Goal: Task Accomplishment & Management: Manage account settings

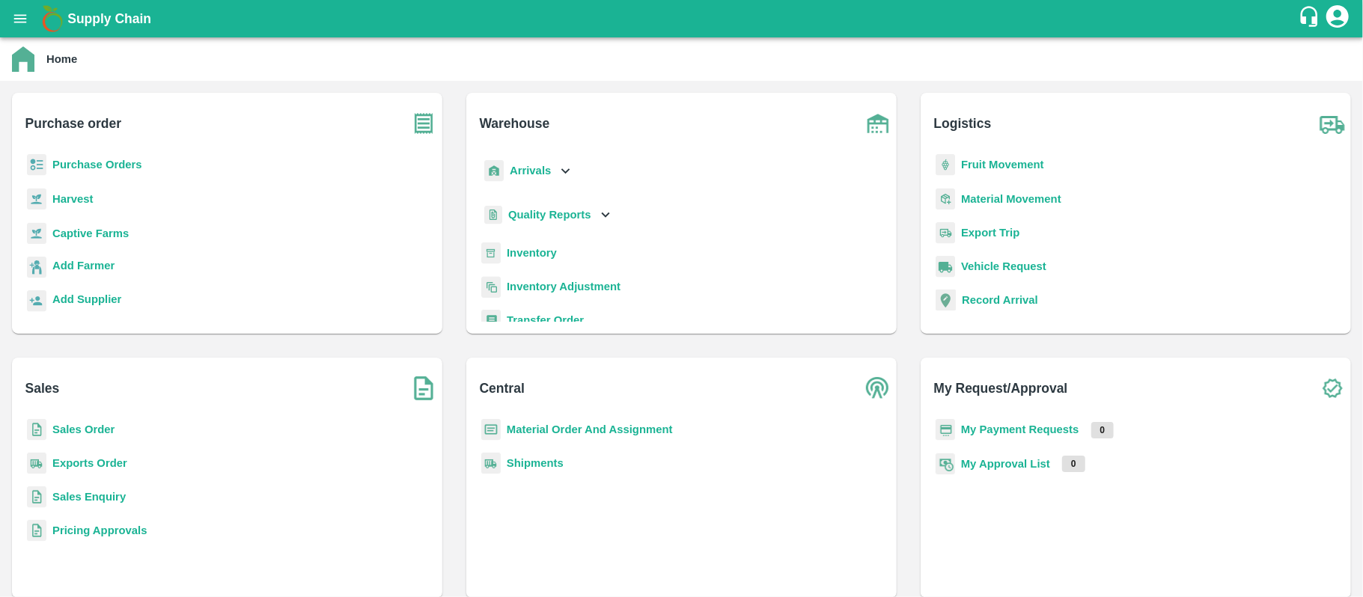
click at [132, 168] on b "Purchase Orders" at bounding box center [97, 165] width 90 height 12
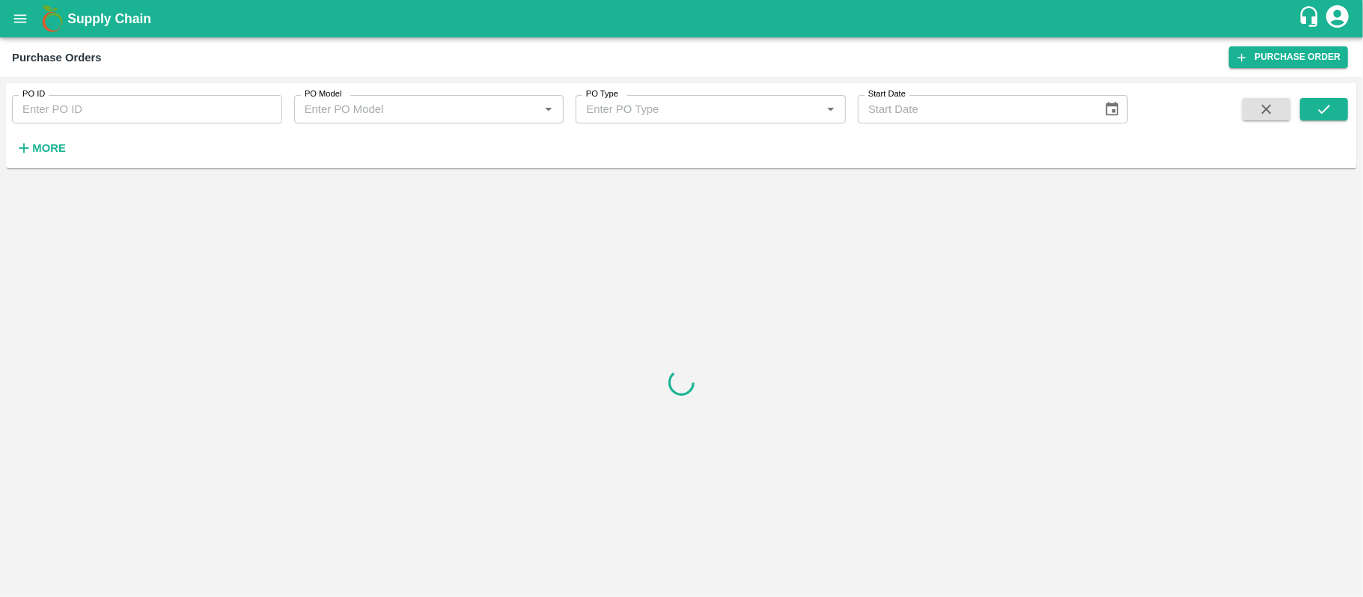
click at [151, 114] on input "PO ID" at bounding box center [147, 109] width 270 height 28
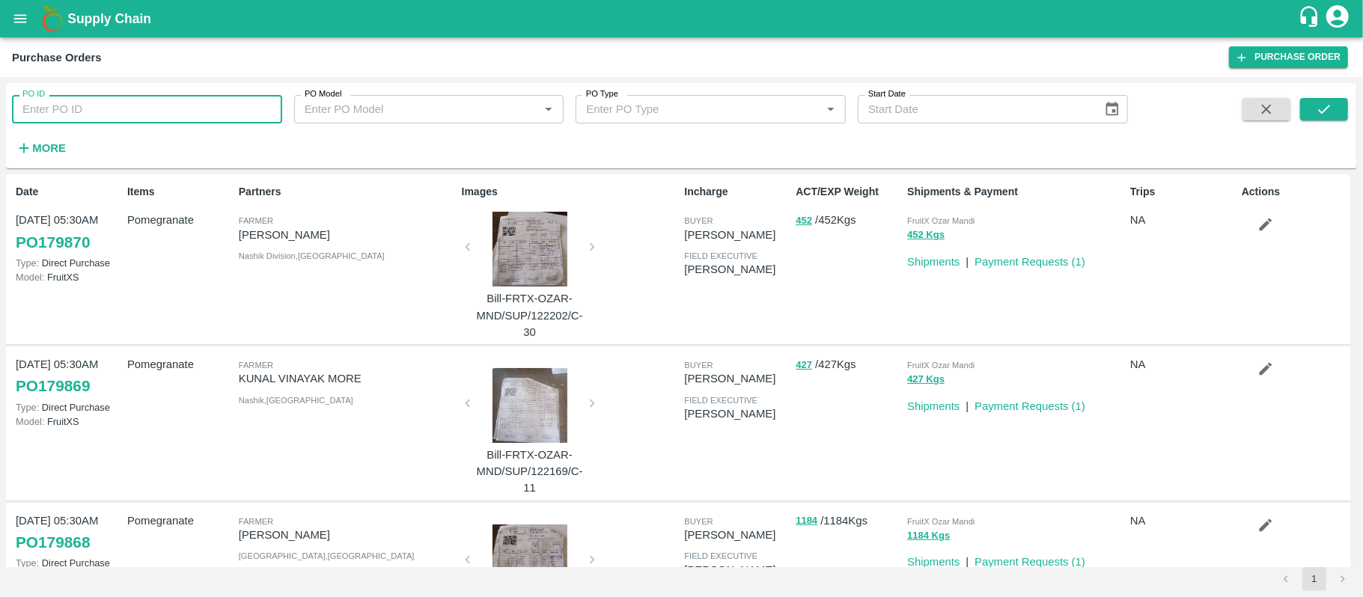
click at [28, 102] on input "PO ID" at bounding box center [147, 109] width 270 height 28
paste input "178960"
type input "178960"
click at [1336, 108] on button "submit" at bounding box center [1324, 109] width 48 height 22
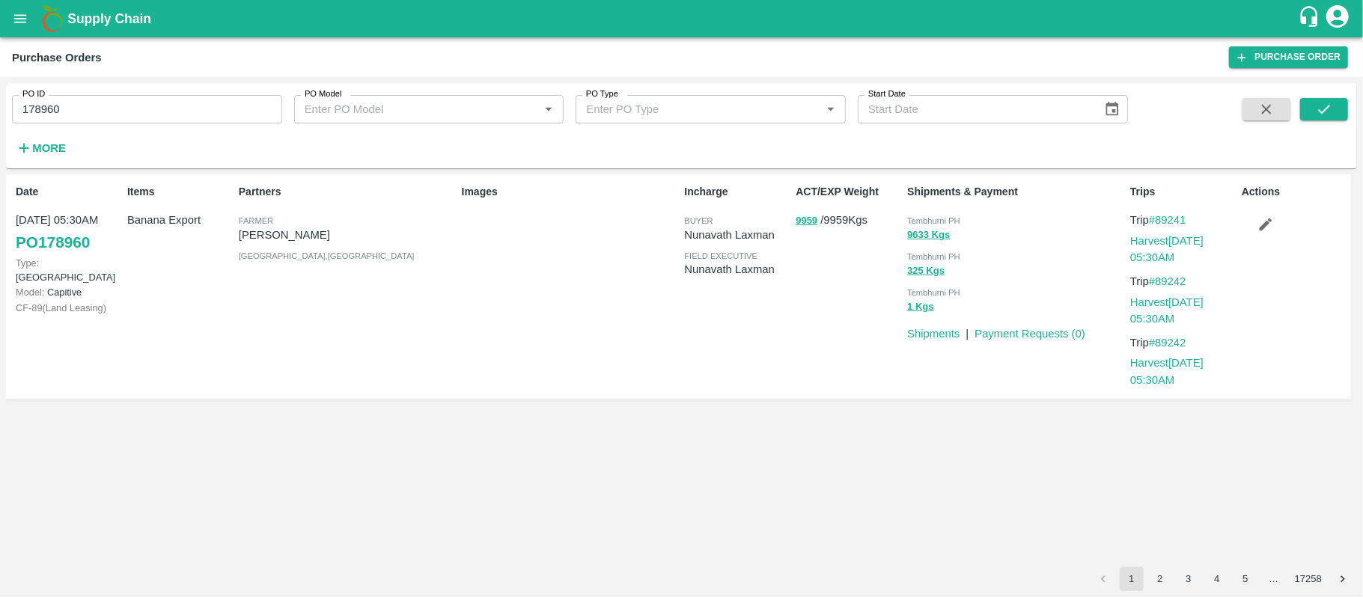
click at [327, 239] on p "[PERSON_NAME]" at bounding box center [347, 235] width 217 height 16
copy p "[PERSON_NAME]"
click at [327, 239] on p "[PERSON_NAME]" at bounding box center [347, 235] width 217 height 16
click at [515, 311] on div "Images" at bounding box center [567, 287] width 223 height 218
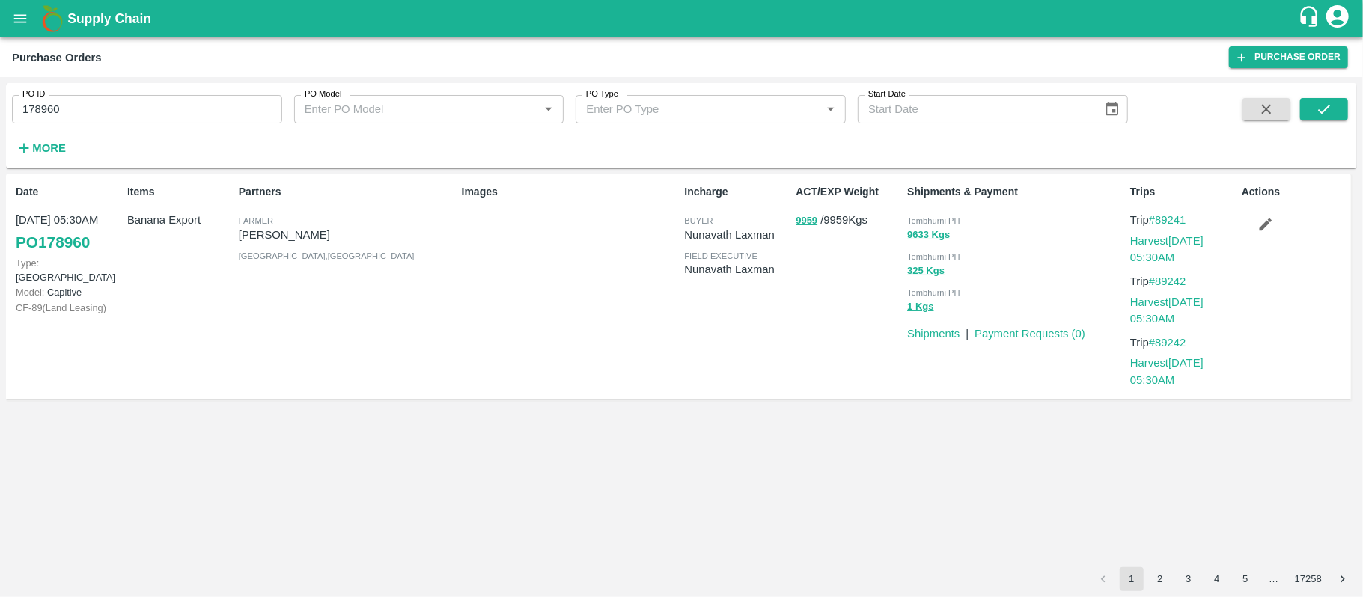
click at [64, 105] on input "178960" at bounding box center [147, 109] width 270 height 28
click at [390, 346] on div "Partners [PERSON_NAME] [PERSON_NAME] [GEOGRAPHIC_DATA] , [GEOGRAPHIC_DATA]" at bounding box center [344, 287] width 223 height 218
click at [168, 247] on div "Items Banana Export" at bounding box center [177, 287] width 112 height 218
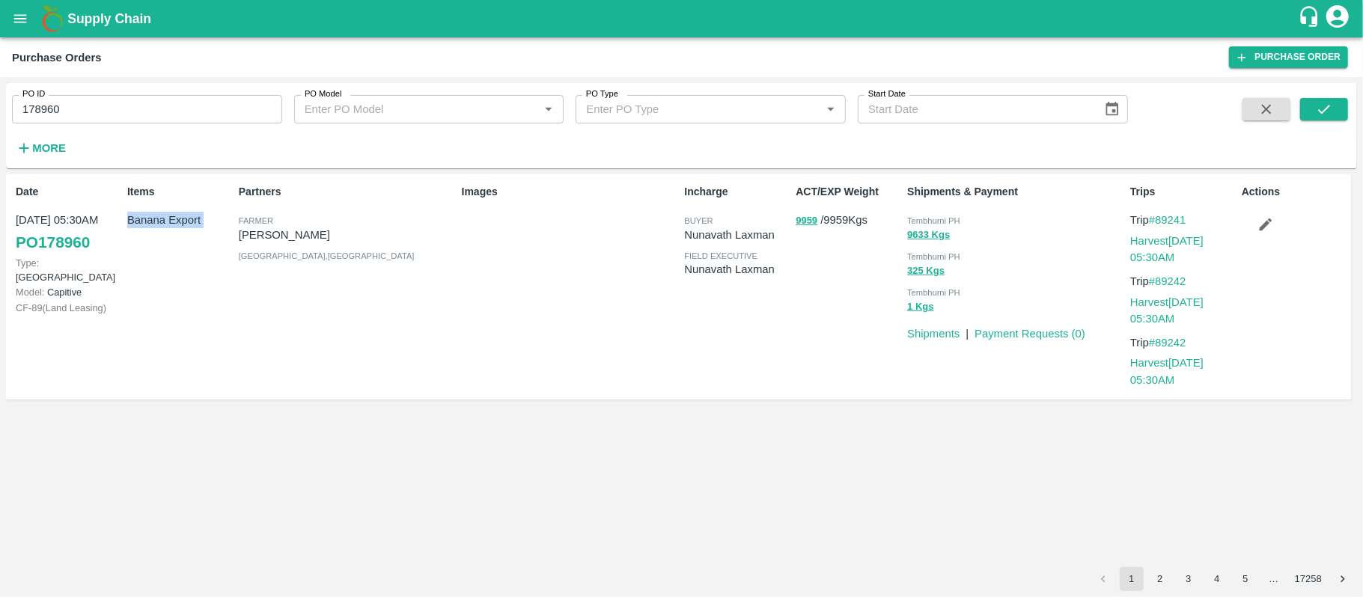
click at [168, 247] on div "Items Banana Export" at bounding box center [177, 287] width 112 height 218
copy p "Banana Export"
click at [740, 332] on div "Incharge buyer [PERSON_NAME] field executive [PERSON_NAME]" at bounding box center [734, 287] width 112 height 218
click at [806, 222] on button "9959" at bounding box center [806, 221] width 22 height 17
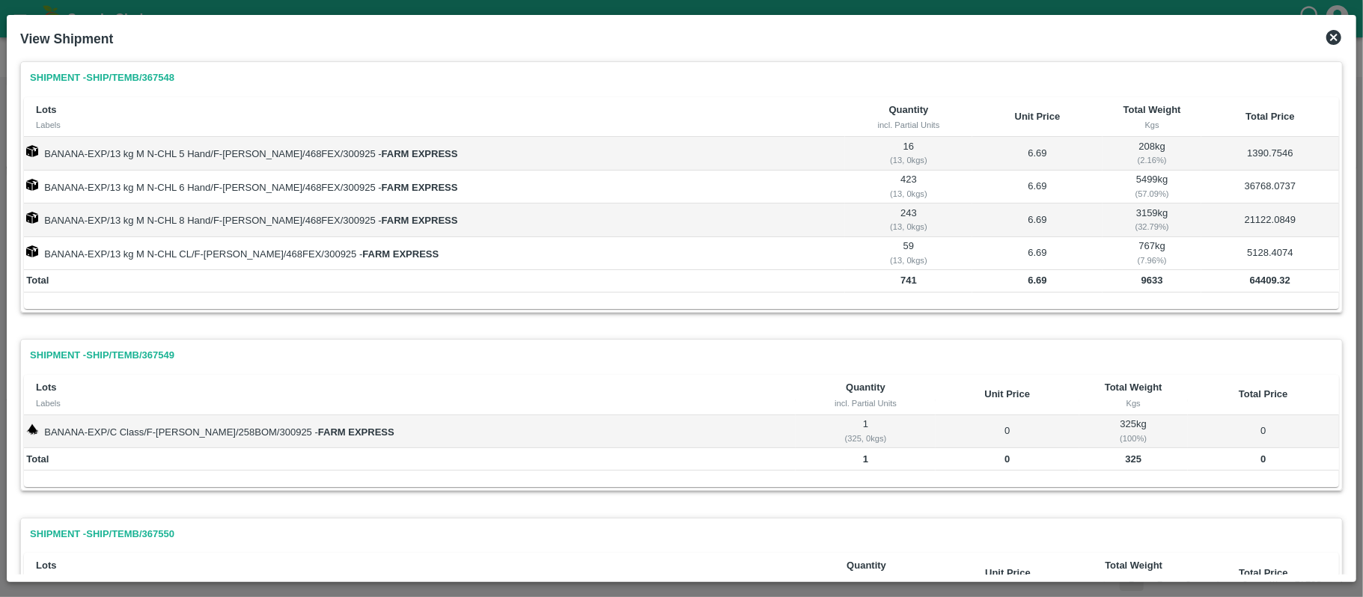
click at [1329, 27] on div "View Shipment" at bounding box center [681, 38] width 1334 height 33
click at [1328, 31] on icon at bounding box center [1334, 37] width 18 height 18
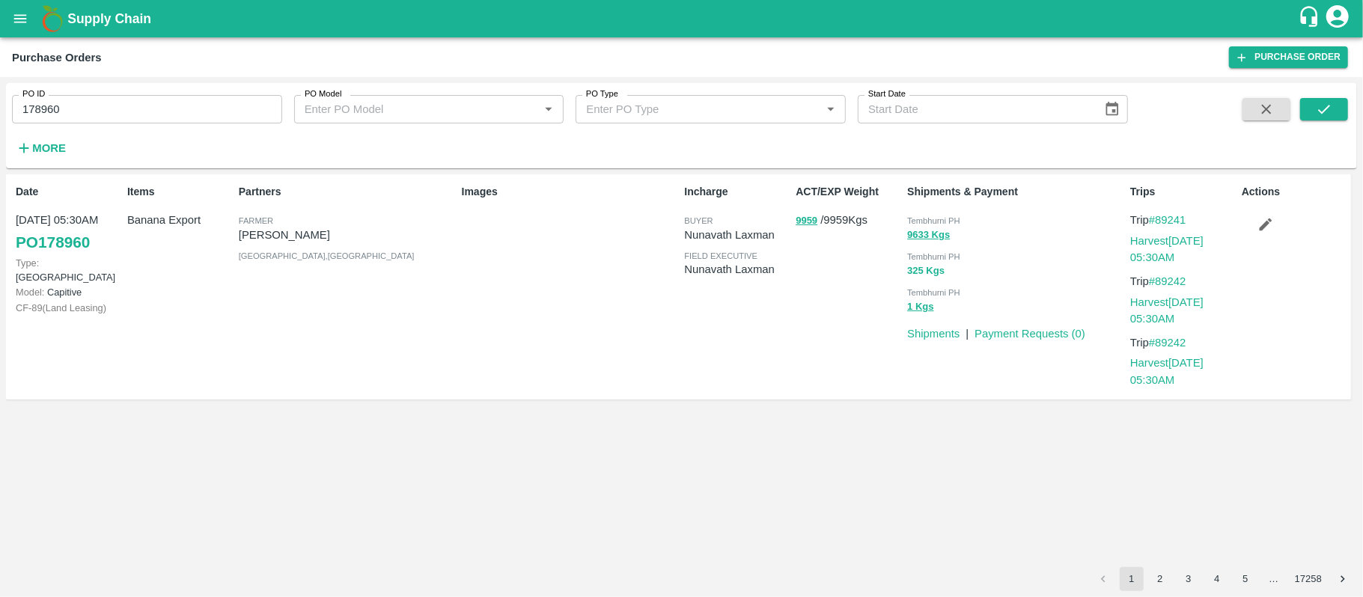
click at [928, 275] on button "325 Kgs" at bounding box center [925, 271] width 37 height 17
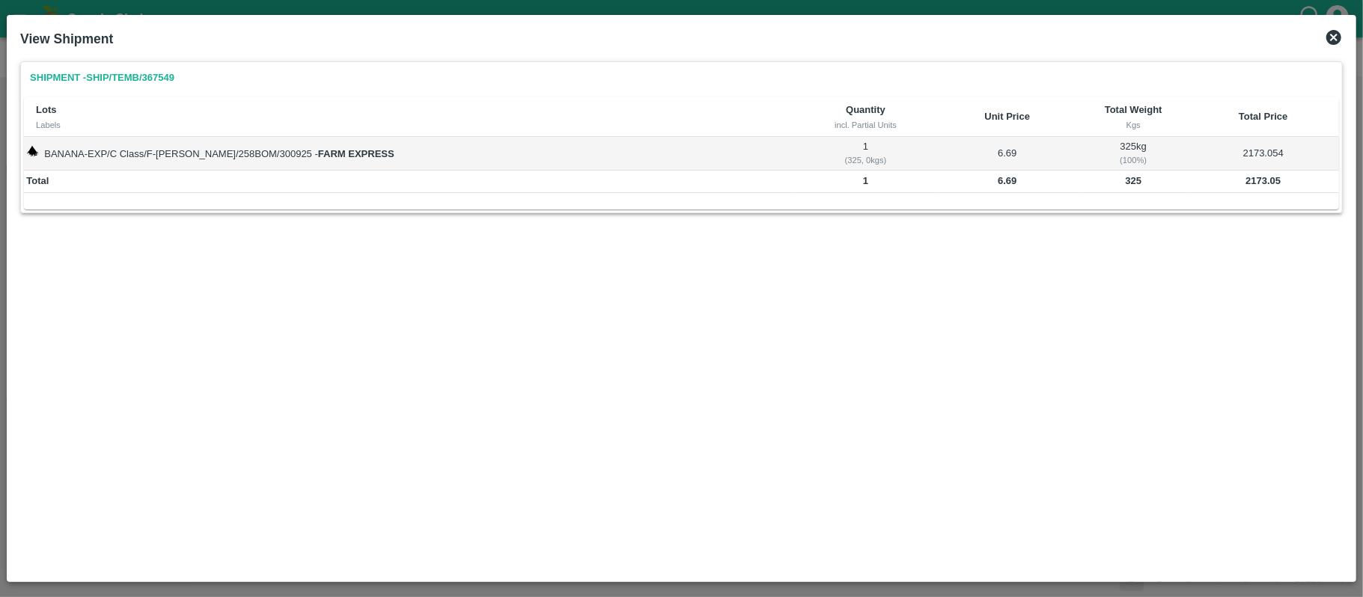
click at [1335, 37] on icon at bounding box center [1334, 37] width 18 height 18
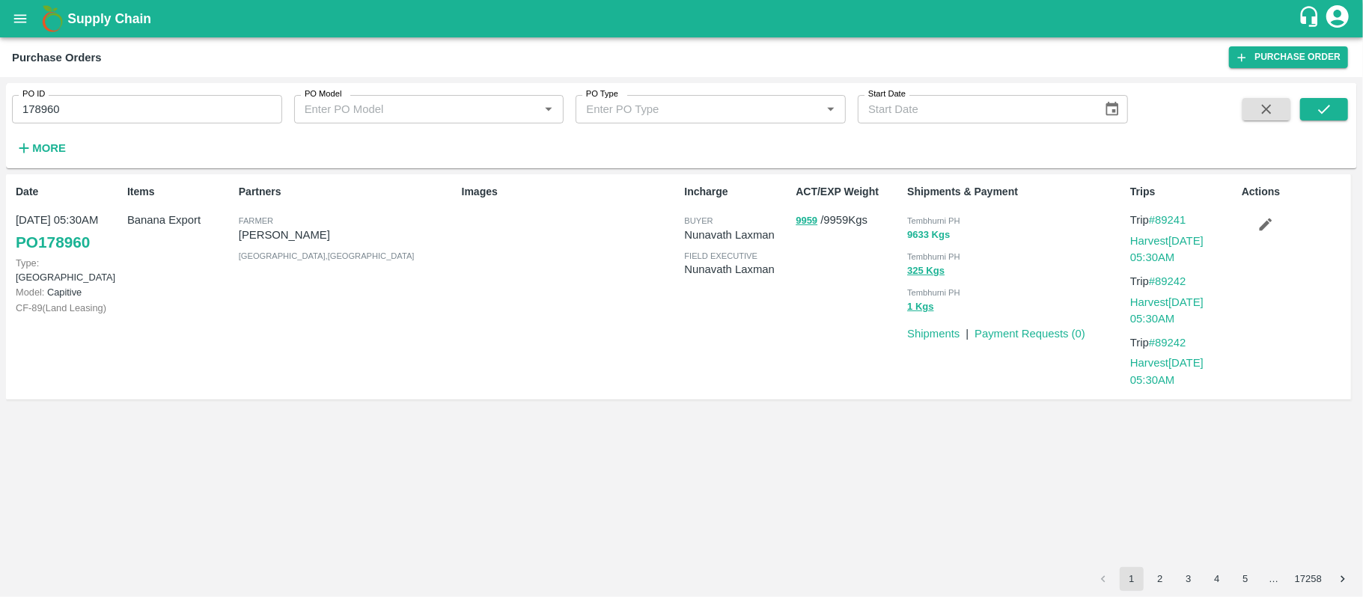
click at [923, 237] on button "9633 Kgs" at bounding box center [928, 235] width 43 height 17
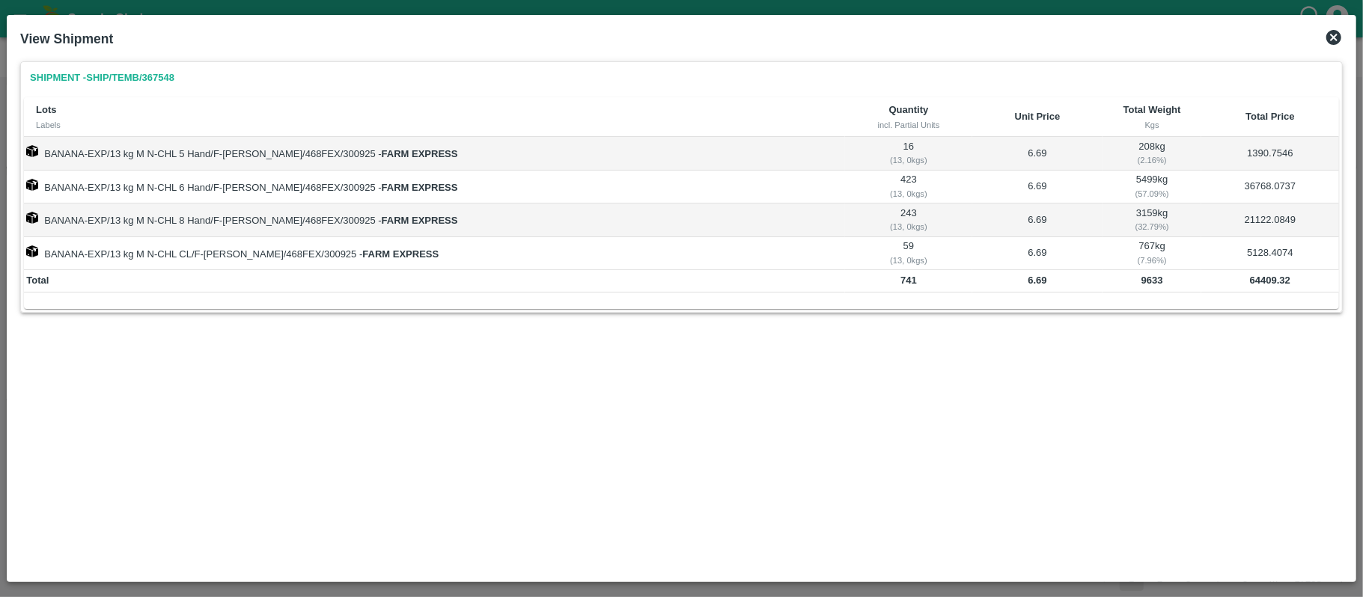
click at [1141, 286] on b "9633" at bounding box center [1152, 280] width 22 height 11
copy b "9633"
click at [1261, 277] on b "64409.32" at bounding box center [1270, 280] width 40 height 11
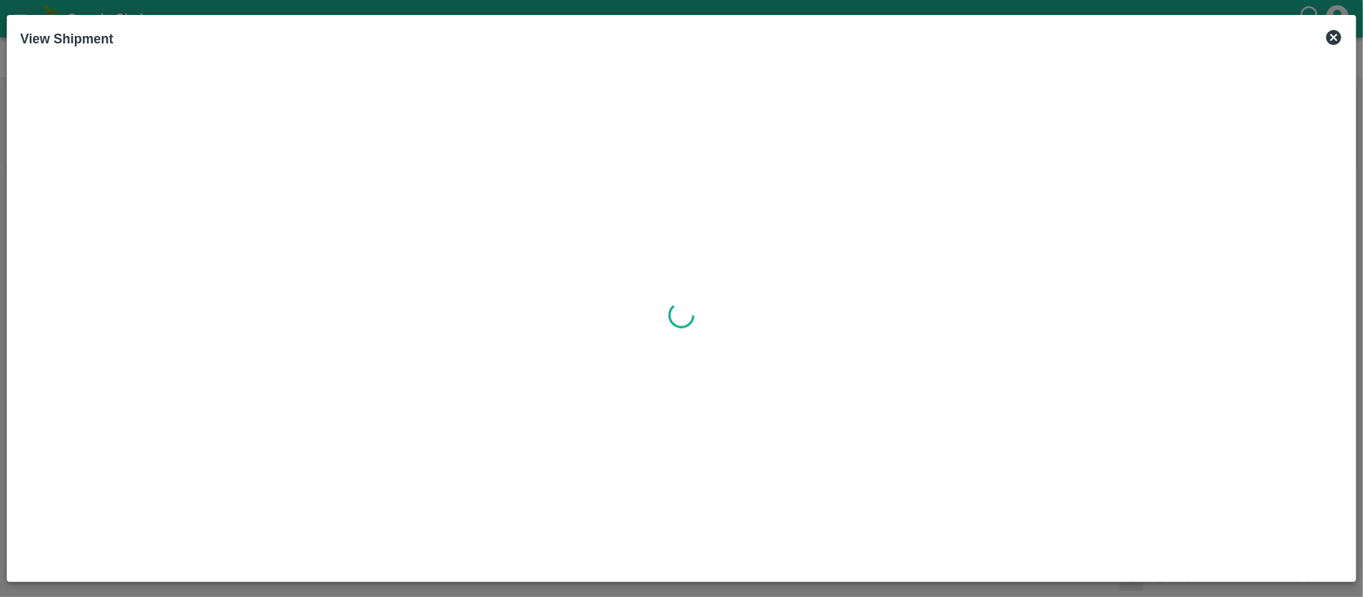
copy b "4"
click at [1262, 279] on div at bounding box center [681, 314] width 1322 height 507
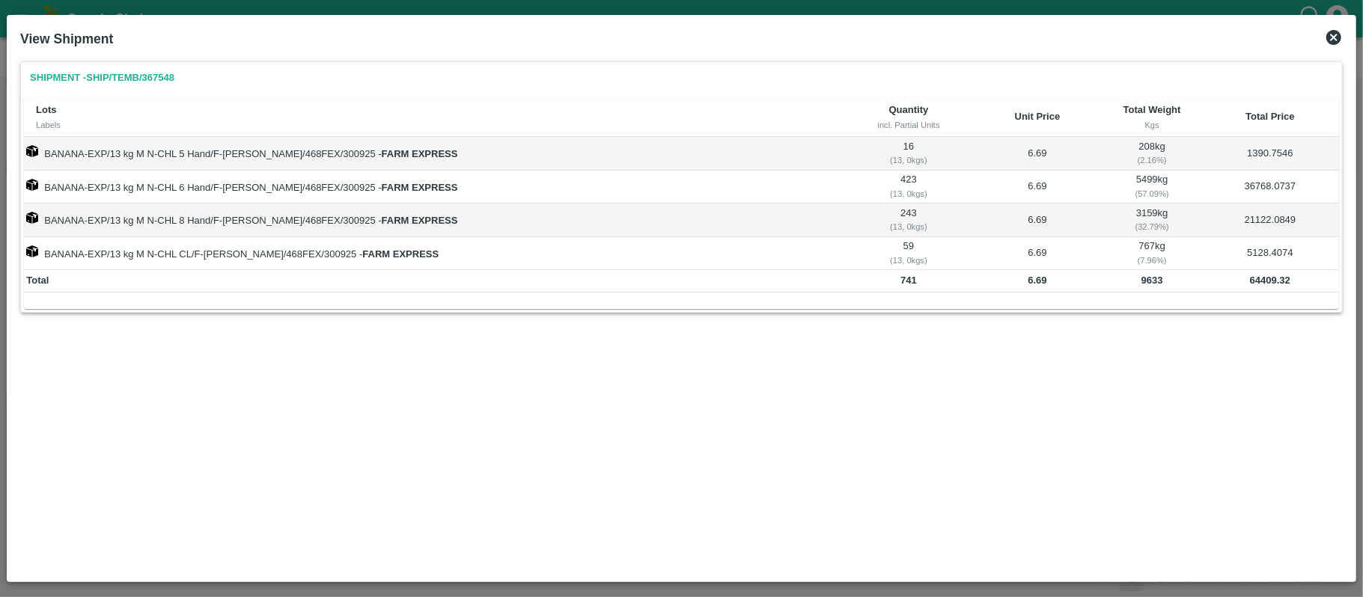
click at [1262, 280] on b "64409.32" at bounding box center [1270, 280] width 40 height 11
click at [1262, 281] on b "64409.32" at bounding box center [1270, 280] width 40 height 11
copy b "64409.32"
click at [1124, 283] on td "9633" at bounding box center [1151, 281] width 99 height 22
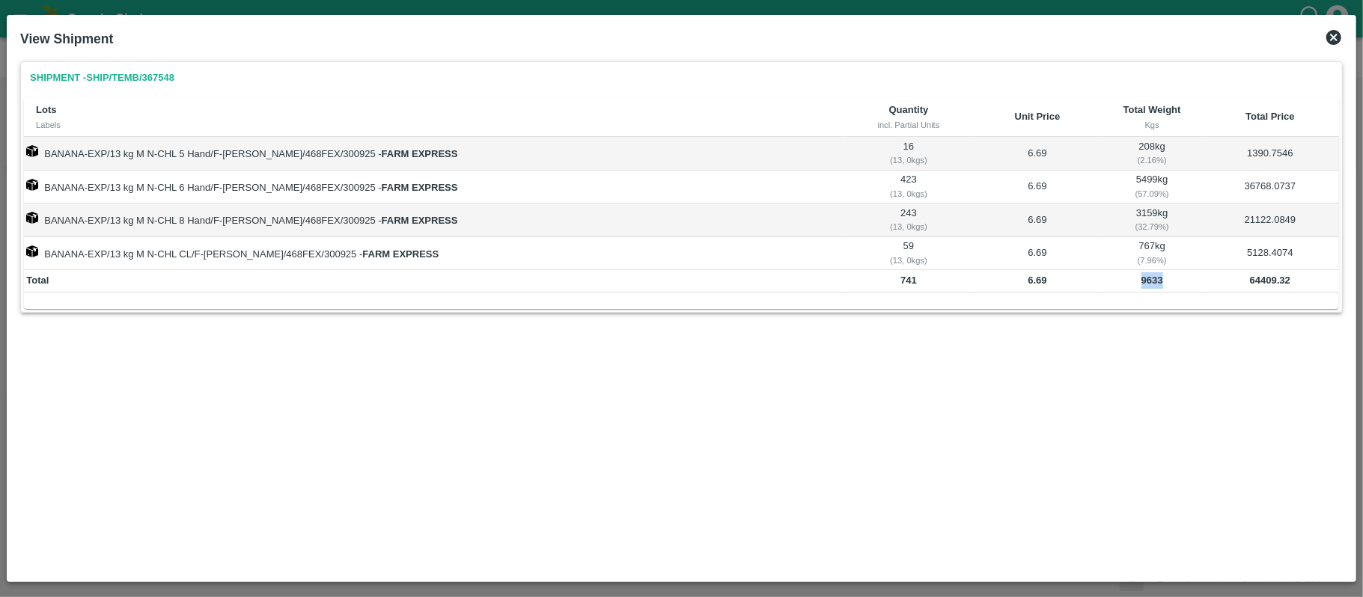
click at [1124, 283] on td "9633" at bounding box center [1151, 281] width 99 height 22
copy b "9633"
click at [1331, 39] on icon at bounding box center [1333, 37] width 15 height 15
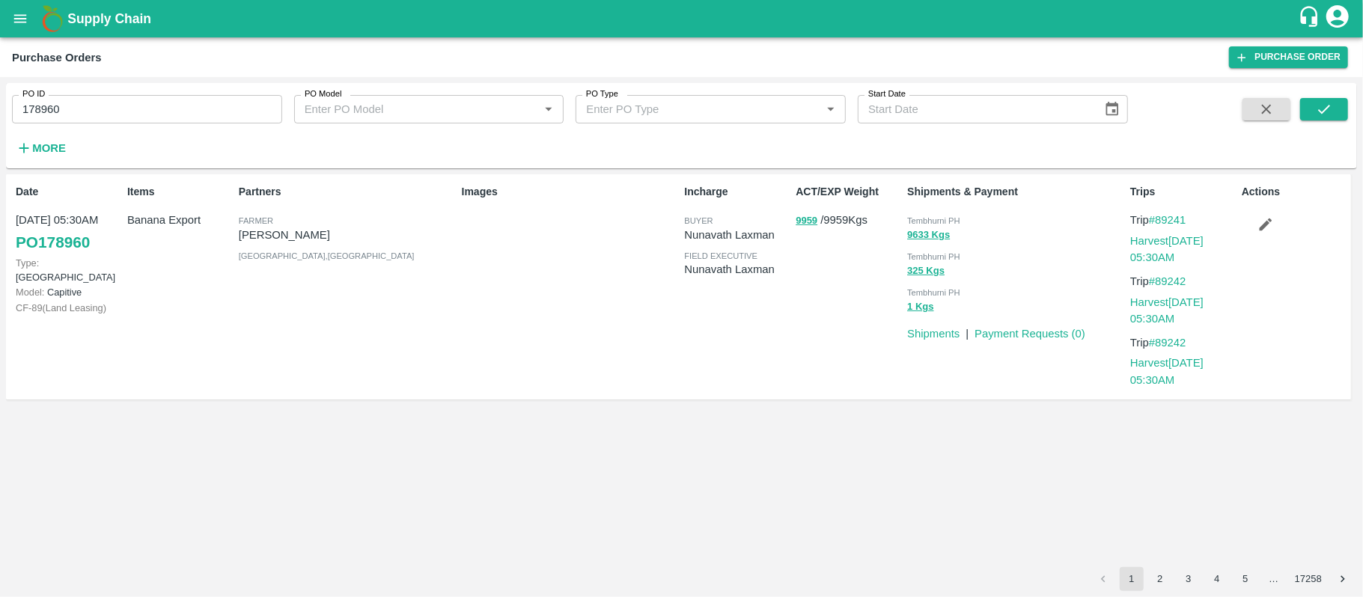
click at [180, 219] on p "Banana Export" at bounding box center [180, 220] width 106 height 16
copy p "Banana Export"
click at [180, 219] on p "Banana Export" at bounding box center [180, 220] width 106 height 16
click at [920, 270] on button "325 Kgs" at bounding box center [925, 271] width 37 height 17
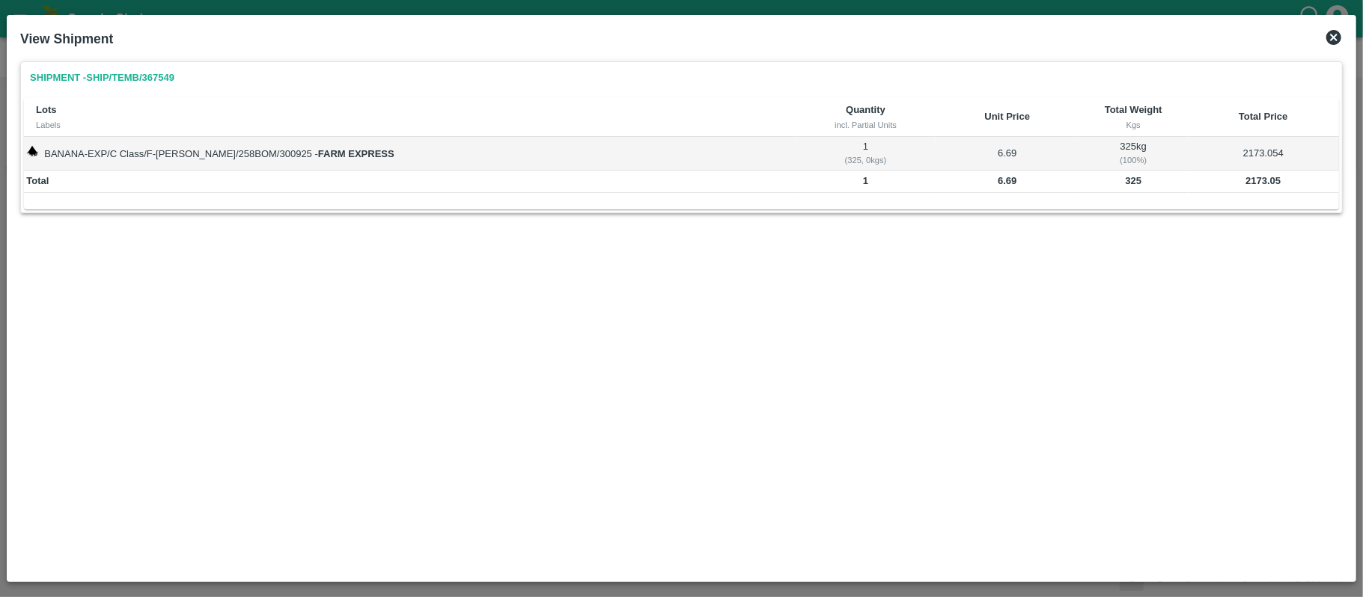
click at [1125, 183] on b "325" at bounding box center [1133, 180] width 16 height 11
copy b "325"
click at [1257, 186] on b "2173.05" at bounding box center [1262, 180] width 35 height 11
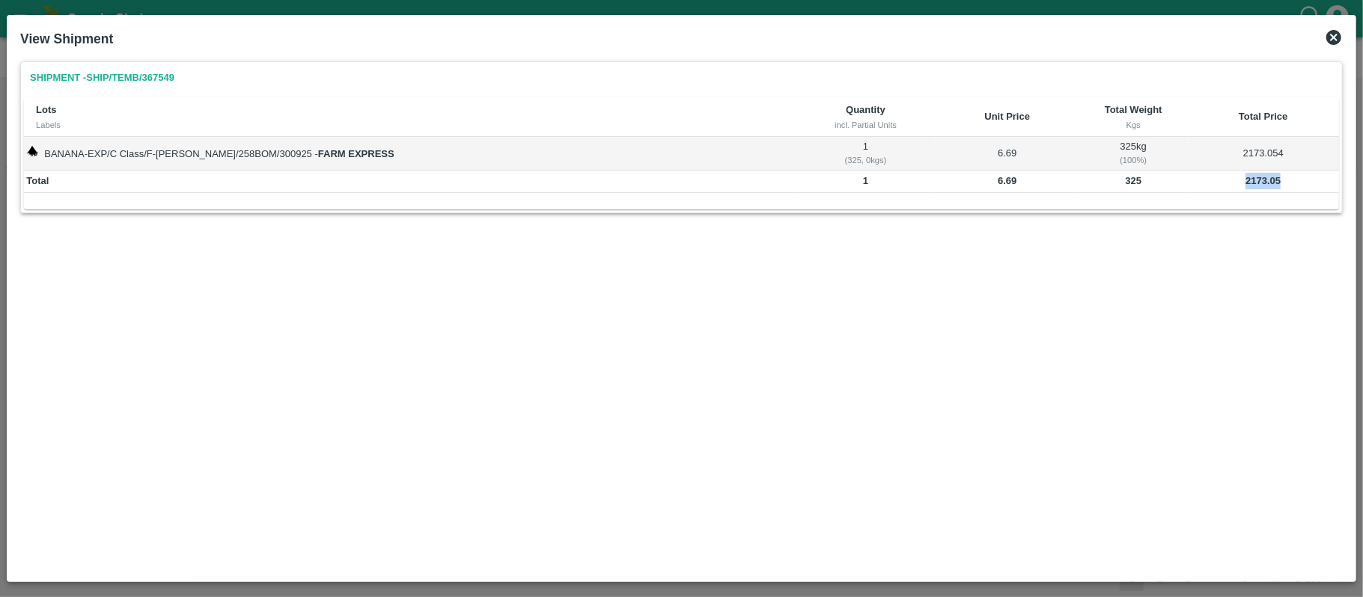
copy b "2173.05"
click at [1109, 183] on td "325" at bounding box center [1133, 182] width 109 height 22
click at [1114, 180] on td "325" at bounding box center [1133, 182] width 109 height 22
copy b "325"
click at [1114, 180] on td "325" at bounding box center [1133, 182] width 109 height 22
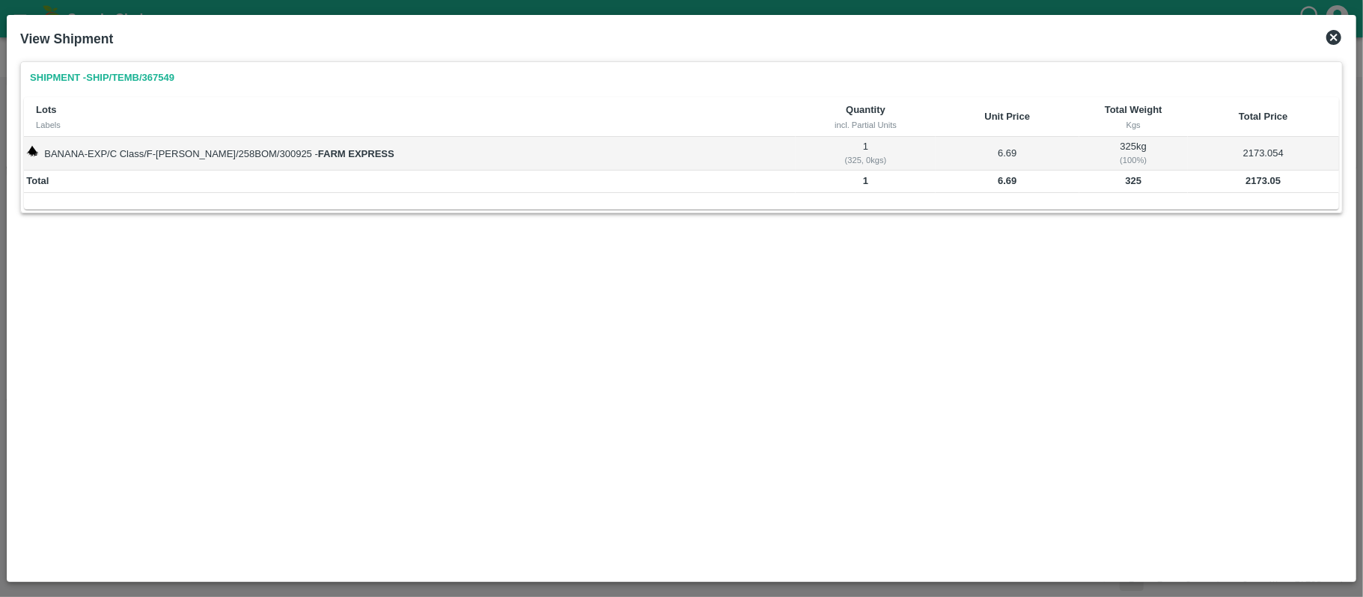
click at [947, 308] on div "Shipment - SHIP/TEMB/367549 Lots Labels Quantity incl. Partial Units Unit Price…" at bounding box center [681, 314] width 1334 height 519
click at [1328, 31] on icon at bounding box center [1334, 37] width 18 height 18
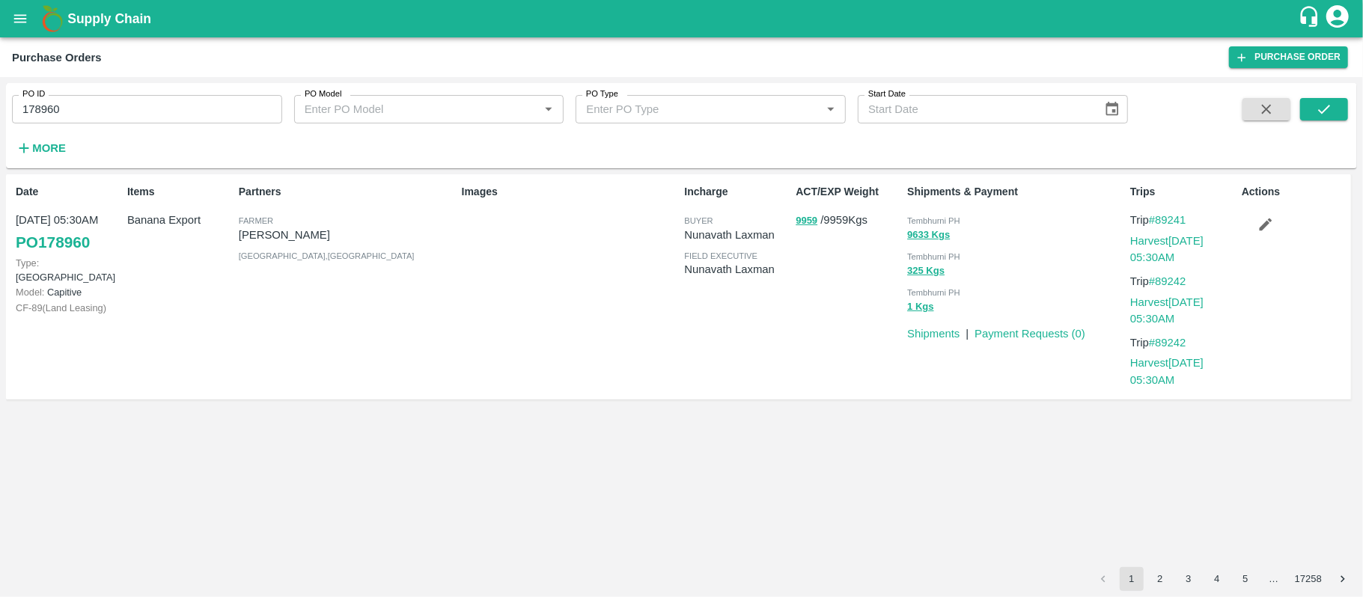
click at [181, 234] on div "Items Banana Export" at bounding box center [177, 287] width 112 height 218
click at [917, 306] on button "1 Kgs" at bounding box center [920, 307] width 26 height 17
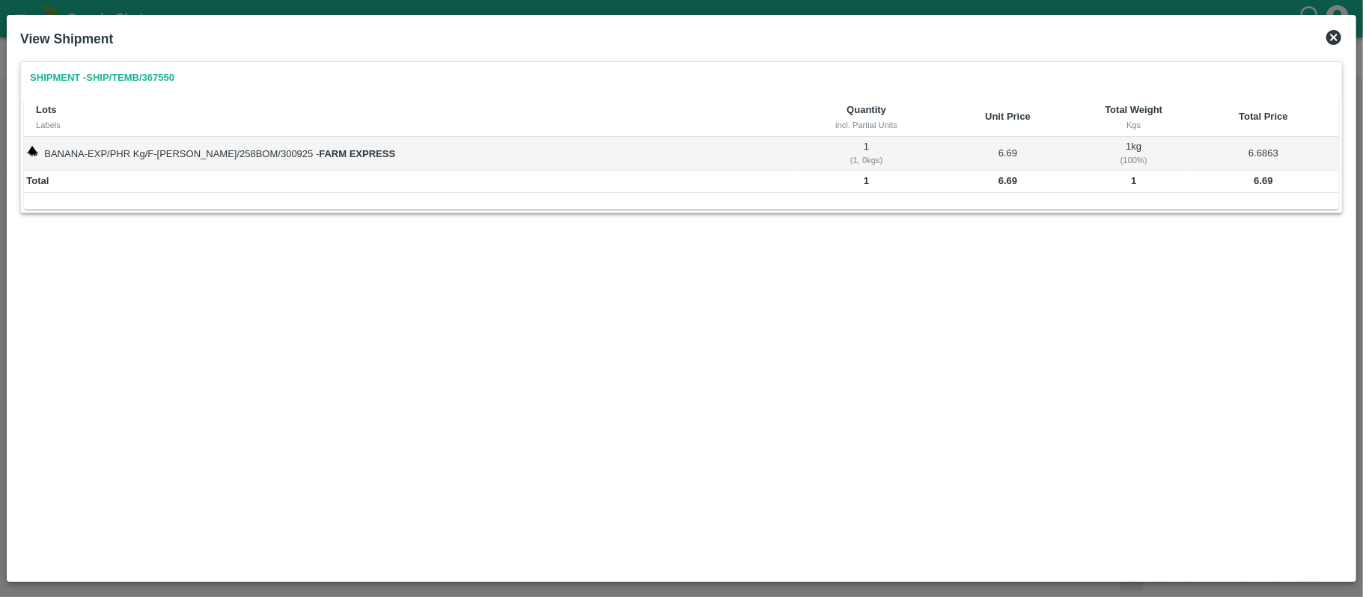
click at [1131, 180] on b "1" at bounding box center [1133, 180] width 5 height 11
click at [1131, 178] on b "1" at bounding box center [1133, 180] width 5 height 11
click at [1131, 177] on b "1" at bounding box center [1133, 180] width 5 height 11
click at [1258, 166] on td "6.6863" at bounding box center [1263, 153] width 151 height 33
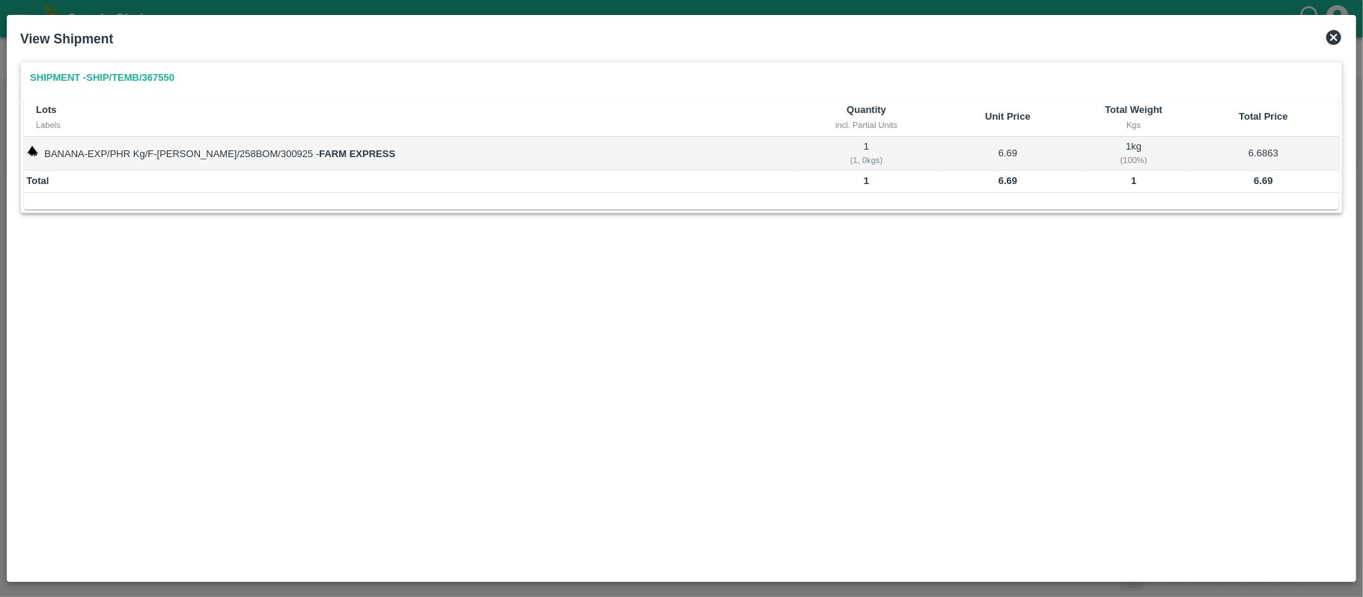
click at [1259, 186] on b "6.69" at bounding box center [1262, 180] width 19 height 11
click at [1334, 37] on icon at bounding box center [1334, 37] width 18 height 18
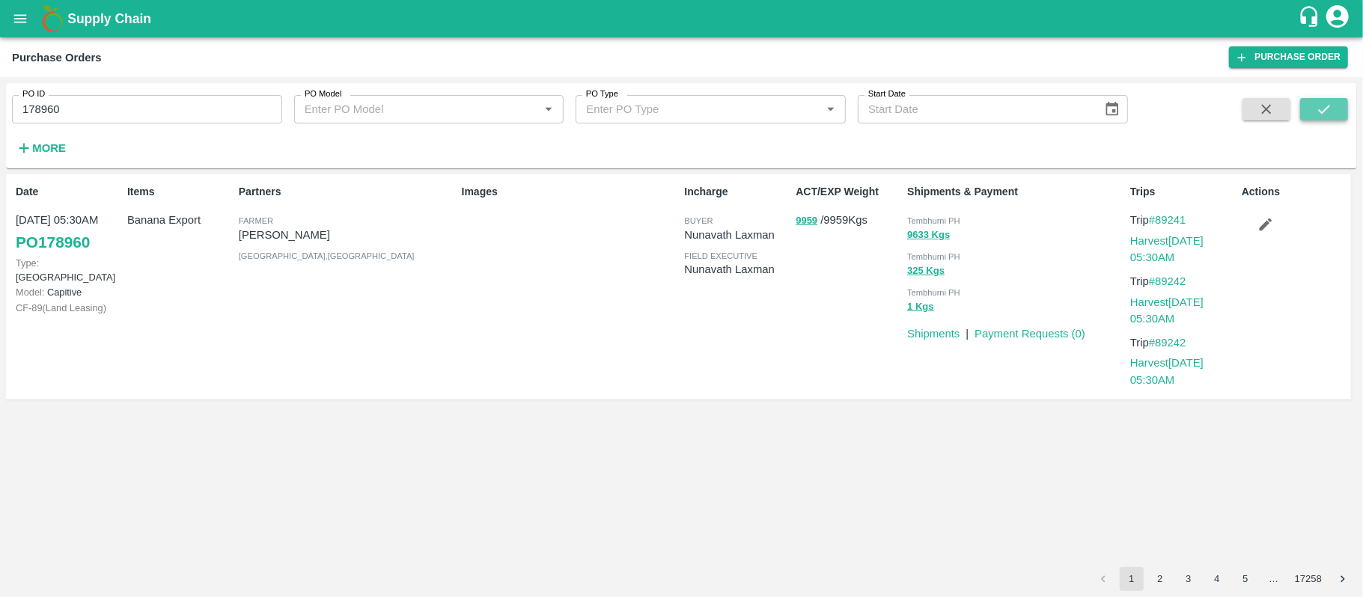
click at [1336, 98] on button "submit" at bounding box center [1324, 109] width 48 height 22
click at [132, 121] on input "178960" at bounding box center [147, 109] width 270 height 28
paste input "text"
type input "178843"
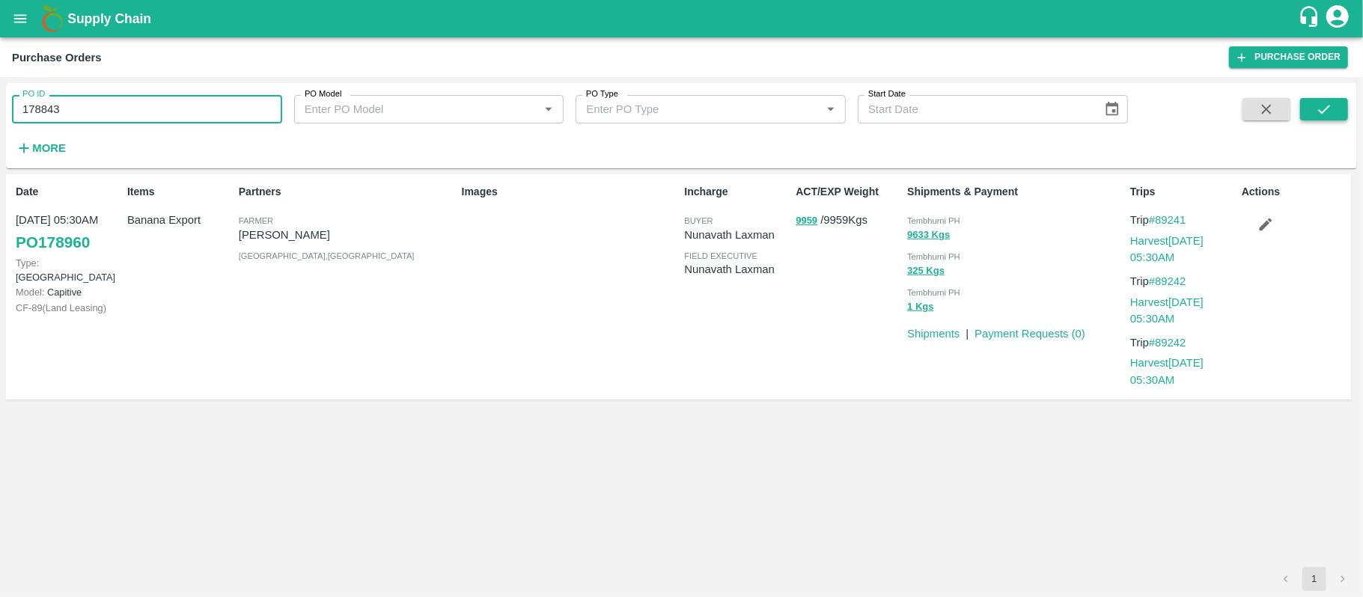
click at [1328, 103] on icon "submit" at bounding box center [1324, 109] width 16 height 16
click at [99, 112] on input "178843" at bounding box center [147, 109] width 270 height 28
click at [434, 349] on div "Partners [PERSON_NAME] [PERSON_NAME] [GEOGRAPHIC_DATA] , [GEOGRAPHIC_DATA]" at bounding box center [344, 287] width 223 height 218
click at [311, 347] on div "Partners [PERSON_NAME] [PERSON_NAME] [GEOGRAPHIC_DATA] , [GEOGRAPHIC_DATA]" at bounding box center [344, 287] width 223 height 218
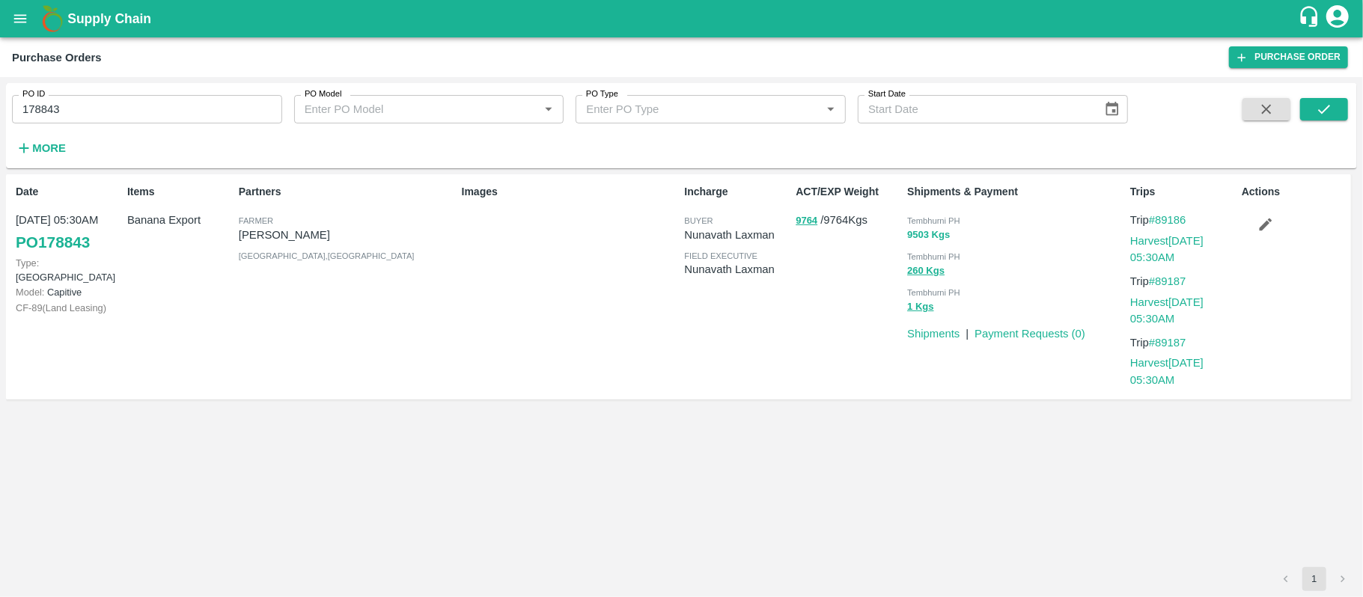
click at [917, 240] on button "9503 Kgs" at bounding box center [928, 235] width 43 height 17
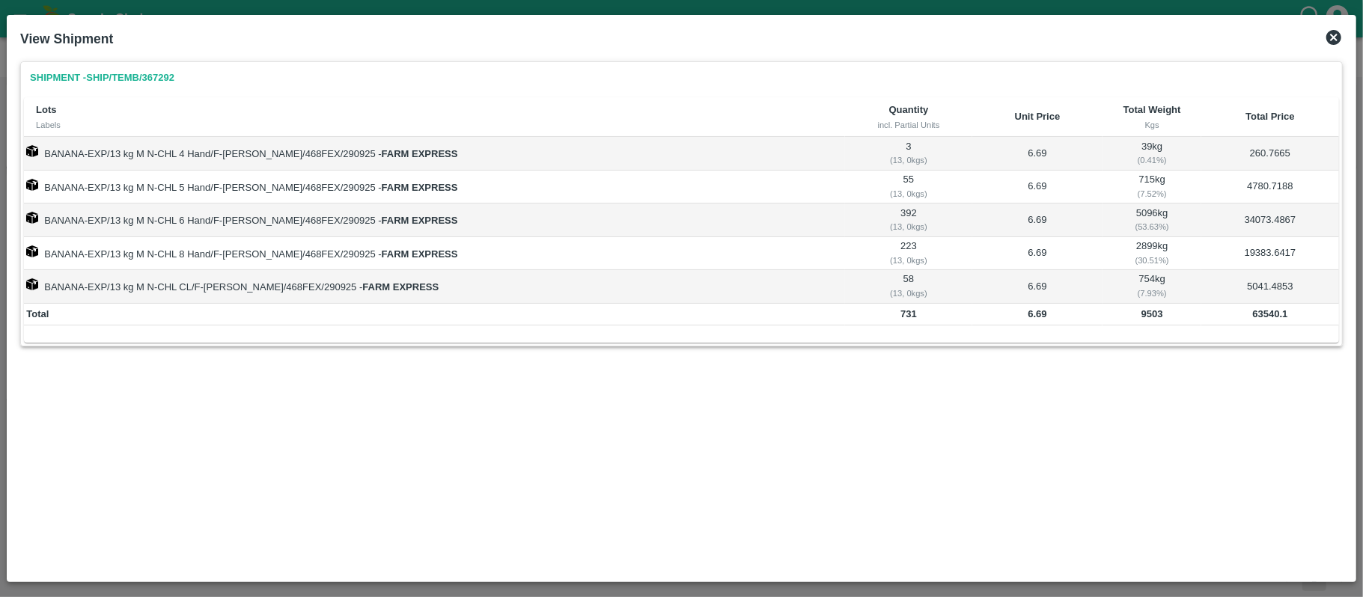
click at [1141, 320] on b "9503" at bounding box center [1152, 313] width 22 height 11
click at [1260, 314] on b "63540.1" at bounding box center [1270, 313] width 35 height 11
click at [1146, 317] on b "9503" at bounding box center [1152, 313] width 22 height 11
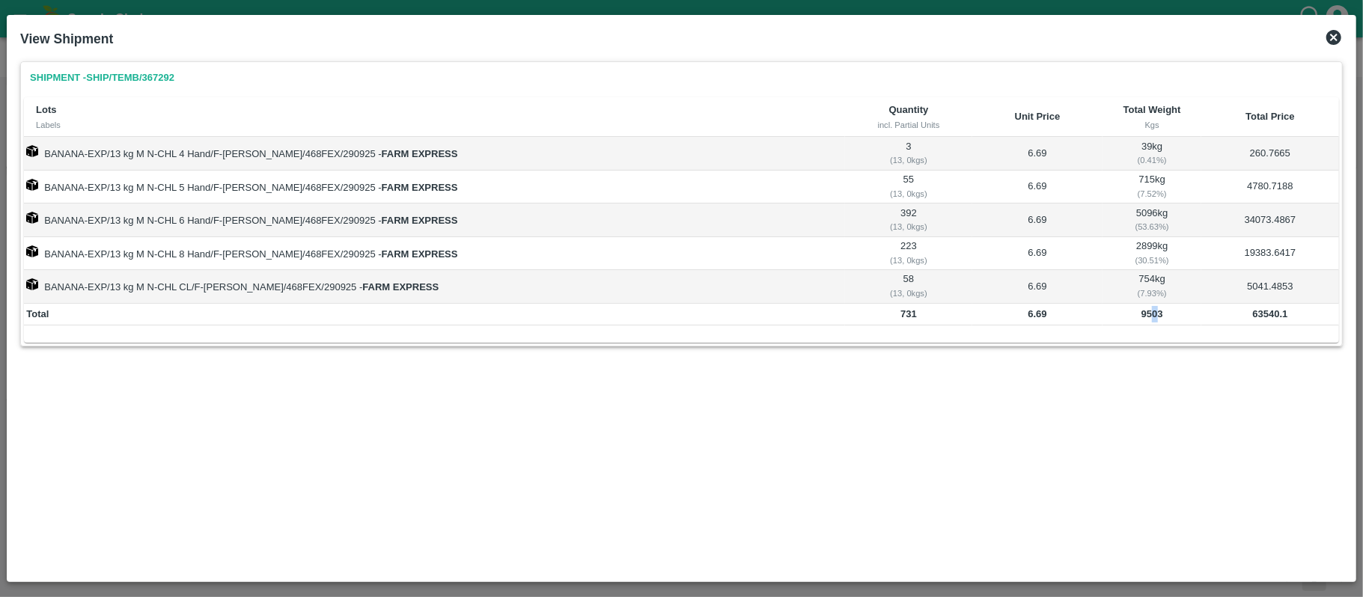
click at [1145, 317] on b "9503" at bounding box center [1152, 313] width 22 height 11
drag, startPoint x: 1148, startPoint y: 309, endPoint x: 1145, endPoint y: 318, distance: 9.5
click at [1148, 310] on b "9503" at bounding box center [1152, 313] width 22 height 11
click at [1145, 318] on b "9503" at bounding box center [1152, 313] width 22 height 11
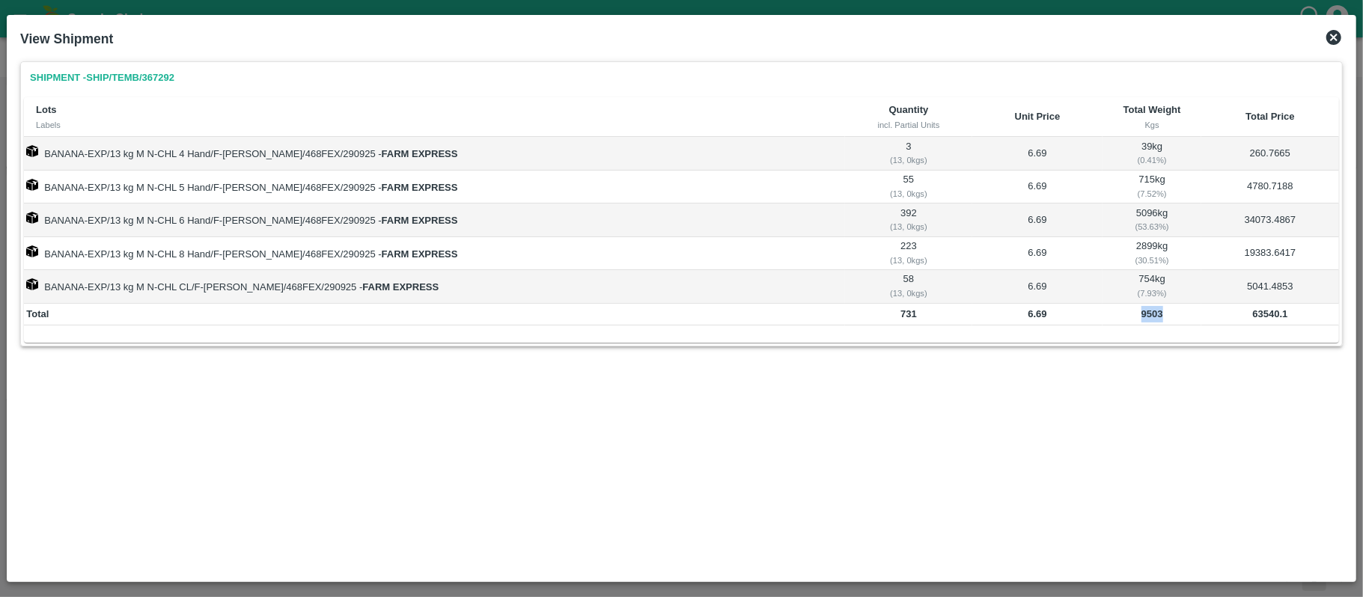
click at [1333, 37] on icon at bounding box center [1334, 37] width 18 height 18
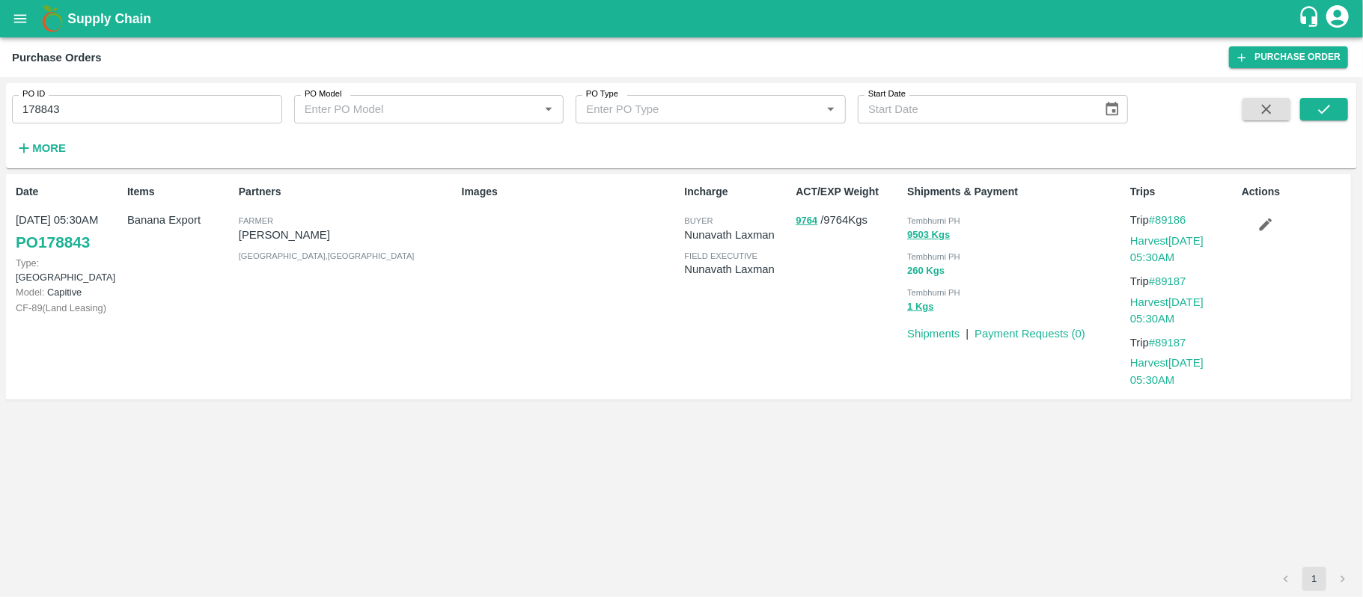
click at [922, 275] on button "260 Kgs" at bounding box center [925, 271] width 37 height 17
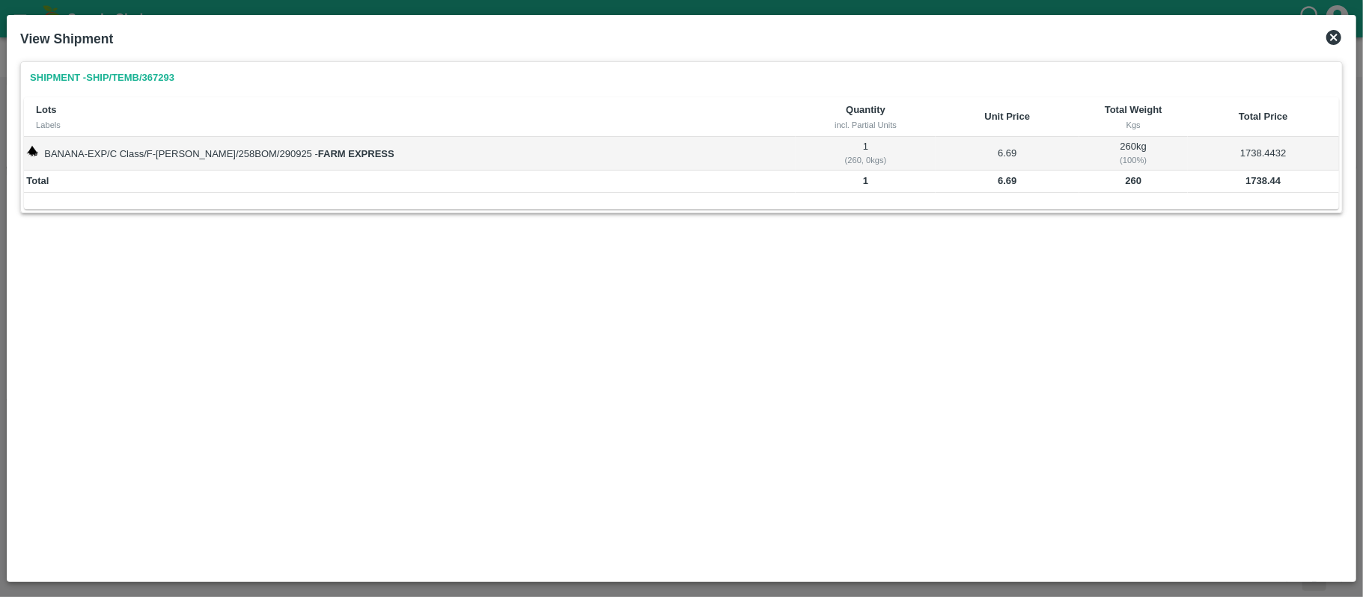
click at [1111, 187] on td "260" at bounding box center [1133, 182] width 109 height 22
click at [1120, 187] on td "260" at bounding box center [1133, 182] width 109 height 22
click at [1260, 177] on b "1738.44" at bounding box center [1262, 180] width 35 height 11
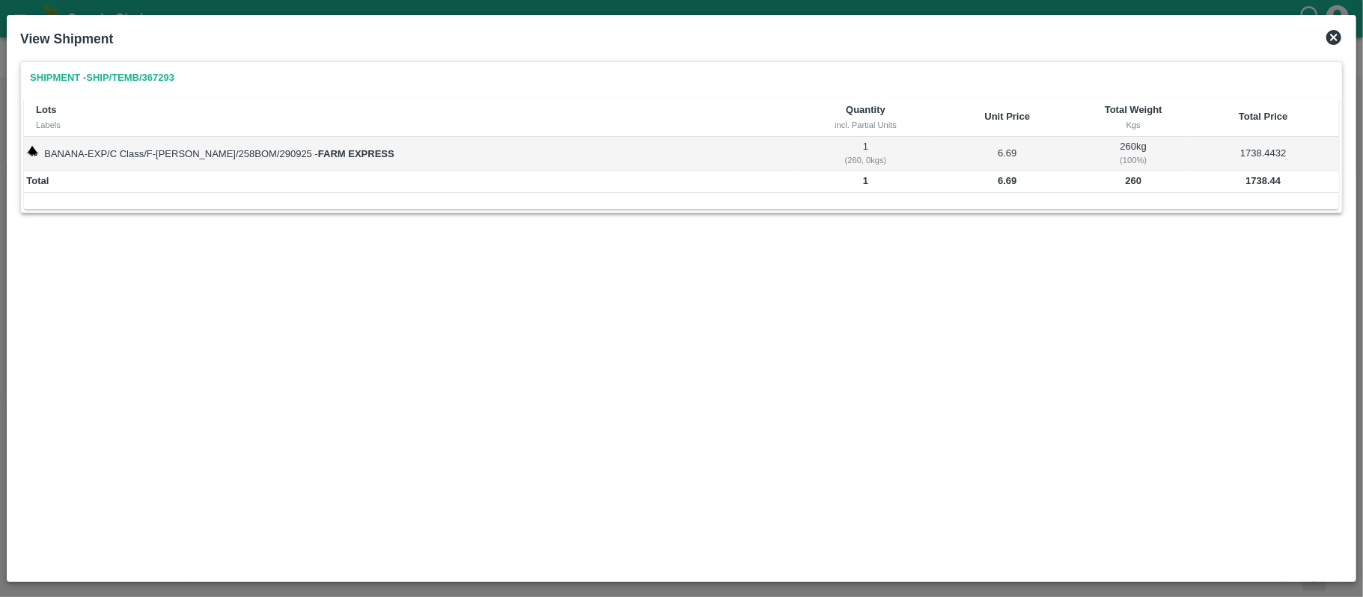
click at [1115, 174] on td "260" at bounding box center [1133, 182] width 109 height 22
click at [1342, 34] on icon at bounding box center [1334, 37] width 18 height 18
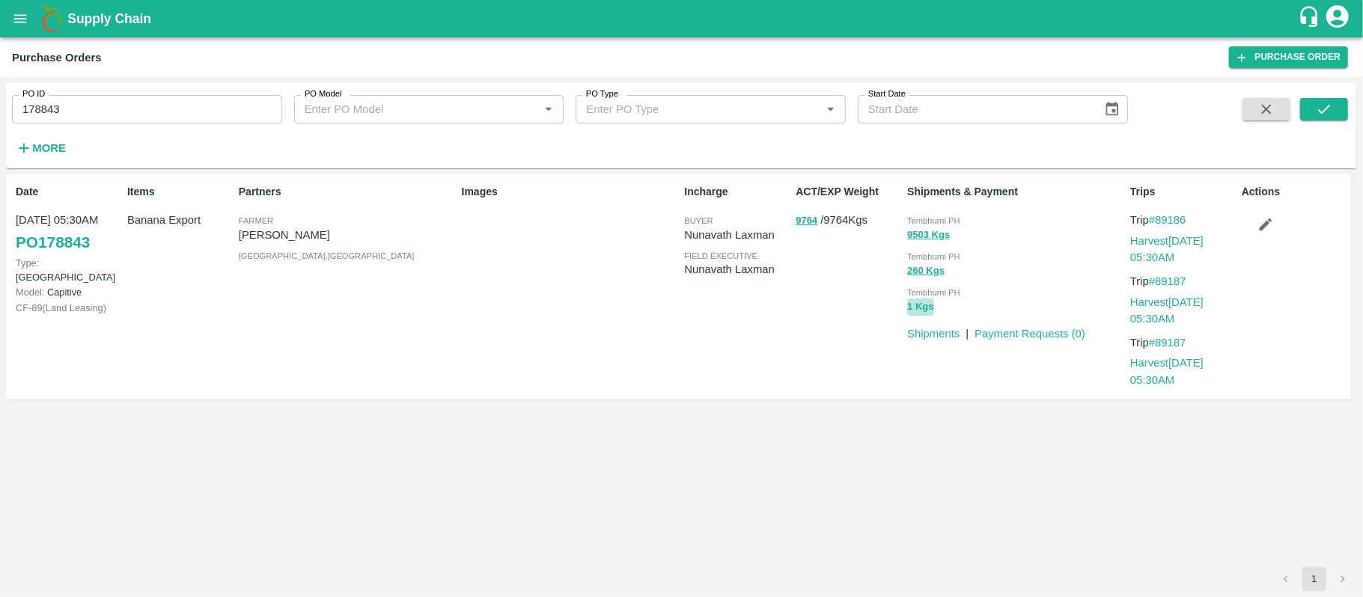
click at [929, 307] on button "1 Kgs" at bounding box center [920, 307] width 26 height 17
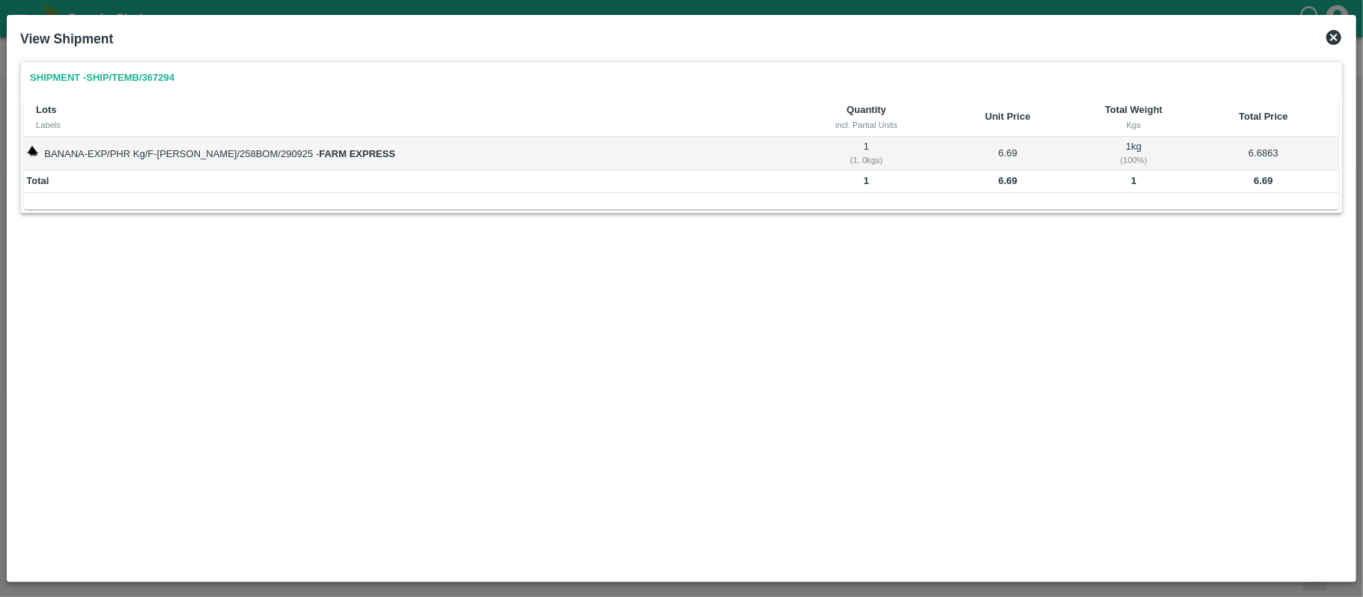
click at [1265, 183] on b "6.69" at bounding box center [1262, 180] width 19 height 11
click at [636, 356] on div "Shipment - SHIP/TEMB/367294 Lots Labels Quantity incl. Partial Units Unit Price…" at bounding box center [681, 314] width 1334 height 519
click at [1331, 39] on icon at bounding box center [1333, 37] width 15 height 15
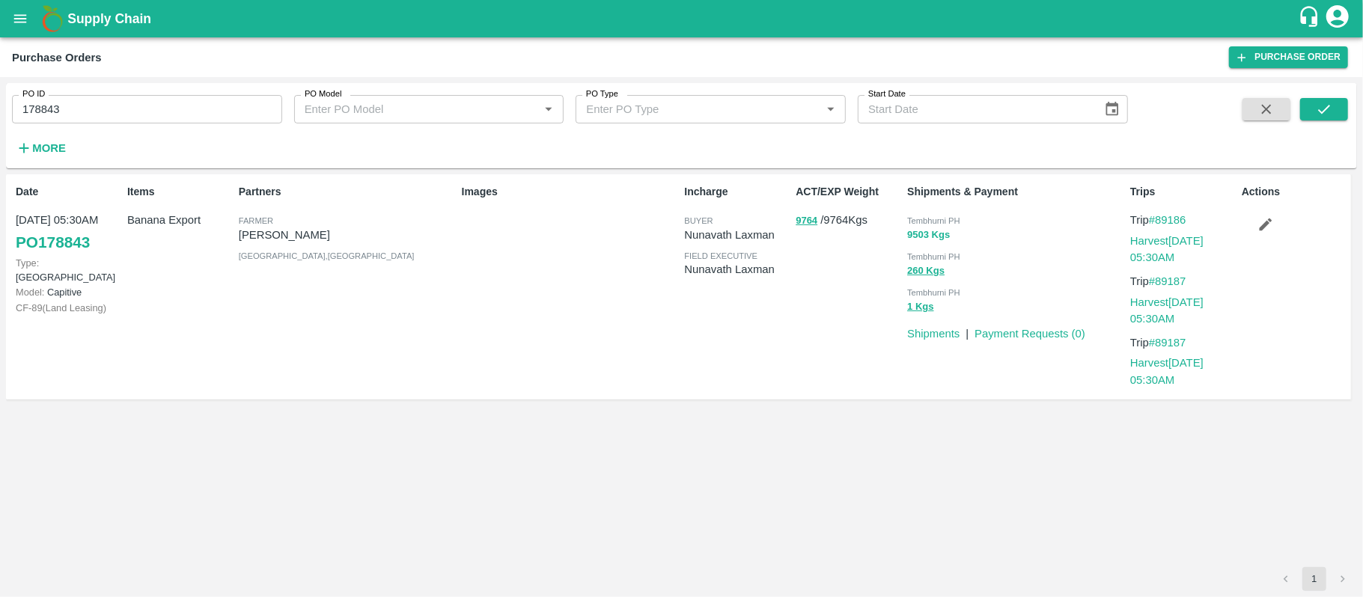
click at [935, 237] on button "9503 Kgs" at bounding box center [928, 235] width 43 height 17
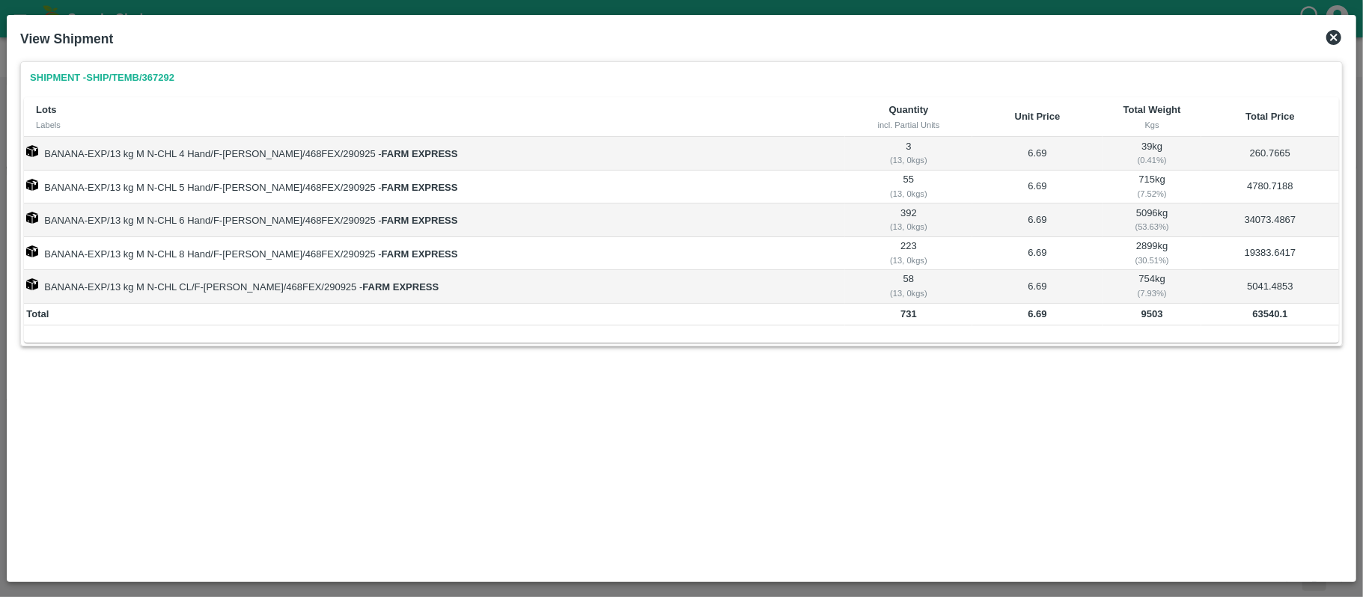
click at [1333, 31] on icon at bounding box center [1333, 37] width 15 height 15
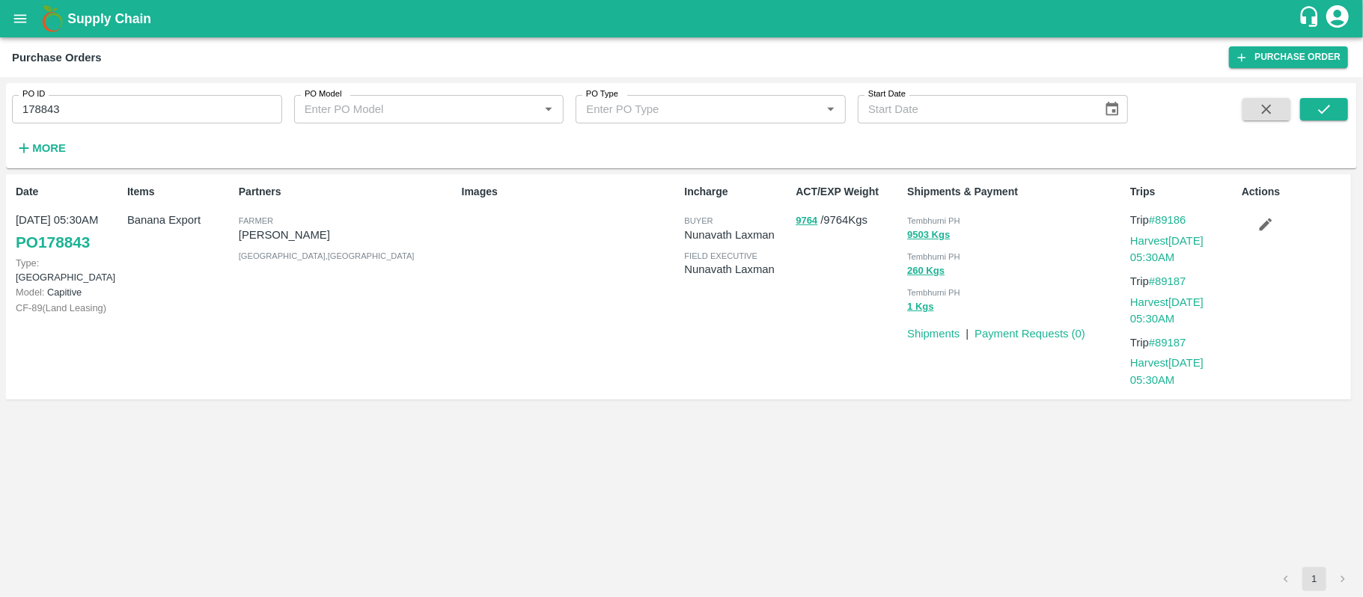
click at [656, 382] on div "Images" at bounding box center [567, 287] width 223 height 218
click at [617, 341] on div "Images" at bounding box center [567, 287] width 223 height 218
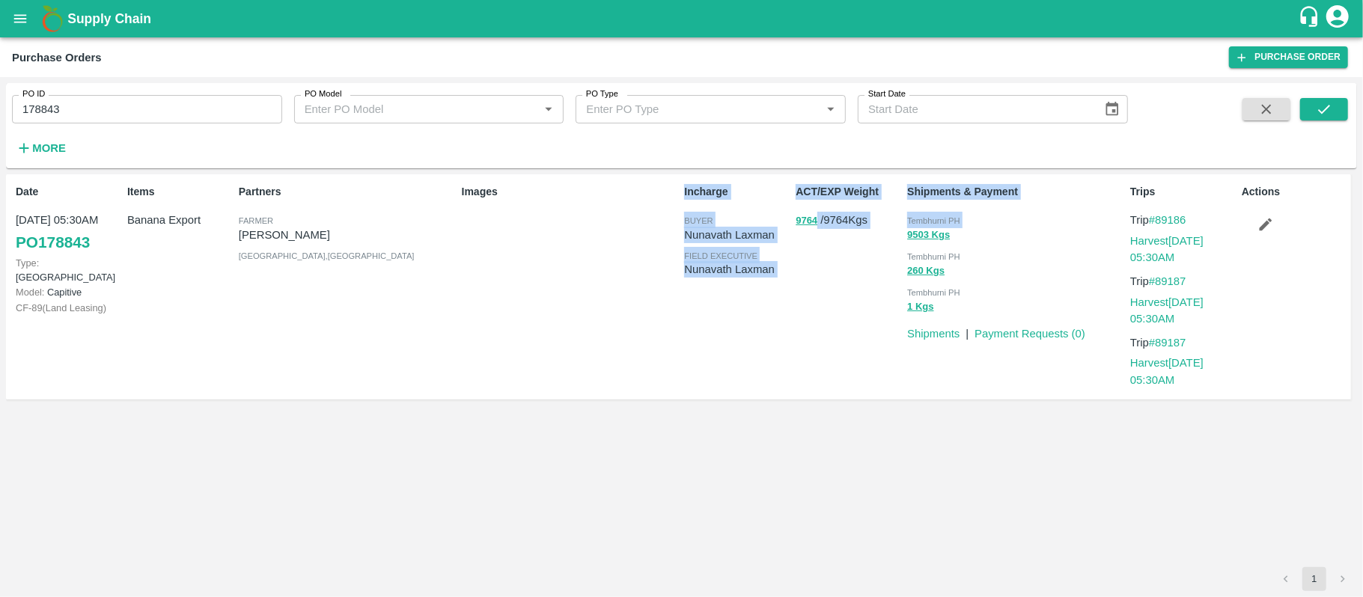
drag, startPoint x: 650, startPoint y: 361, endPoint x: 903, endPoint y: 261, distance: 271.8
click at [903, 261] on div "Date 29 Sep, 05:30AM PO 178843 Type: Farm Gate Model: Capitive CF- 89 ( Land Le…" at bounding box center [678, 287] width 1345 height 226
click at [835, 350] on div "ACT/EXP Weight 9764 / 9764 Kgs" at bounding box center [846, 287] width 112 height 218
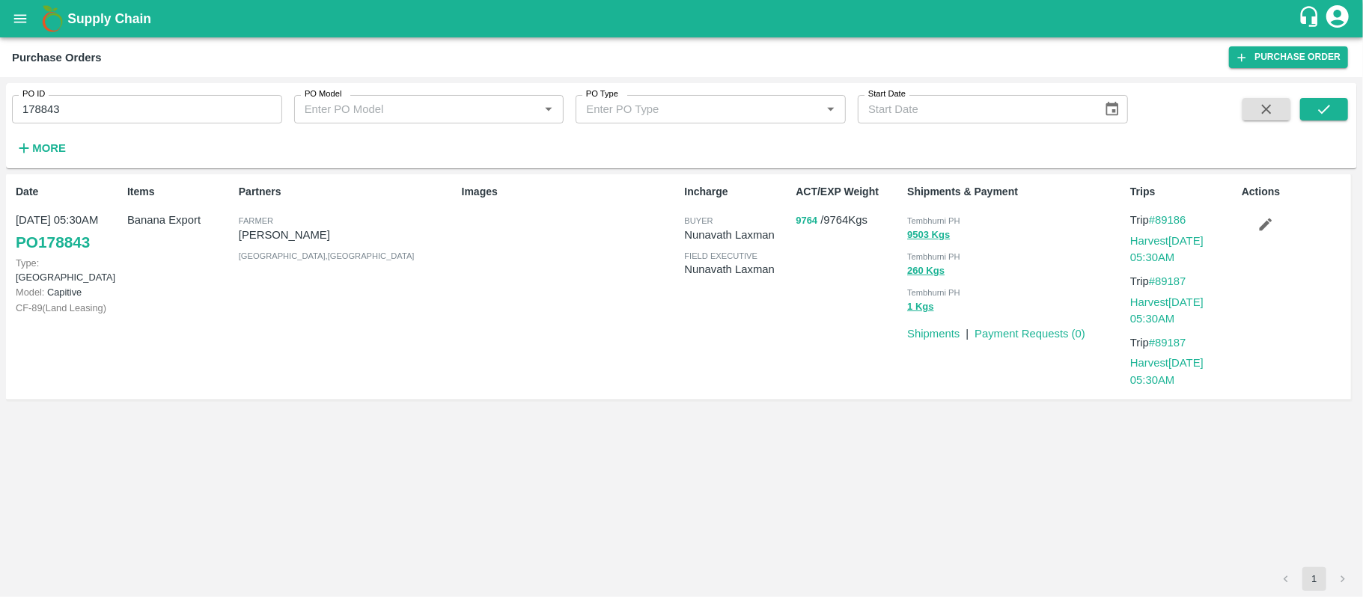
click at [804, 222] on button "9764" at bounding box center [806, 221] width 22 height 17
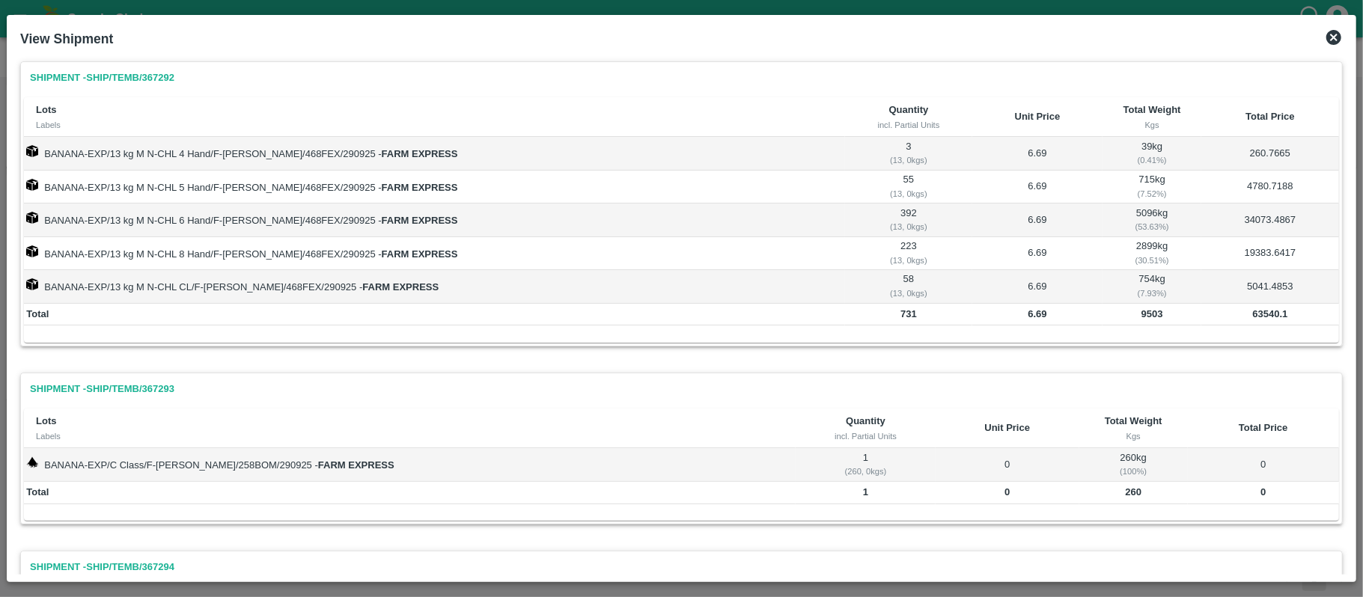
click at [1328, 39] on icon at bounding box center [1333, 37] width 15 height 15
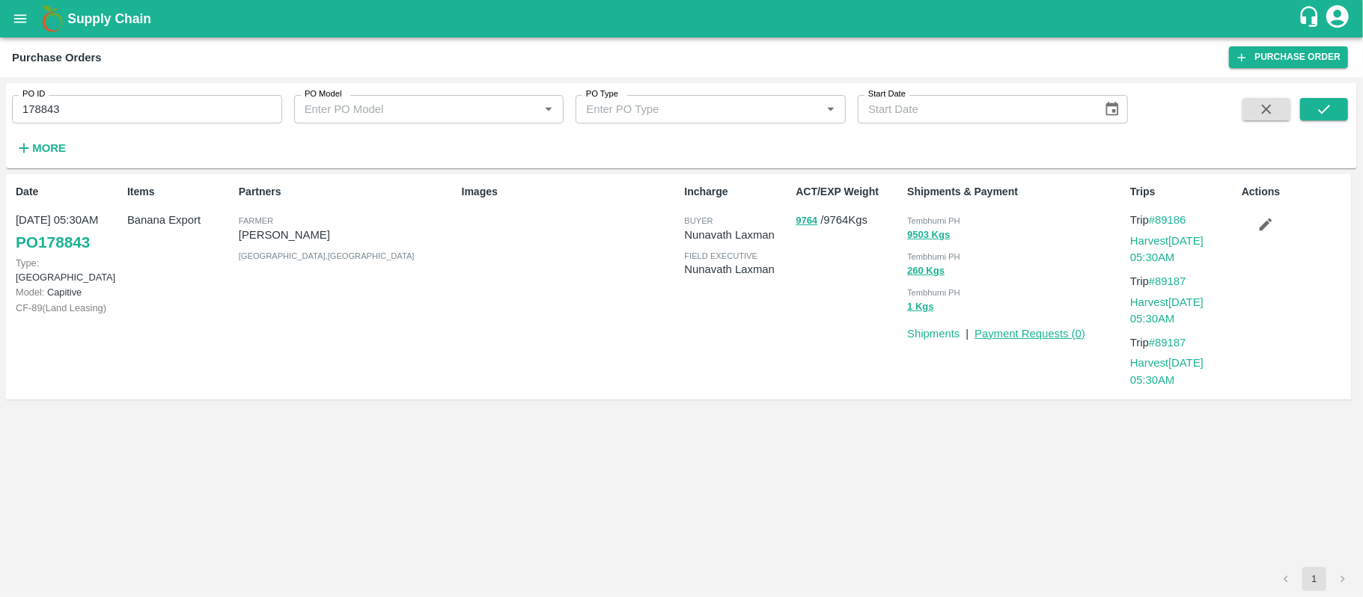
click at [1022, 335] on link "Payment Requests ( 0 )" at bounding box center [1029, 334] width 111 height 12
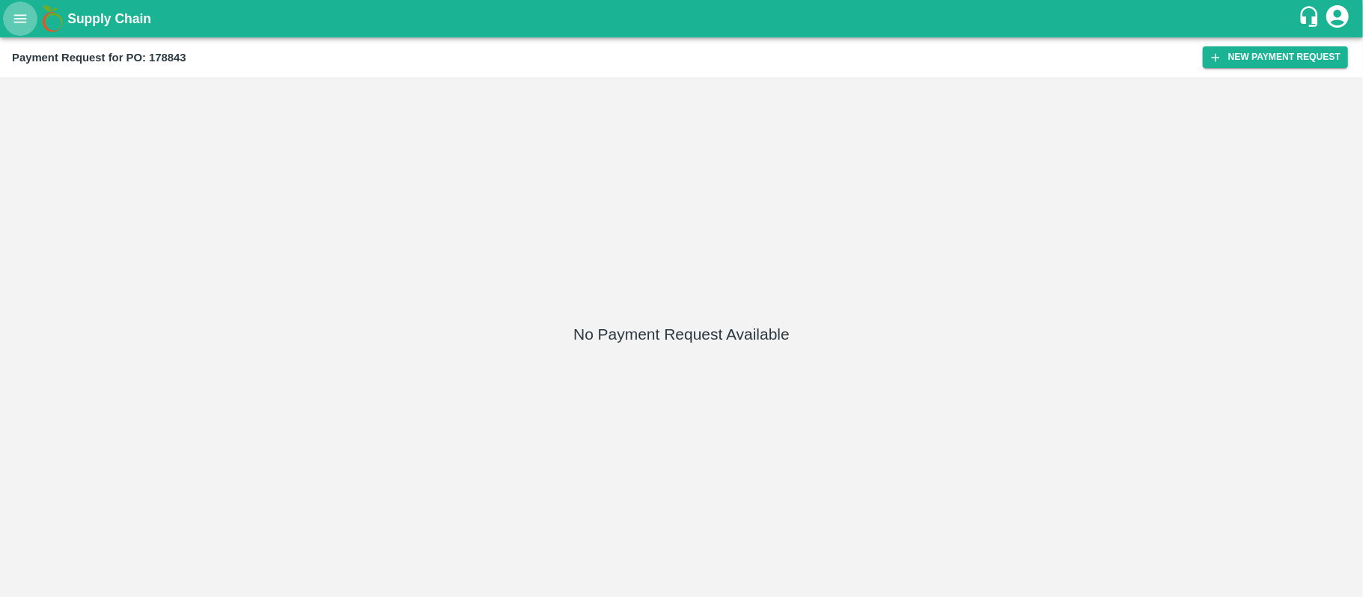
click at [16, 19] on icon "open drawer" at bounding box center [20, 18] width 16 height 16
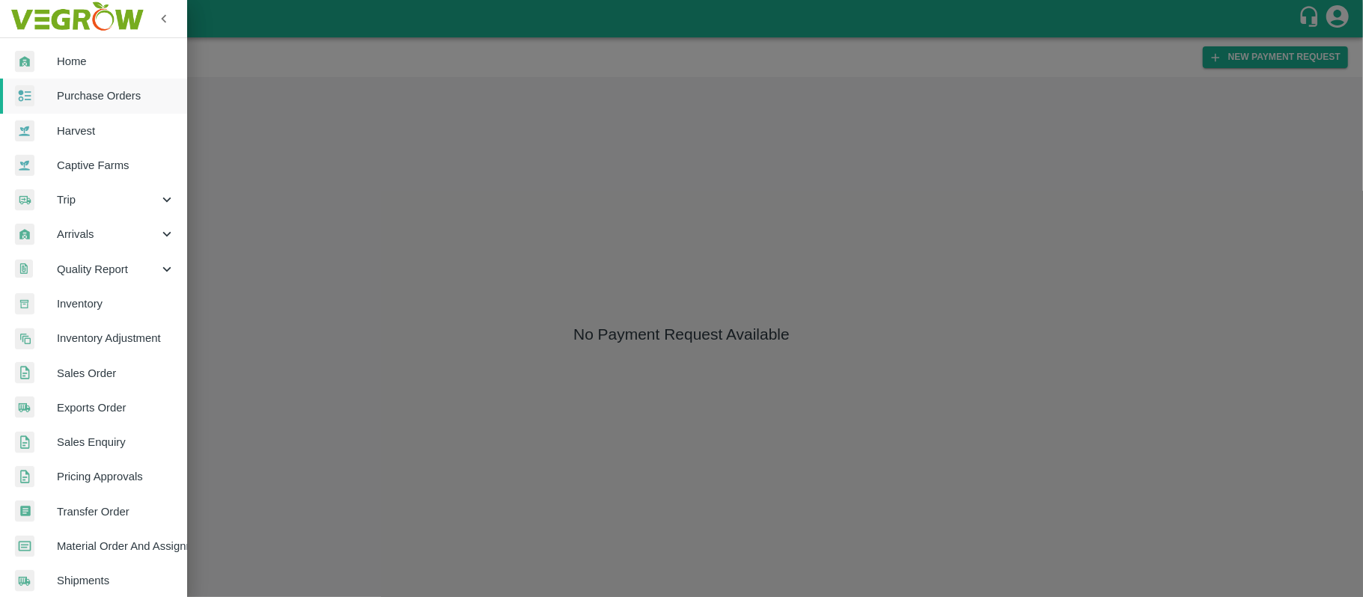
click at [504, 139] on div at bounding box center [681, 298] width 1363 height 597
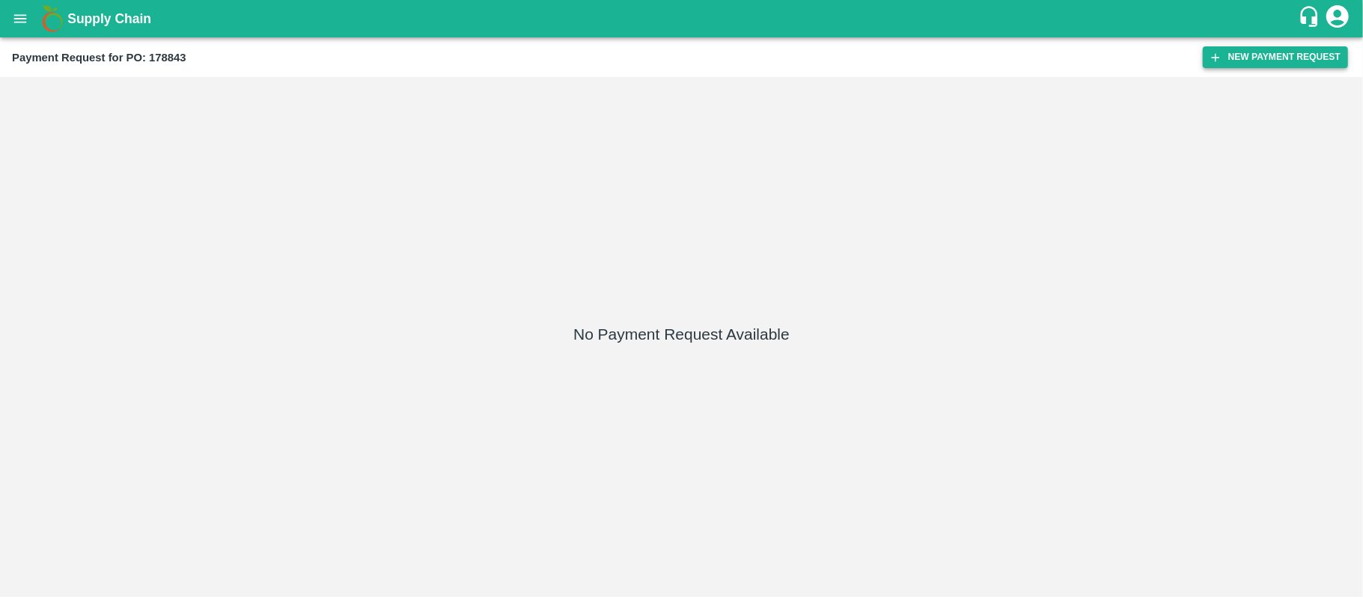
click at [1270, 61] on button "New Payment Request" at bounding box center [1275, 57] width 145 height 22
click at [31, 22] on button "open drawer" at bounding box center [20, 18] width 34 height 34
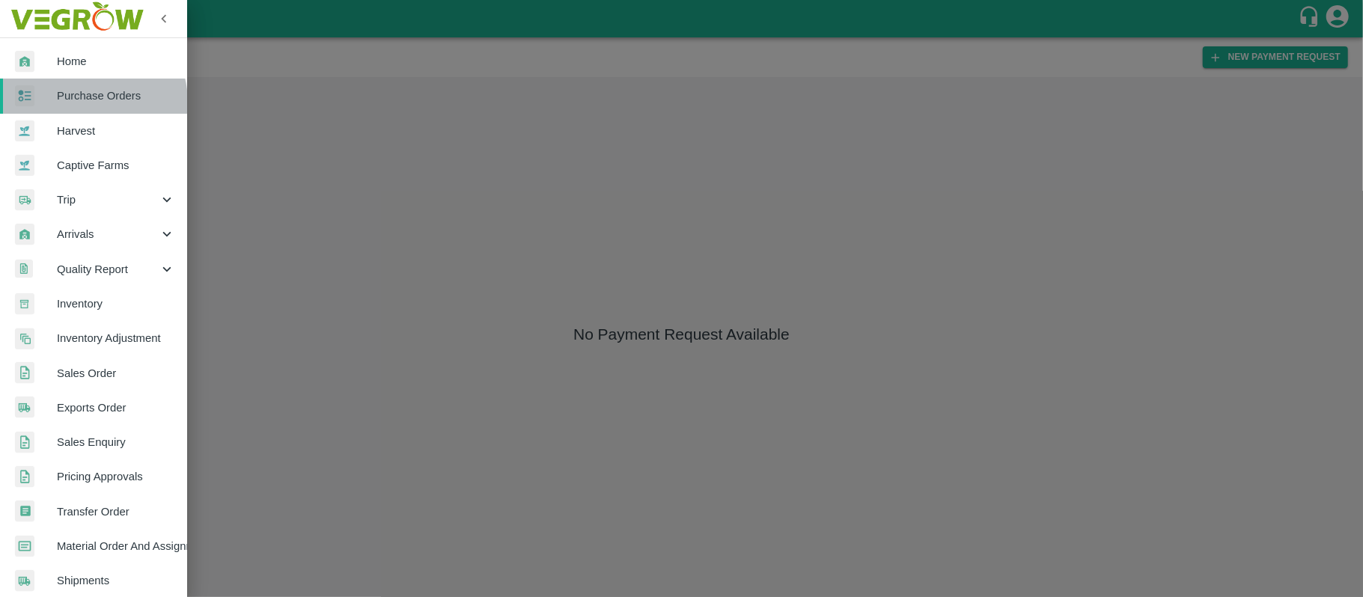
click at [91, 103] on span "Purchase Orders" at bounding box center [116, 96] width 118 height 16
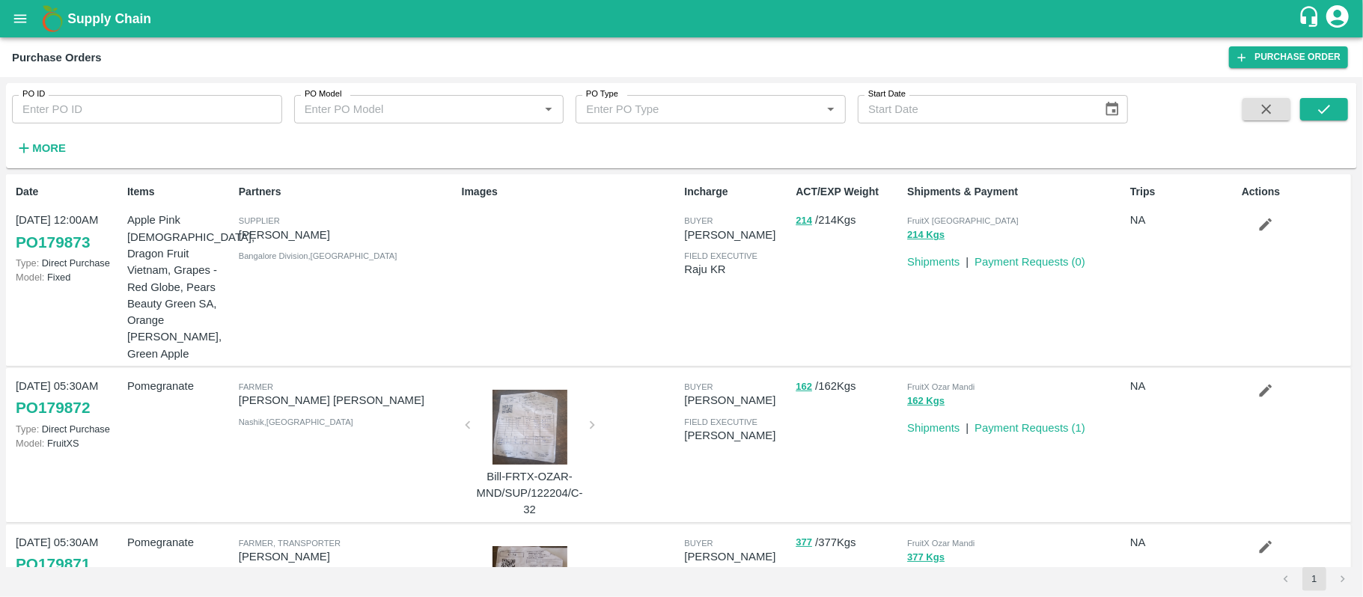
click at [85, 117] on input "PO ID" at bounding box center [147, 109] width 270 height 28
paste input "178701"
type input "178701"
click at [1337, 112] on button "submit" at bounding box center [1324, 109] width 48 height 22
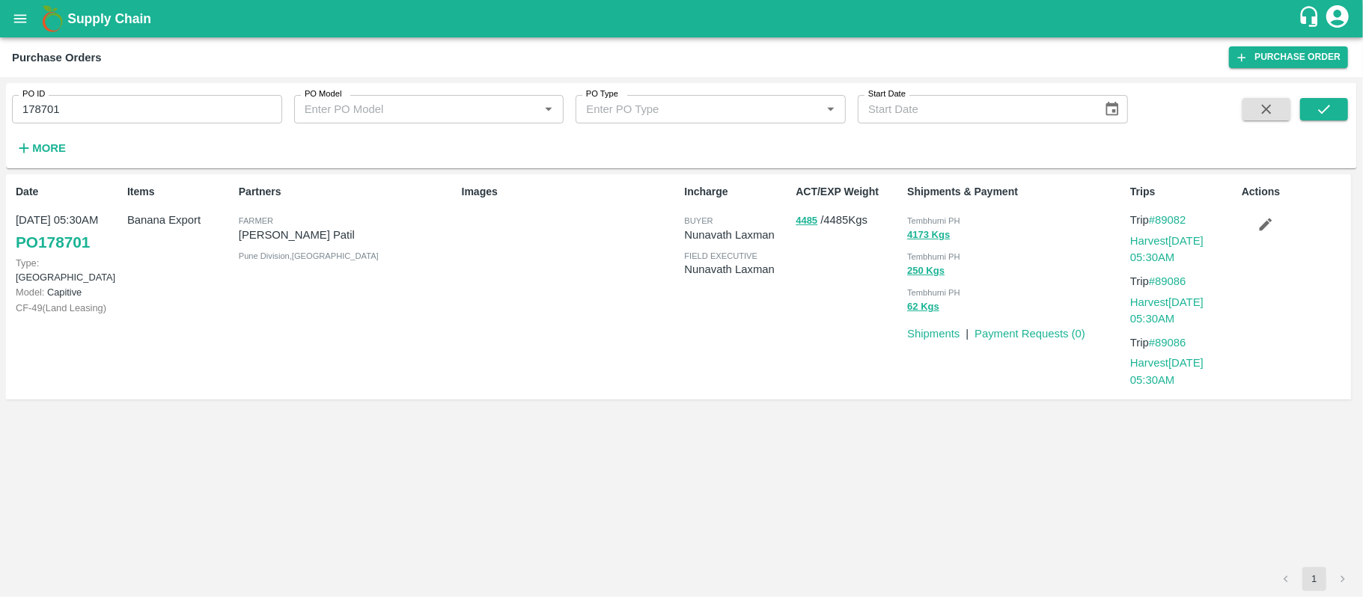
click at [309, 233] on p "[PERSON_NAME] Patil" at bounding box center [347, 235] width 217 height 16
click at [308, 234] on p "[PERSON_NAME] Patil" at bounding box center [347, 235] width 217 height 16
copy p "[PERSON_NAME] Patil"
click at [308, 234] on p "[PERSON_NAME] Patil" at bounding box center [347, 235] width 217 height 16
click at [596, 312] on div "Images" at bounding box center [567, 287] width 223 height 218
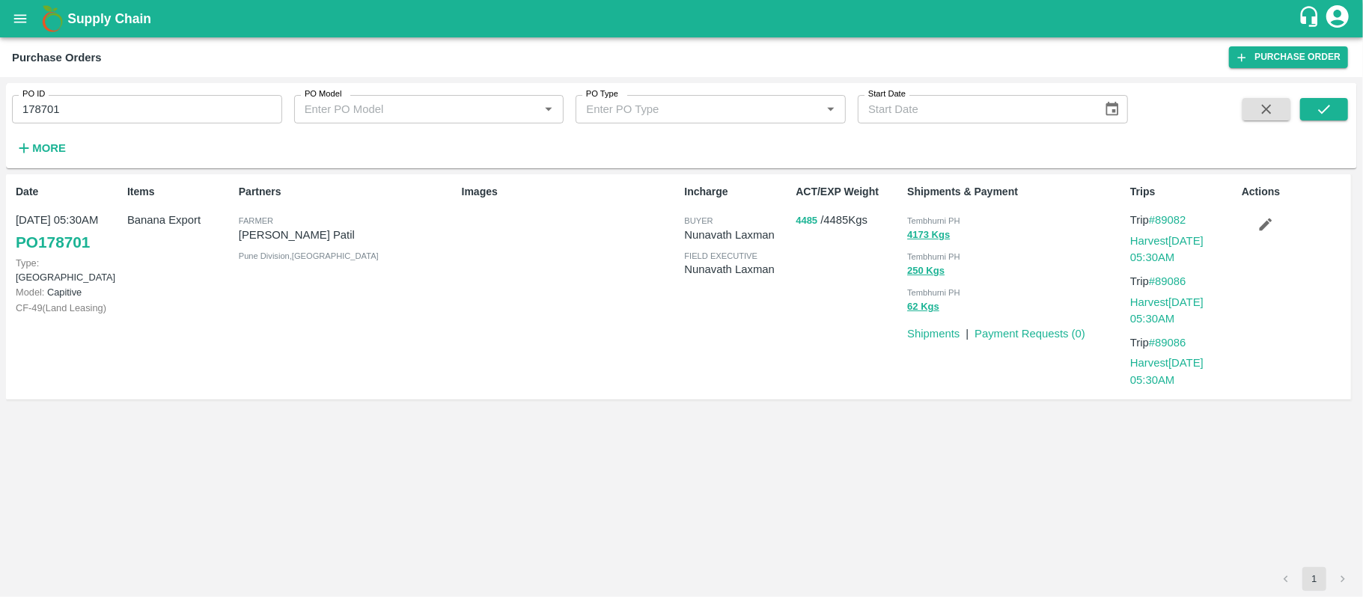
click at [810, 217] on button "4485" at bounding box center [806, 221] width 22 height 17
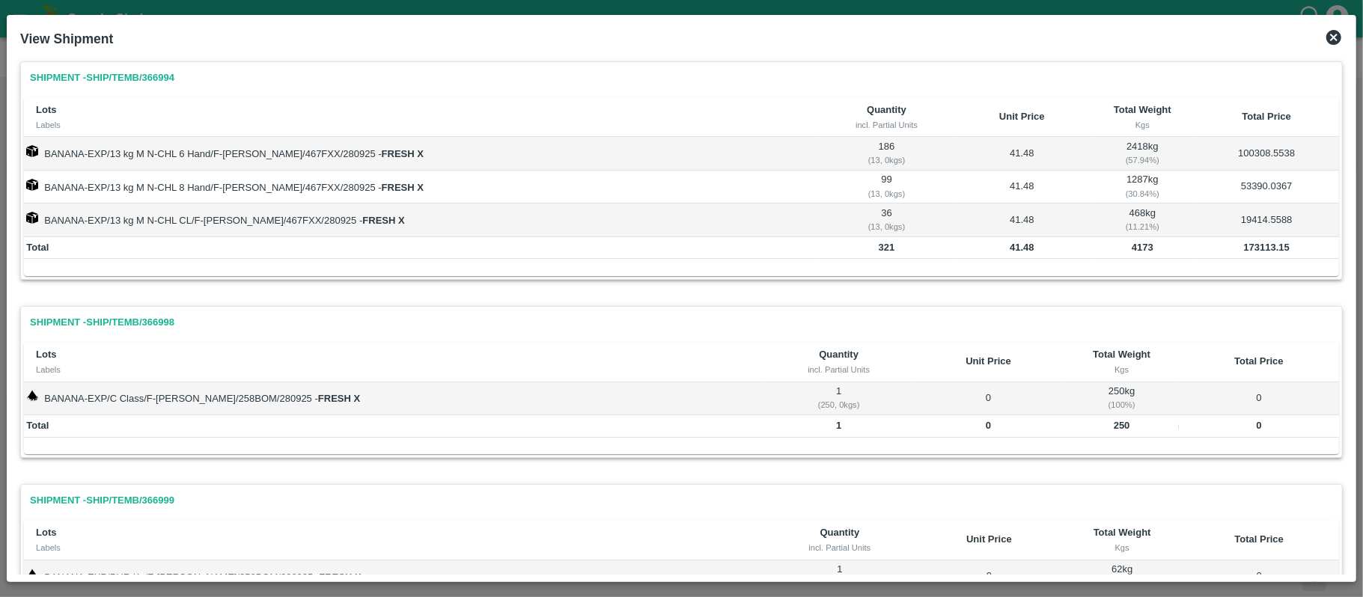
drag, startPoint x: 1164, startPoint y: 346, endPoint x: 1223, endPoint y: 276, distance: 90.8
click at [1330, 36] on icon at bounding box center [1333, 37] width 15 height 15
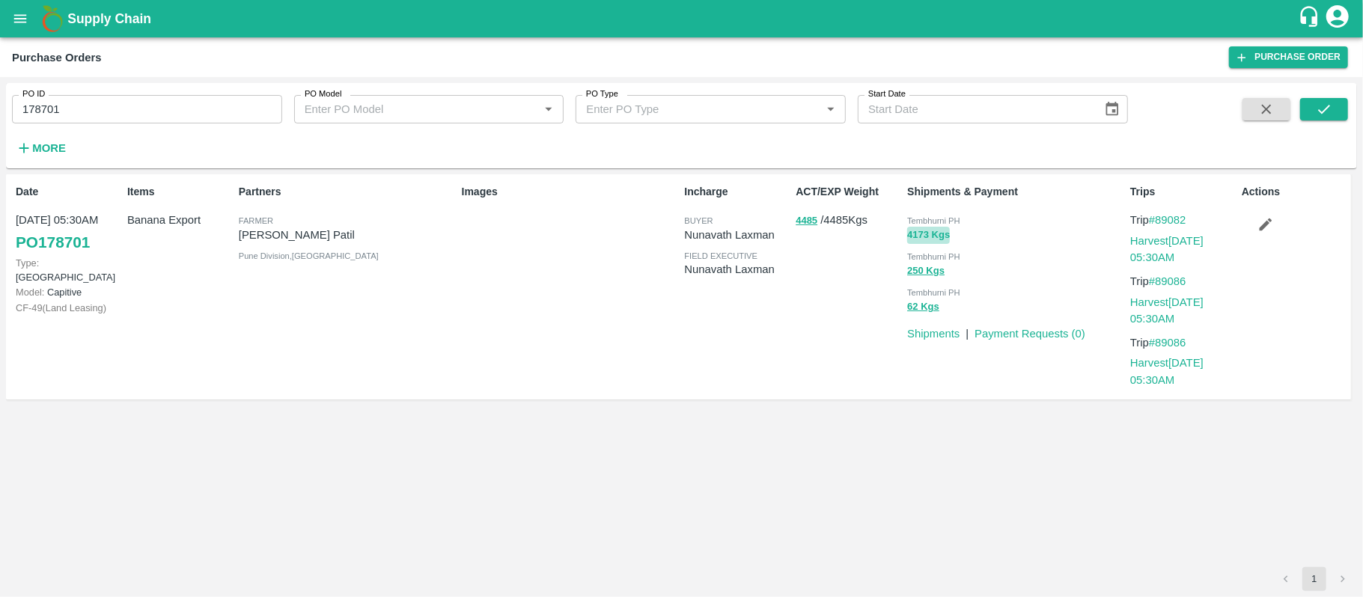
click at [919, 239] on button "4173 Kgs" at bounding box center [928, 235] width 43 height 17
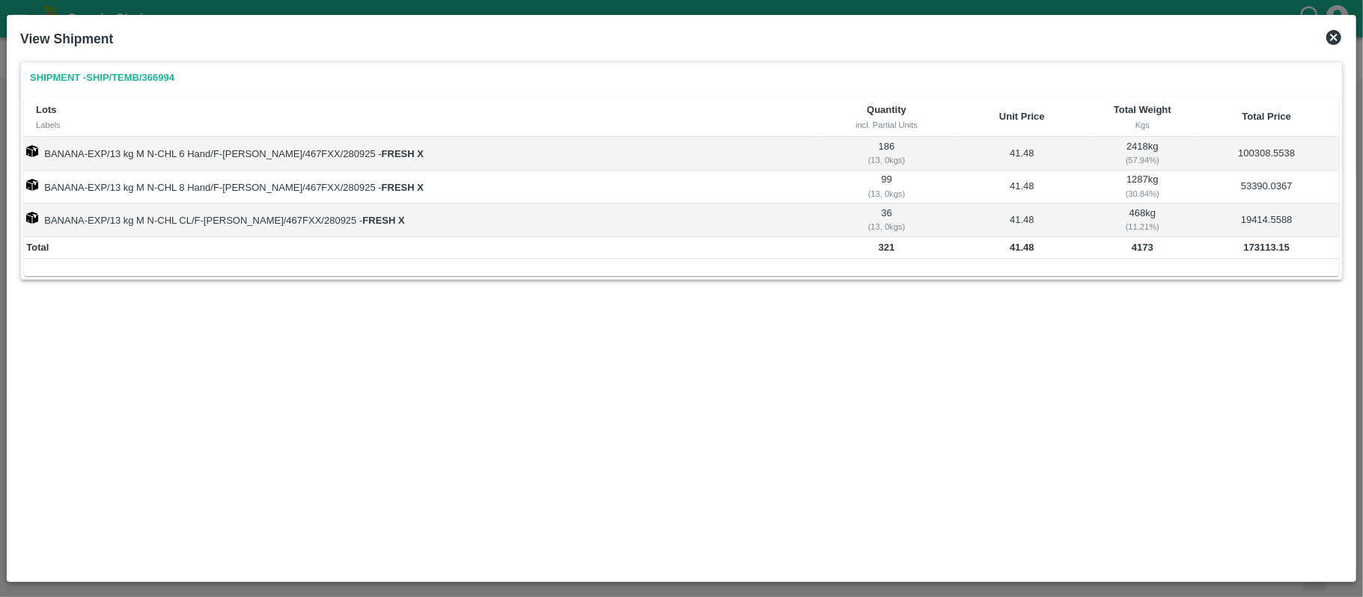
click at [1339, 34] on icon at bounding box center [1333, 37] width 15 height 15
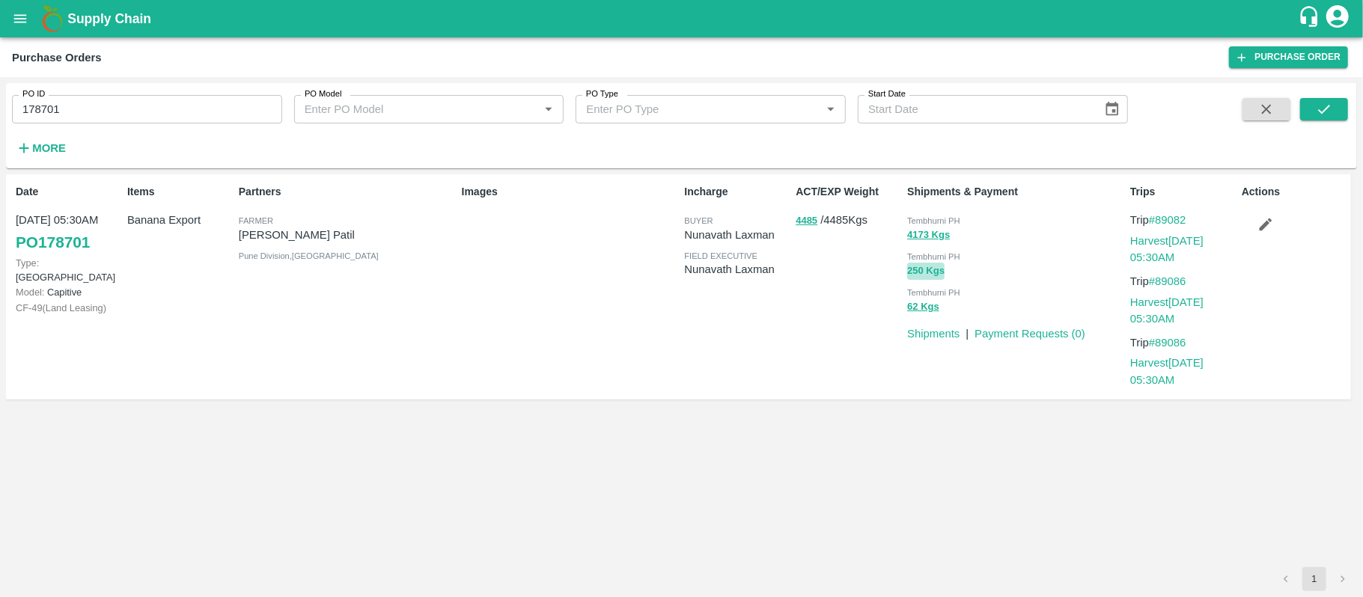
click at [917, 271] on button "250 Kgs" at bounding box center [925, 271] width 37 height 17
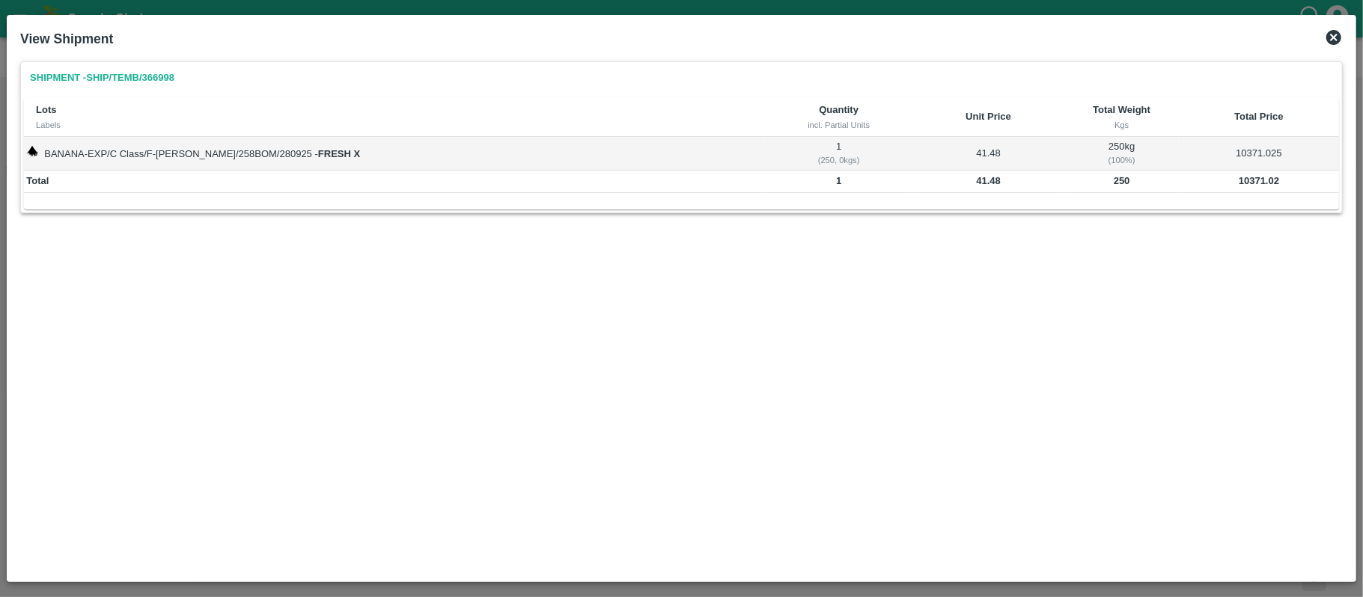
click at [1325, 34] on icon at bounding box center [1334, 37] width 18 height 18
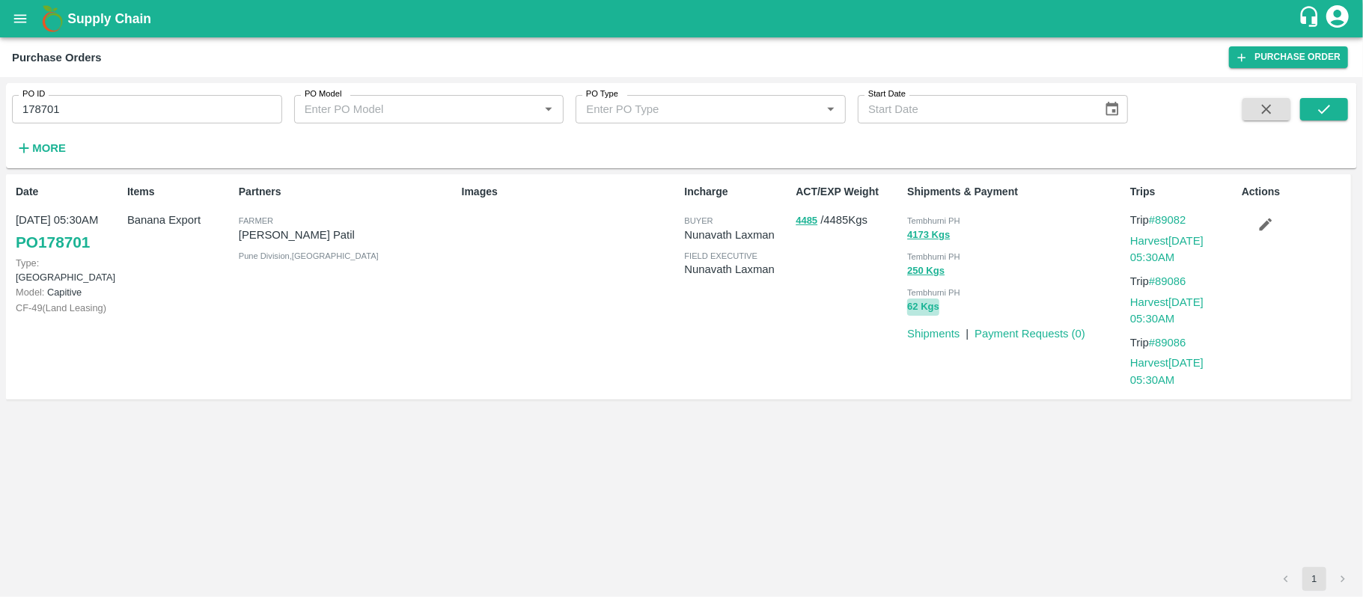
click at [925, 311] on button "62 Kgs" at bounding box center [923, 307] width 32 height 17
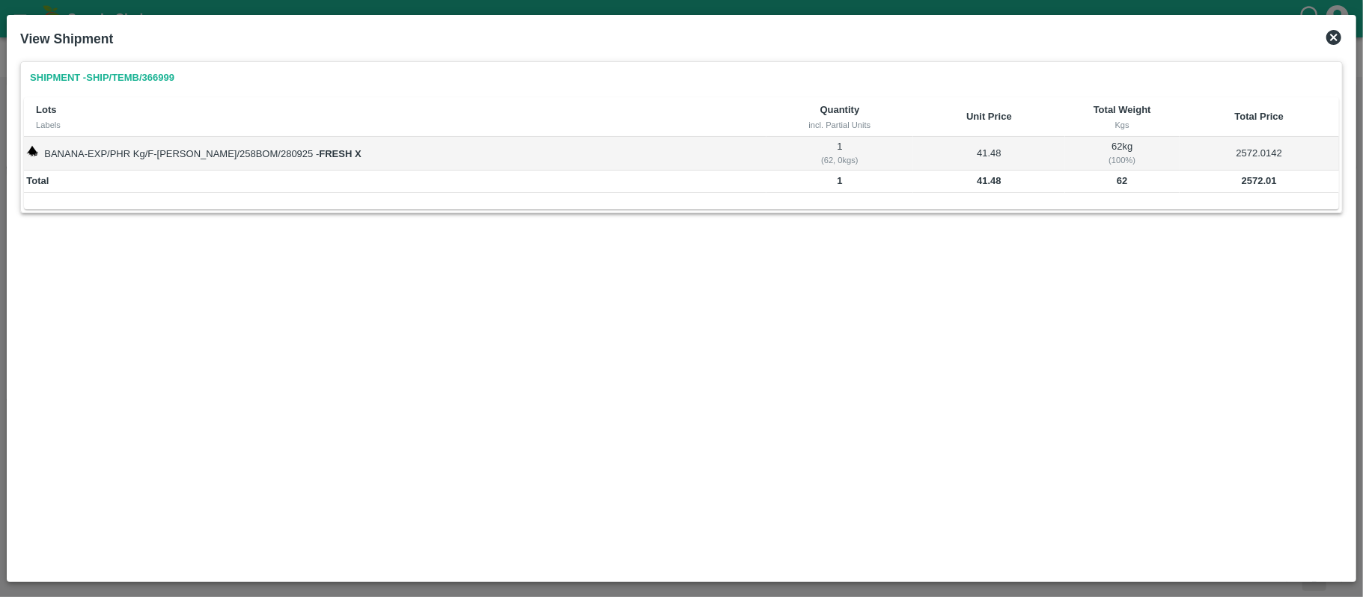
click at [1331, 46] on div "View Shipment" at bounding box center [681, 38] width 1334 height 33
click at [1331, 40] on icon at bounding box center [1334, 37] width 18 height 18
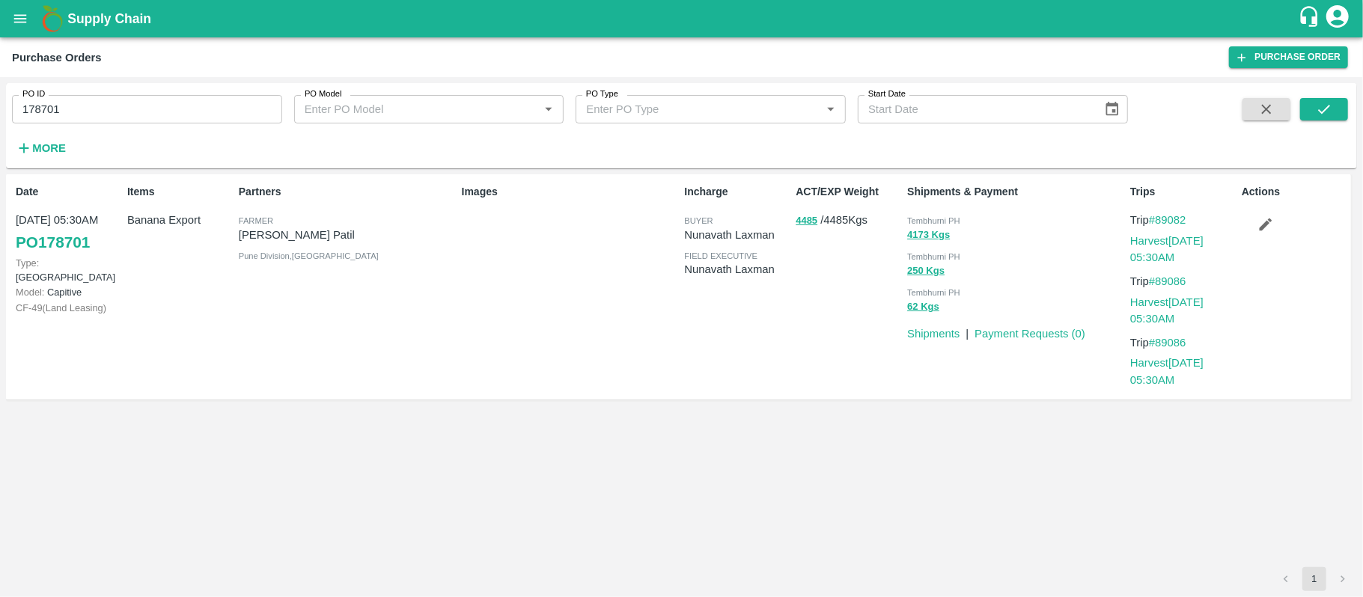
click at [90, 114] on input "178701" at bounding box center [147, 109] width 270 height 28
drag, startPoint x: 413, startPoint y: 286, endPoint x: 455, endPoint y: 219, distance: 78.7
click at [413, 286] on div "Partners Farmer Prakash Subhedar Patil Pune Division , Maharashtra" at bounding box center [344, 287] width 223 height 218
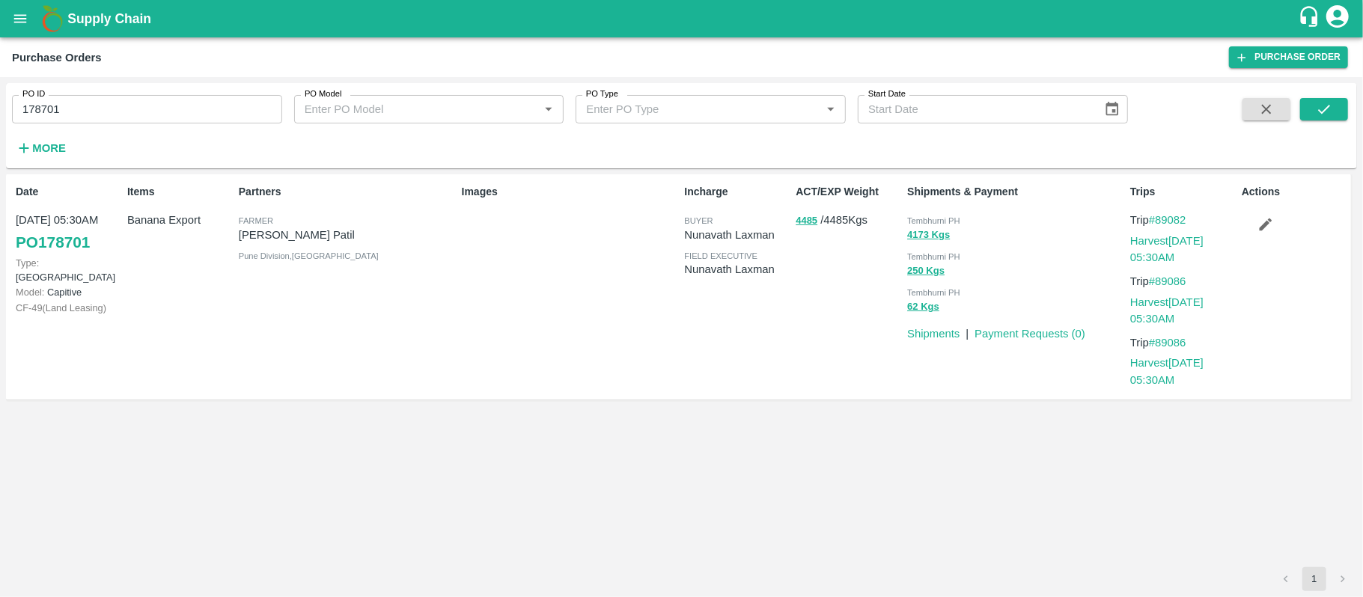
click at [183, 260] on div "Items Banana Export" at bounding box center [177, 287] width 112 height 218
copy p "Banana Export"
click at [920, 238] on button "4173 Kgs" at bounding box center [928, 235] width 43 height 17
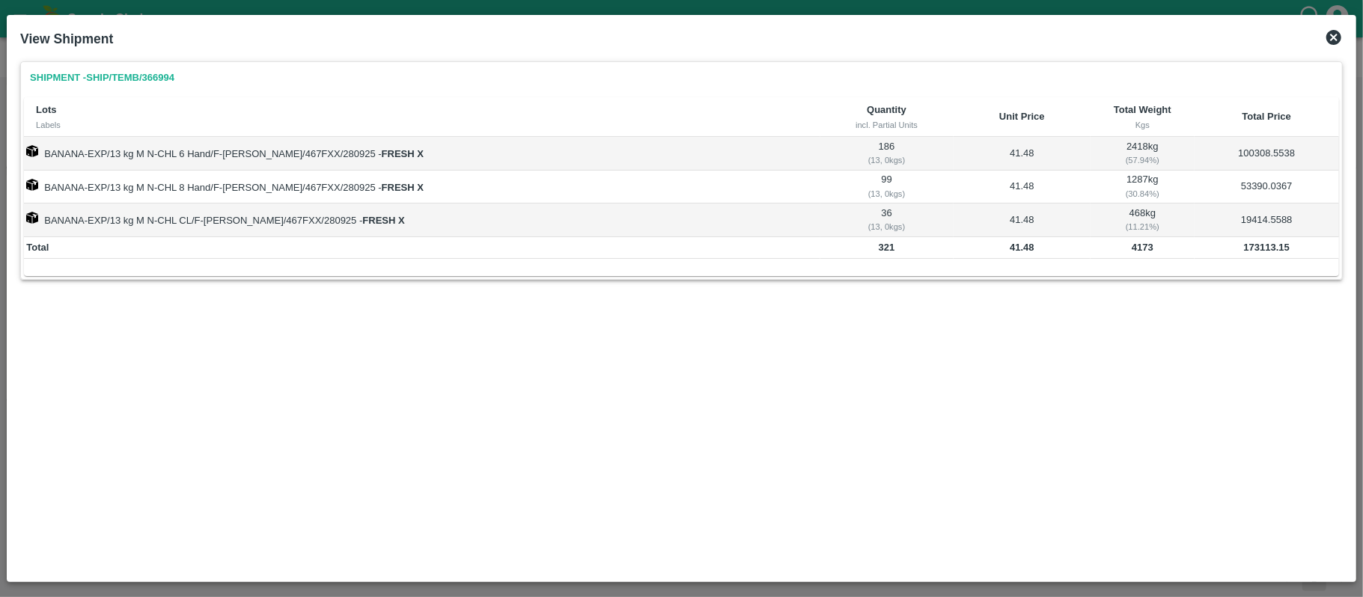
click at [1132, 245] on b "4173" at bounding box center [1143, 247] width 22 height 11
copy b "4173"
click at [1332, 34] on icon at bounding box center [1333, 37] width 15 height 15
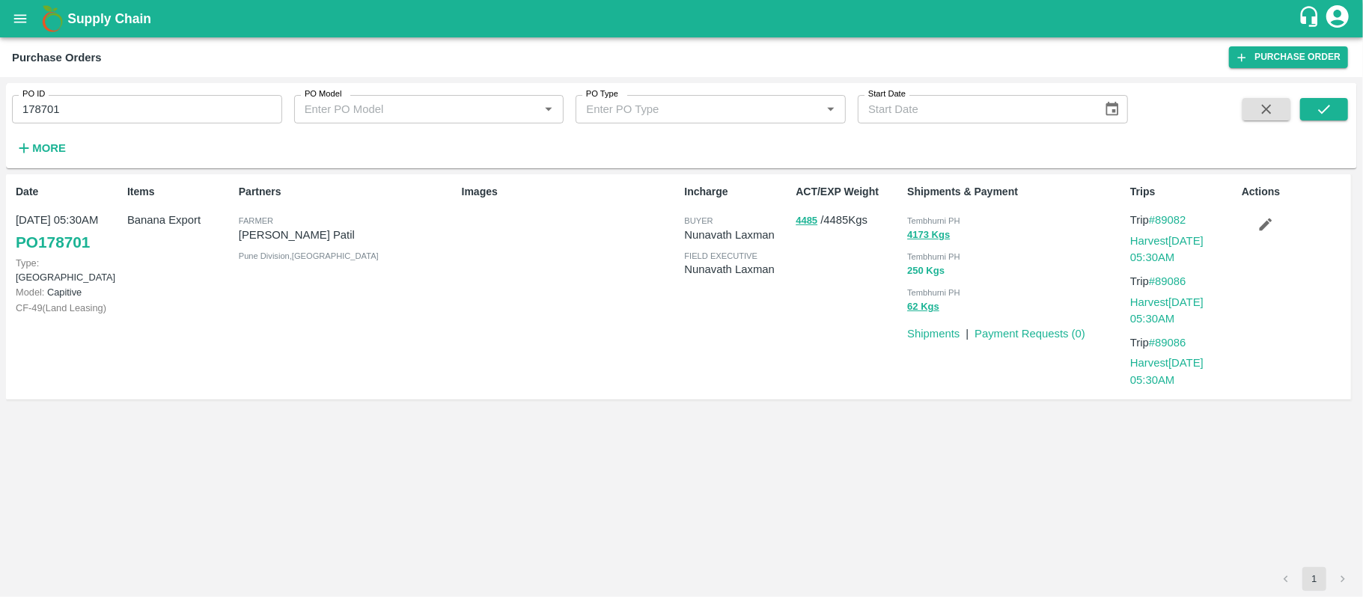
click at [920, 275] on button "250 Kgs" at bounding box center [925, 271] width 37 height 17
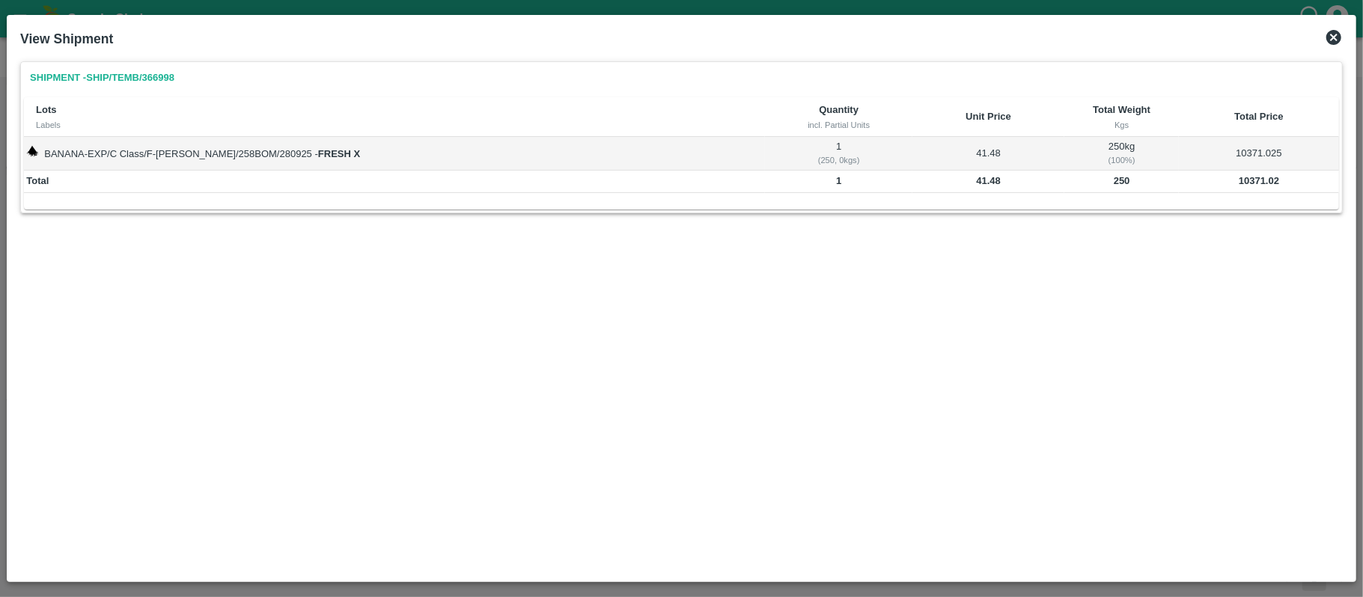
click at [1114, 181] on b "250" at bounding box center [1122, 180] width 16 height 11
copy b "250"
click at [1337, 39] on icon at bounding box center [1333, 37] width 15 height 15
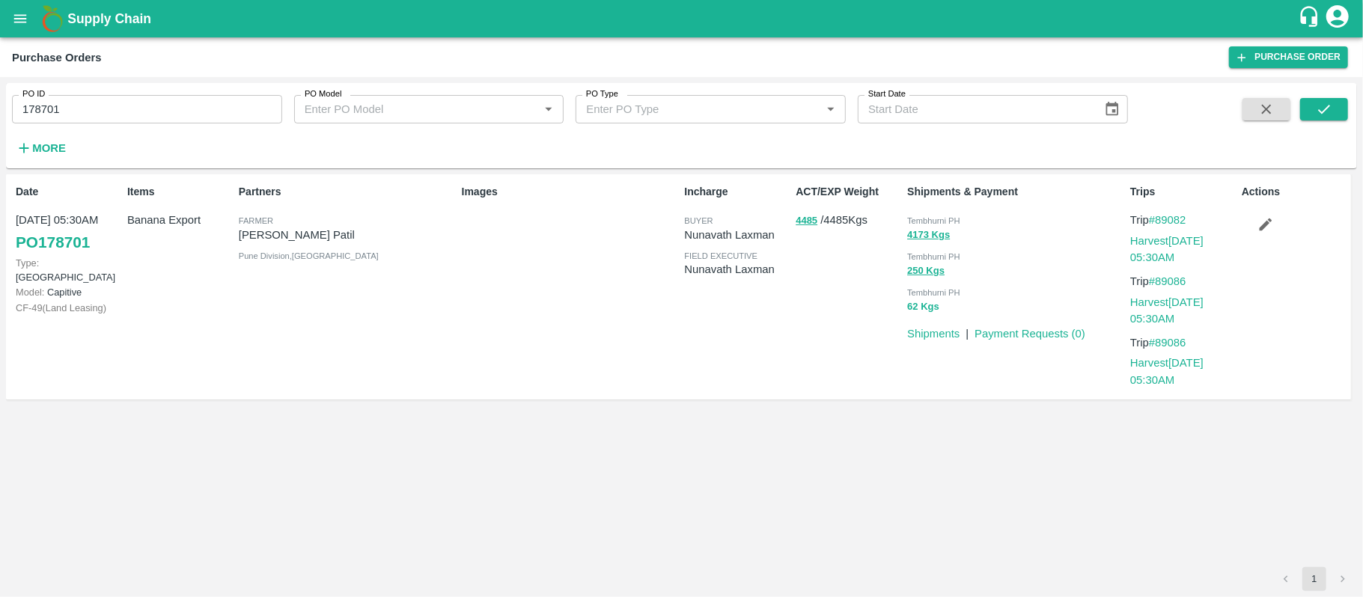
click at [920, 306] on button "62 Kgs" at bounding box center [923, 307] width 32 height 17
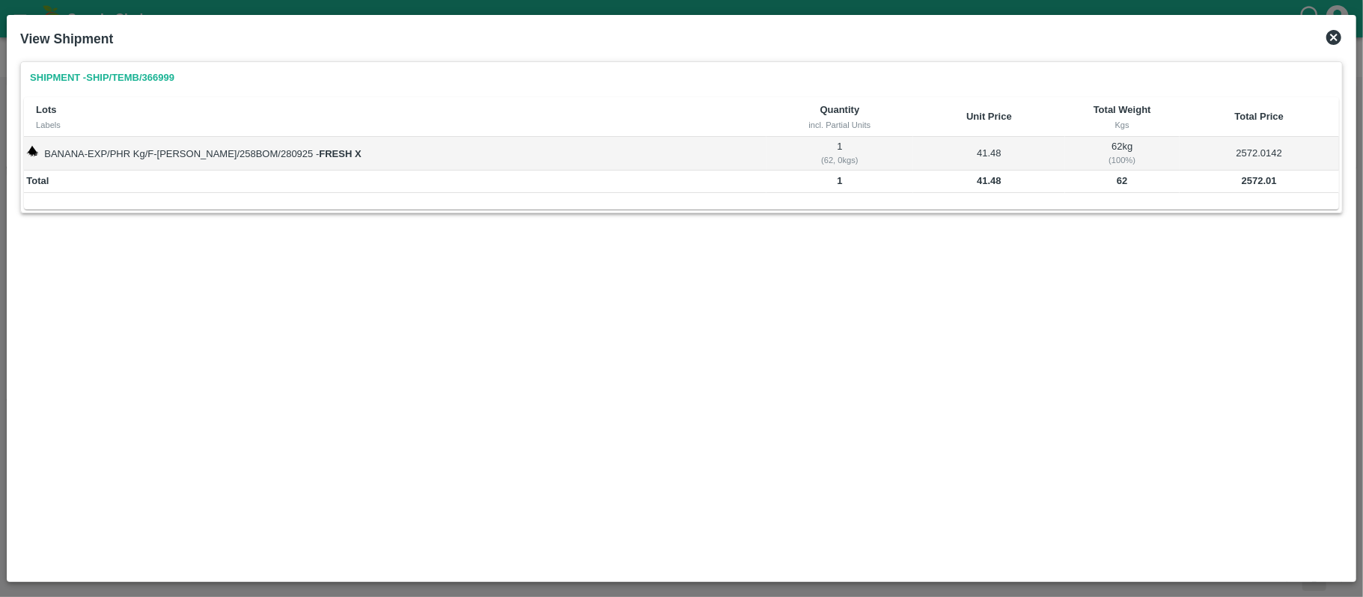
click at [1117, 177] on b "62" at bounding box center [1122, 180] width 10 height 11
copy b "62"
click at [1332, 40] on icon at bounding box center [1334, 37] width 18 height 18
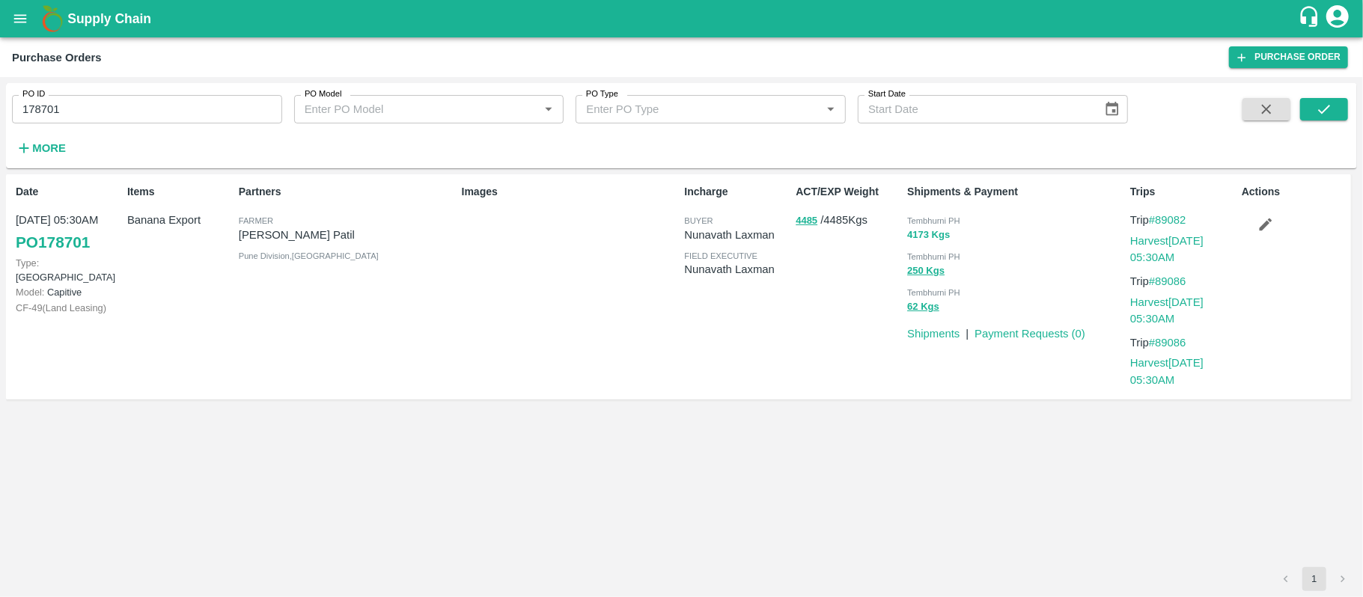
click at [923, 239] on button "4173 Kgs" at bounding box center [928, 235] width 43 height 17
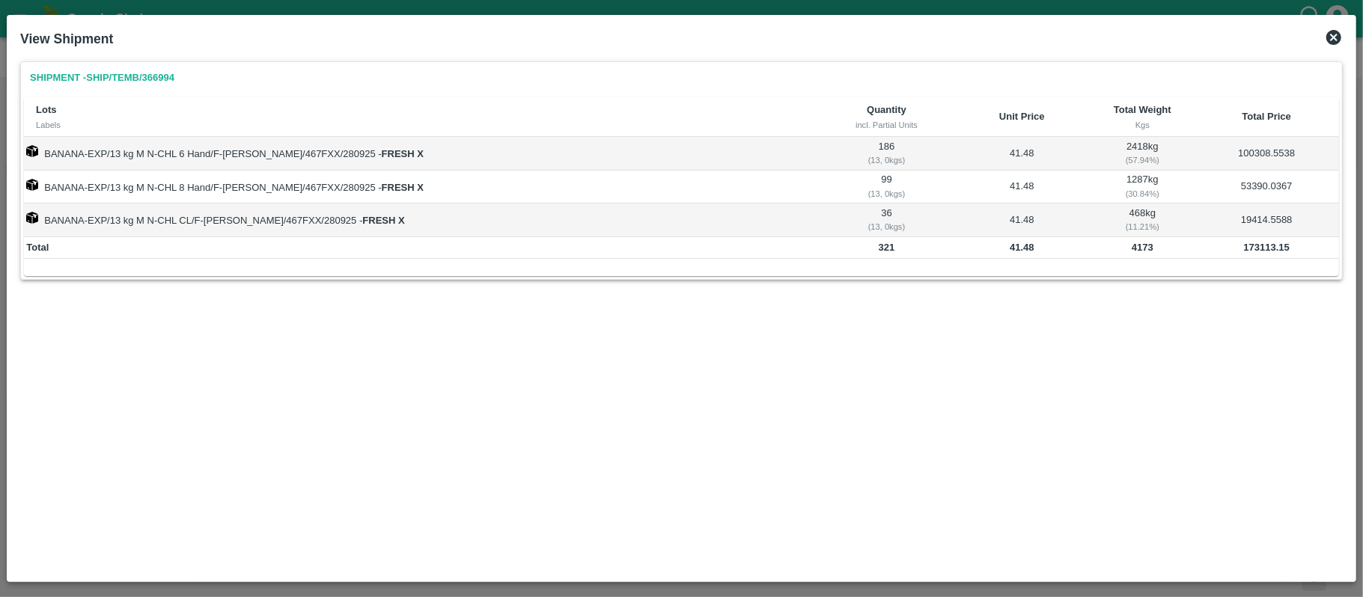
click at [1263, 248] on b "173113.15" at bounding box center [1267, 247] width 46 height 11
copy b "173113.15"
click at [1331, 34] on icon at bounding box center [1334, 37] width 18 height 18
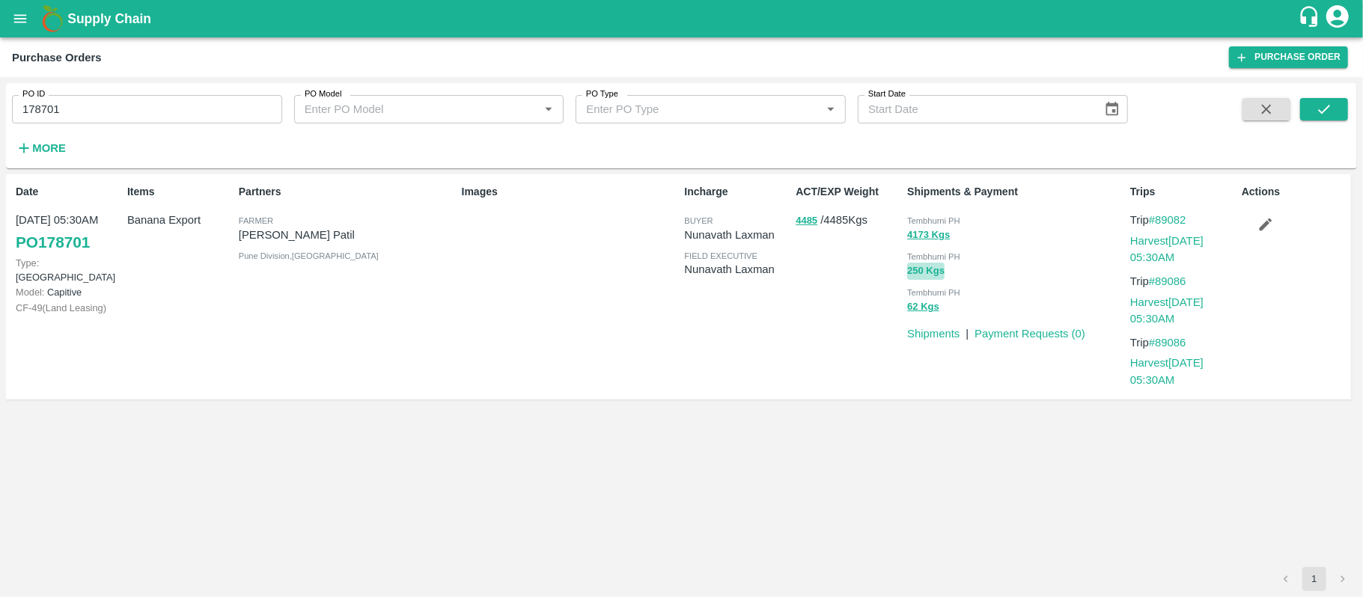
click at [917, 270] on button "250 Kgs" at bounding box center [925, 271] width 37 height 17
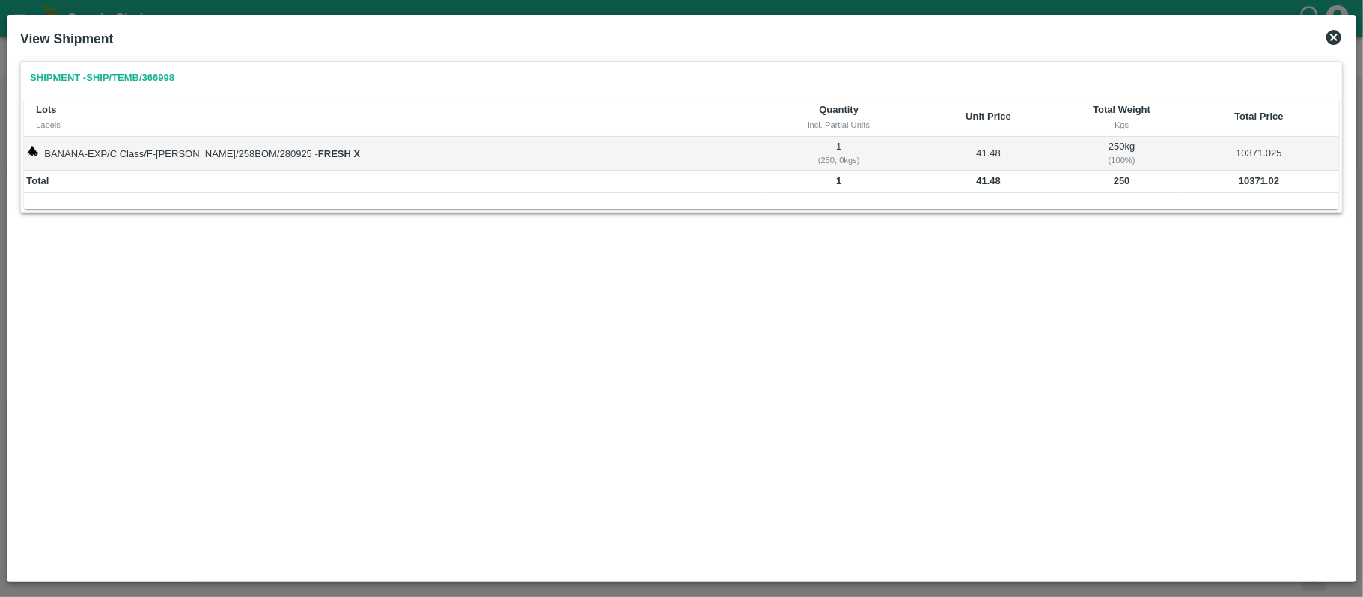
click at [1254, 180] on b "10371.02" at bounding box center [1259, 180] width 40 height 11
copy b "10371.02"
click at [1333, 30] on icon at bounding box center [1333, 37] width 15 height 15
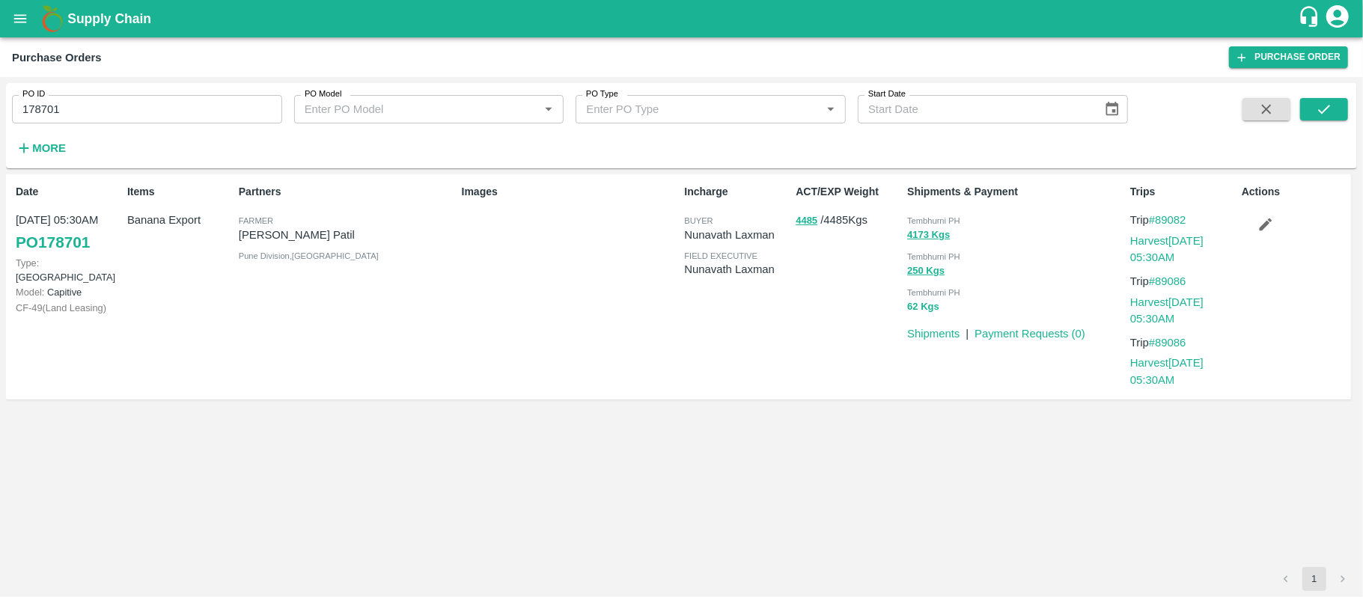
click at [922, 313] on button "62 Kgs" at bounding box center [923, 307] width 32 height 17
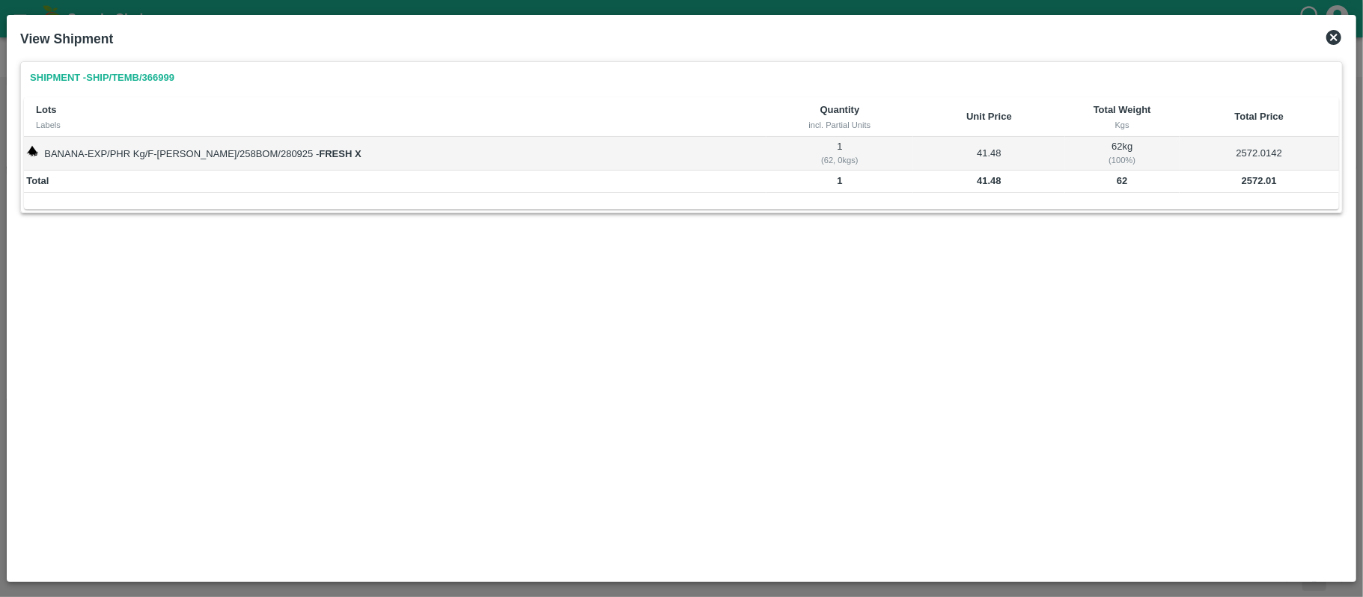
click at [1251, 180] on b "2572.01" at bounding box center [1259, 180] width 35 height 11
copy b "2572.01"
click at [1332, 39] on icon at bounding box center [1334, 37] width 18 height 18
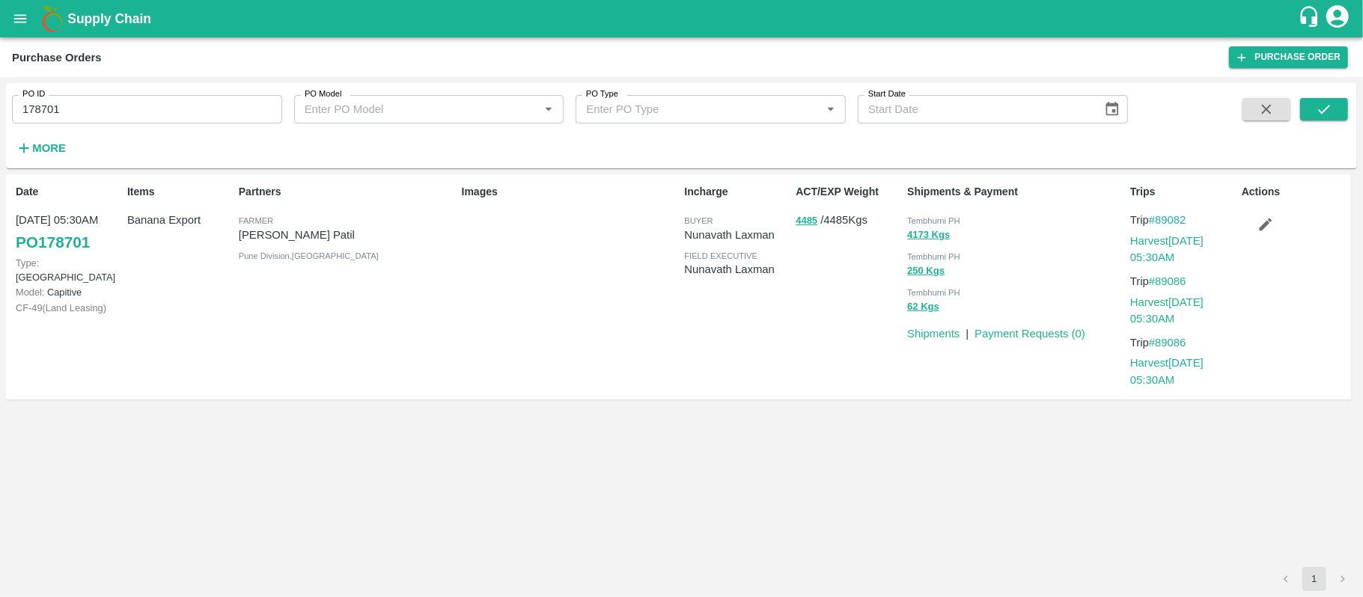
click at [715, 355] on div "Incharge buyer [PERSON_NAME] field executive [PERSON_NAME]" at bounding box center [734, 287] width 112 height 218
click at [810, 222] on button "4485" at bounding box center [806, 221] width 22 height 17
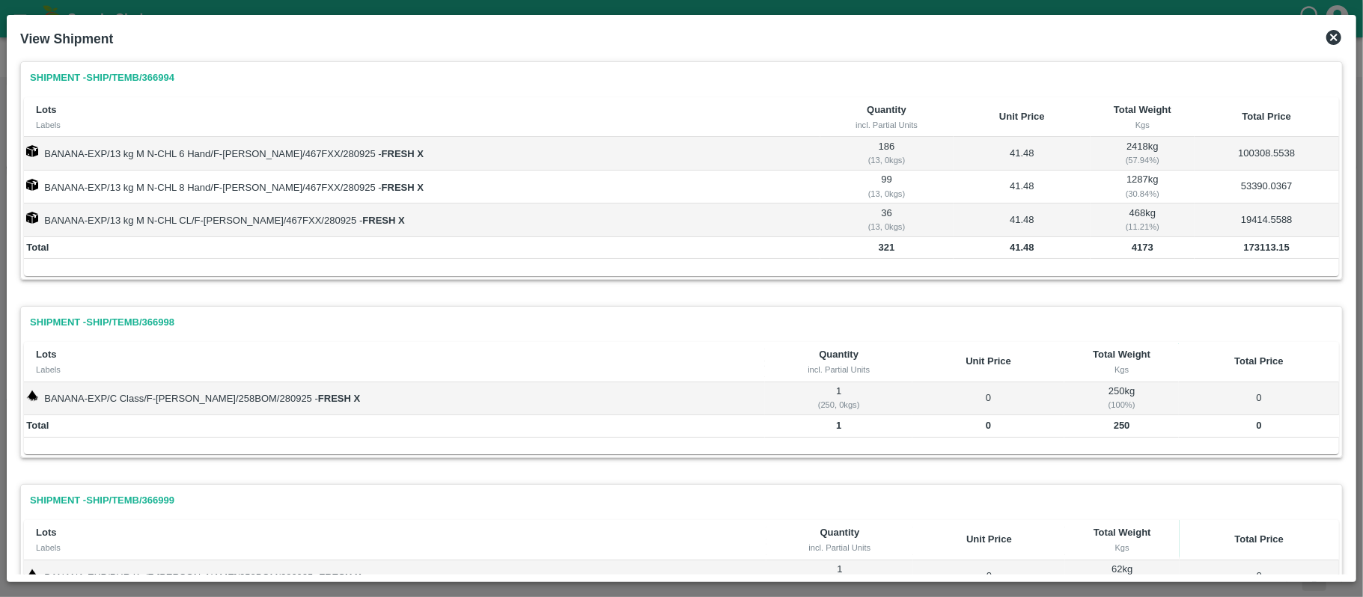
scroll to position [97, 0]
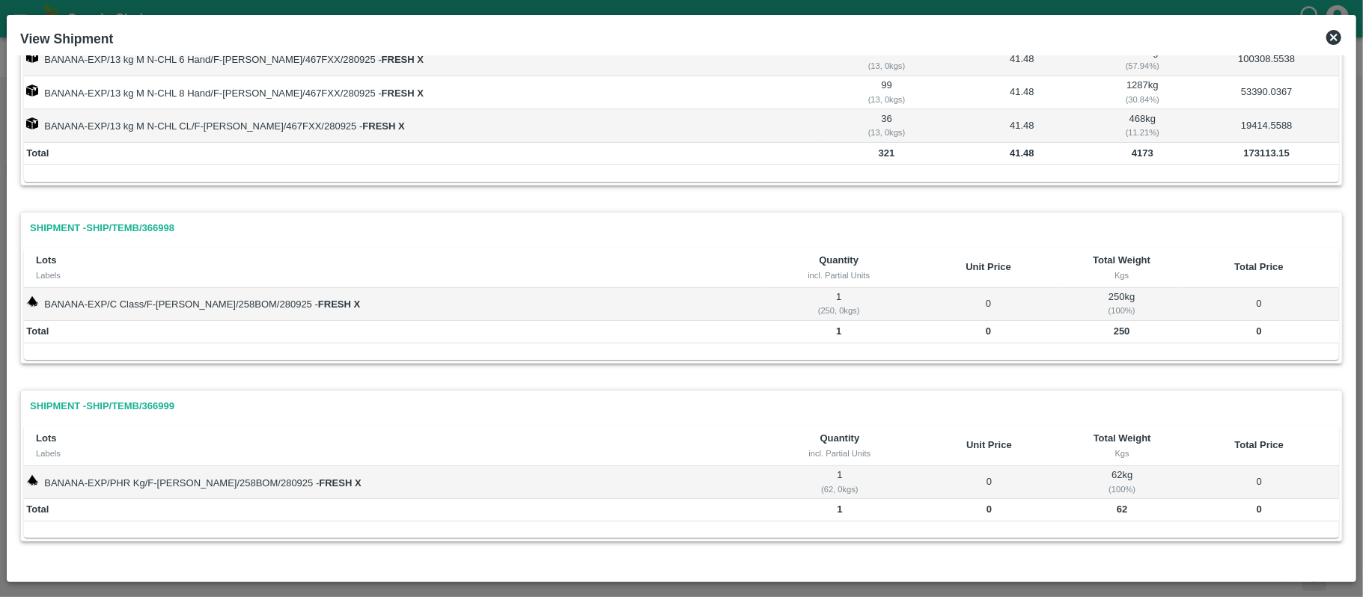
click at [1328, 34] on icon at bounding box center [1333, 37] width 15 height 15
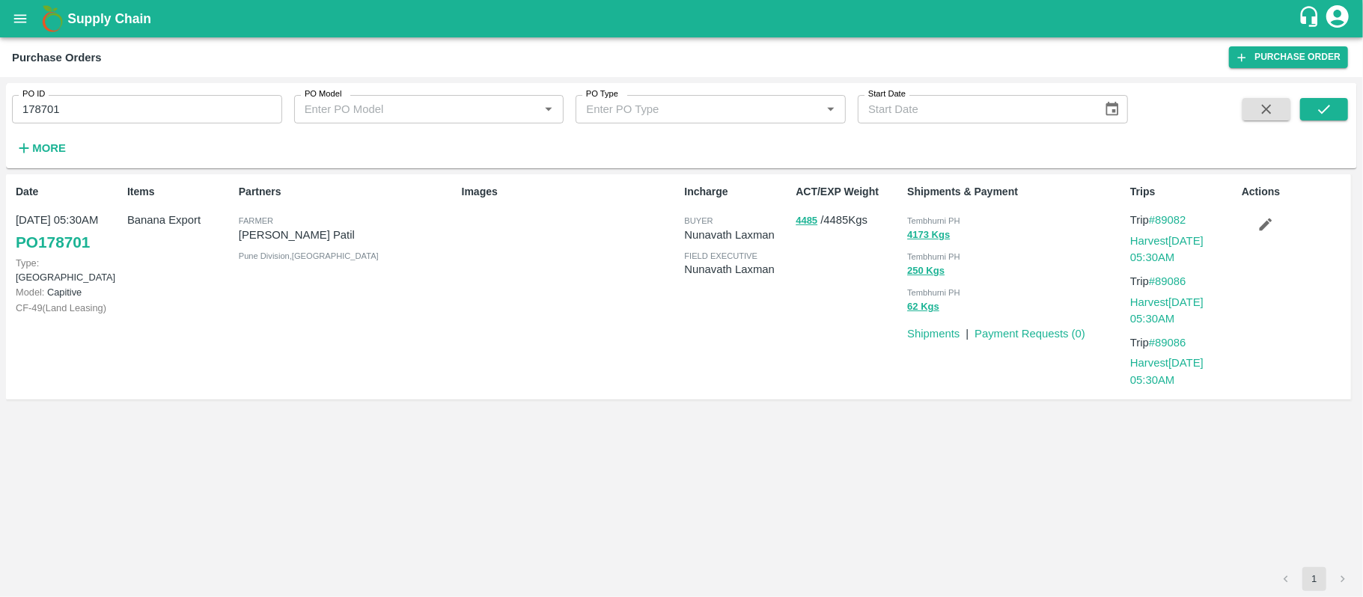
click at [845, 223] on p "4485 / 4485 Kgs" at bounding box center [848, 220] width 106 height 17
click at [849, 284] on div "ACT/EXP Weight 4485 / 4485 Kgs" at bounding box center [846, 287] width 112 height 218
click at [1016, 332] on link "Payment Requests ( 0 )" at bounding box center [1029, 334] width 111 height 12
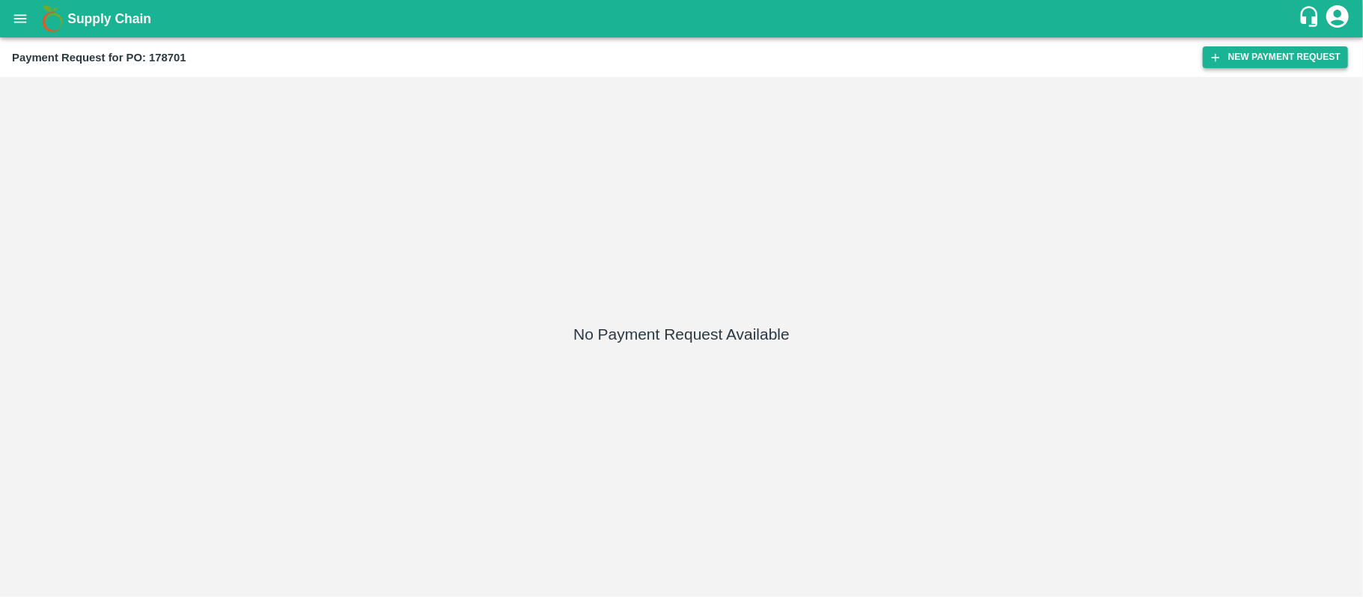
click at [1251, 58] on button "New Payment Request" at bounding box center [1275, 57] width 145 height 22
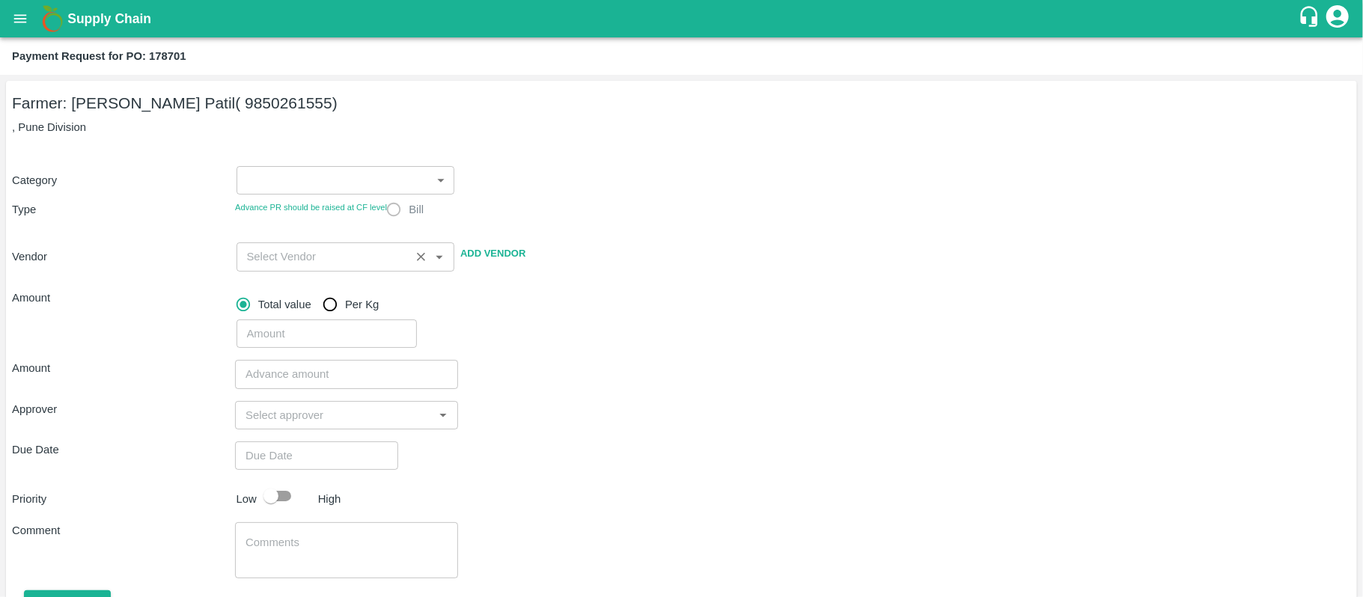
click at [323, 269] on div "​" at bounding box center [345, 256] width 219 height 28
click at [329, 263] on input "input" at bounding box center [323, 256] width 165 height 19
click at [392, 213] on label "Bill" at bounding box center [401, 210] width 45 height 30
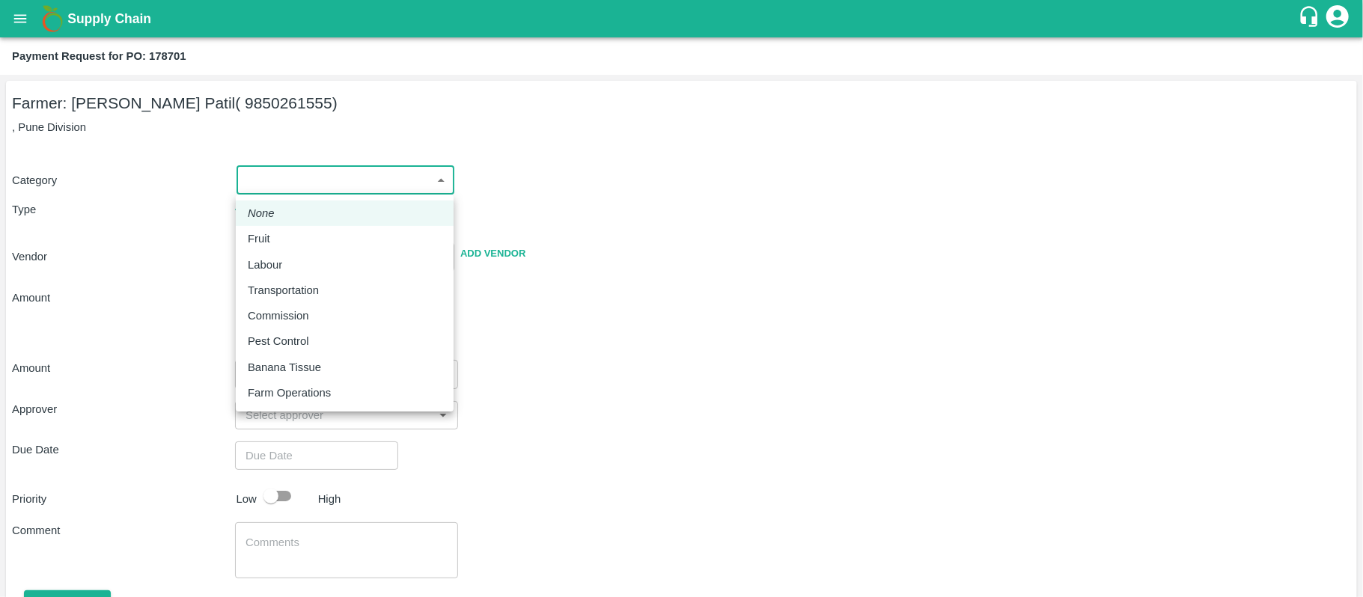
click at [386, 180] on body "Supply Chain Payment Request for PO: 178701 Farmer: [PERSON_NAME] Patil ( 98502…" at bounding box center [681, 298] width 1363 height 597
click at [300, 390] on p "Farm Operations" at bounding box center [289, 393] width 83 height 16
type input "37"
radio input "true"
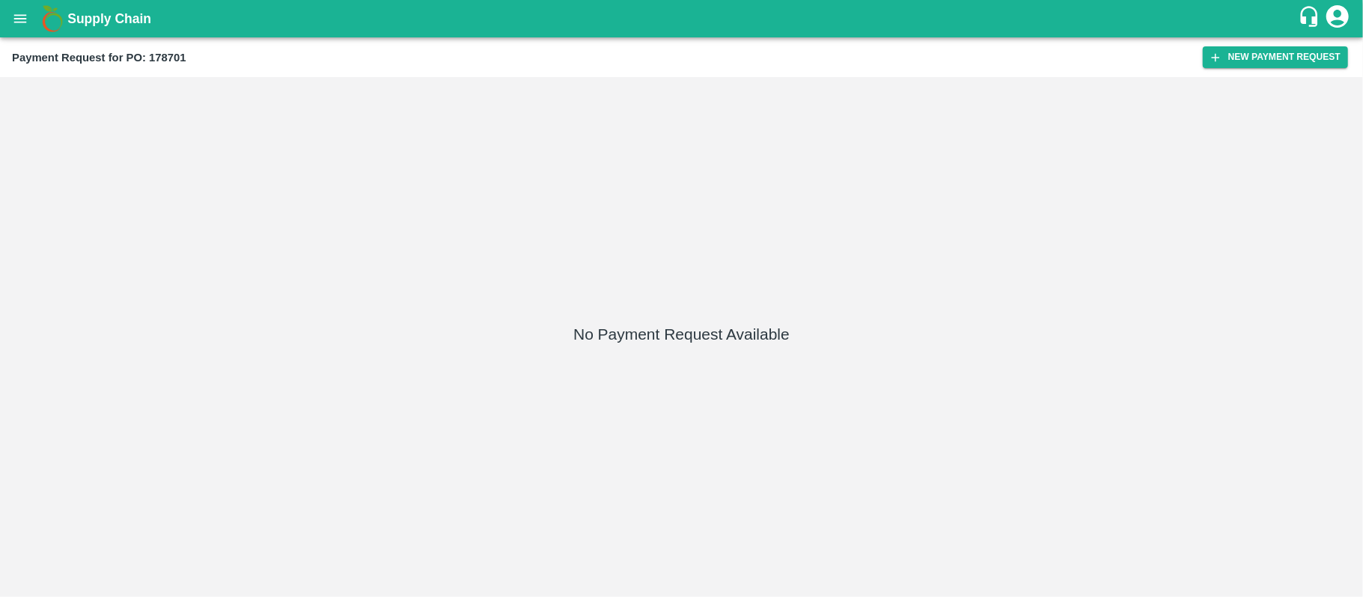
click at [34, 19] on button "open drawer" at bounding box center [20, 18] width 34 height 34
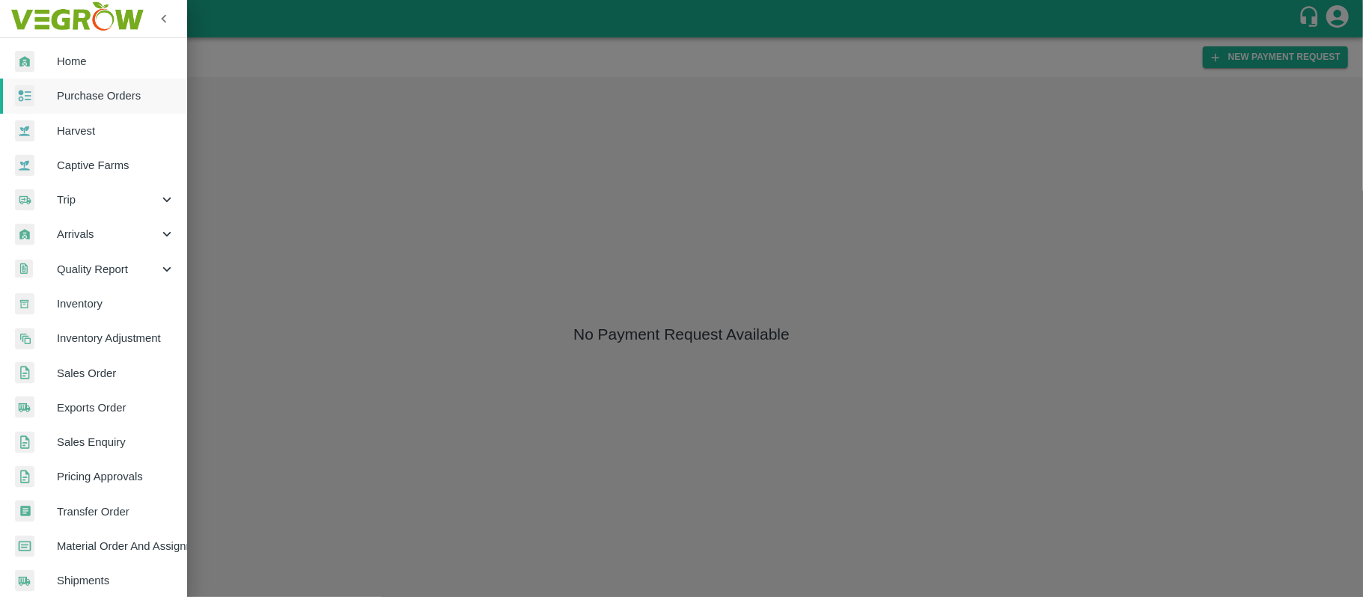
click at [69, 97] on span "Purchase Orders" at bounding box center [116, 96] width 118 height 16
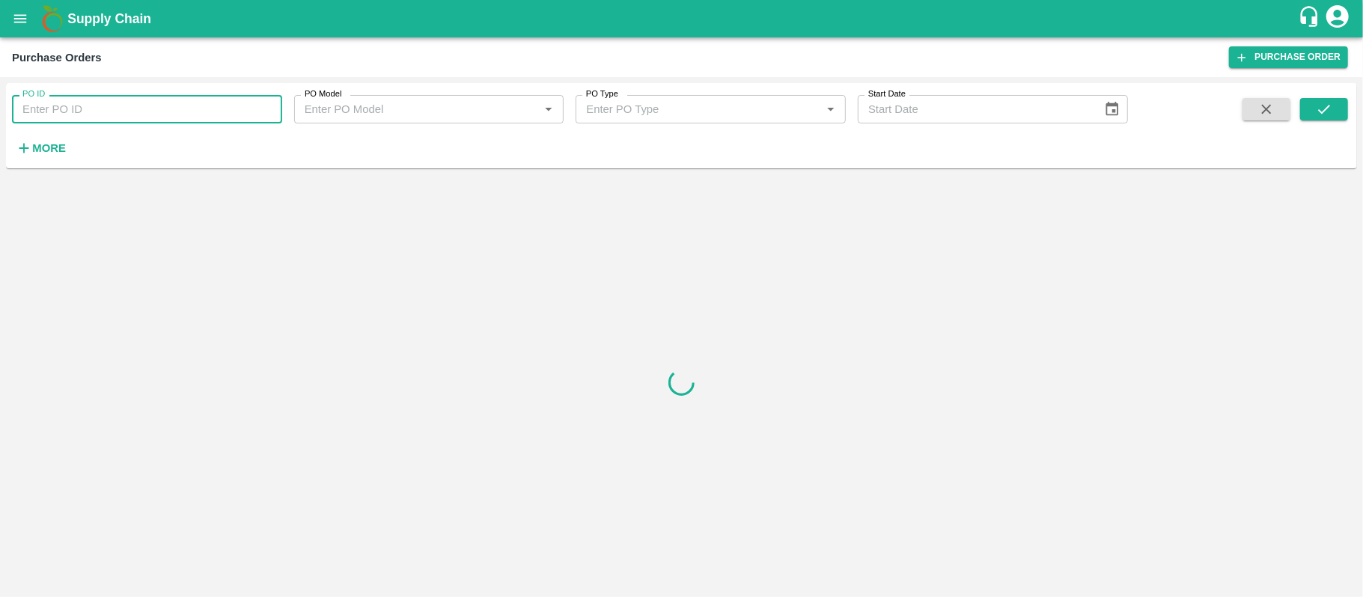
click at [177, 114] on input "PO ID" at bounding box center [147, 109] width 270 height 28
click at [97, 106] on input "PO ID" at bounding box center [147, 109] width 270 height 28
paste input "178701"
type input "178701"
click at [1321, 108] on icon "submit" at bounding box center [1324, 109] width 16 height 16
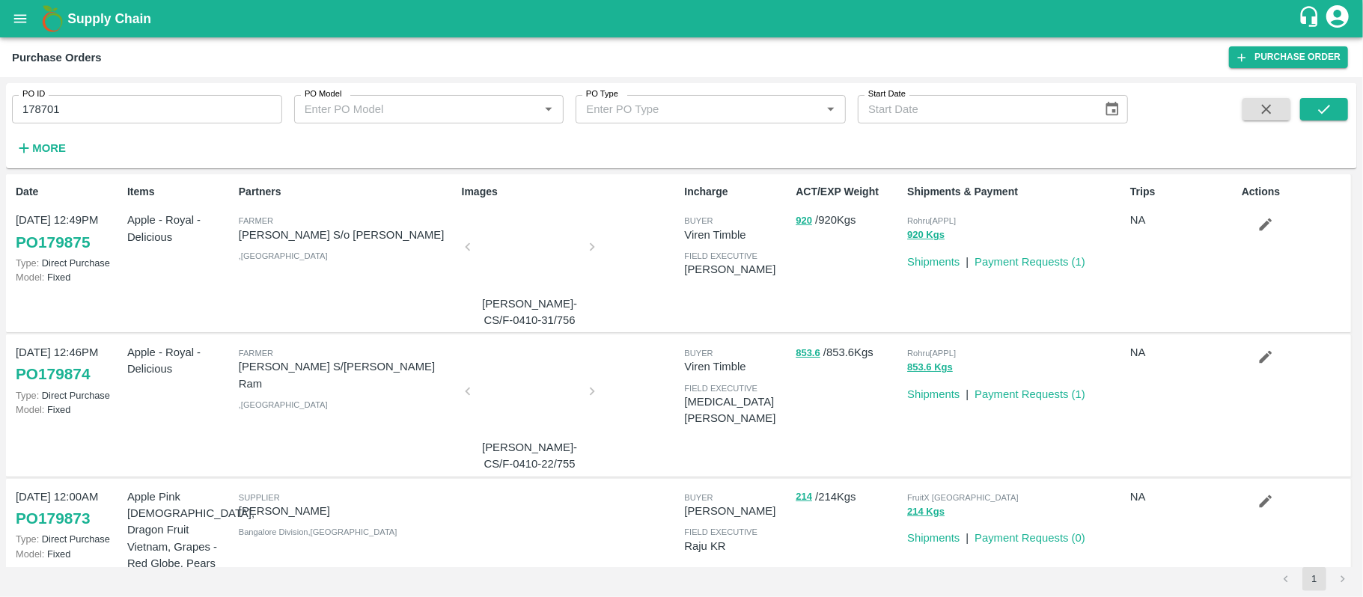
click at [21, 22] on icon "open drawer" at bounding box center [20, 18] width 16 height 16
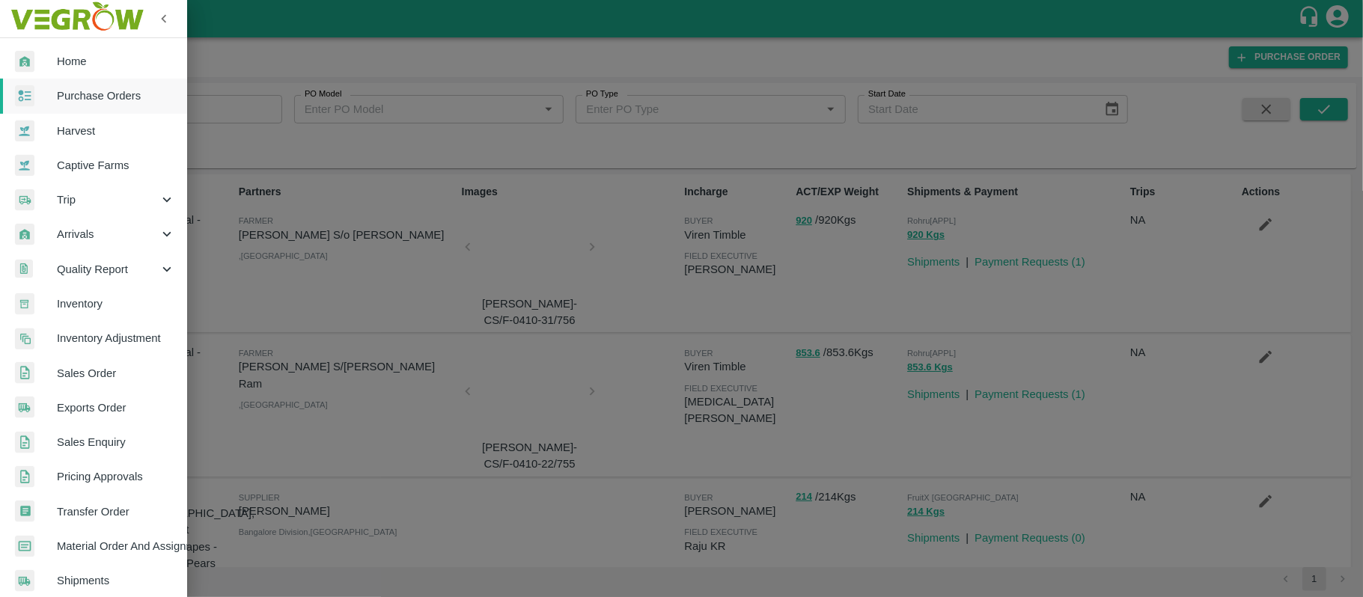
click at [58, 93] on span "Purchase Orders" at bounding box center [116, 96] width 118 height 16
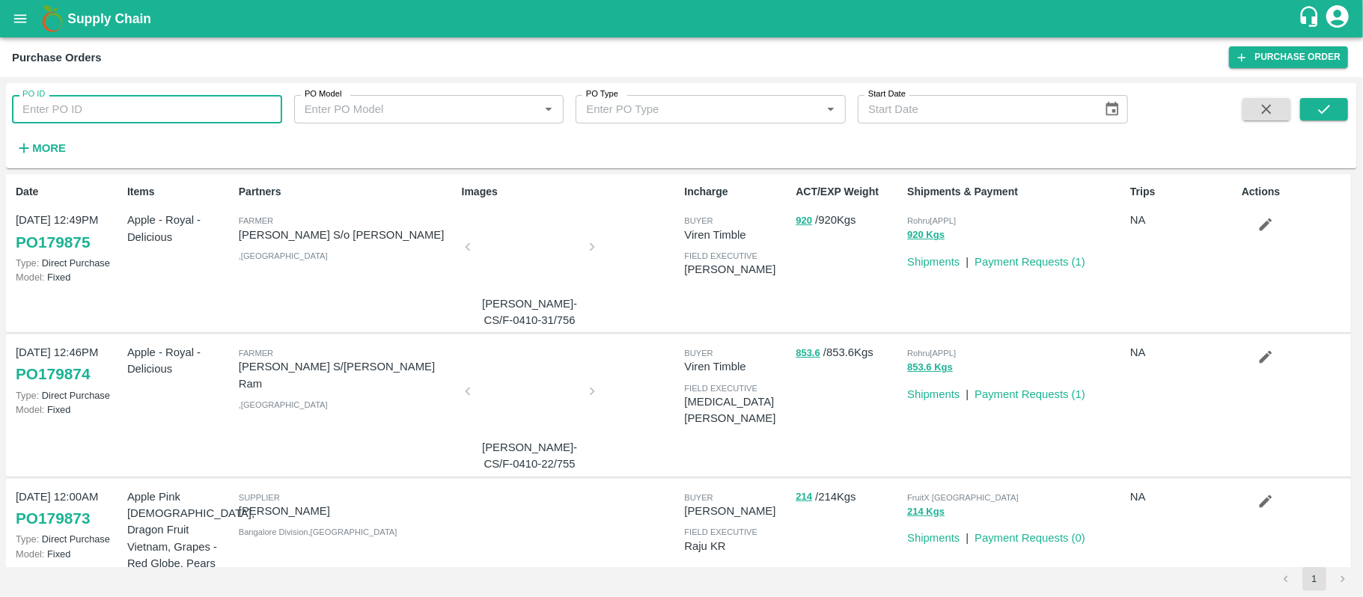
click at [109, 106] on input "PO ID" at bounding box center [147, 109] width 270 height 28
paste input "178701"
type input "178701"
click at [1323, 105] on icon "submit" at bounding box center [1324, 109] width 16 height 16
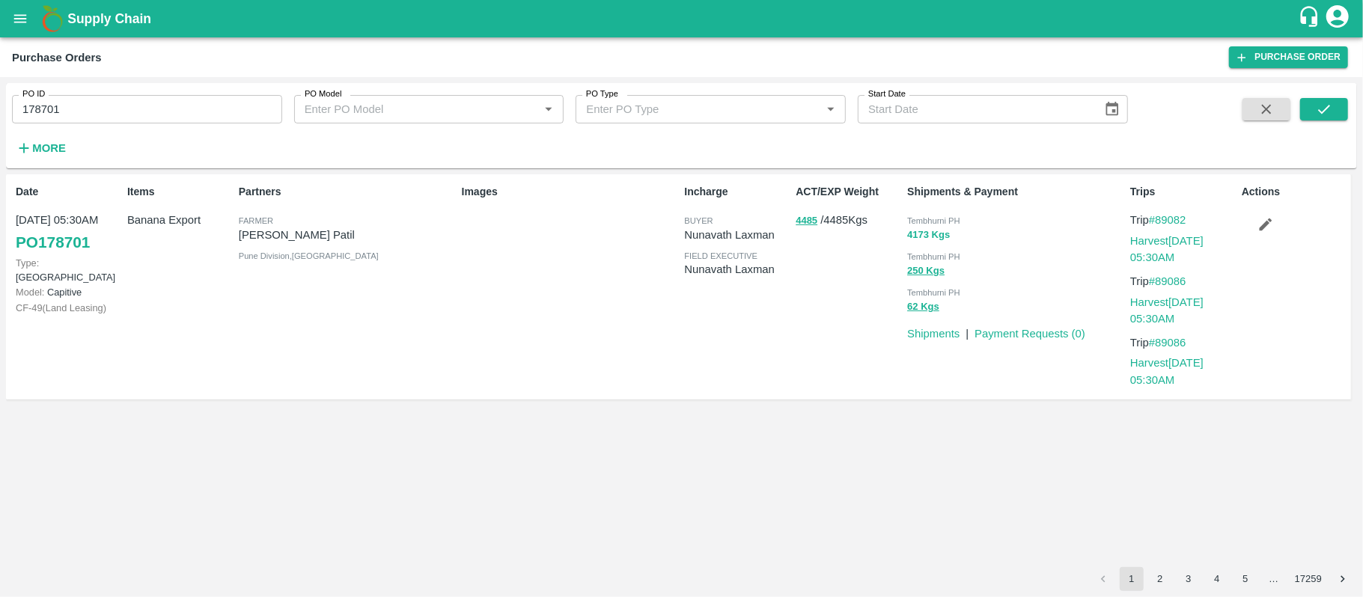
click at [919, 237] on button "4173 Kgs" at bounding box center [928, 235] width 43 height 17
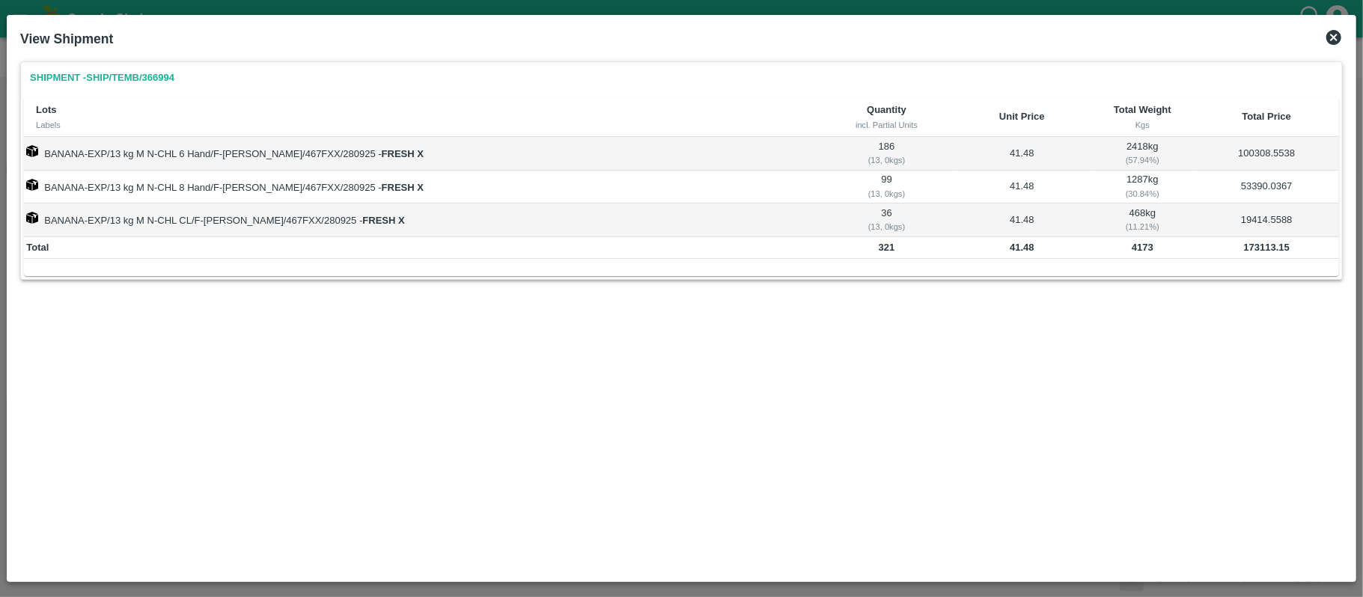
click at [1132, 250] on b "4173" at bounding box center [1143, 247] width 22 height 11
copy b "4173"
click at [1251, 250] on b "173113.15" at bounding box center [1267, 247] width 46 height 11
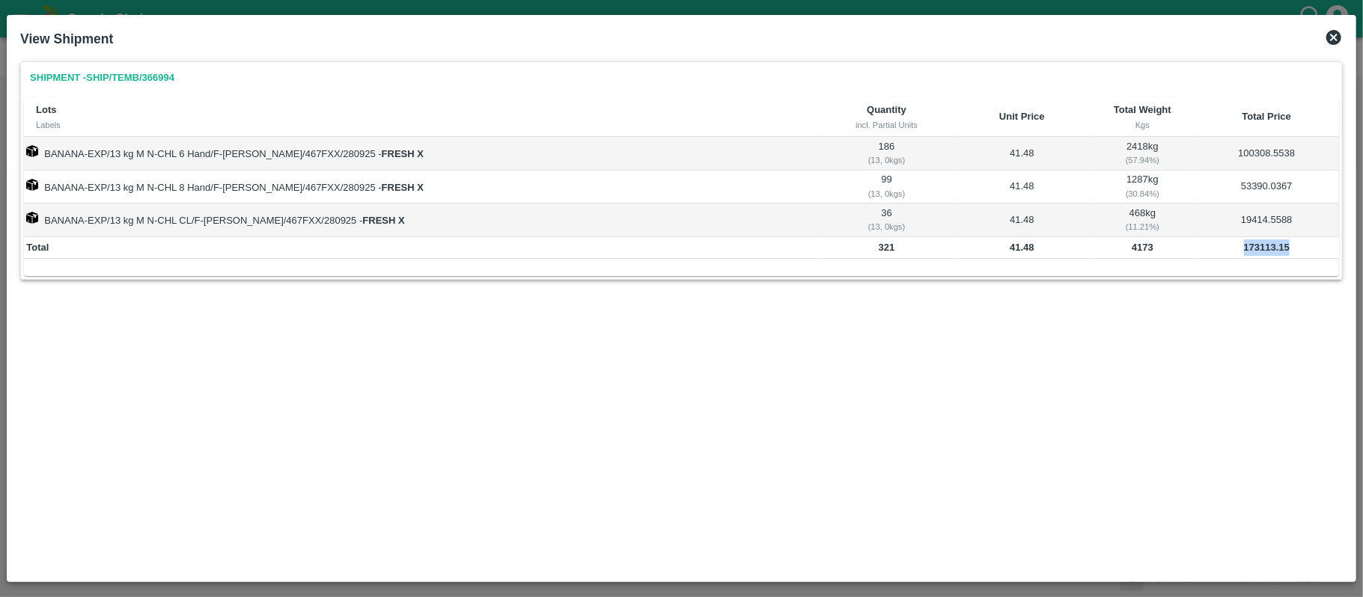
copy b "173113.15"
click at [1133, 248] on b "4173" at bounding box center [1143, 247] width 22 height 11
copy b "4173"
click at [1247, 248] on b "173113.15" at bounding box center [1267, 247] width 46 height 11
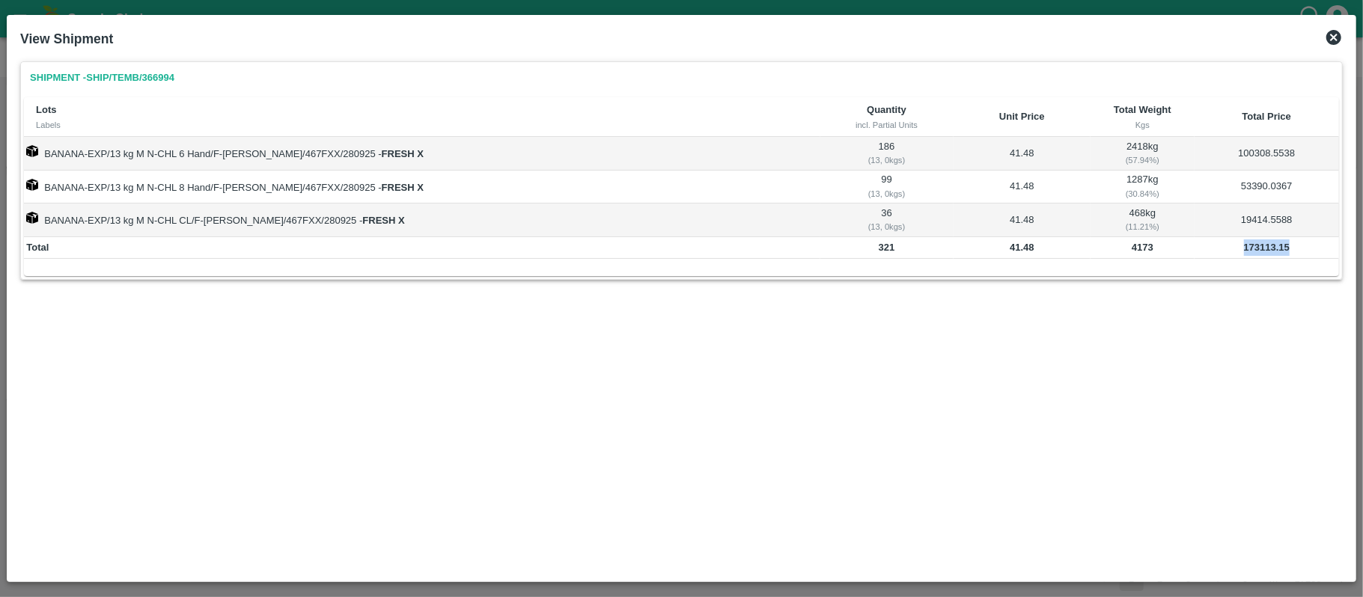
click at [1247, 248] on b "173113.15" at bounding box center [1267, 247] width 46 height 11
click at [1132, 249] on b "4173" at bounding box center [1143, 247] width 22 height 11
copy b "4173"
click at [1288, 258] on td "173113.15" at bounding box center [1266, 248] width 144 height 22
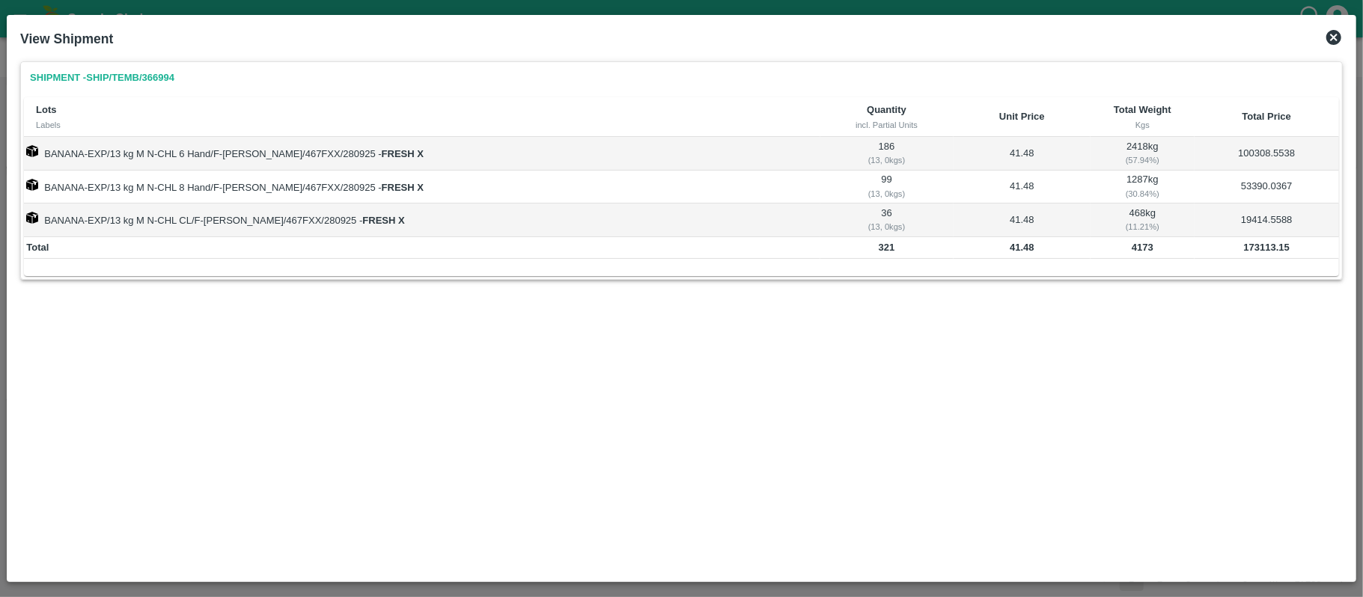
click at [1288, 258] on td "173113.15" at bounding box center [1266, 248] width 144 height 22
click at [1267, 251] on b "173113.15" at bounding box center [1267, 247] width 46 height 11
copy b "173113.15"
click at [1132, 246] on b "4173" at bounding box center [1143, 247] width 22 height 11
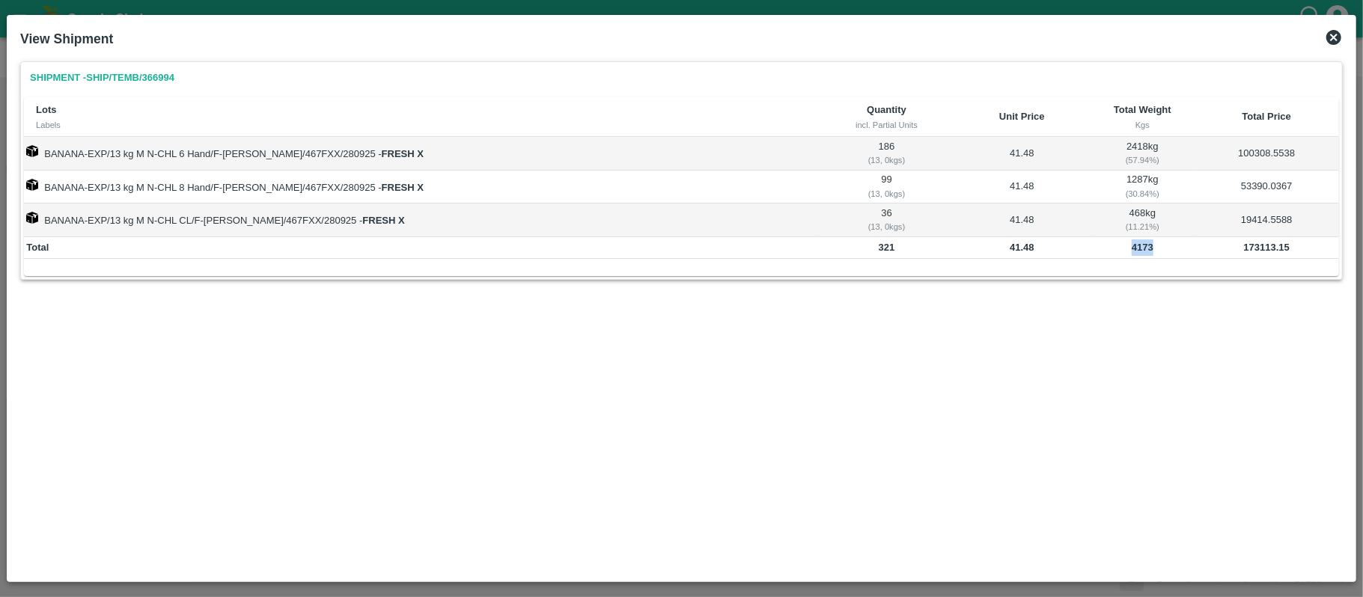
click at [1132, 246] on b "4173" at bounding box center [1143, 247] width 22 height 11
copy b "4173"
click at [1332, 37] on icon at bounding box center [1333, 37] width 15 height 15
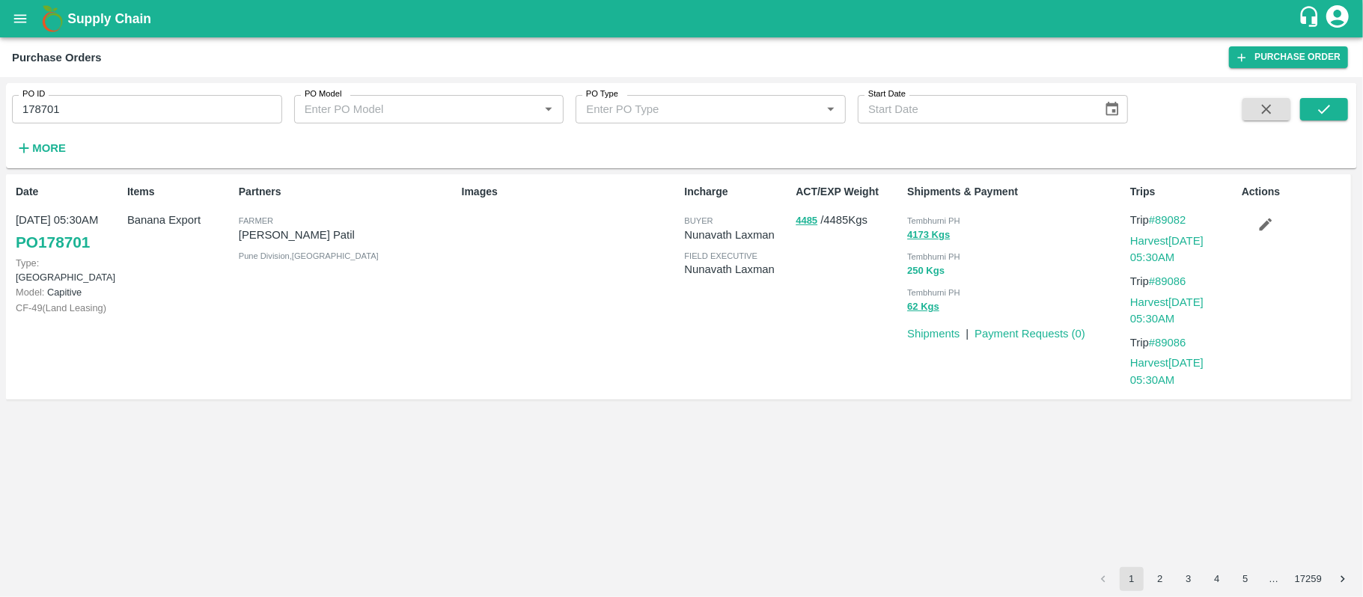
click at [916, 272] on button "250 Kgs" at bounding box center [925, 271] width 37 height 17
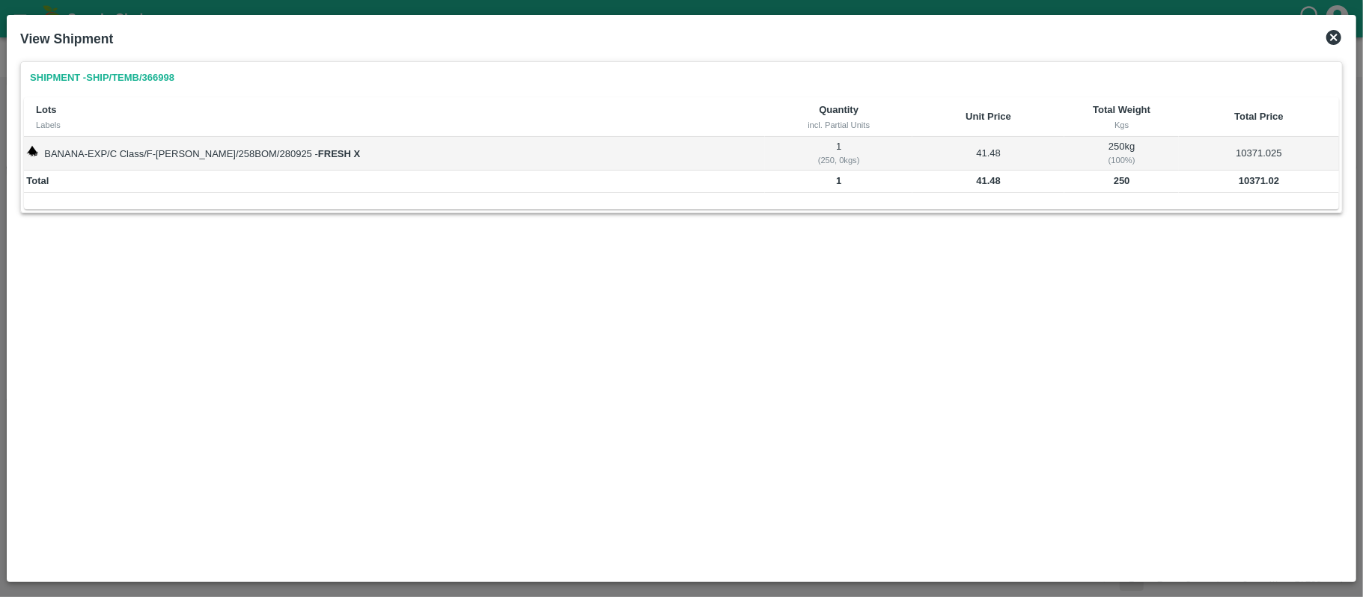
click at [1114, 183] on b "250" at bounding box center [1122, 180] width 16 height 11
copy b "250"
click at [1245, 183] on b "10371.02" at bounding box center [1259, 180] width 40 height 11
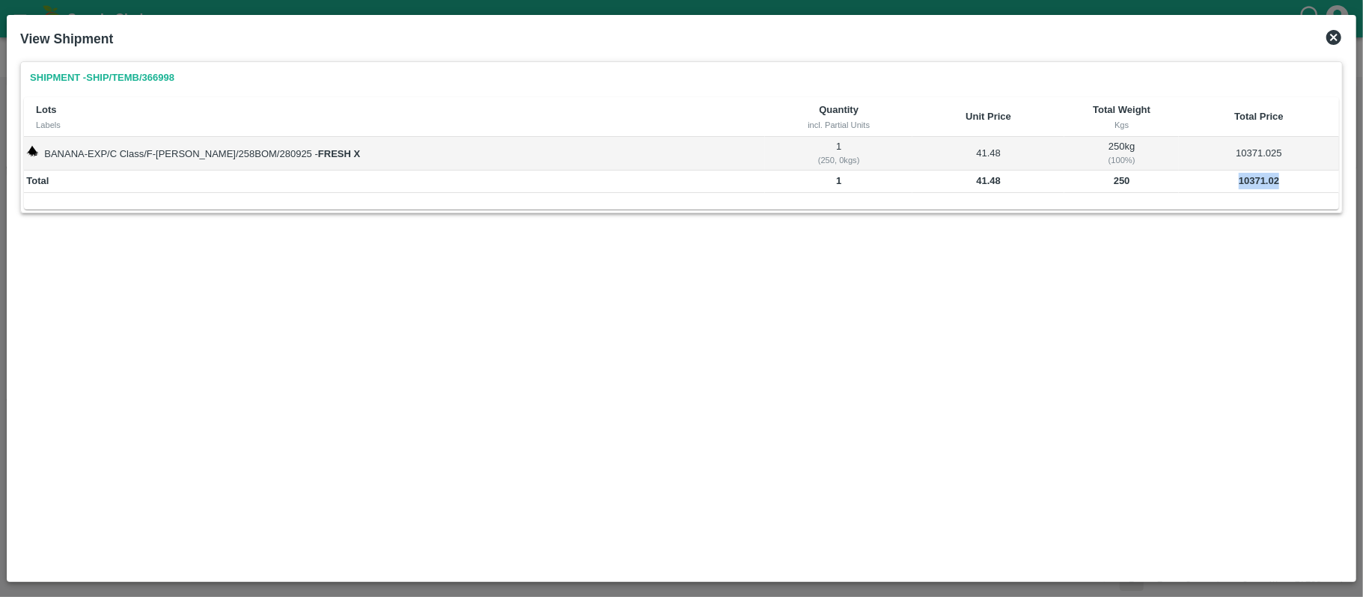
copy b "10371.02"
click at [1108, 174] on td "250" at bounding box center [1121, 182] width 114 height 22
copy b "250"
click at [1330, 37] on icon at bounding box center [1333, 37] width 15 height 15
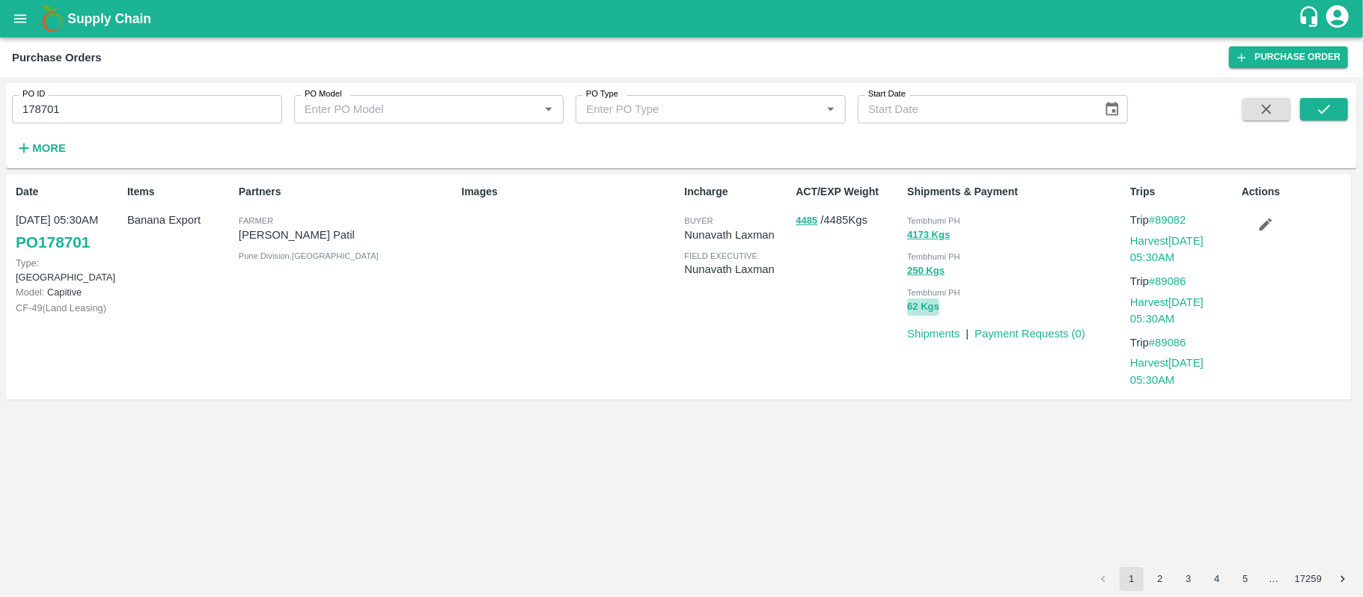
click at [917, 305] on button "62 Kgs" at bounding box center [923, 307] width 32 height 17
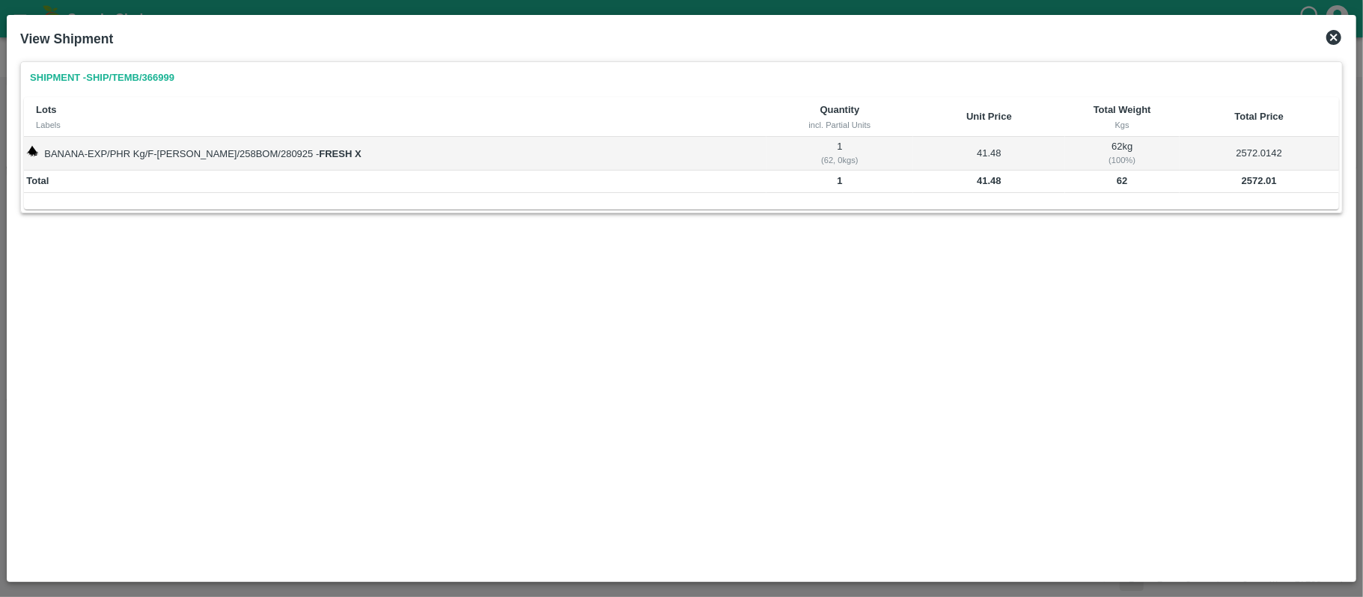
click at [1117, 181] on b "62" at bounding box center [1122, 180] width 10 height 11
copy b "62"
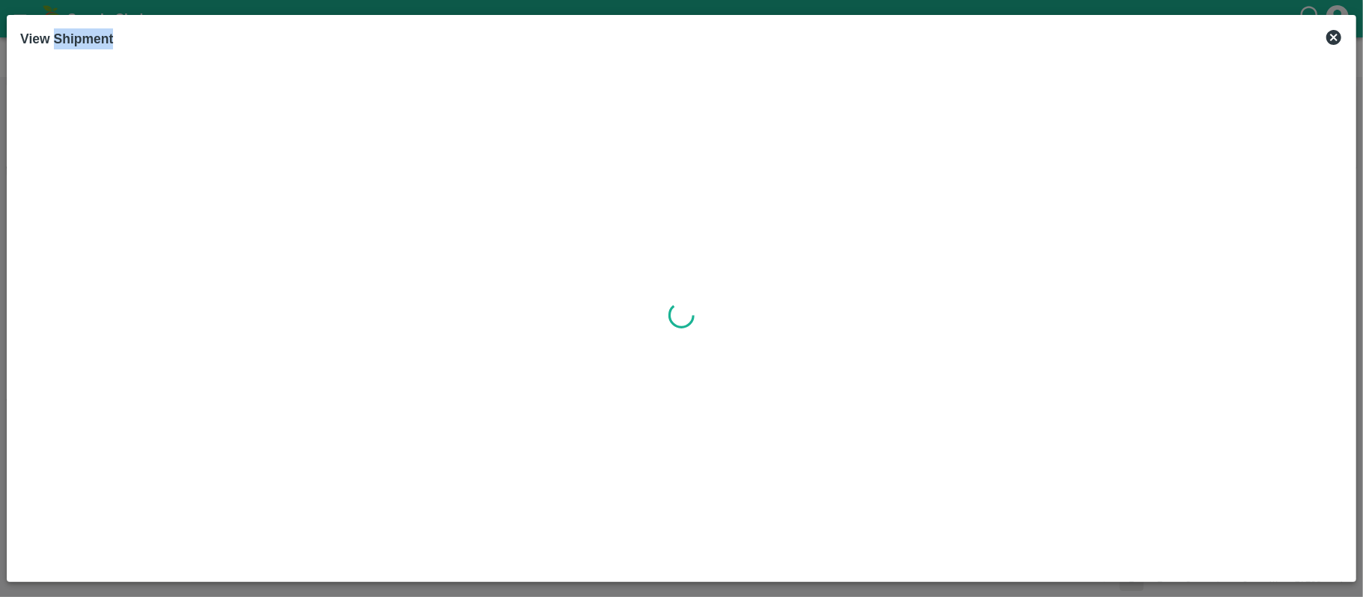
click at [1244, 180] on div at bounding box center [681, 314] width 1322 height 507
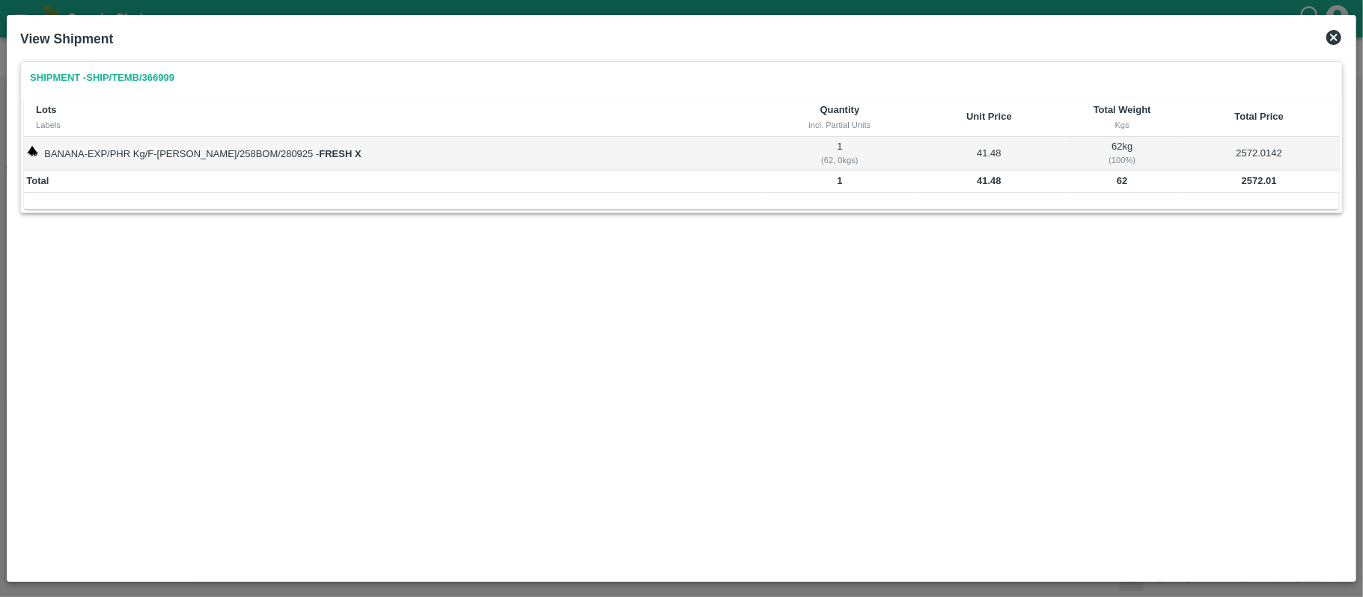
click at [1251, 177] on b "2572.01" at bounding box center [1259, 180] width 35 height 11
click at [1117, 180] on b "62" at bounding box center [1122, 180] width 10 height 11
click at [534, 313] on div "Shipment - SHIP/TEMB/366999 Lots Labels Quantity incl. Partial Units Unit Price…" at bounding box center [681, 314] width 1334 height 519
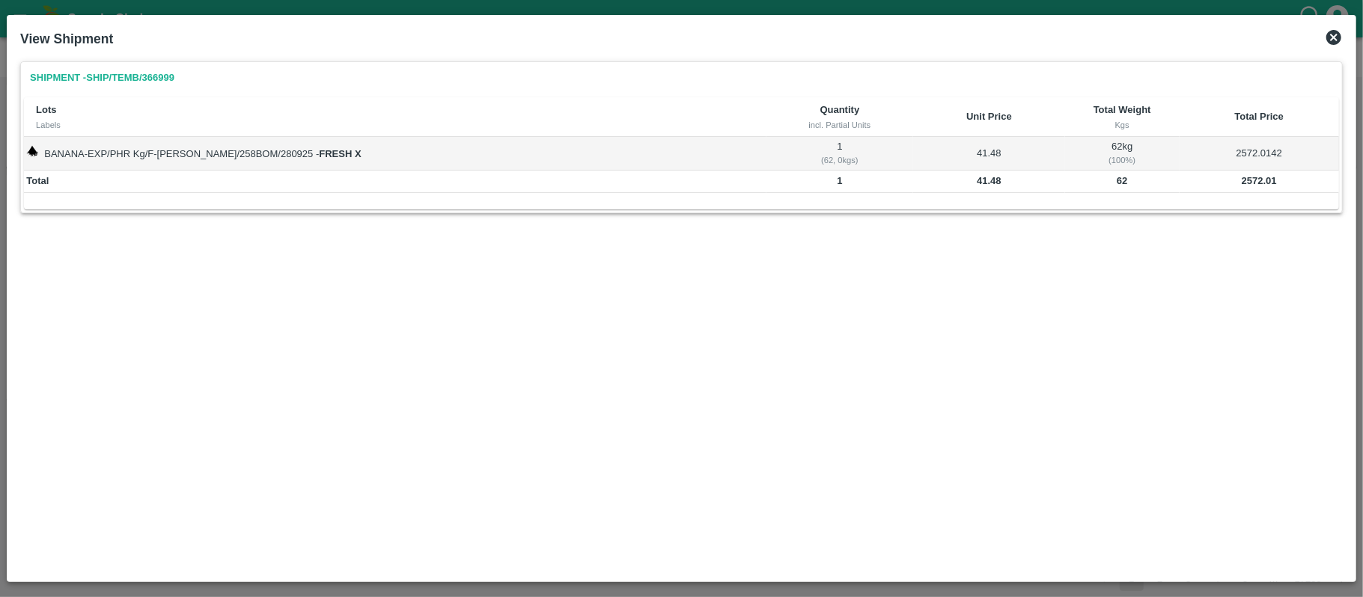
click at [1334, 40] on icon at bounding box center [1333, 37] width 15 height 15
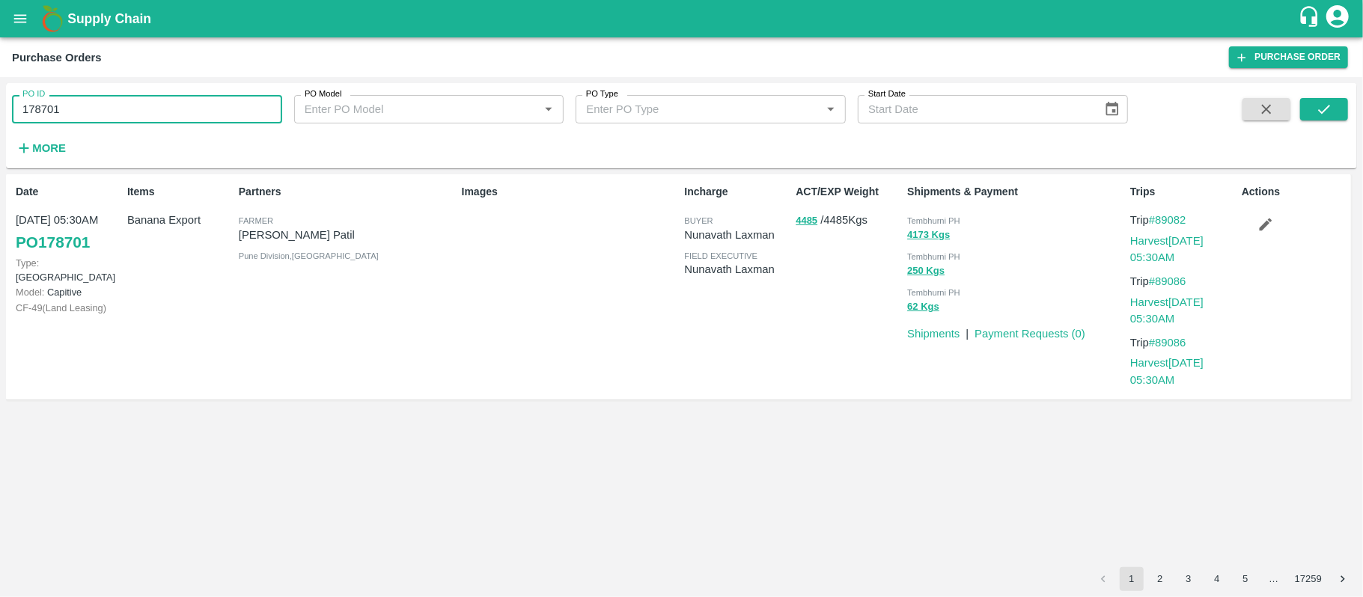
click at [174, 117] on input "178701" at bounding box center [147, 109] width 270 height 28
paste input "text"
click at [1308, 115] on button "submit" at bounding box center [1324, 109] width 48 height 22
click at [314, 237] on p "[PERSON_NAME]" at bounding box center [347, 235] width 217 height 16
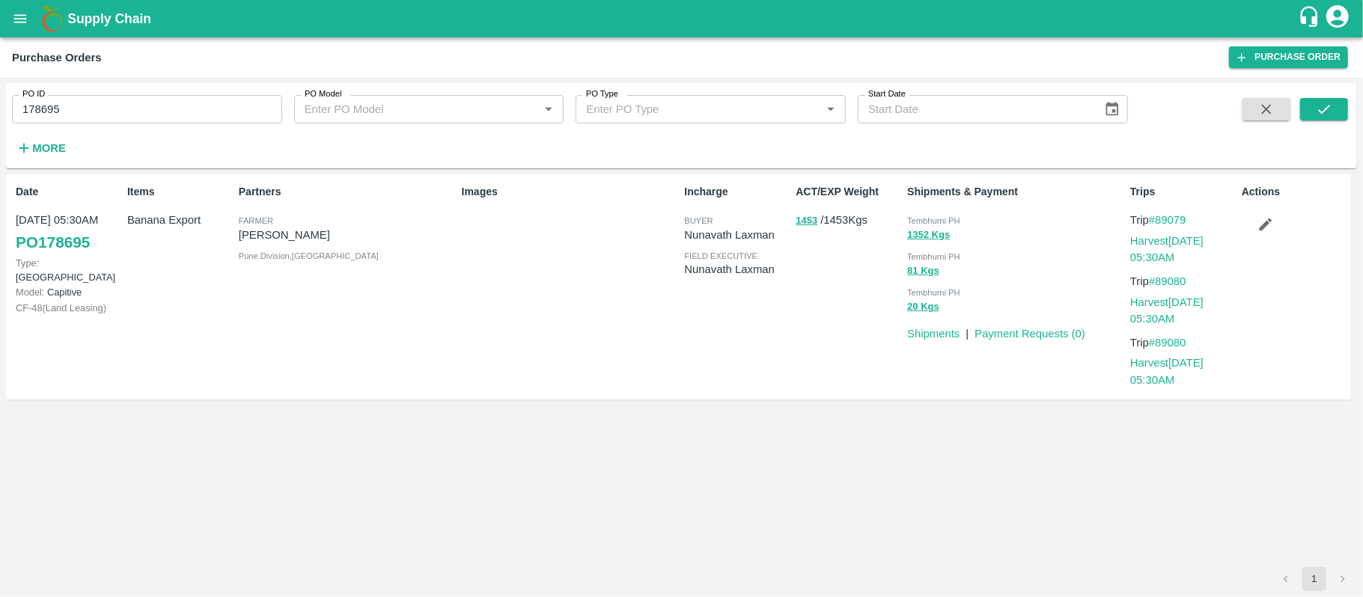
click at [314, 237] on p "[PERSON_NAME]" at bounding box center [347, 235] width 217 height 16
drag, startPoint x: 178, startPoint y: 132, endPoint x: 172, endPoint y: 118, distance: 14.7
click at [178, 132] on div "PO ID 178695 PO ID PO Model PO Model   * PO Type PO Type   * Start Date Start D…" at bounding box center [564, 122] width 1128 height 78
click at [172, 118] on input "178695" at bounding box center [147, 109] width 270 height 28
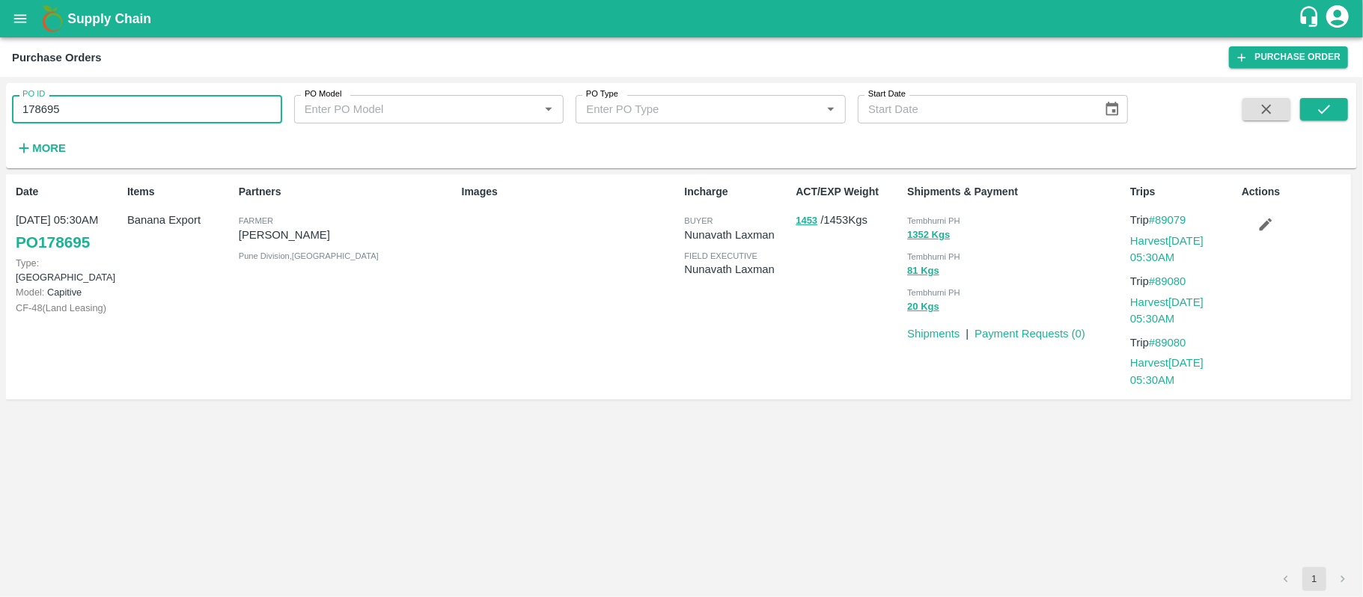
click at [172, 118] on input "178695" at bounding box center [147, 109] width 270 height 28
paste input "text"
click at [1304, 109] on button "submit" at bounding box center [1324, 109] width 48 height 22
click at [908, 230] on button "2886 Kgs" at bounding box center [928, 235] width 43 height 17
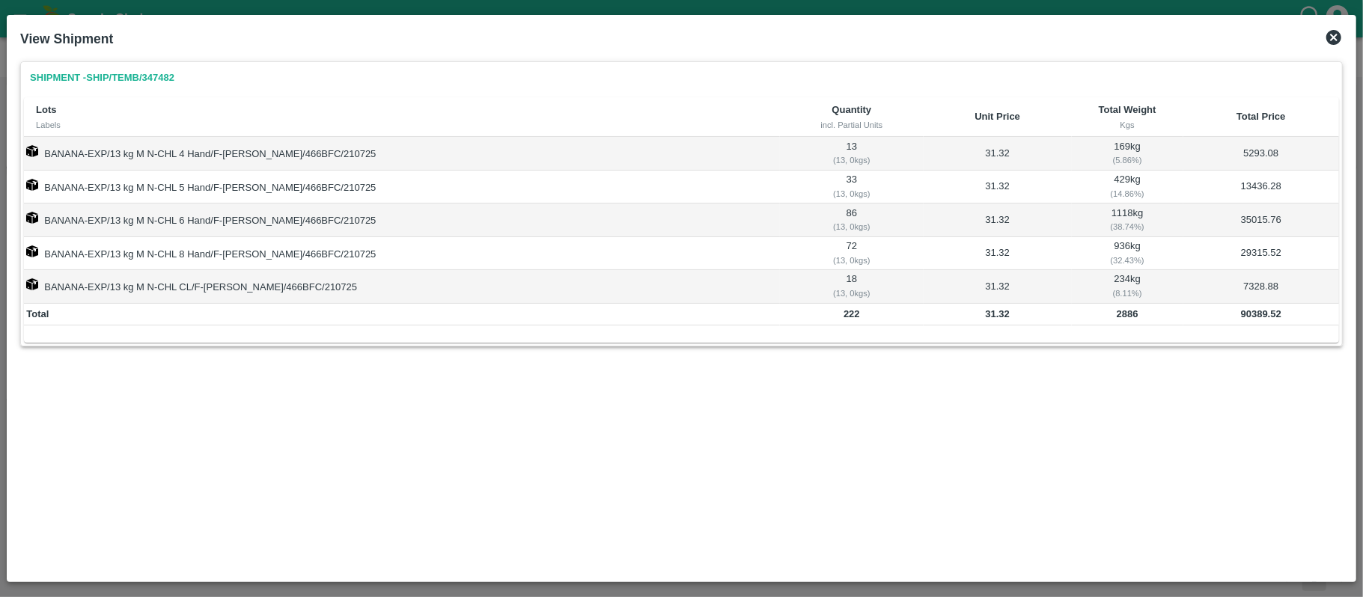
click at [1342, 28] on icon at bounding box center [1334, 37] width 18 height 18
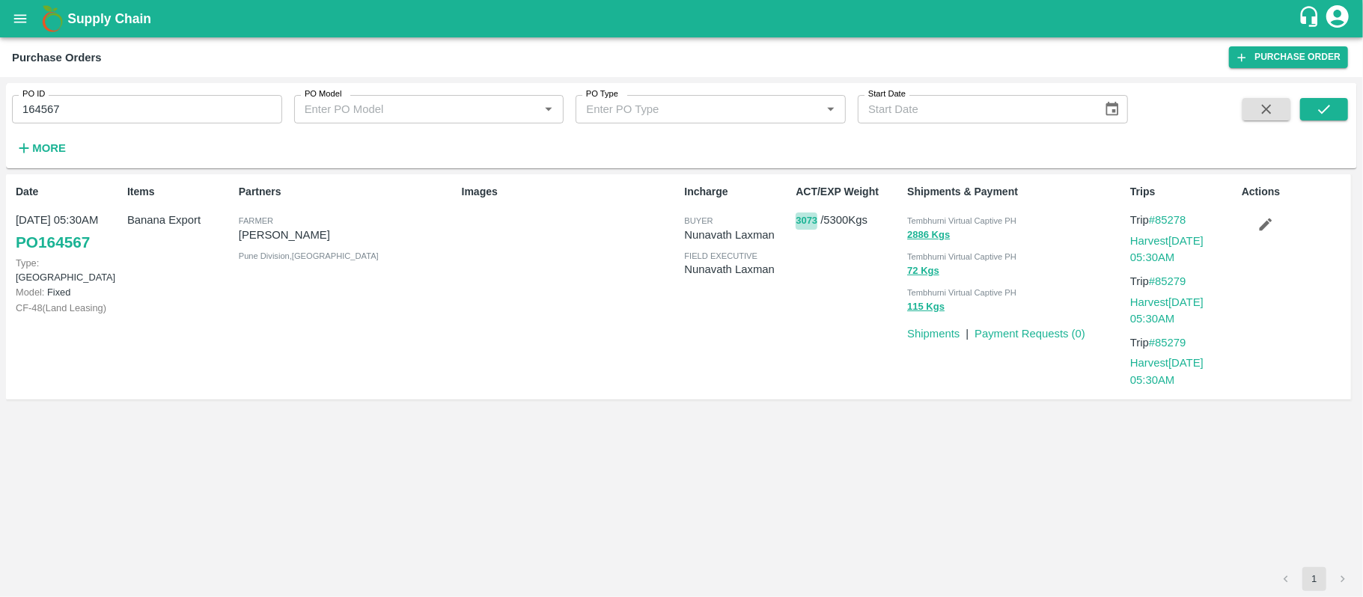
click at [801, 226] on button "3073" at bounding box center [806, 221] width 22 height 17
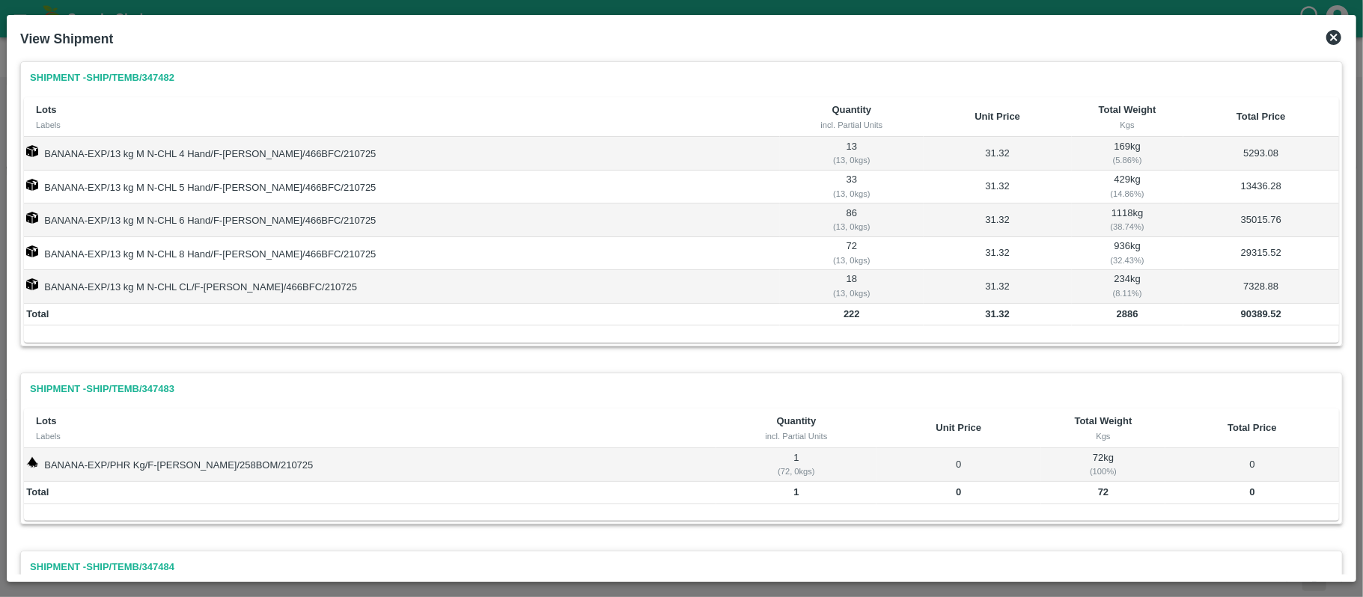
click at [1334, 40] on icon at bounding box center [1333, 37] width 15 height 15
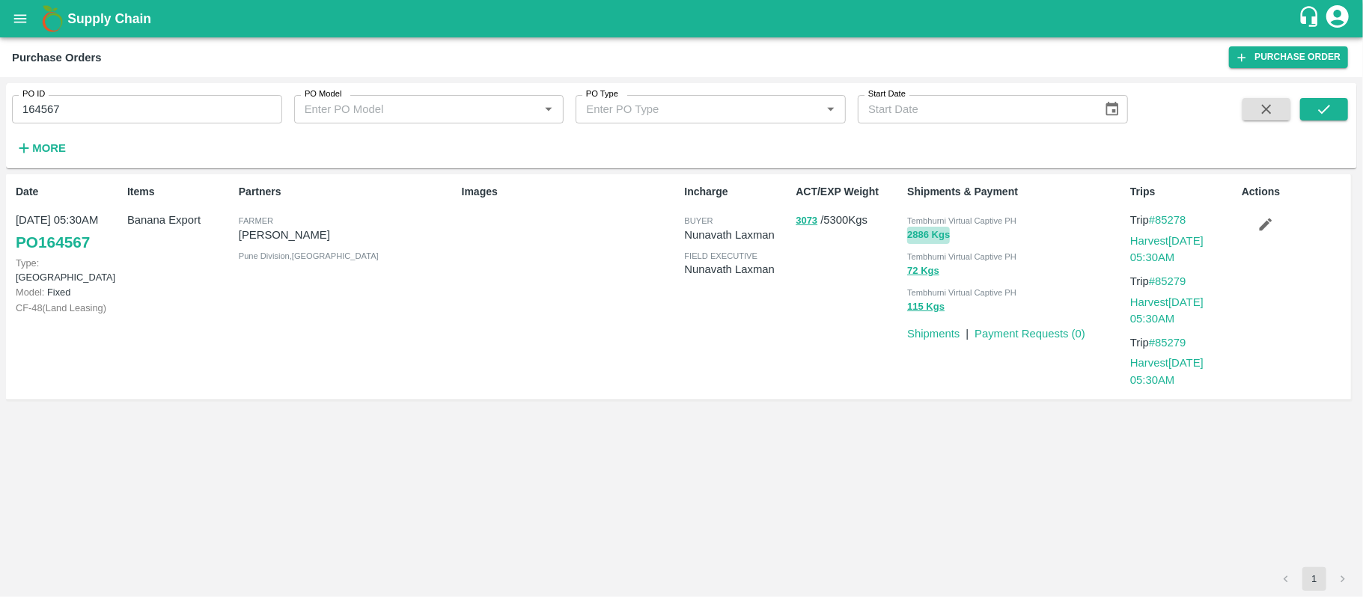
click at [917, 235] on button "2886 Kgs" at bounding box center [928, 235] width 43 height 17
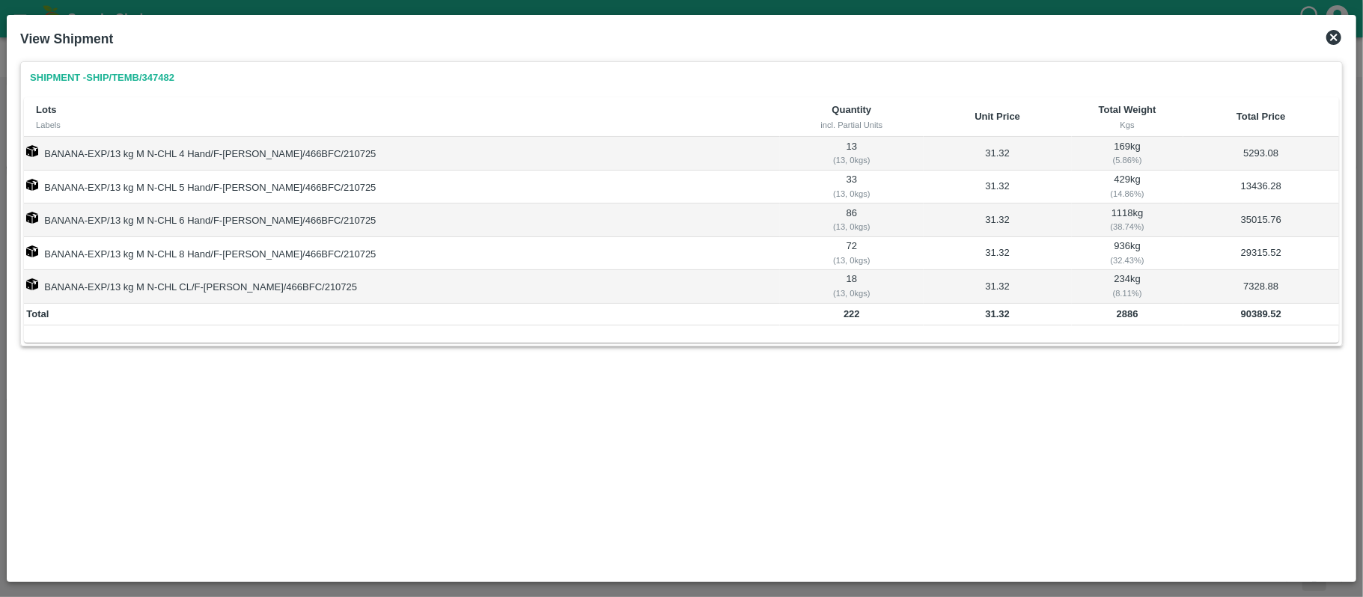
click at [1331, 37] on icon at bounding box center [1333, 37] width 15 height 15
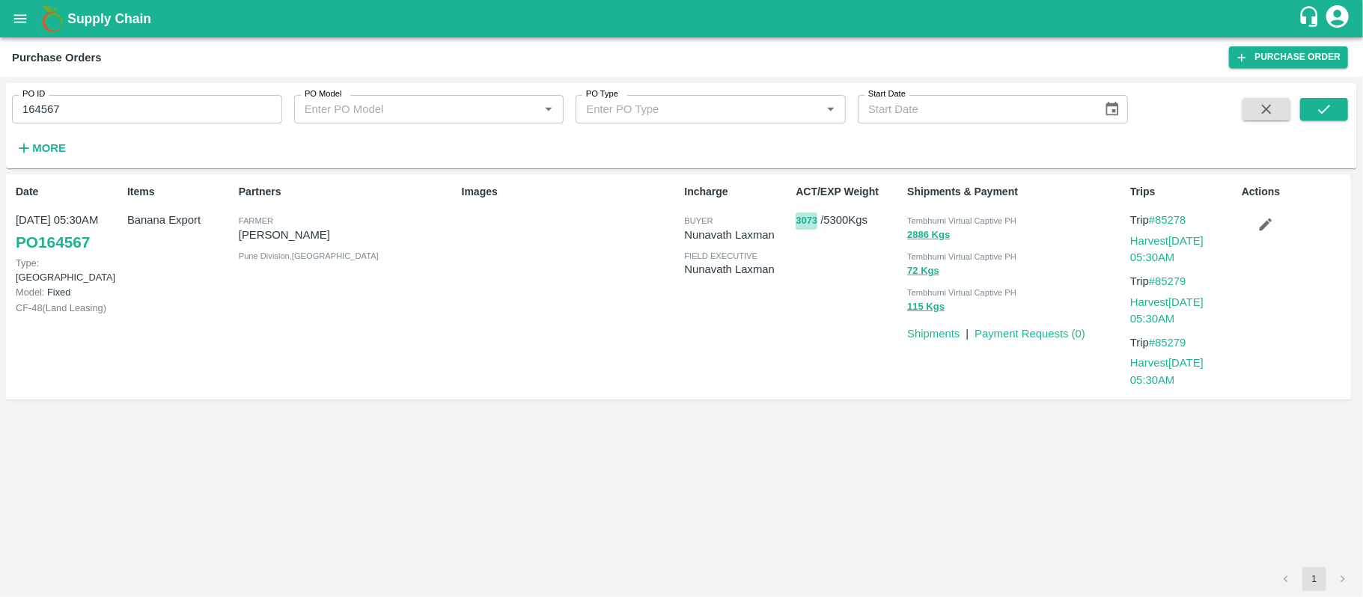
click at [808, 222] on button "3073" at bounding box center [806, 221] width 22 height 17
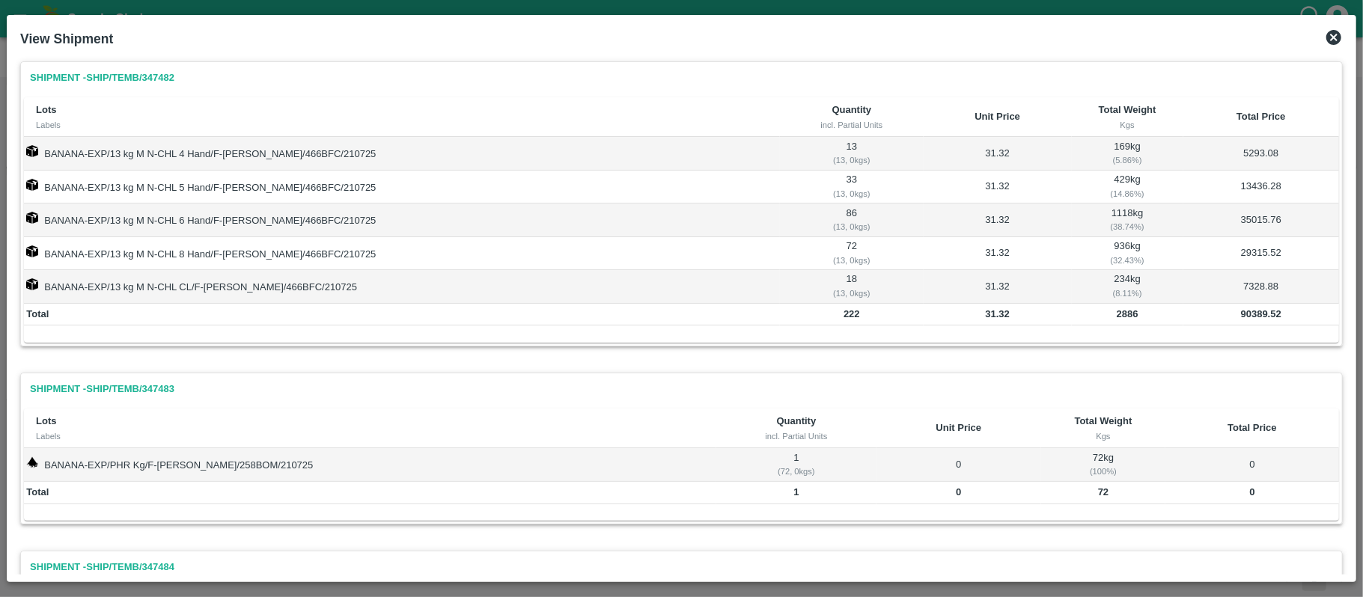
click at [1328, 30] on icon at bounding box center [1334, 37] width 18 height 18
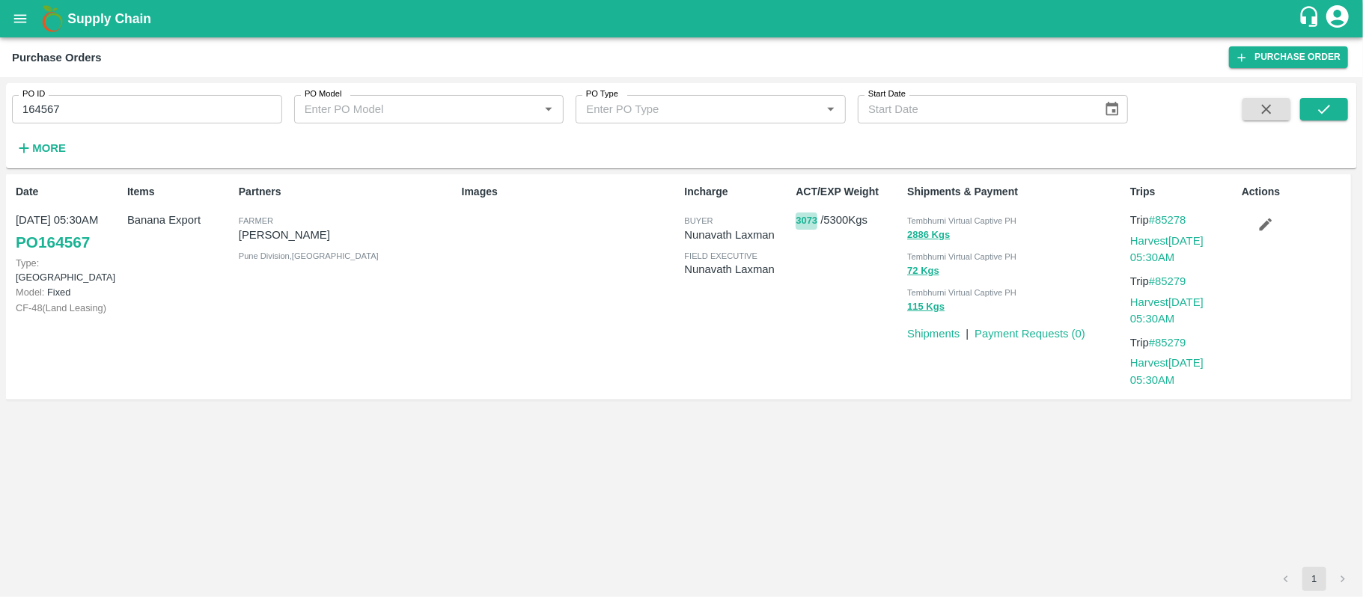
click at [796, 226] on button "3073" at bounding box center [806, 221] width 22 height 17
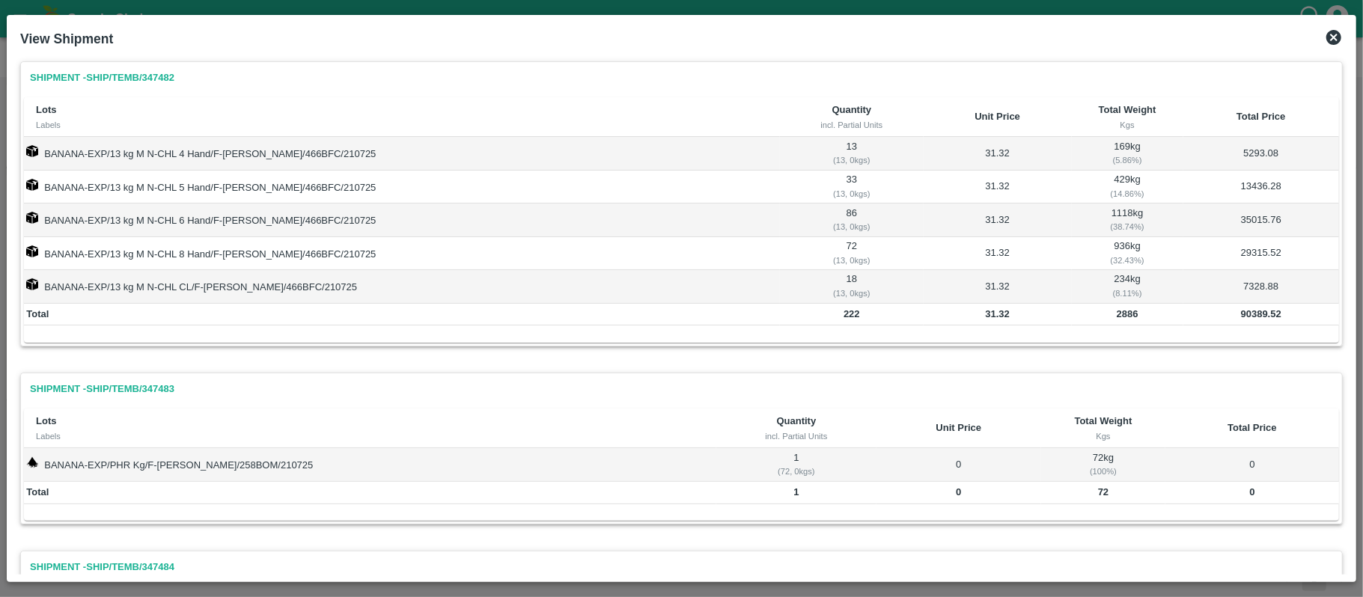
click at [1118, 321] on td "2886" at bounding box center [1128, 315] width 112 height 22
click at [1327, 30] on icon at bounding box center [1334, 37] width 18 height 18
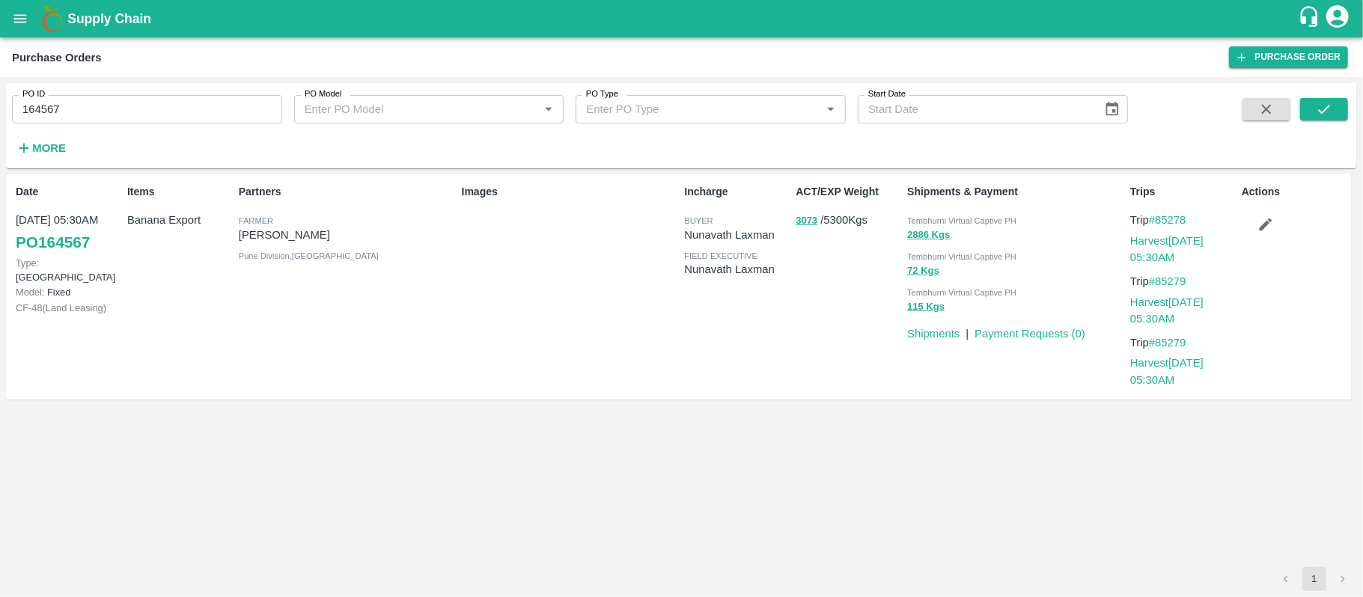
click at [318, 235] on p "[PERSON_NAME]" at bounding box center [347, 235] width 217 height 16
click at [162, 225] on p "Banana Export" at bounding box center [180, 220] width 106 height 16
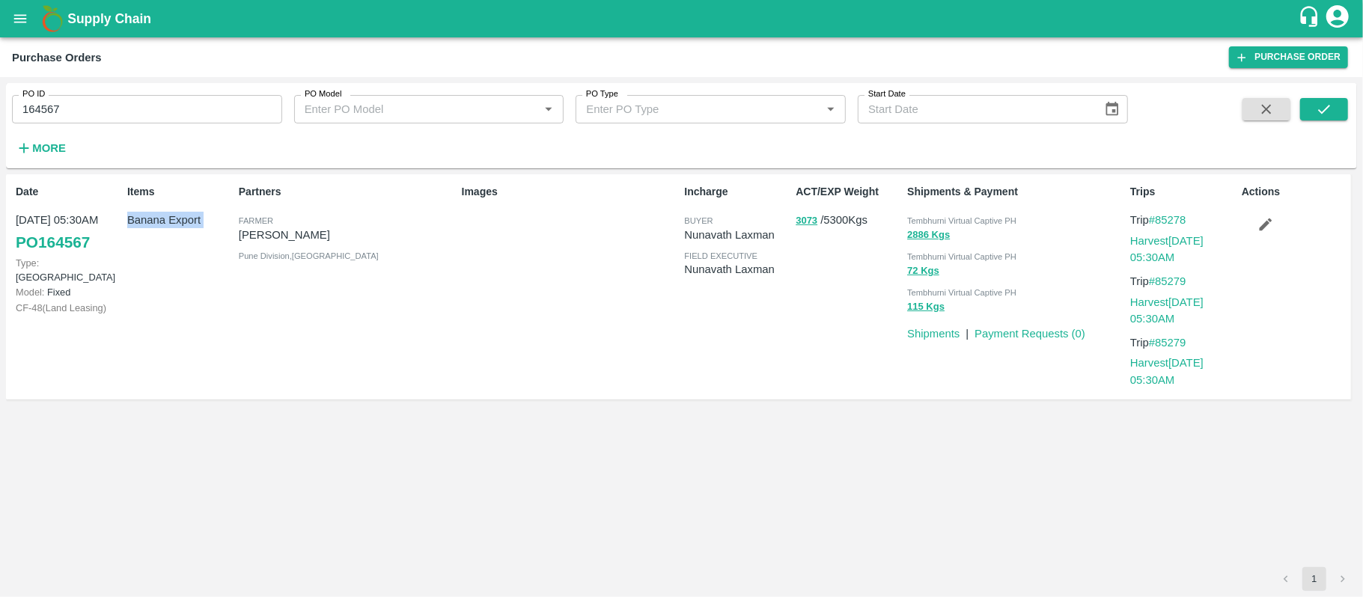
click at [162, 225] on p "Banana Export" at bounding box center [180, 220] width 106 height 16
click at [804, 227] on button "3073" at bounding box center [806, 221] width 22 height 17
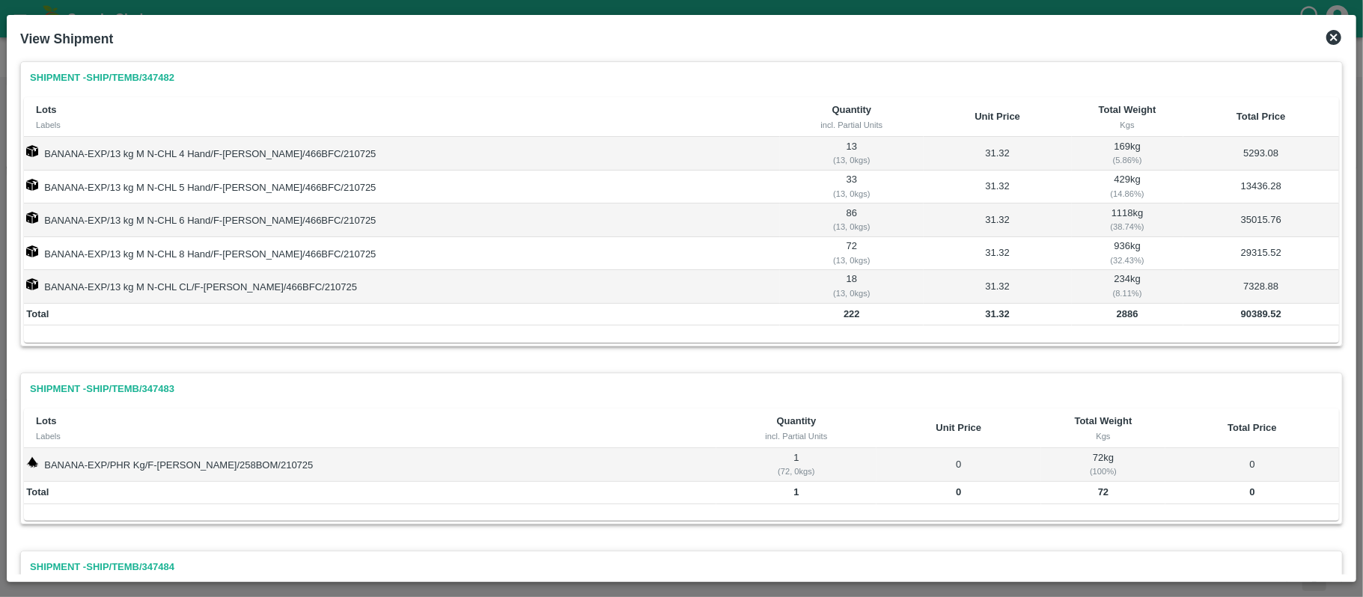
click at [1117, 316] on b "2886" at bounding box center [1128, 313] width 22 height 11
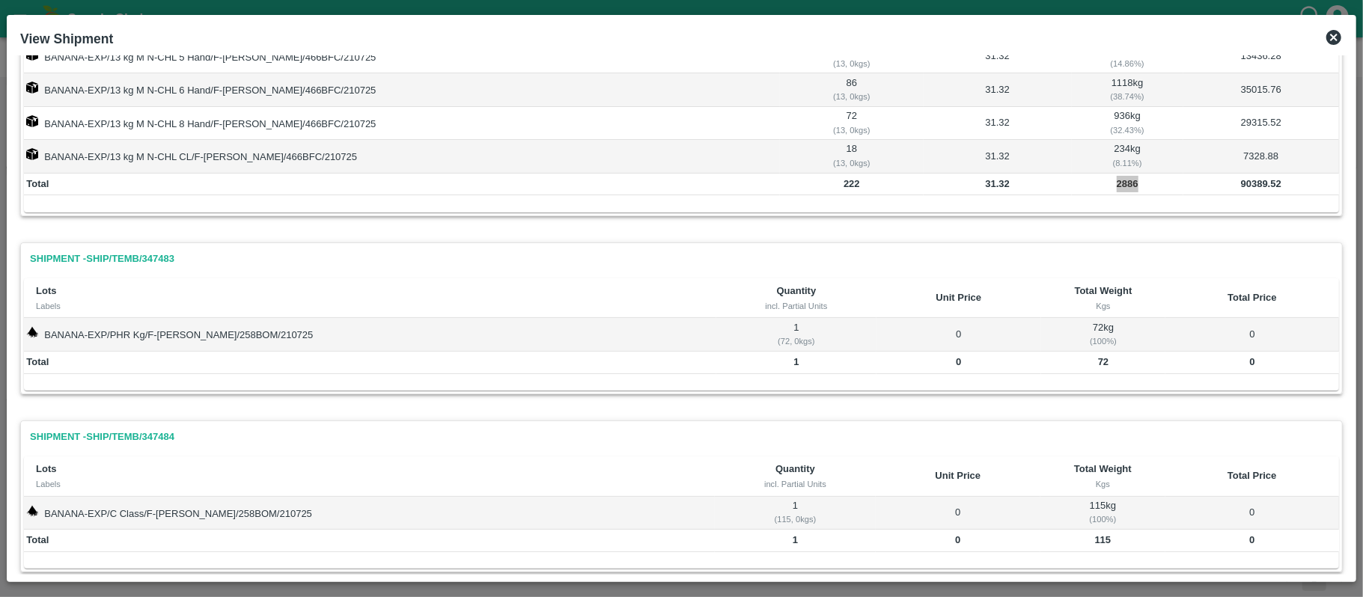
scroll to position [165, 0]
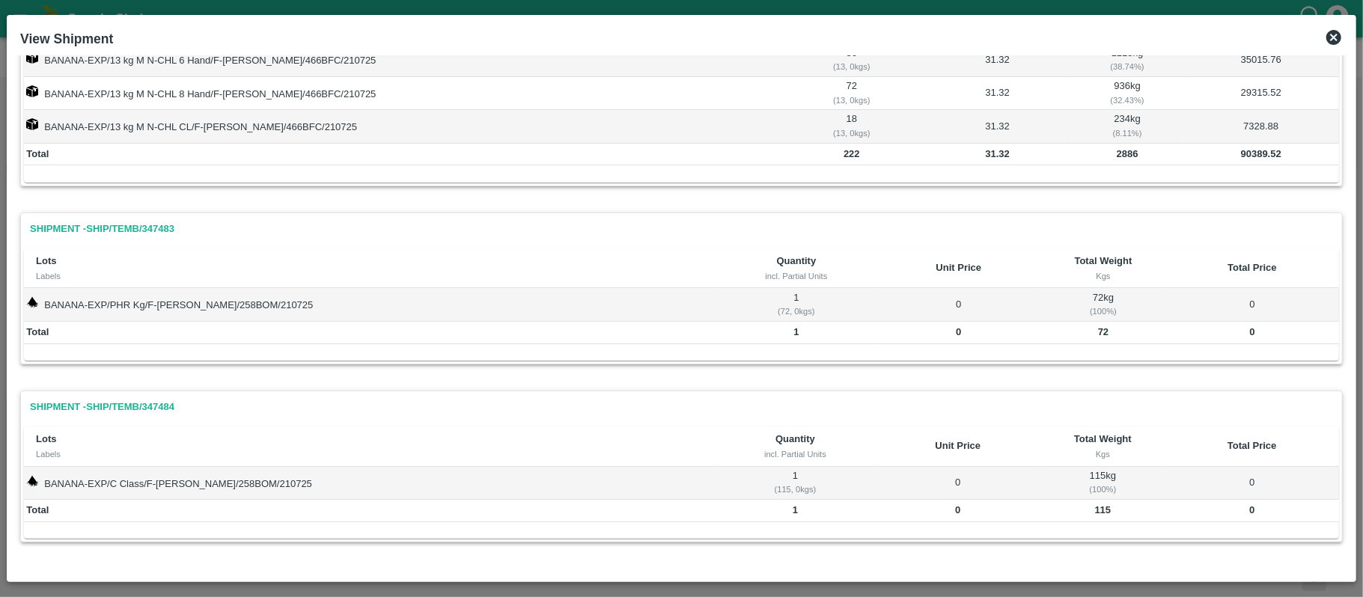
click at [1098, 329] on b "72" at bounding box center [1103, 331] width 10 height 11
click at [1095, 510] on b "115" at bounding box center [1103, 509] width 16 height 11
click at [1331, 40] on icon at bounding box center [1334, 37] width 18 height 18
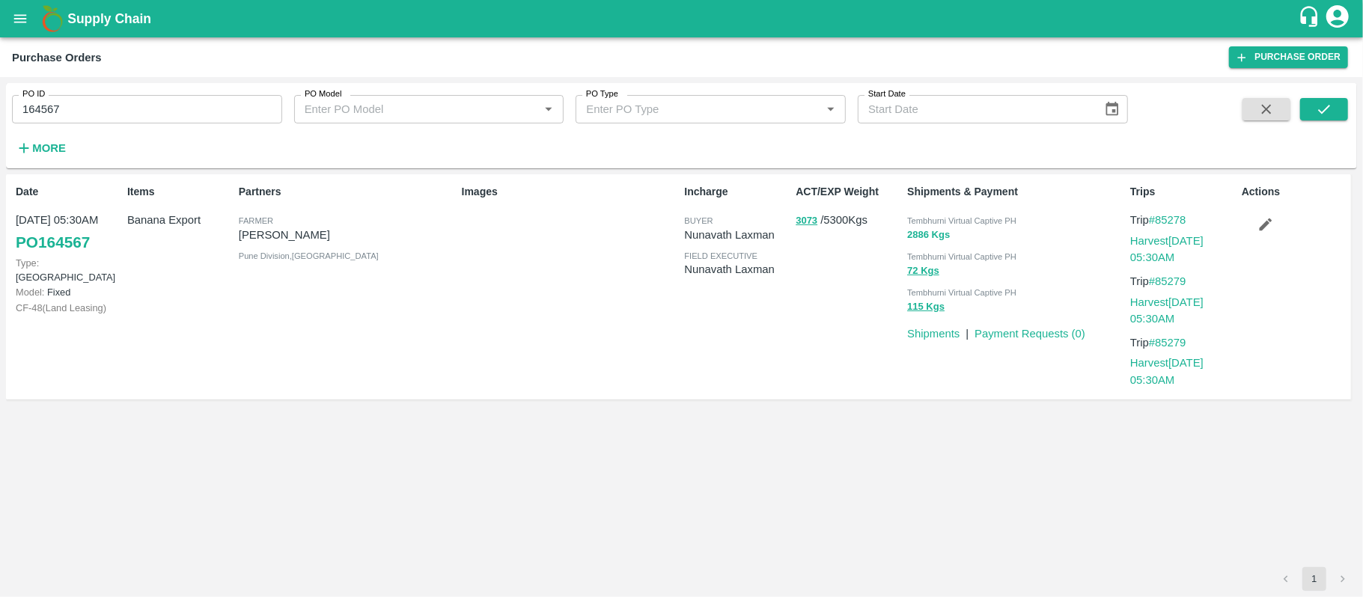
click at [922, 231] on button "2886 Kgs" at bounding box center [928, 235] width 43 height 17
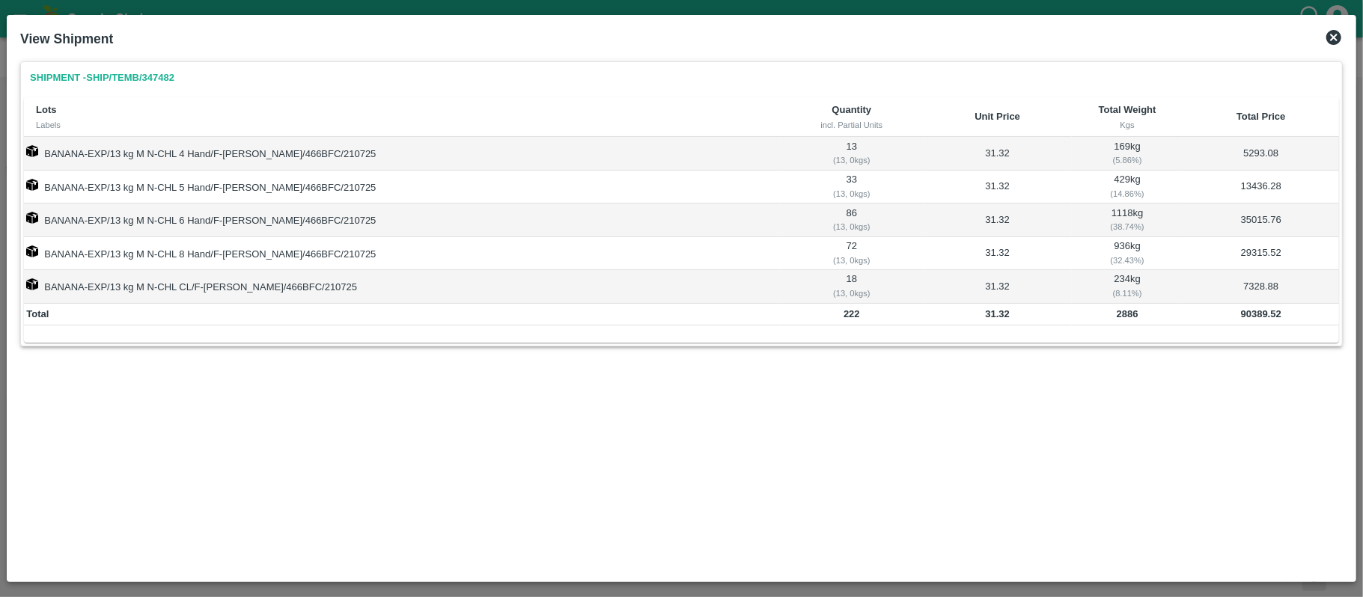
click at [1329, 39] on icon at bounding box center [1333, 37] width 15 height 15
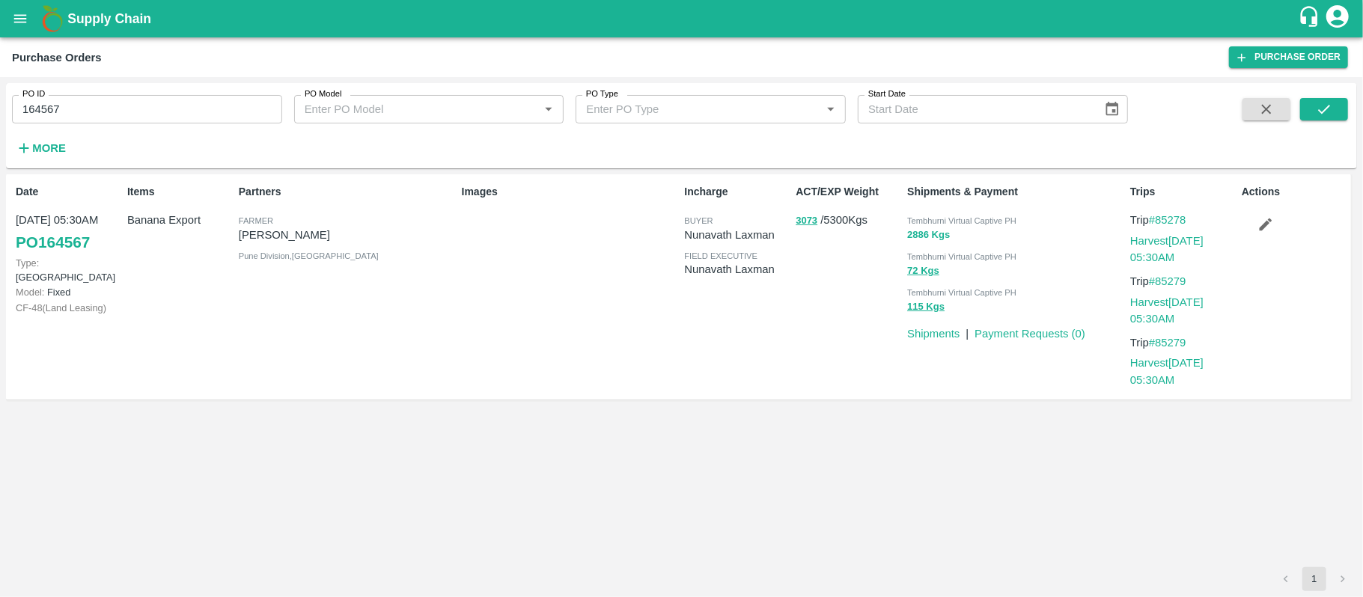
click at [914, 236] on button "2886 Kgs" at bounding box center [928, 235] width 43 height 17
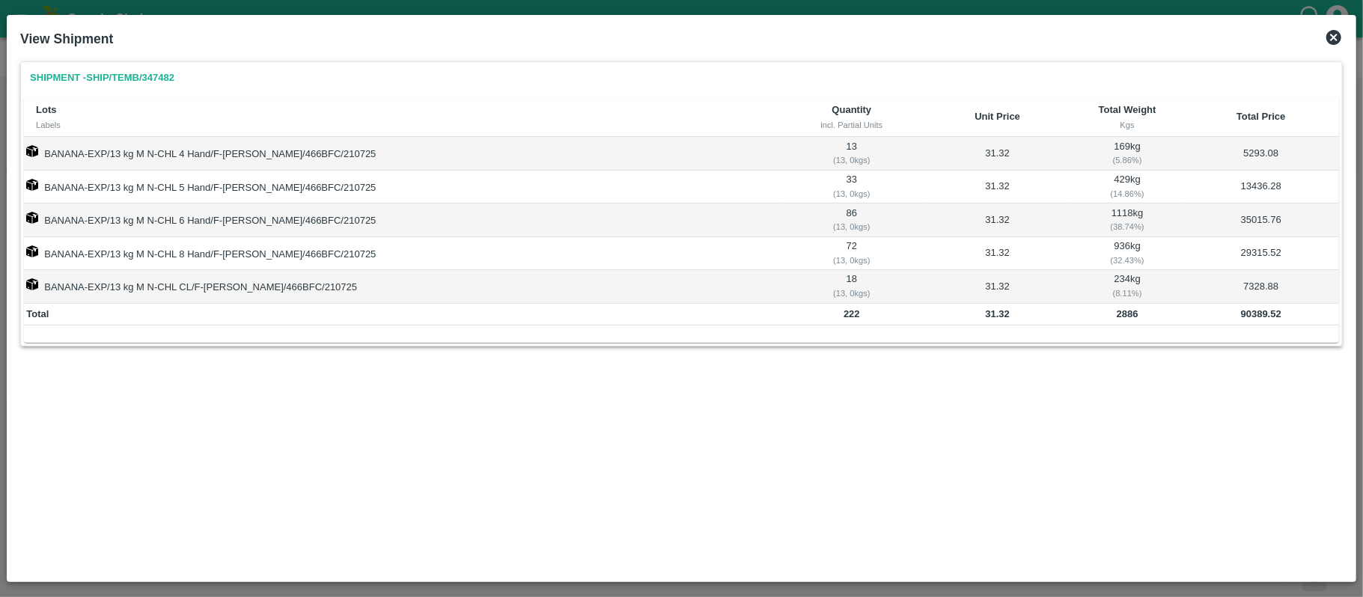
click at [1241, 319] on b "90389.52" at bounding box center [1261, 313] width 40 height 11
drag, startPoint x: 1336, startPoint y: 31, endPoint x: 1332, endPoint y: 84, distance: 52.5
click at [1336, 31] on icon at bounding box center [1333, 37] width 15 height 15
click at [1336, 31] on div "account of current user" at bounding box center [1337, 18] width 27 height 31
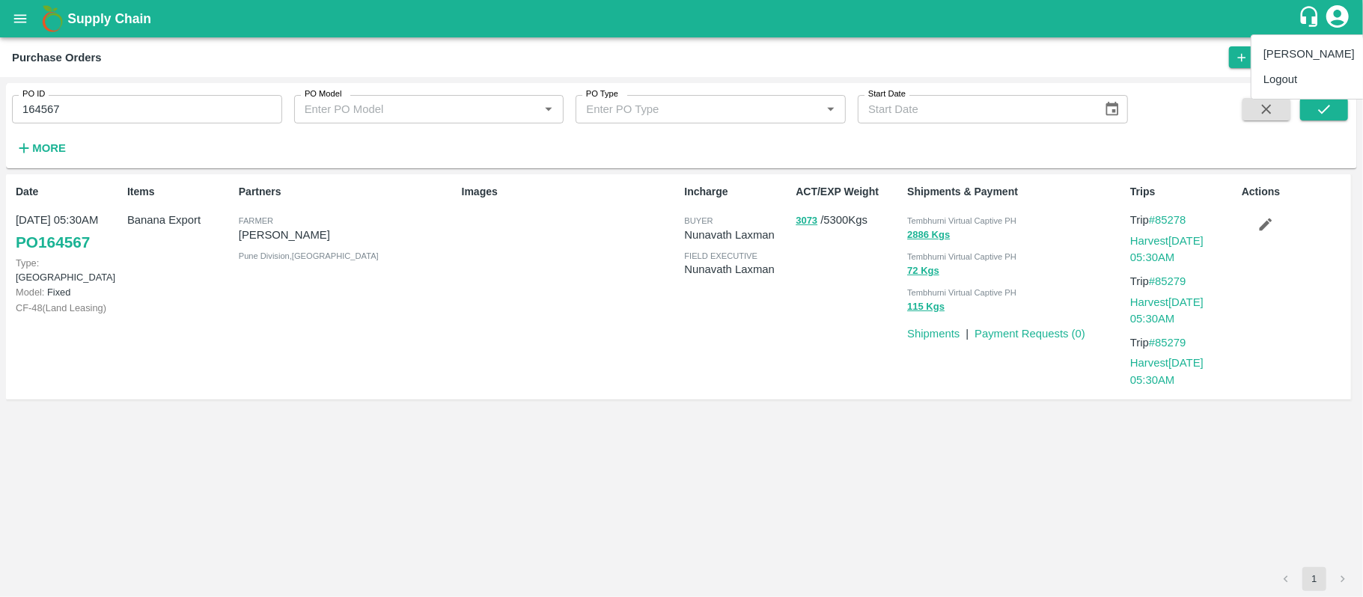
click at [926, 271] on div at bounding box center [681, 298] width 1363 height 597
click at [923, 270] on button "72 Kgs" at bounding box center [923, 271] width 32 height 17
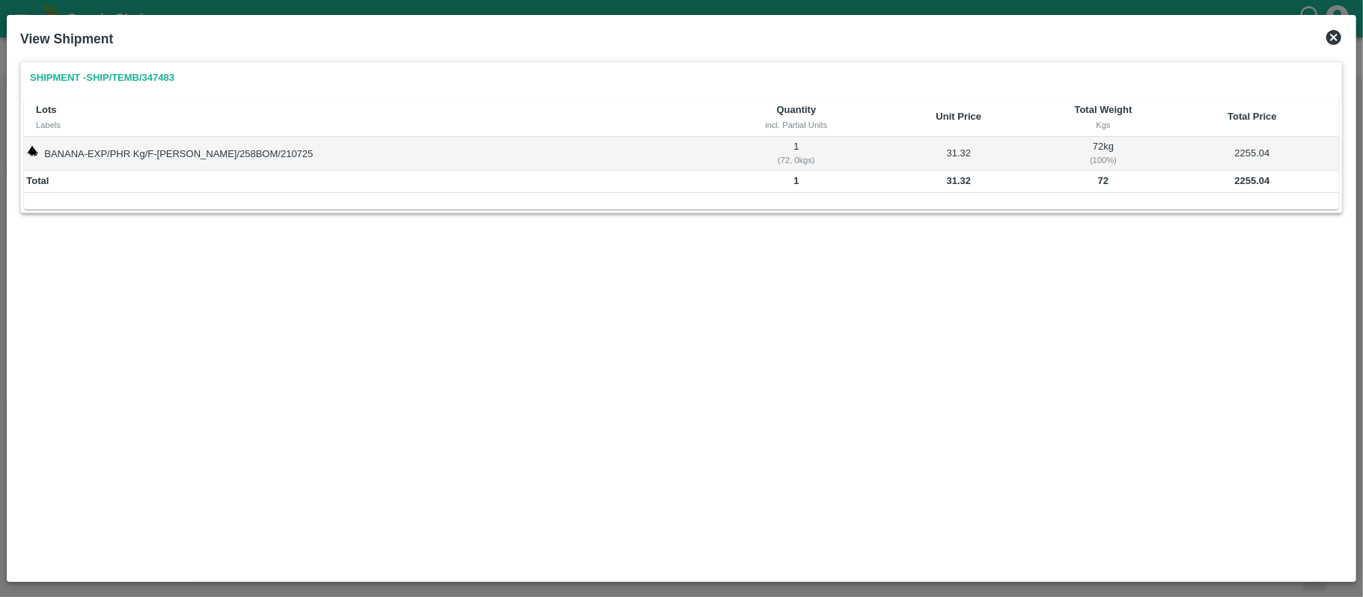
click at [1240, 180] on b "2255.04" at bounding box center [1252, 180] width 35 height 11
click at [1239, 178] on b "2255.04" at bounding box center [1252, 180] width 35 height 11
click at [1325, 34] on icon at bounding box center [1334, 37] width 18 height 18
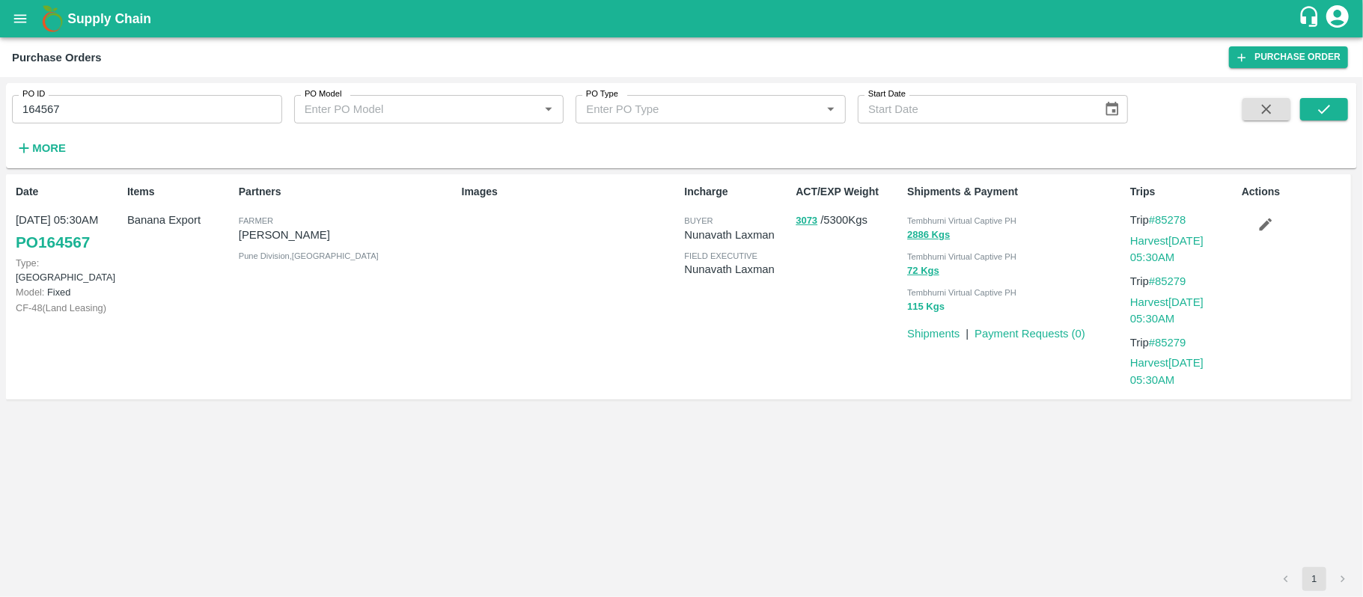
click at [934, 310] on button "115 Kgs" at bounding box center [925, 307] width 37 height 17
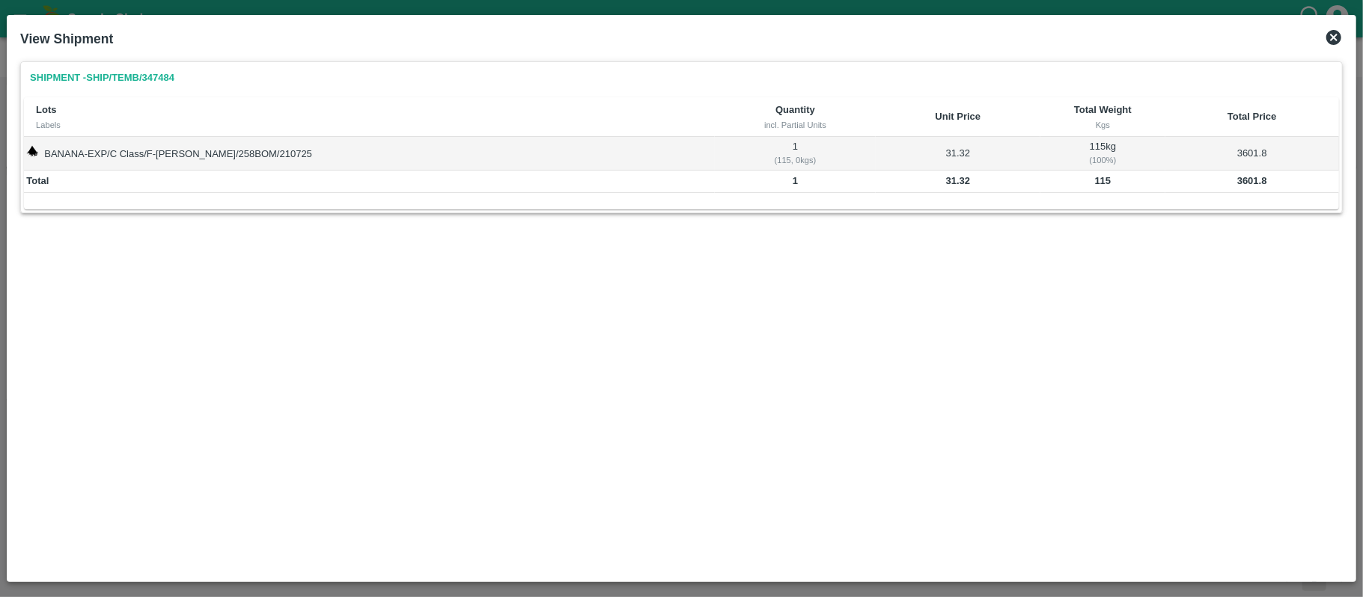
click at [1237, 184] on b "3601.8" at bounding box center [1252, 180] width 30 height 11
click at [1161, 360] on div "Shipment - SHIP/TEMB/347484 Lots Labels Quantity incl. Partial Units Unit Price…" at bounding box center [681, 314] width 1334 height 519
click at [1334, 31] on icon at bounding box center [1333, 37] width 15 height 15
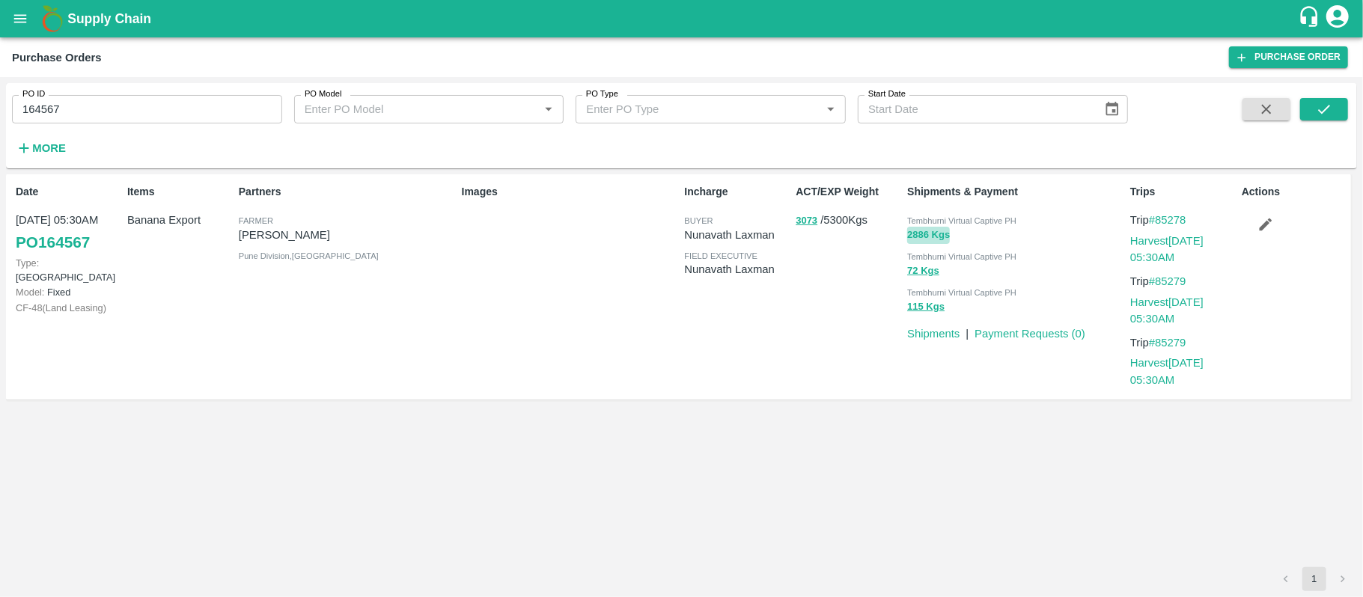
click at [920, 237] on button "2886 Kgs" at bounding box center [928, 235] width 43 height 17
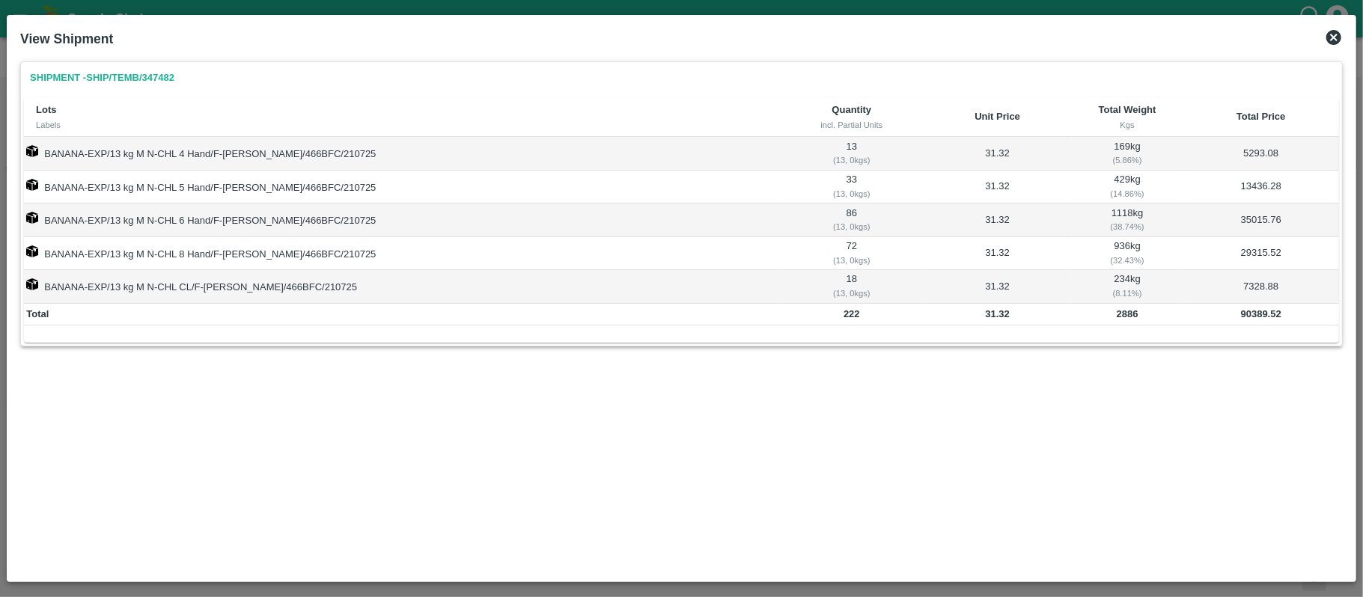
click at [1250, 319] on b "90389.52" at bounding box center [1261, 313] width 40 height 11
click at [1335, 34] on icon at bounding box center [1333, 37] width 15 height 15
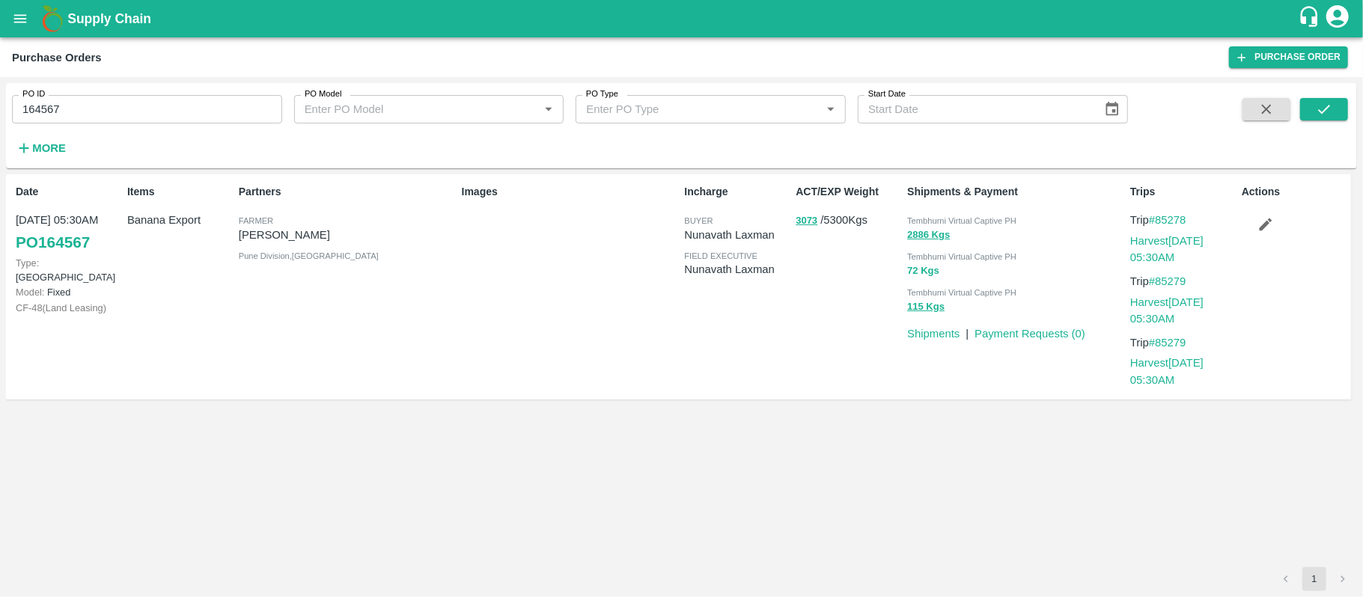
click at [920, 268] on button "72 Kgs" at bounding box center [923, 271] width 32 height 17
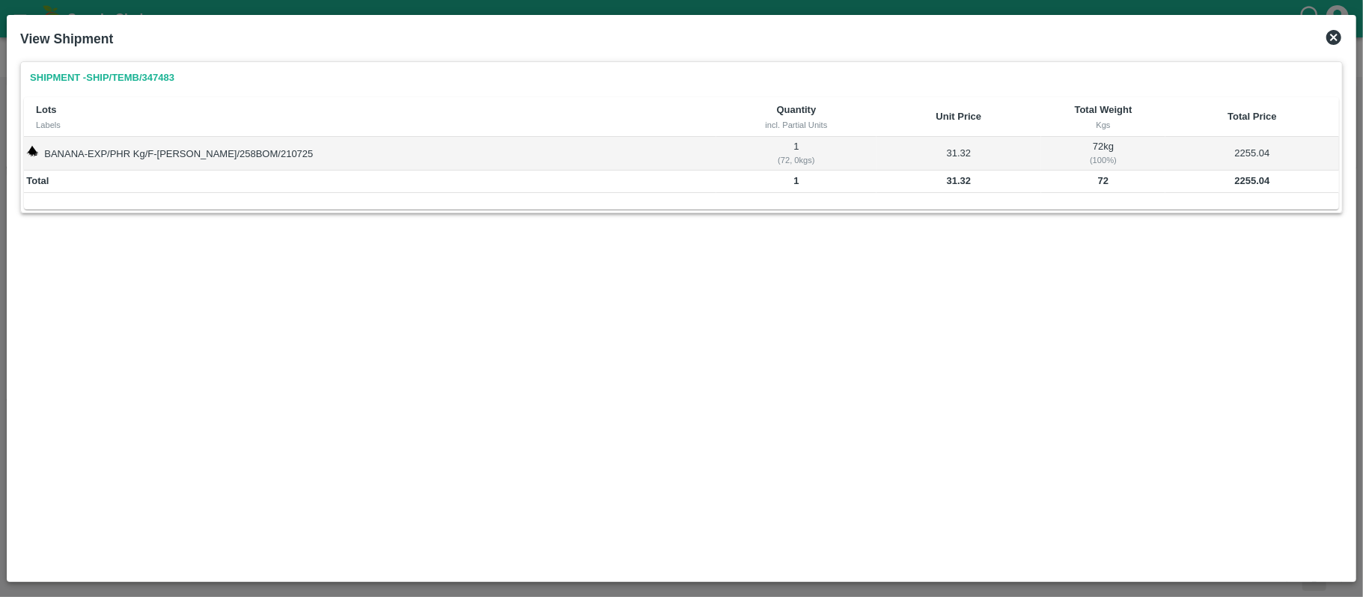
click at [1242, 189] on td "2255.04" at bounding box center [1252, 182] width 174 height 22
click at [1333, 36] on icon at bounding box center [1334, 37] width 18 height 18
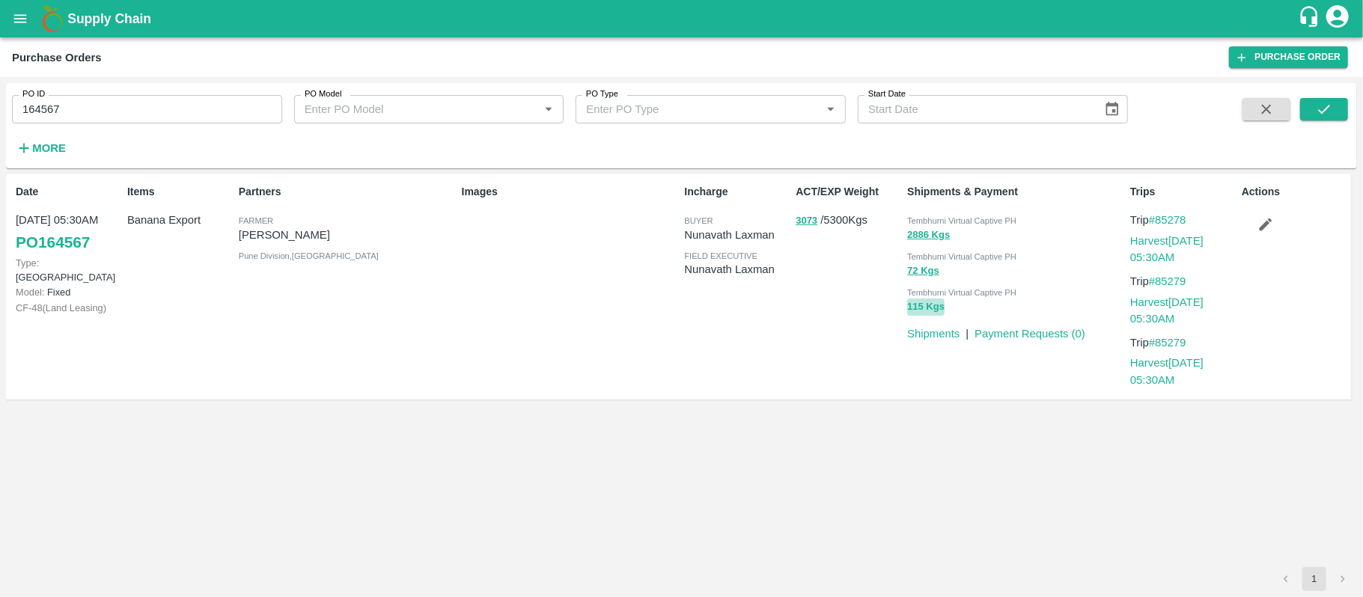
click at [922, 308] on button "115 Kgs" at bounding box center [925, 307] width 37 height 17
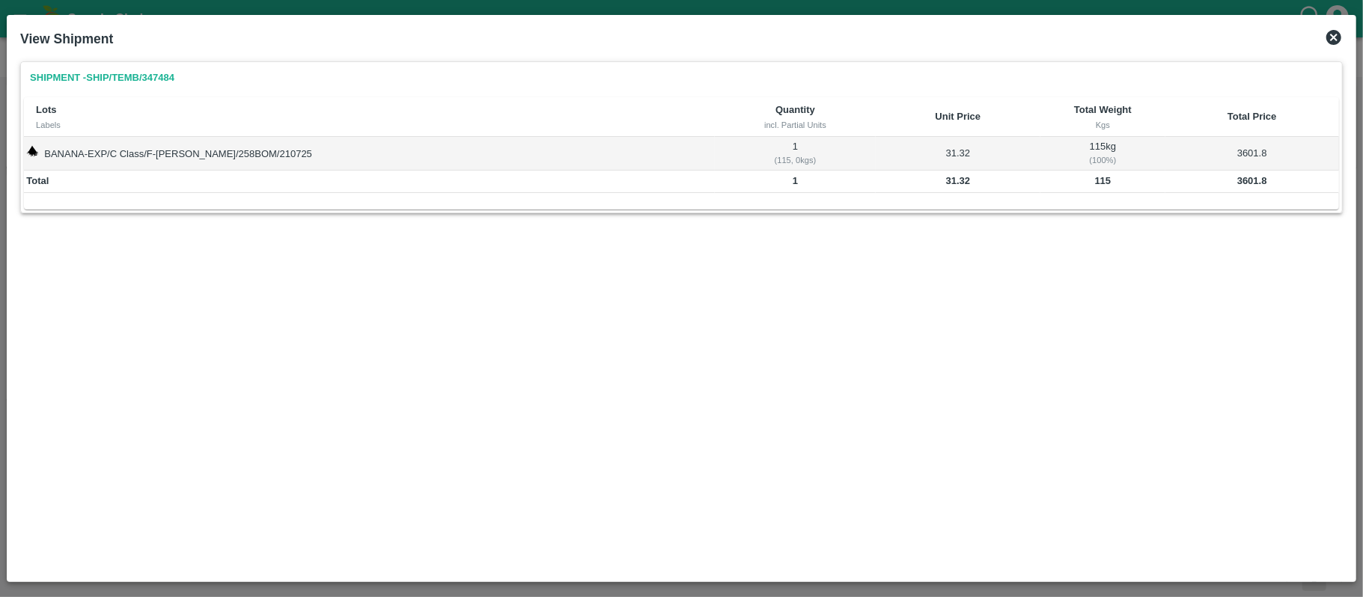
click at [1237, 181] on b "3601.8" at bounding box center [1252, 180] width 30 height 11
drag, startPoint x: 1229, startPoint y: 237, endPoint x: 1266, endPoint y: 207, distance: 47.9
click at [1231, 237] on div "Shipment - SHIP/TEMB/347484 Lots Labels Quantity incl. Partial Units Unit Price…" at bounding box center [681, 150] width 1322 height 178
click at [1334, 36] on icon at bounding box center [1333, 37] width 15 height 15
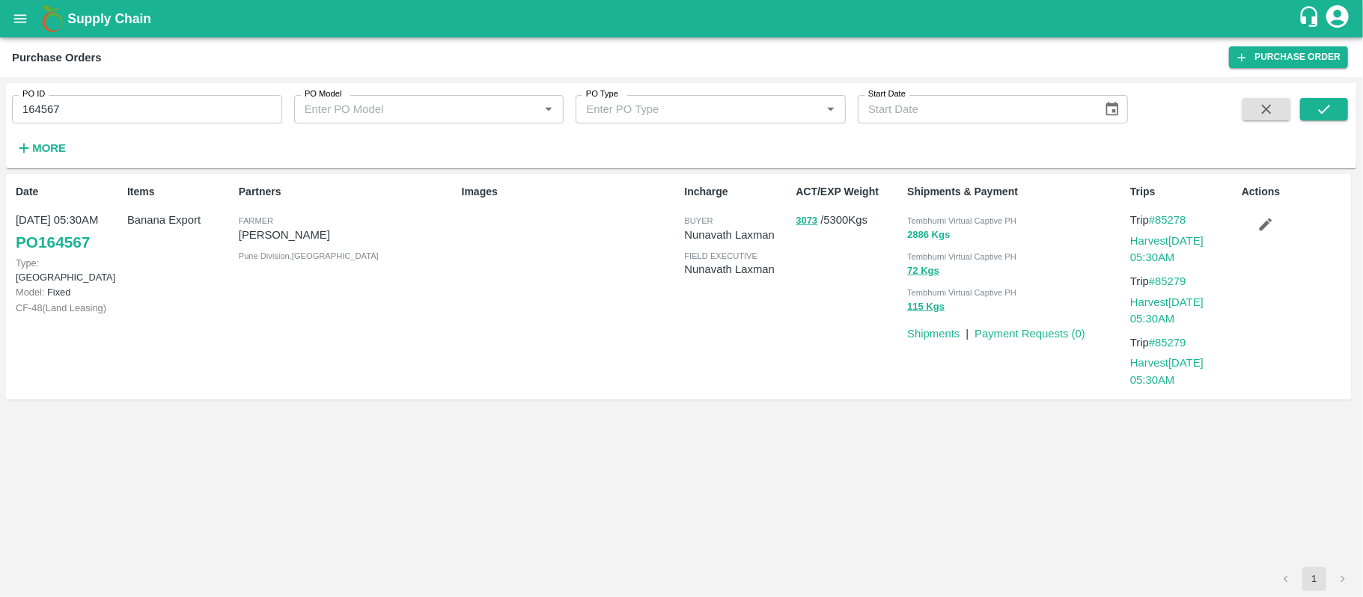
click at [911, 237] on button "2886 Kgs" at bounding box center [928, 235] width 43 height 17
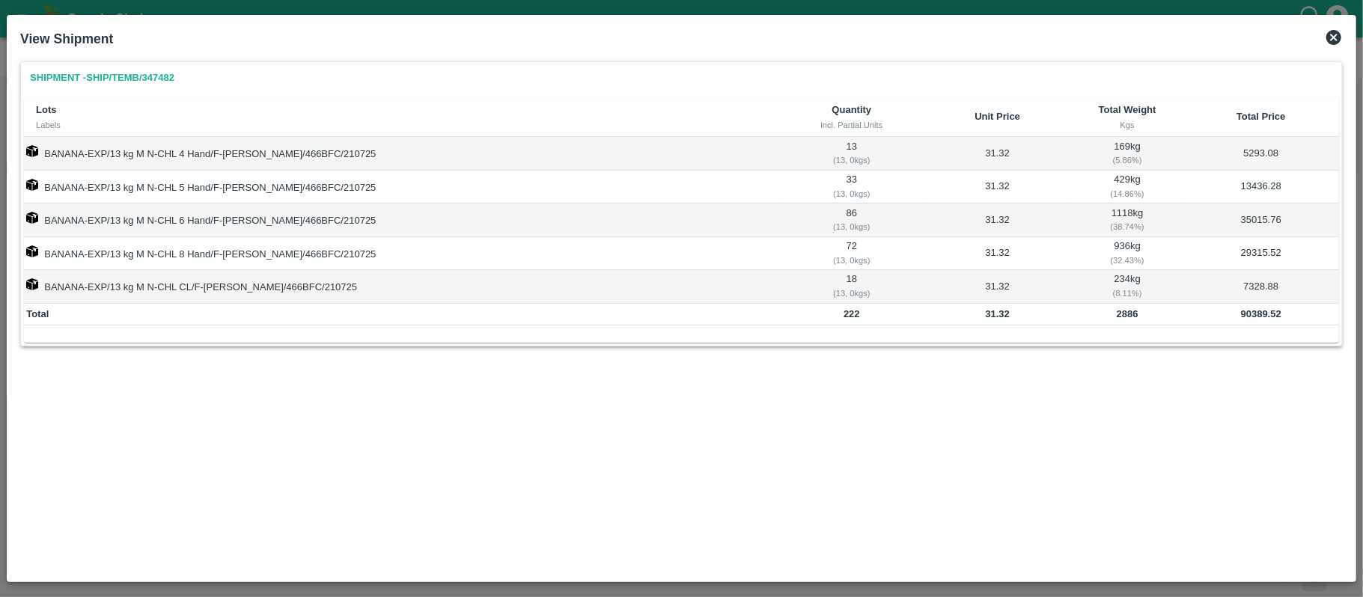
click at [1240, 323] on td "90389.52" at bounding box center [1261, 315] width 156 height 22
click at [1330, 43] on icon at bounding box center [1333, 37] width 15 height 15
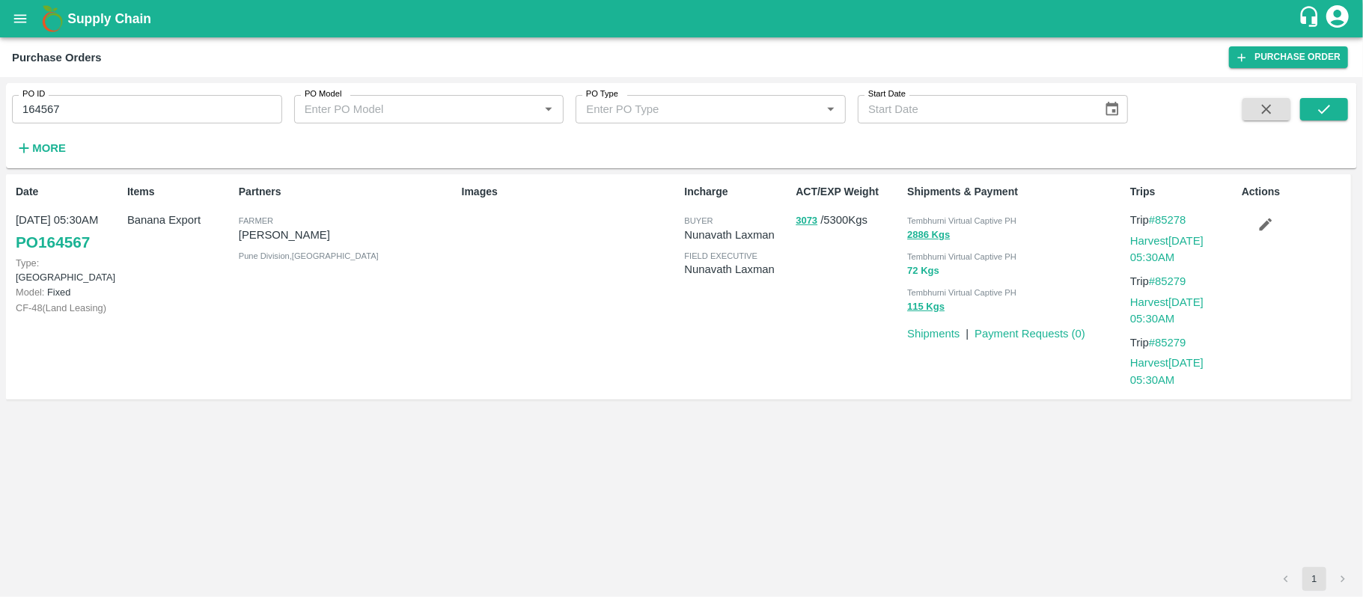
click at [914, 275] on button "72 Kgs" at bounding box center [923, 271] width 32 height 17
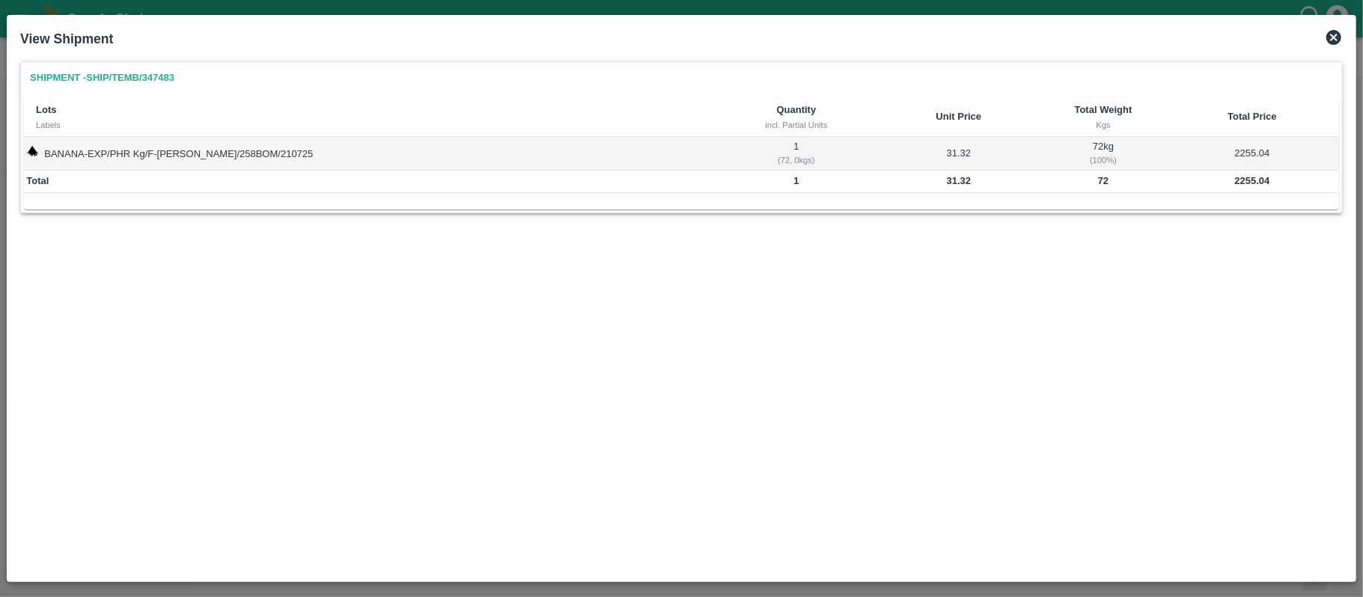
click at [1240, 181] on b "2255.04" at bounding box center [1252, 180] width 35 height 11
click at [1338, 31] on icon at bounding box center [1334, 37] width 18 height 18
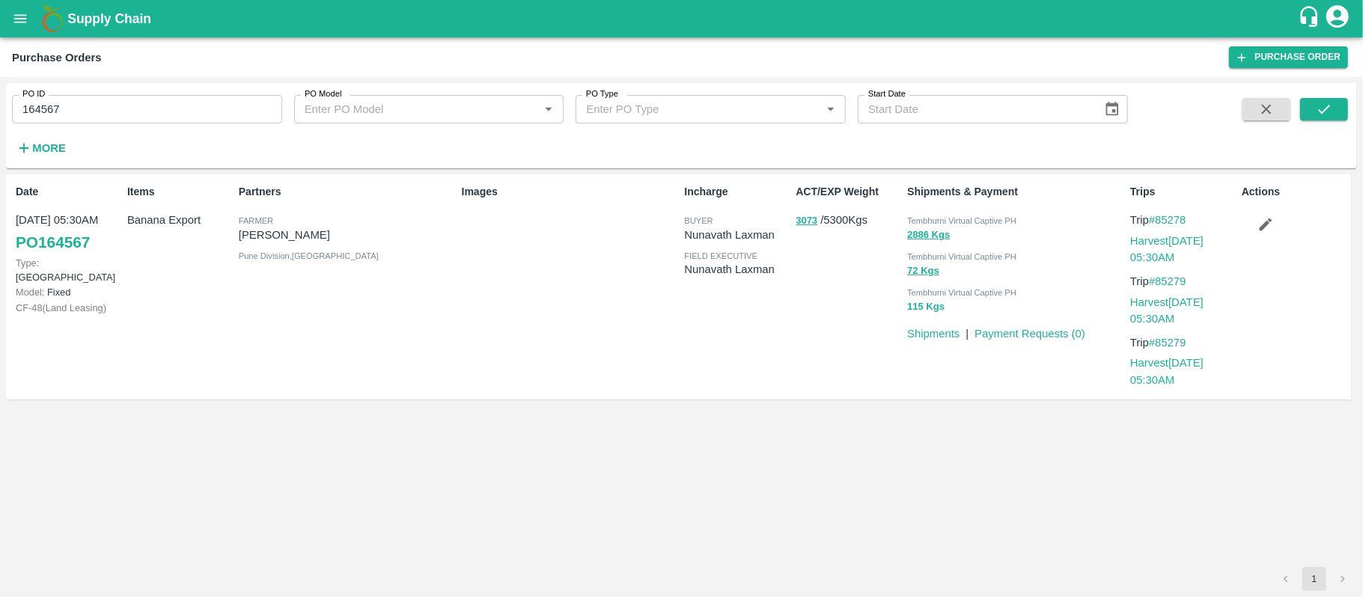
click at [932, 305] on button "115 Kgs" at bounding box center [925, 307] width 37 height 17
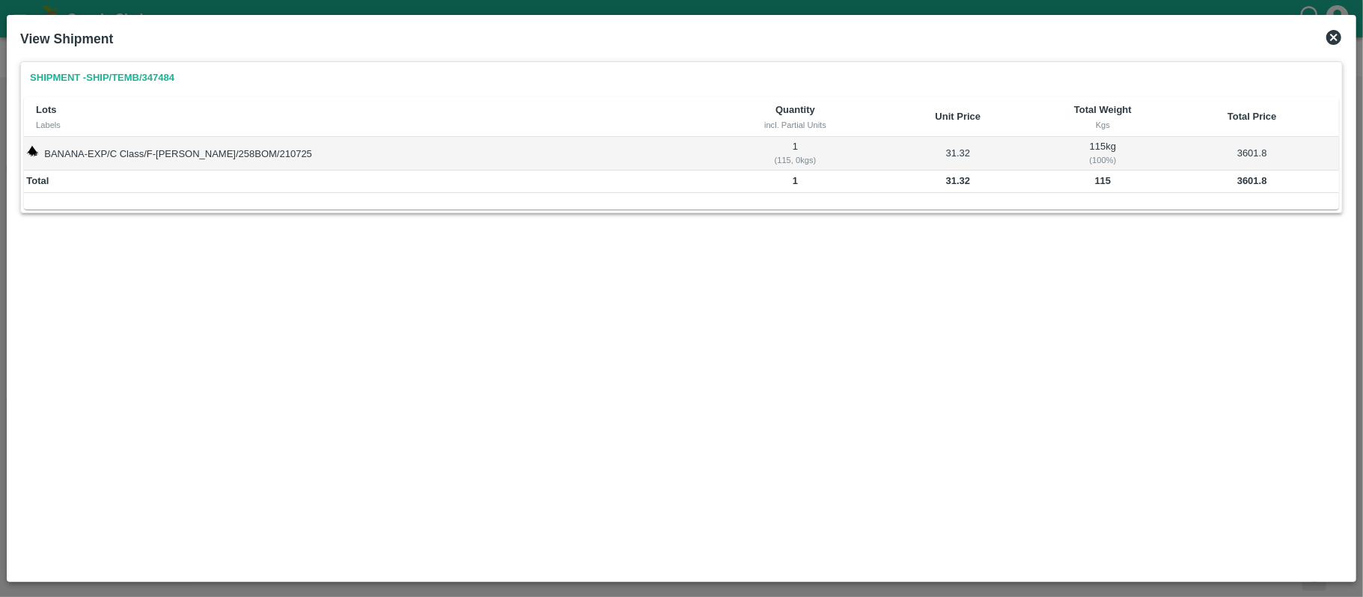
click at [1237, 183] on b "3601.8" at bounding box center [1252, 180] width 30 height 11
drag, startPoint x: 750, startPoint y: 257, endPoint x: 1268, endPoint y: 129, distance: 533.4
click at [752, 257] on div "Shipment - SHIP/TEMB/347484 Lots Labels Quantity incl. Partial Units Unit Price…" at bounding box center [681, 314] width 1334 height 519
click at [1330, 40] on icon at bounding box center [1333, 37] width 15 height 15
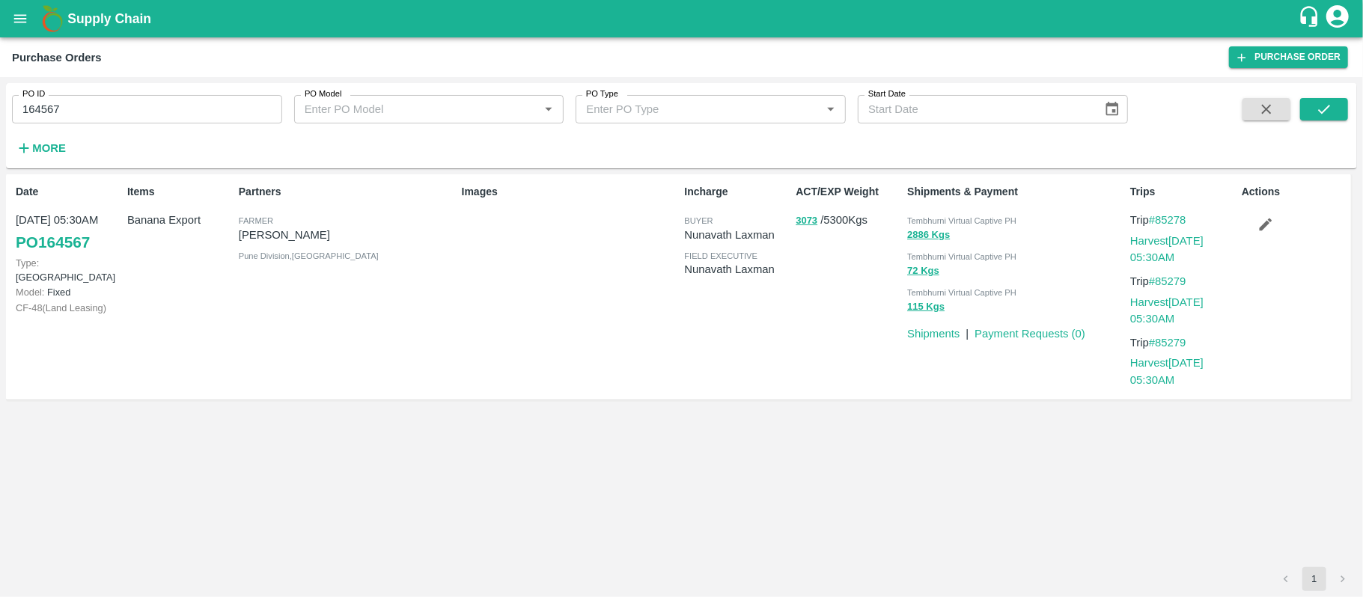
drag, startPoint x: 917, startPoint y: 352, endPoint x: 801, endPoint y: 391, distance: 123.1
click at [914, 354] on div "Shipments & Payment Tembhurni Virtual Captive PH 2886 Kgs Tembhurni Virtual Cap…" at bounding box center [1012, 287] width 223 height 218
click at [650, 319] on div "Images" at bounding box center [567, 287] width 223 height 218
click at [171, 106] on input "164567" at bounding box center [147, 109] width 270 height 28
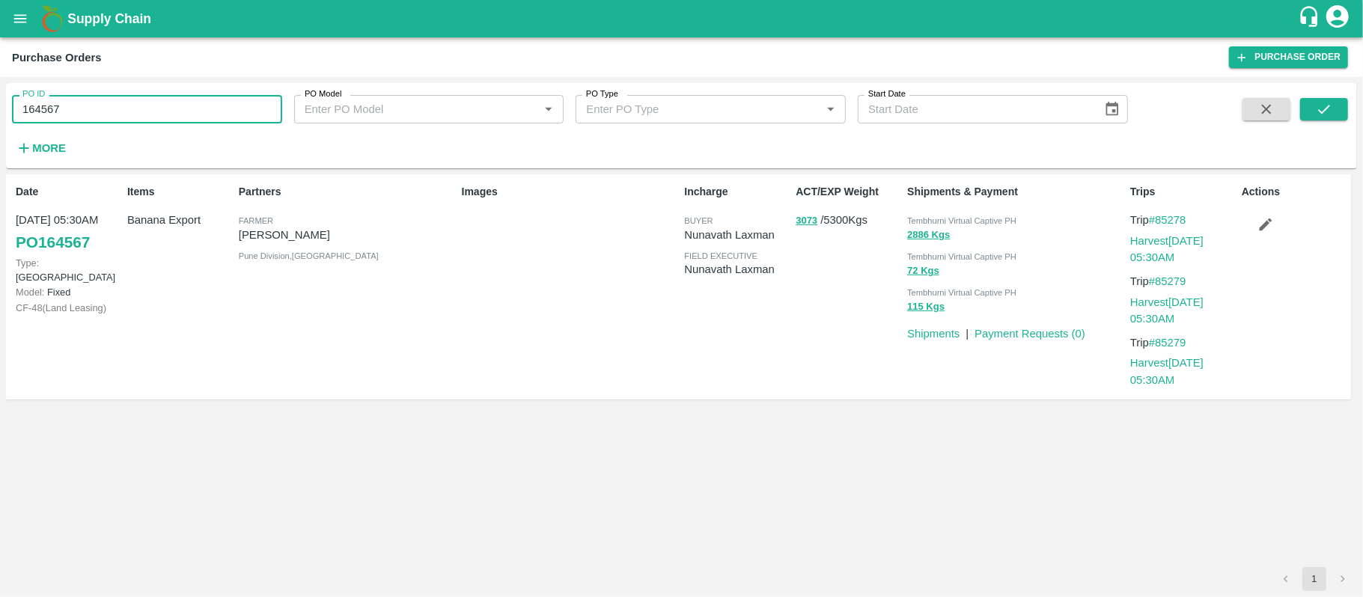
paste input "text"
click at [183, 117] on input "164567173595" at bounding box center [147, 109] width 270 height 28
paste input "text"
click at [183, 117] on input "173595" at bounding box center [147, 109] width 270 height 28
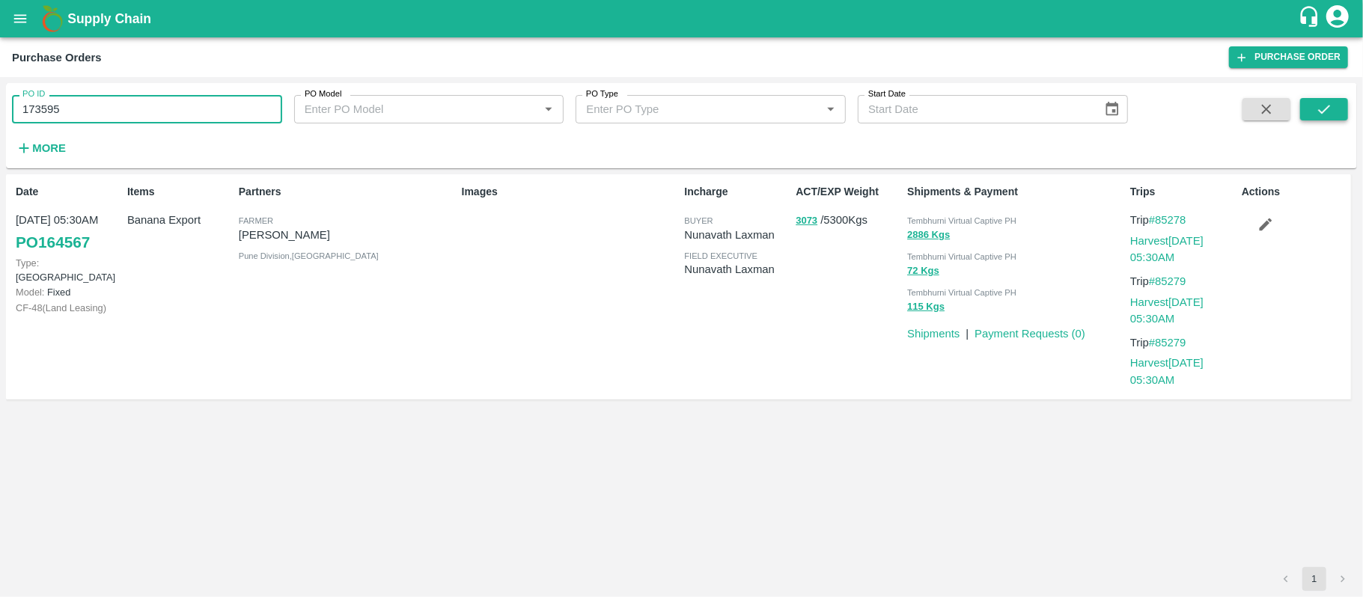
type input "173595"
click at [1329, 103] on icon "submit" at bounding box center [1324, 109] width 16 height 16
click at [914, 236] on button "8320 Kgs" at bounding box center [928, 235] width 43 height 17
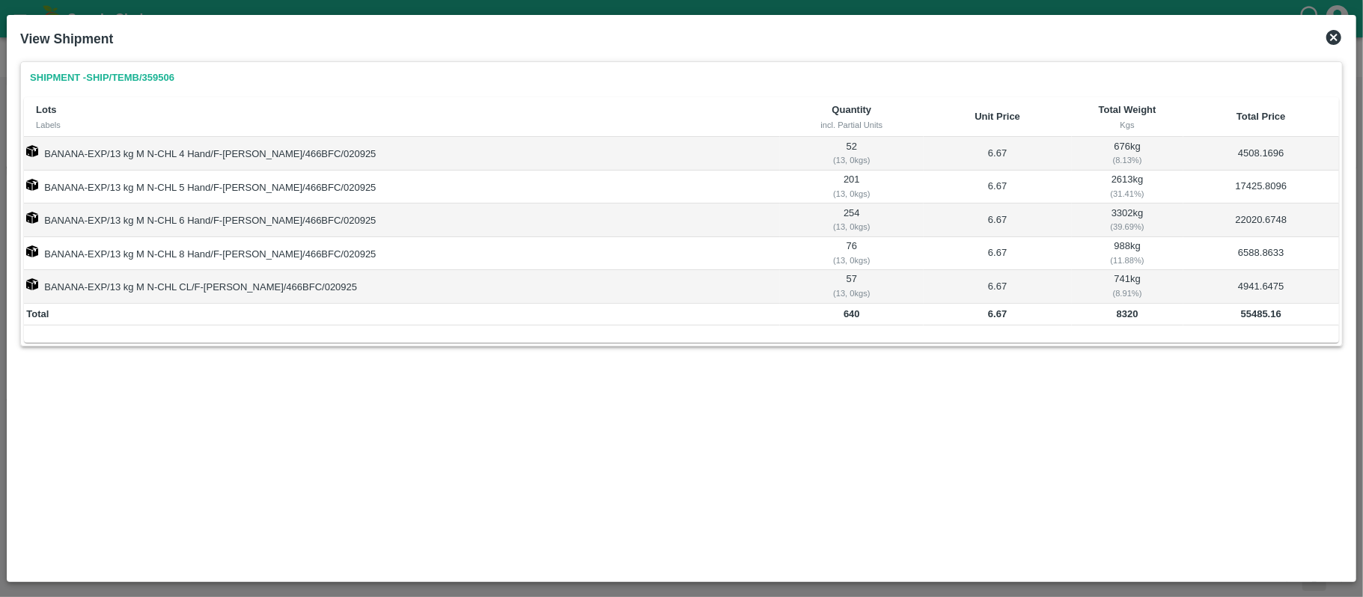
click at [1249, 317] on b "55485.16" at bounding box center [1261, 313] width 40 height 11
click at [1341, 46] on icon at bounding box center [1334, 37] width 18 height 18
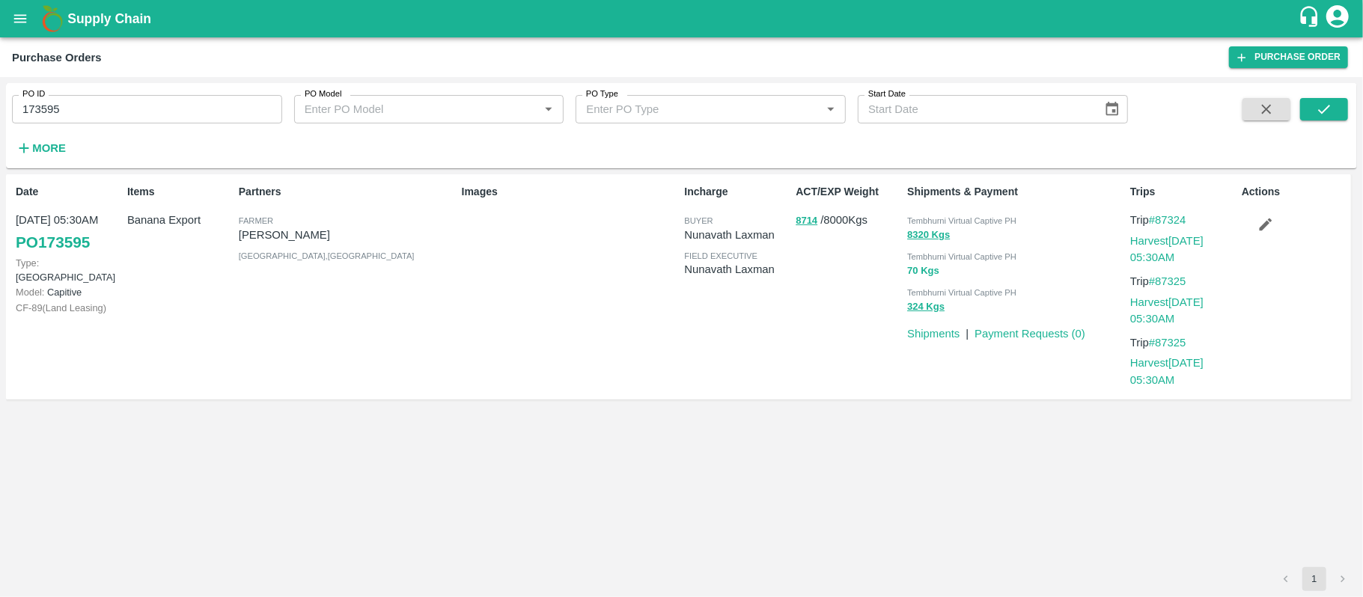
click at [910, 275] on button "70 Kgs" at bounding box center [923, 271] width 32 height 17
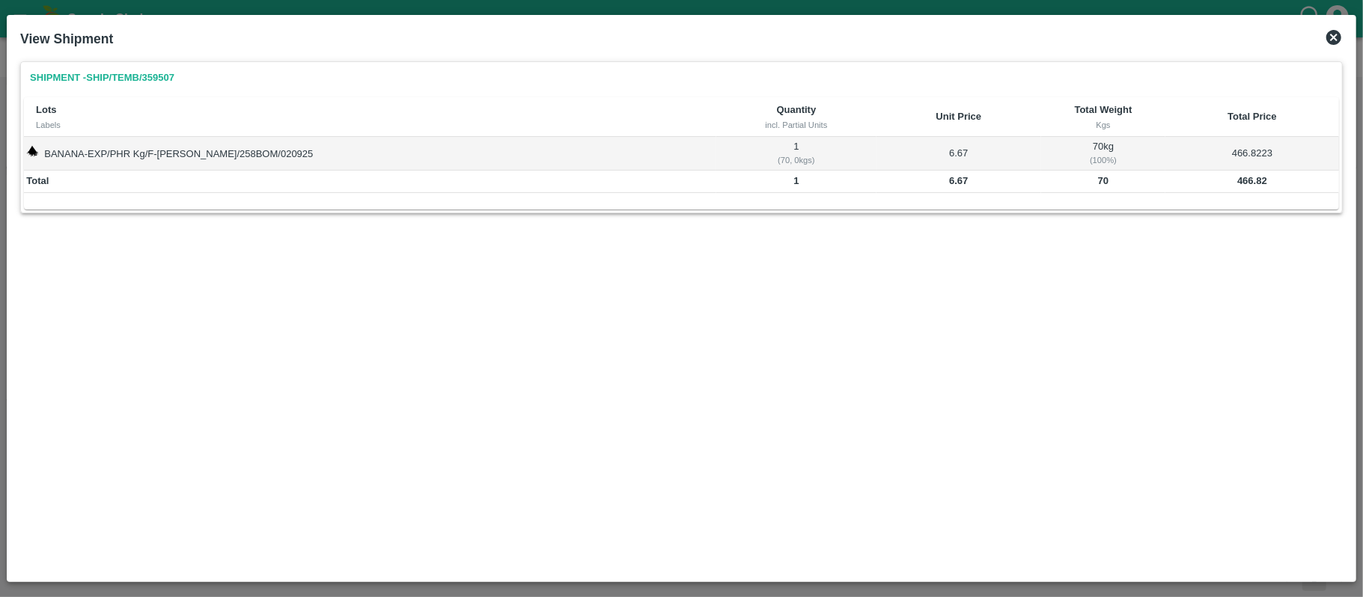
click at [1237, 175] on b "466.82" at bounding box center [1252, 180] width 30 height 11
drag, startPoint x: 1325, startPoint y: 39, endPoint x: 1337, endPoint y: 52, distance: 17.5
click at [1325, 39] on icon at bounding box center [1334, 37] width 18 height 18
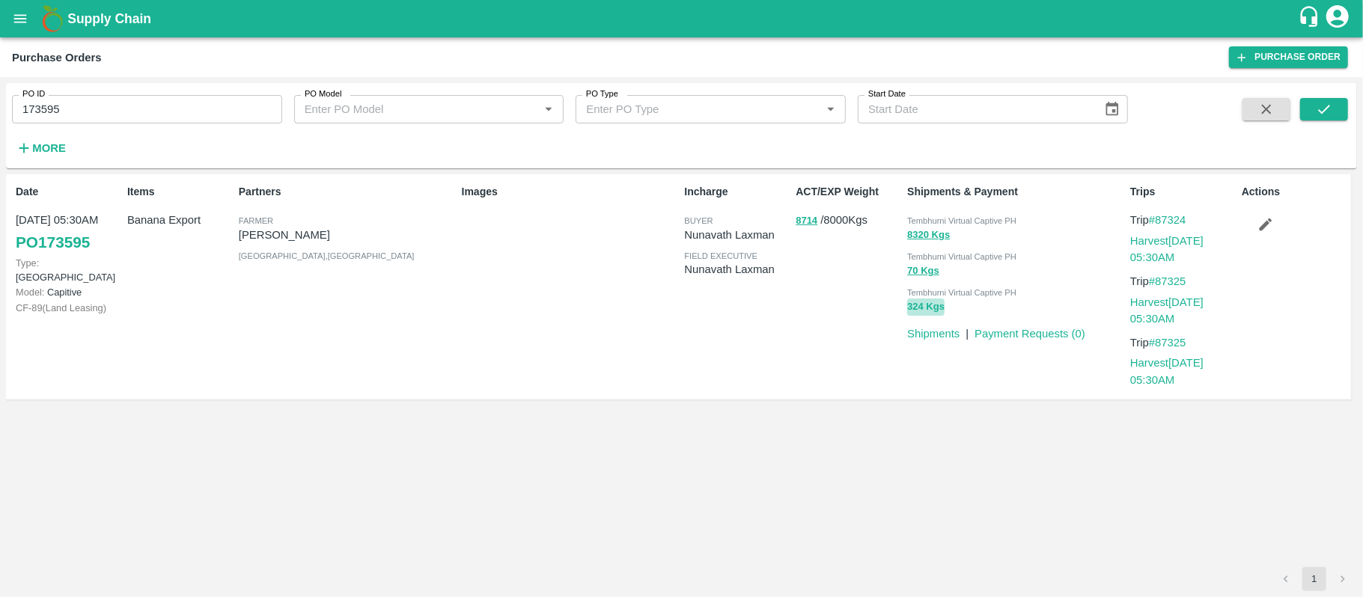
click at [920, 309] on button "324 Kgs" at bounding box center [925, 307] width 37 height 17
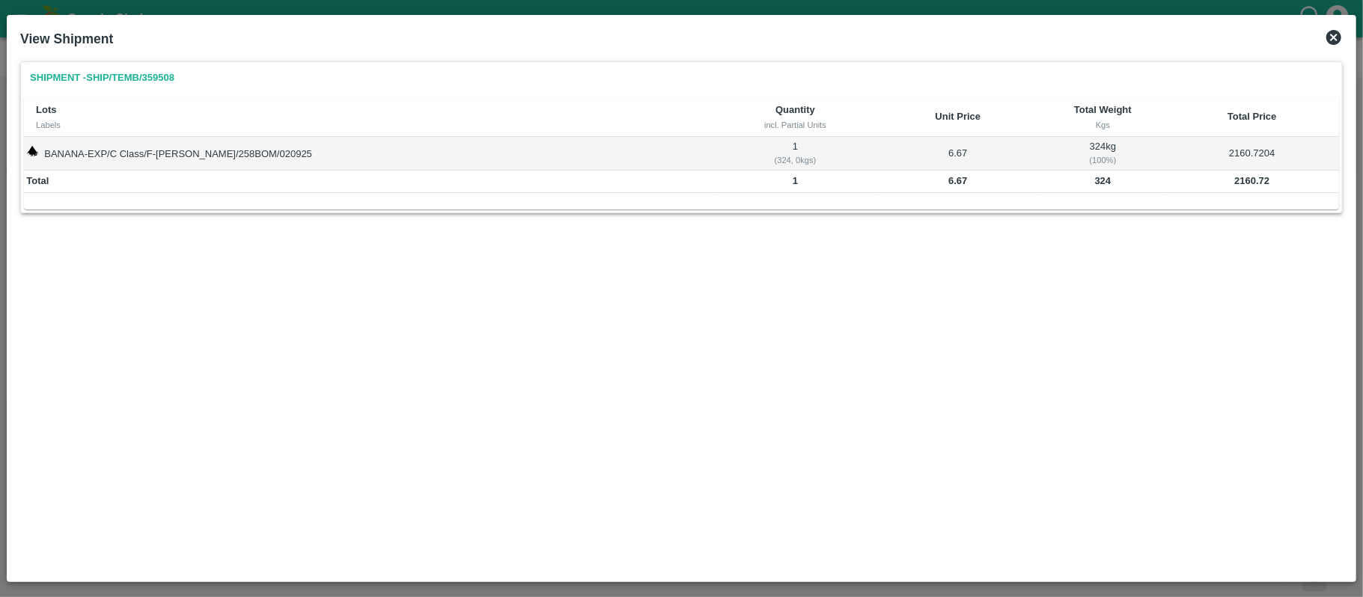
click at [1251, 187] on td "2160.72" at bounding box center [1252, 182] width 174 height 22
click at [1250, 186] on b "2160.72" at bounding box center [1251, 180] width 35 height 11
click at [1102, 298] on div "Shipment - SHIP/TEMB/359508 Lots Labels Quantity incl. Partial Units Unit Price…" at bounding box center [681, 314] width 1334 height 519
click at [1327, 42] on icon at bounding box center [1334, 37] width 18 height 18
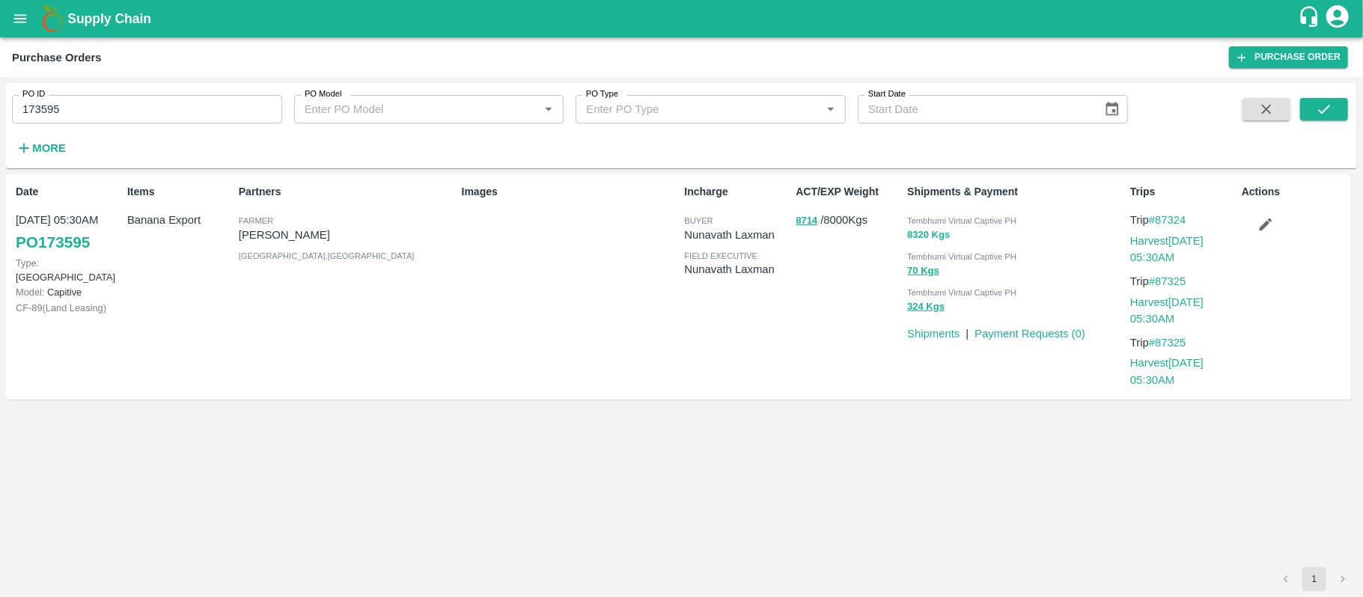
click at [929, 242] on button "8320 Kgs" at bounding box center [928, 235] width 43 height 17
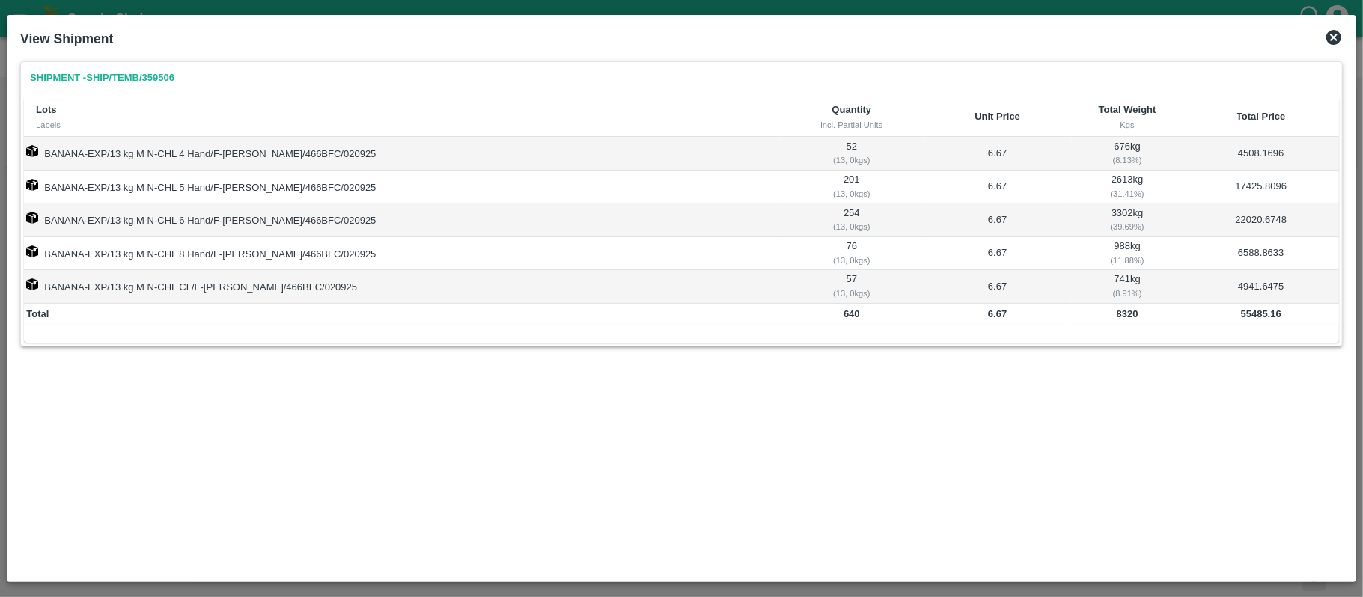
click at [1251, 319] on b "55485.16" at bounding box center [1261, 313] width 40 height 11
drag, startPoint x: 1330, startPoint y: 27, endPoint x: 1259, endPoint y: 153, distance: 144.4
click at [1330, 28] on div "View Shipment" at bounding box center [681, 38] width 1334 height 33
click at [1331, 37] on icon at bounding box center [1333, 37] width 15 height 15
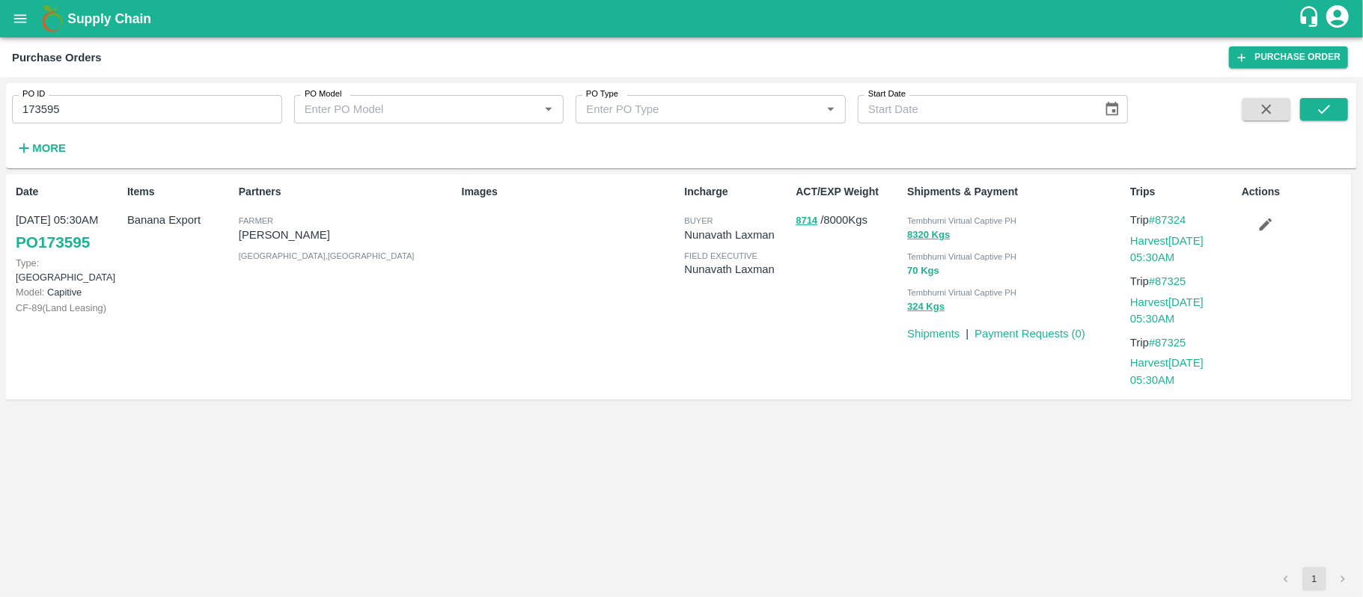
click at [920, 272] on button "70 Kgs" at bounding box center [923, 271] width 32 height 17
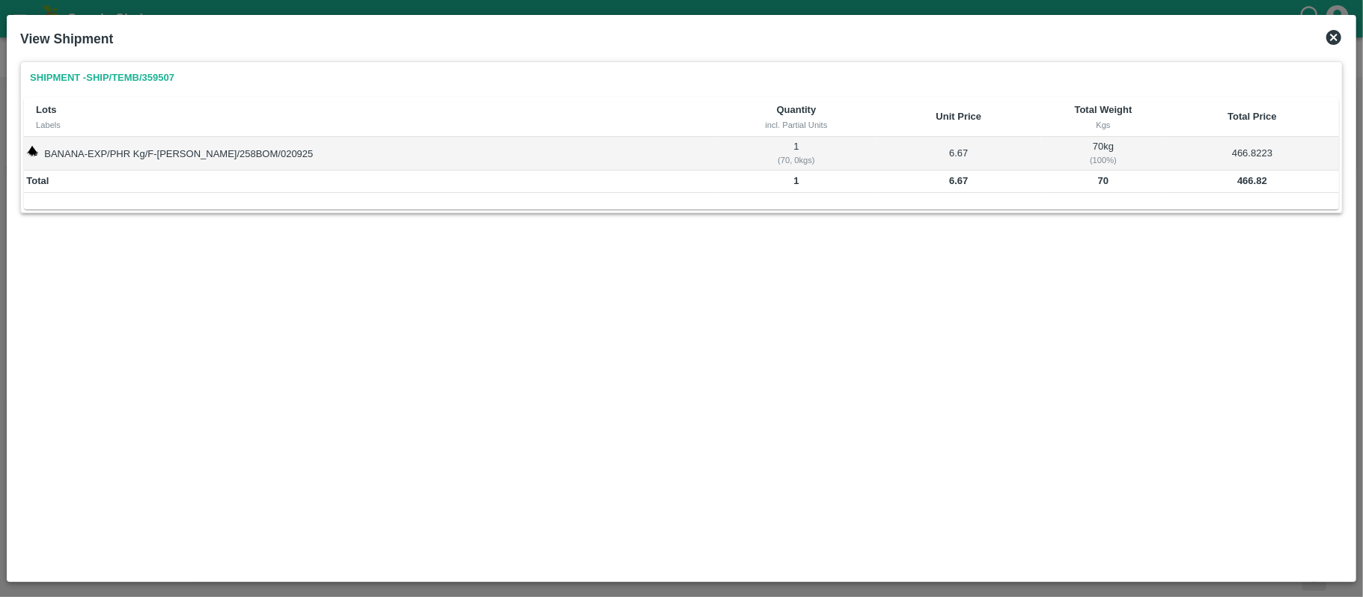
click at [1228, 177] on td "466.82" at bounding box center [1252, 182] width 174 height 22
click at [1337, 34] on icon at bounding box center [1334, 37] width 18 height 18
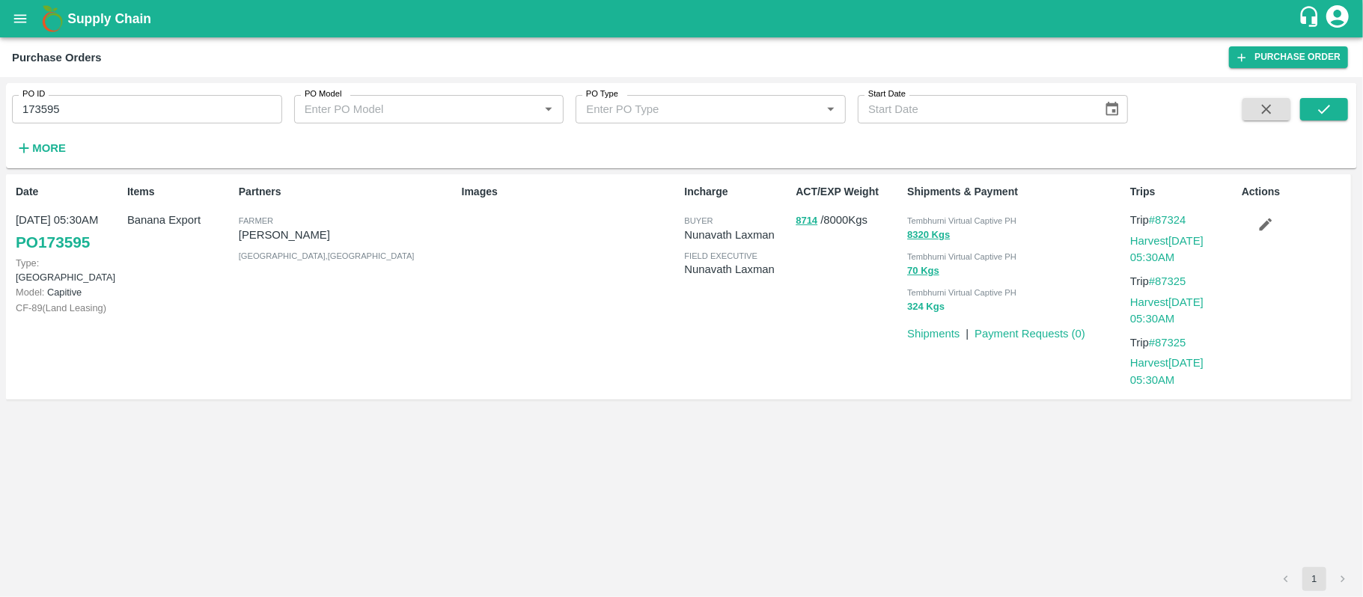
click at [929, 308] on button "324 Kgs" at bounding box center [925, 307] width 37 height 17
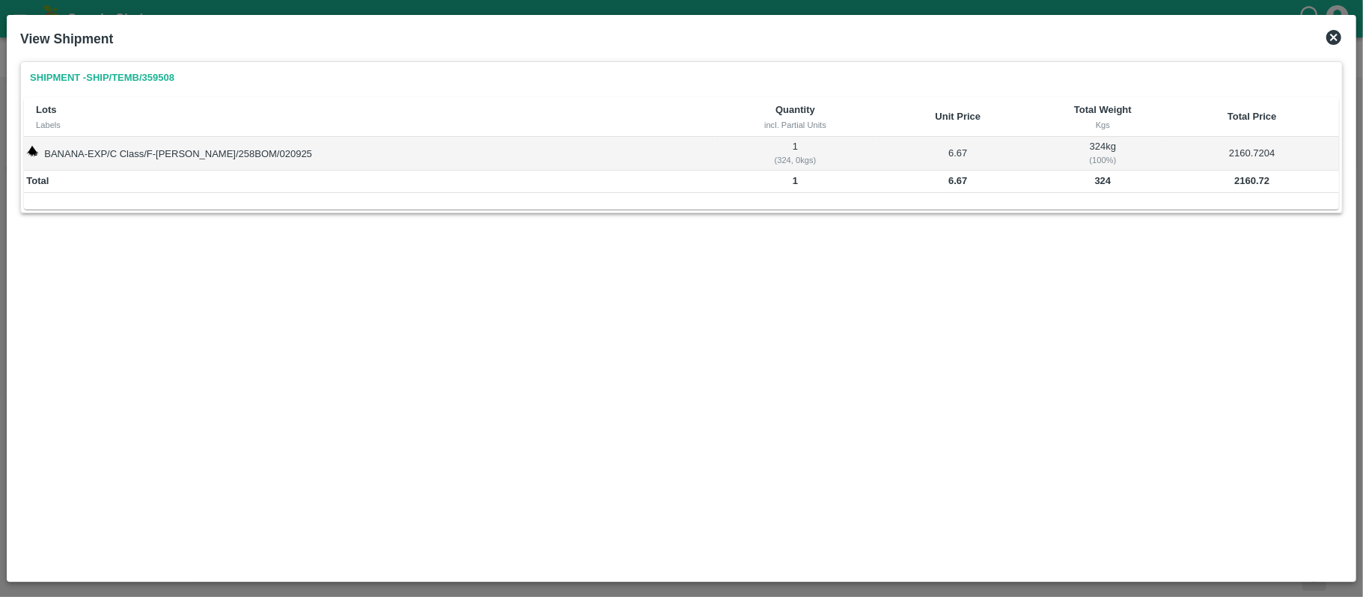
click at [1236, 183] on b "2160.72" at bounding box center [1251, 180] width 35 height 11
drag, startPoint x: 935, startPoint y: 274, endPoint x: 1235, endPoint y: 103, distance: 344.9
click at [938, 270] on div "Shipment - SHIP/TEMB/359508 Lots Labels Quantity incl. Partial Units Unit Price…" at bounding box center [681, 314] width 1334 height 519
click at [1329, 37] on icon at bounding box center [1333, 37] width 15 height 15
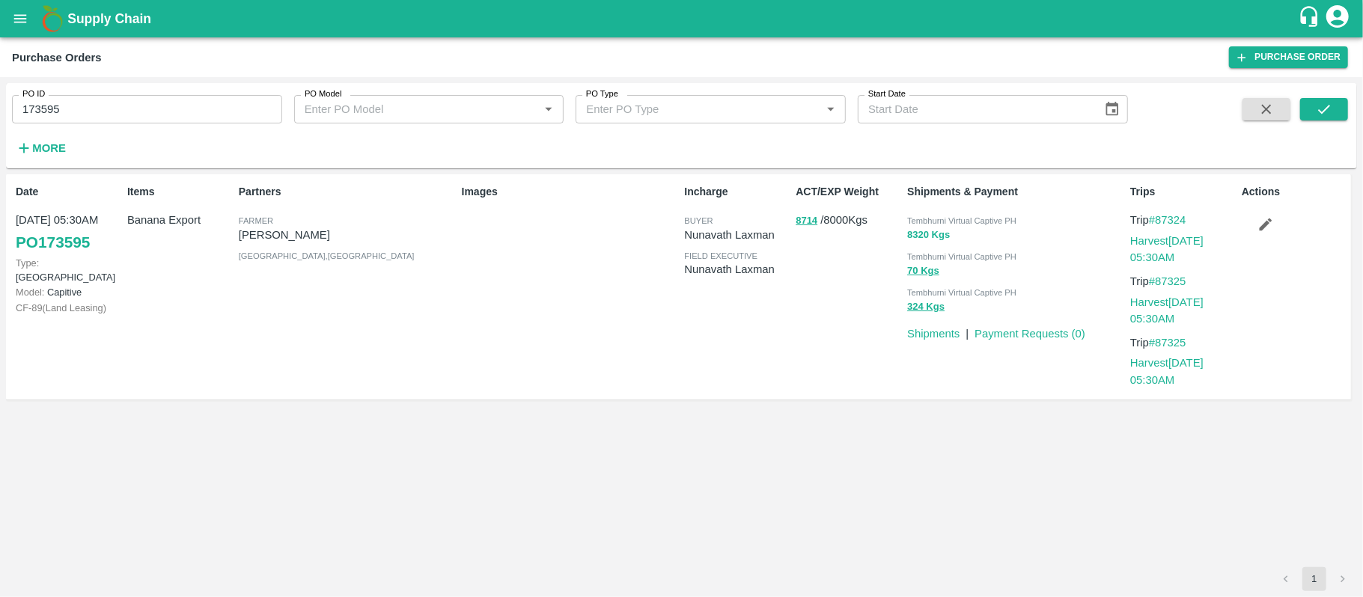
click at [926, 237] on button "8320 Kgs" at bounding box center [928, 235] width 43 height 17
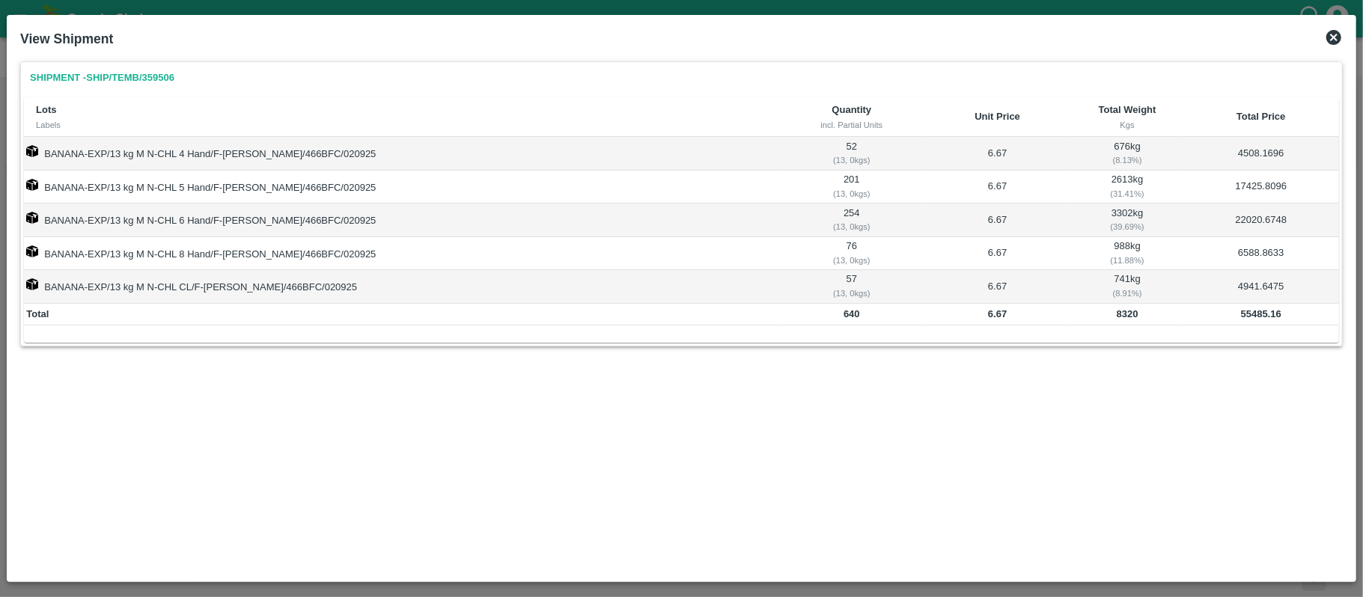
click at [1252, 306] on td "55485.16" at bounding box center [1261, 315] width 156 height 22
click at [1333, 36] on icon at bounding box center [1334, 37] width 18 height 18
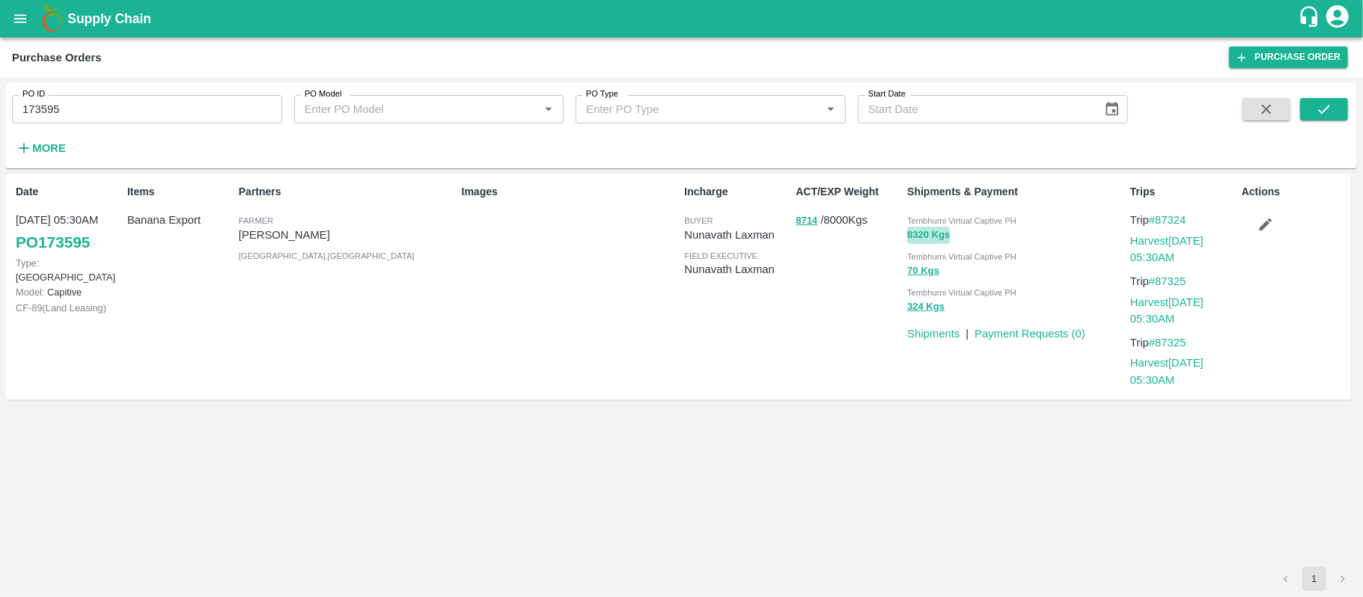
click at [913, 236] on button "8320 Kgs" at bounding box center [928, 235] width 43 height 17
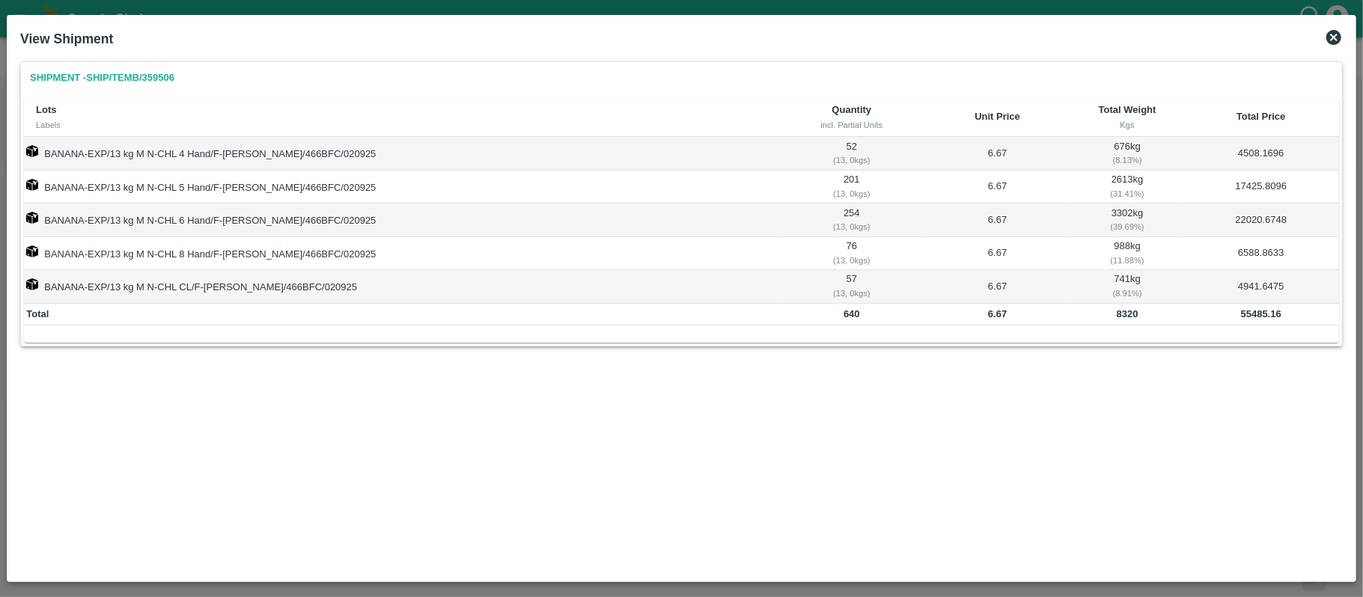
click at [1253, 322] on td "55485.16" at bounding box center [1261, 315] width 156 height 22
click at [1328, 37] on icon at bounding box center [1333, 37] width 15 height 15
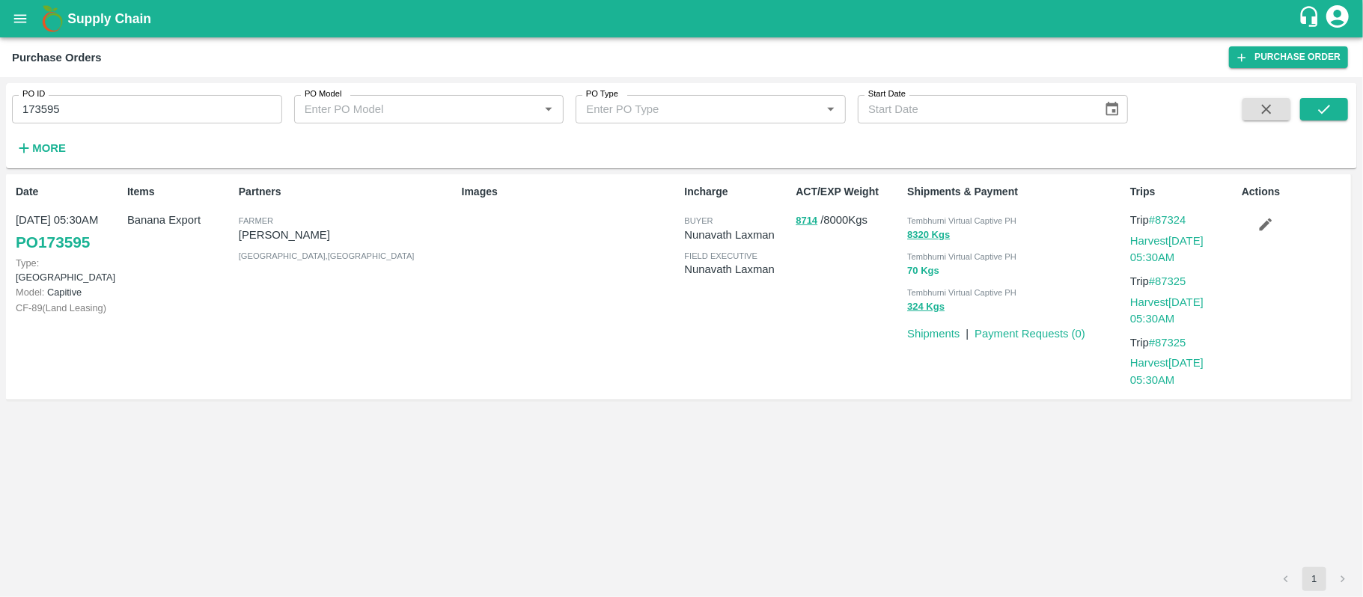
click at [920, 272] on button "70 Kgs" at bounding box center [923, 271] width 32 height 17
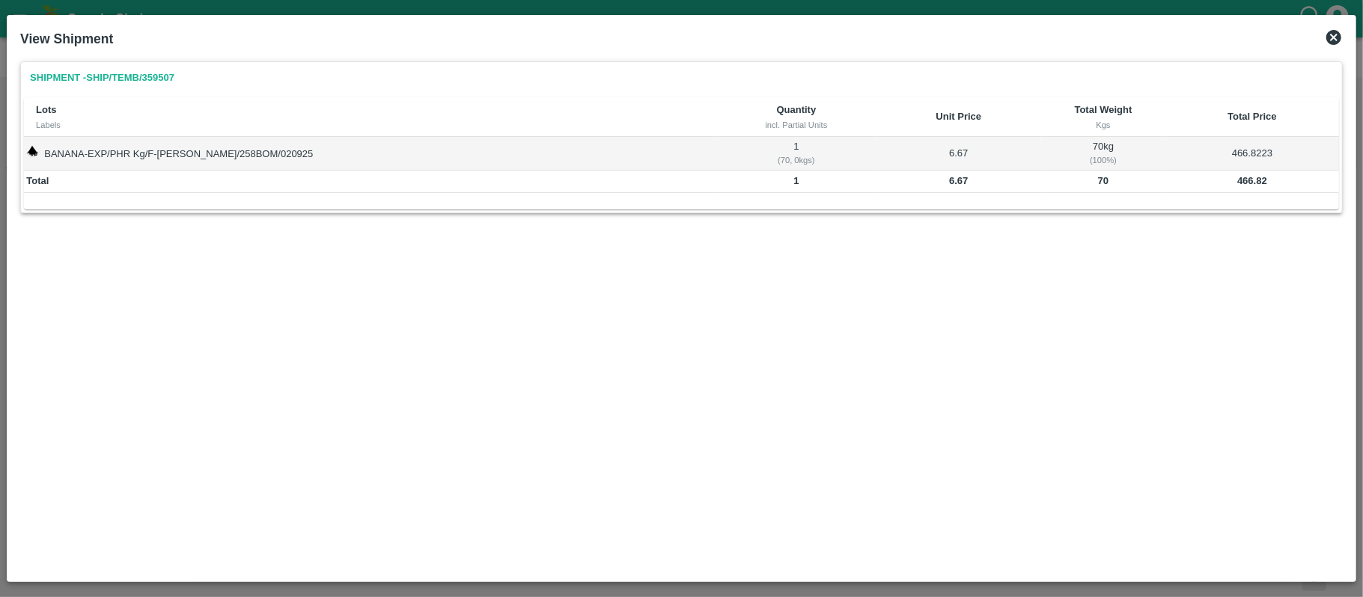
click at [1242, 183] on b "466.82" at bounding box center [1252, 180] width 30 height 11
click at [1331, 37] on icon at bounding box center [1333, 37] width 15 height 15
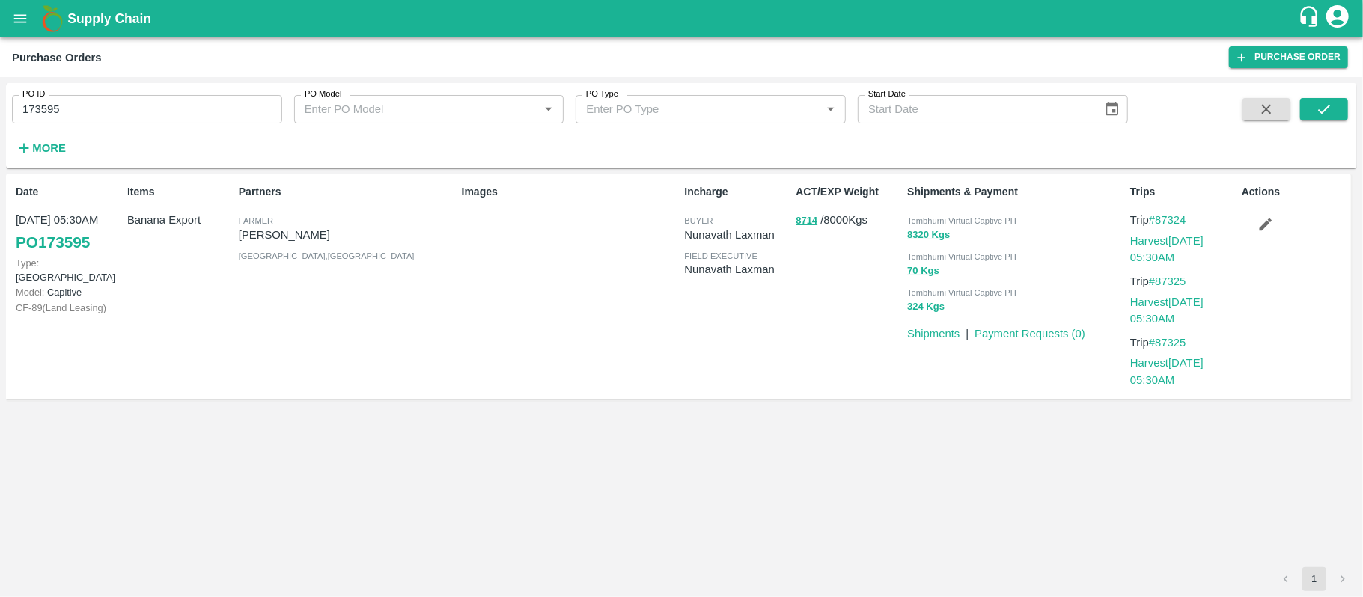
click at [931, 311] on button "324 Kgs" at bounding box center [925, 307] width 37 height 17
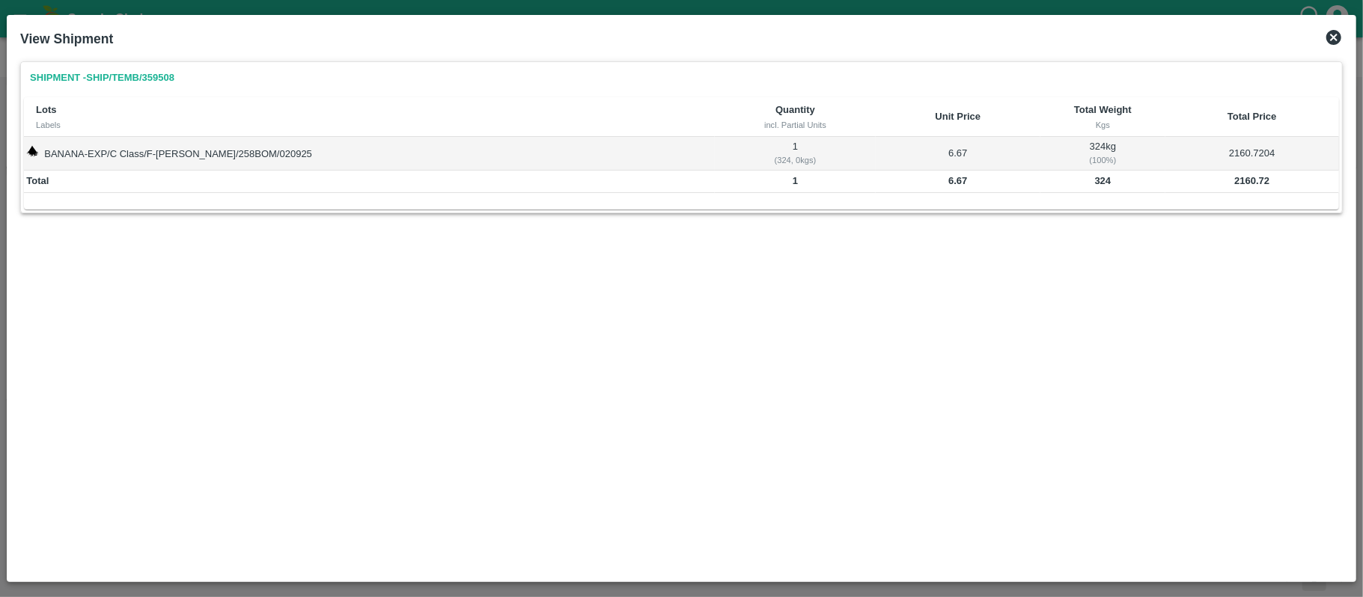
click at [1234, 178] on b "2160.72" at bounding box center [1251, 180] width 35 height 11
click at [956, 279] on div "Shipment - SHIP/TEMB/359508 Lots Labels Quantity incl. Partial Units Unit Price…" at bounding box center [681, 314] width 1334 height 519
click at [1326, 43] on icon at bounding box center [1334, 37] width 18 height 18
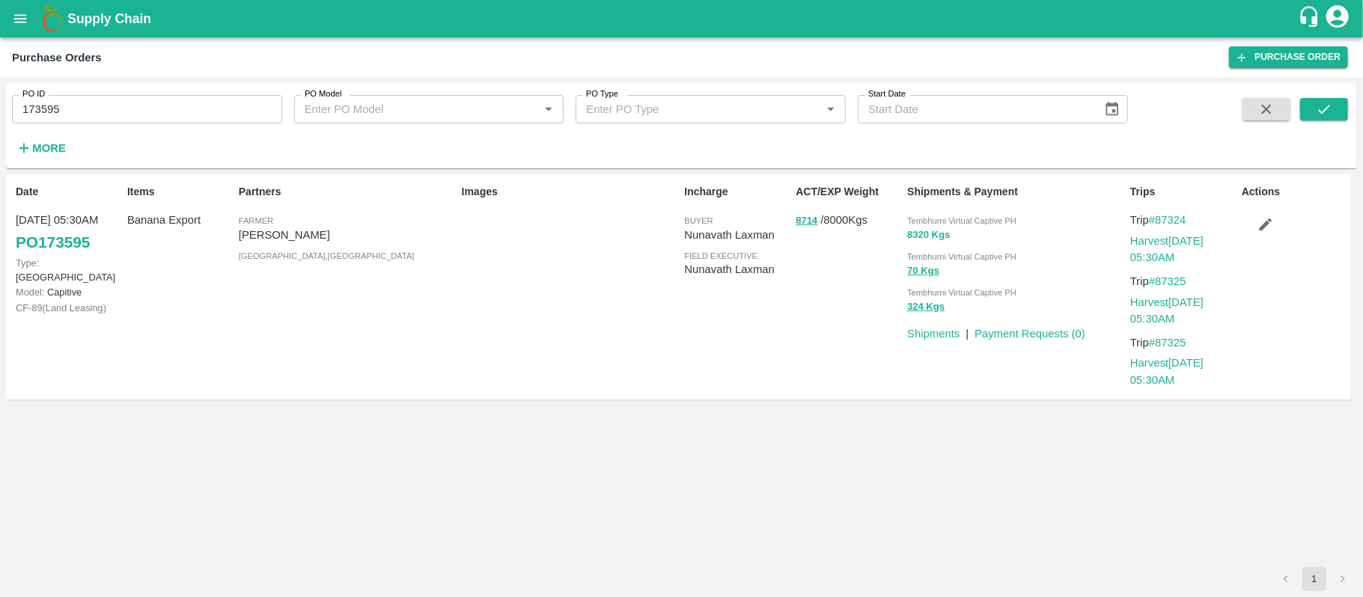
click at [914, 240] on button "8320 Kgs" at bounding box center [928, 235] width 43 height 17
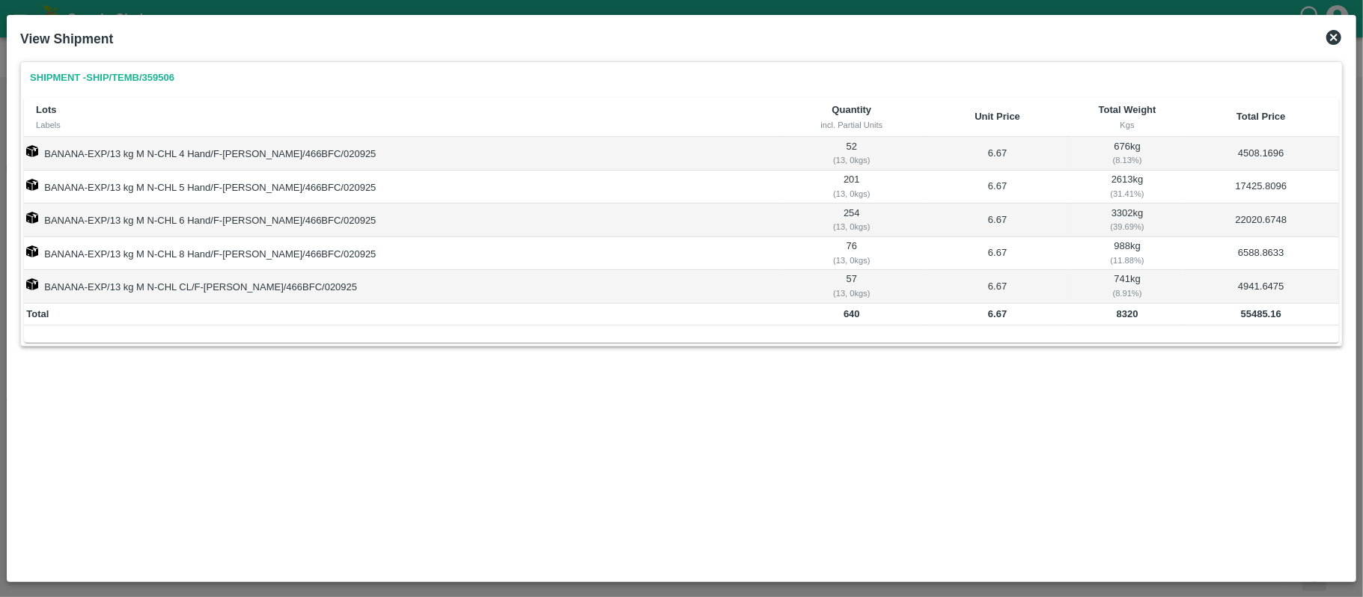
click at [1247, 314] on b "55485.16" at bounding box center [1261, 313] width 40 height 11
click at [1117, 316] on b "8320" at bounding box center [1128, 313] width 22 height 11
click at [1328, 36] on icon at bounding box center [1333, 37] width 15 height 15
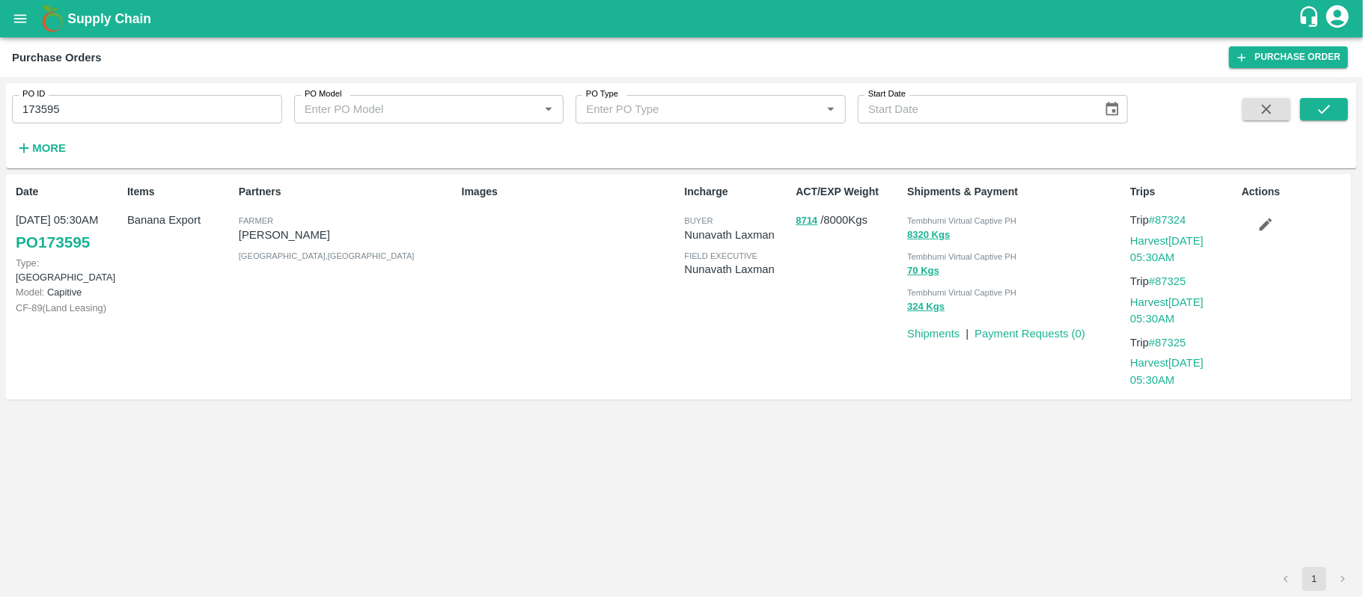
click at [123, 124] on div "PO ID 173595 PO ID PO Model PO Model   * PO Type PO Type   * Start Date Start D…" at bounding box center [564, 122] width 1128 height 78
click at [123, 121] on input "173595" at bounding box center [147, 109] width 270 height 28
click at [123, 112] on input "173595" at bounding box center [147, 109] width 270 height 28
paste input "text"
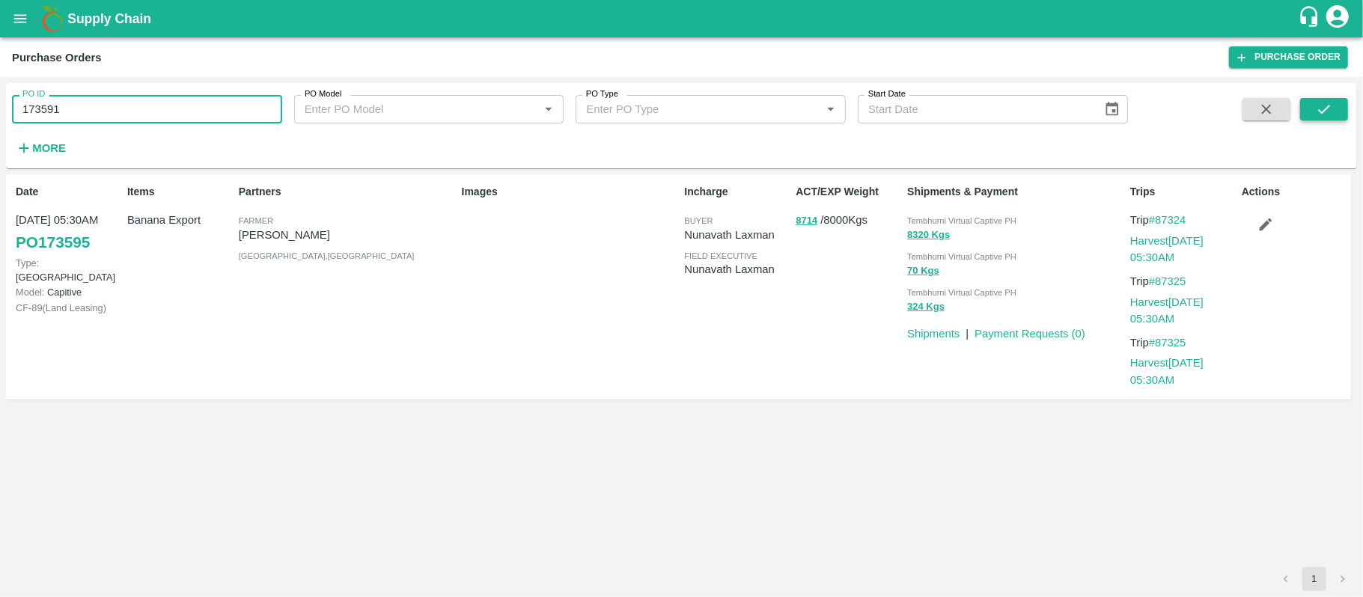
click at [1330, 103] on icon "submit" at bounding box center [1324, 109] width 16 height 16
click at [926, 231] on button "8307 Kgs" at bounding box center [928, 235] width 43 height 17
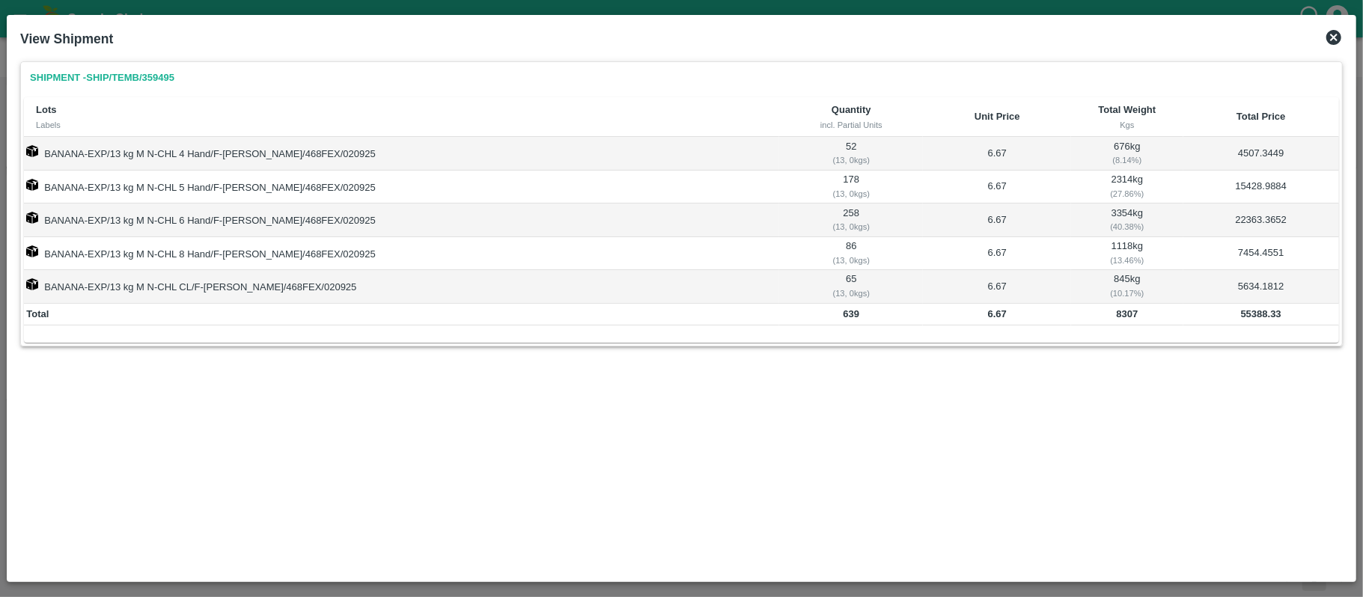
click at [1257, 311] on b "55388.33" at bounding box center [1261, 313] width 40 height 11
drag, startPoint x: 1331, startPoint y: 40, endPoint x: 1331, endPoint y: 55, distance: 15.0
click at [1331, 40] on icon at bounding box center [1334, 37] width 18 height 18
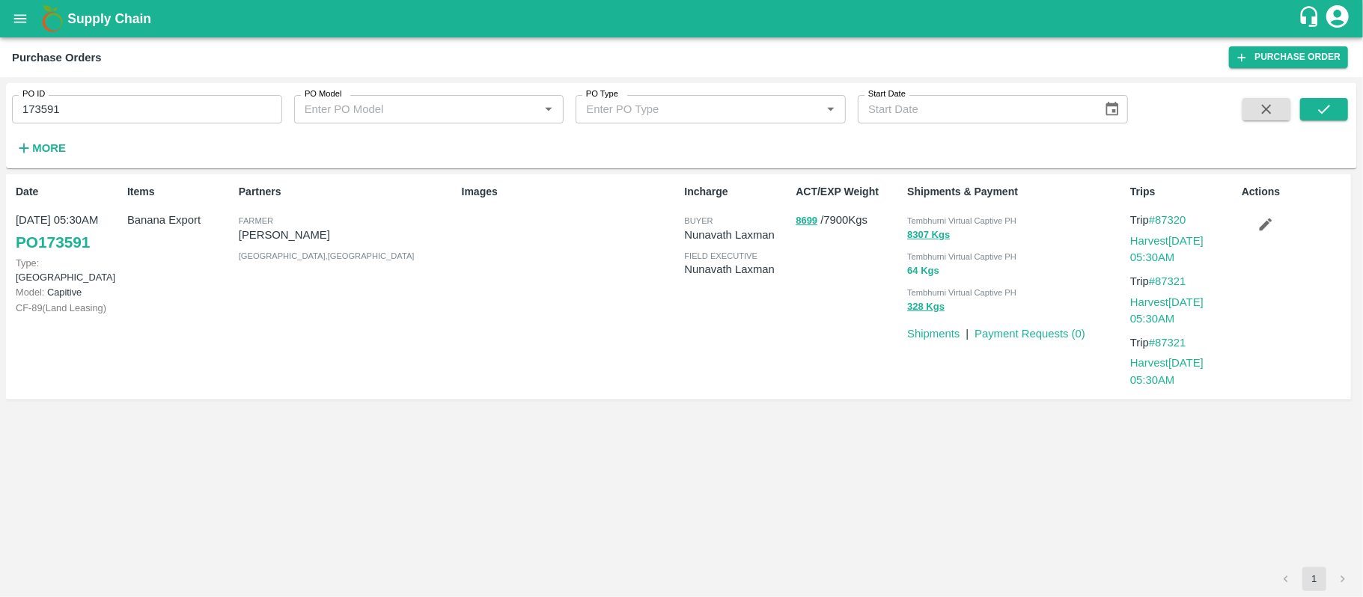
click at [925, 272] on button "64 Kgs" at bounding box center [923, 271] width 32 height 17
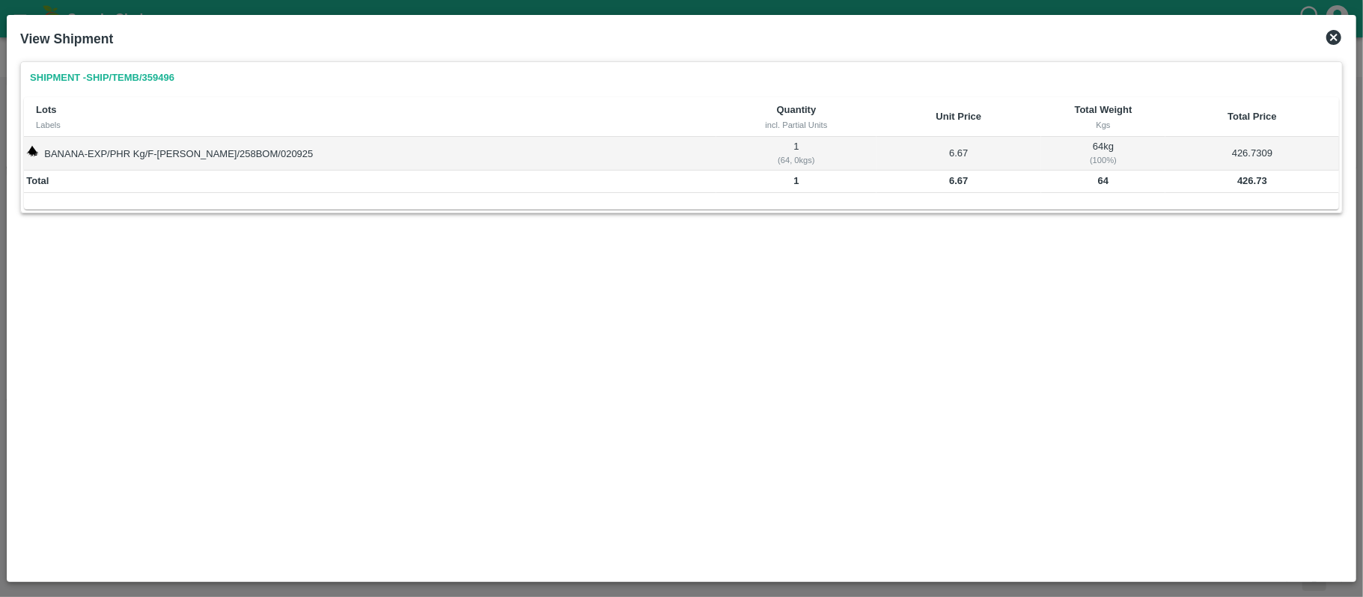
click at [1244, 177] on b "426.73" at bounding box center [1252, 180] width 30 height 11
click at [1243, 180] on b "426.73" at bounding box center [1252, 180] width 30 height 11
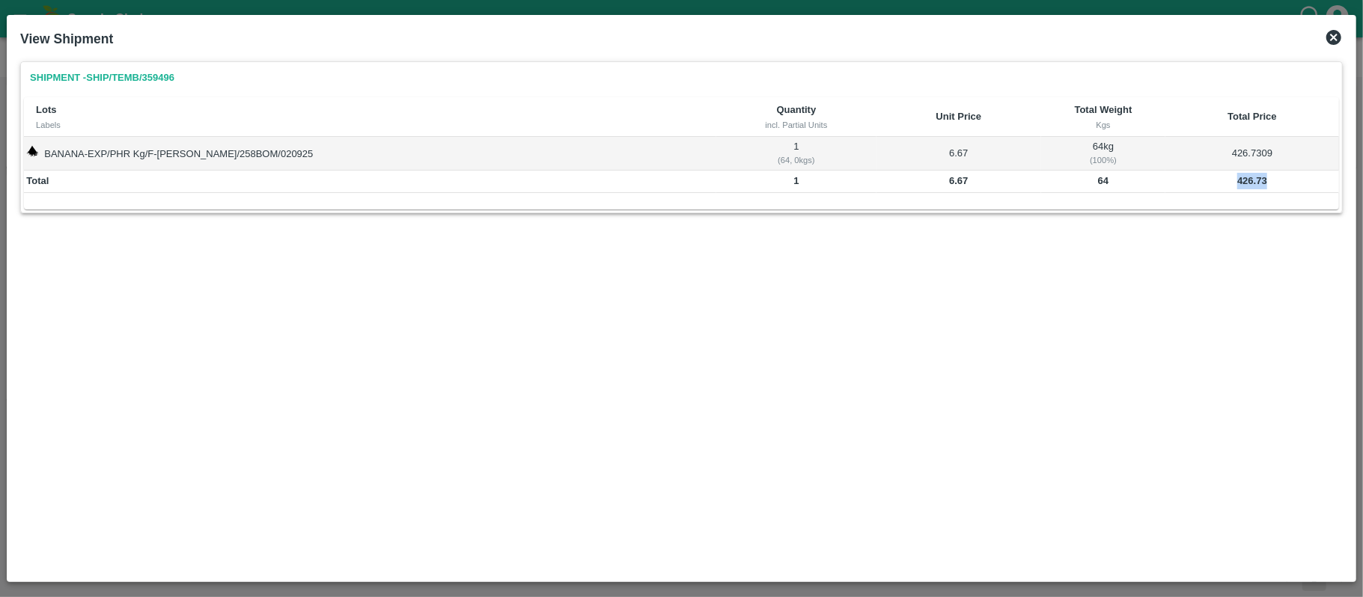
drag, startPoint x: 1330, startPoint y: 34, endPoint x: 1331, endPoint y: 49, distance: 15.0
click at [1331, 34] on icon at bounding box center [1334, 37] width 18 height 18
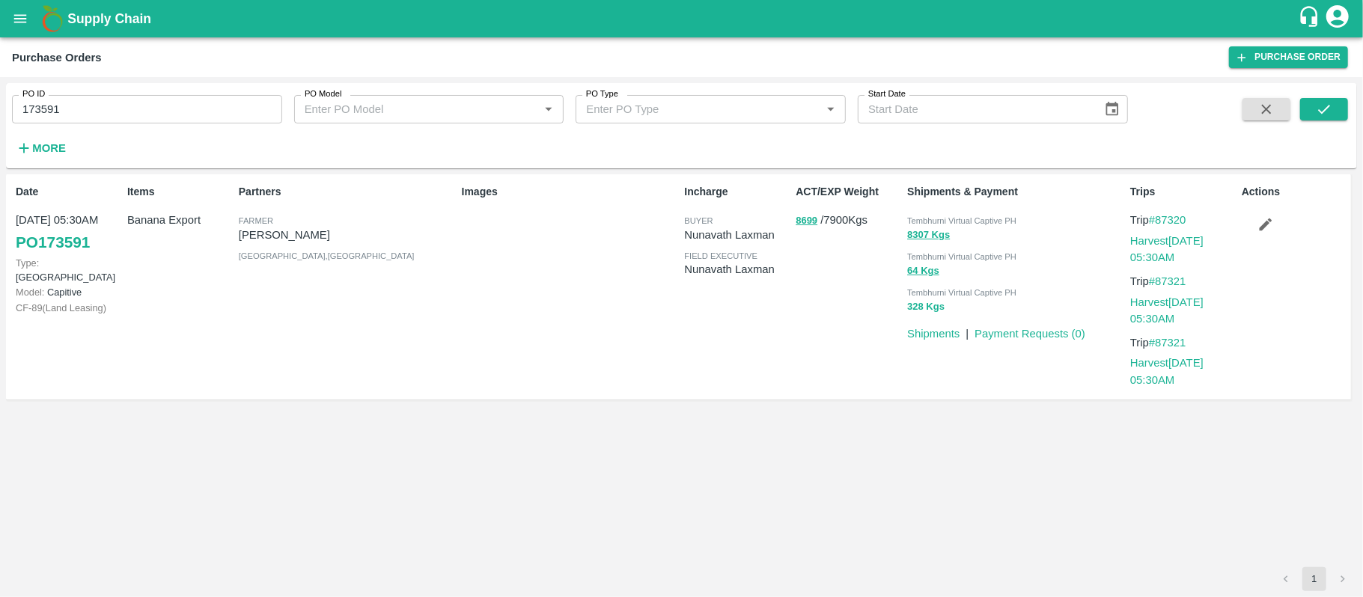
click at [932, 307] on button "328 Kgs" at bounding box center [925, 307] width 37 height 17
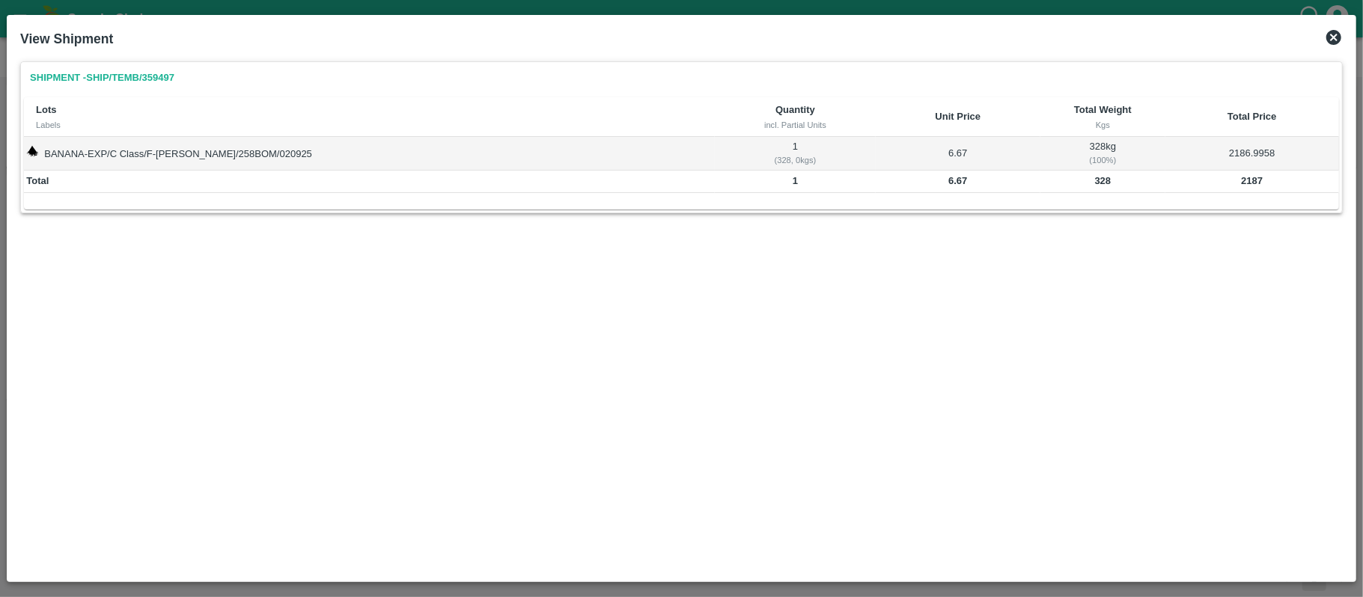
click at [1246, 186] on b "2187" at bounding box center [1252, 180] width 22 height 11
click at [1337, 34] on icon at bounding box center [1334, 37] width 18 height 18
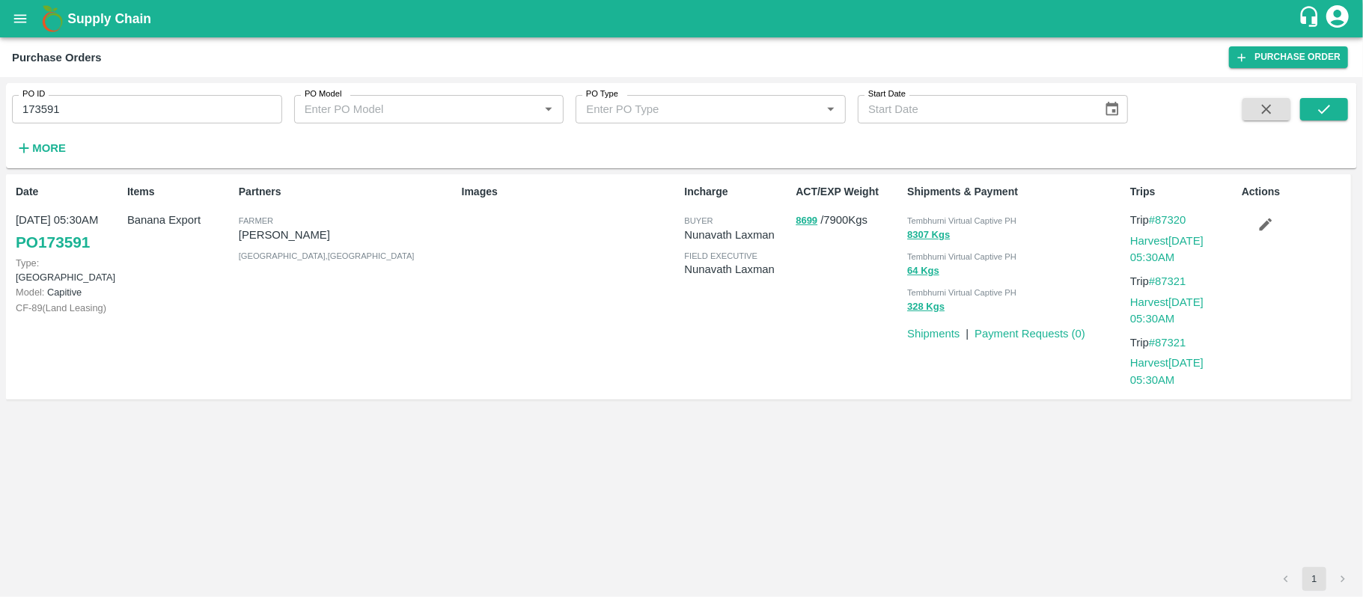
click at [147, 99] on input "173591" at bounding box center [147, 109] width 270 height 28
paste input "text"
click at [1331, 118] on button "submit" at bounding box center [1324, 109] width 48 height 22
click at [913, 236] on button "1352 Kgs" at bounding box center [928, 235] width 43 height 17
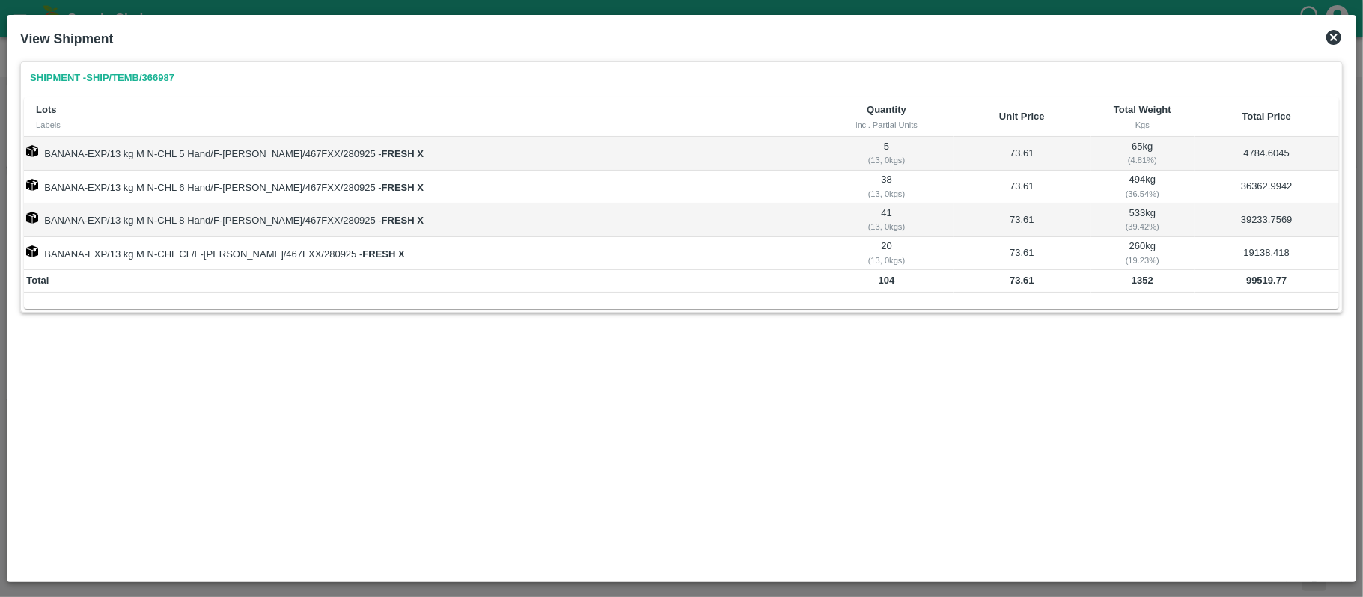
click at [1123, 289] on td "1352" at bounding box center [1142, 281] width 104 height 22
click at [1246, 280] on b "99519.77" at bounding box center [1266, 280] width 40 height 11
click at [1132, 279] on b "1352" at bounding box center [1143, 280] width 22 height 11
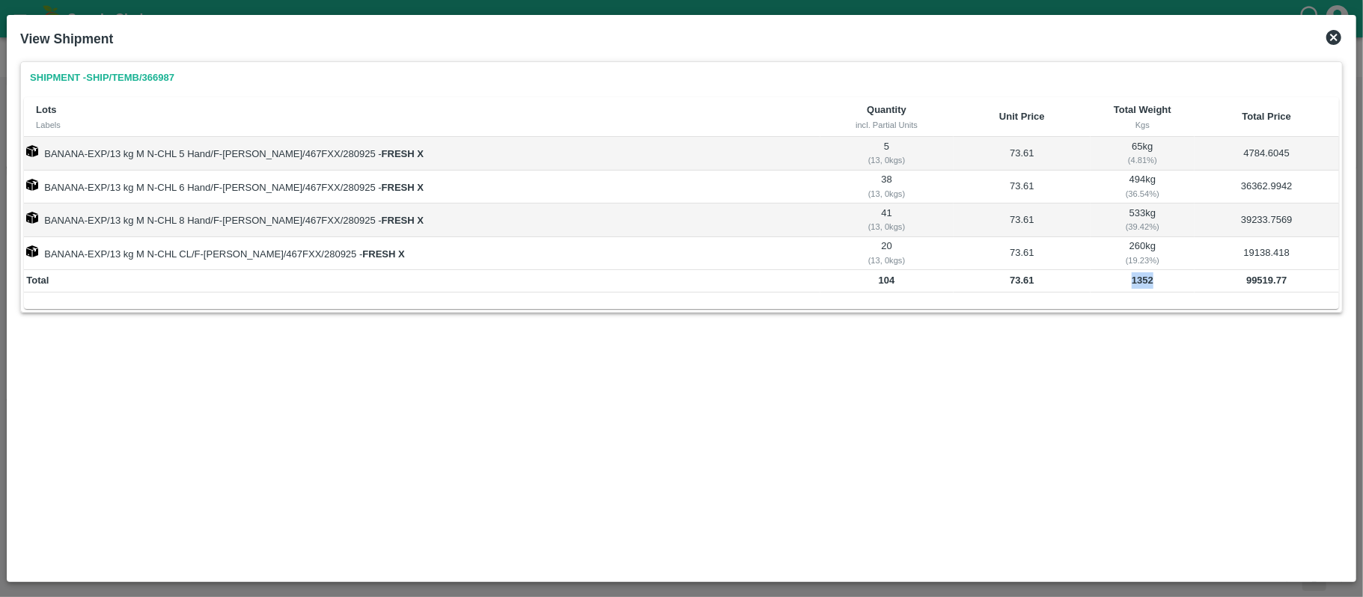
click at [1132, 279] on b "1352" at bounding box center [1143, 280] width 22 height 11
click at [1327, 39] on icon at bounding box center [1333, 37] width 15 height 15
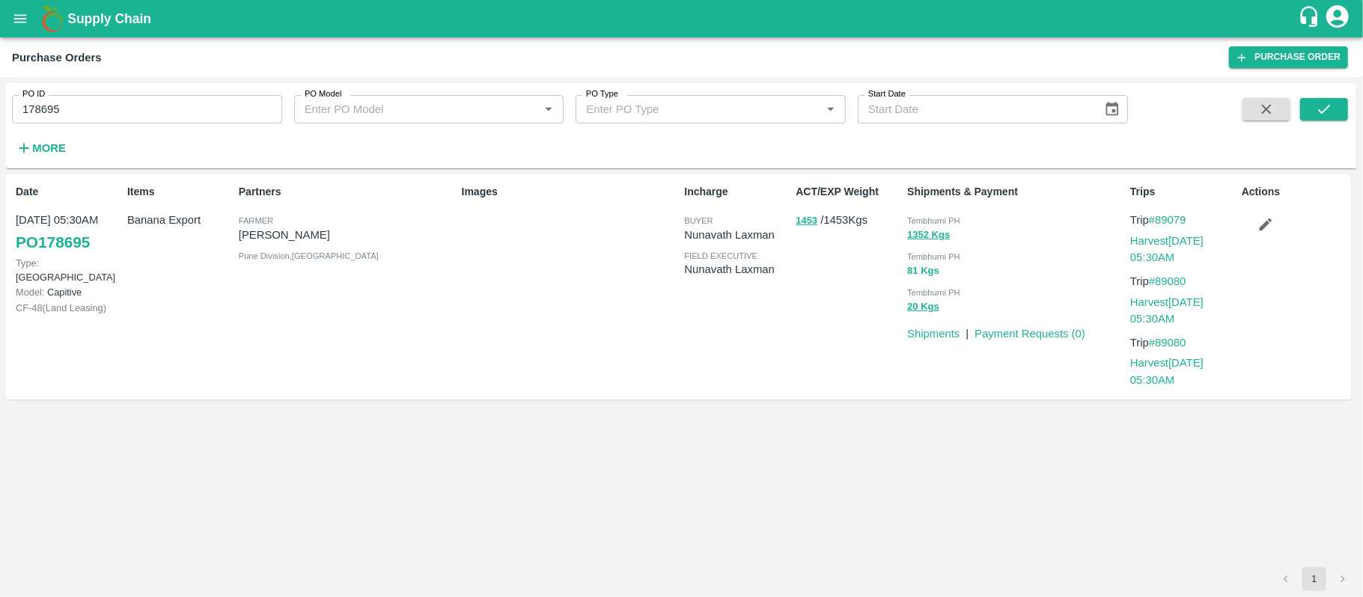
click at [923, 271] on button "81 Kgs" at bounding box center [923, 271] width 32 height 17
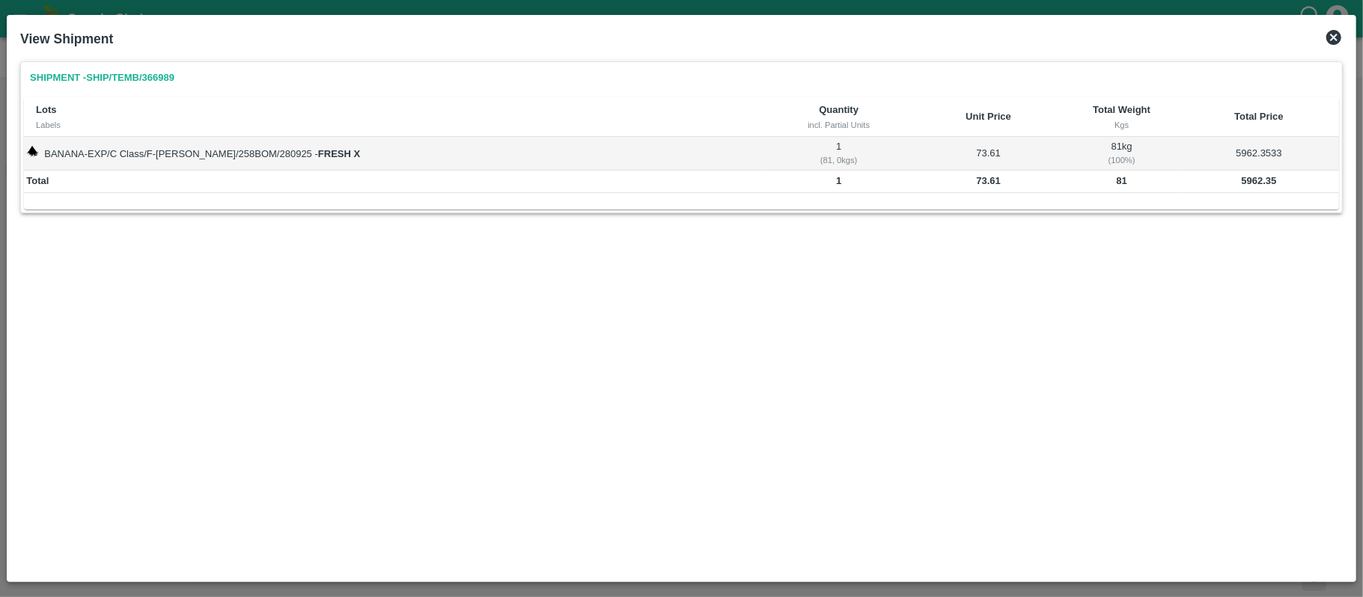
click at [1243, 177] on b "5962.35" at bounding box center [1259, 180] width 35 height 11
click at [1117, 180] on b "81" at bounding box center [1122, 180] width 10 height 11
click at [1335, 39] on icon at bounding box center [1334, 37] width 18 height 18
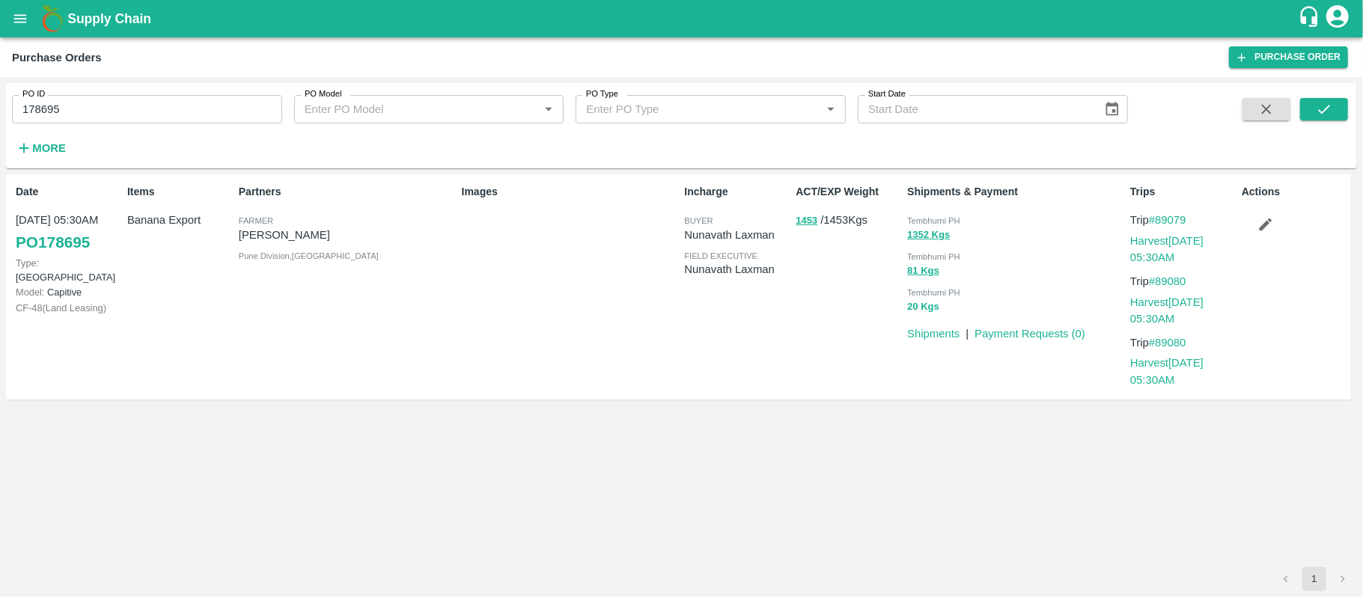
click at [920, 309] on button "20 Kgs" at bounding box center [923, 307] width 32 height 17
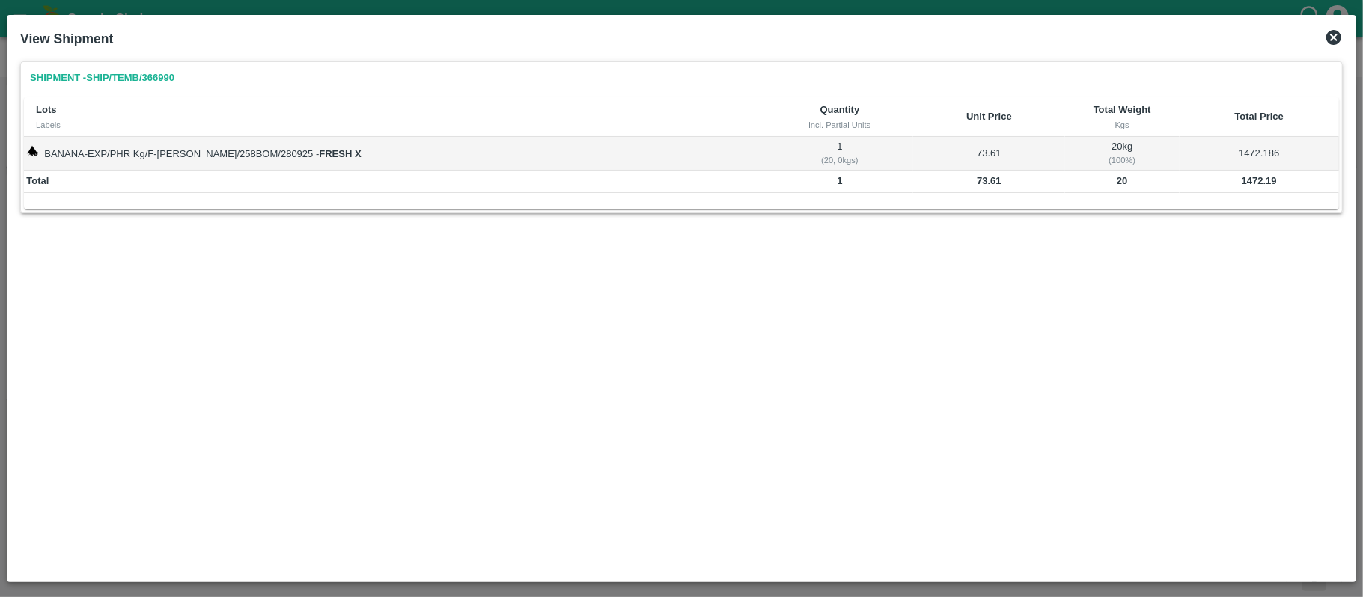
click at [1117, 183] on b "20" at bounding box center [1122, 180] width 10 height 11
click at [1330, 30] on icon at bounding box center [1334, 37] width 18 height 18
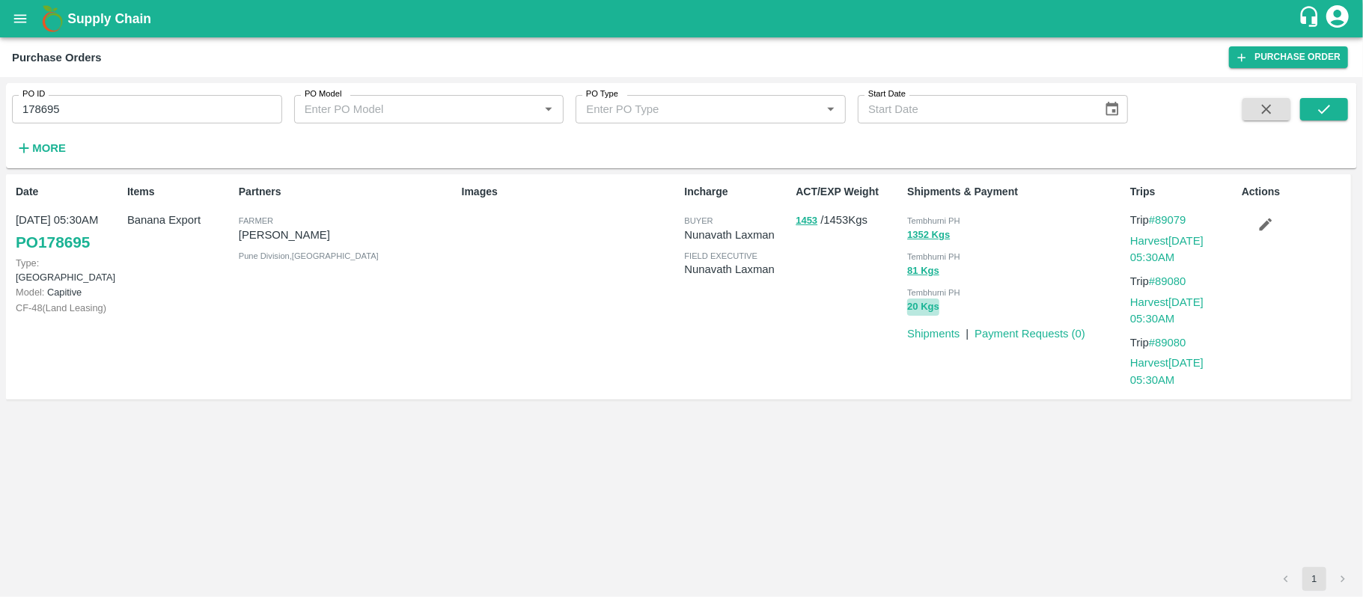
click at [919, 308] on button "20 Kgs" at bounding box center [923, 307] width 32 height 17
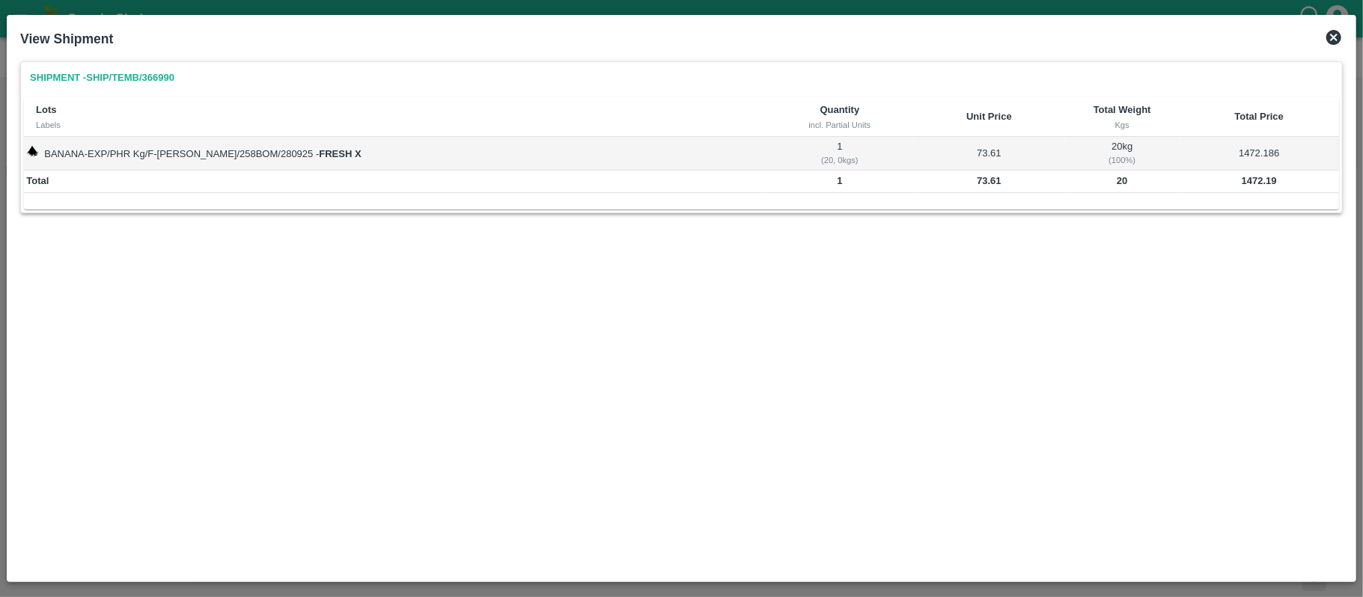
click at [1117, 184] on b "20" at bounding box center [1122, 180] width 10 height 11
click at [1242, 177] on b "1472.19" at bounding box center [1259, 180] width 35 height 11
click at [1117, 175] on b "20" at bounding box center [1122, 180] width 10 height 11
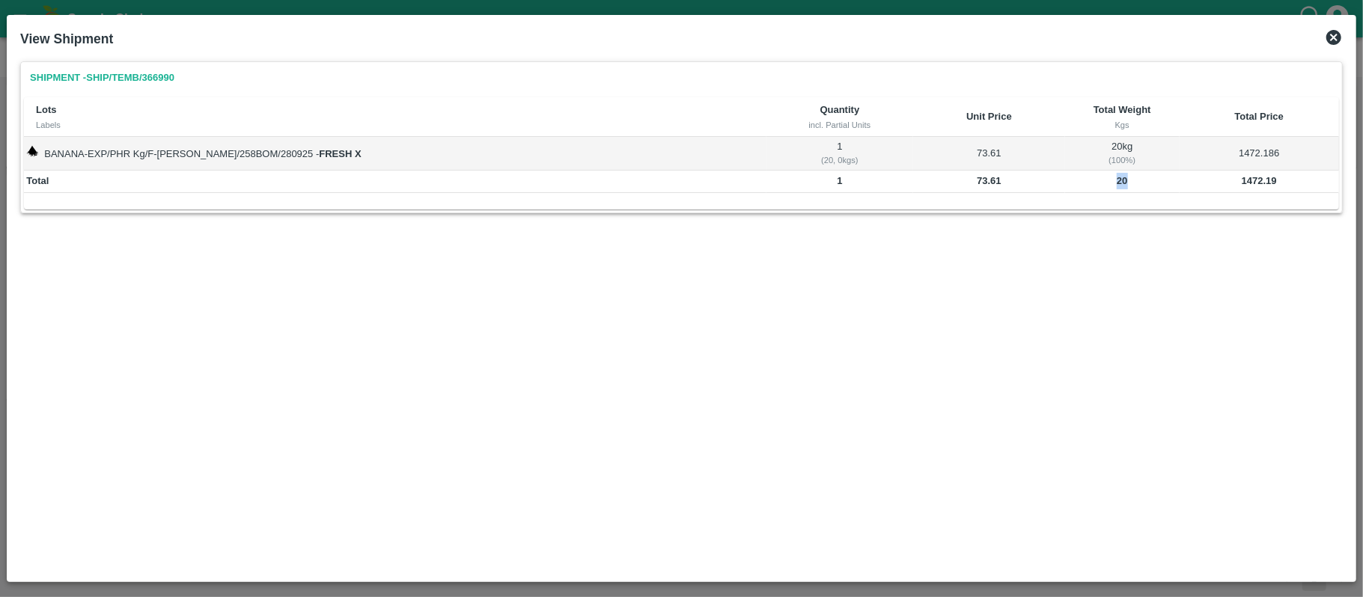
click at [1117, 175] on b "20" at bounding box center [1122, 180] width 10 height 11
click at [838, 309] on div "Shipment - SHIP/TEMB/366990 Lots Labels Quantity incl. Partial Units Unit Price…" at bounding box center [681, 314] width 1334 height 519
click at [1330, 42] on icon at bounding box center [1333, 37] width 15 height 15
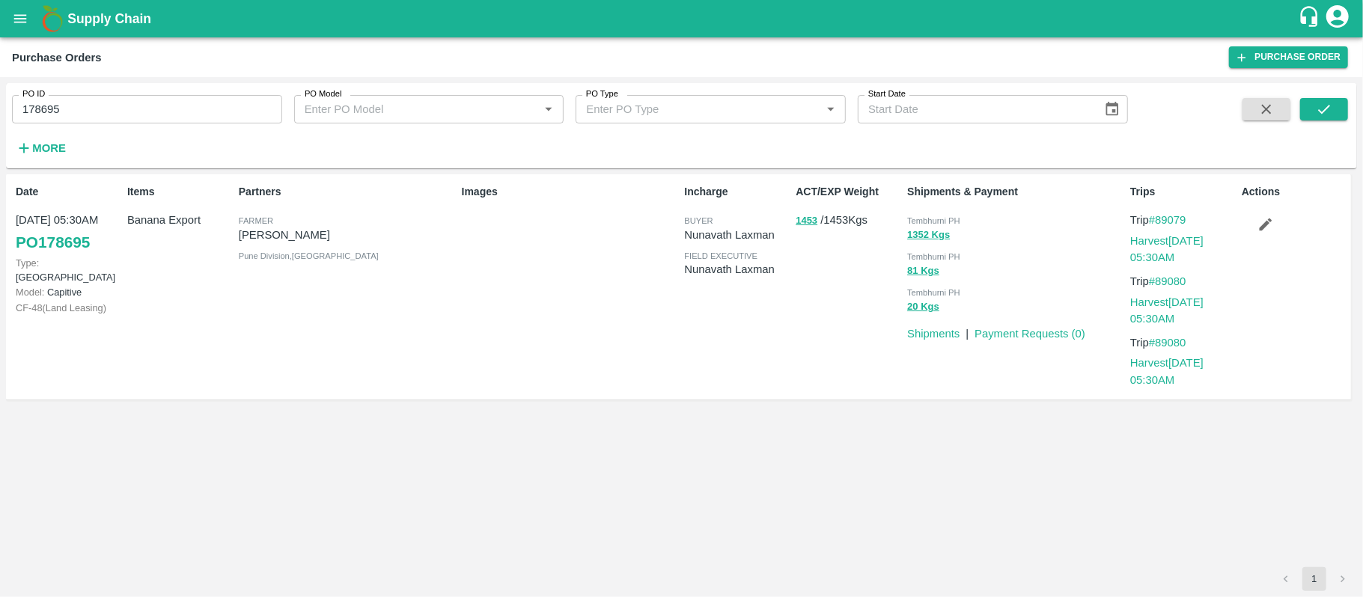
click at [572, 358] on div "Images" at bounding box center [567, 287] width 223 height 218
click at [669, 309] on div "Images" at bounding box center [567, 287] width 223 height 218
click at [816, 223] on button "1453" at bounding box center [806, 221] width 22 height 17
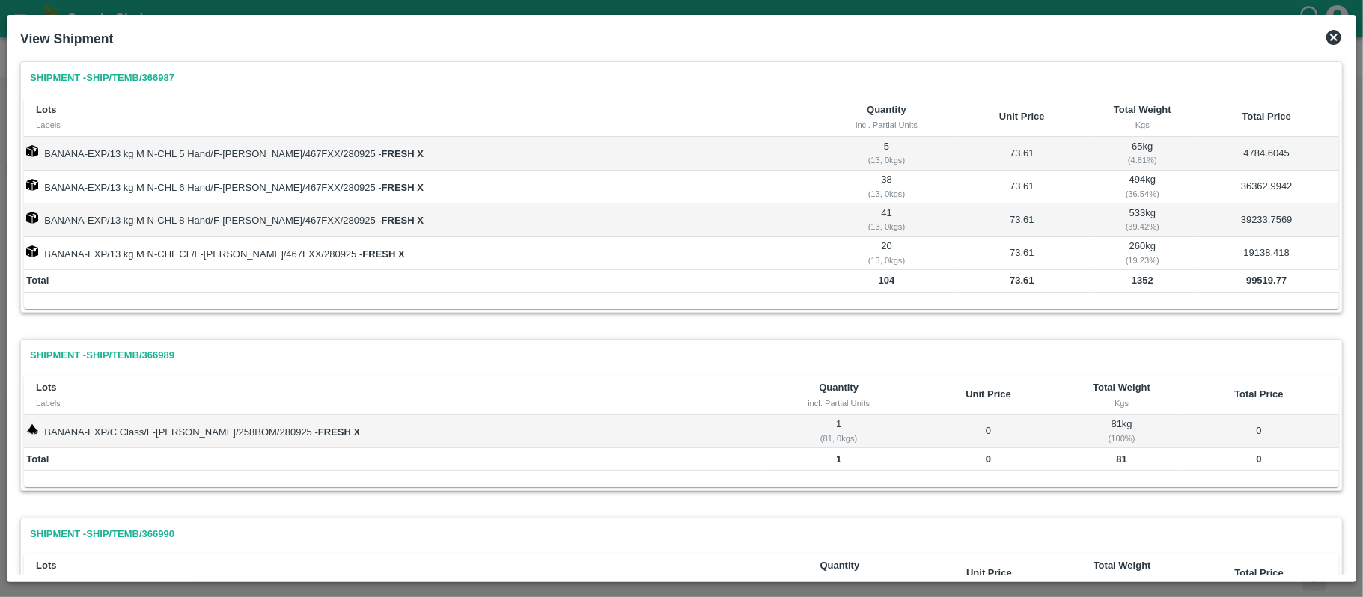
click at [1328, 34] on icon at bounding box center [1333, 37] width 15 height 15
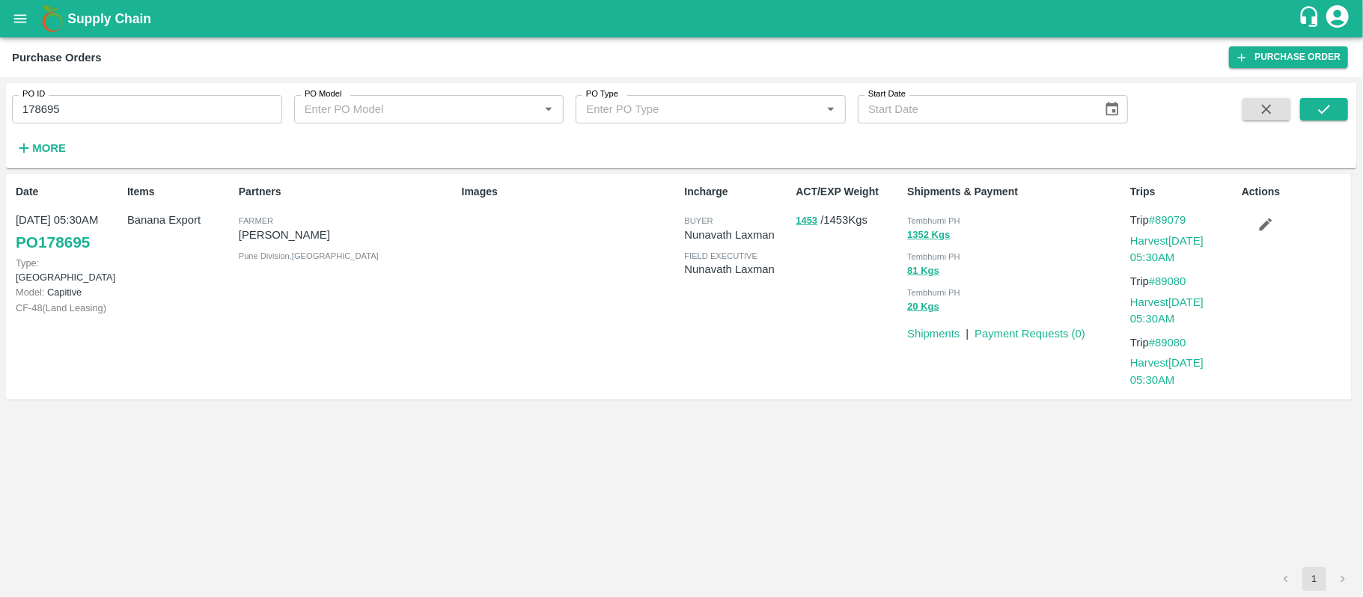
click at [793, 343] on div "ACT/EXP Weight 1453 / 1453 Kgs" at bounding box center [846, 287] width 112 height 218
click at [926, 234] on button "1352 Kgs" at bounding box center [928, 235] width 43 height 17
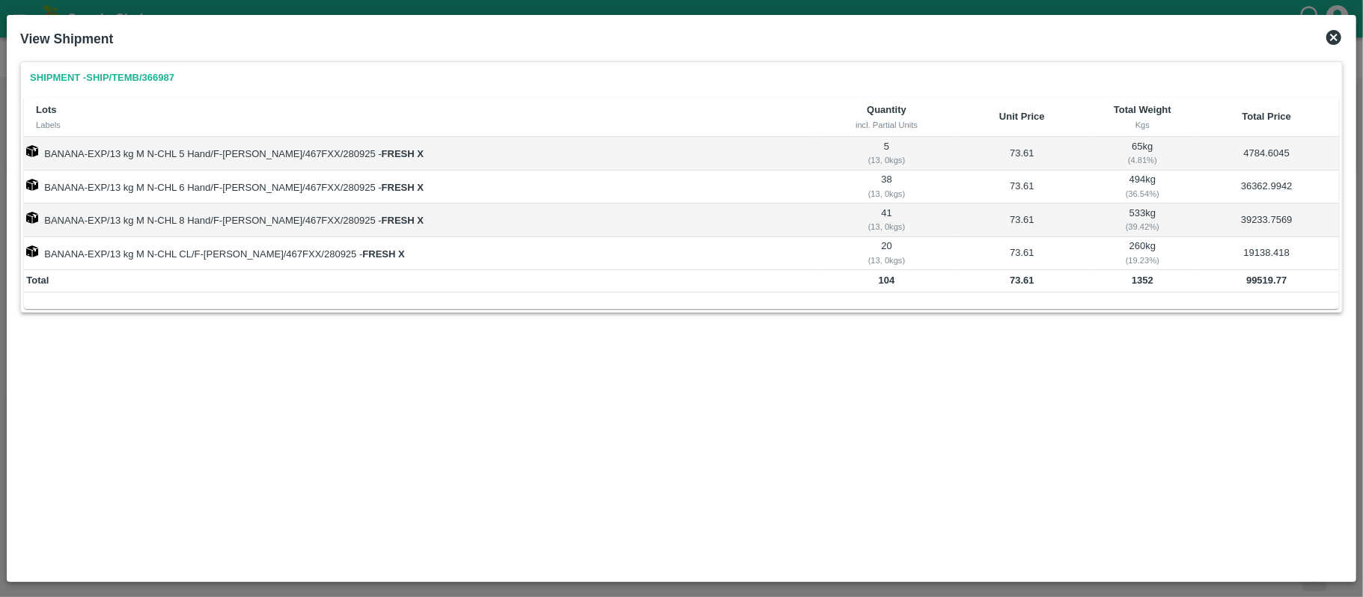
click at [1329, 39] on icon at bounding box center [1333, 37] width 15 height 15
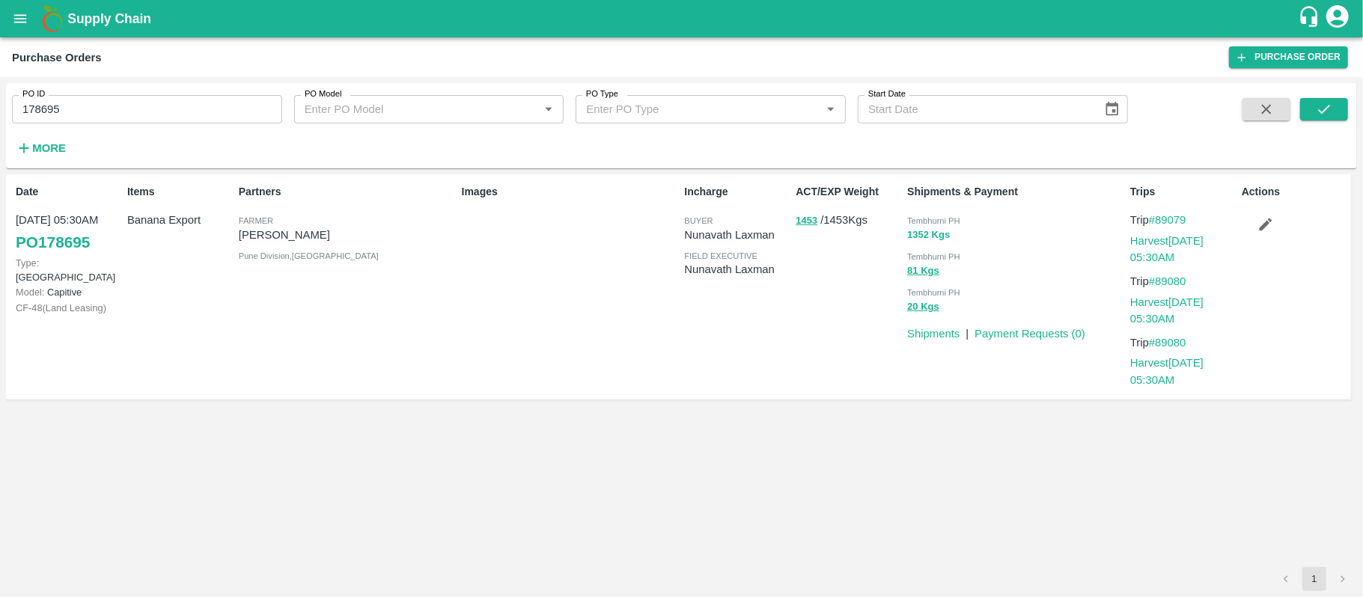
click at [914, 237] on button "1352 Kgs" at bounding box center [928, 235] width 43 height 17
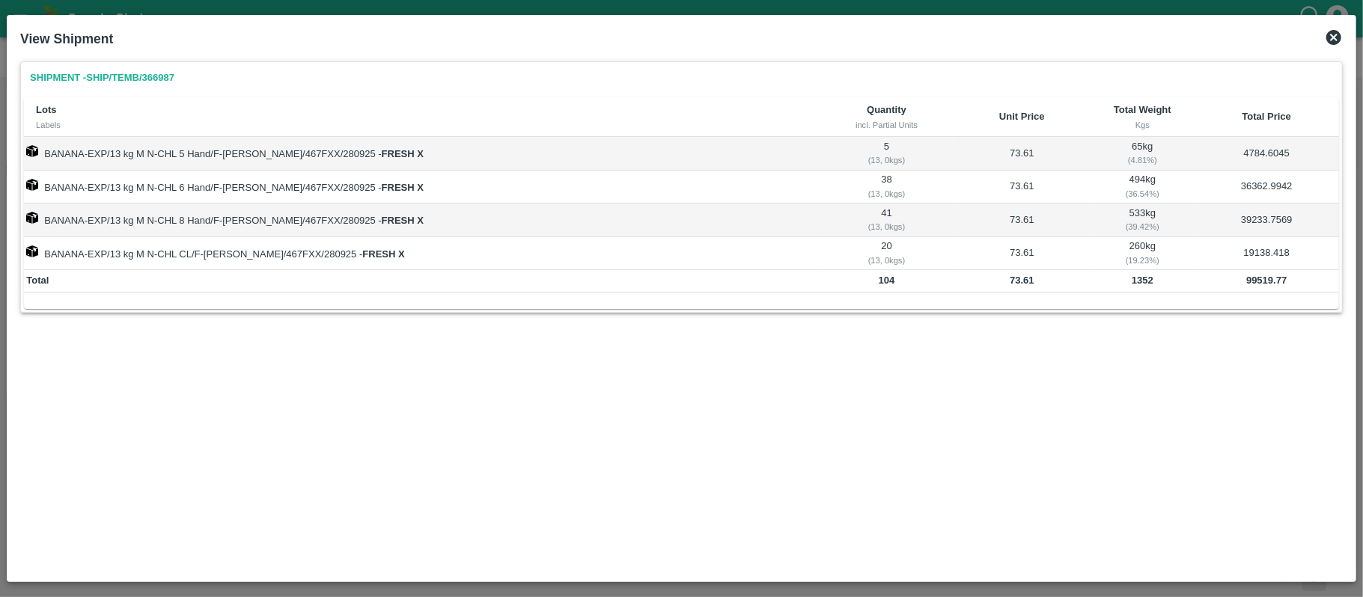
click at [1246, 289] on td "99519.77" at bounding box center [1266, 281] width 144 height 22
click at [1247, 288] on td "99519.77" at bounding box center [1266, 281] width 144 height 22
click at [1200, 332] on div "Shipment - SHIP/TEMB/366987 Lots Labels Quantity incl. Partial Units Unit Price…" at bounding box center [681, 200] width 1322 height 278
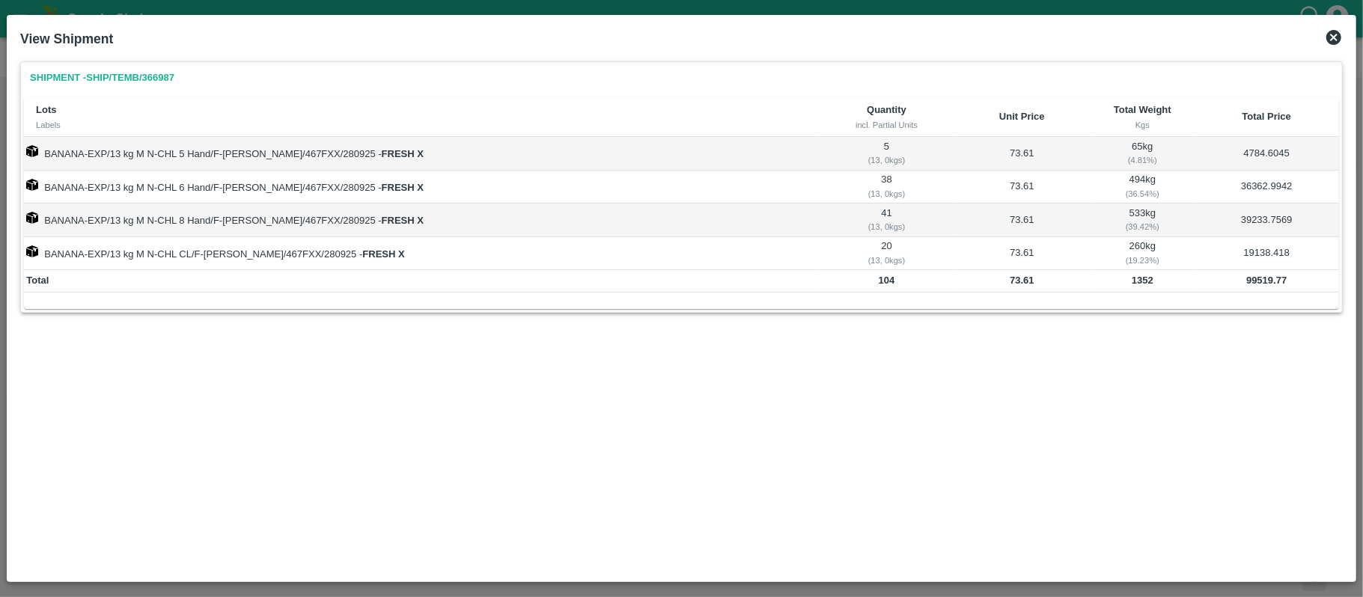
click at [1327, 34] on icon at bounding box center [1333, 37] width 15 height 15
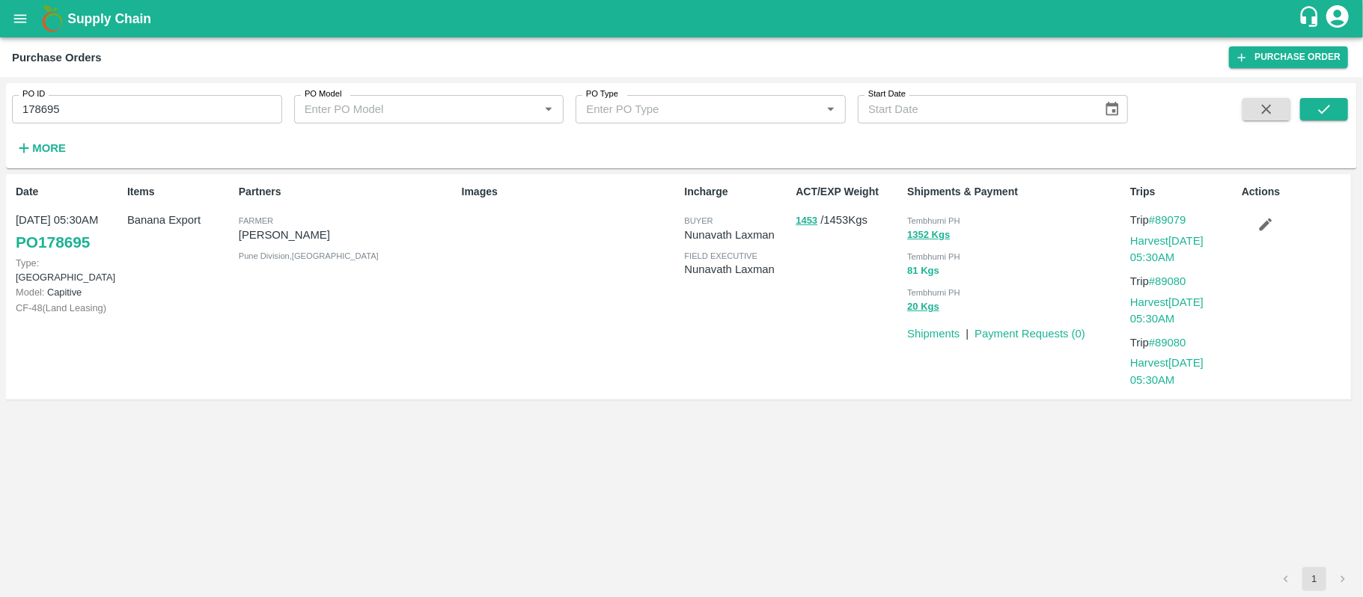
click at [914, 271] on button "81 Kgs" at bounding box center [923, 271] width 32 height 17
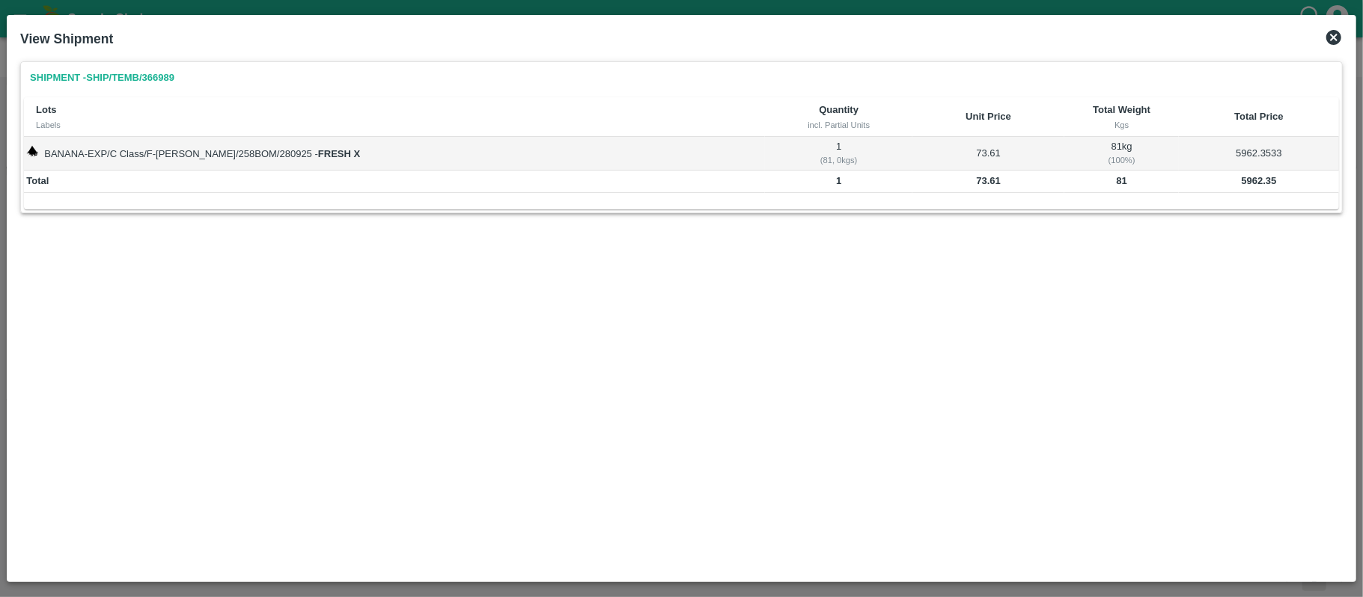
click at [1117, 183] on b "81" at bounding box center [1122, 180] width 10 height 11
click at [1332, 37] on icon at bounding box center [1333, 37] width 15 height 15
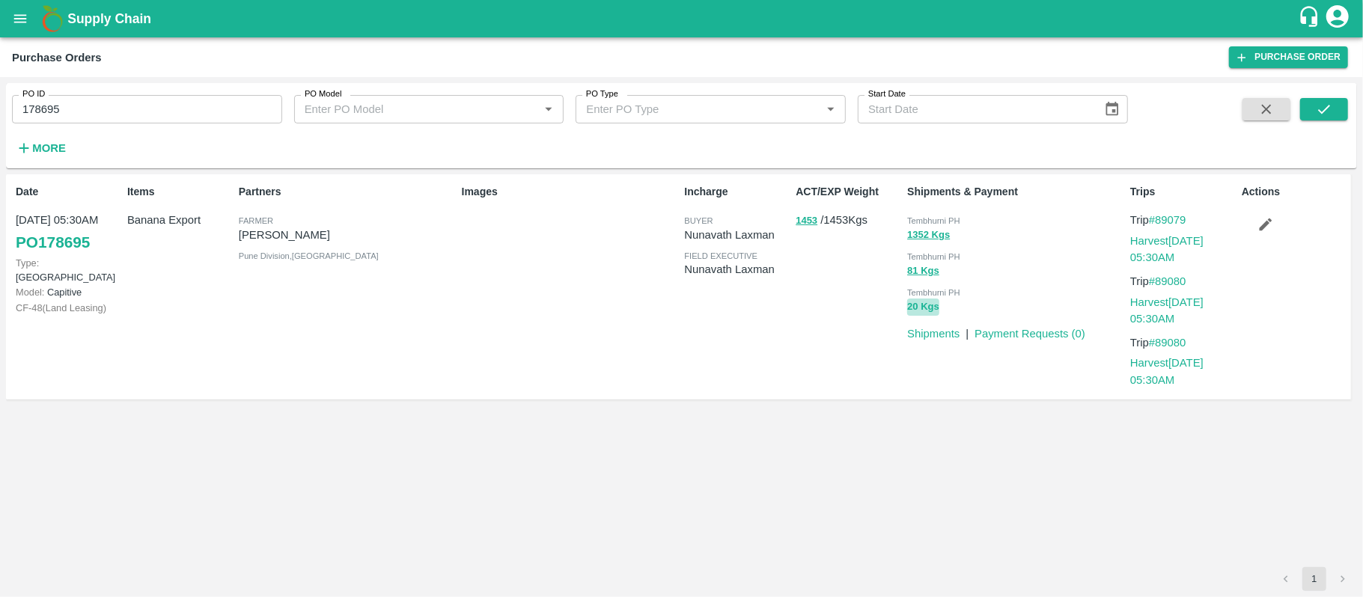
click at [925, 309] on button "20 Kgs" at bounding box center [923, 307] width 32 height 17
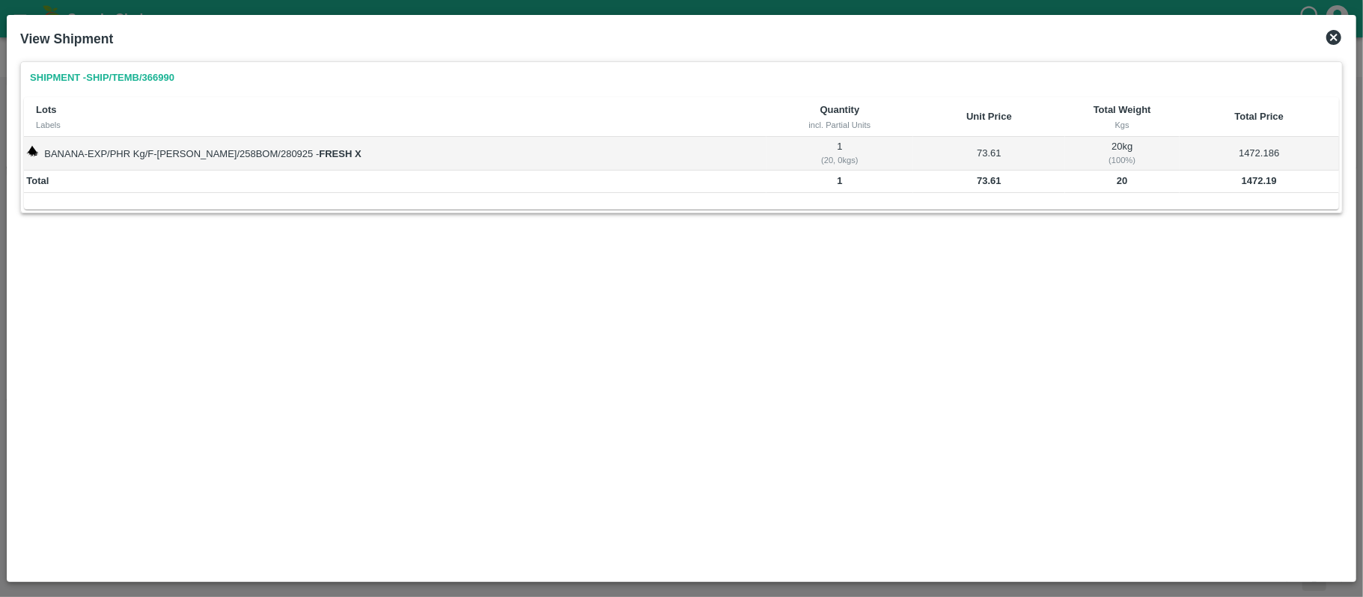
click at [1336, 43] on icon at bounding box center [1333, 37] width 15 height 15
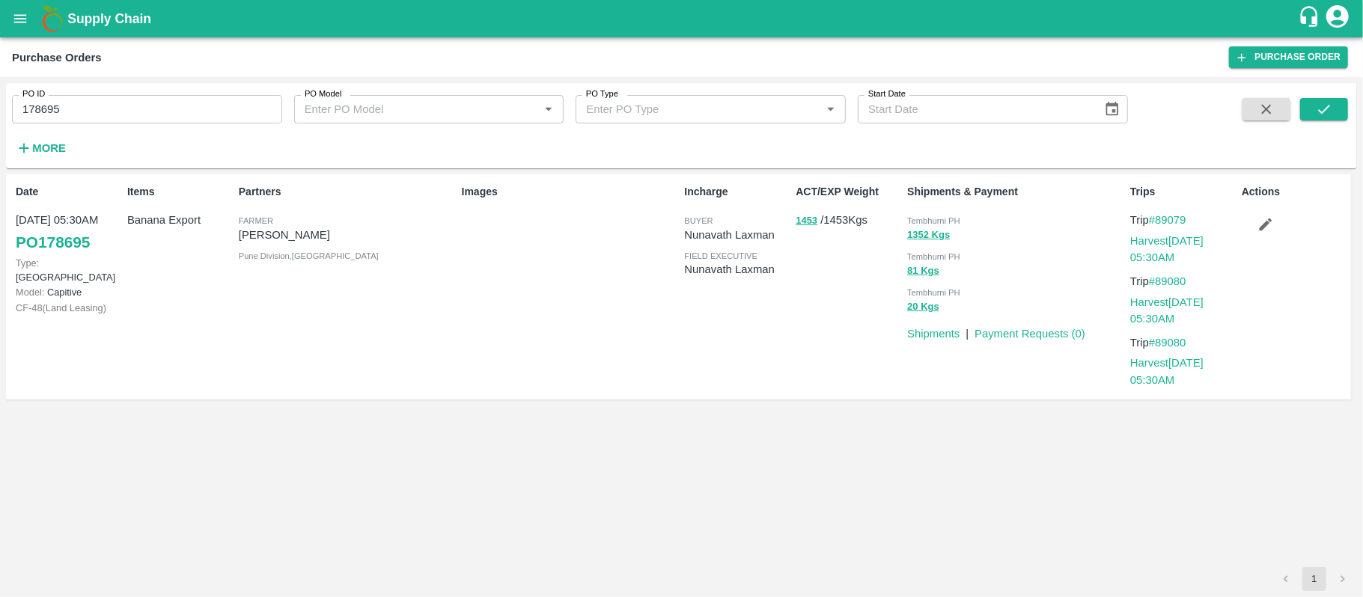
click at [171, 120] on input "178695" at bounding box center [147, 109] width 270 height 28
click at [1337, 106] on button "submit" at bounding box center [1324, 109] width 48 height 22
click at [917, 239] on button "8320 Kgs" at bounding box center [928, 235] width 43 height 17
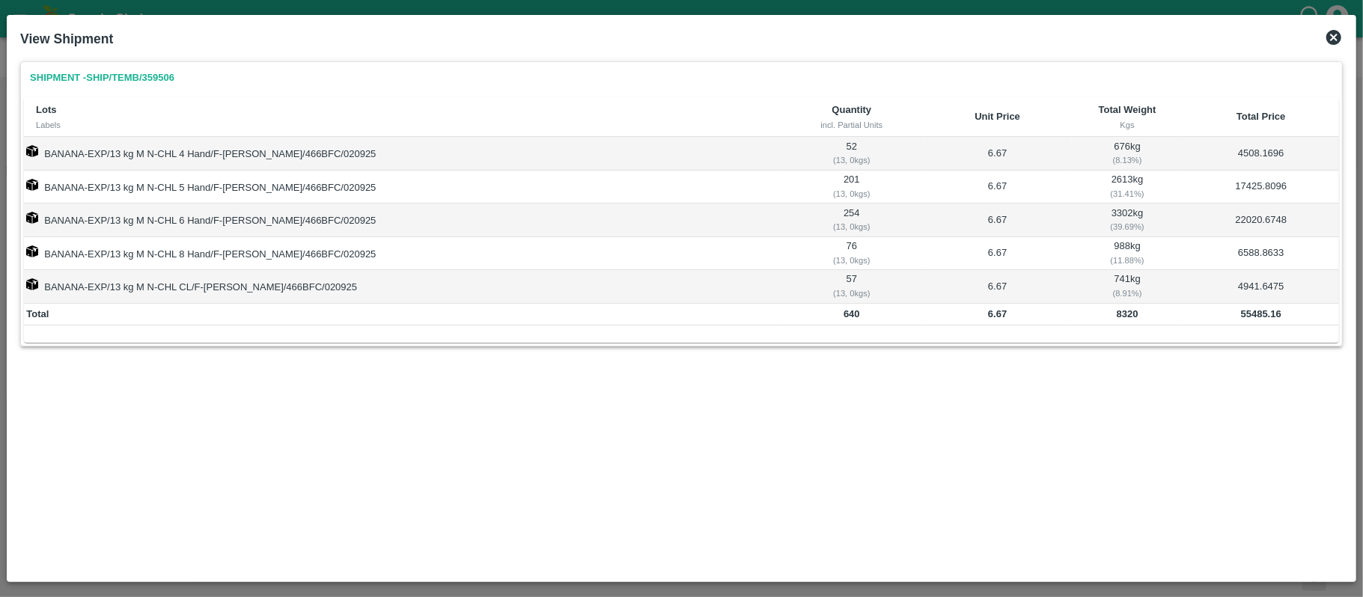
click at [1253, 314] on b "55485.16" at bounding box center [1261, 313] width 40 height 11
click at [1336, 33] on icon at bounding box center [1333, 37] width 15 height 15
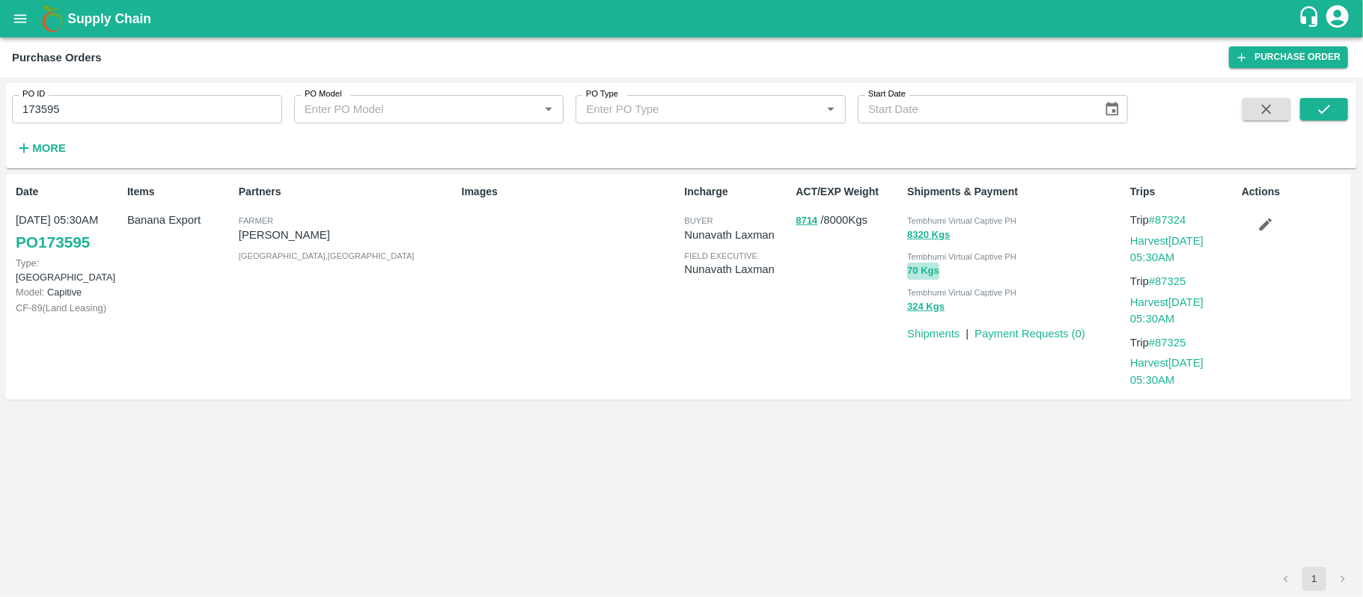
click at [916, 271] on button "70 Kgs" at bounding box center [923, 271] width 32 height 17
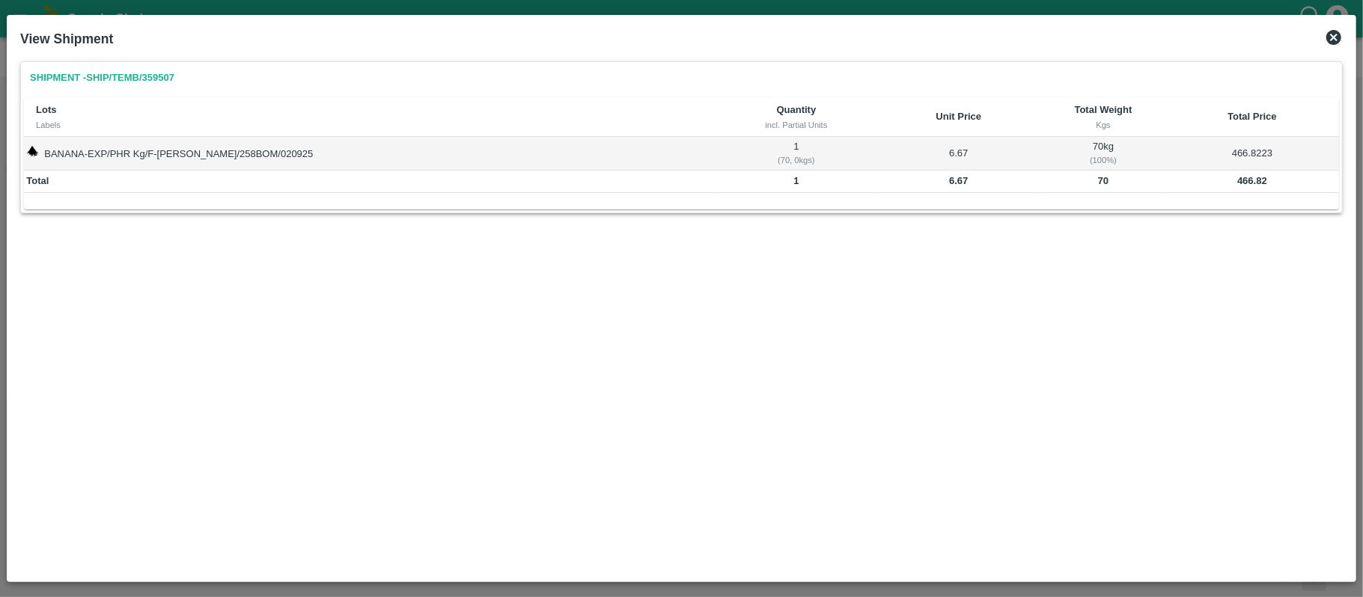
click at [1242, 180] on b "466.82" at bounding box center [1252, 180] width 30 height 11
click at [1335, 37] on icon at bounding box center [1334, 37] width 18 height 18
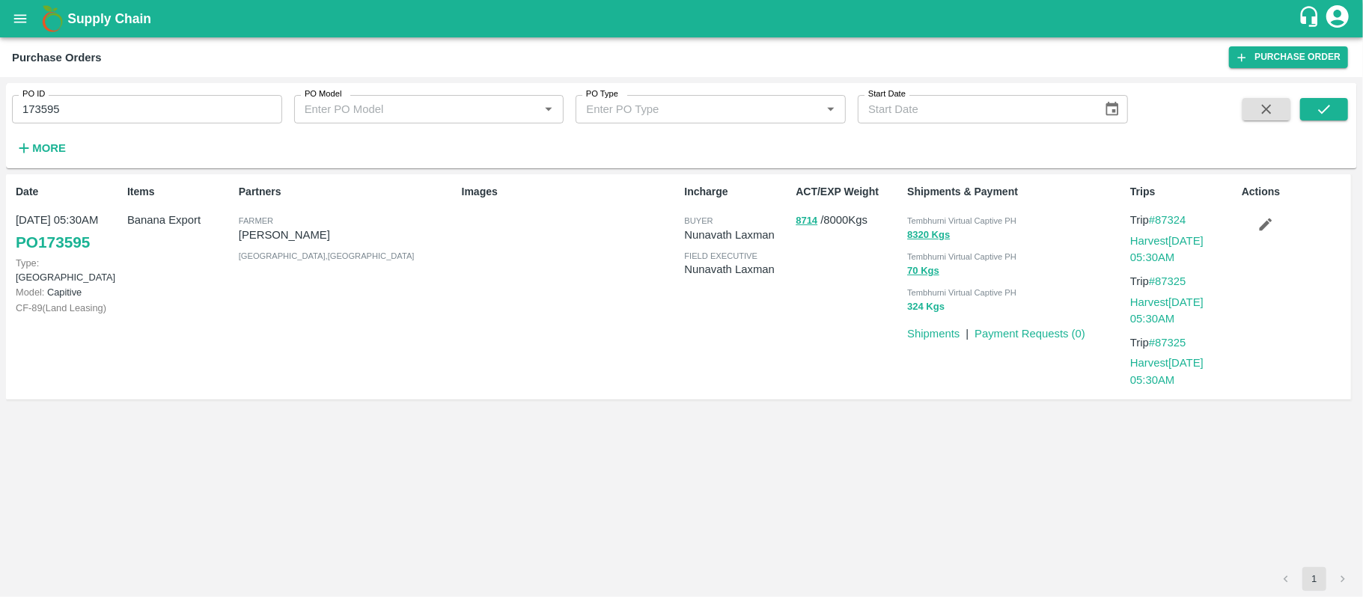
click at [926, 309] on button "324 Kgs" at bounding box center [925, 307] width 37 height 17
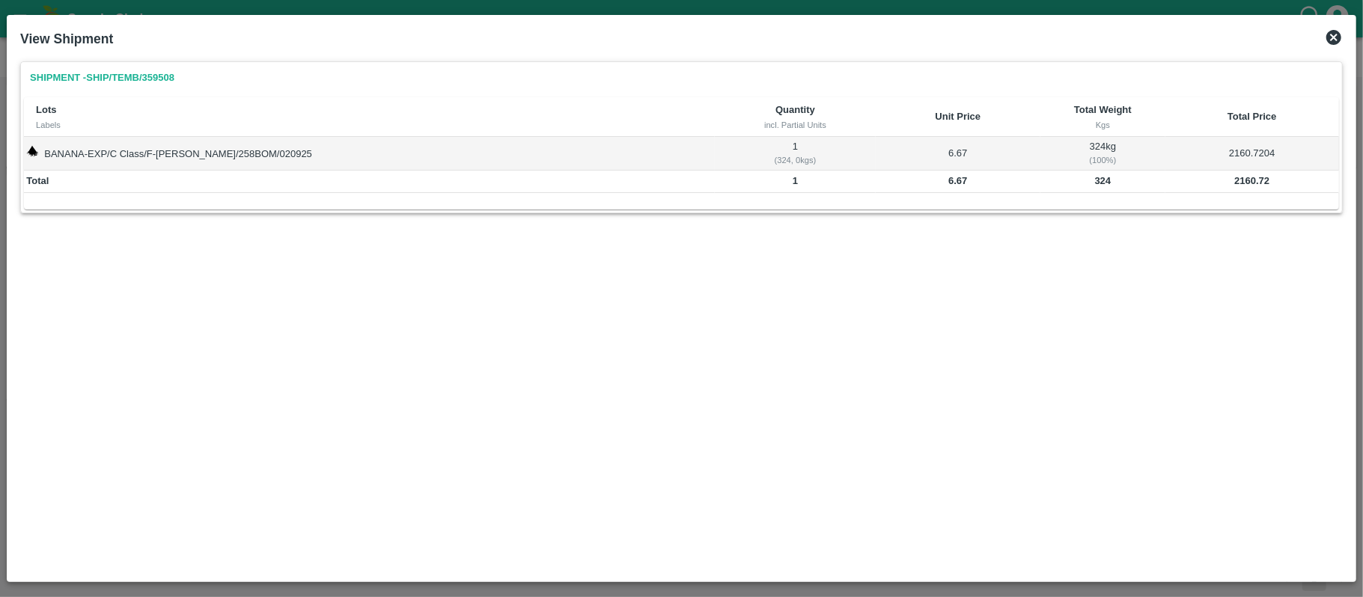
click at [1234, 180] on b "2160.72" at bounding box center [1251, 180] width 35 height 11
click at [1331, 37] on icon at bounding box center [1333, 37] width 15 height 15
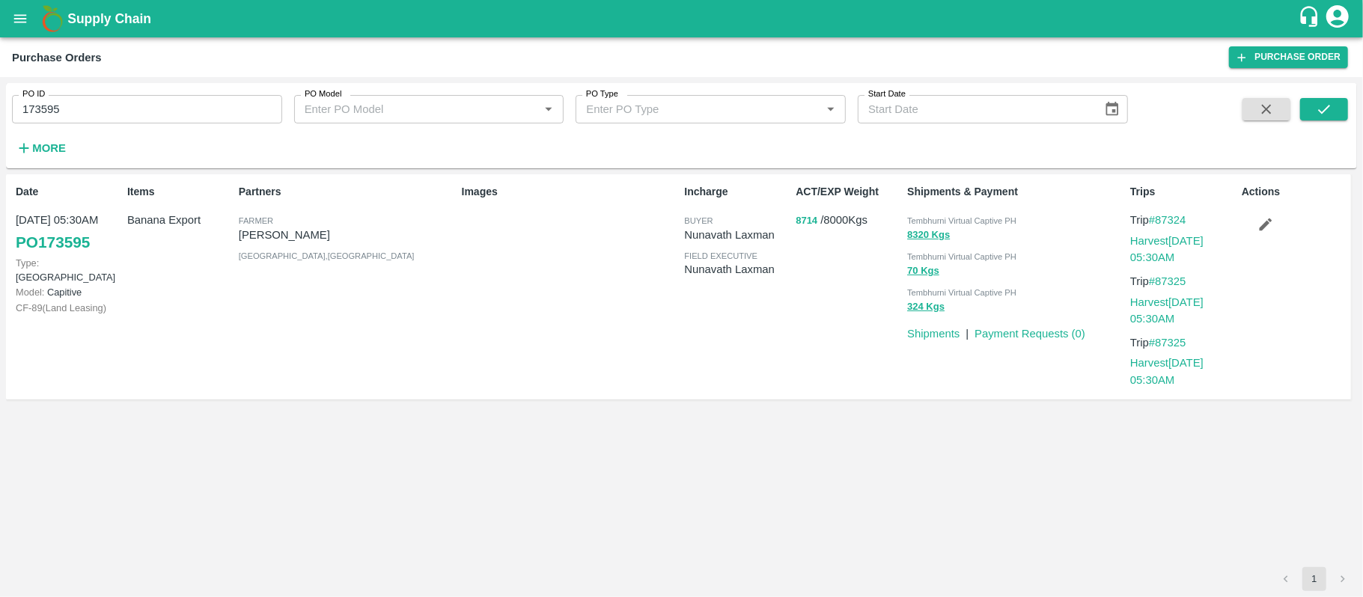
click at [795, 227] on button "8714" at bounding box center [806, 221] width 22 height 17
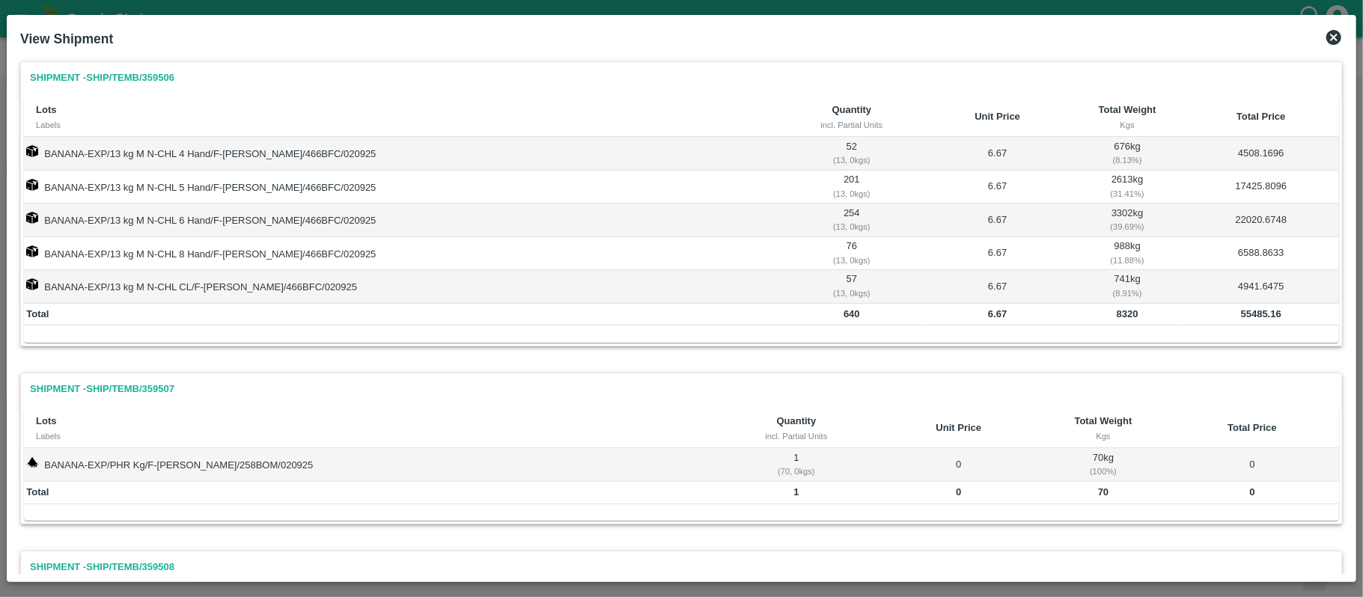
click at [1340, 34] on icon at bounding box center [1333, 37] width 15 height 15
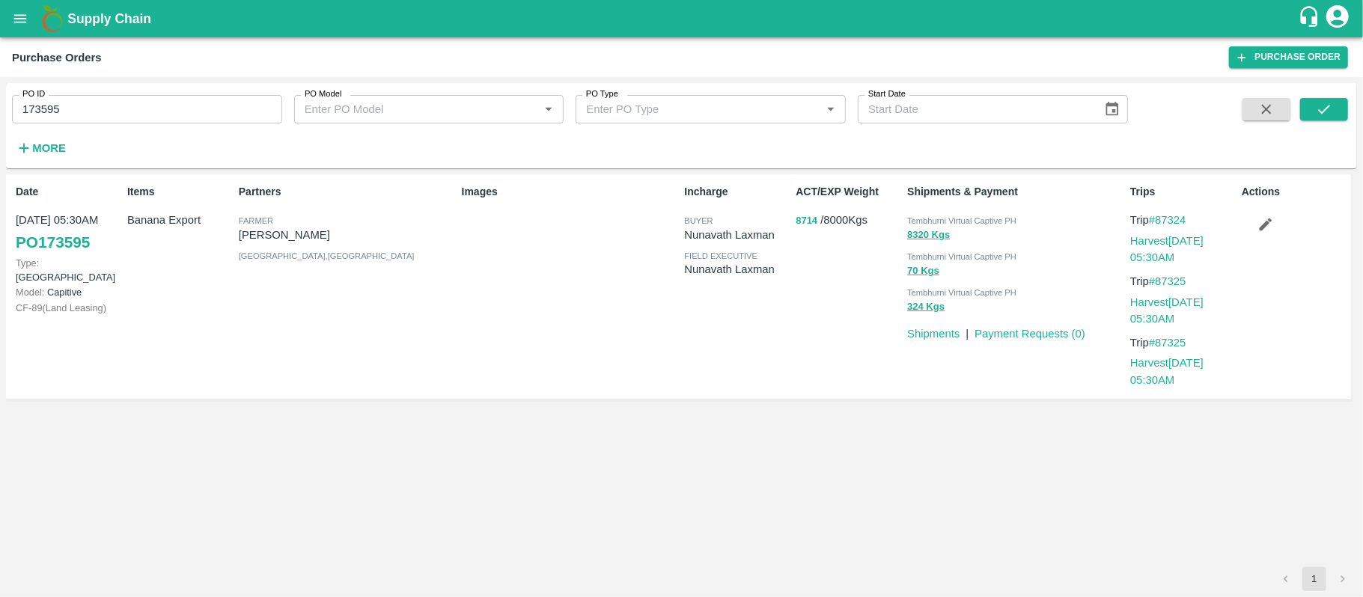
click at [796, 220] on button "8714" at bounding box center [806, 221] width 22 height 17
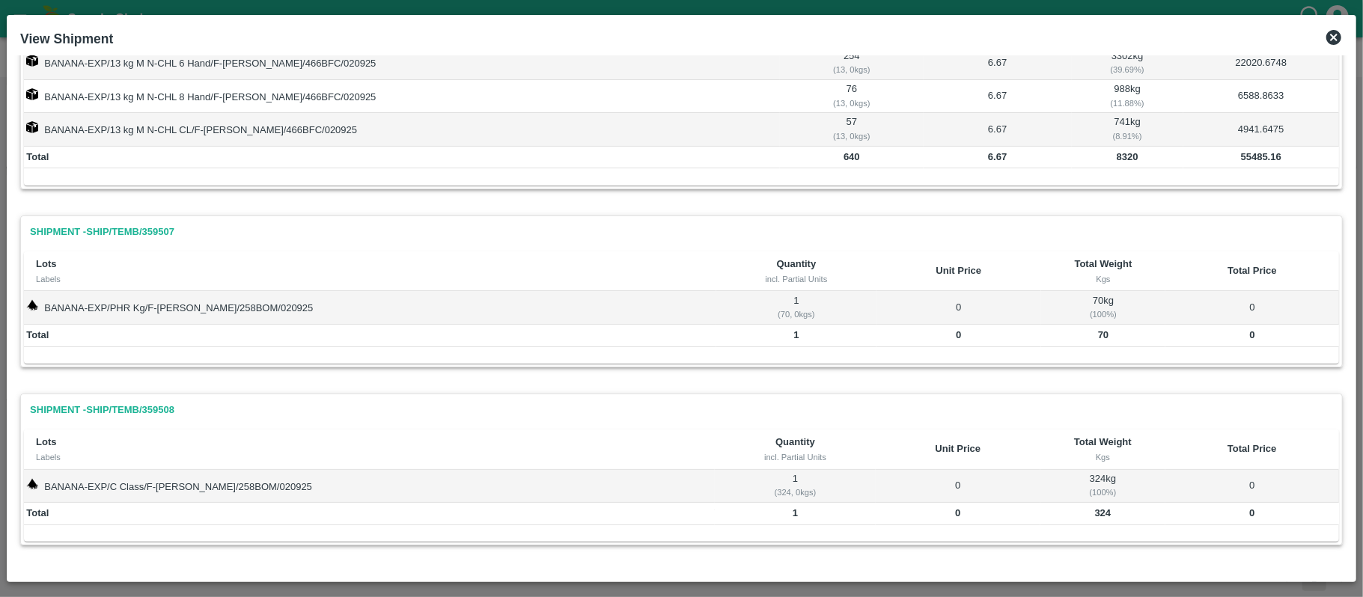
scroll to position [165, 0]
click at [1328, 34] on icon at bounding box center [1333, 37] width 15 height 15
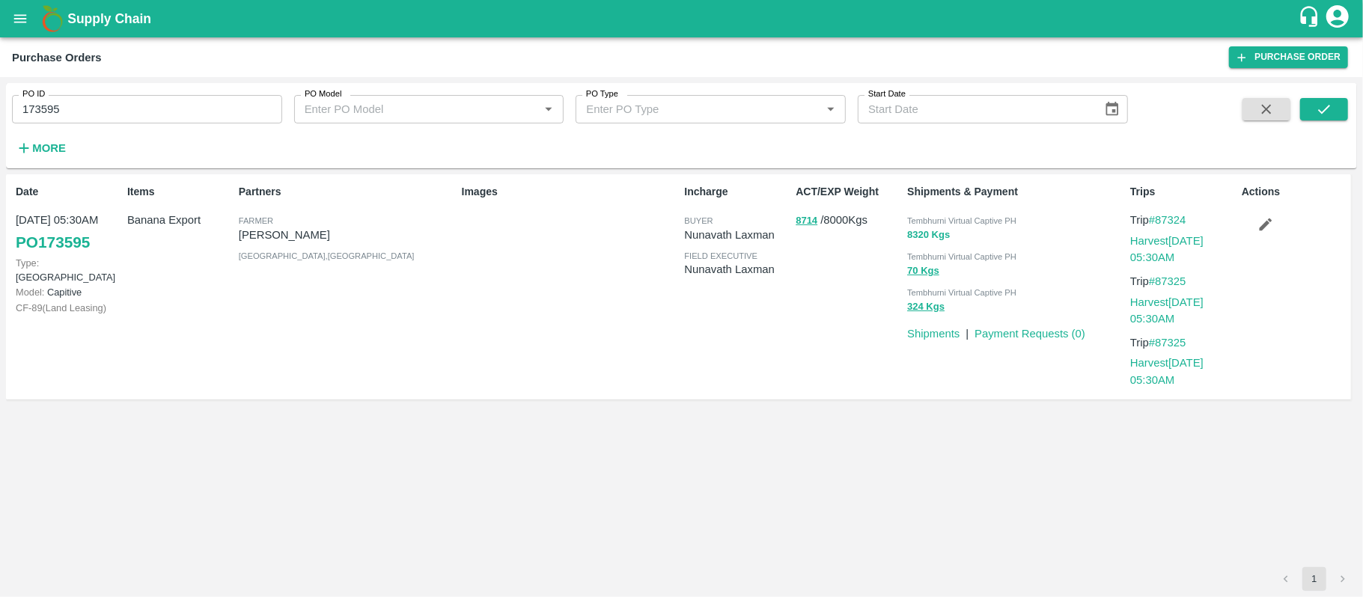
click at [914, 238] on button "8320 Kgs" at bounding box center [928, 235] width 43 height 17
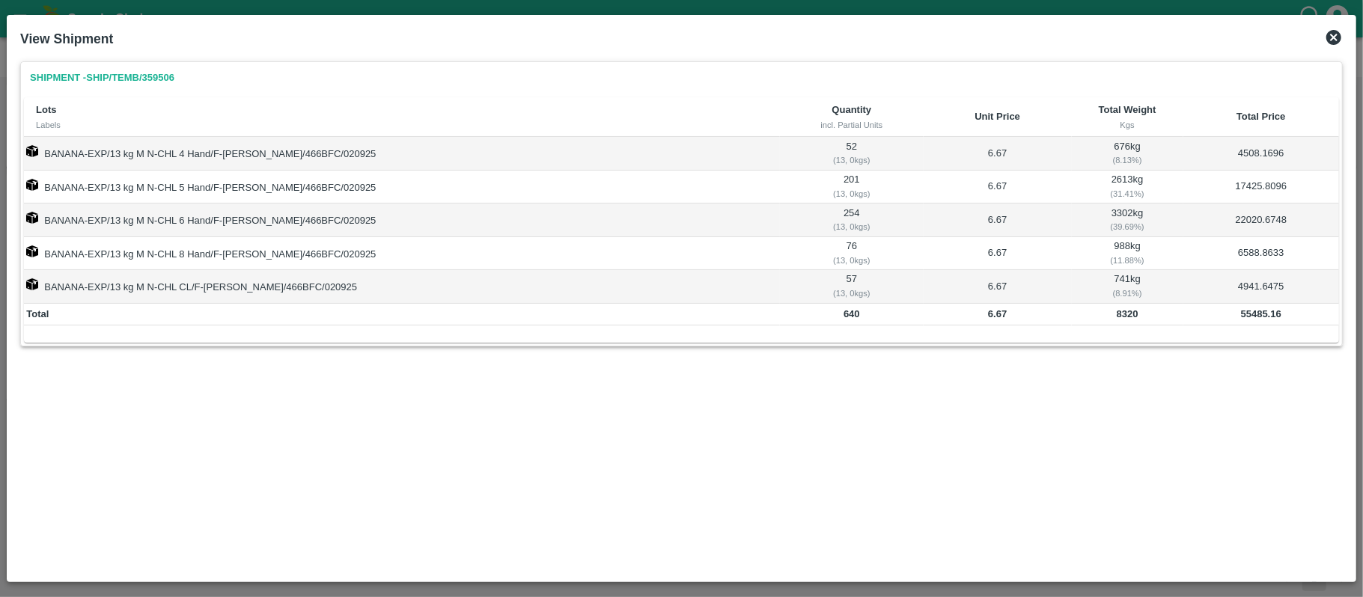
click at [1335, 34] on icon at bounding box center [1333, 37] width 15 height 15
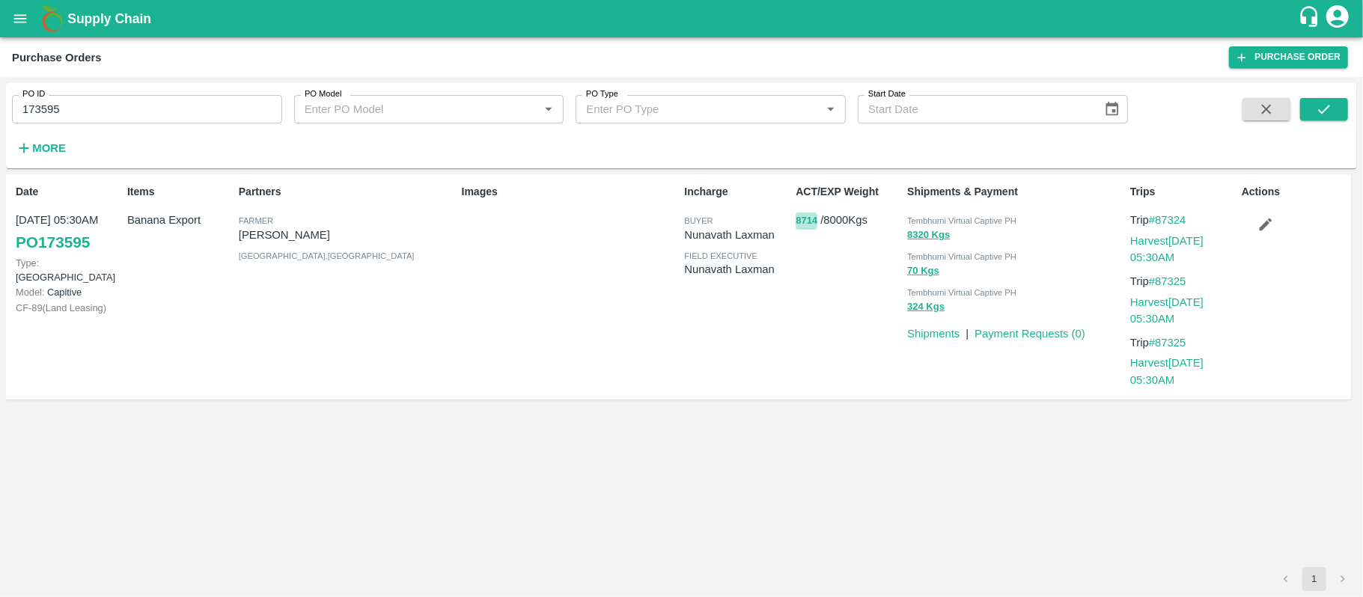
click at [805, 222] on button "8714" at bounding box center [806, 221] width 22 height 17
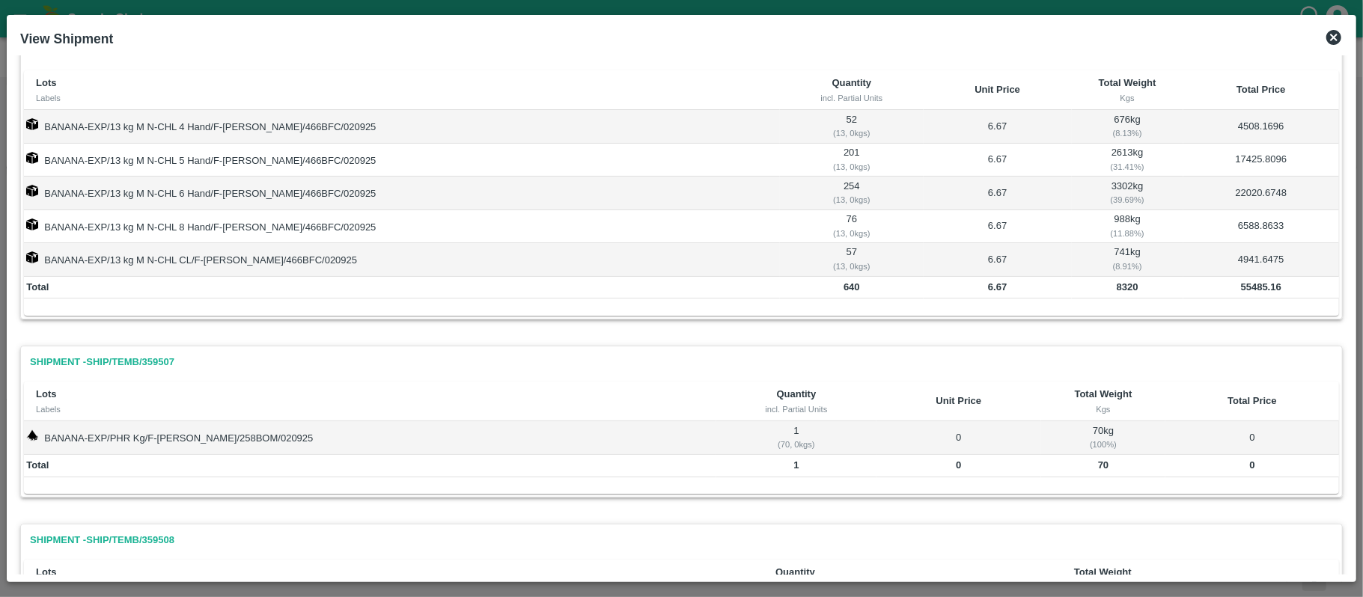
scroll to position [0, 0]
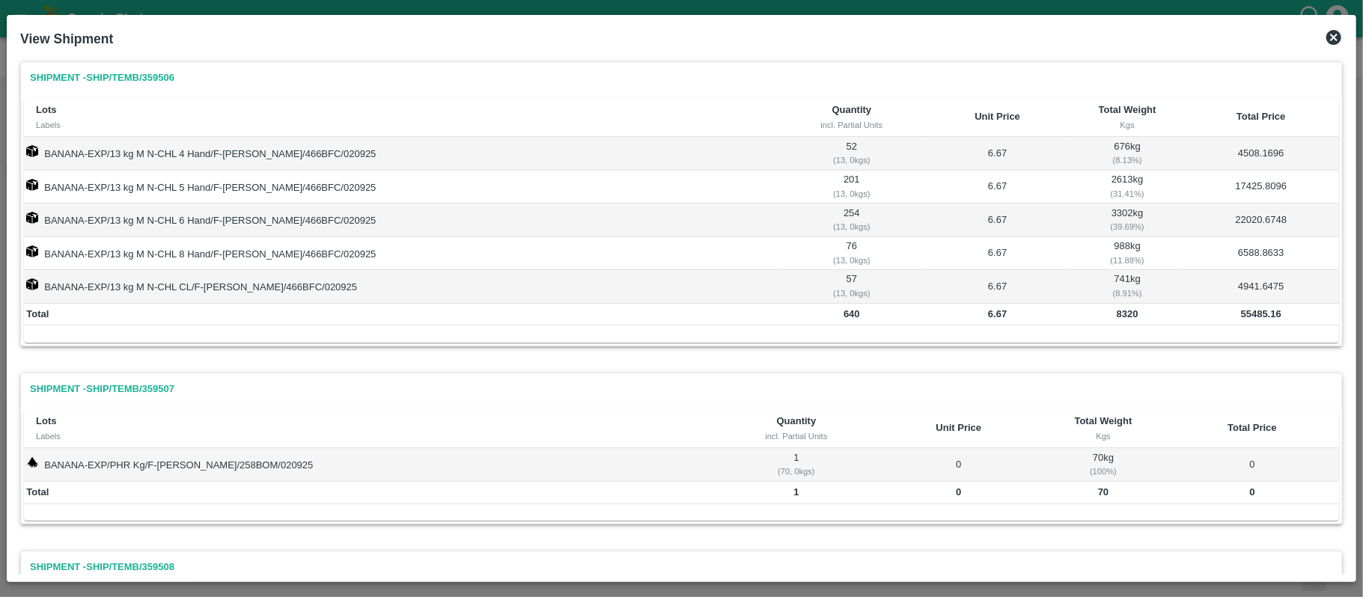
click at [1326, 34] on icon at bounding box center [1334, 37] width 18 height 18
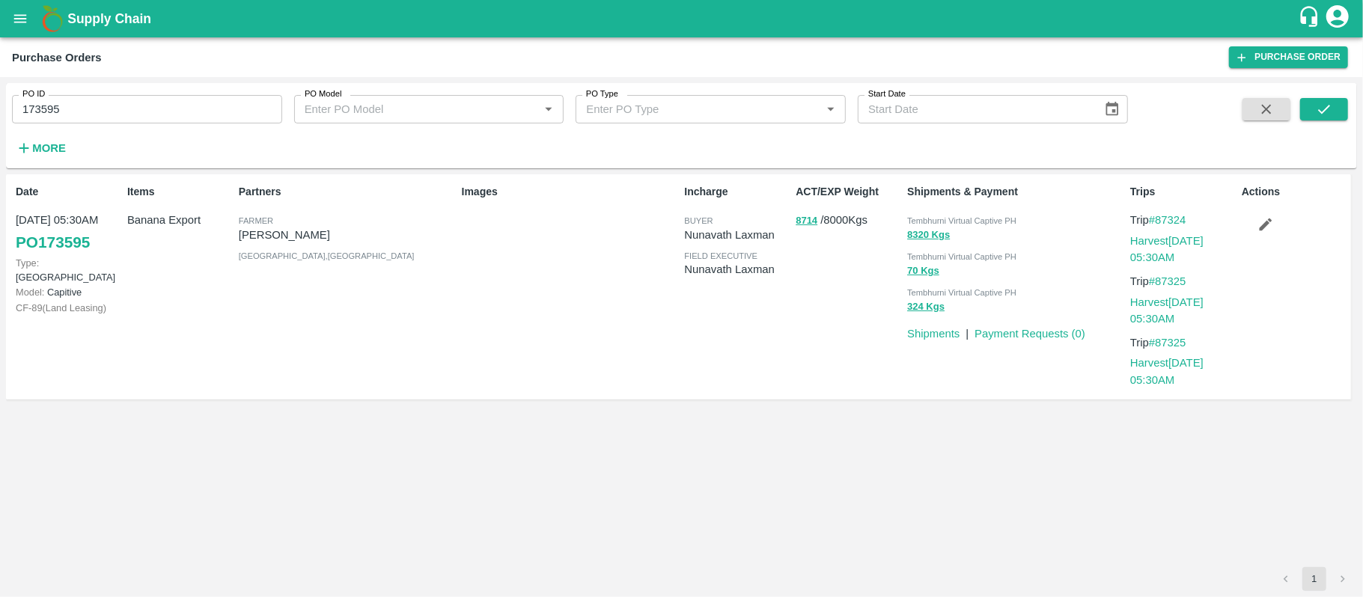
click at [117, 114] on input "173595" at bounding box center [147, 109] width 270 height 28
click at [117, 111] on input "173595" at bounding box center [147, 109] width 270 height 28
paste input "text"
click at [117, 111] on input "173595177844" at bounding box center [147, 109] width 270 height 28
paste input "text"
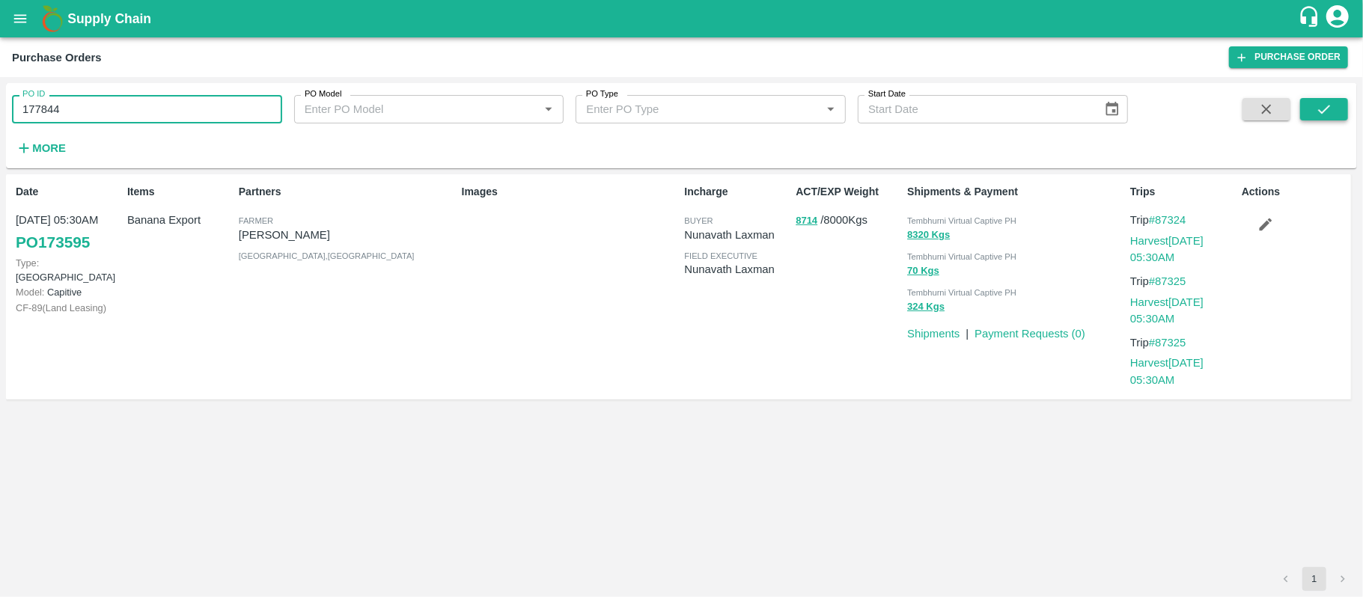
click at [1327, 106] on icon "submit" at bounding box center [1324, 109] width 16 height 16
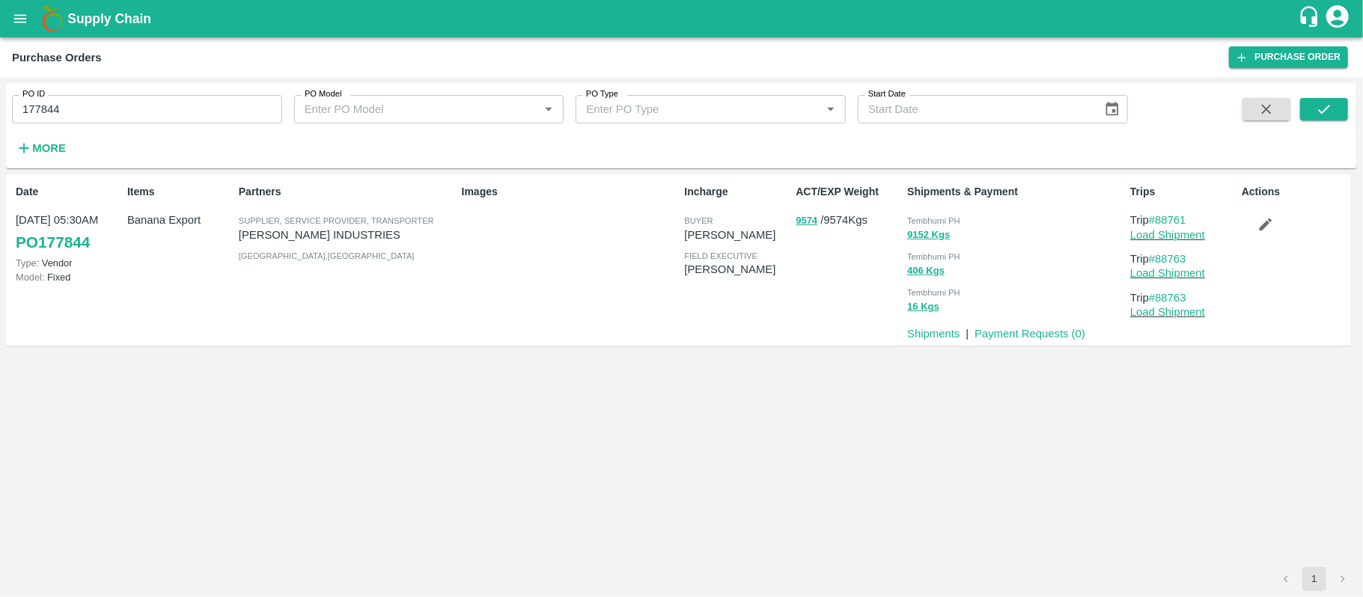
click at [392, 228] on p "[PERSON_NAME] INDUSTRIES" at bounding box center [347, 235] width 217 height 16
click at [636, 367] on div "Date [DATE] 05:30AM PO 177844 Type: Vendor Model: Fixed Items Banana Export Par…" at bounding box center [681, 370] width 1351 height 393
click at [561, 327] on div "Images" at bounding box center [567, 259] width 223 height 163
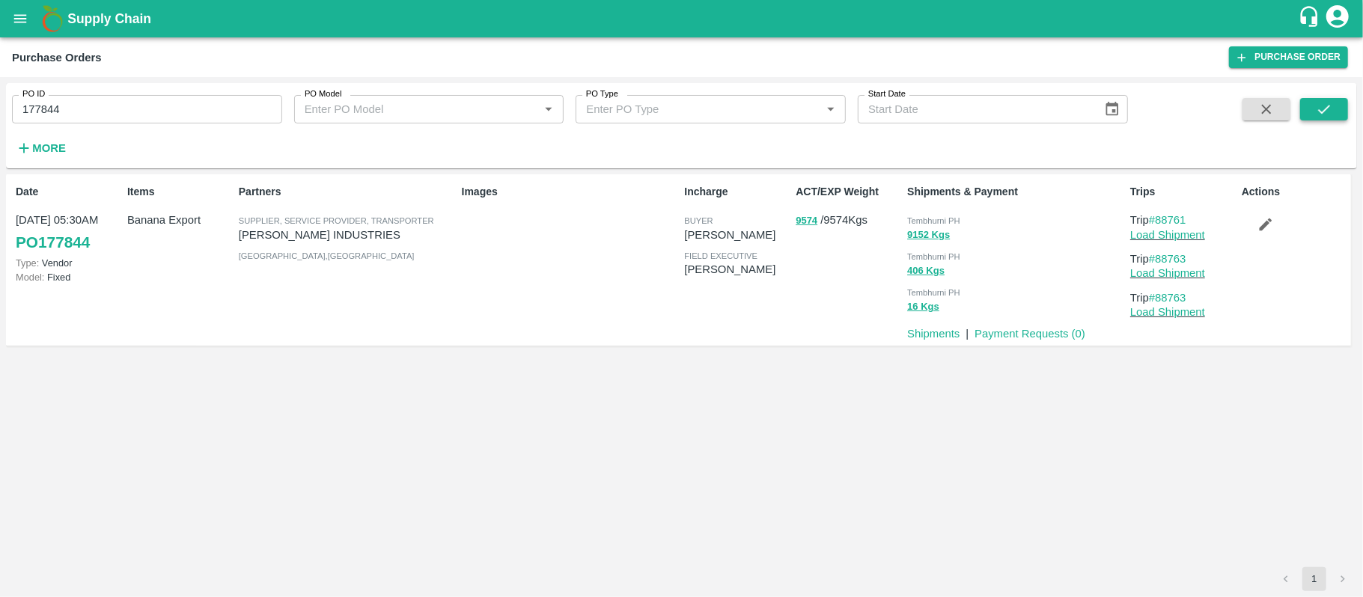
click at [1331, 114] on icon "submit" at bounding box center [1324, 109] width 16 height 16
click at [37, 100] on label "PO ID" at bounding box center [33, 94] width 22 height 12
click at [37, 100] on input "177844" at bounding box center [147, 109] width 270 height 28
click at [37, 100] on label "PO ID" at bounding box center [33, 94] width 22 height 12
click at [37, 100] on input "177844" at bounding box center [147, 109] width 270 height 28
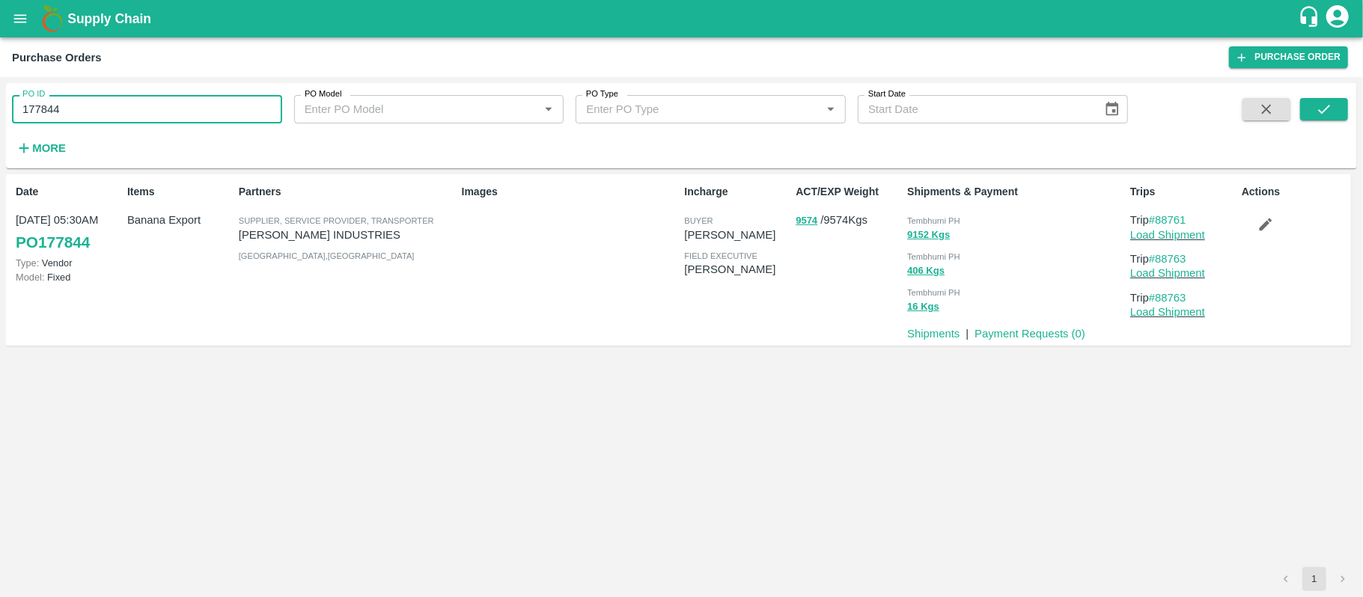
click at [39, 108] on input "177844" at bounding box center [147, 109] width 270 height 28
paste input "text"
click at [1297, 109] on div at bounding box center [1292, 128] width 112 height 61
click at [1311, 109] on button "submit" at bounding box center [1324, 109] width 48 height 22
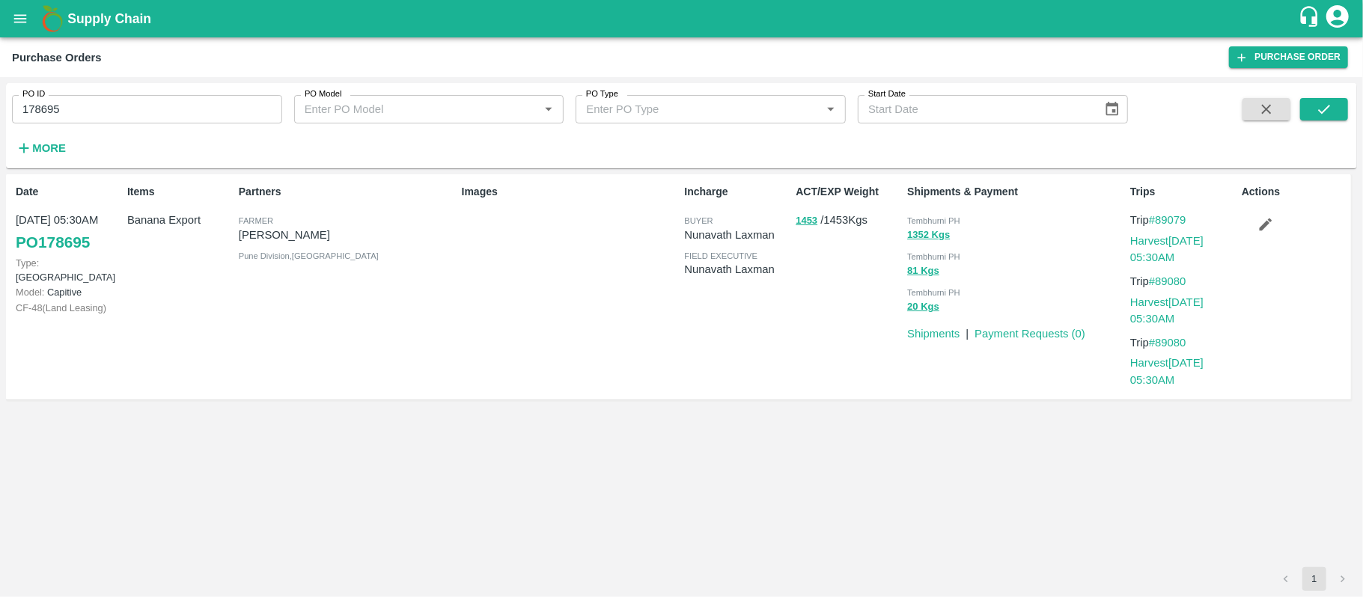
click at [808, 237] on div "ACT/EXP Weight 1453 / 1453 Kgs" at bounding box center [846, 287] width 112 height 218
click at [808, 236] on div "ACT/EXP Weight 1453 / 1453 Kgs" at bounding box center [846, 287] width 112 height 218
click at [822, 274] on div "ACT/EXP Weight 1453 / 1453 Kgs" at bounding box center [846, 287] width 112 height 218
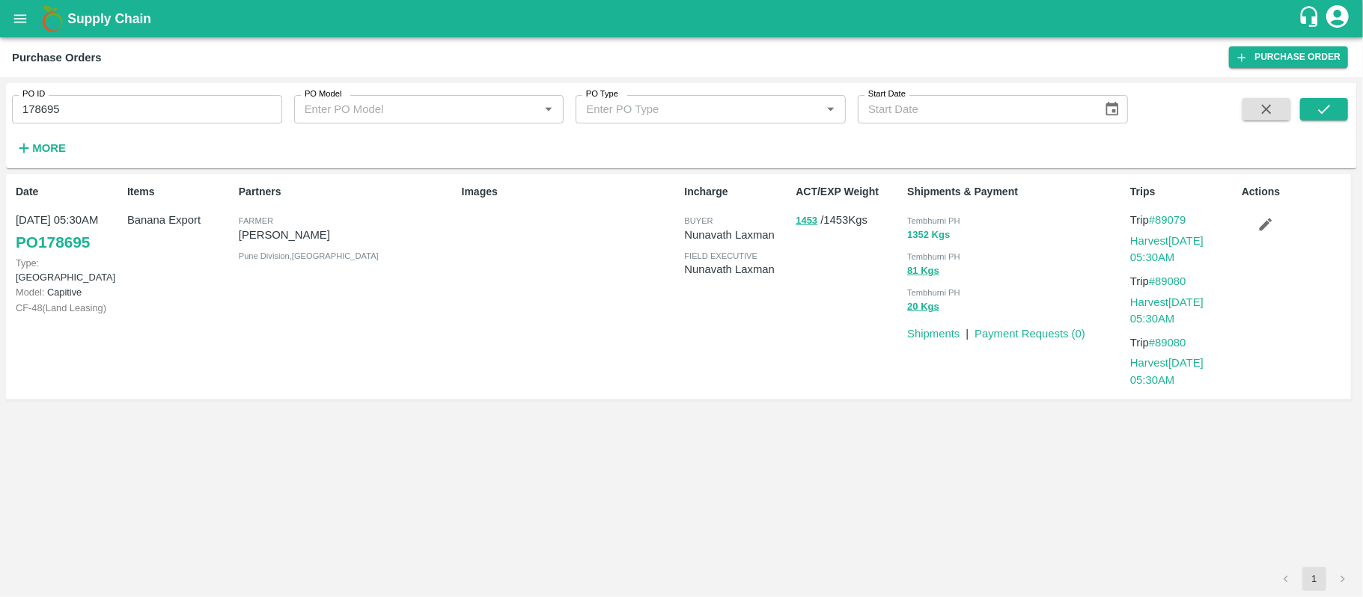
click at [920, 237] on button "1352 Kgs" at bounding box center [928, 235] width 43 height 17
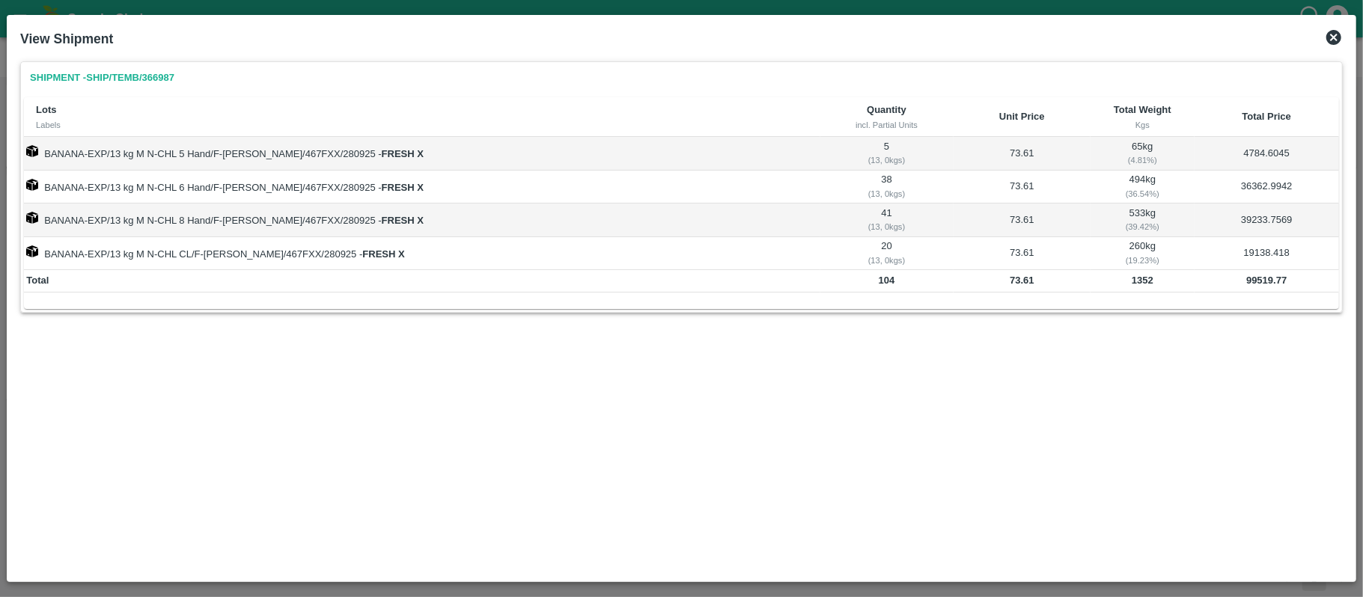
click at [1252, 288] on td "99519.77" at bounding box center [1266, 281] width 144 height 22
click at [1334, 39] on icon at bounding box center [1333, 37] width 15 height 15
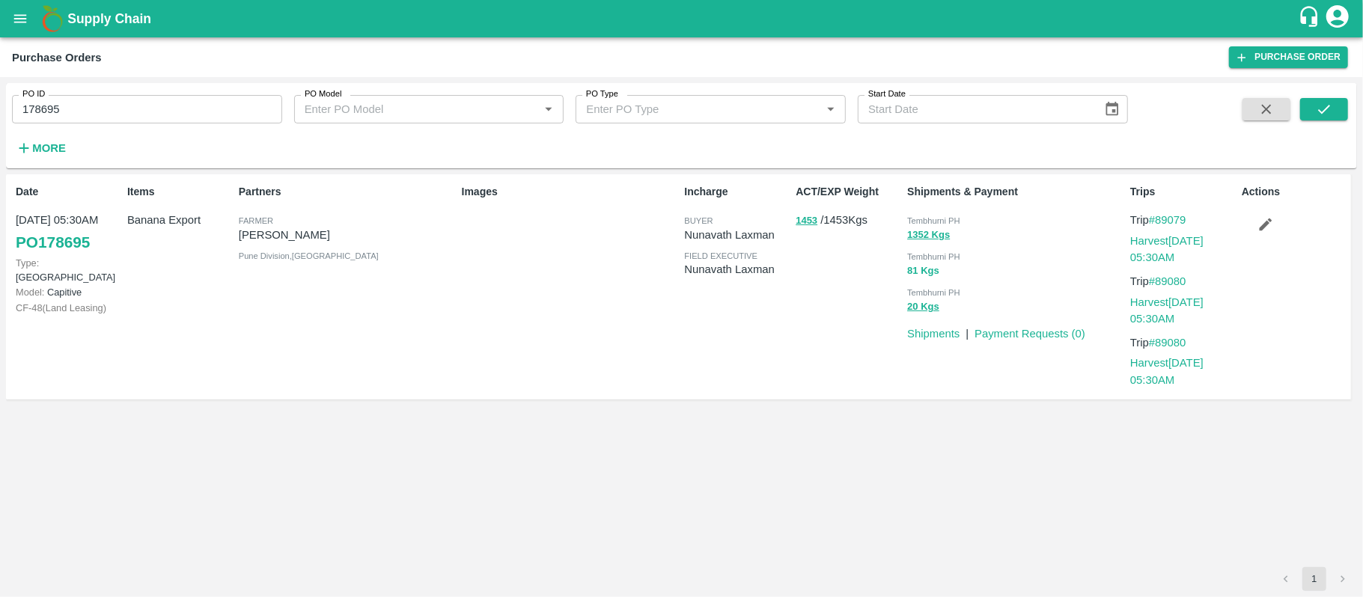
click at [923, 272] on button "81 Kgs" at bounding box center [923, 271] width 32 height 17
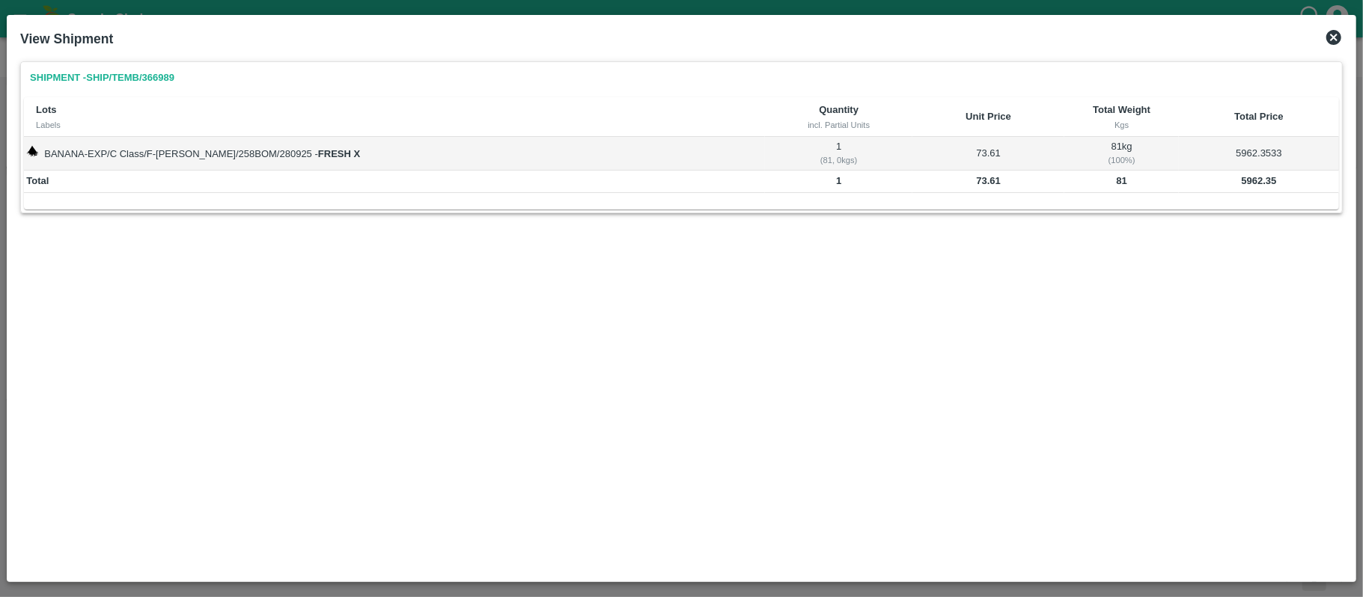
click at [1243, 181] on b "5962.35" at bounding box center [1259, 180] width 35 height 11
click at [1330, 34] on icon at bounding box center [1333, 37] width 15 height 15
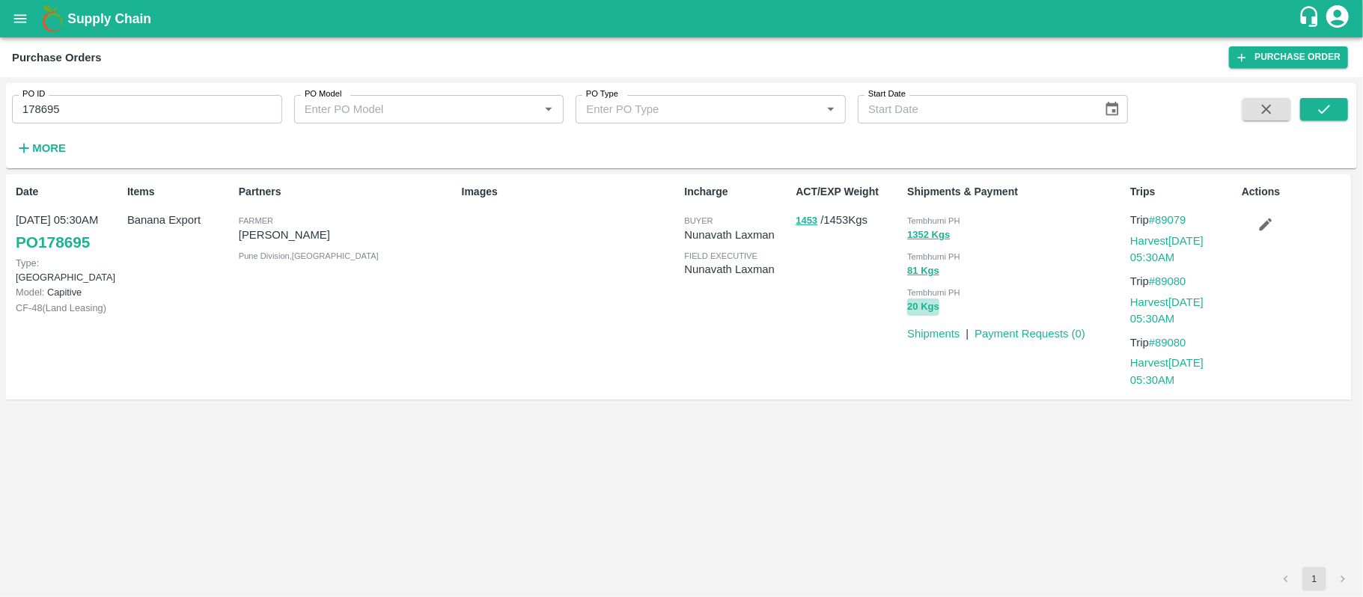
click at [926, 306] on button "20 Kgs" at bounding box center [923, 307] width 32 height 17
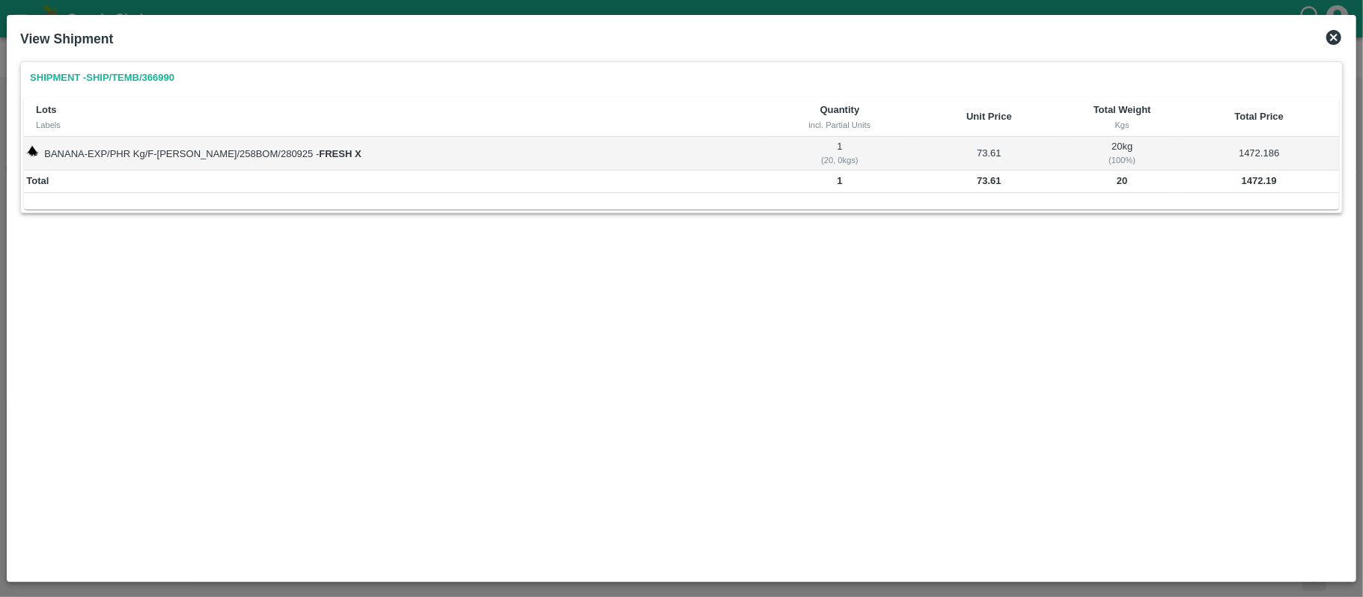
click at [1246, 174] on td "1472.19" at bounding box center [1258, 182] width 159 height 22
click at [1335, 37] on icon at bounding box center [1334, 37] width 18 height 18
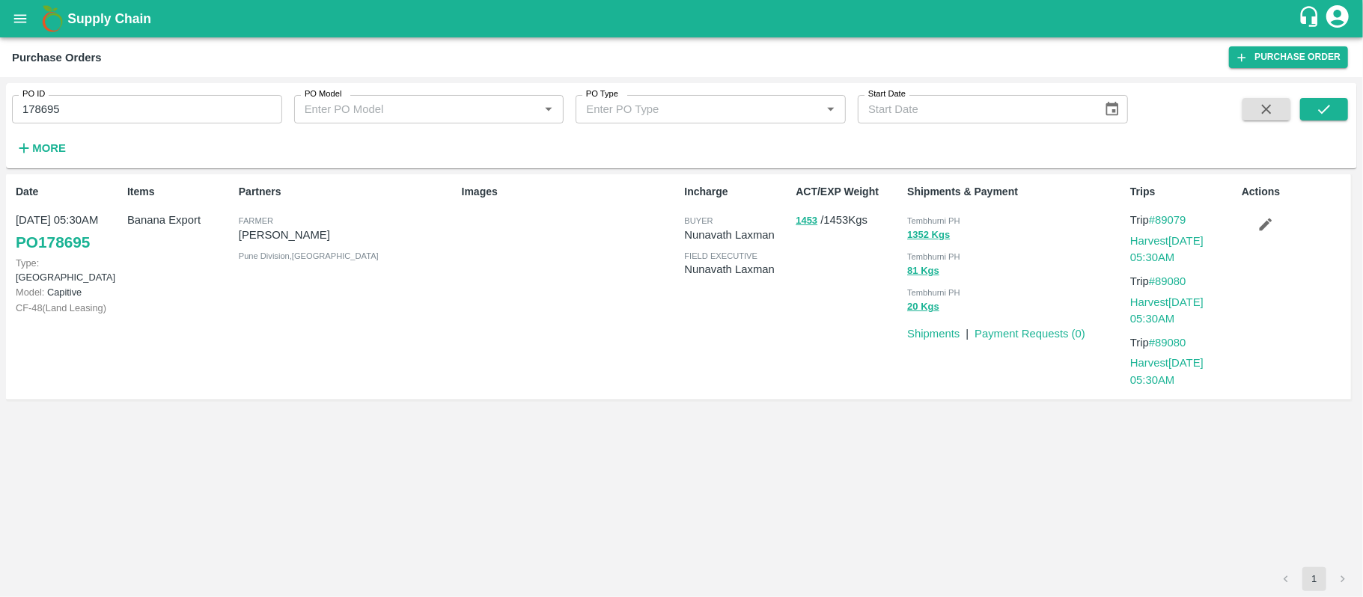
click at [729, 337] on div "Incharge buyer [PERSON_NAME] field executive [PERSON_NAME]" at bounding box center [734, 287] width 112 height 218
click at [141, 115] on input "178695" at bounding box center [147, 109] width 270 height 28
paste input "text"
click at [141, 115] on input "178695" at bounding box center [147, 109] width 270 height 28
type input "177844"
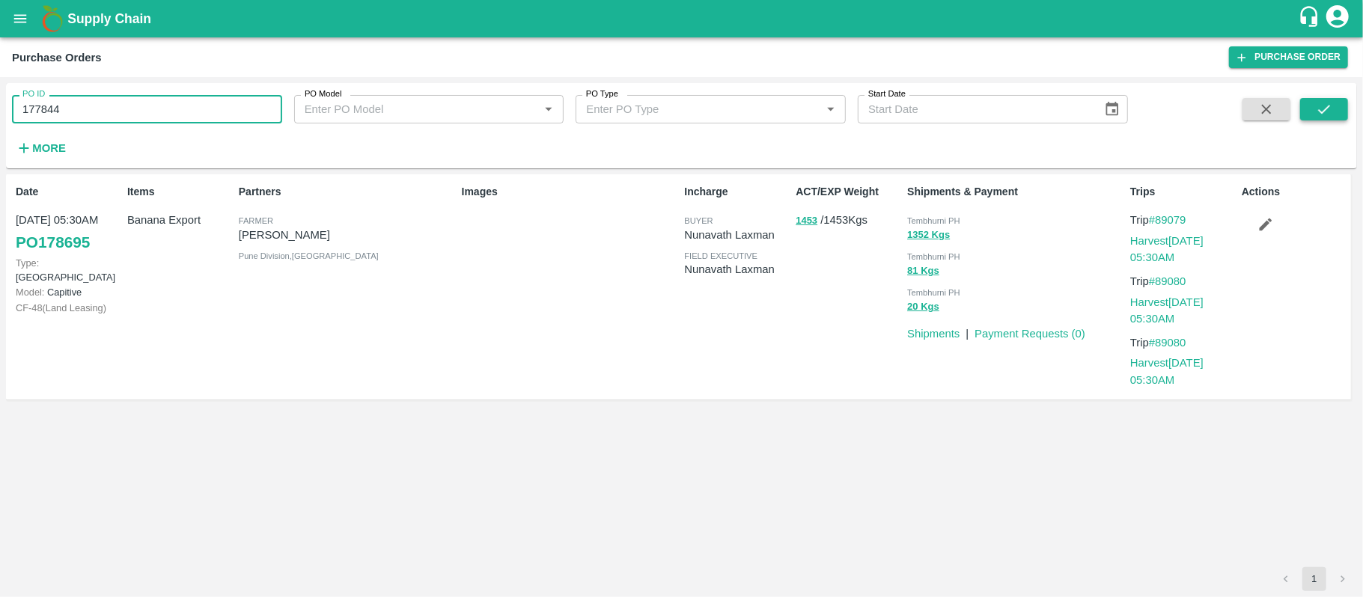
click at [1346, 111] on button "submit" at bounding box center [1324, 109] width 48 height 22
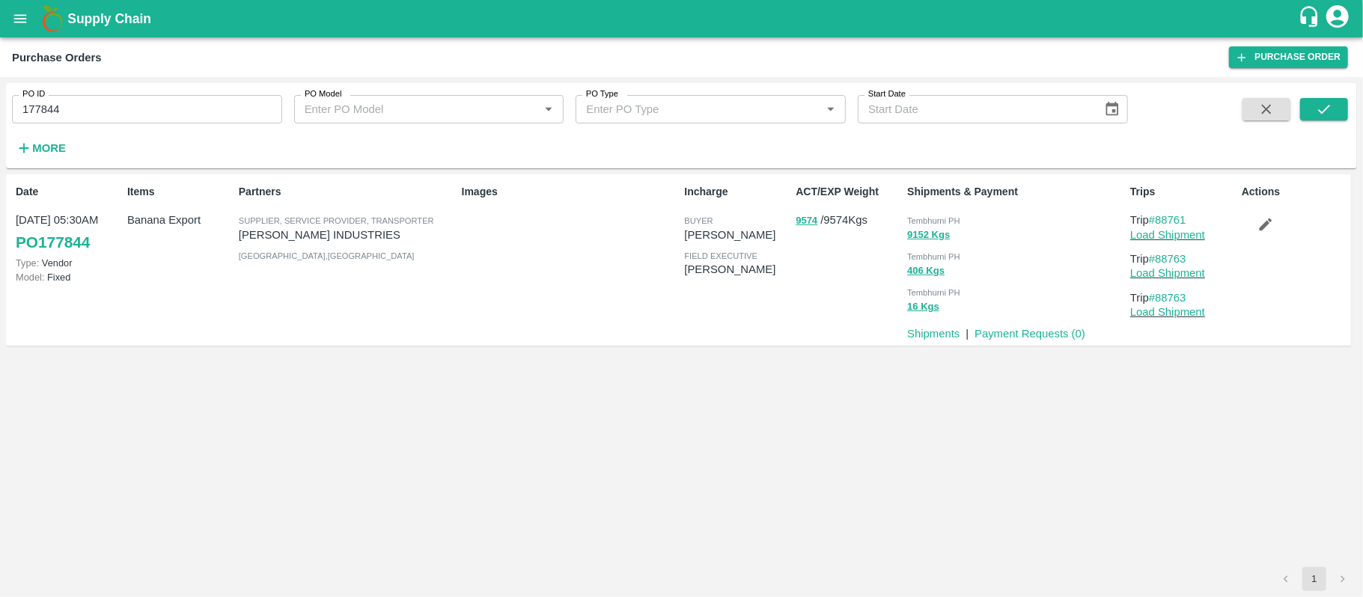
click at [356, 242] on p "[PERSON_NAME] INDUSTRIES" at bounding box center [347, 235] width 217 height 16
click at [620, 319] on div "Images" at bounding box center [567, 259] width 223 height 163
click at [186, 117] on input "177844" at bounding box center [147, 109] width 270 height 28
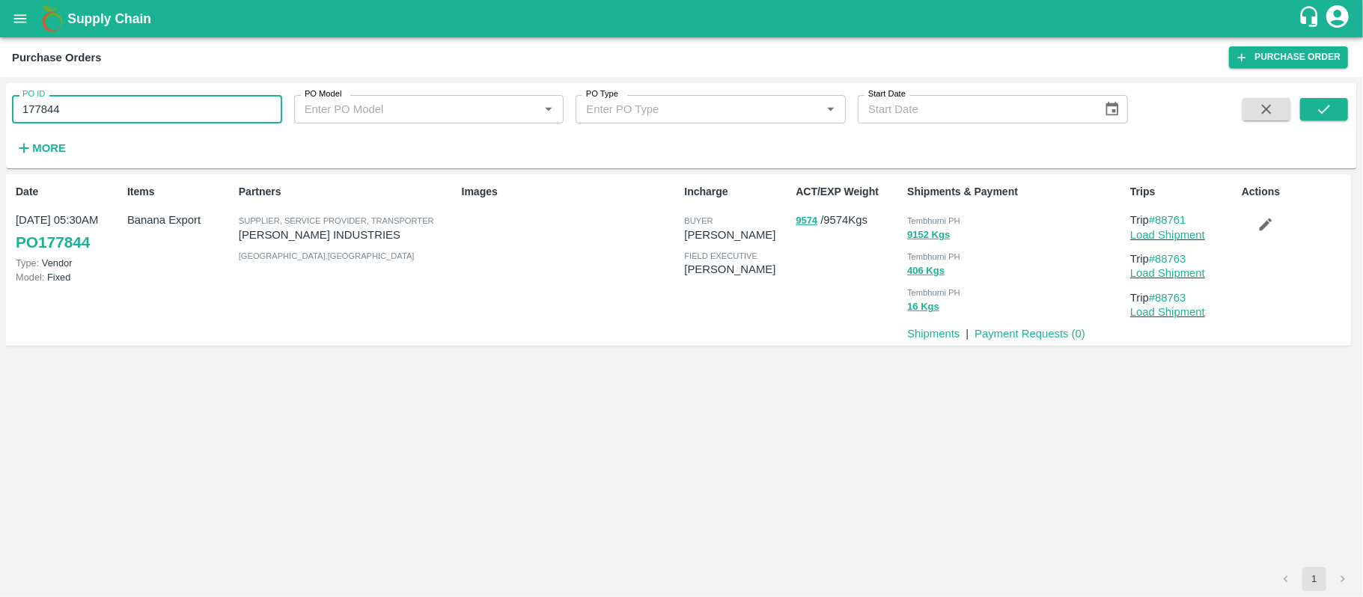
click at [186, 117] on input "177844" at bounding box center [147, 109] width 270 height 28
click at [537, 357] on div "Date [DATE] 05:30AM PO 177844 Type: Vendor Model: Fixed Items Banana Export Par…" at bounding box center [681, 370] width 1351 height 393
click at [220, 251] on div "Items Banana Export" at bounding box center [177, 259] width 112 height 163
click at [207, 244] on div "Items Banana Export" at bounding box center [177, 259] width 112 height 163
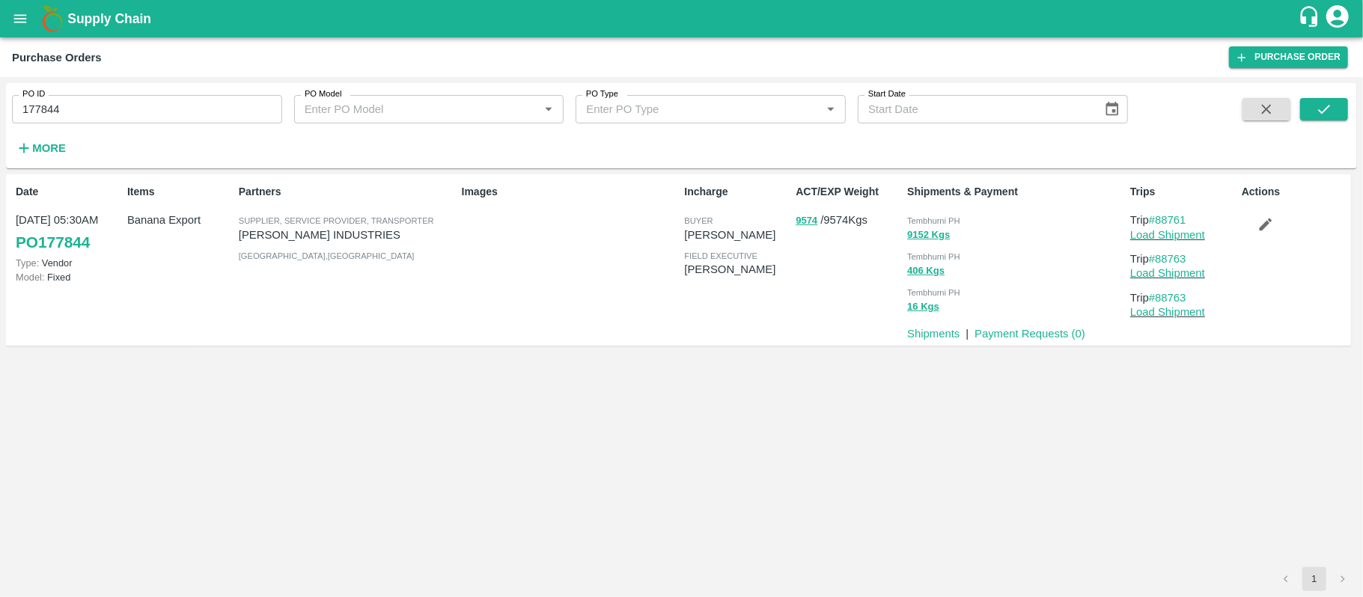
click at [189, 242] on div "Items Banana Export" at bounding box center [177, 259] width 112 height 163
click at [599, 295] on div "Images" at bounding box center [567, 259] width 223 height 163
click at [804, 226] on button "9574" at bounding box center [806, 221] width 22 height 17
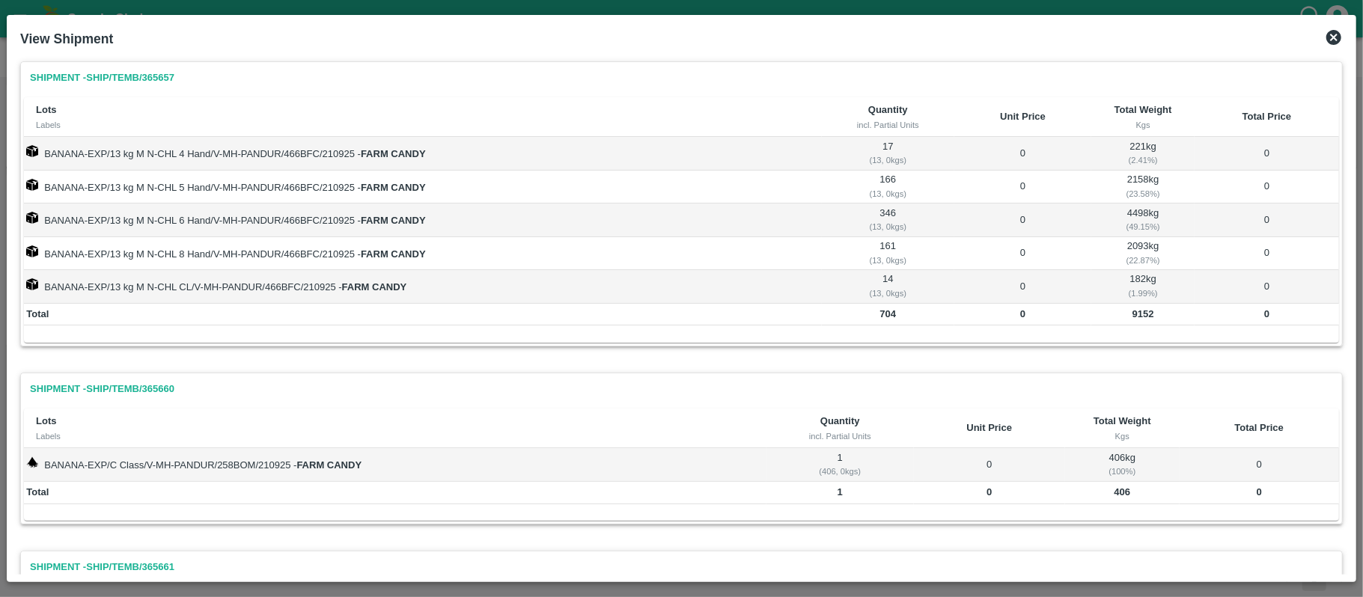
click at [1132, 314] on b "9152" at bounding box center [1143, 313] width 22 height 11
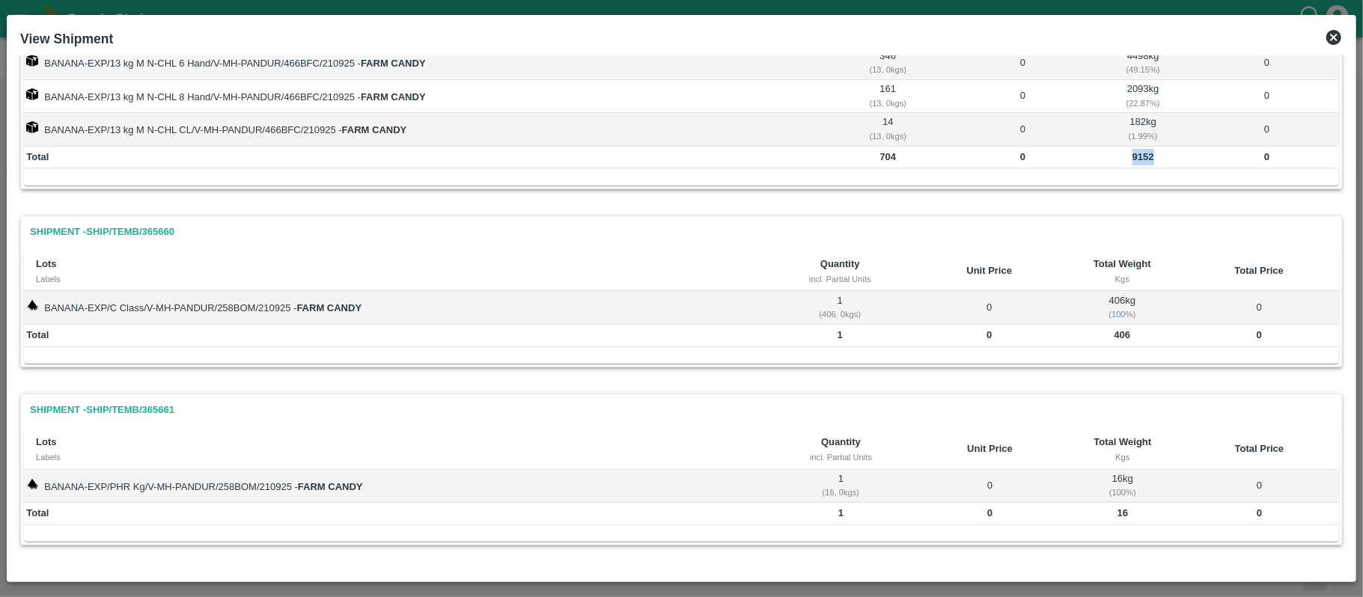
scroll to position [165, 0]
click at [1118, 328] on b "406" at bounding box center [1122, 331] width 16 height 11
click at [1117, 504] on b "16" at bounding box center [1122, 509] width 10 height 11
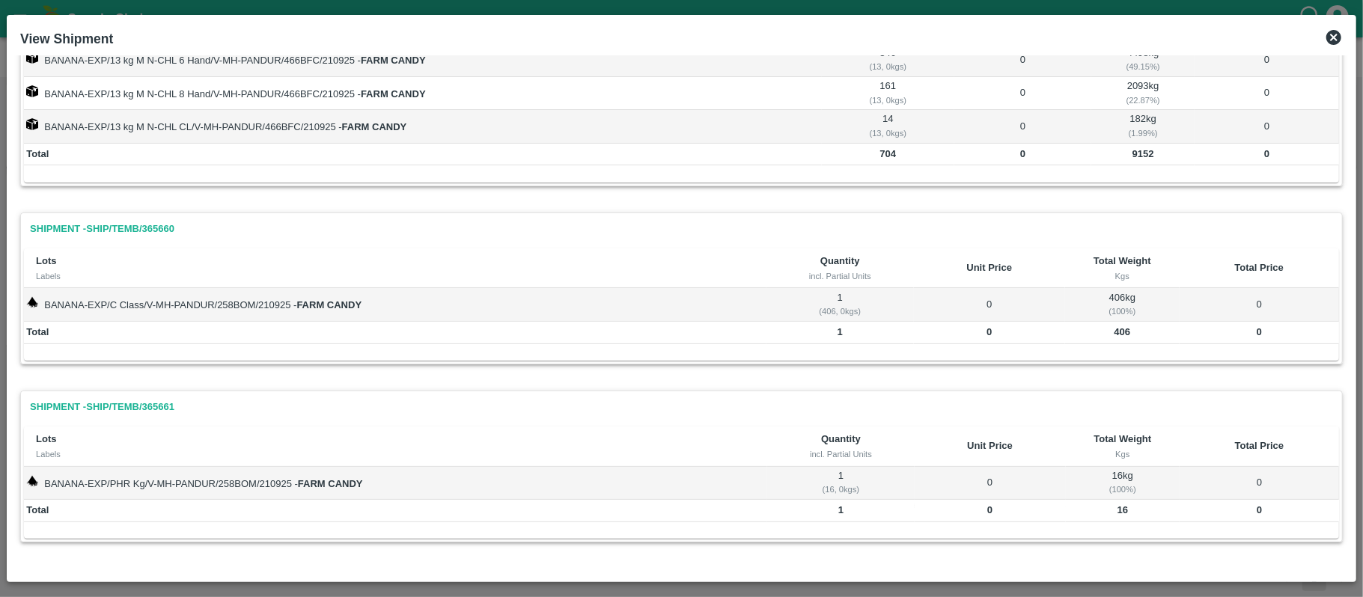
click at [1090, 223] on div "Shipment - SHIP/TEMB/365660" at bounding box center [681, 229] width 1315 height 26
click at [1334, 34] on icon at bounding box center [1333, 37] width 15 height 15
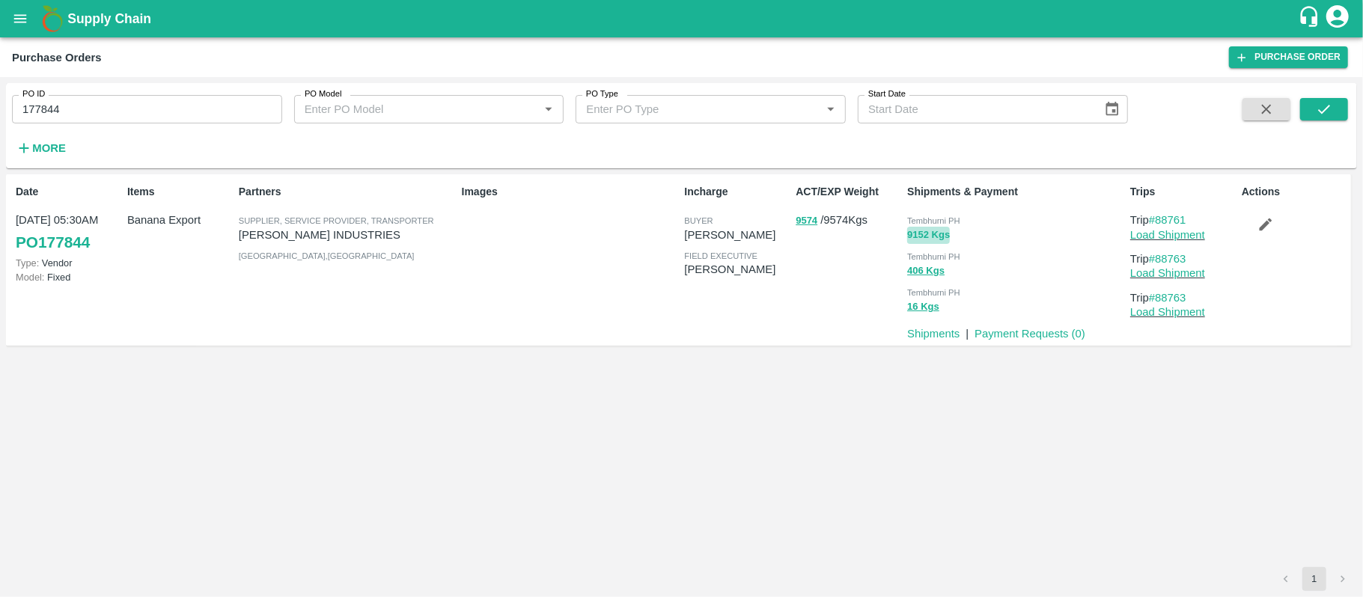
click at [935, 236] on button "9152 Kgs" at bounding box center [928, 235] width 43 height 17
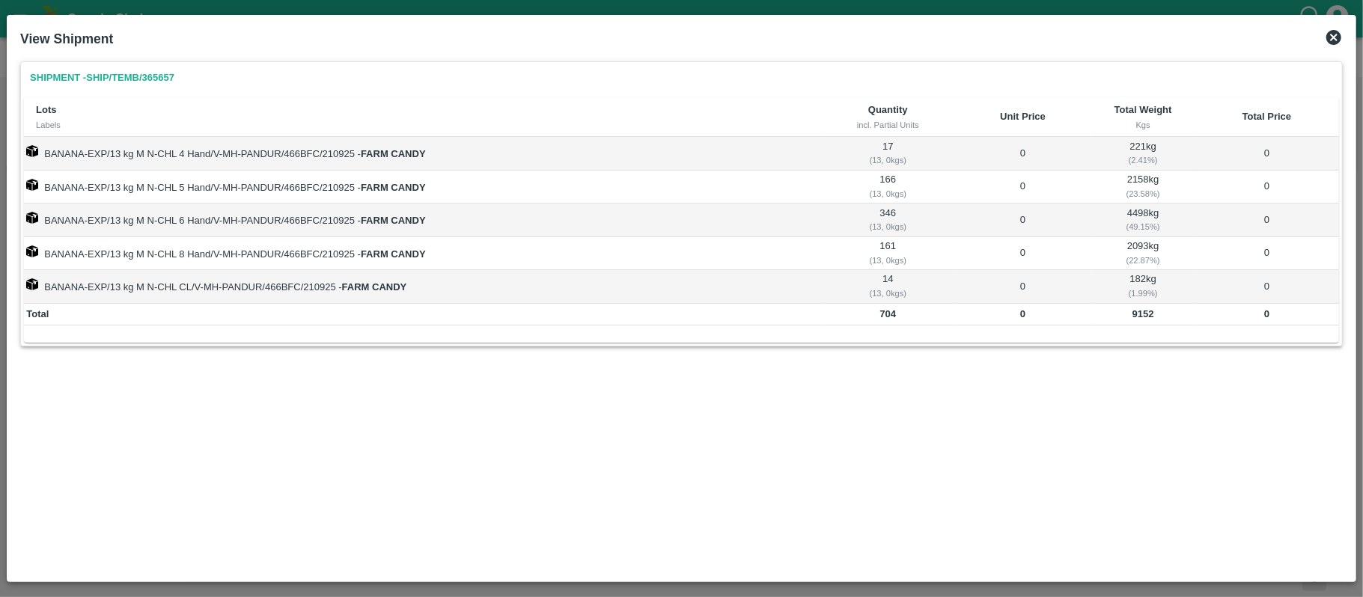
click at [1139, 316] on b "9152" at bounding box center [1143, 313] width 22 height 11
click at [1325, 37] on icon at bounding box center [1334, 37] width 18 height 18
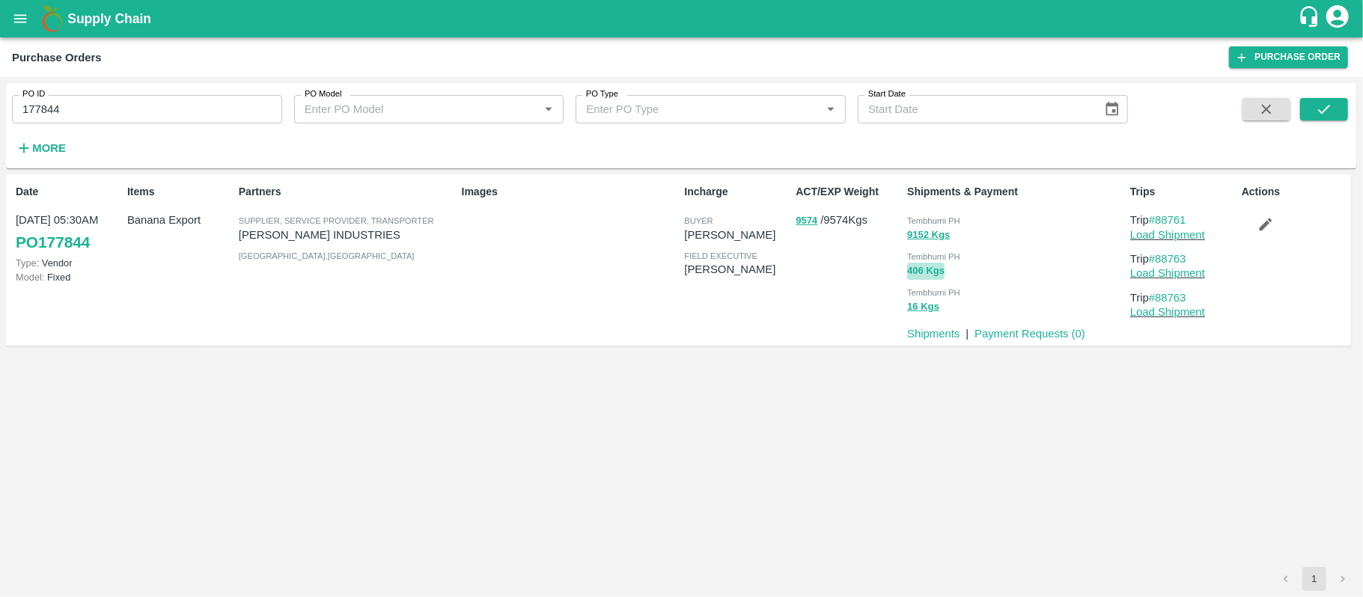
click at [922, 271] on button "406 Kgs" at bounding box center [925, 271] width 37 height 17
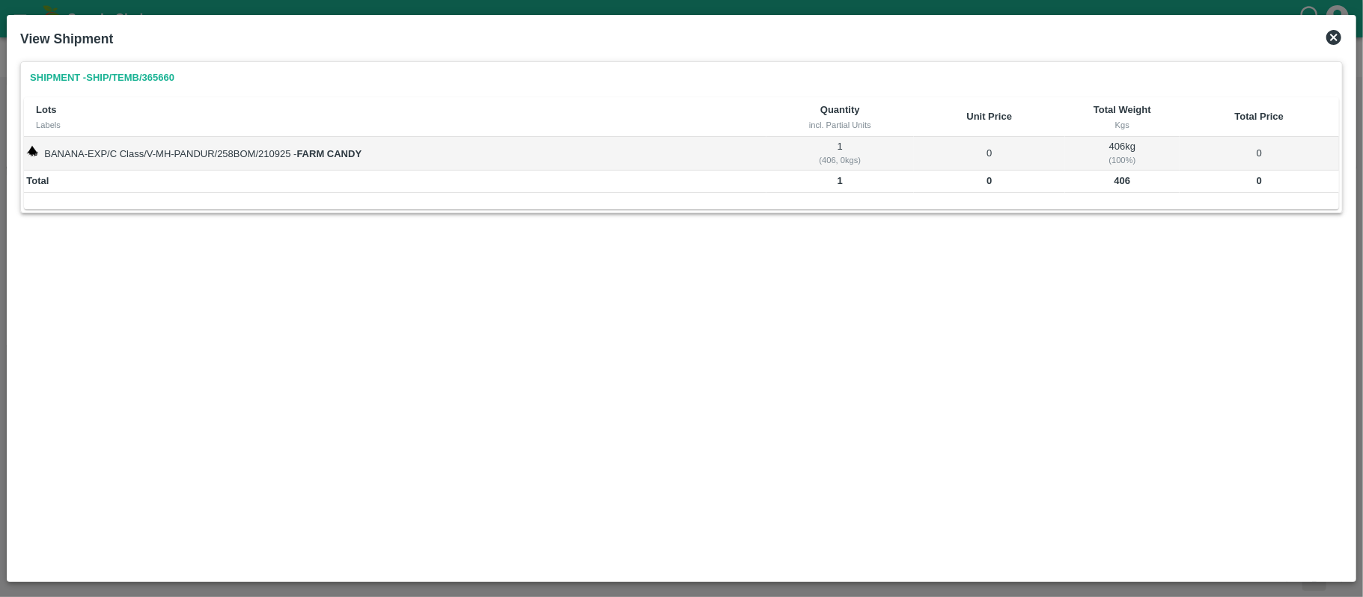
click at [1335, 34] on icon at bounding box center [1333, 37] width 15 height 15
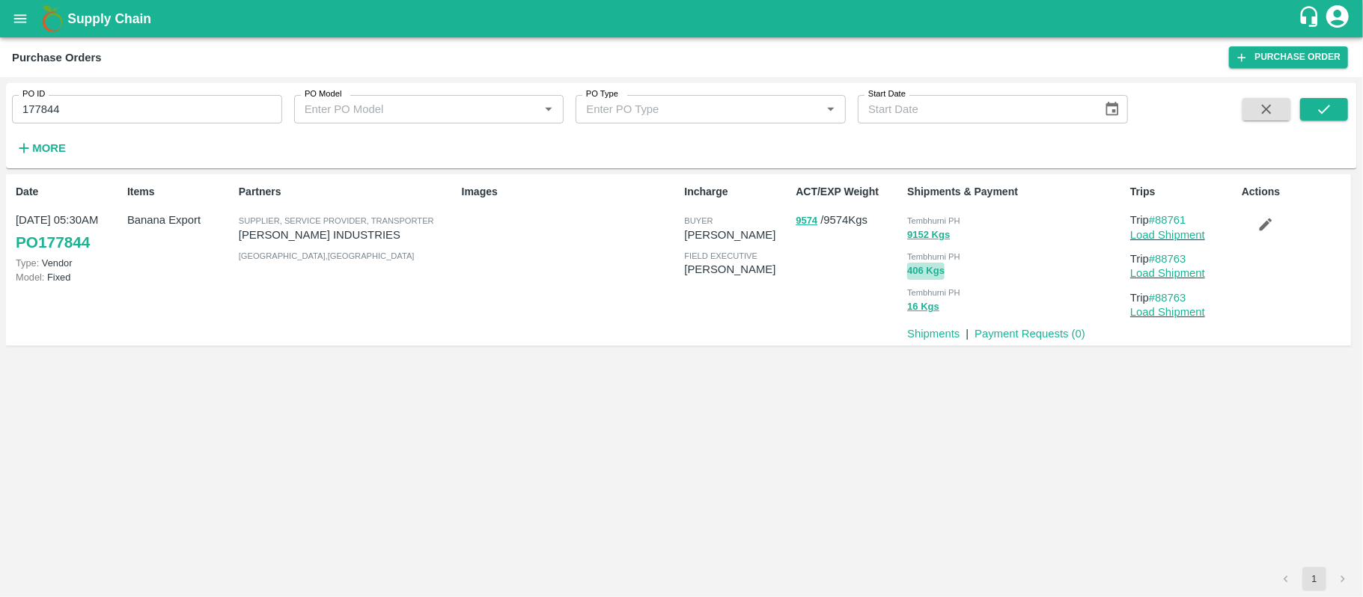
click at [917, 267] on button "406 Kgs" at bounding box center [925, 271] width 37 height 17
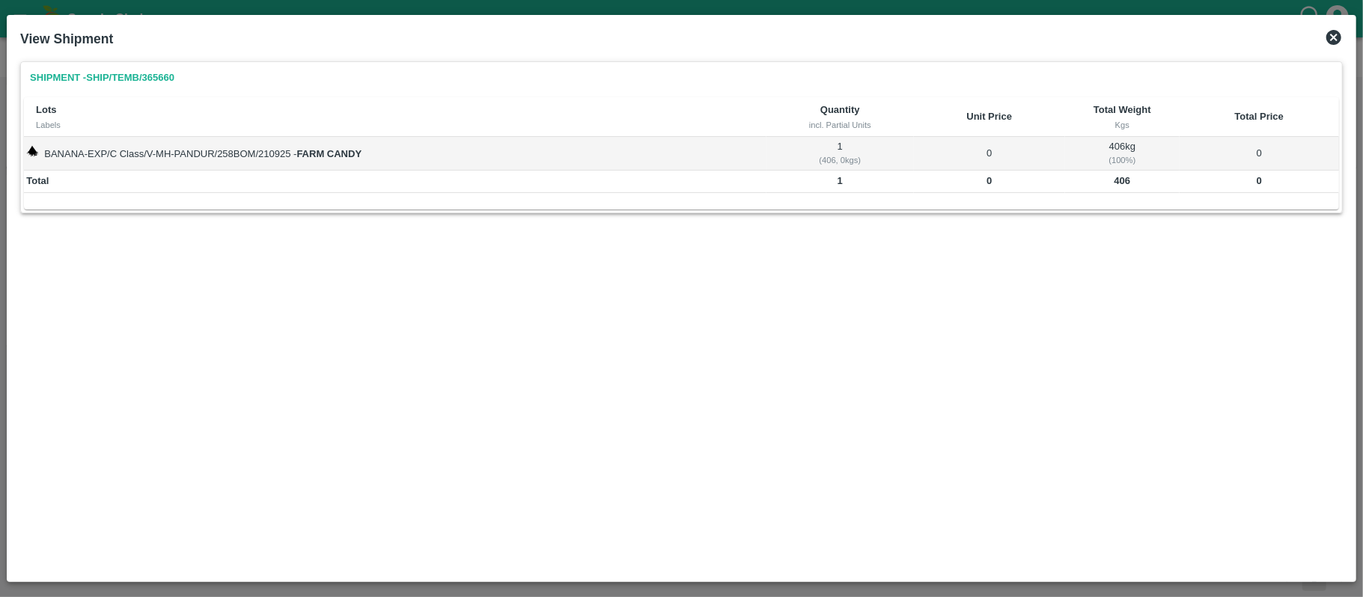
click at [1335, 36] on icon at bounding box center [1334, 37] width 18 height 18
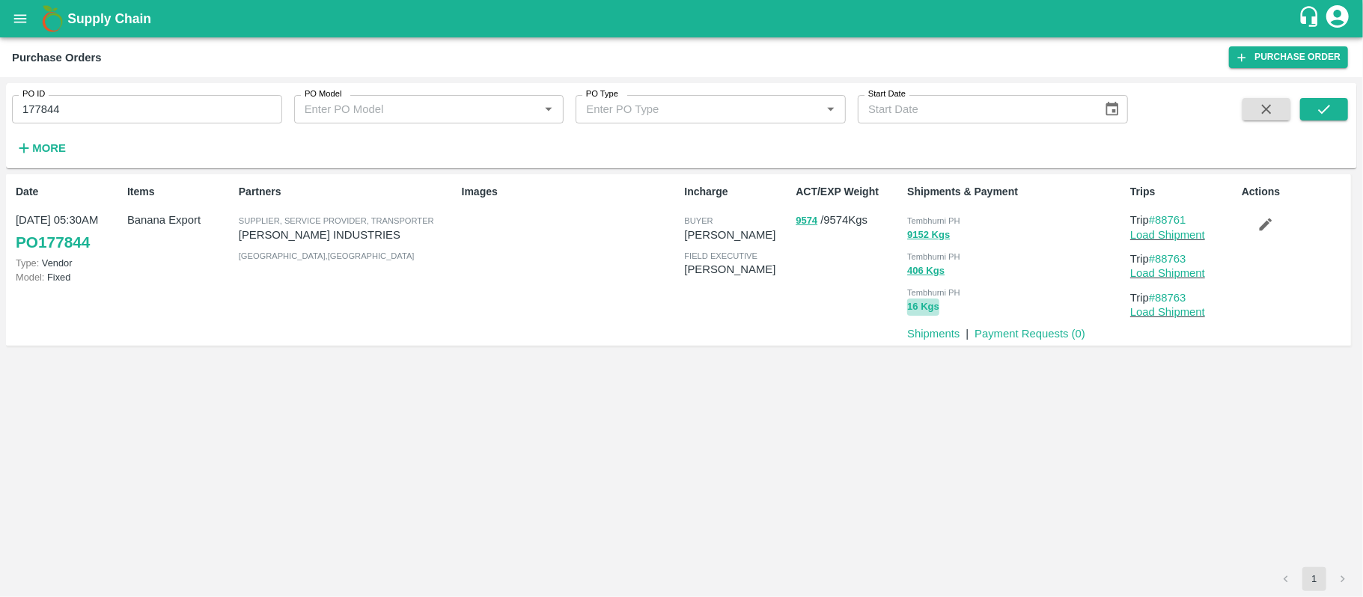
click at [925, 308] on button "16 Kgs" at bounding box center [923, 307] width 32 height 17
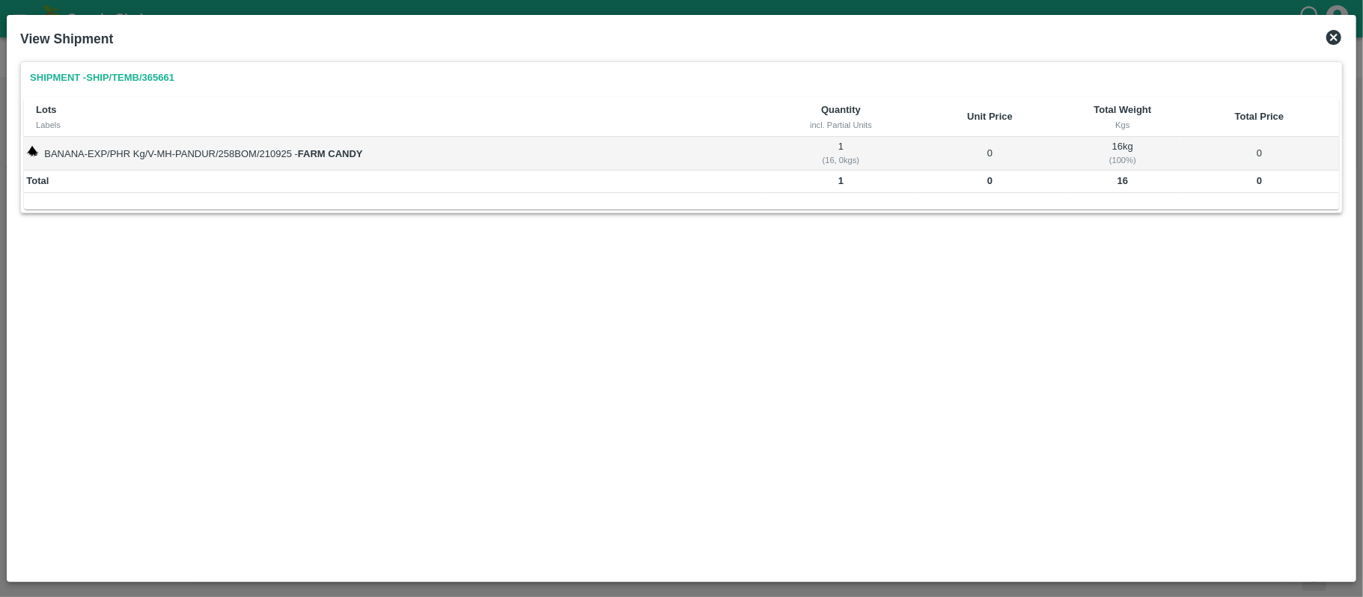
click at [1325, 39] on icon at bounding box center [1334, 37] width 18 height 18
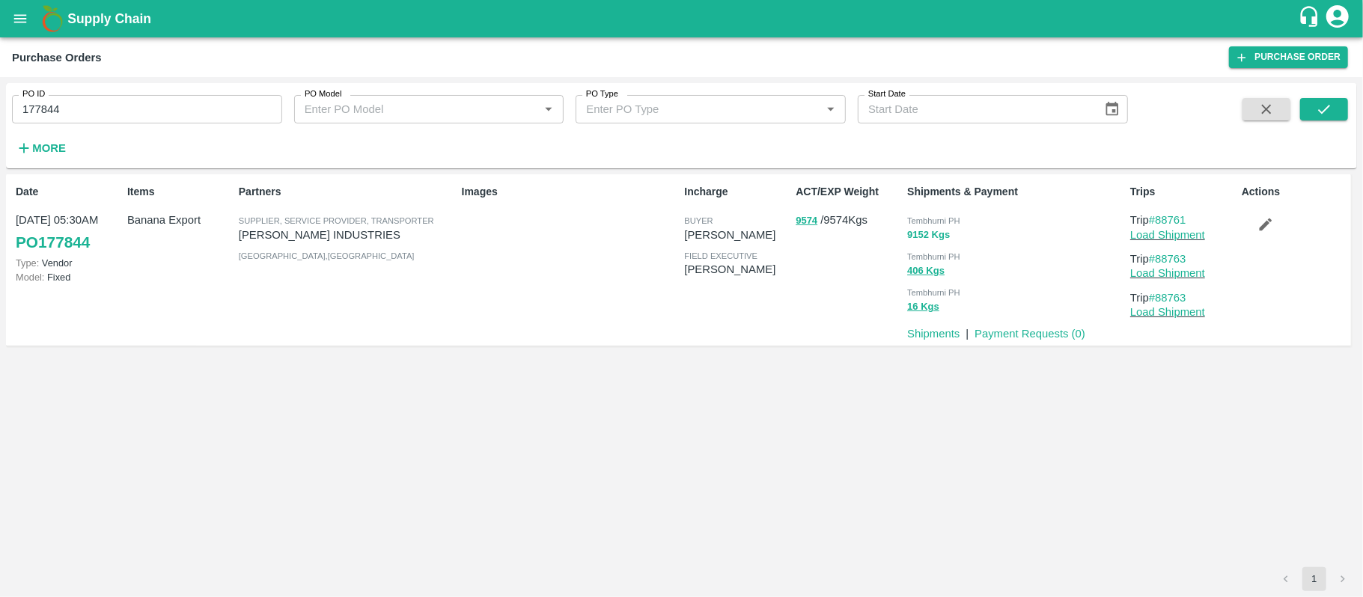
click at [917, 230] on button "9152 Kgs" at bounding box center [928, 235] width 43 height 17
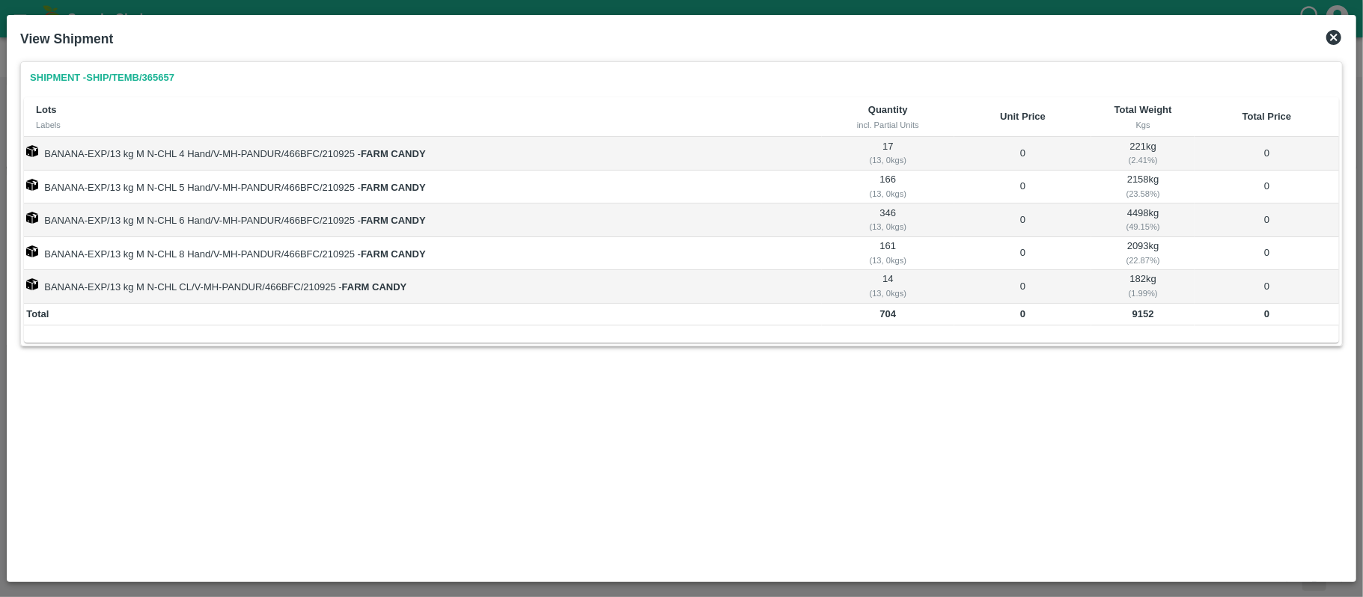
click at [1331, 31] on icon at bounding box center [1333, 37] width 15 height 15
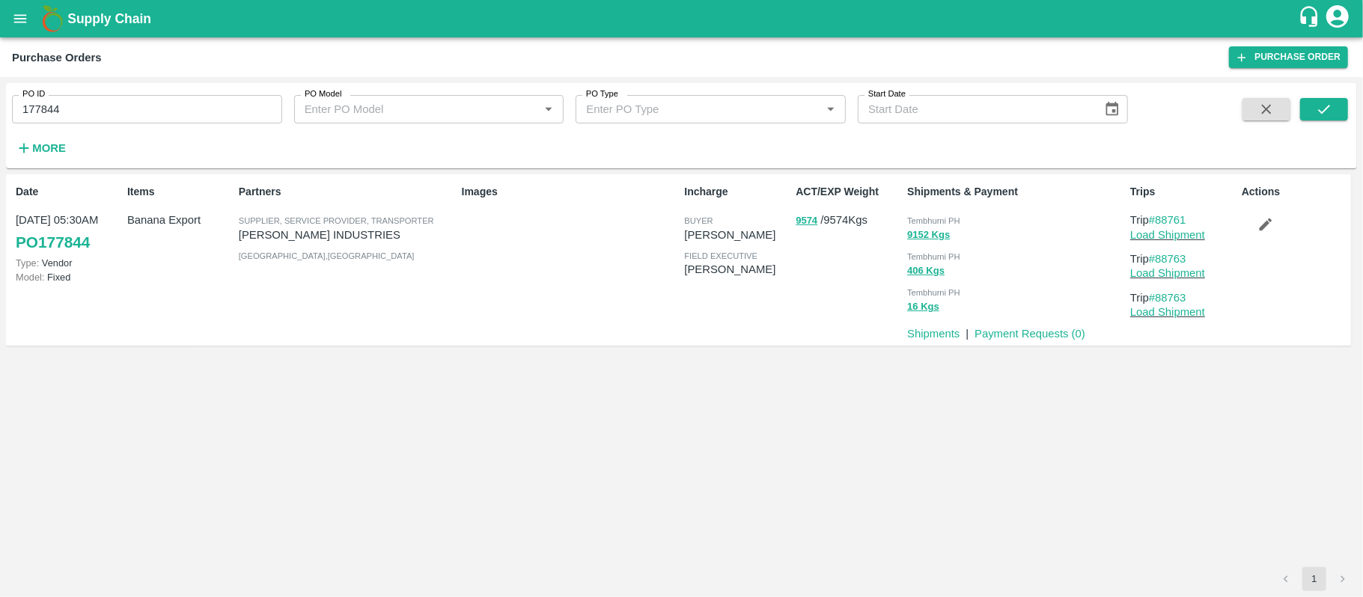
click at [819, 369] on div "Date [DATE] 05:30AM PO 177844 Type: Vendor Model: Fixed Items Banana Export Par…" at bounding box center [681, 370] width 1351 height 393
click at [917, 232] on button "9152 Kgs" at bounding box center [928, 235] width 43 height 17
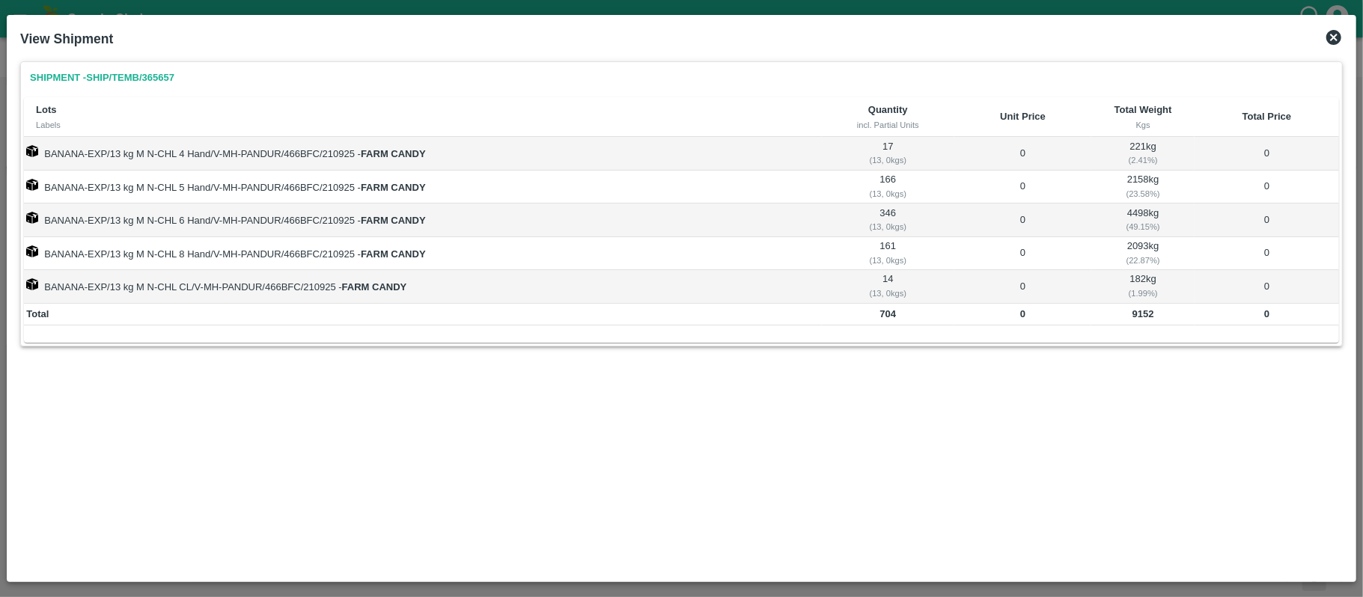
click at [1333, 42] on icon at bounding box center [1333, 37] width 15 height 15
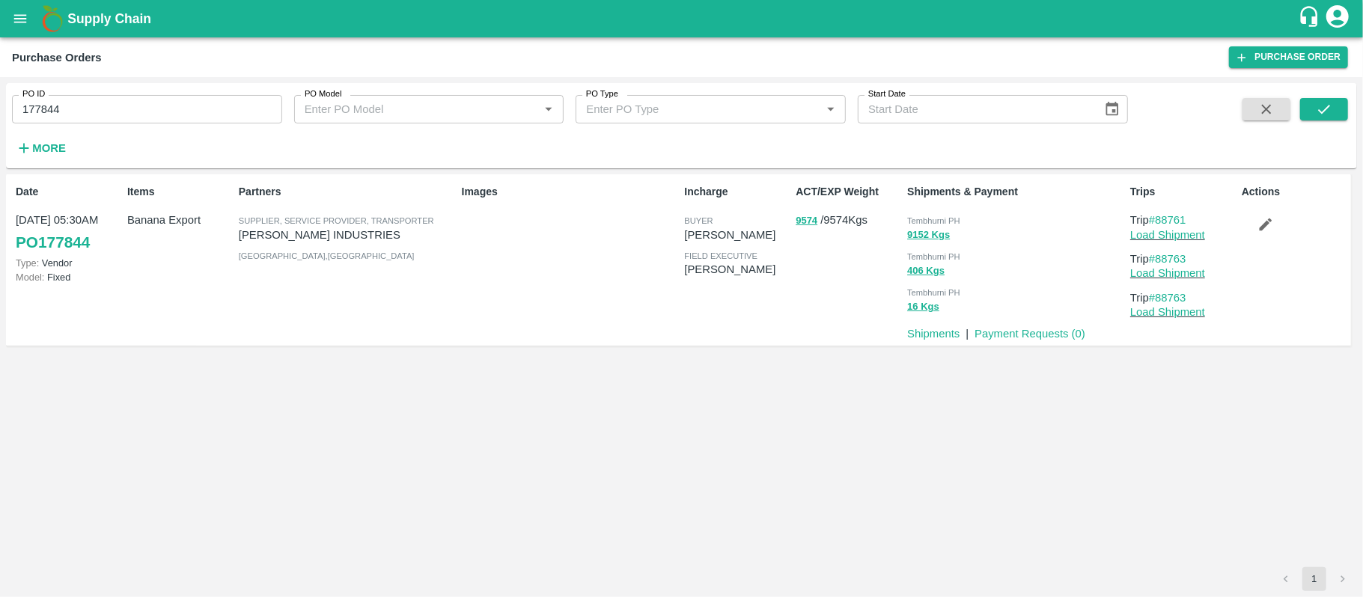
click at [135, 95] on input "177844" at bounding box center [147, 109] width 270 height 28
click at [135, 96] on input "177844" at bounding box center [147, 109] width 270 height 28
paste input "text"
type input "177843"
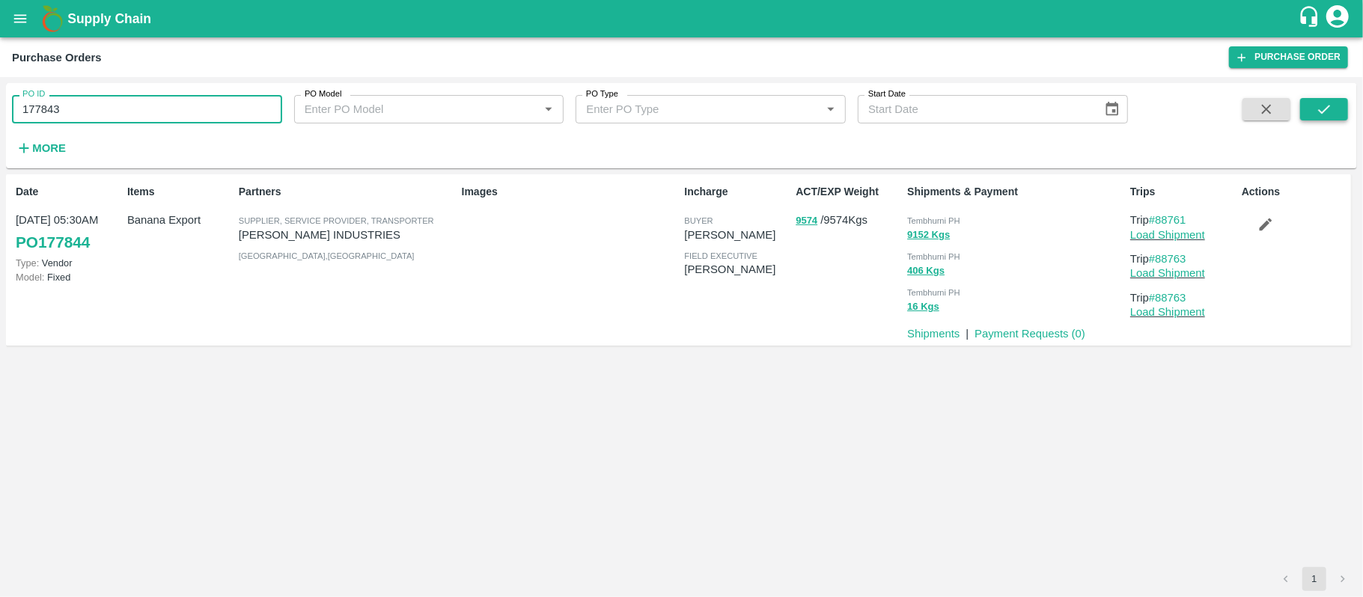
click at [1342, 108] on button "submit" at bounding box center [1324, 109] width 48 height 22
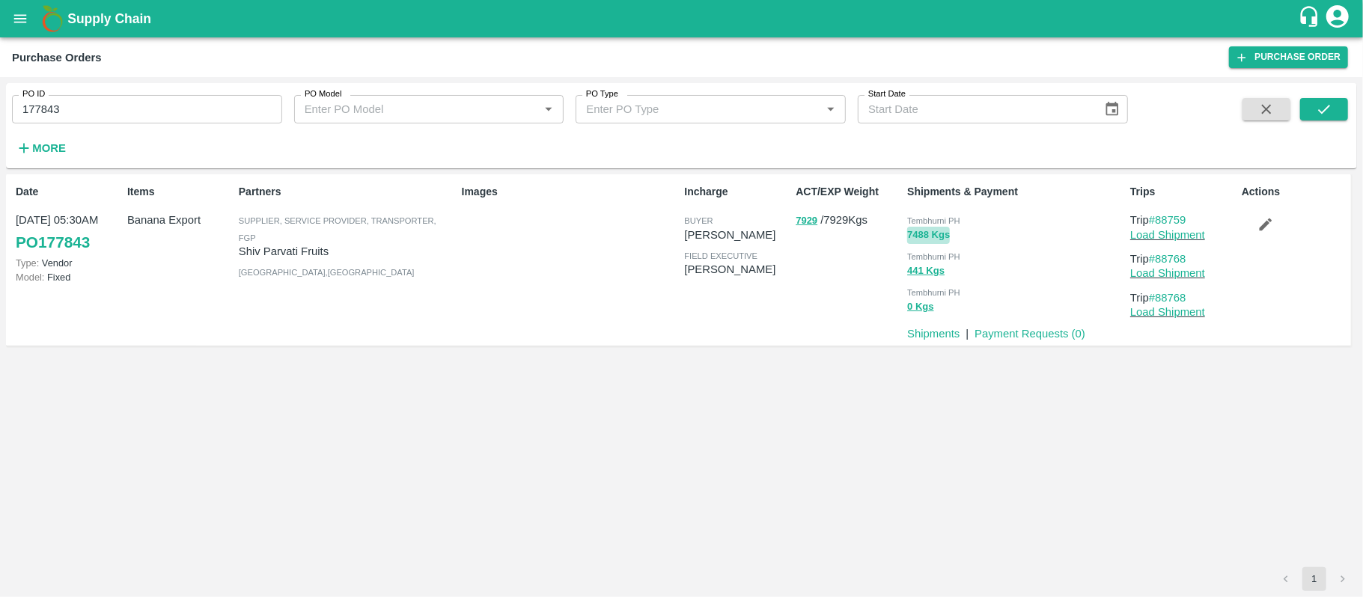
click at [943, 238] on button "7488 Kgs" at bounding box center [928, 235] width 43 height 17
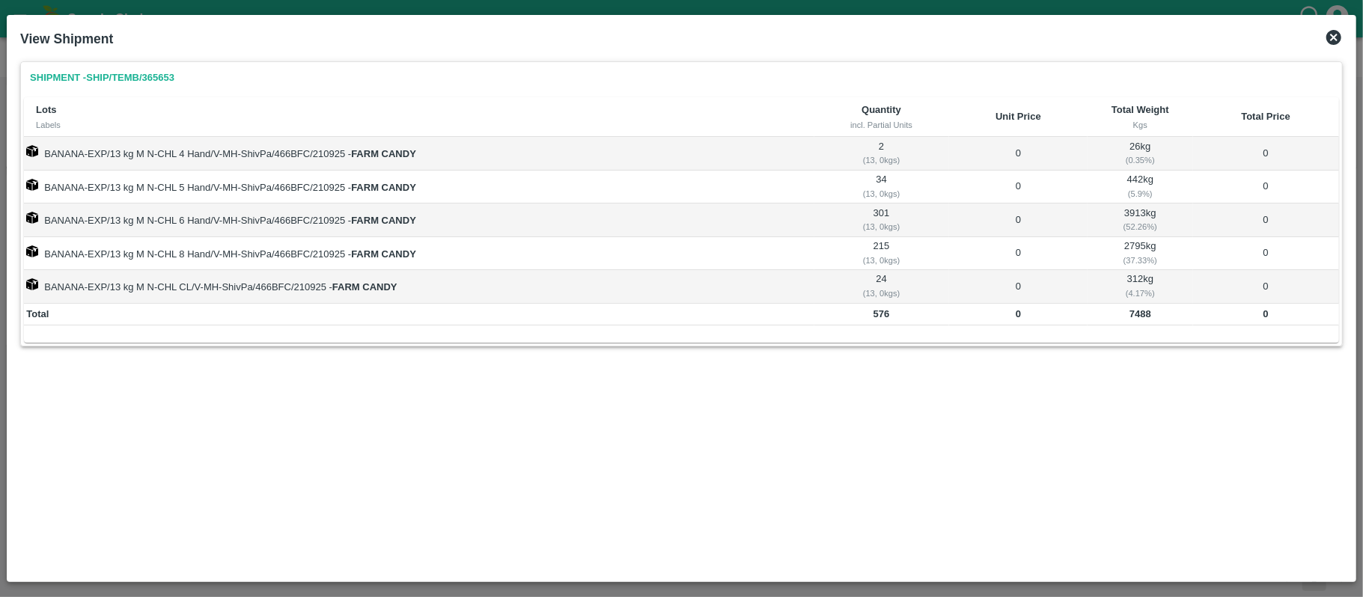
click at [1337, 36] on icon at bounding box center [1333, 37] width 15 height 15
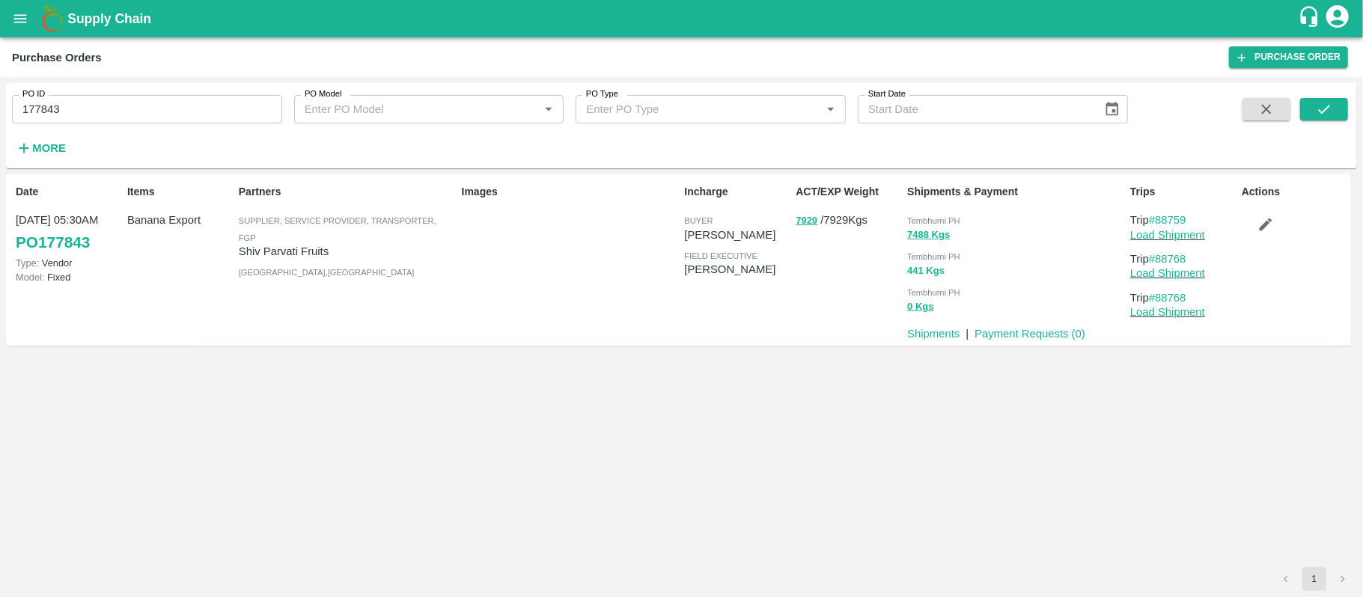
click at [917, 275] on button "441 Kgs" at bounding box center [925, 271] width 37 height 17
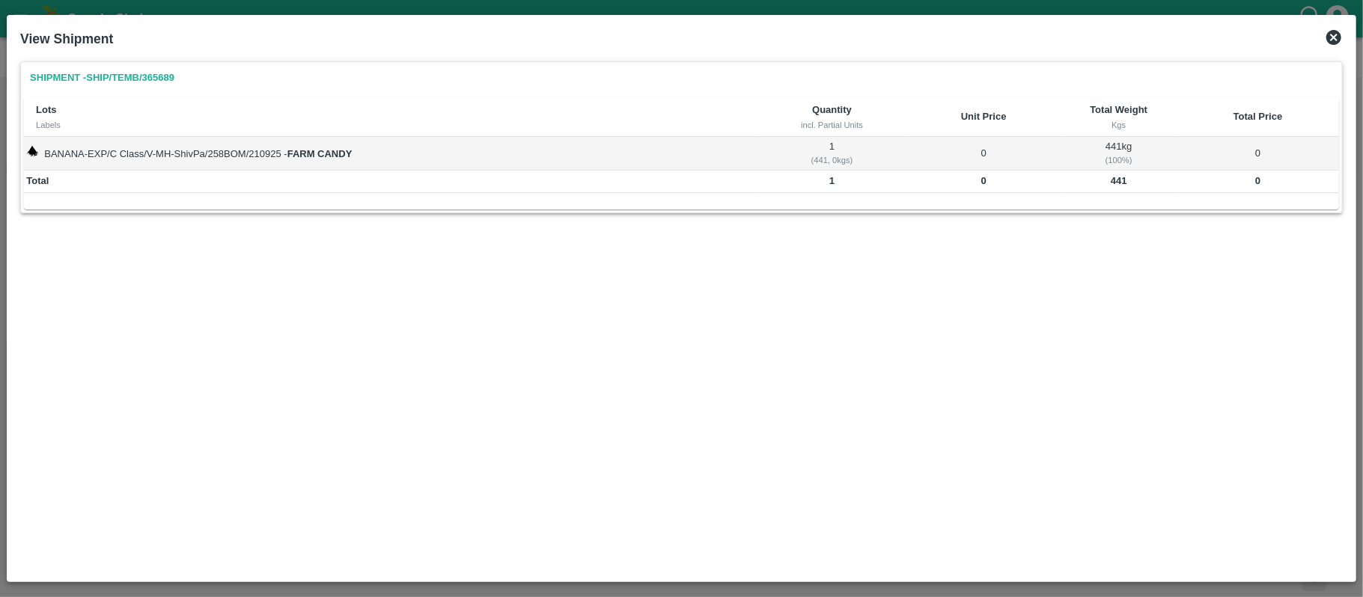
click at [1326, 45] on icon at bounding box center [1334, 37] width 18 height 18
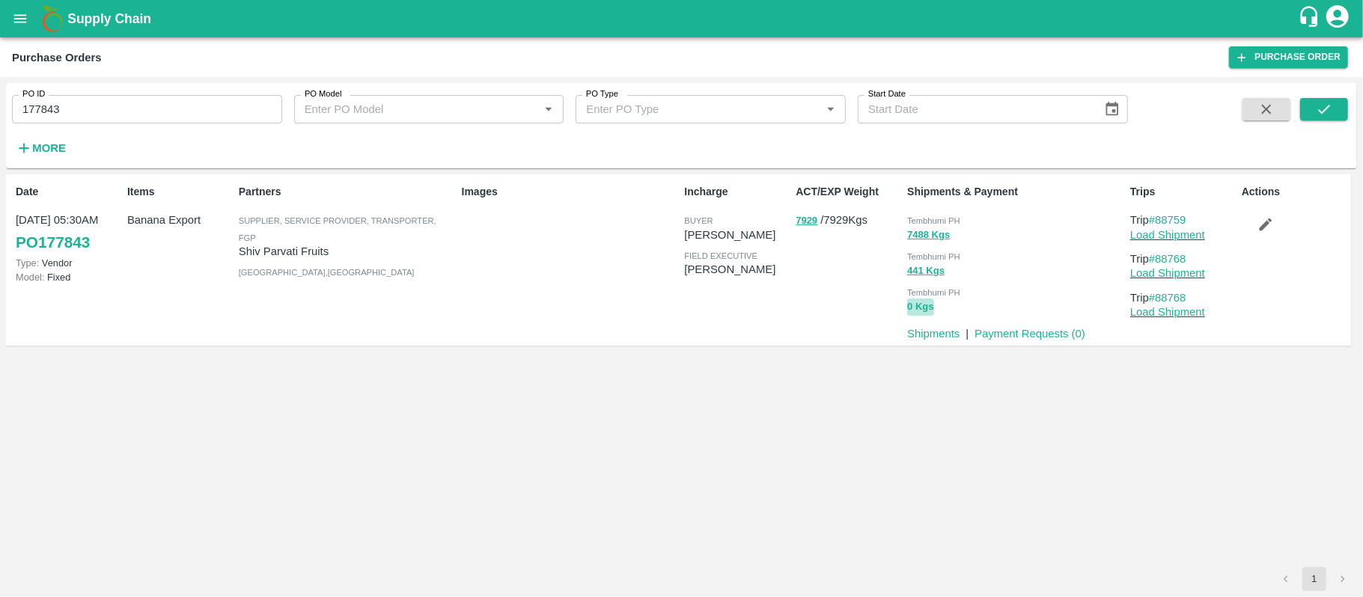
click at [931, 308] on button "0 Kgs" at bounding box center [920, 307] width 26 height 17
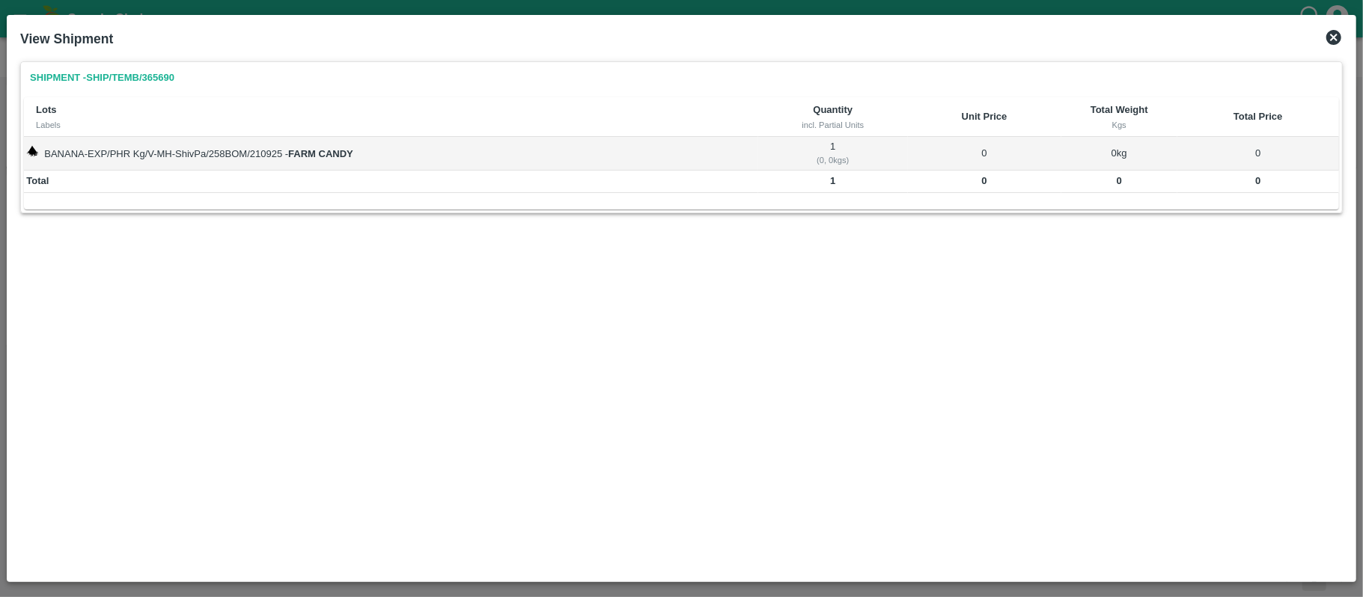
click at [1332, 31] on icon at bounding box center [1333, 37] width 15 height 15
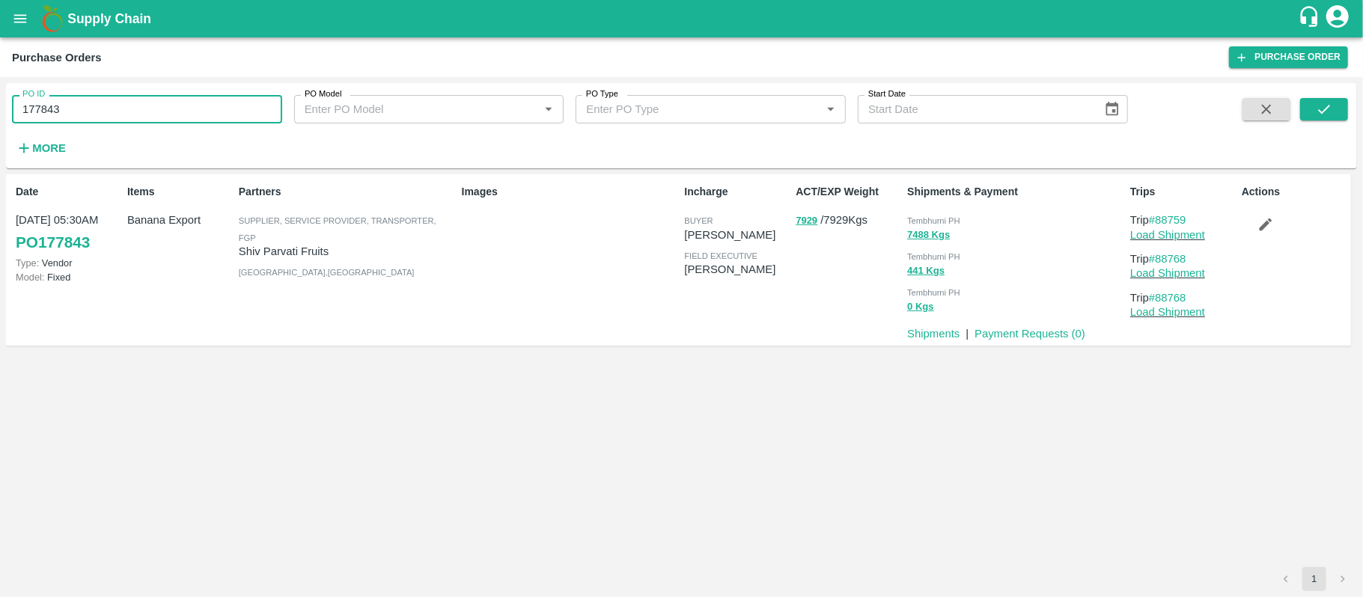
click at [112, 111] on input "177843" at bounding box center [147, 109] width 270 height 28
paste input "text"
click at [112, 111] on input "177843" at bounding box center [147, 109] width 270 height 28
type input "177286"
click at [1329, 106] on icon "submit" at bounding box center [1324, 109] width 12 height 9
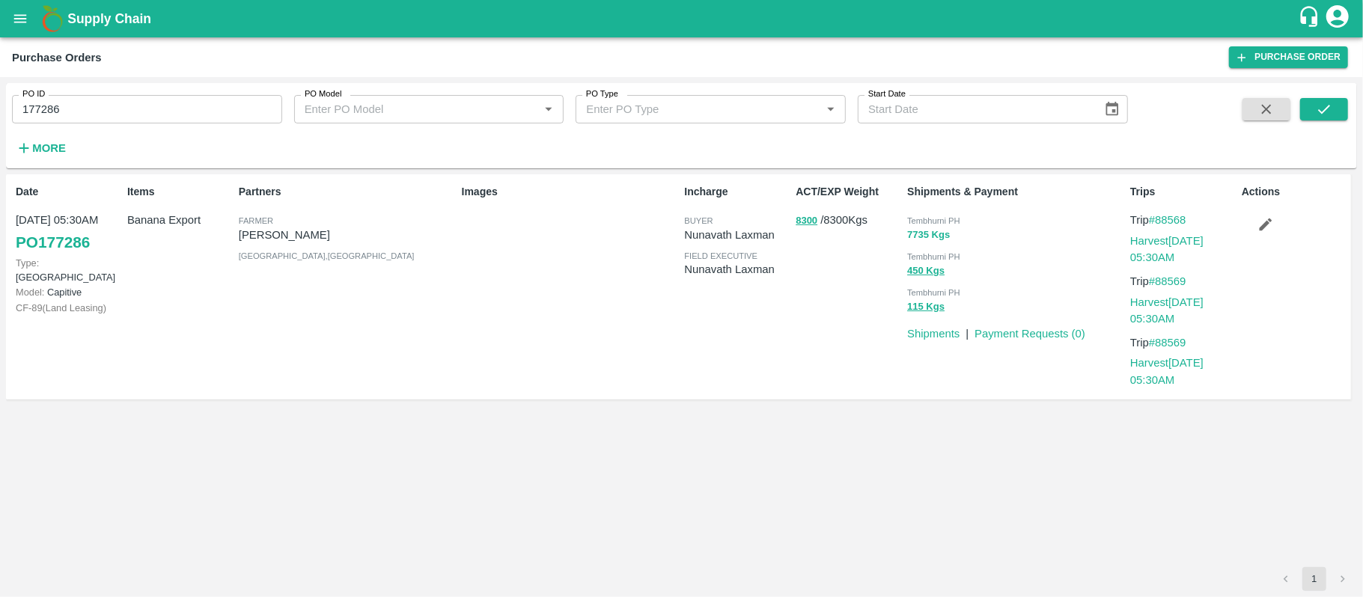
click at [916, 234] on button "7735 Kgs" at bounding box center [928, 235] width 43 height 17
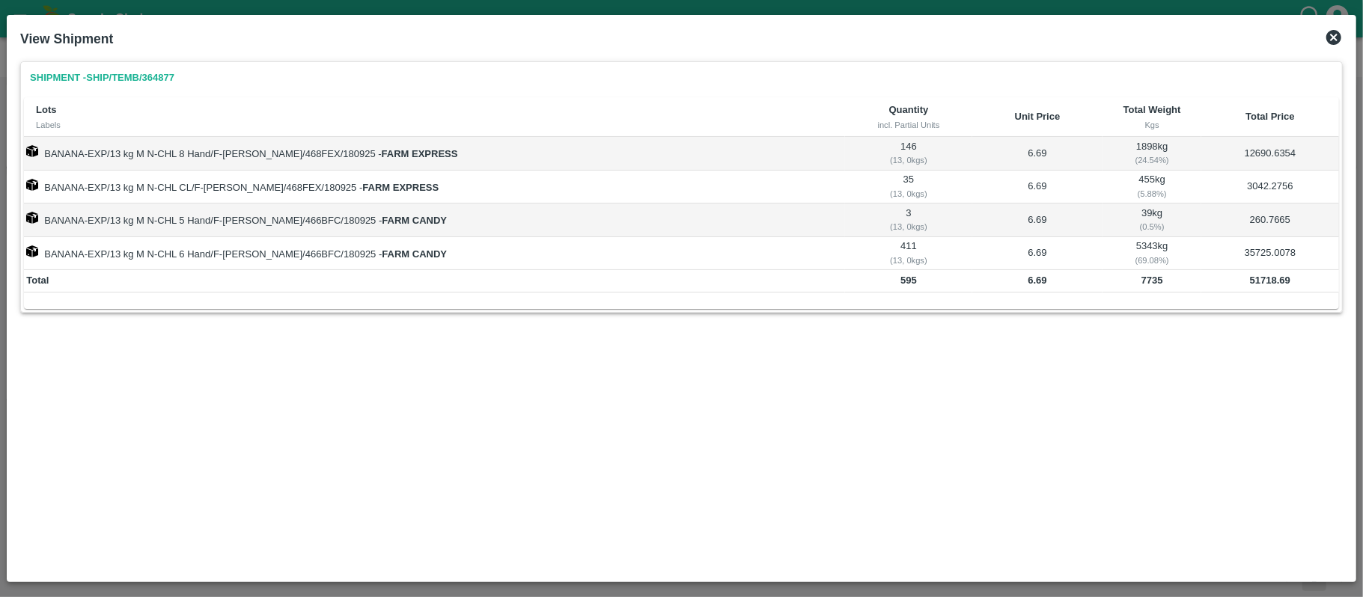
click at [1334, 33] on icon at bounding box center [1333, 37] width 15 height 15
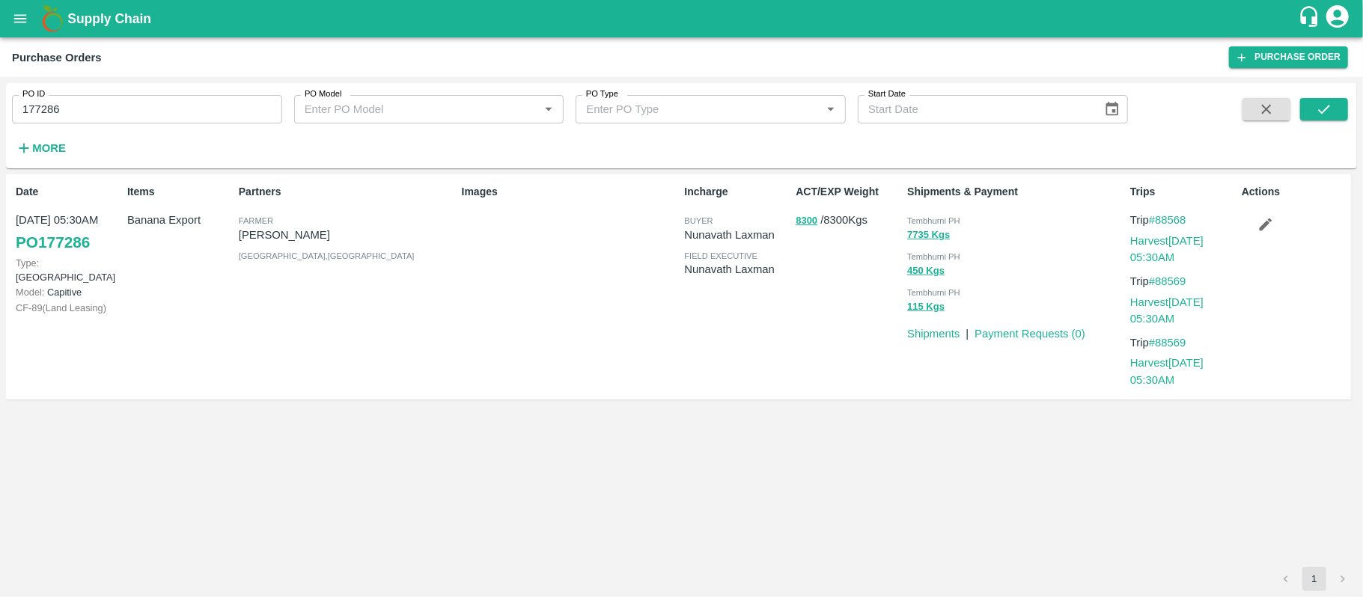
click at [177, 123] on input "177286" at bounding box center [147, 109] width 270 height 28
paste input "text"
click at [177, 123] on input "177286177286" at bounding box center [147, 109] width 270 height 28
paste input "text"
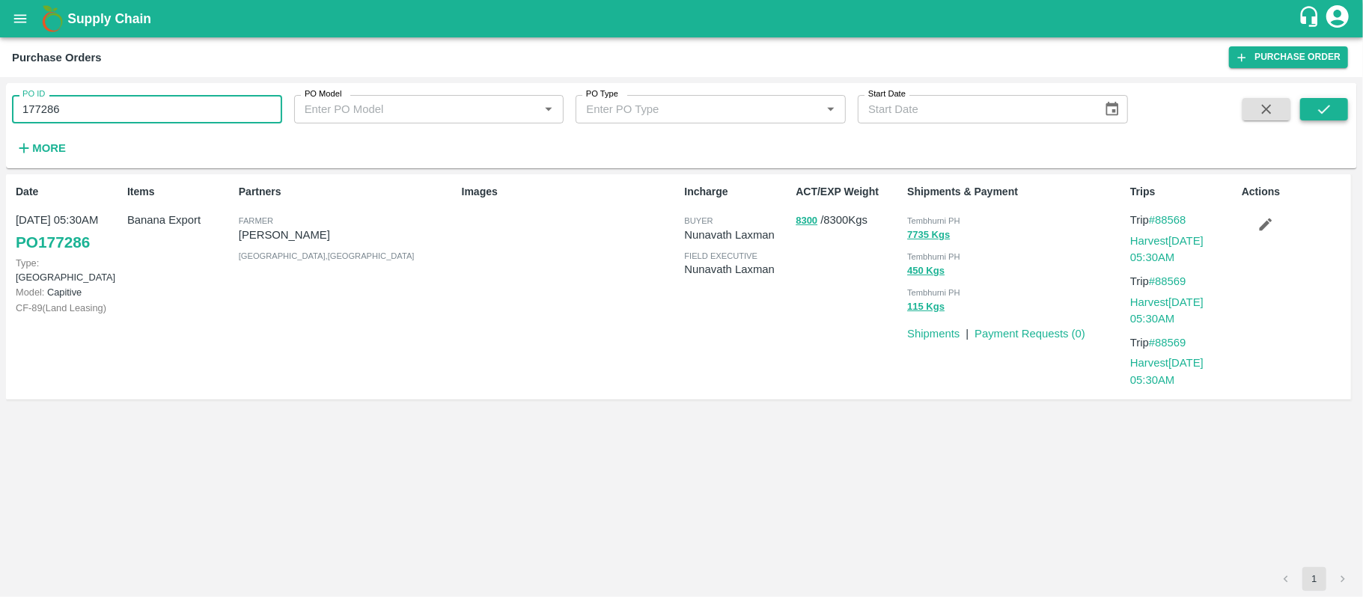
click at [1335, 108] on button "submit" at bounding box center [1324, 109] width 48 height 22
click at [843, 225] on p "8300 / 8300 Kgs" at bounding box center [848, 220] width 106 height 17
click at [288, 237] on p "[PERSON_NAME]" at bounding box center [347, 235] width 217 height 16
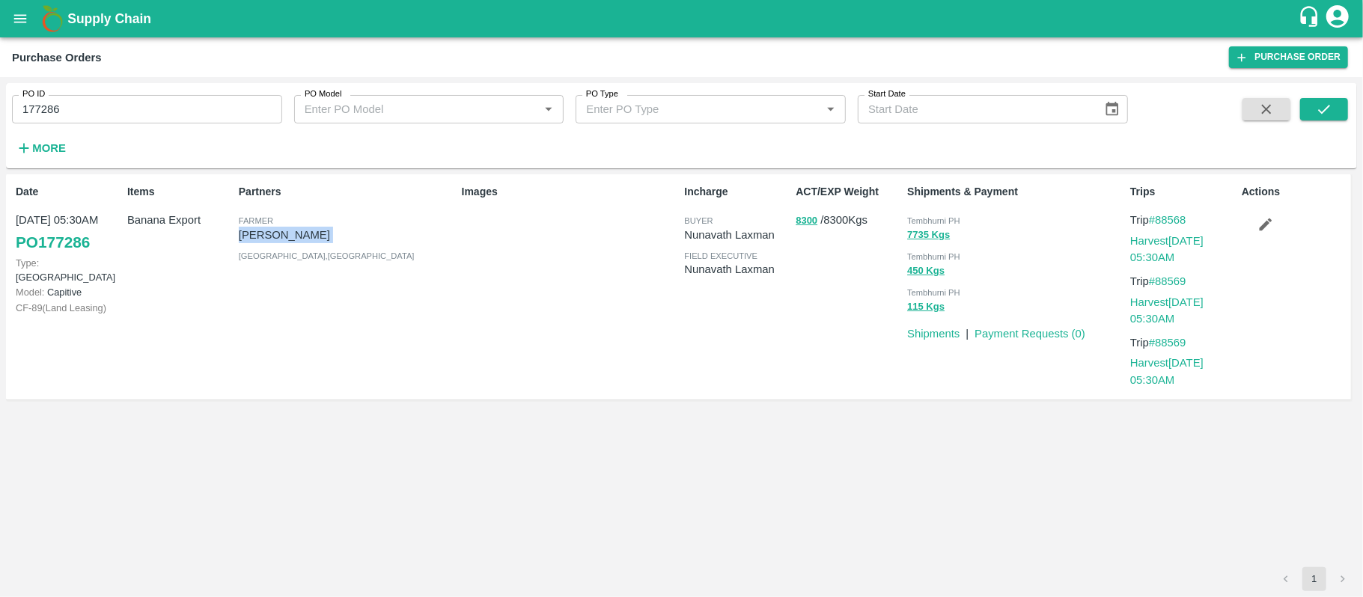
click at [288, 237] on p "[PERSON_NAME]" at bounding box center [347, 235] width 217 height 16
click at [136, 112] on input "177286" at bounding box center [147, 109] width 270 height 28
paste input "text"
click at [1310, 118] on button "submit" at bounding box center [1324, 109] width 48 height 22
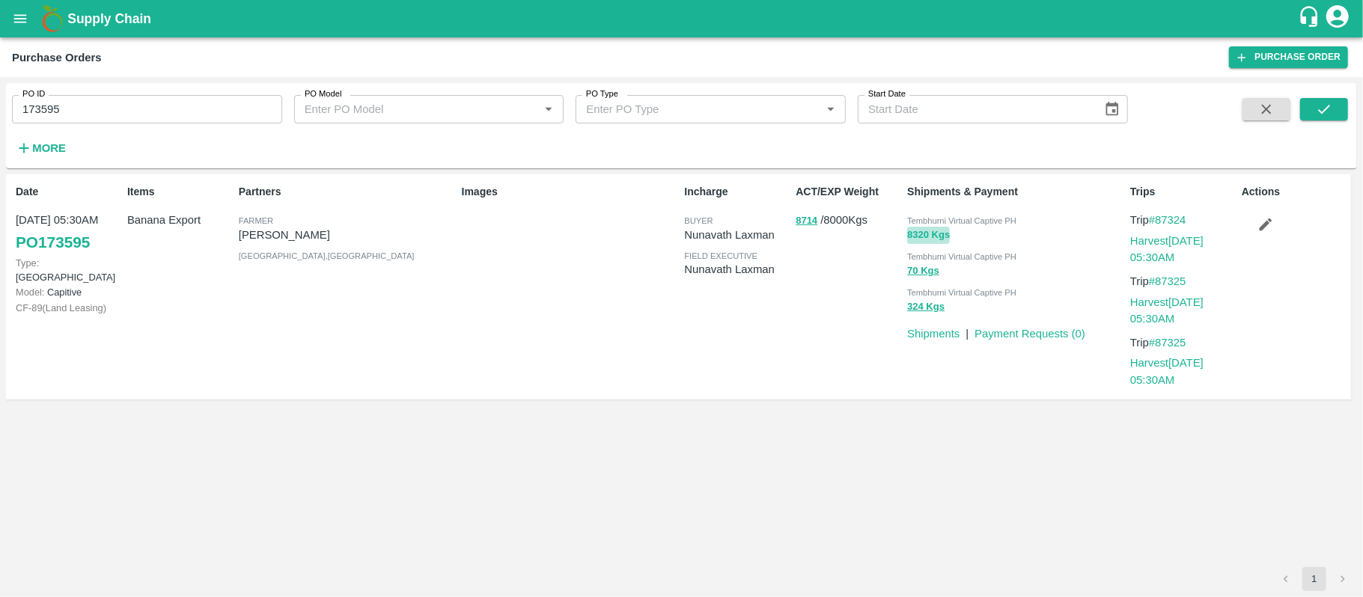
click at [913, 234] on button "8320 Kgs" at bounding box center [928, 235] width 43 height 17
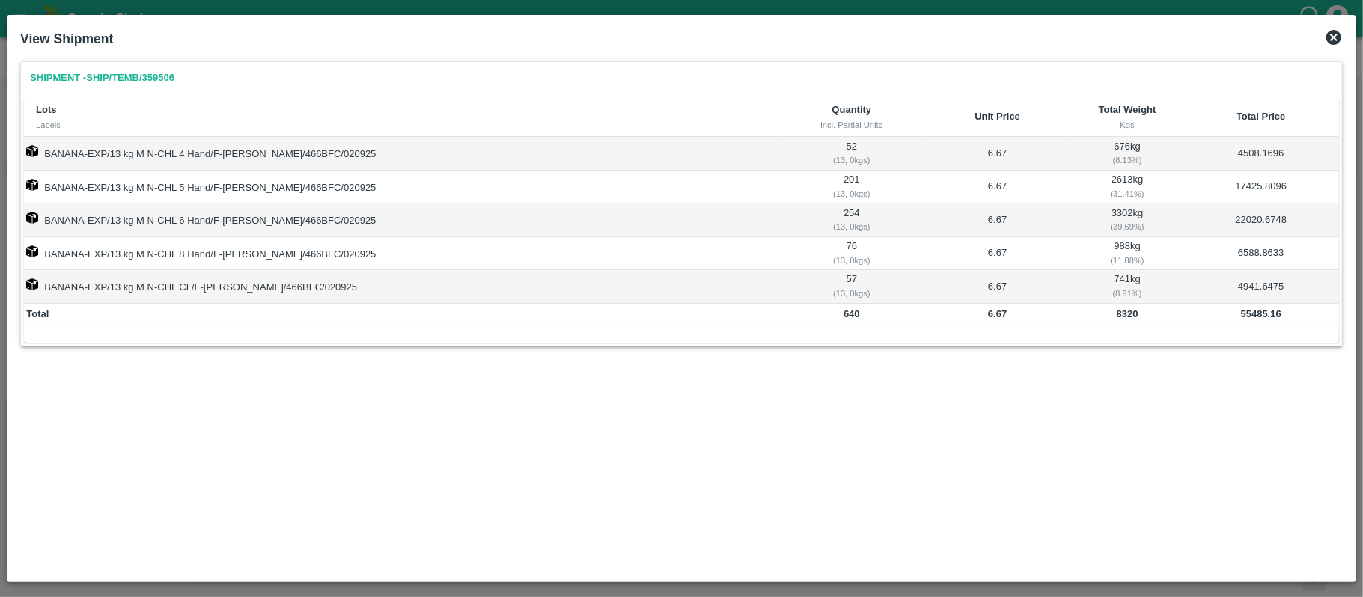
click at [1331, 37] on icon at bounding box center [1333, 37] width 15 height 15
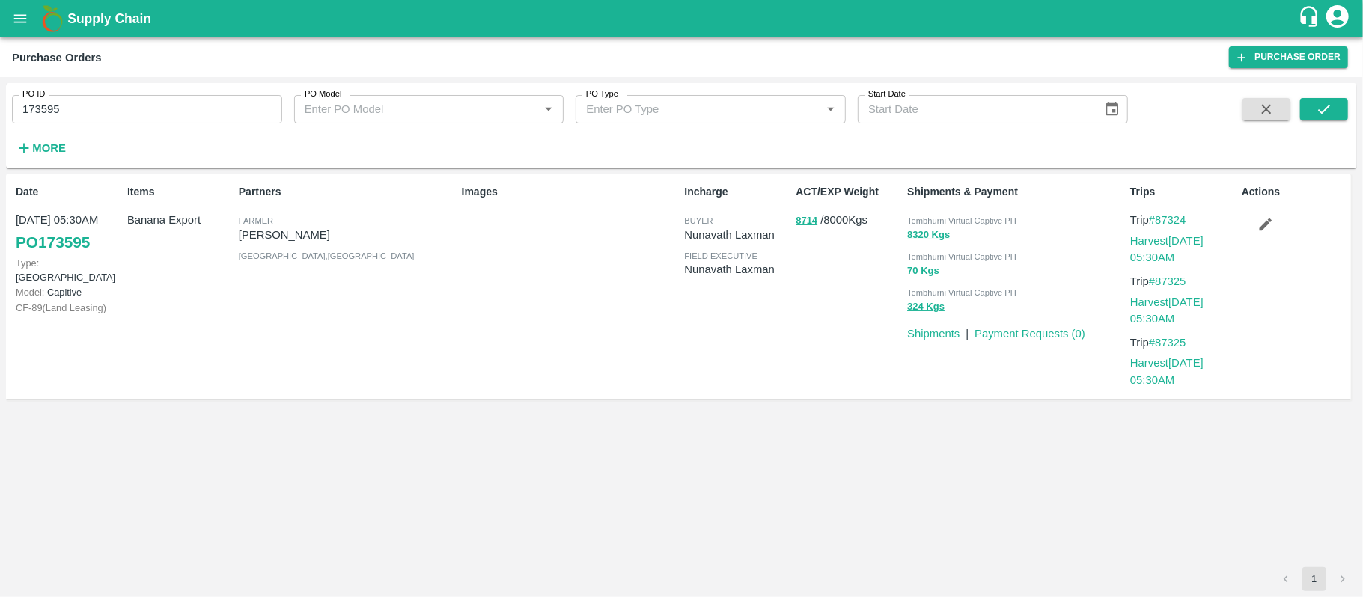
click at [911, 273] on button "70 Kgs" at bounding box center [923, 271] width 32 height 17
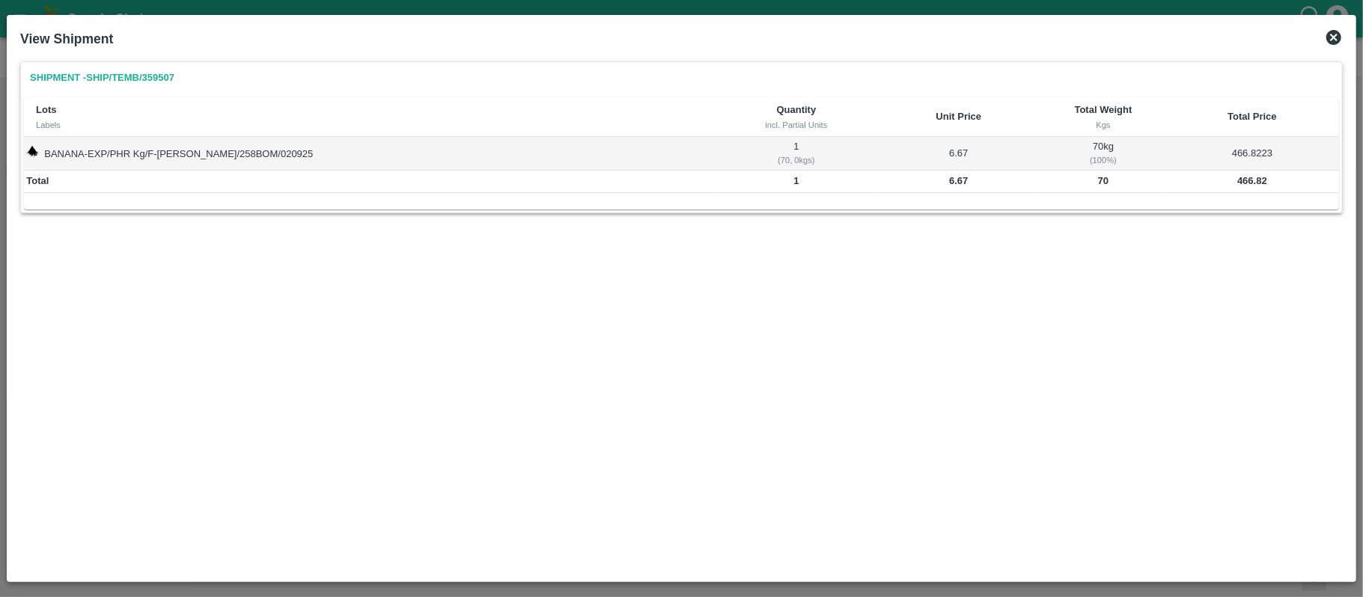
click at [1339, 39] on icon at bounding box center [1333, 37] width 15 height 15
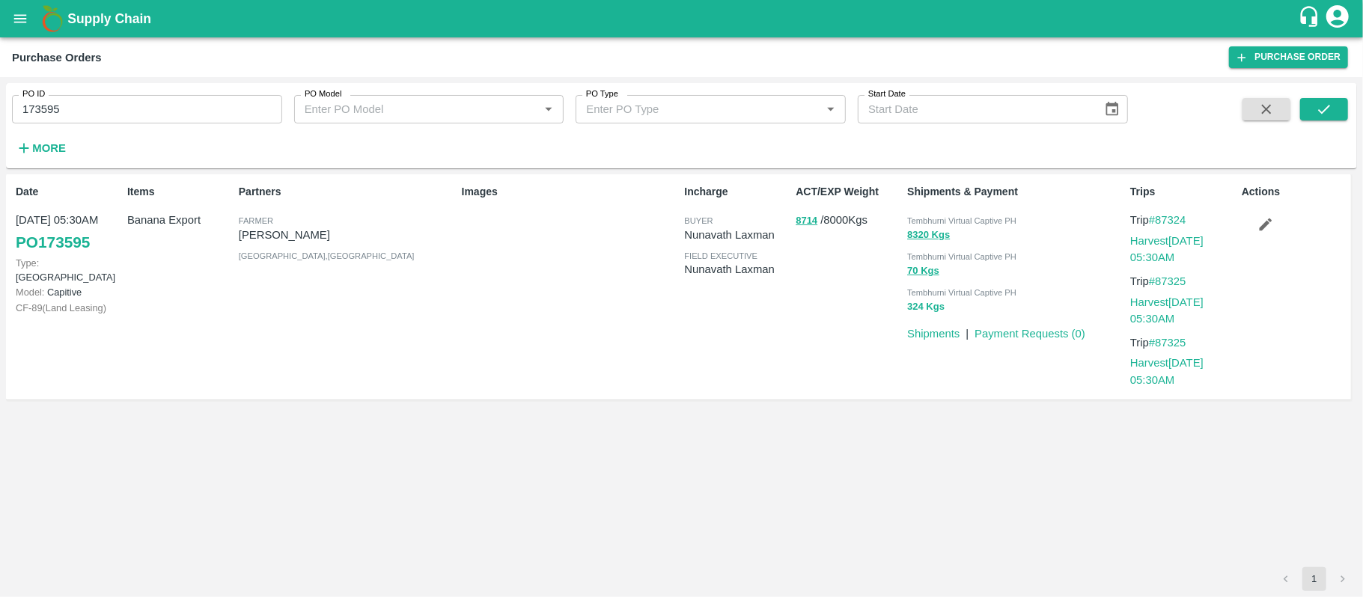
click at [911, 306] on button "324 Kgs" at bounding box center [925, 307] width 37 height 17
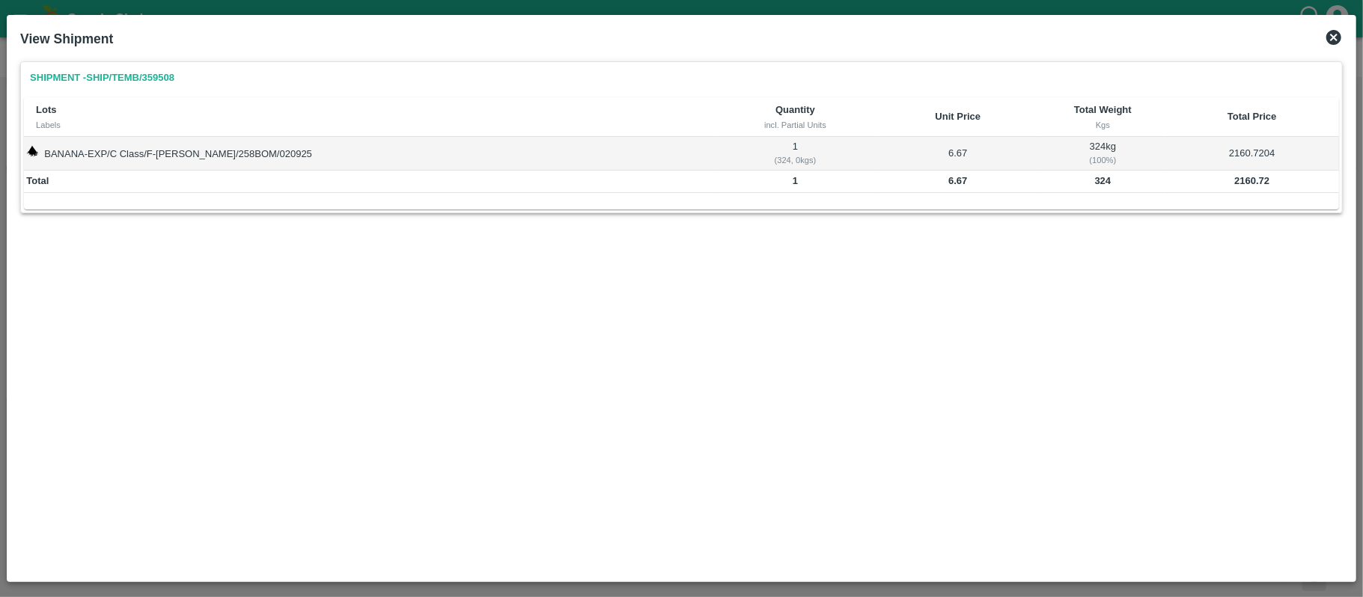
click at [1327, 40] on icon at bounding box center [1334, 37] width 18 height 18
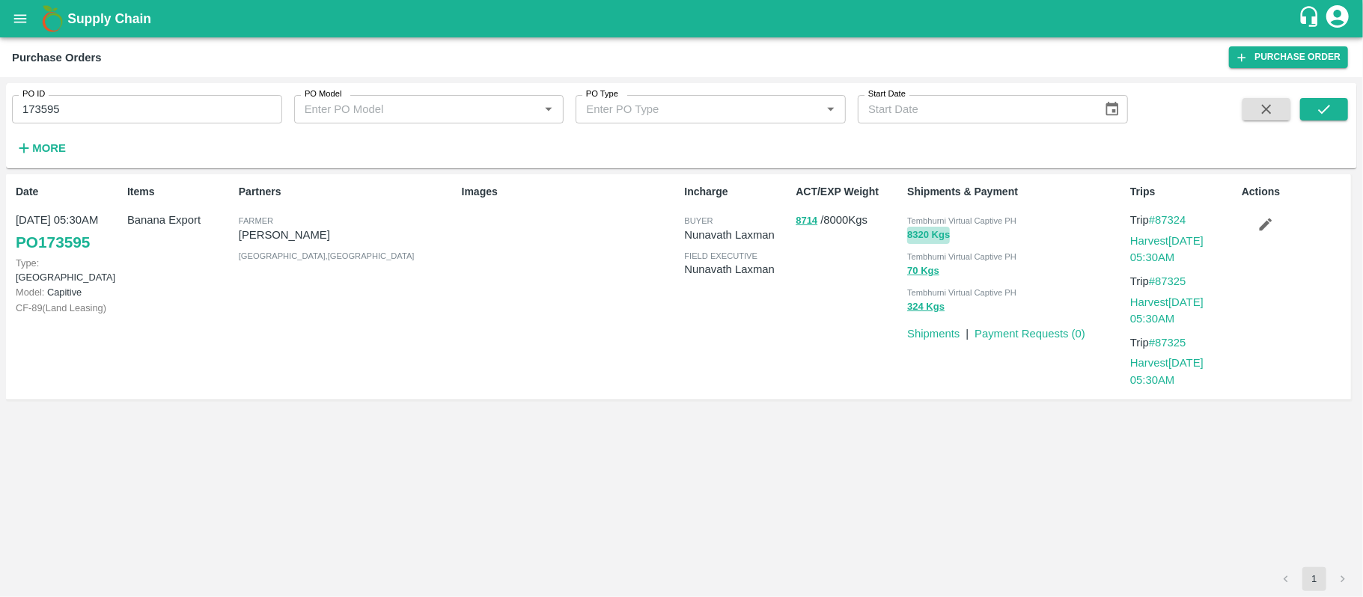
click at [907, 237] on button "8320 Kgs" at bounding box center [928, 235] width 43 height 17
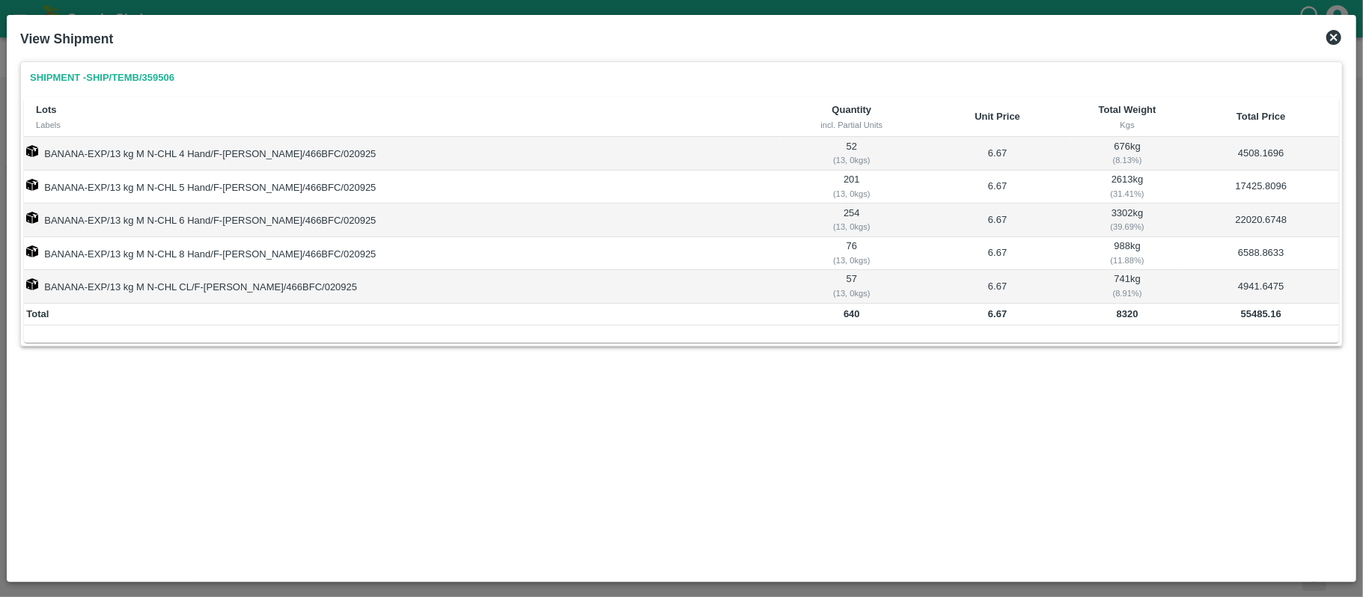
click at [1247, 319] on b "55485.16" at bounding box center [1261, 313] width 40 height 11
click at [1336, 28] on icon at bounding box center [1334, 37] width 18 height 18
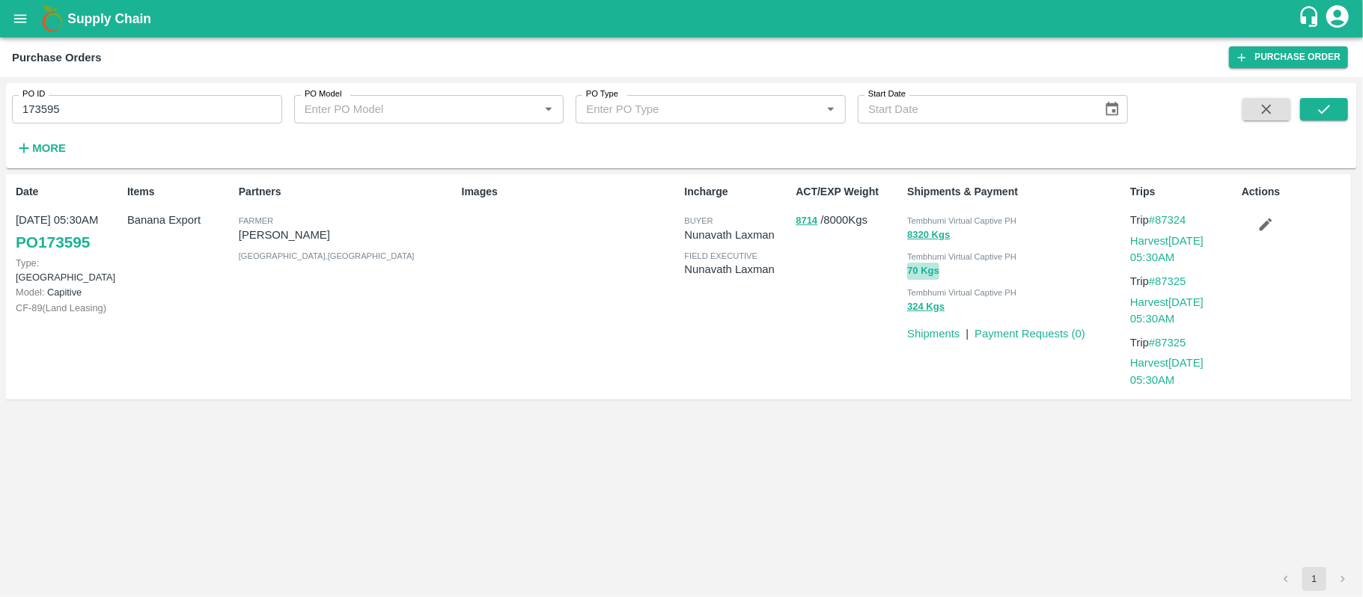
click at [914, 269] on button "70 Kgs" at bounding box center [923, 271] width 32 height 17
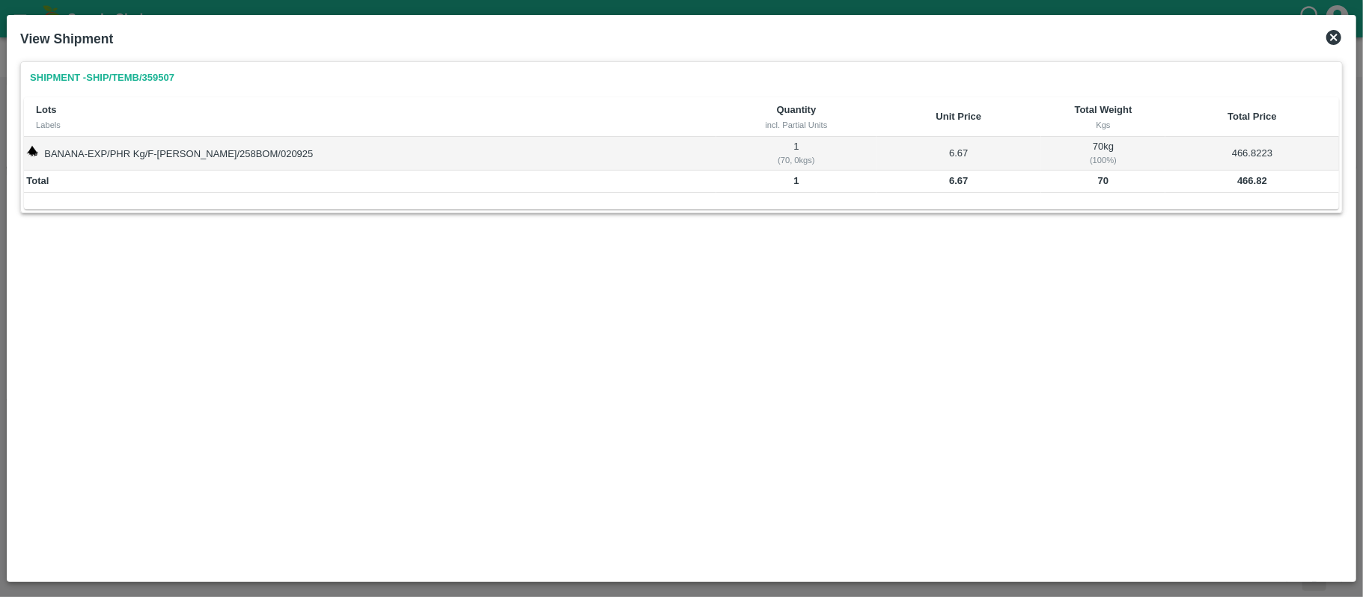
click at [1237, 181] on b "466.82" at bounding box center [1252, 180] width 30 height 11
click at [1326, 31] on icon at bounding box center [1334, 37] width 18 height 18
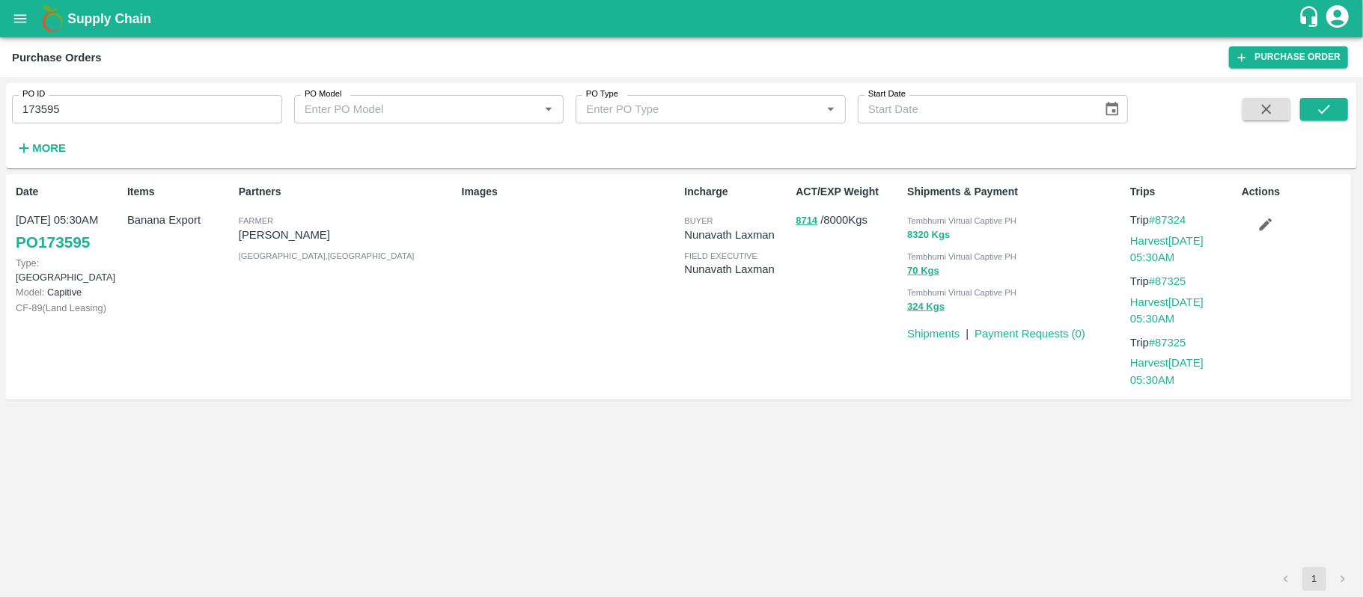
click at [929, 234] on button "8320 Kgs" at bounding box center [928, 235] width 43 height 17
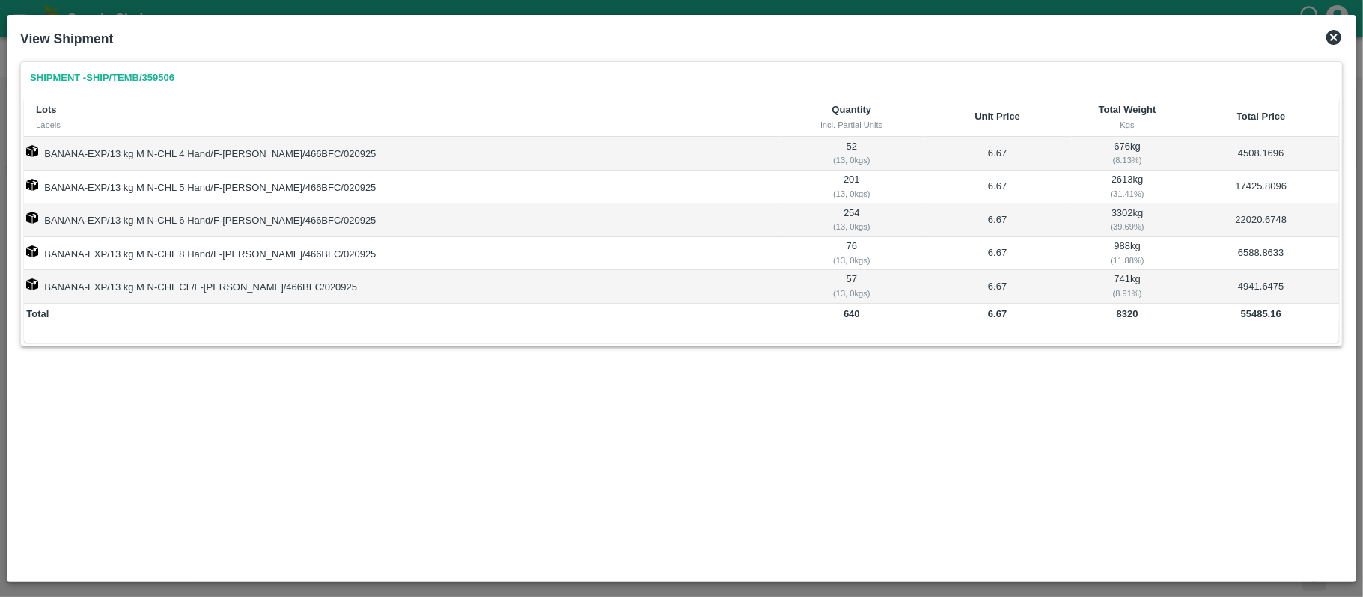
click at [1255, 317] on b "55485.16" at bounding box center [1261, 313] width 40 height 11
click at [1335, 25] on div "View Shipment" at bounding box center [681, 38] width 1334 height 33
click at [1333, 33] on icon at bounding box center [1333, 37] width 15 height 15
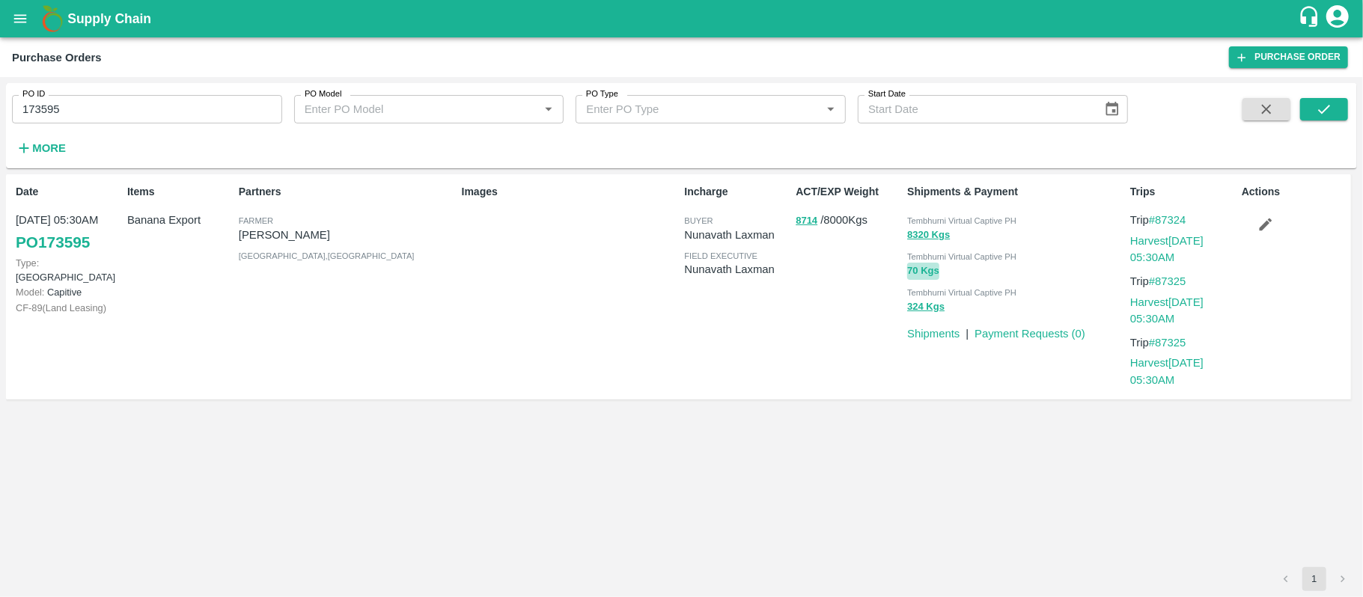
click at [920, 269] on button "70 Kgs" at bounding box center [923, 271] width 32 height 17
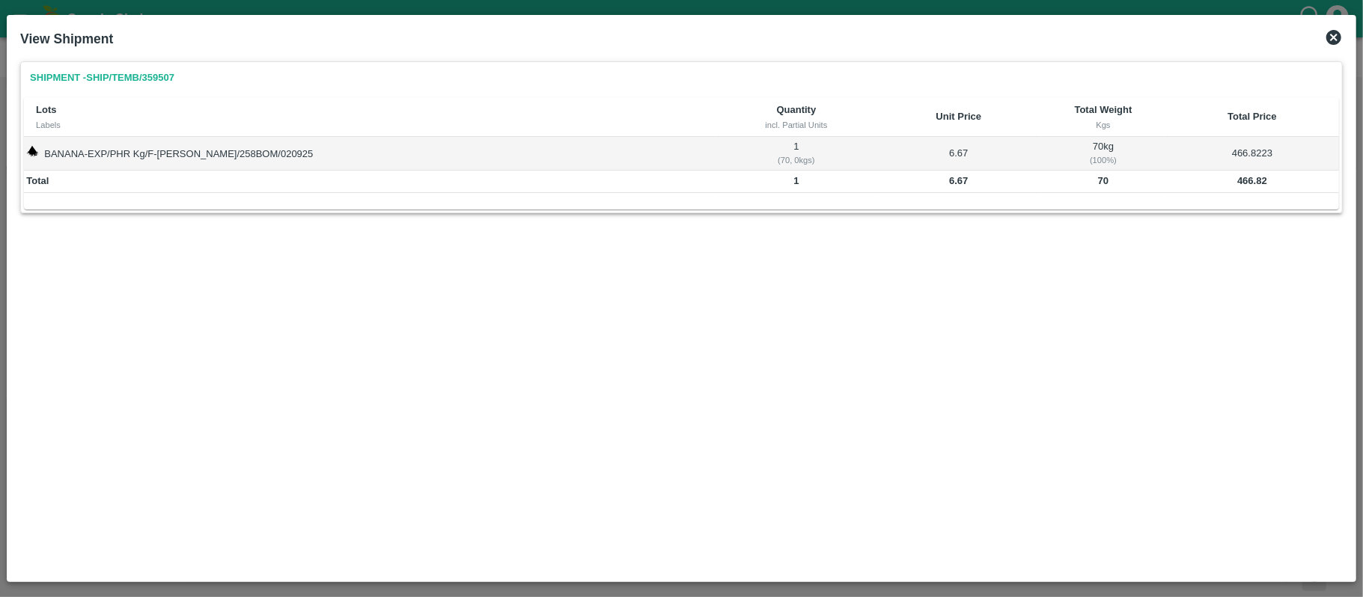
click at [1247, 181] on b "466.82" at bounding box center [1252, 180] width 30 height 11
click at [1337, 34] on icon at bounding box center [1333, 37] width 15 height 15
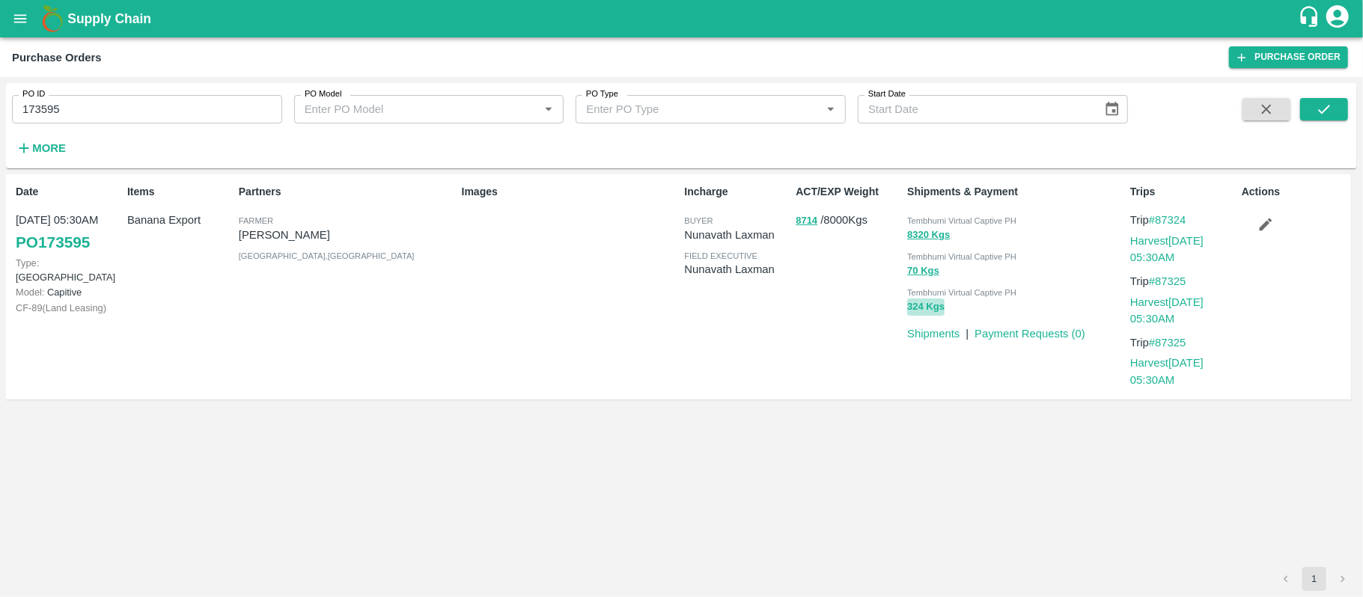
click at [920, 307] on button "324 Kgs" at bounding box center [925, 307] width 37 height 17
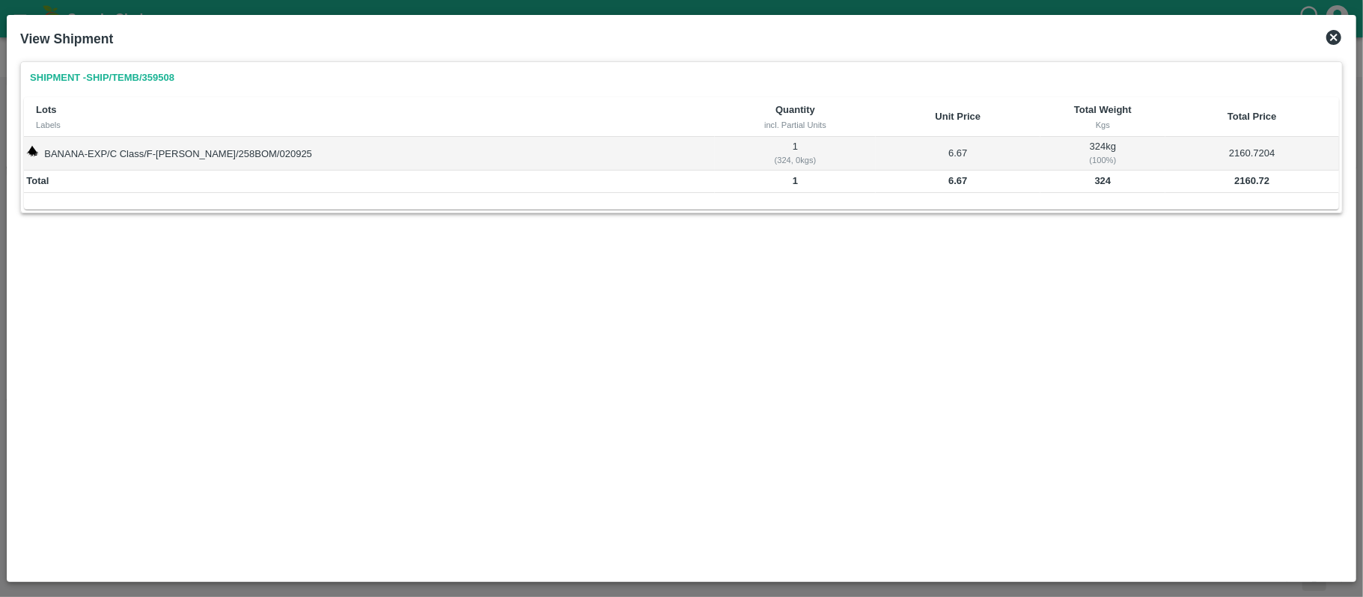
click at [1240, 183] on b "2160.72" at bounding box center [1251, 180] width 35 height 11
click at [1329, 37] on icon at bounding box center [1333, 37] width 15 height 15
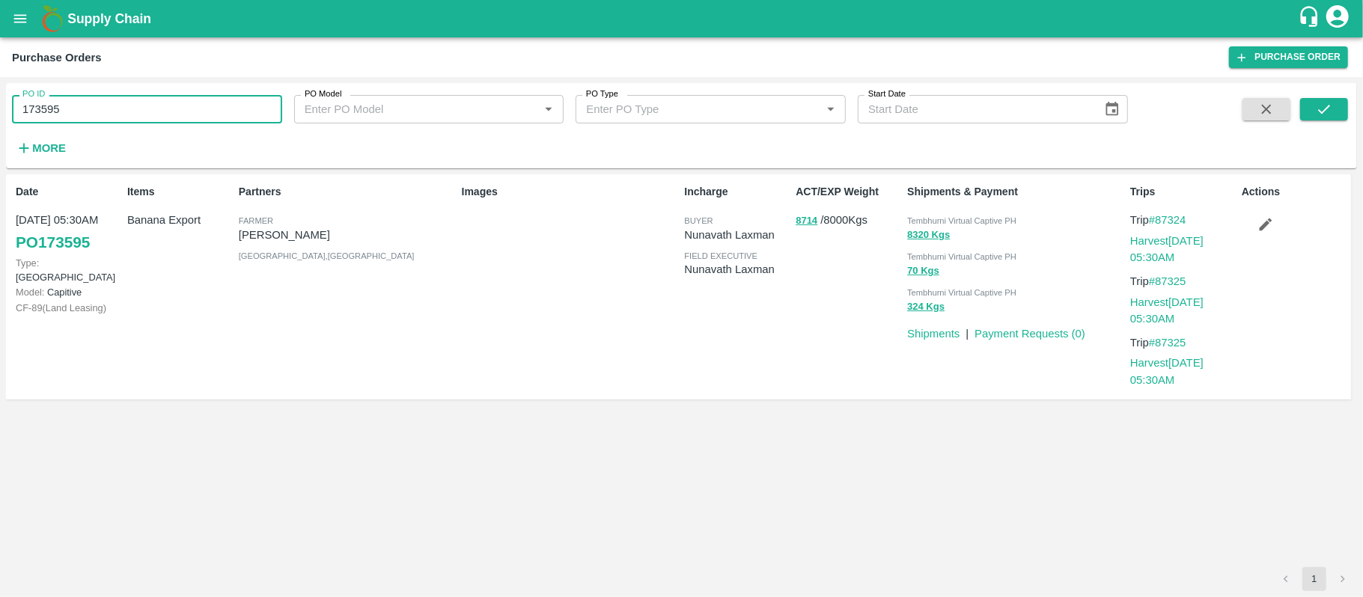
click at [142, 114] on input "173595" at bounding box center [147, 109] width 270 height 28
paste input "text"
click at [1306, 109] on button "submit" at bounding box center [1324, 109] width 48 height 22
click at [276, 229] on p "[PERSON_NAME]" at bounding box center [347, 235] width 217 height 16
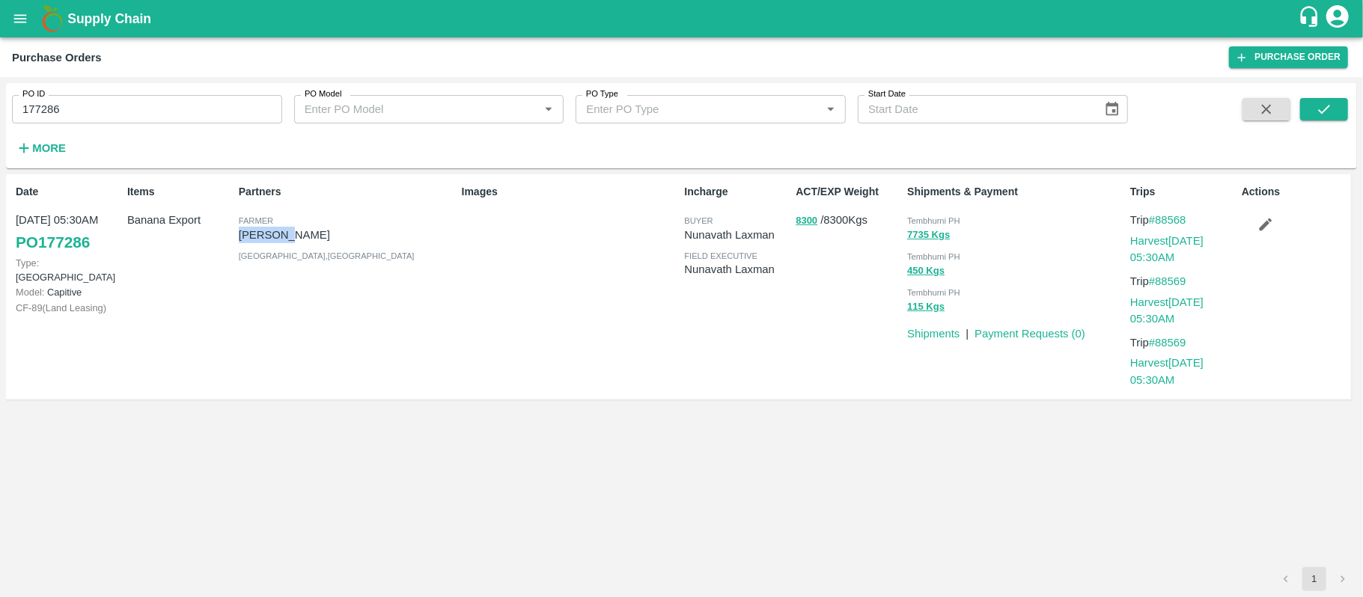
click at [276, 229] on p "[PERSON_NAME]" at bounding box center [347, 235] width 217 height 16
click at [162, 111] on input "177286" at bounding box center [147, 109] width 270 height 28
click at [373, 304] on div "Partners [PERSON_NAME] [PERSON_NAME] [GEOGRAPHIC_DATA] , [GEOGRAPHIC_DATA]" at bounding box center [344, 287] width 223 height 218
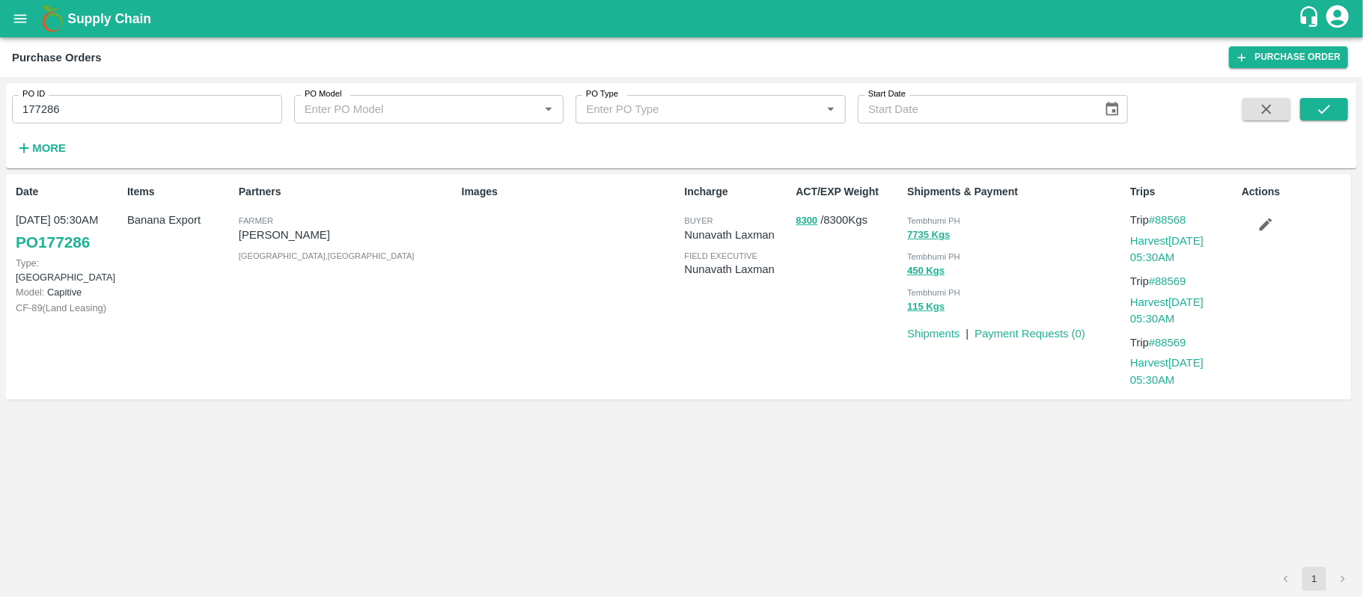
click at [165, 249] on div "Items Banana Export" at bounding box center [177, 287] width 112 height 218
click at [803, 223] on button "8300" at bounding box center [806, 221] width 22 height 17
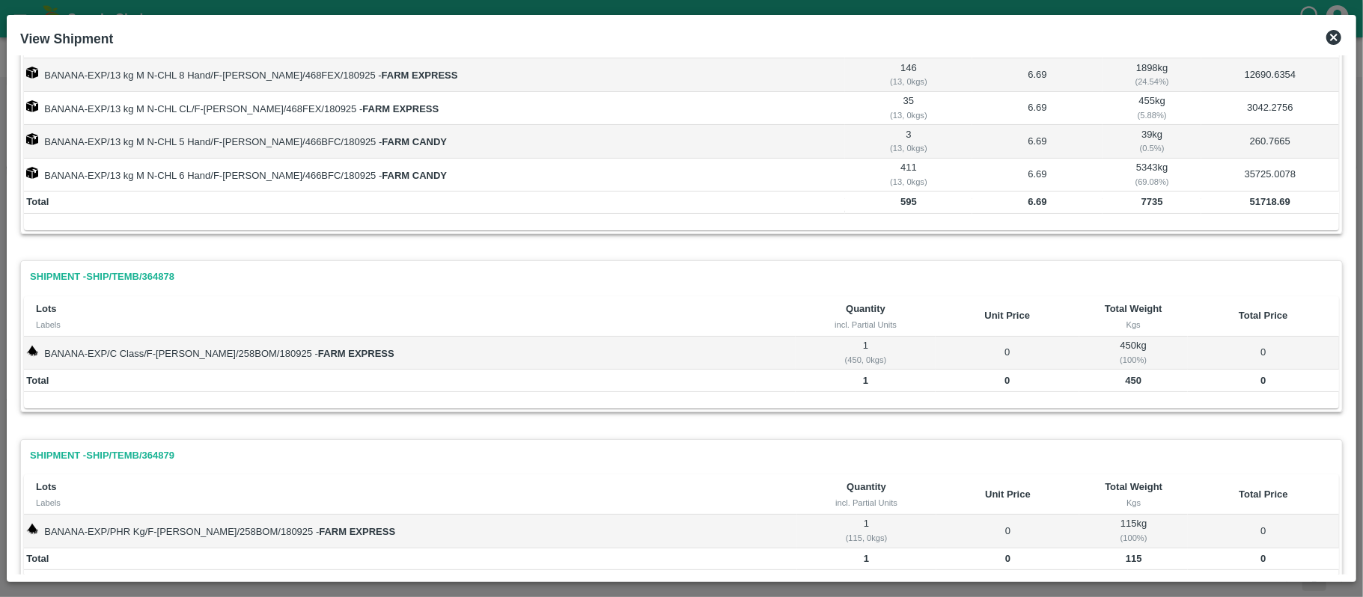
scroll to position [31, 0]
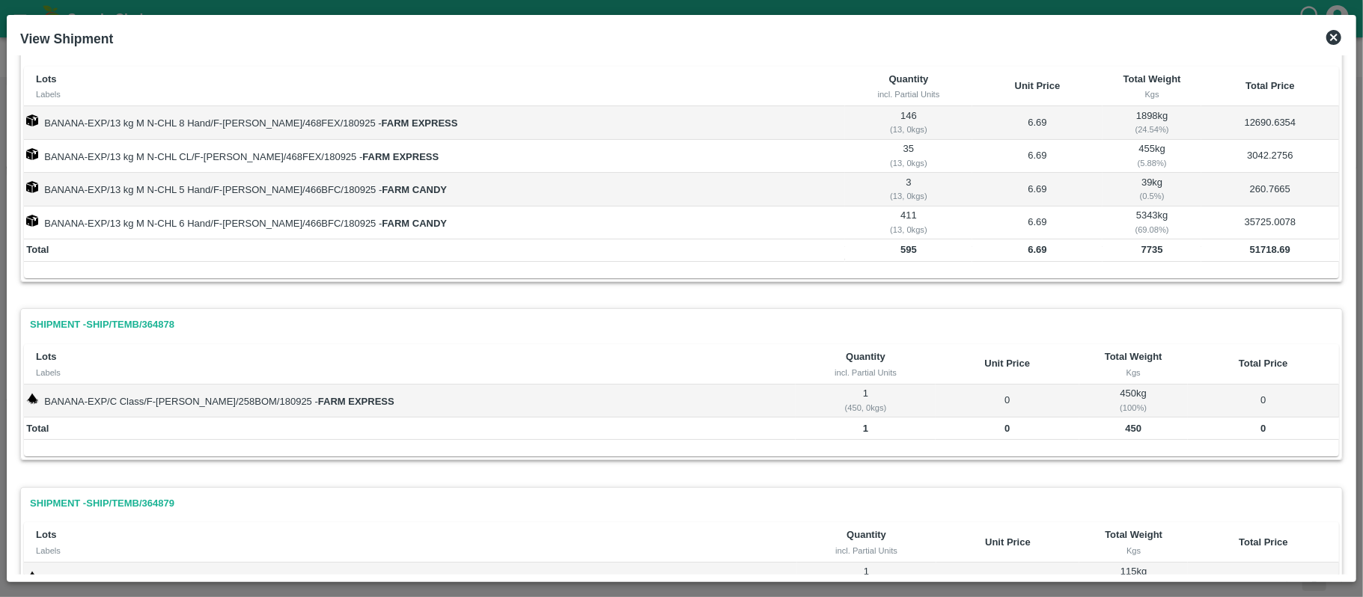
click at [1141, 249] on b "7735" at bounding box center [1152, 249] width 22 height 11
click at [1117, 436] on td "450" at bounding box center [1133, 429] width 109 height 22
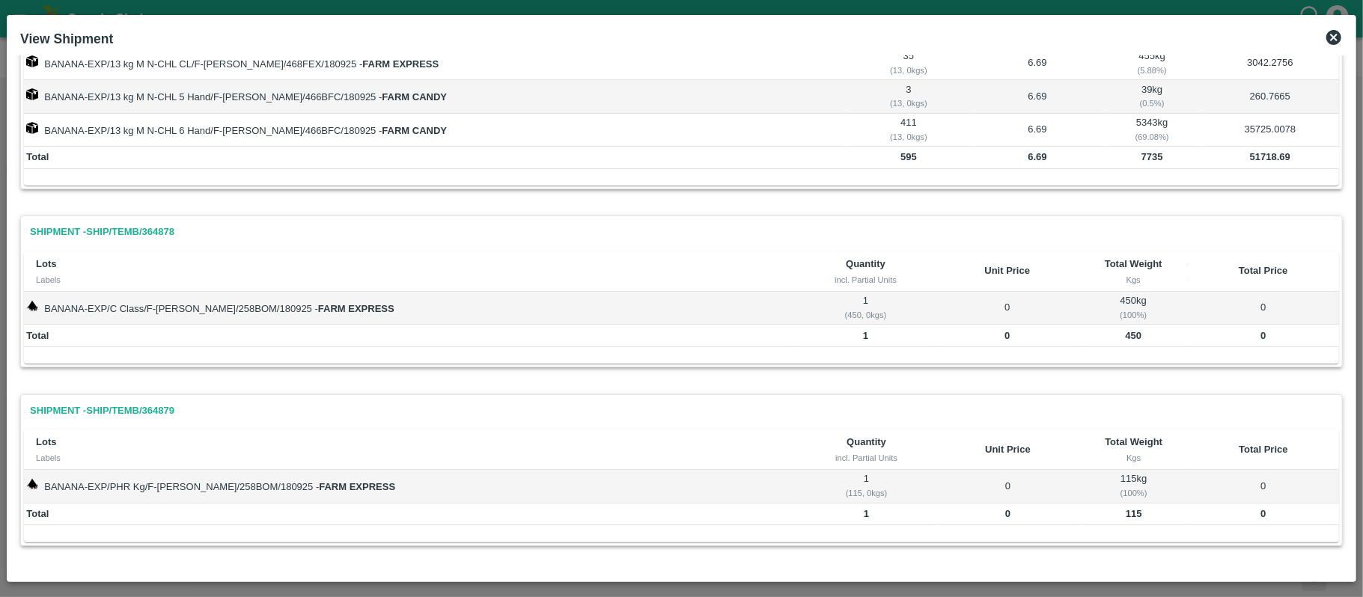
scroll to position [130, 0]
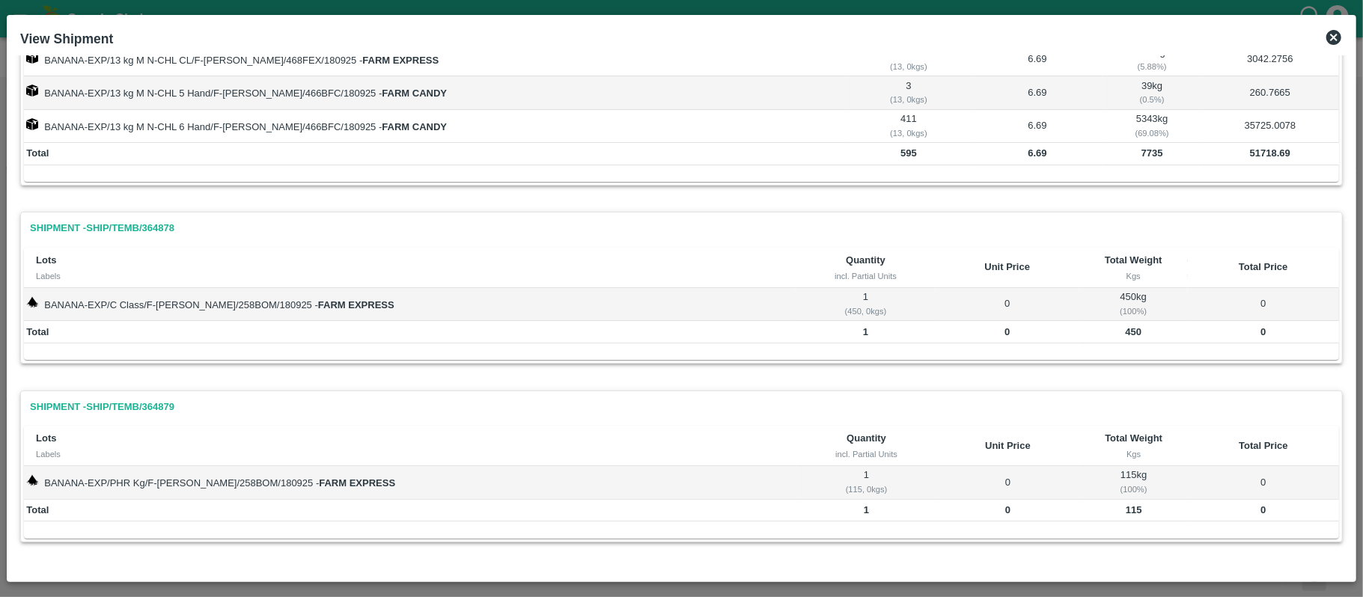
click at [1126, 513] on b "115" at bounding box center [1134, 509] width 16 height 11
click at [1334, 34] on icon at bounding box center [1333, 37] width 15 height 15
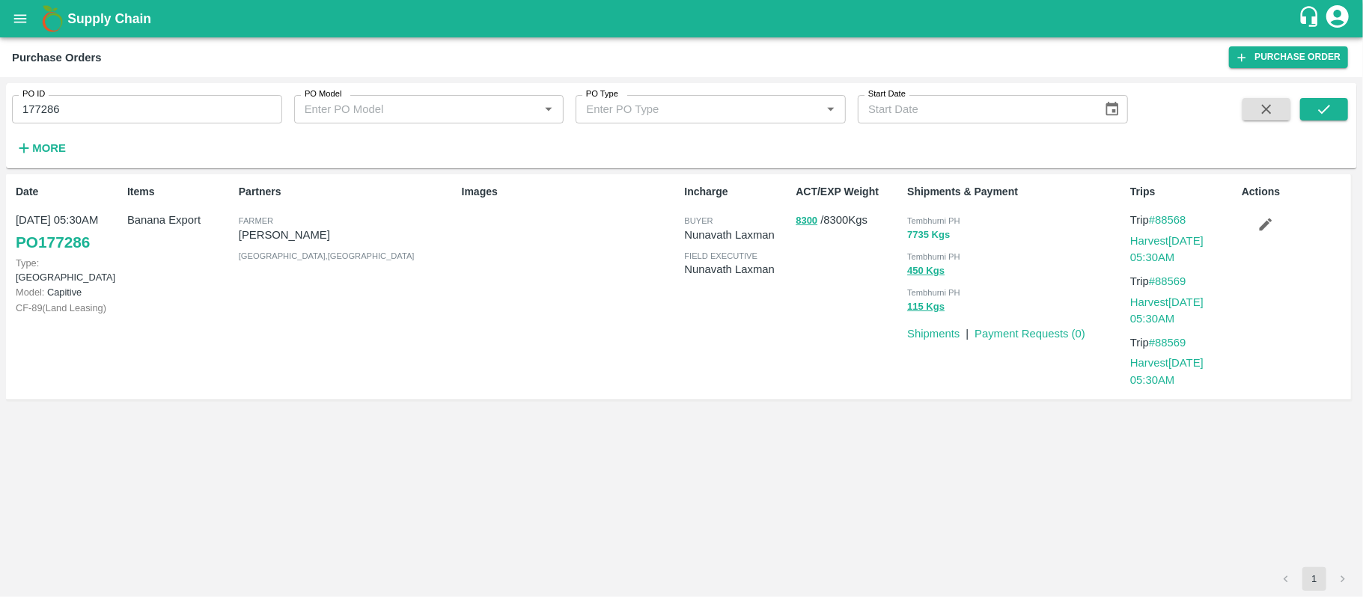
click at [911, 234] on button "7735 Kgs" at bounding box center [928, 235] width 43 height 17
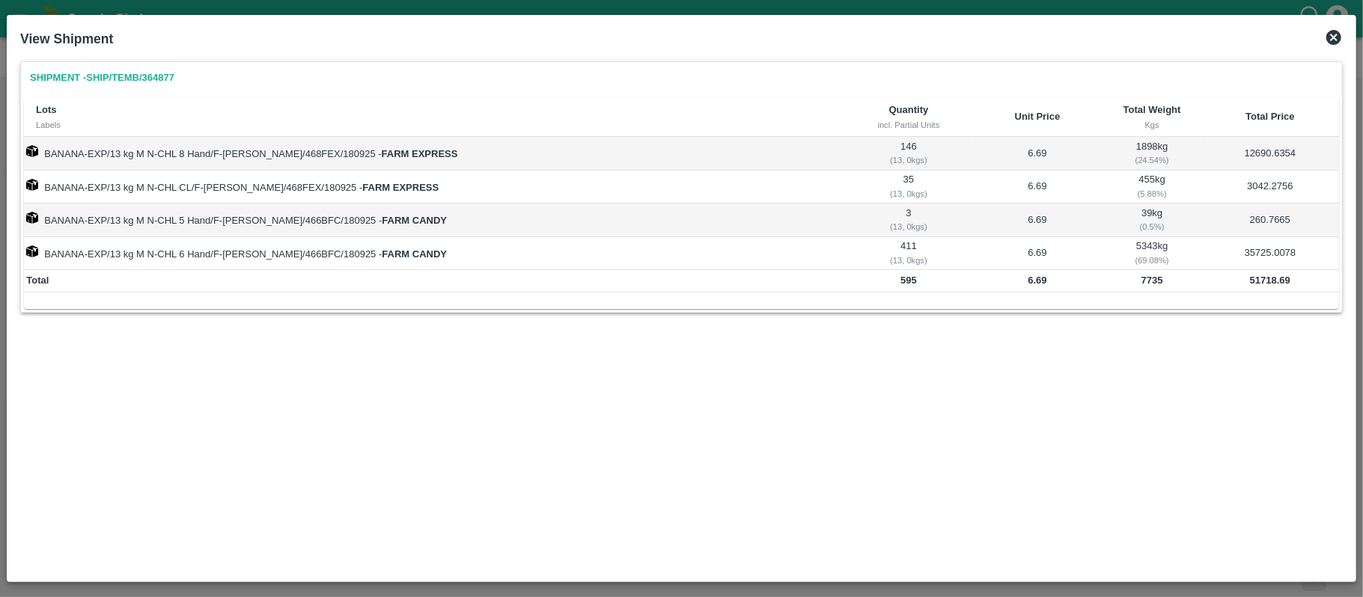
click at [1238, 279] on td "51718.69" at bounding box center [1270, 281] width 138 height 22
click at [1332, 36] on icon at bounding box center [1334, 37] width 18 height 18
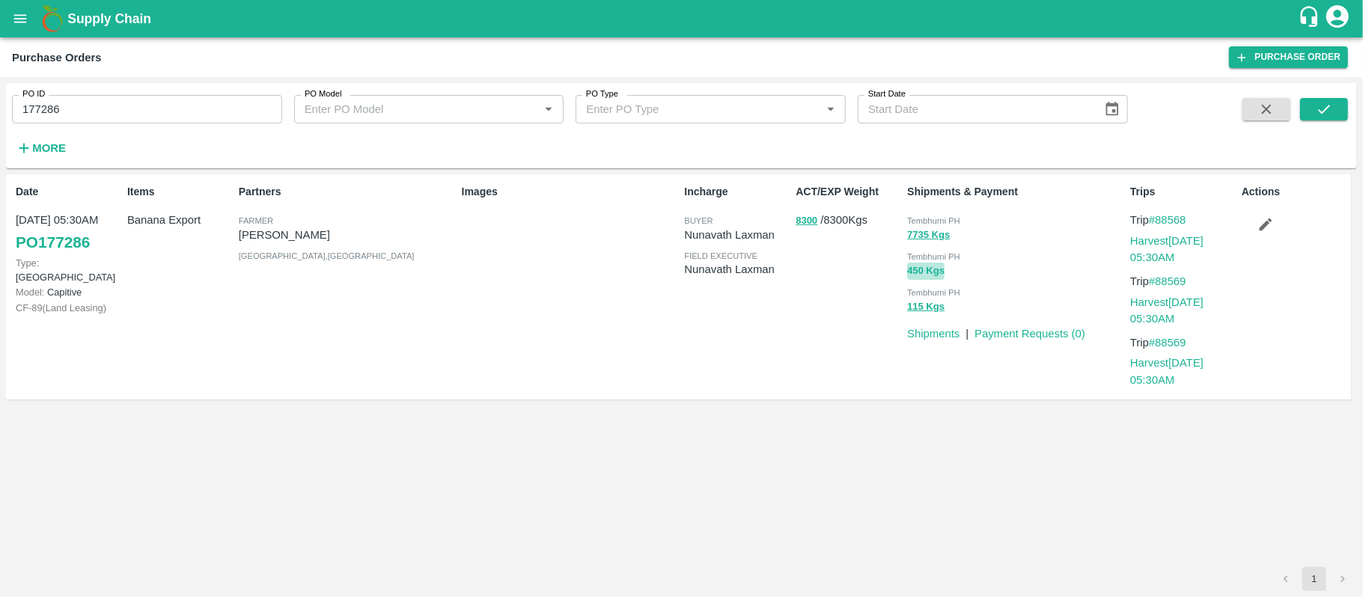
click at [926, 273] on button "450 Kgs" at bounding box center [925, 271] width 37 height 17
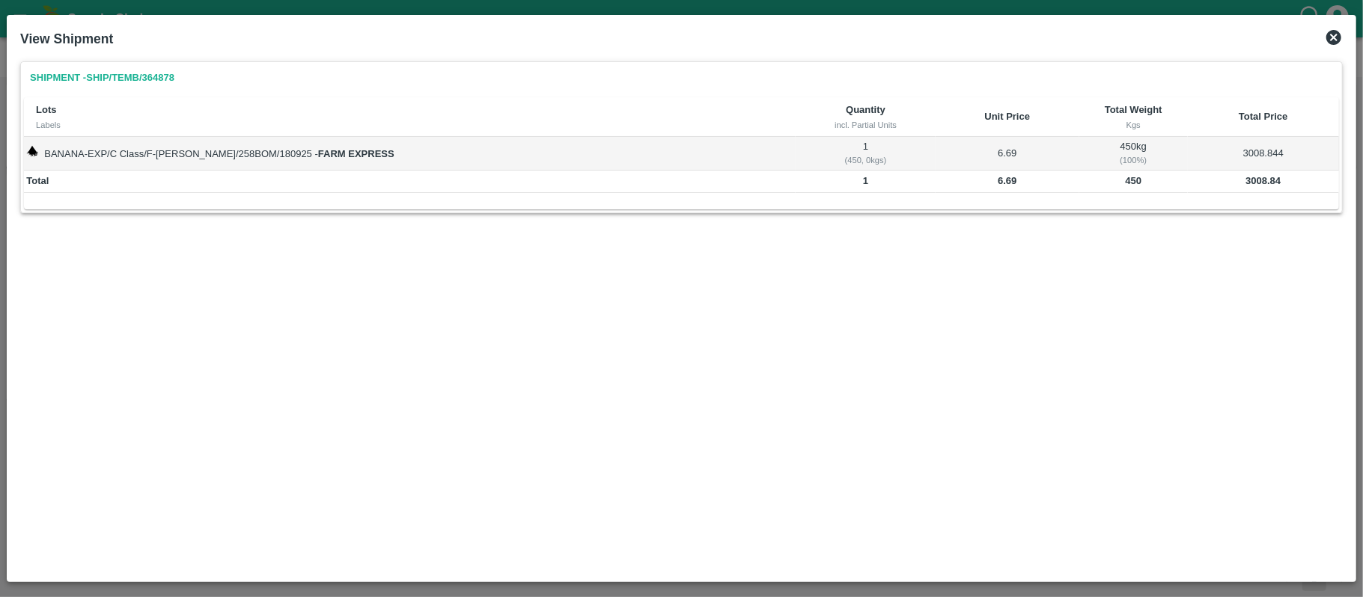
click at [1247, 184] on b "3008.84" at bounding box center [1262, 180] width 35 height 11
click at [1331, 37] on icon at bounding box center [1333, 37] width 15 height 15
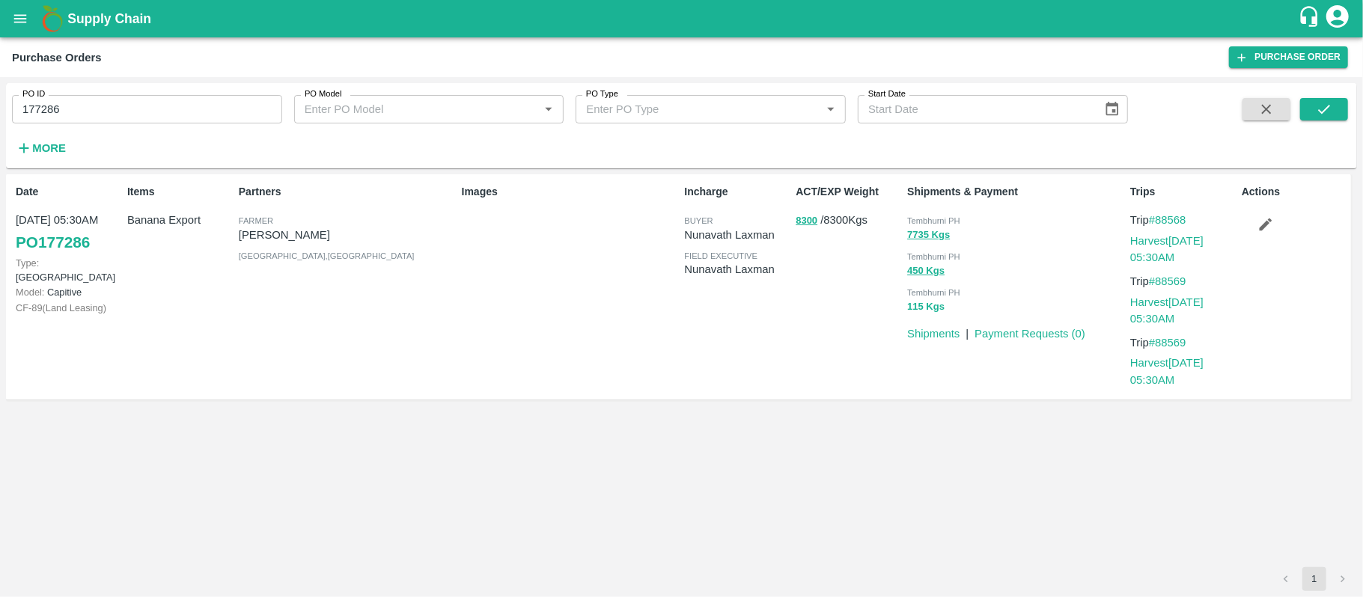
click at [925, 311] on button "115 Kgs" at bounding box center [925, 307] width 37 height 17
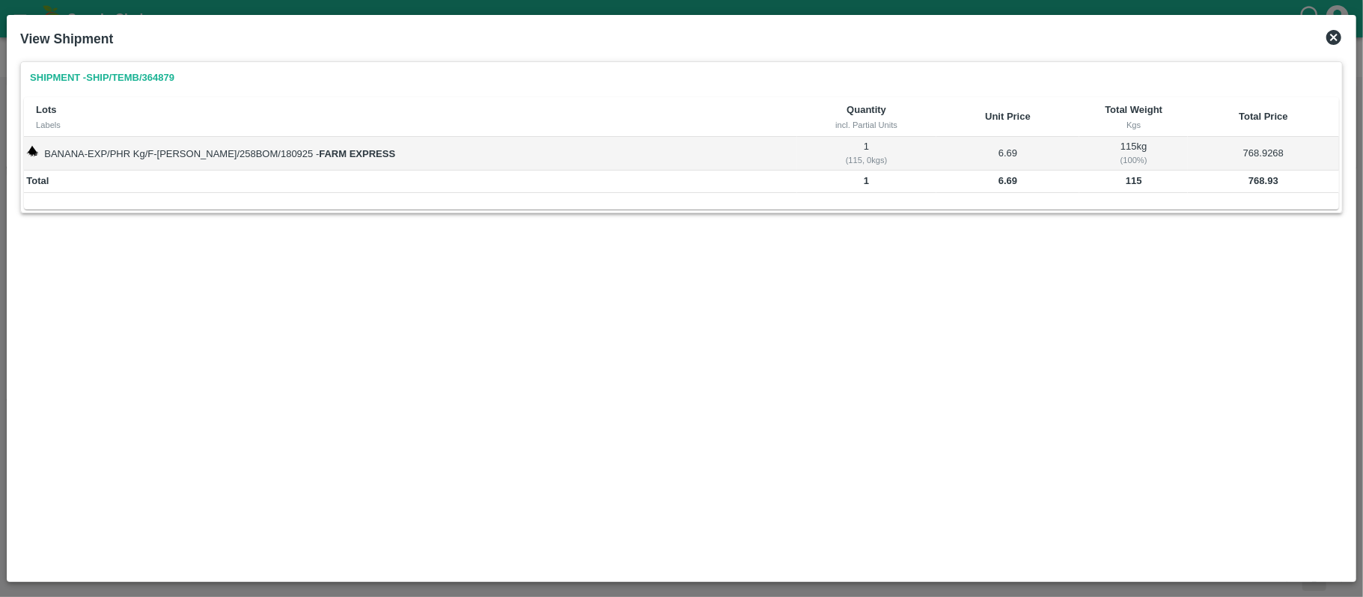
click at [1256, 180] on b "768.93" at bounding box center [1263, 180] width 30 height 11
click at [1336, 33] on icon at bounding box center [1333, 37] width 15 height 15
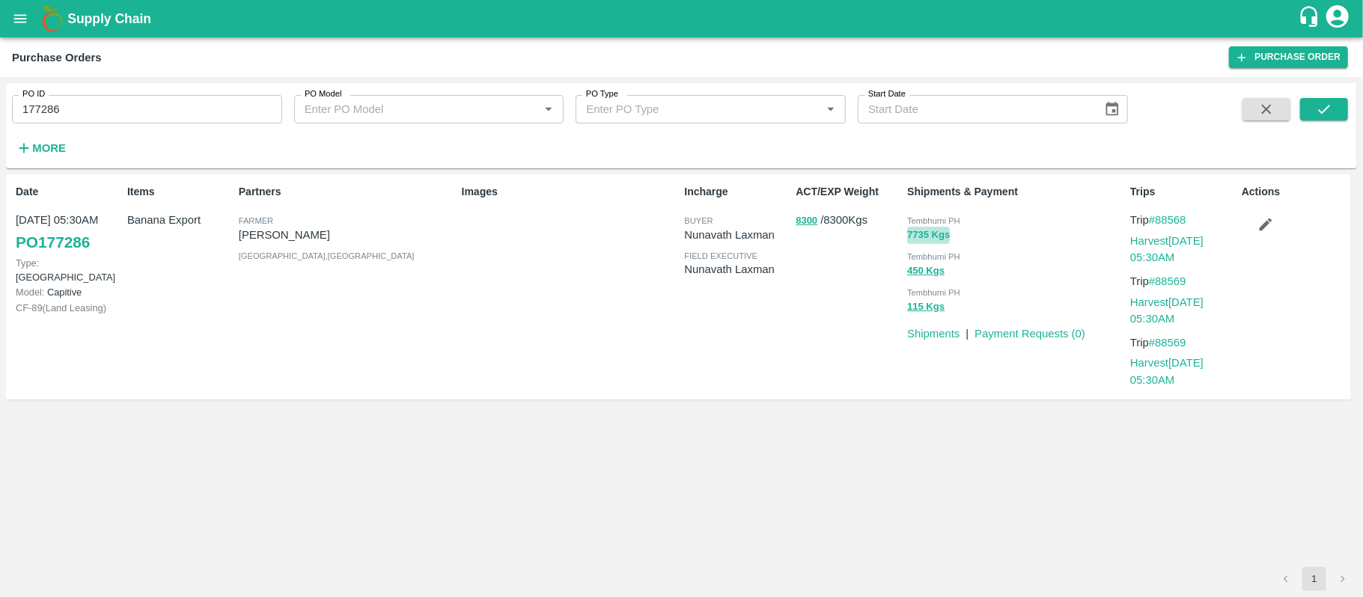
click at [923, 242] on button "7735 Kgs" at bounding box center [928, 235] width 43 height 17
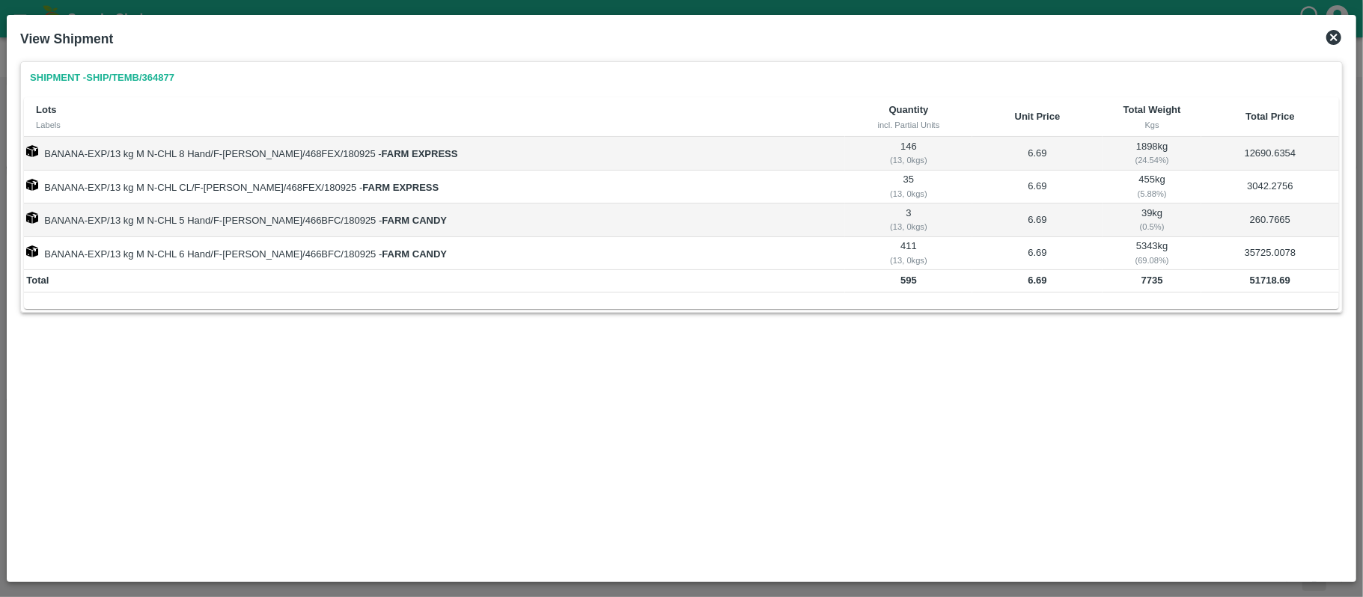
click at [1265, 285] on b "51718.69" at bounding box center [1270, 280] width 40 height 11
drag, startPoint x: 1332, startPoint y: 40, endPoint x: 1320, endPoint y: 96, distance: 56.7
click at [1332, 40] on icon at bounding box center [1333, 37] width 15 height 15
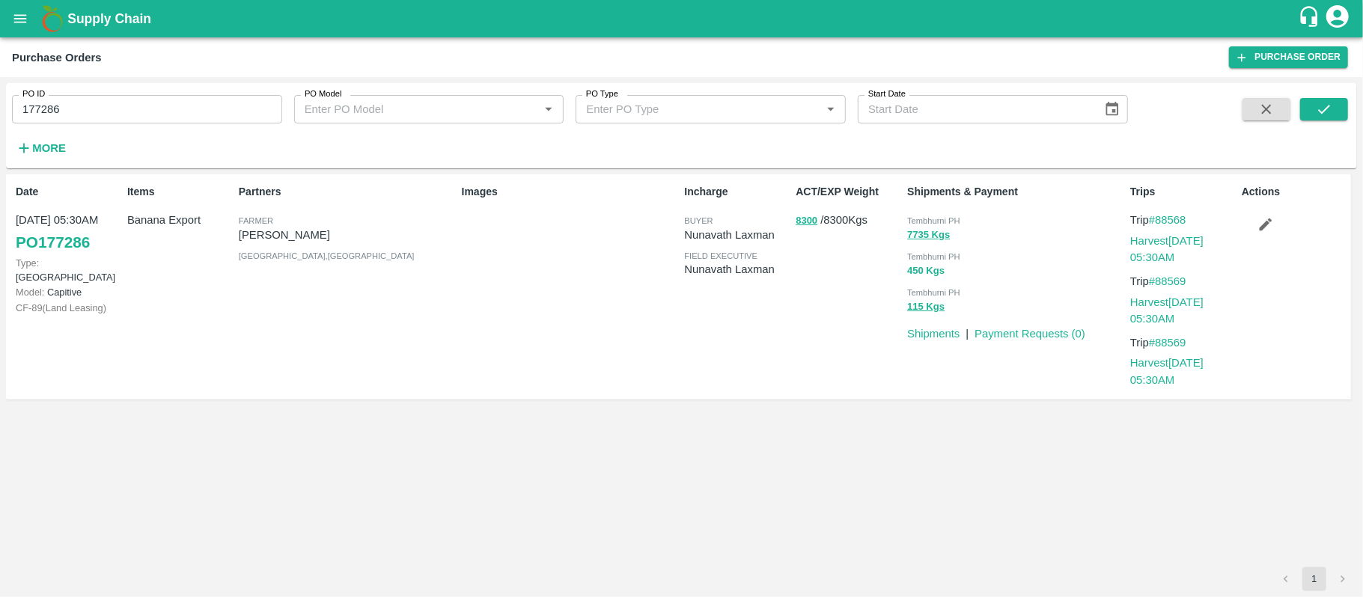
click at [926, 270] on button "450 Kgs" at bounding box center [925, 271] width 37 height 17
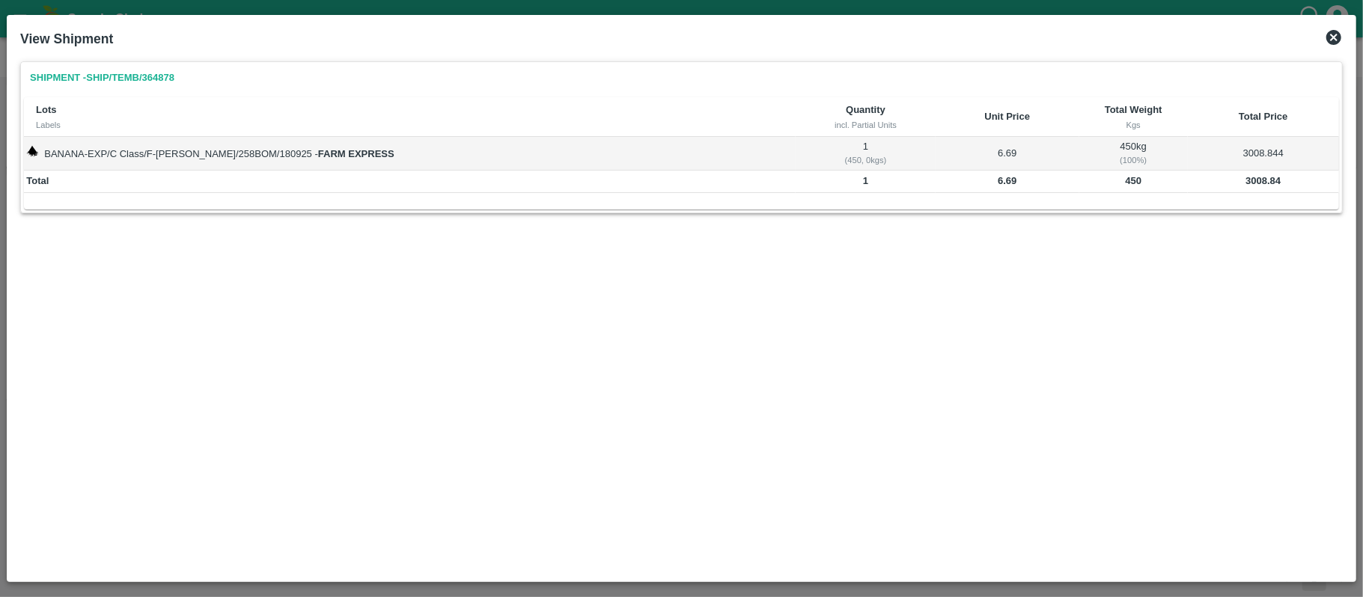
click at [1268, 177] on b "3008.84" at bounding box center [1262, 180] width 35 height 11
drag, startPoint x: 1333, startPoint y: 39, endPoint x: 1321, endPoint y: 75, distance: 37.9
click at [1333, 39] on icon at bounding box center [1334, 37] width 18 height 18
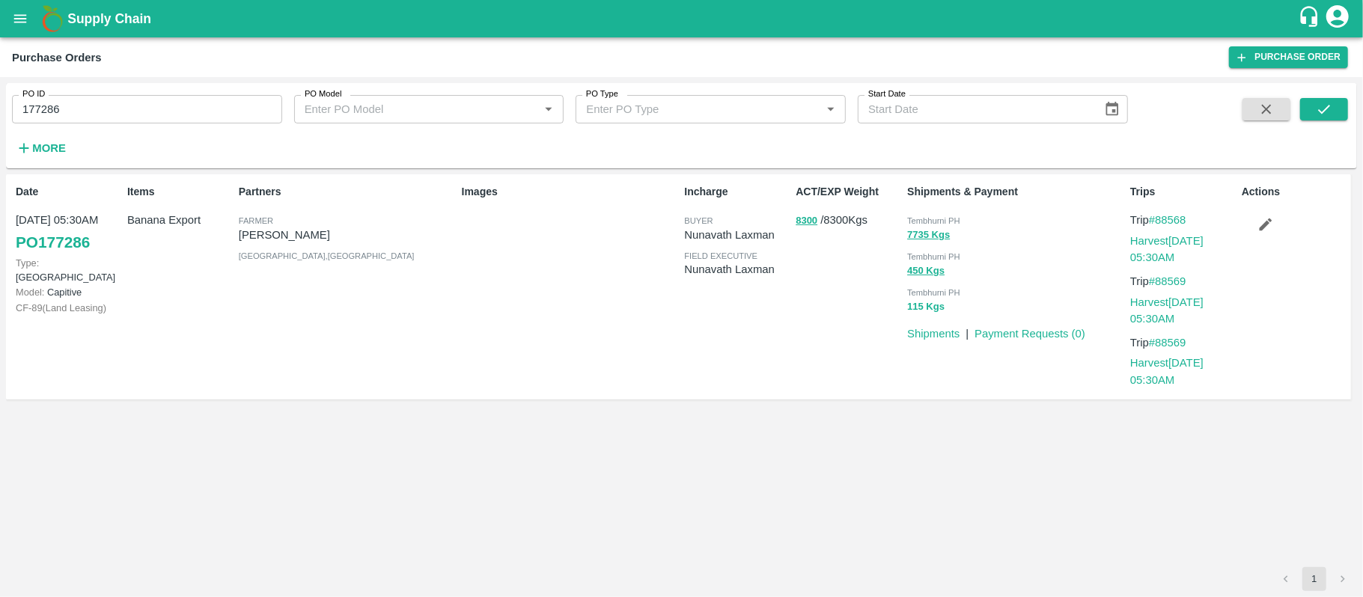
click at [925, 305] on button "115 Kgs" at bounding box center [925, 307] width 37 height 17
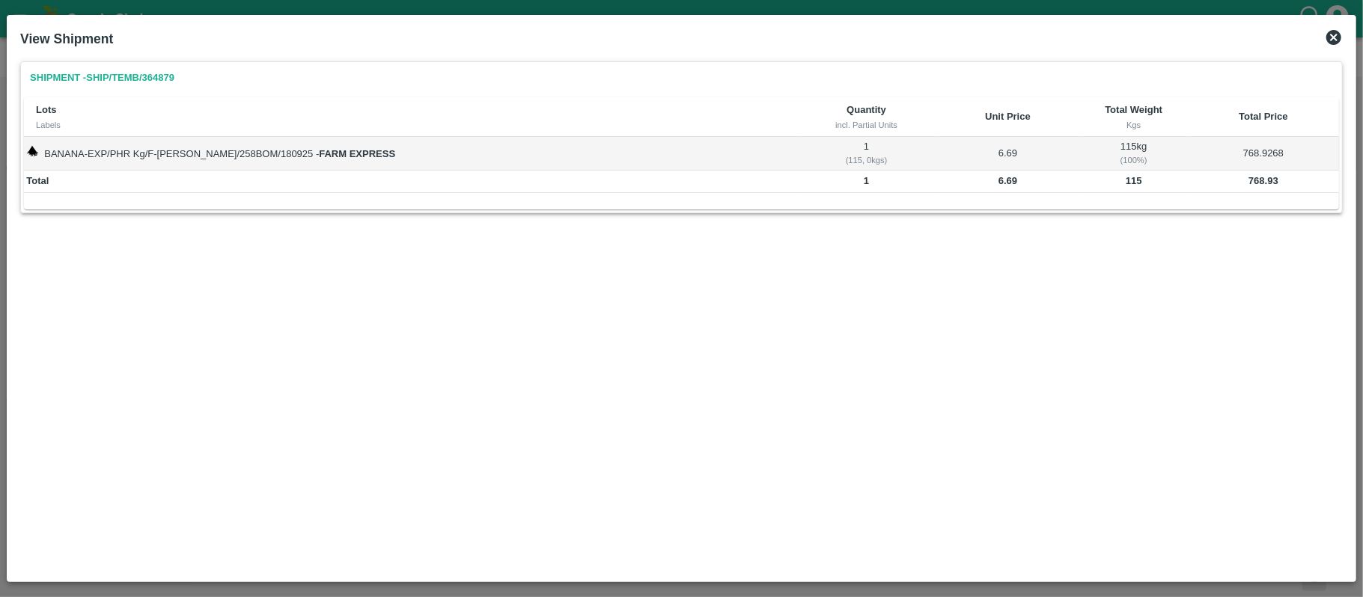
click at [1256, 178] on b "768.93" at bounding box center [1263, 180] width 30 height 11
click at [998, 186] on b "6.69" at bounding box center [1007, 180] width 19 height 11
click at [892, 317] on div "Shipment - SHIP/TEMB/364879 Lots Labels Quantity incl. Partial Units Unit Price…" at bounding box center [681, 314] width 1334 height 519
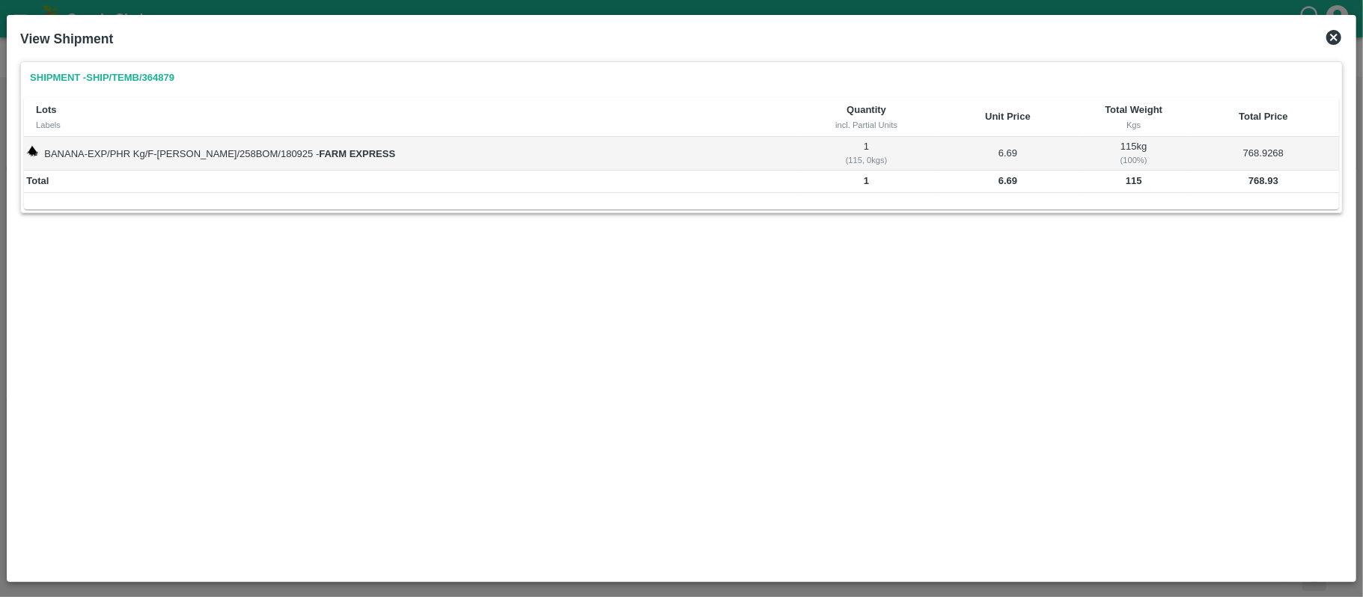
click at [1332, 37] on icon at bounding box center [1333, 37] width 15 height 15
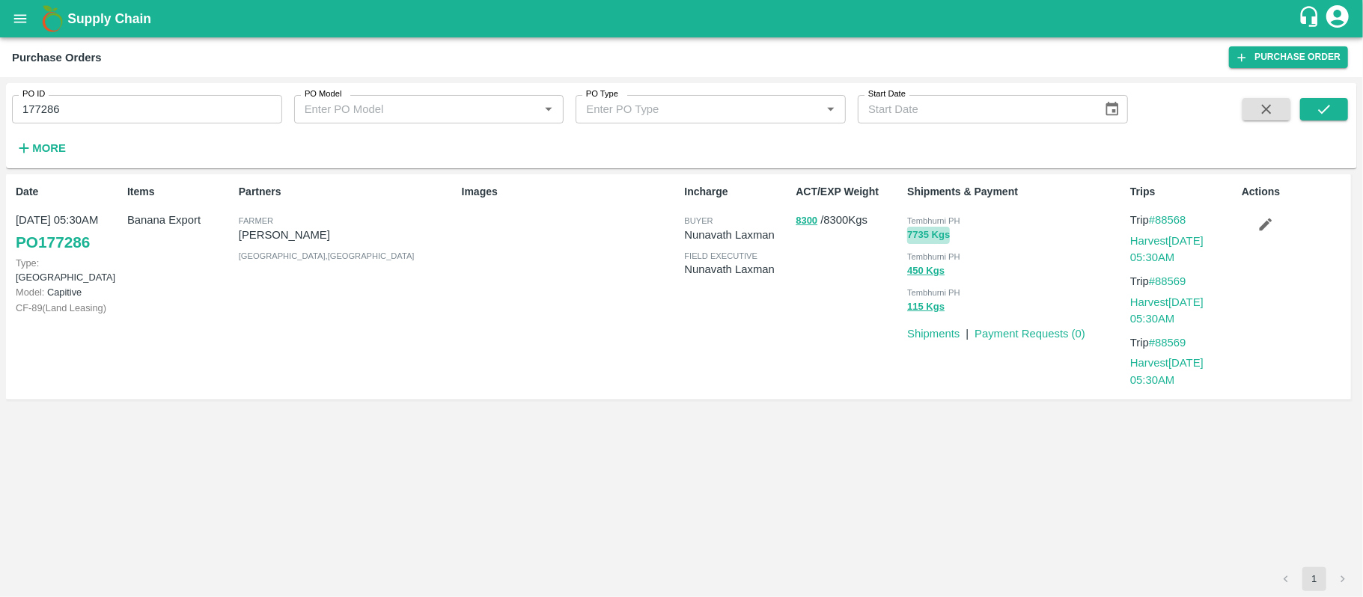
click at [919, 236] on button "7735 Kgs" at bounding box center [928, 235] width 43 height 17
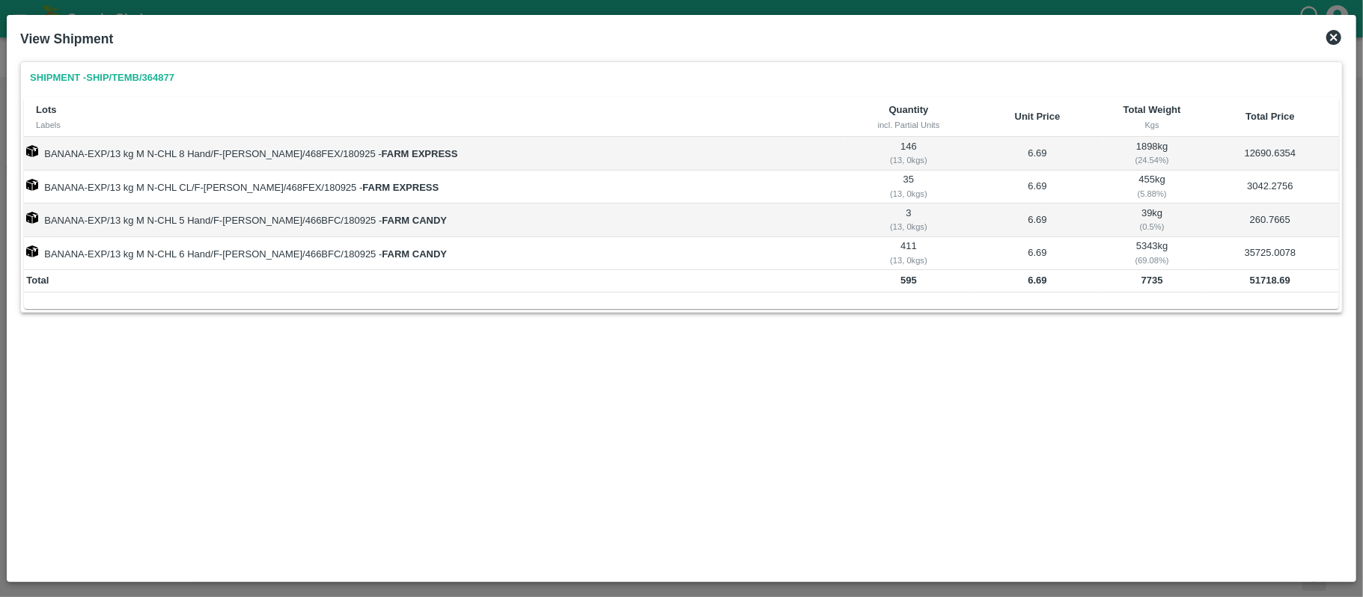
click at [1330, 39] on icon at bounding box center [1333, 37] width 15 height 15
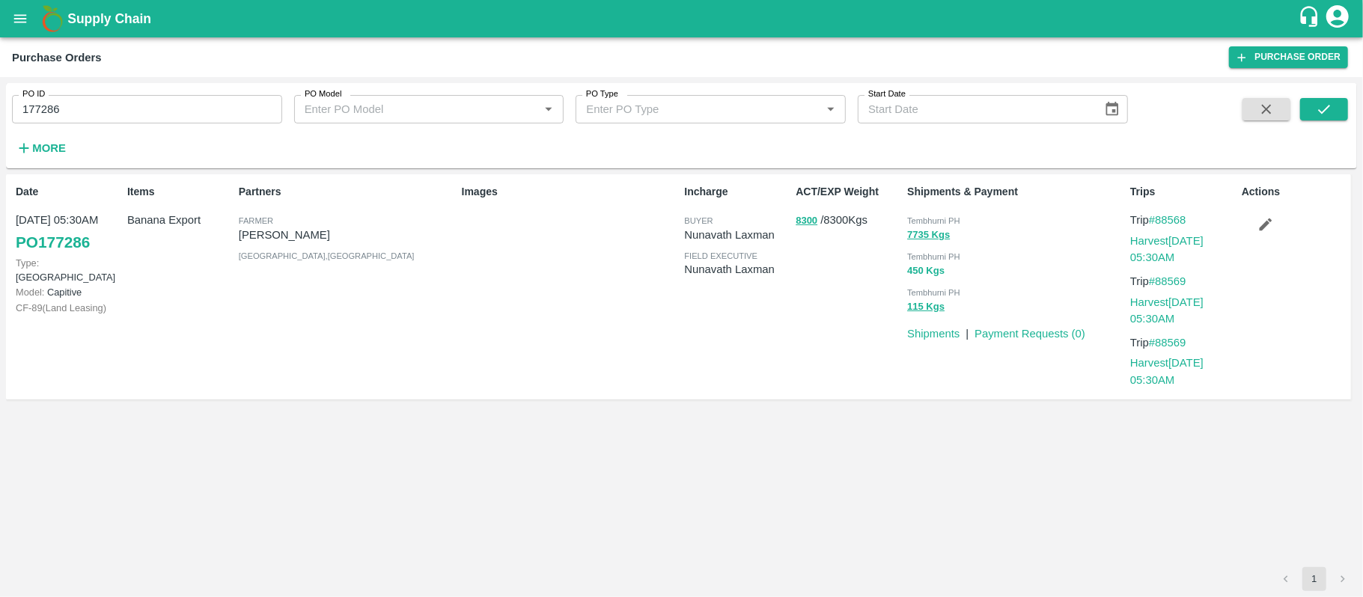
click at [916, 269] on button "450 Kgs" at bounding box center [925, 271] width 37 height 17
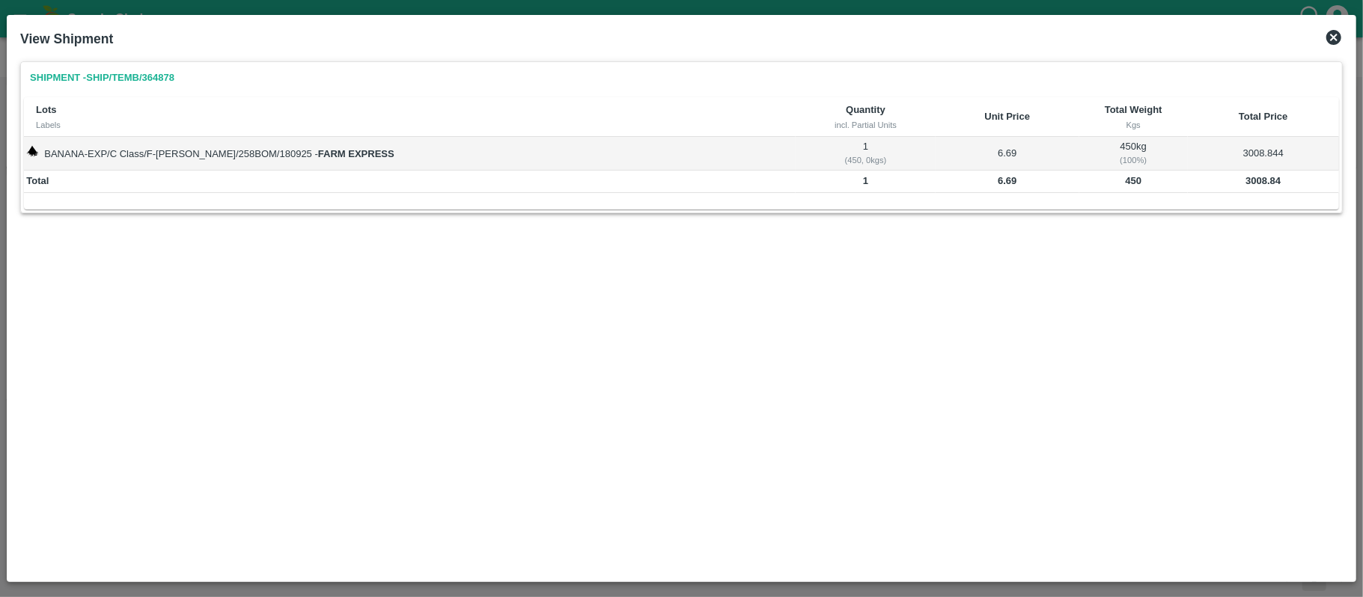
click at [1330, 37] on icon at bounding box center [1333, 37] width 15 height 15
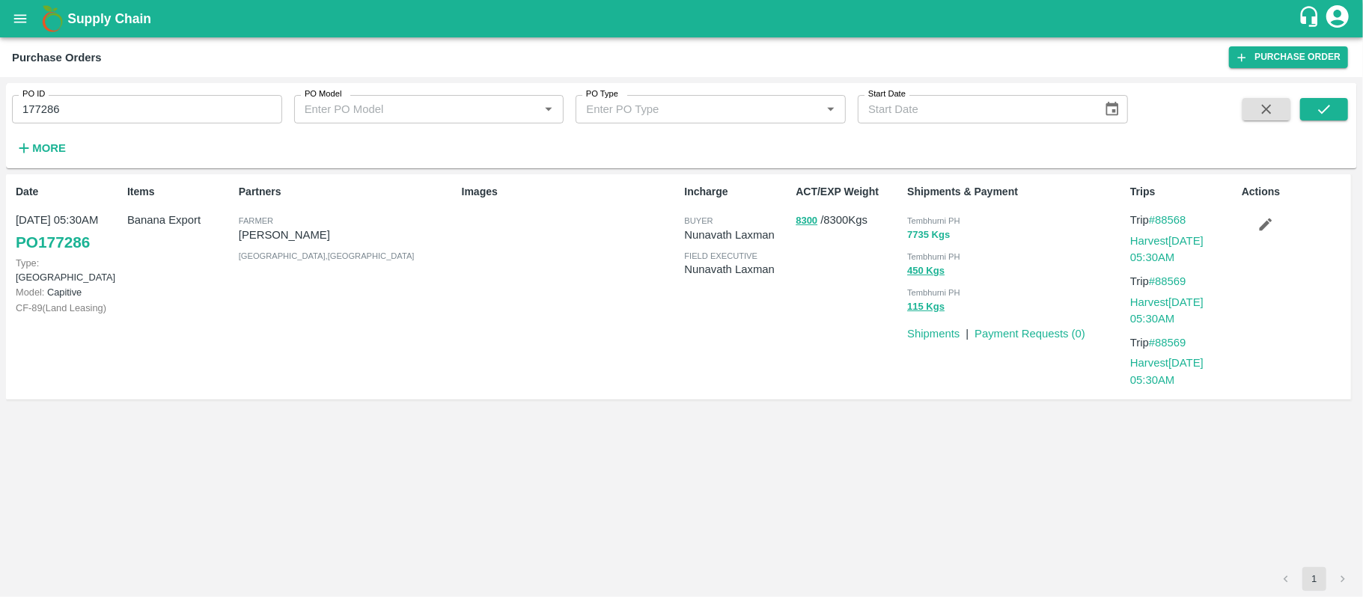
click at [925, 235] on button "7735 Kgs" at bounding box center [928, 235] width 43 height 17
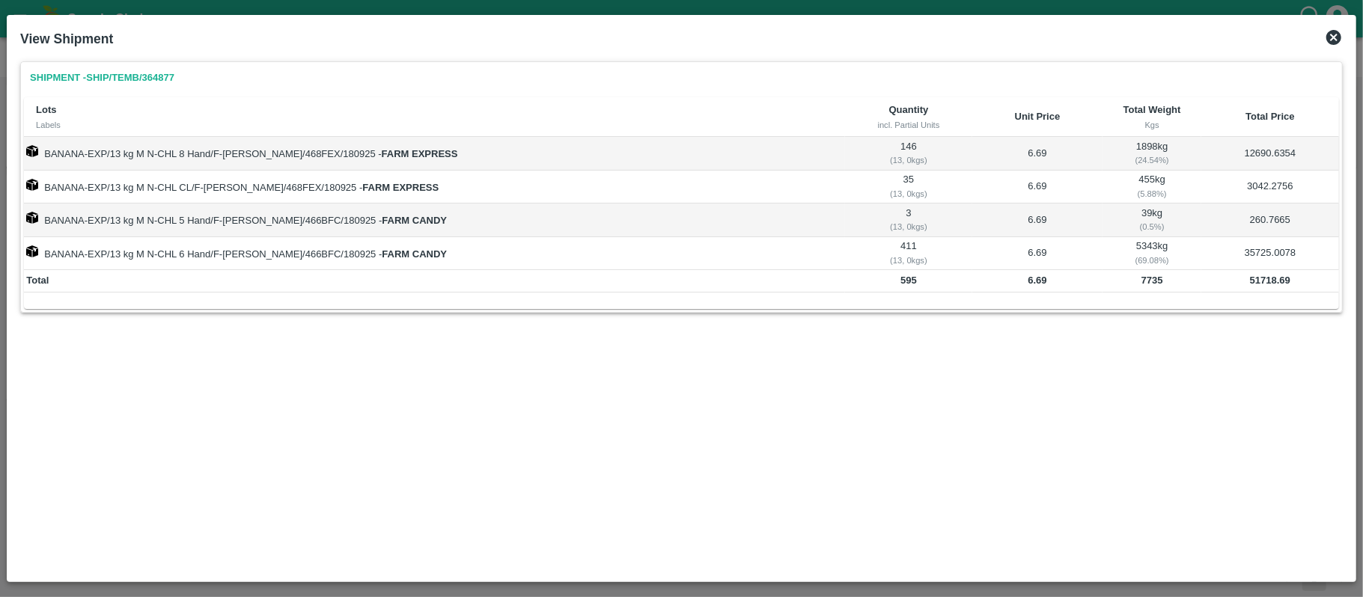
click at [1260, 278] on b "51718.69" at bounding box center [1270, 280] width 40 height 11
click at [1330, 45] on icon at bounding box center [1334, 37] width 18 height 18
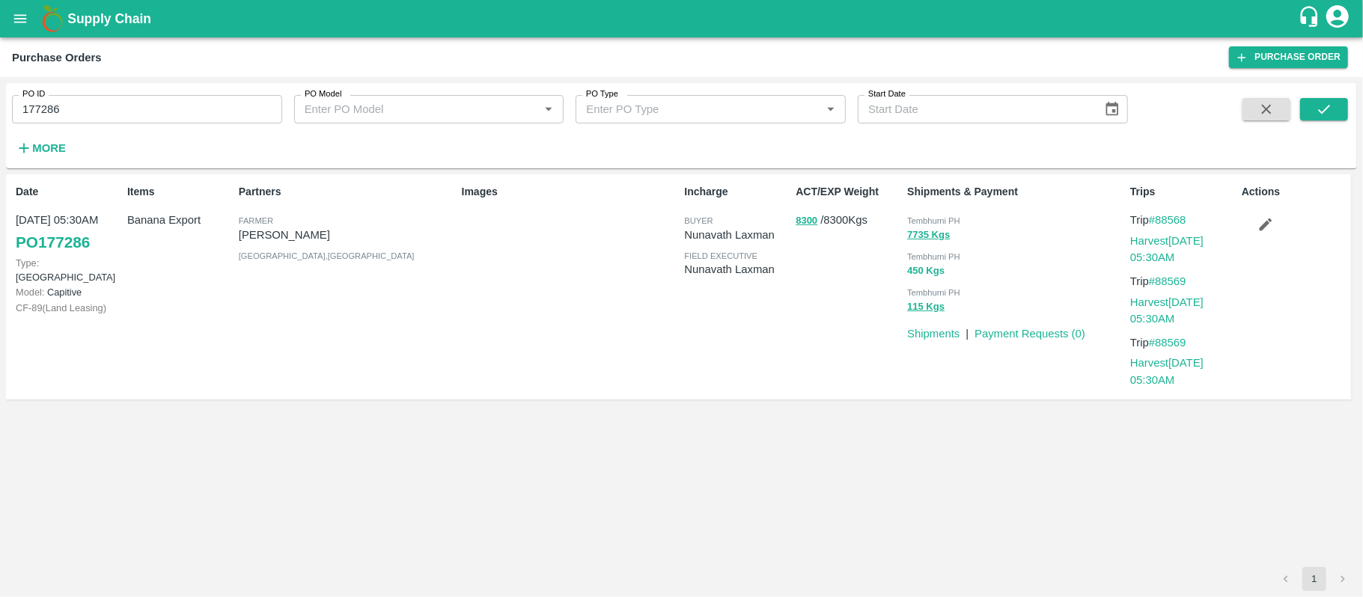
click at [926, 274] on button "450 Kgs" at bounding box center [925, 271] width 37 height 17
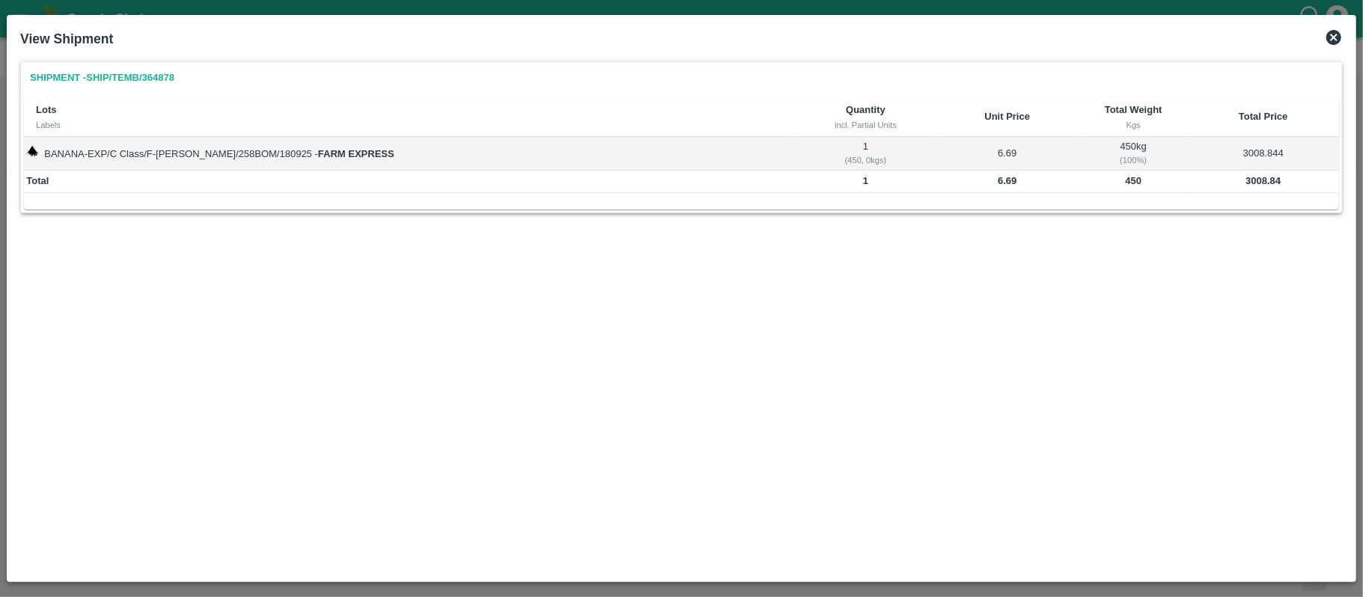
click at [1267, 178] on b "3008.84" at bounding box center [1262, 180] width 35 height 11
click at [1335, 31] on icon at bounding box center [1333, 37] width 15 height 15
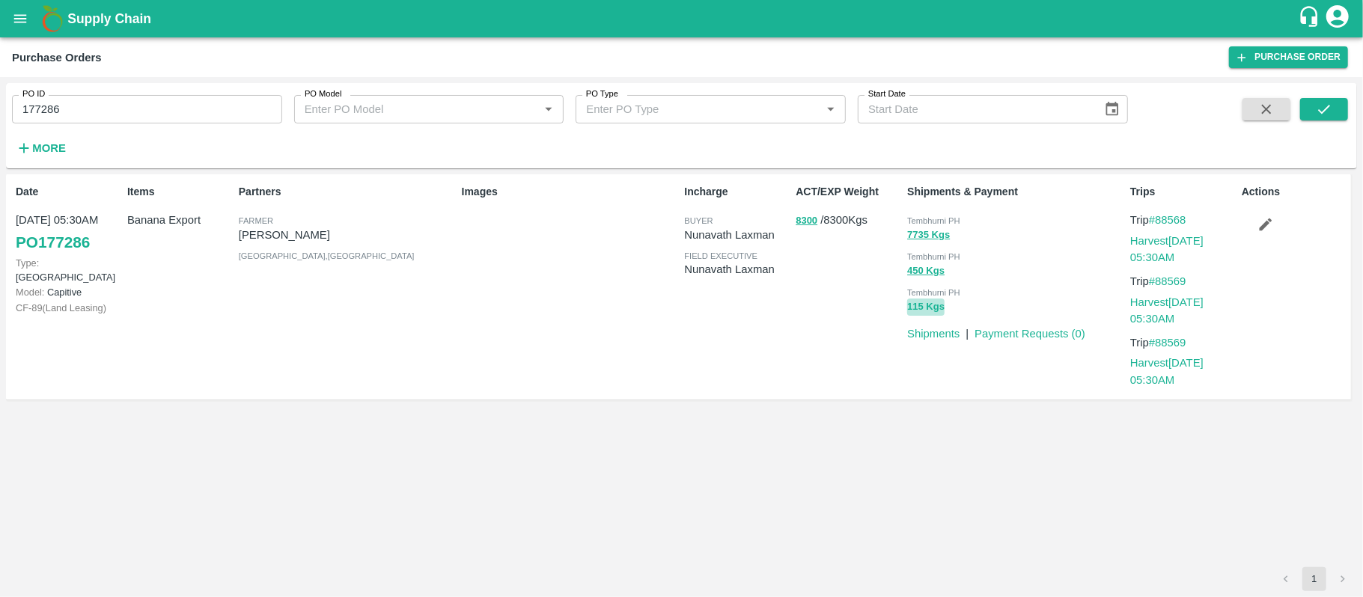
click at [920, 307] on button "115 Kgs" at bounding box center [925, 307] width 37 height 17
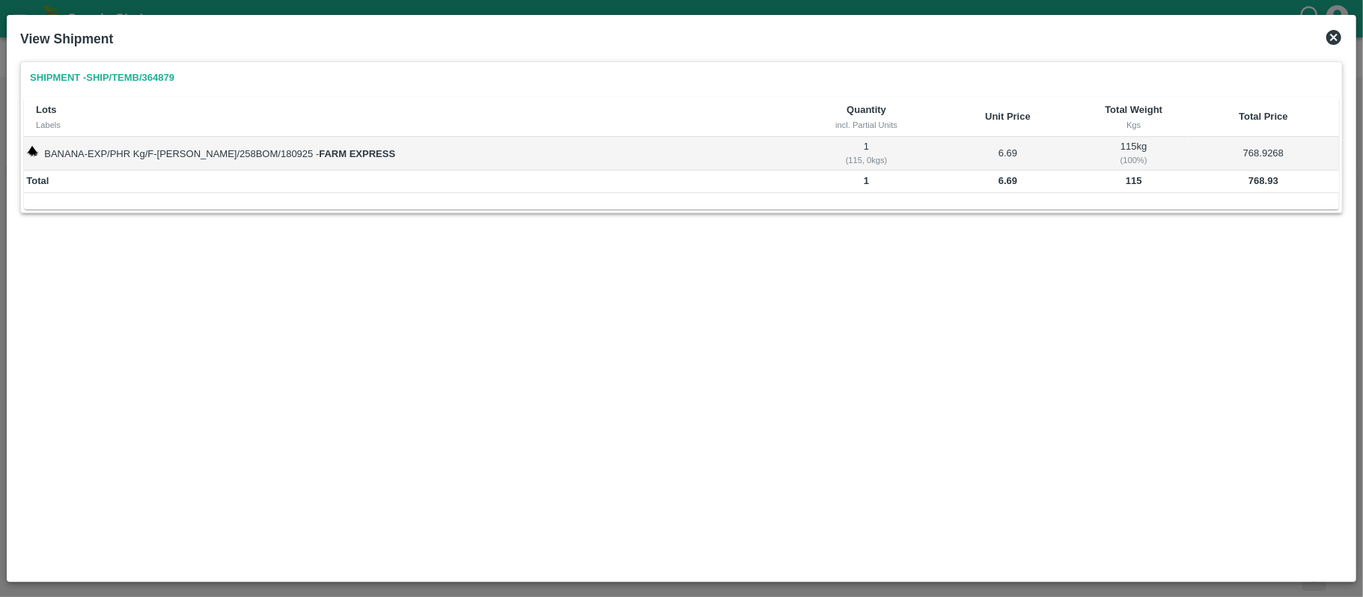
click at [1243, 181] on td "768.93" at bounding box center [1263, 182] width 151 height 22
click at [669, 300] on div "Shipment - SHIP/TEMB/364879 Lots Labels Quantity incl. Partial Units Unit Price…" at bounding box center [681, 314] width 1334 height 519
click at [1332, 31] on icon at bounding box center [1333, 37] width 15 height 15
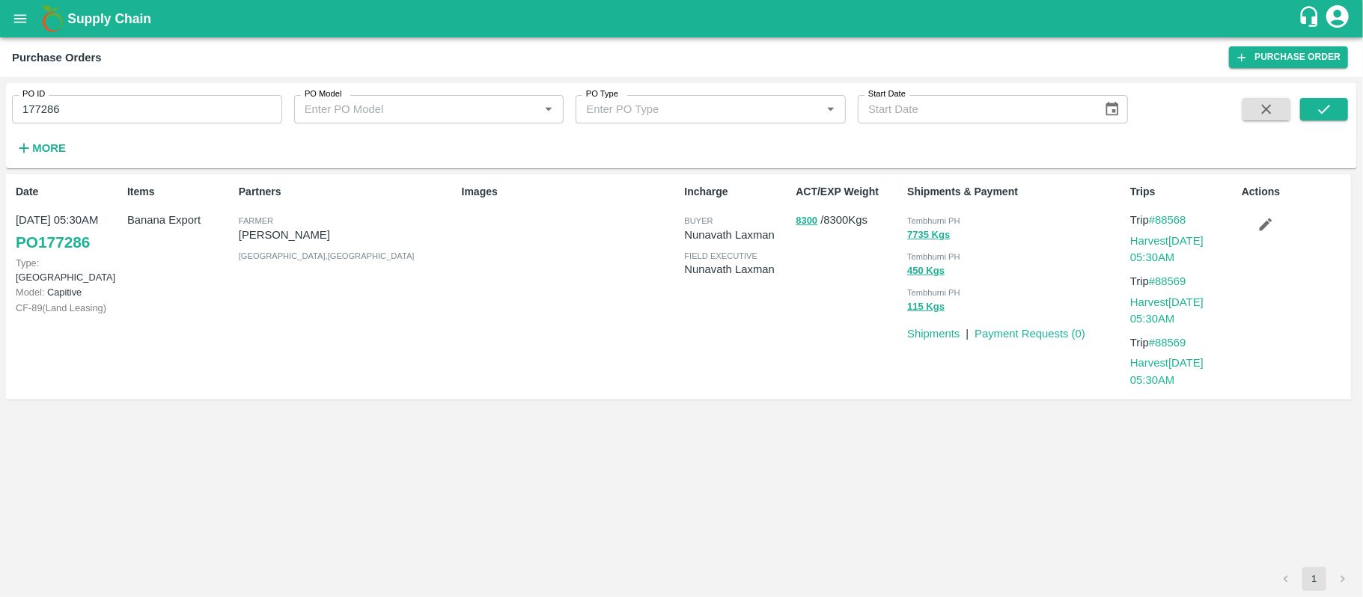
click at [792, 388] on div "ACT/EXP Weight 8300 / 8300 Kgs" at bounding box center [846, 287] width 112 height 218
click at [67, 112] on input "177286" at bounding box center [147, 109] width 270 height 28
paste input "text"
type input "177483"
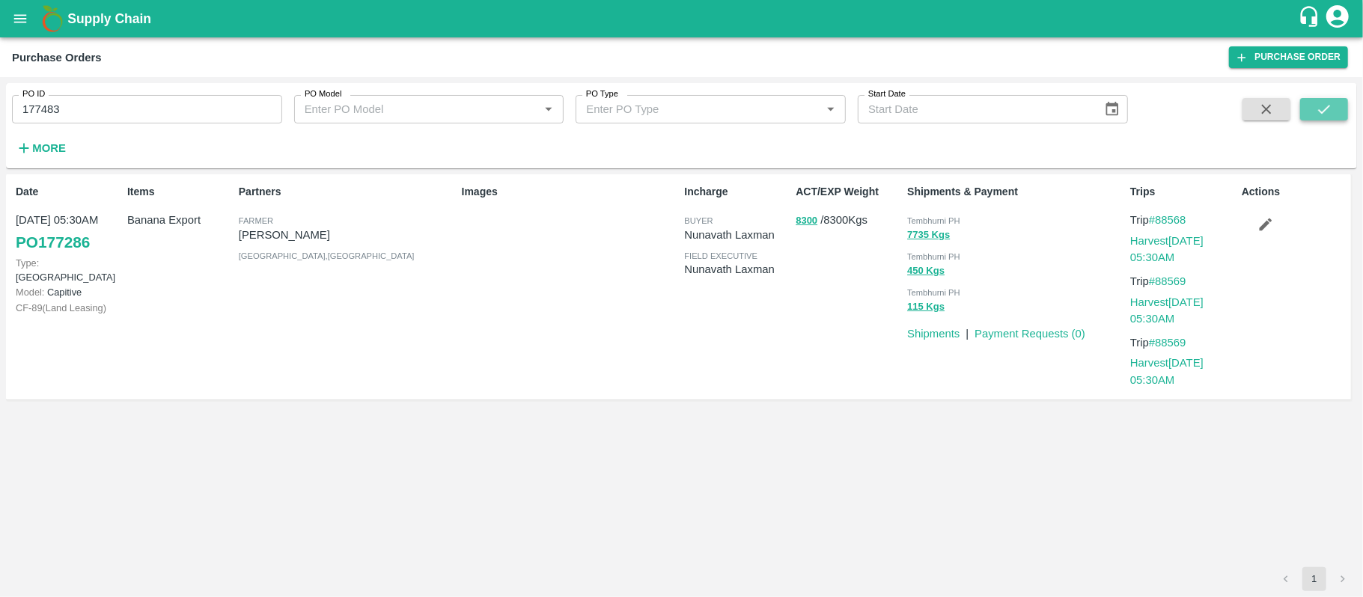
click at [1335, 112] on button "submit" at bounding box center [1324, 109] width 48 height 22
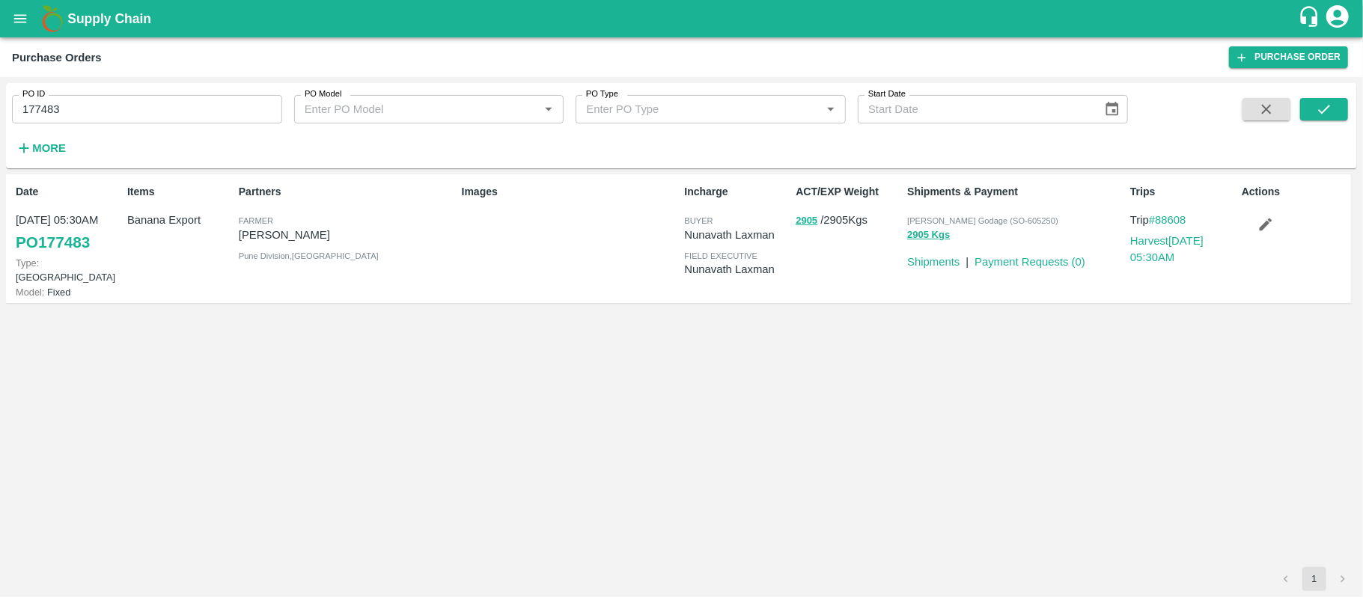
click at [324, 239] on p "[PERSON_NAME]" at bounding box center [347, 235] width 217 height 16
click at [76, 120] on input "177483" at bounding box center [147, 109] width 270 height 28
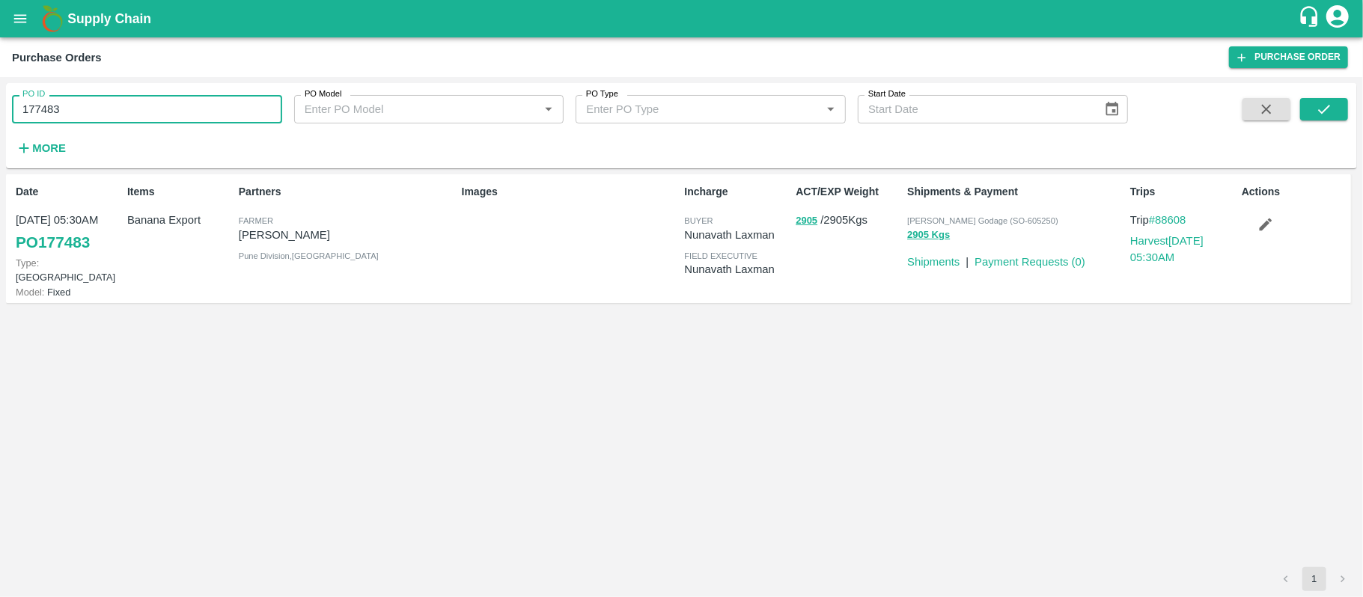
click at [617, 374] on div "Date [DATE] 05:30AM PO 177483 Type: Farm Gate Model: Fixed Items Banana Export …" at bounding box center [681, 370] width 1351 height 393
click at [914, 235] on button "2905 Kgs" at bounding box center [928, 235] width 43 height 17
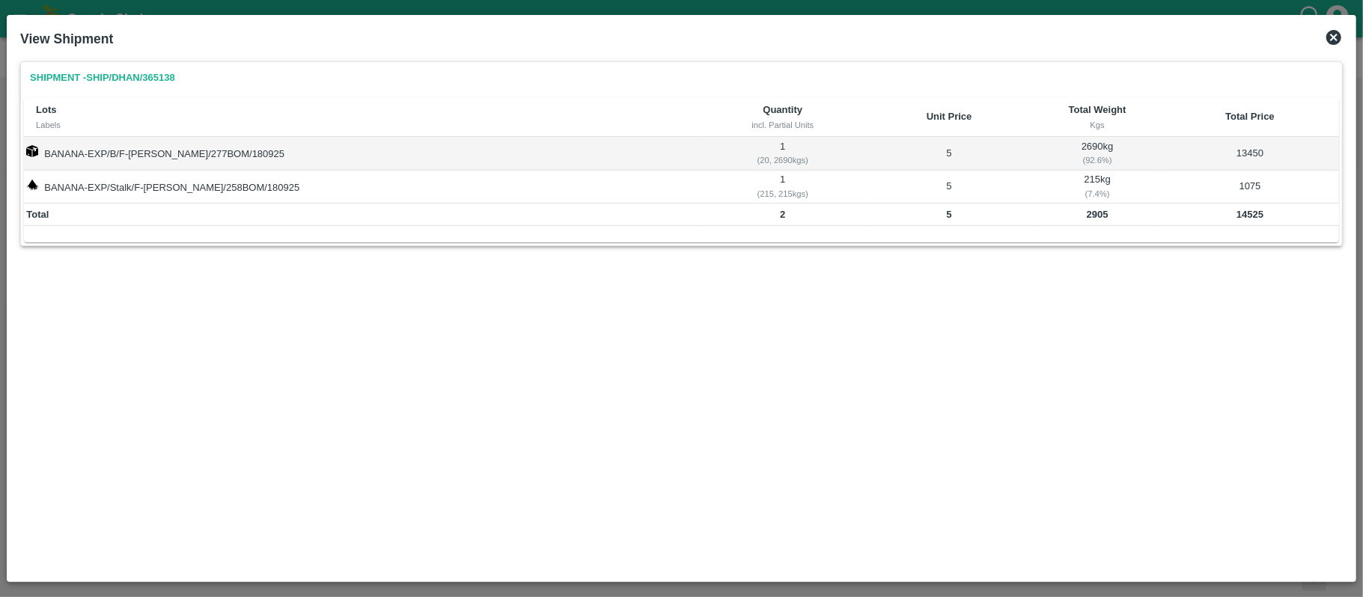
click at [1087, 216] on b "2905" at bounding box center [1098, 214] width 22 height 11
click at [1328, 31] on icon at bounding box center [1334, 37] width 18 height 18
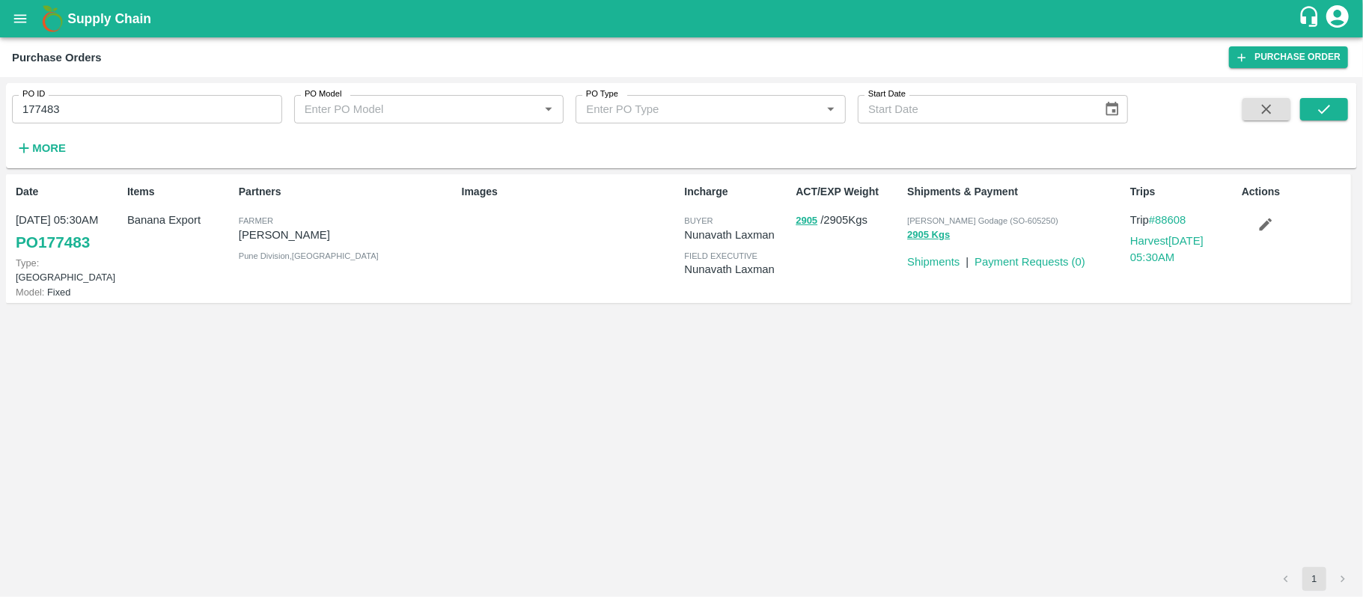
click at [186, 222] on p "Banana Export" at bounding box center [180, 220] width 106 height 16
click at [853, 276] on div "ACT/EXP Weight 2905 / 2905 Kgs" at bounding box center [846, 238] width 112 height 120
click at [840, 286] on div "Date [DATE] 05:30AM PO 177483 Type: Farm Gate Model: Fixed Items Banana Export …" at bounding box center [678, 238] width 1345 height 129
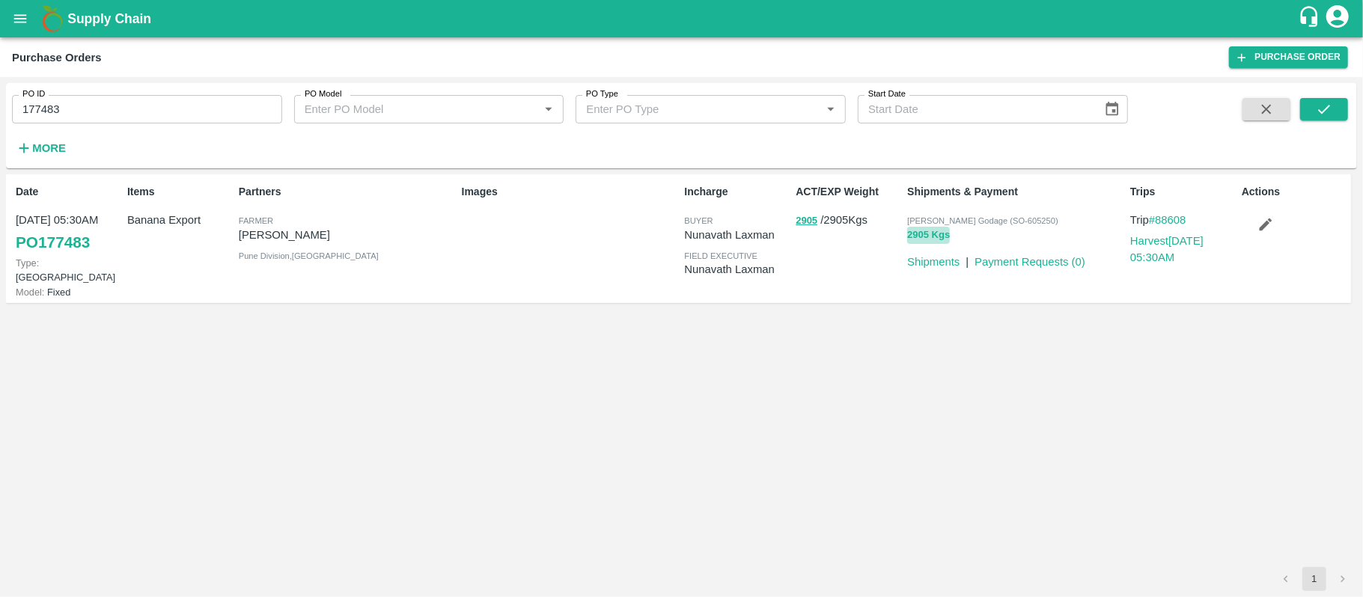
click at [917, 234] on button "2905 Kgs" at bounding box center [928, 235] width 43 height 17
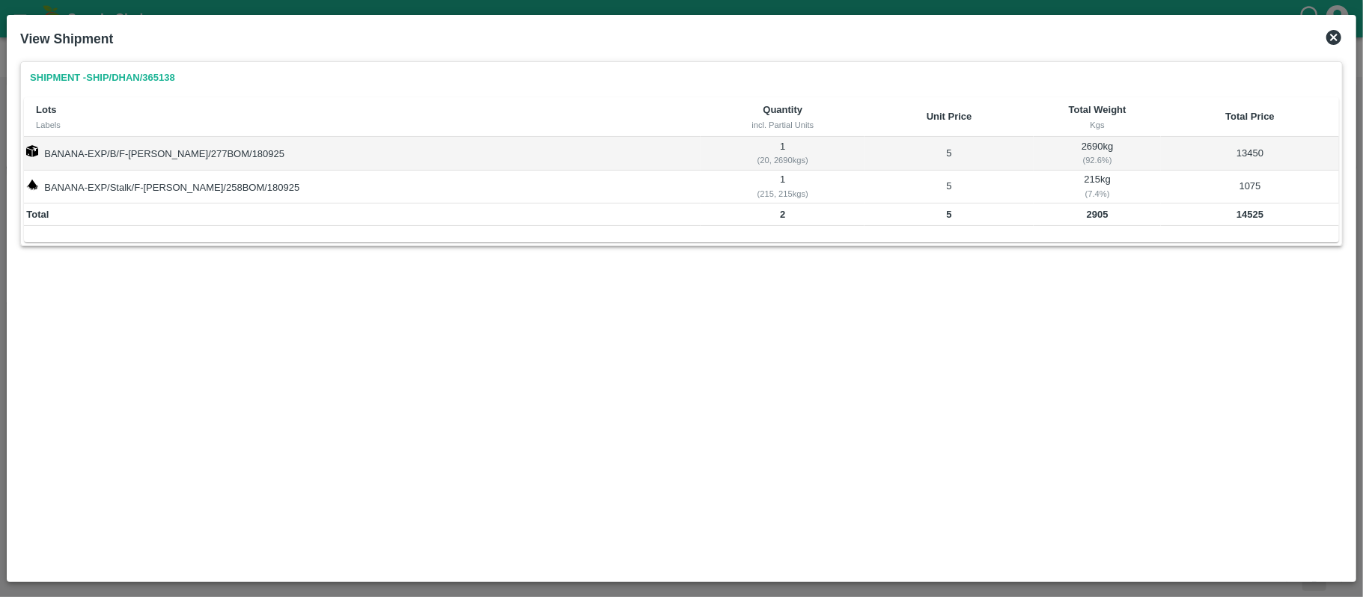
click at [1087, 219] on b "2905" at bounding box center [1098, 214] width 22 height 11
click at [980, 290] on div "Shipment - SHIP/DHAN/365138 Lots Labels Quantity incl. Partial Units Unit Price…" at bounding box center [681, 314] width 1334 height 519
click at [1237, 226] on td "14525" at bounding box center [1249, 215] width 177 height 22
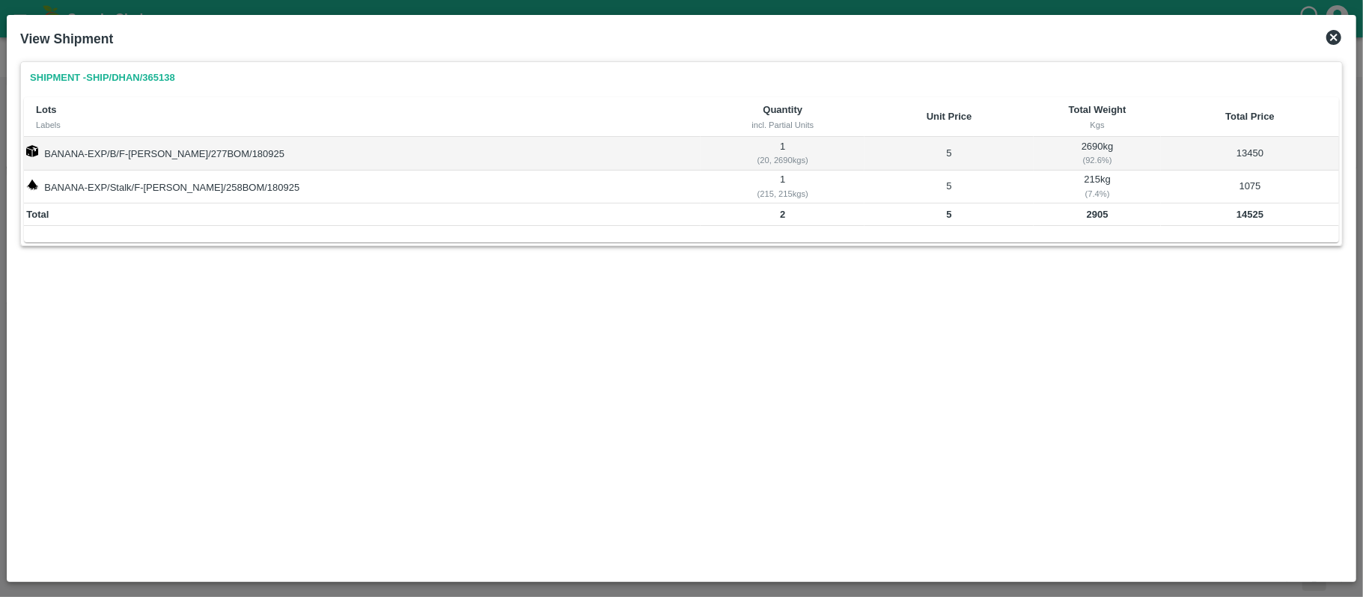
click at [1093, 213] on td "2905" at bounding box center [1096, 215] width 127 height 22
click at [1087, 213] on b "2905" at bounding box center [1098, 214] width 22 height 11
click at [639, 294] on div "Shipment - SHIP/DHAN/365138 Lots Labels Quantity incl. Partial Units Unit Price…" at bounding box center [681, 314] width 1334 height 519
drag, startPoint x: 1362, startPoint y: 321, endPoint x: 1245, endPoint y: 311, distance: 117.1
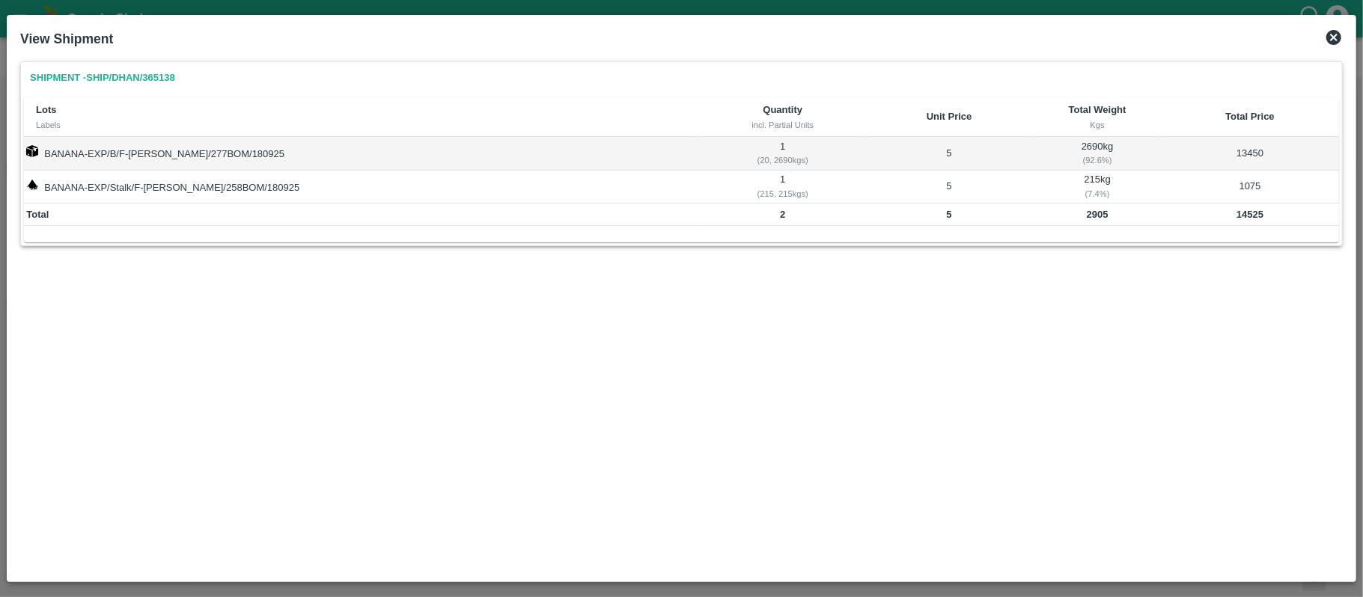
click at [1343, 321] on div "View Shipment Shipment - SHIP/DHAN/365138 Lots Labels Quantity incl. Partial Un…" at bounding box center [681, 298] width 1363 height 597
click at [1339, 34] on icon at bounding box center [1333, 37] width 15 height 15
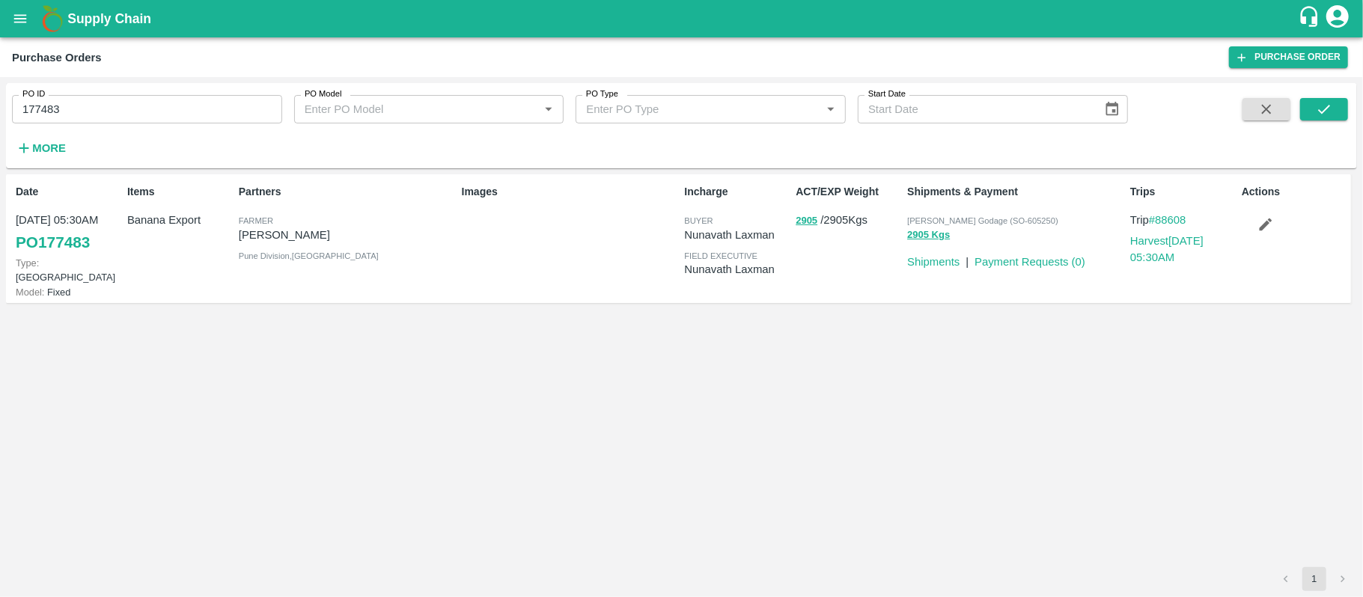
click at [159, 105] on input "177483" at bounding box center [147, 109] width 270 height 28
paste input "text"
click at [159, 105] on input "177483" at bounding box center [147, 109] width 270 height 28
type input "177006"
click at [1321, 97] on div "PO ID 177006 PO ID PO Model PO Model   * PO Type PO Type   * Start Date Start D…" at bounding box center [681, 125] width 1351 height 73
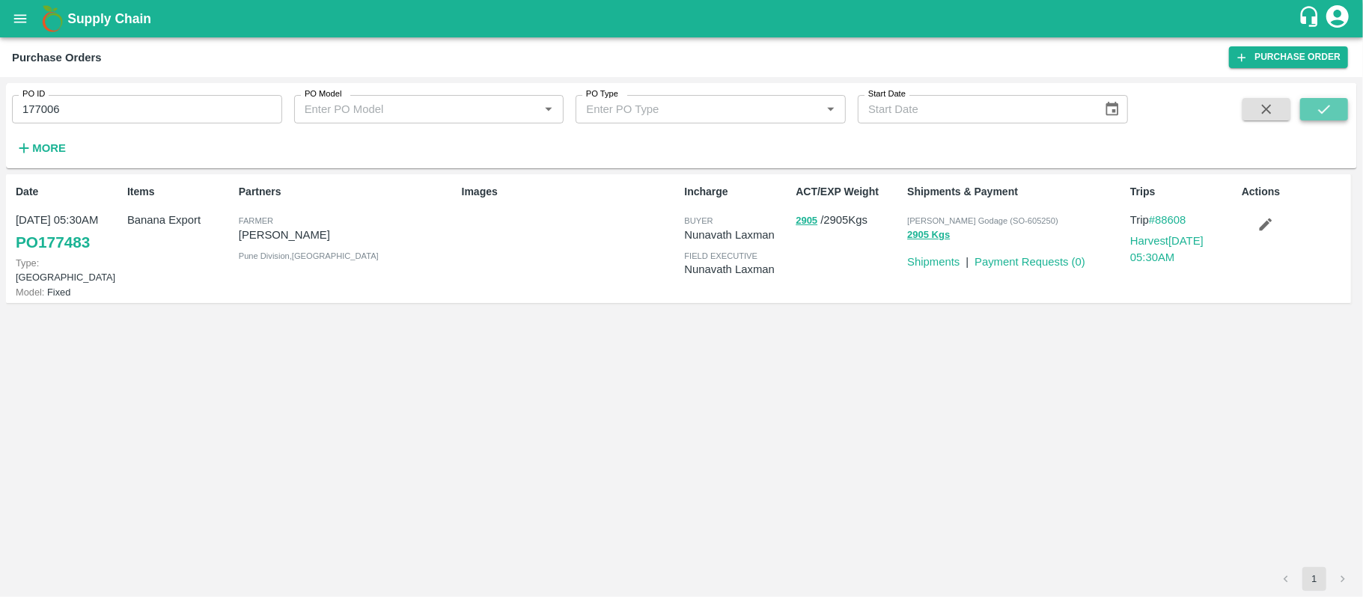
click at [1322, 101] on icon "submit" at bounding box center [1324, 109] width 16 height 16
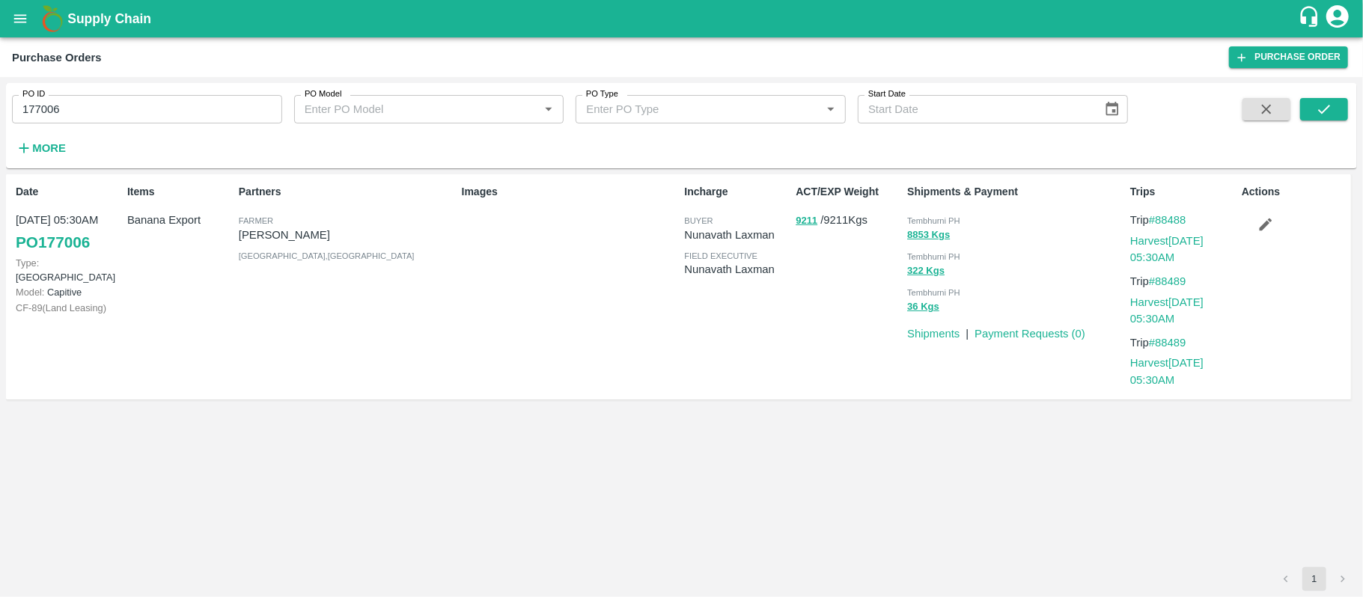
click at [324, 237] on p "[PERSON_NAME]" at bounding box center [347, 235] width 217 height 16
click at [476, 279] on div "Images" at bounding box center [567, 287] width 223 height 218
click at [166, 118] on input "177006" at bounding box center [147, 109] width 270 height 28
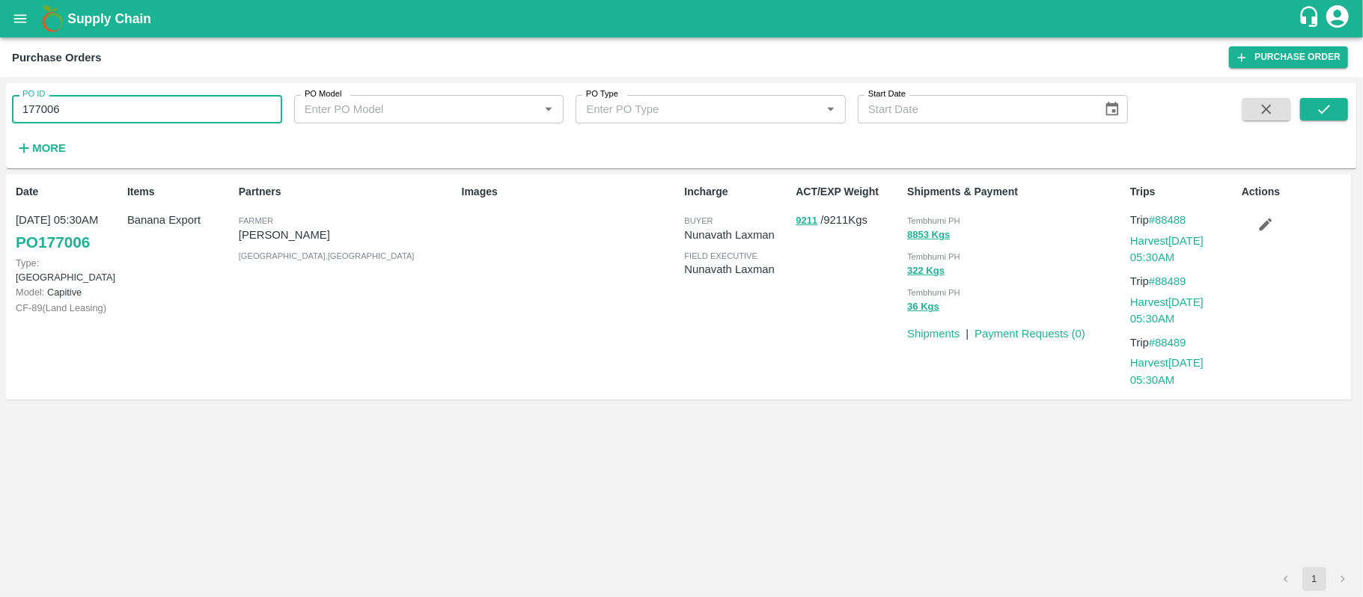
click at [166, 118] on input "177006" at bounding box center [147, 109] width 270 height 28
click at [391, 308] on div "Partners [PERSON_NAME] [PERSON_NAME] [GEOGRAPHIC_DATA] , [GEOGRAPHIC_DATA]" at bounding box center [344, 287] width 223 height 218
click at [186, 231] on div "Items Banana Export" at bounding box center [177, 287] width 112 height 218
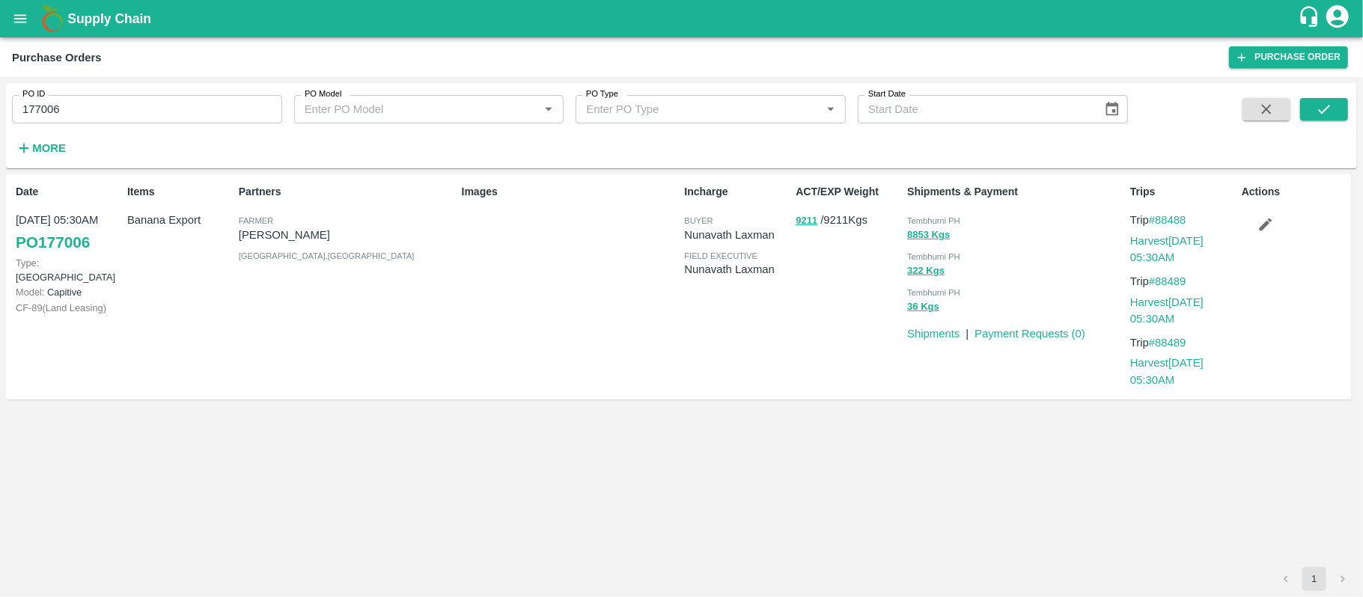
click at [596, 318] on div "Images" at bounding box center [567, 287] width 223 height 218
click at [835, 222] on p "9211 / 9211 Kgs" at bounding box center [848, 220] width 106 height 17
click at [920, 234] on button "8853 Kgs" at bounding box center [928, 235] width 43 height 17
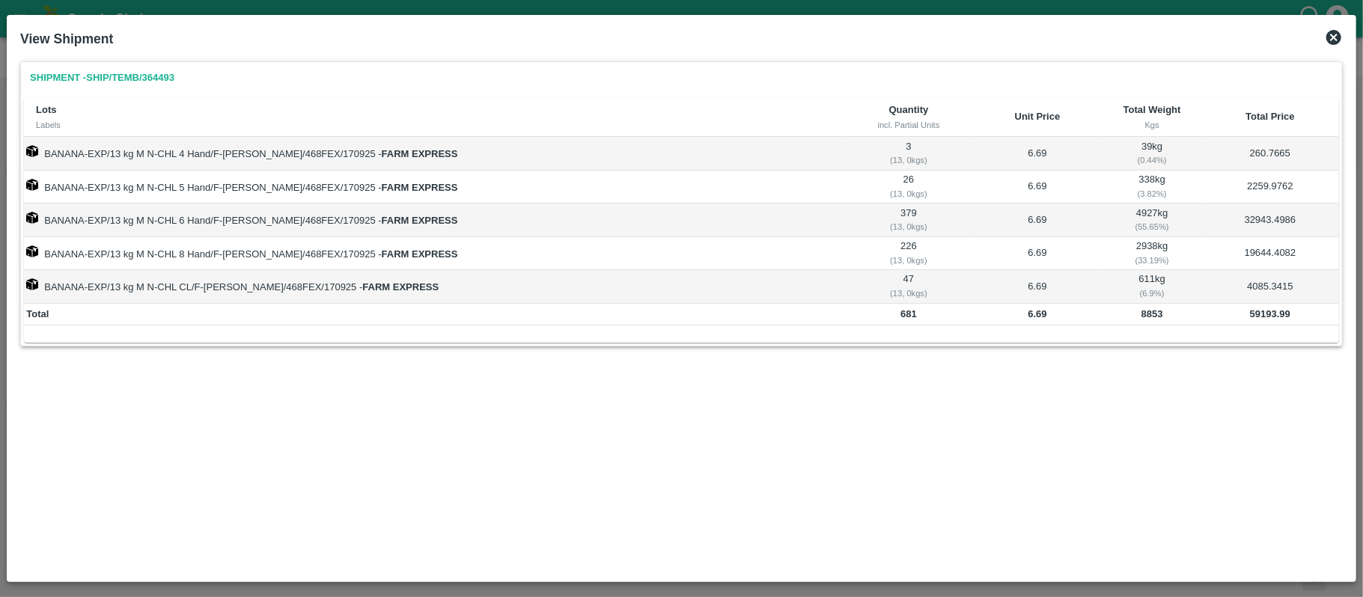
click at [1260, 316] on b "59193.99" at bounding box center [1270, 313] width 40 height 11
click at [1333, 33] on icon at bounding box center [1333, 37] width 15 height 15
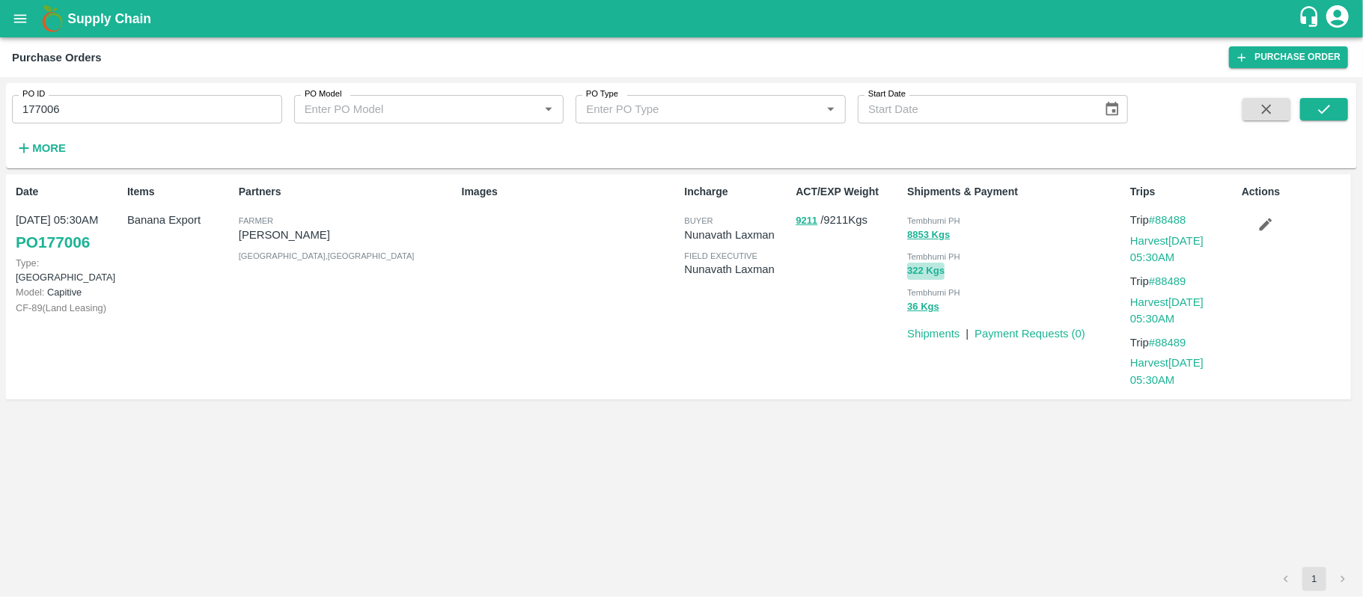
click at [920, 272] on button "322 Kgs" at bounding box center [925, 271] width 37 height 17
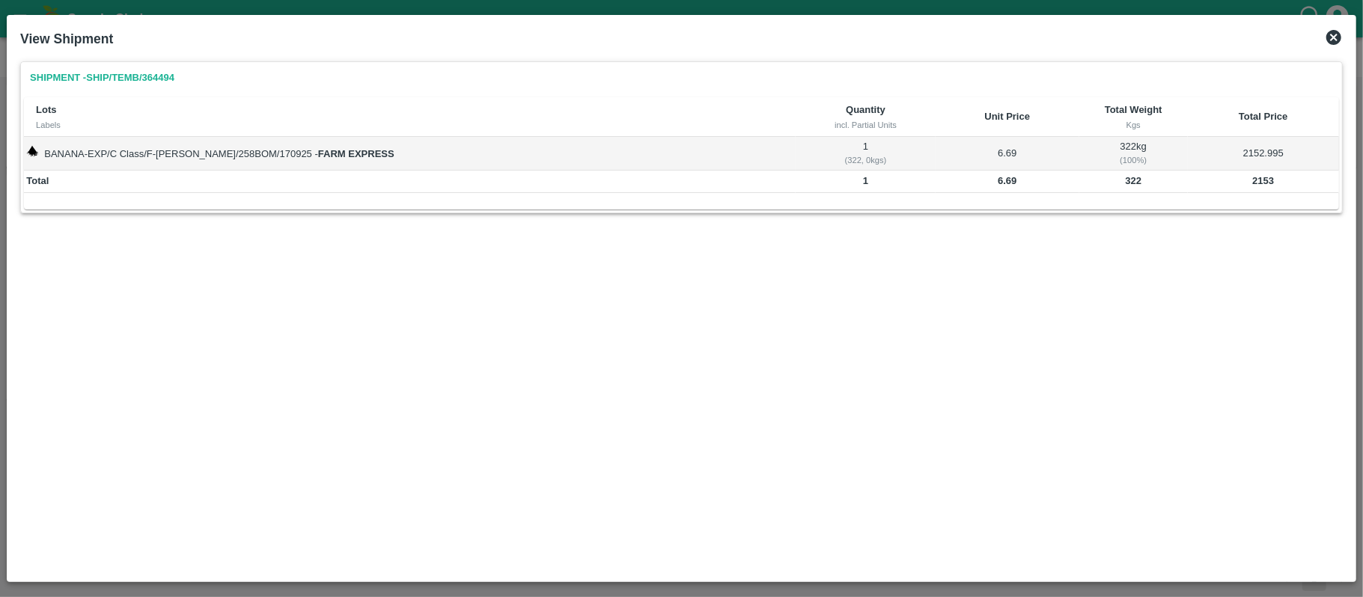
click at [1125, 177] on b "322" at bounding box center [1133, 180] width 16 height 11
click at [1264, 189] on td "2153" at bounding box center [1263, 182] width 151 height 22
click at [1336, 43] on icon at bounding box center [1333, 37] width 15 height 15
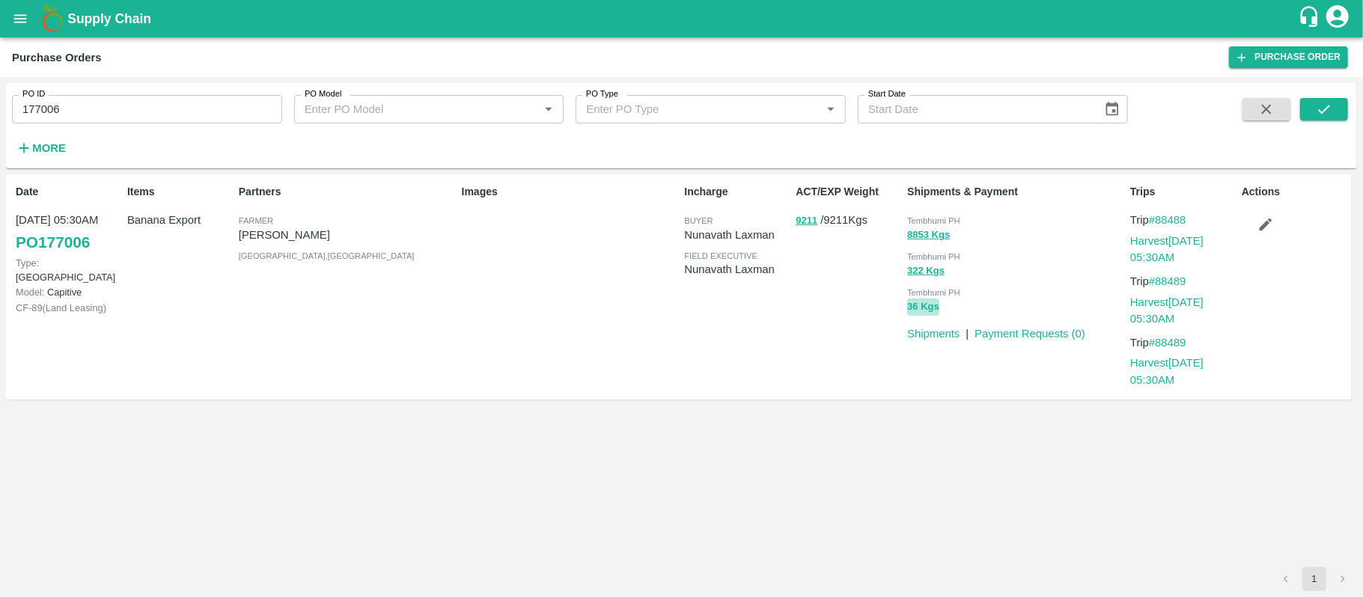
click at [917, 305] on button "36 Kgs" at bounding box center [923, 307] width 32 height 17
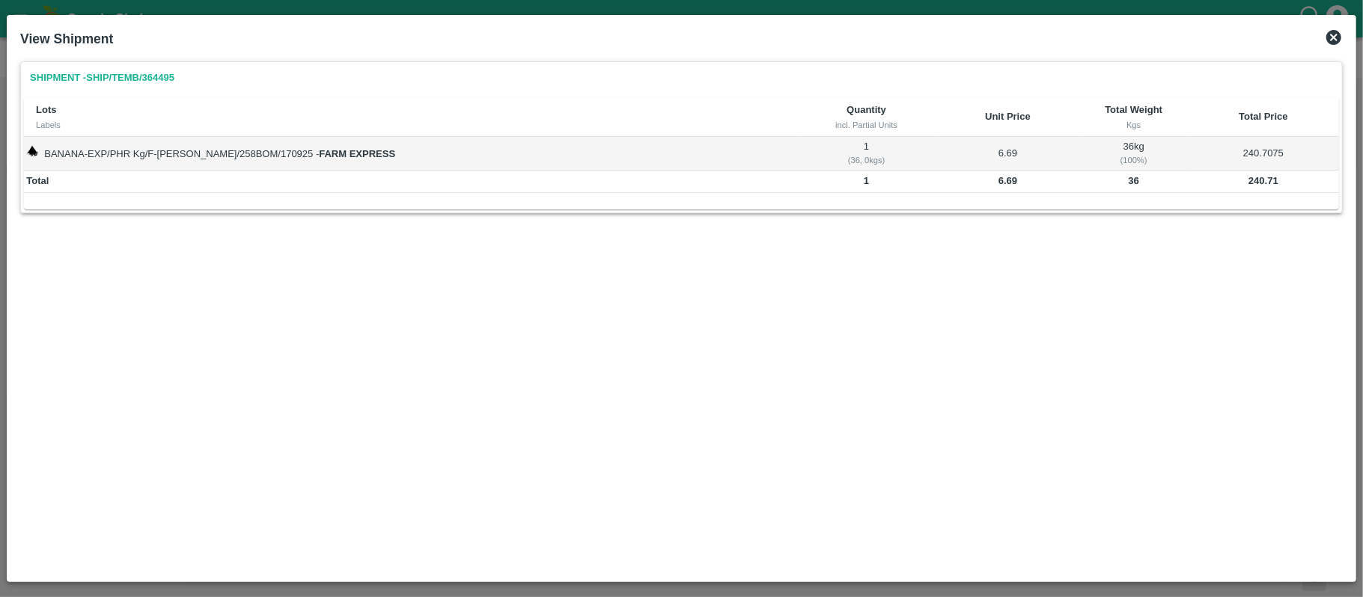
click at [1255, 177] on b "240.71" at bounding box center [1263, 180] width 30 height 11
click at [662, 246] on div "Shipment - SHIP/TEMB/364495 Lots Labels Quantity incl. Partial Units Unit Price…" at bounding box center [681, 314] width 1334 height 519
click at [629, 301] on div "Shipment - SHIP/TEMB/364495 Lots Labels Quantity incl. Partial Units Unit Price…" at bounding box center [681, 314] width 1334 height 519
click at [1332, 34] on icon at bounding box center [1333, 37] width 15 height 15
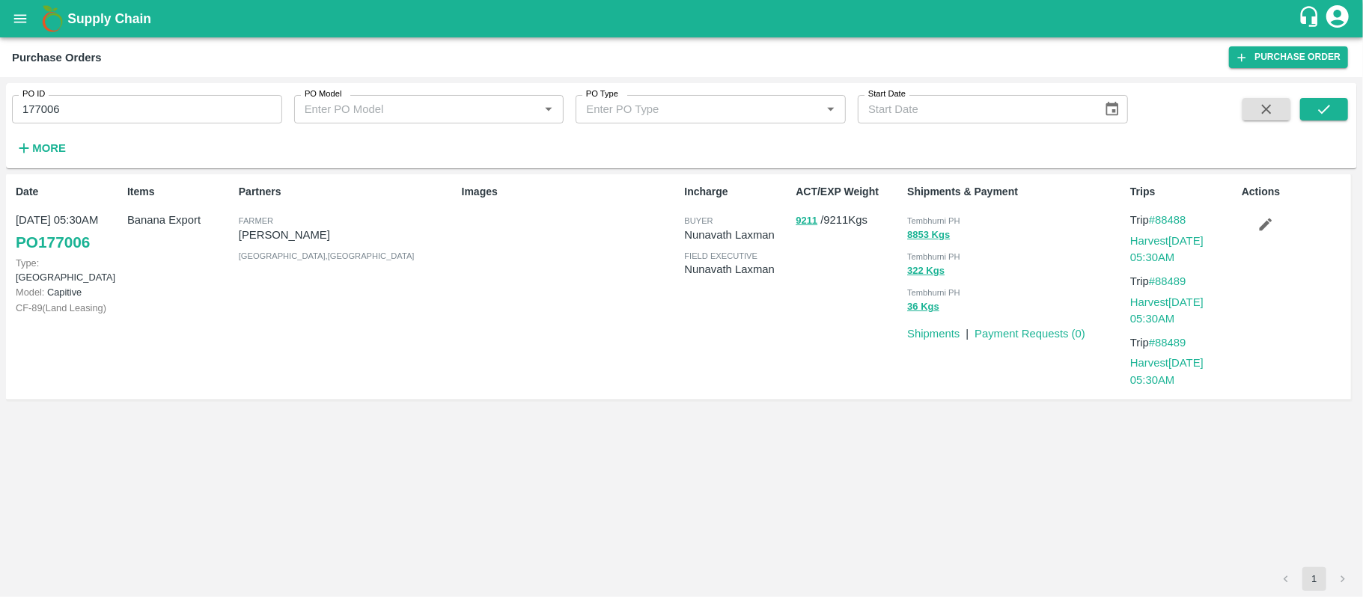
click at [172, 105] on input "177006" at bounding box center [147, 109] width 270 height 28
paste input "text"
click at [1328, 111] on icon "submit" at bounding box center [1324, 109] width 16 height 16
click at [843, 213] on p "8641 / 8641 Kgs" at bounding box center [848, 220] width 106 height 17
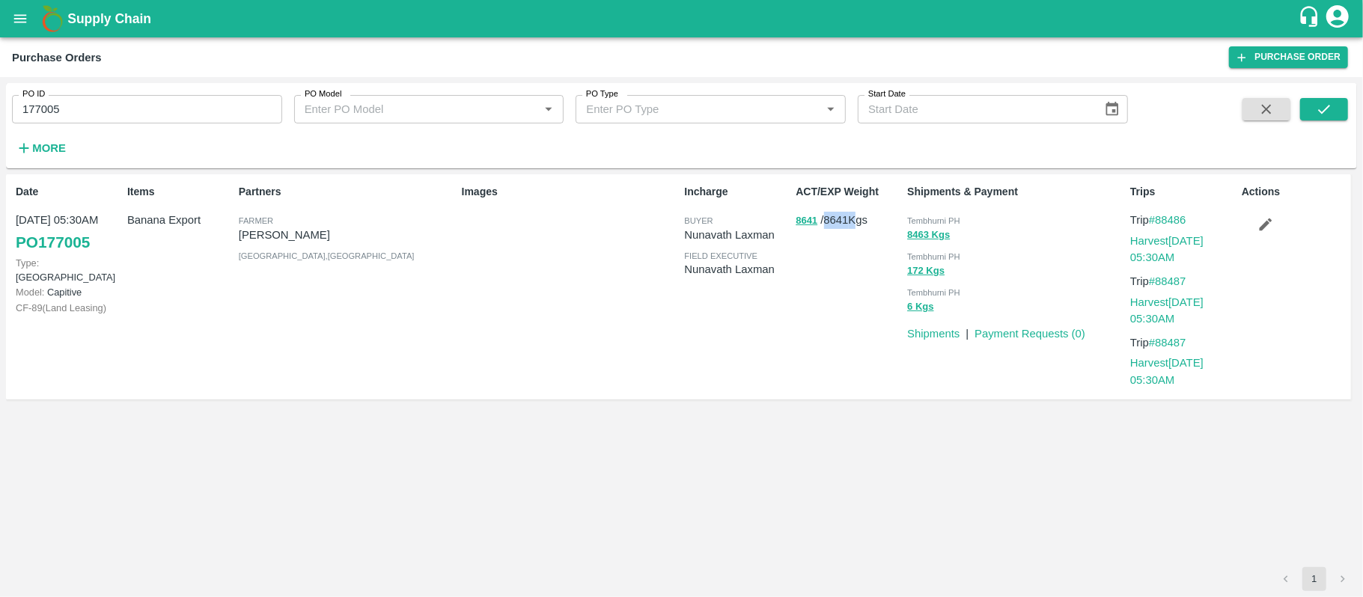
click at [843, 213] on p "8641 / 8641 Kgs" at bounding box center [848, 220] width 106 height 17
click at [575, 319] on div "Images" at bounding box center [567, 287] width 223 height 218
click at [919, 235] on button "8463 Kgs" at bounding box center [928, 235] width 43 height 17
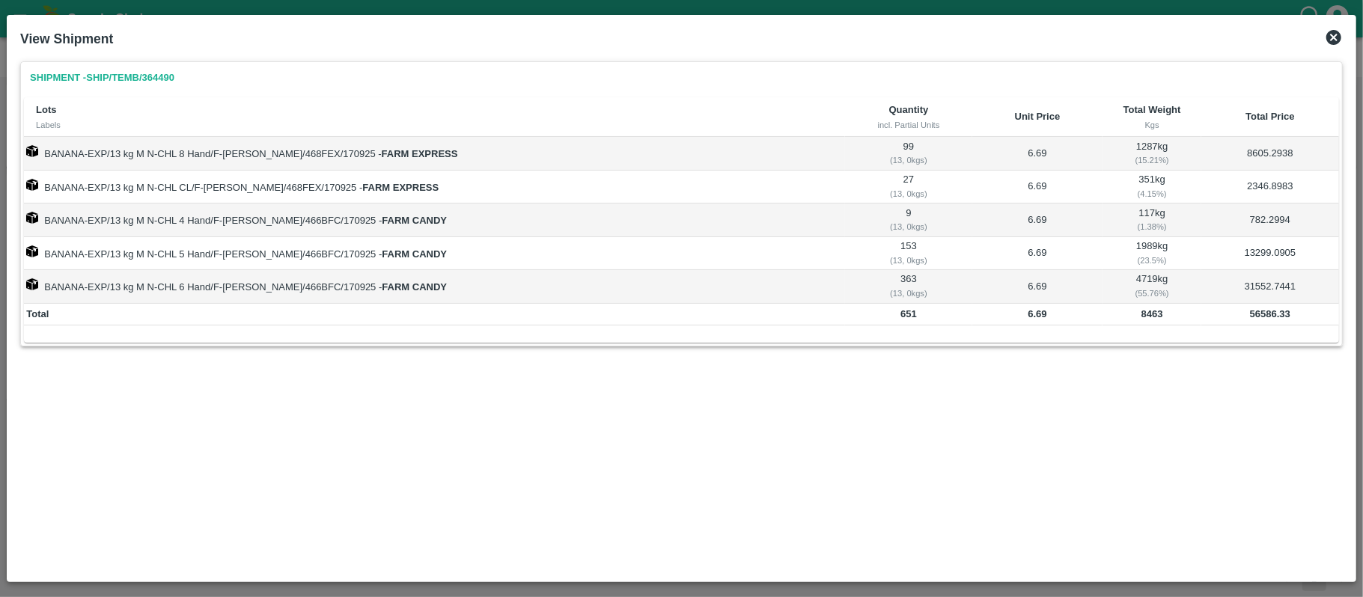
click at [1265, 317] on b "56586.33" at bounding box center [1270, 313] width 40 height 11
click at [1332, 39] on icon at bounding box center [1334, 37] width 18 height 18
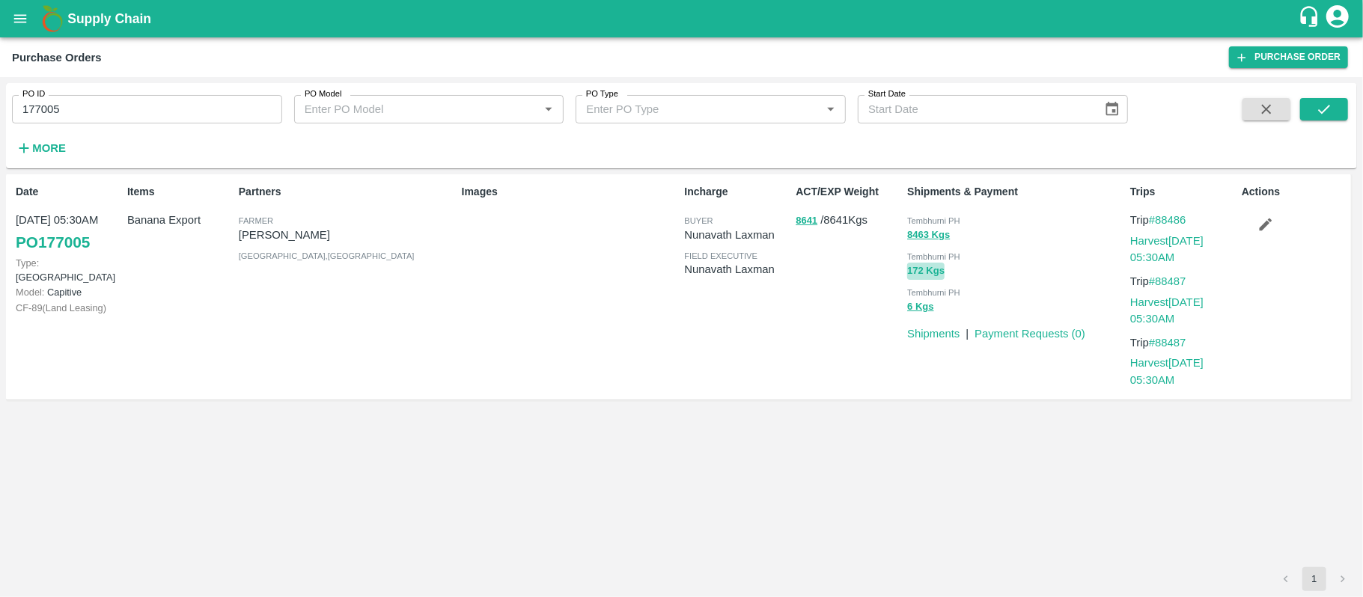
click at [932, 271] on button "172 Kgs" at bounding box center [925, 271] width 37 height 17
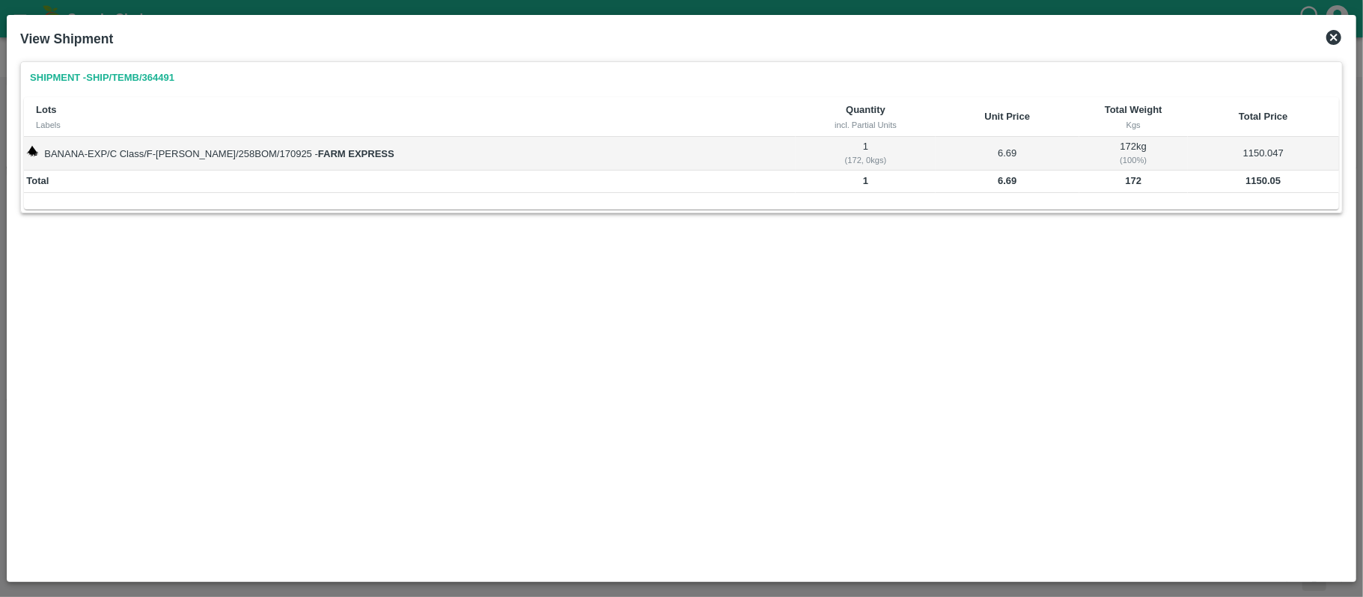
click at [1243, 187] on td "1150.05" at bounding box center [1263, 182] width 151 height 22
click at [1333, 36] on icon at bounding box center [1334, 37] width 18 height 18
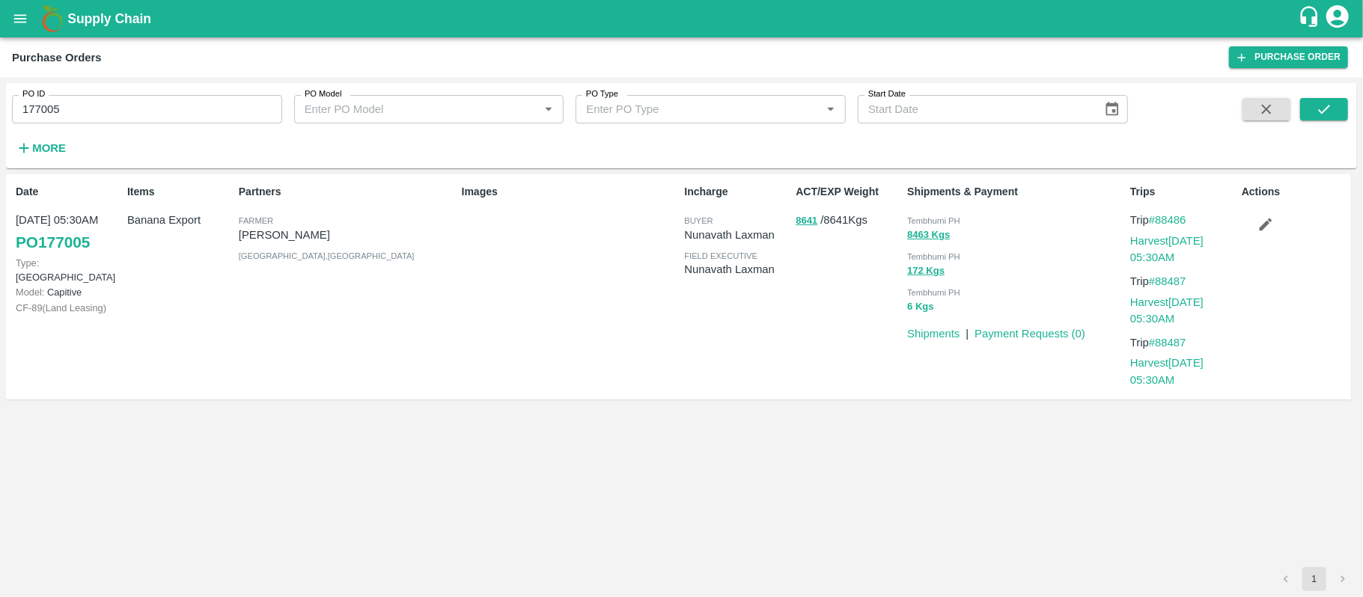
click at [910, 308] on button "6 Kgs" at bounding box center [920, 307] width 26 height 17
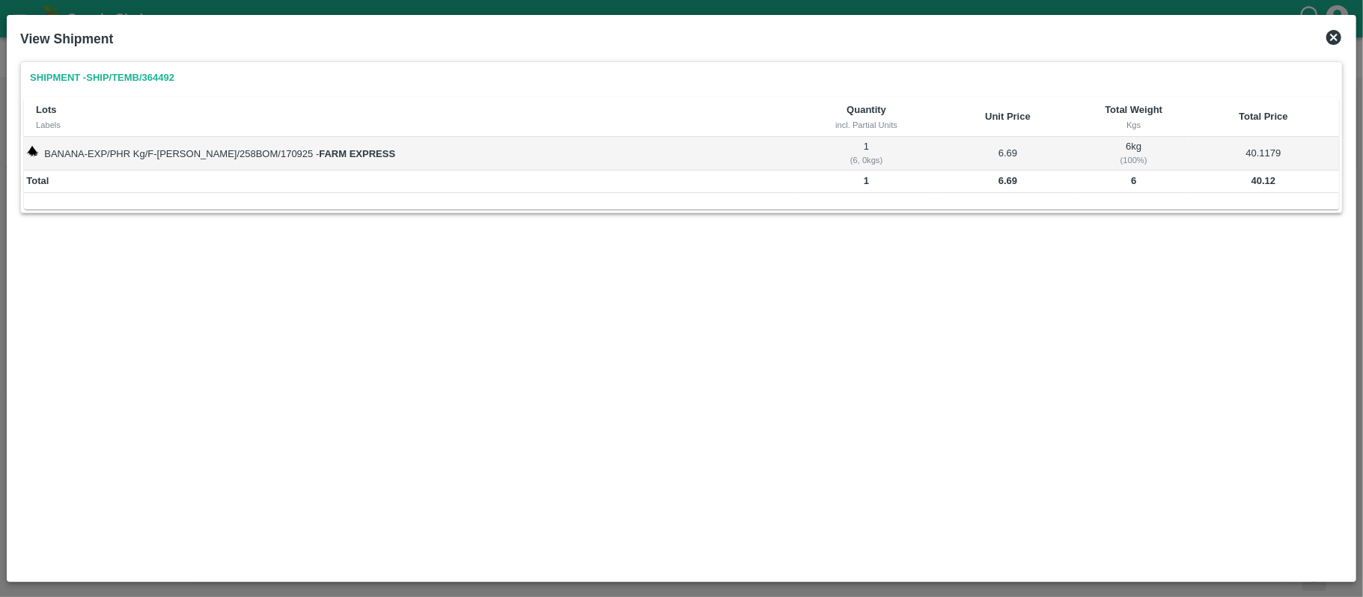
click at [1261, 186] on b "40.12" at bounding box center [1263, 180] width 25 height 11
click at [898, 284] on div "Shipment - SHIP/TEMB/364492 Lots Labels Quantity incl. Partial Units Unit Price…" at bounding box center [681, 314] width 1334 height 519
click at [1338, 37] on icon at bounding box center [1333, 37] width 15 height 15
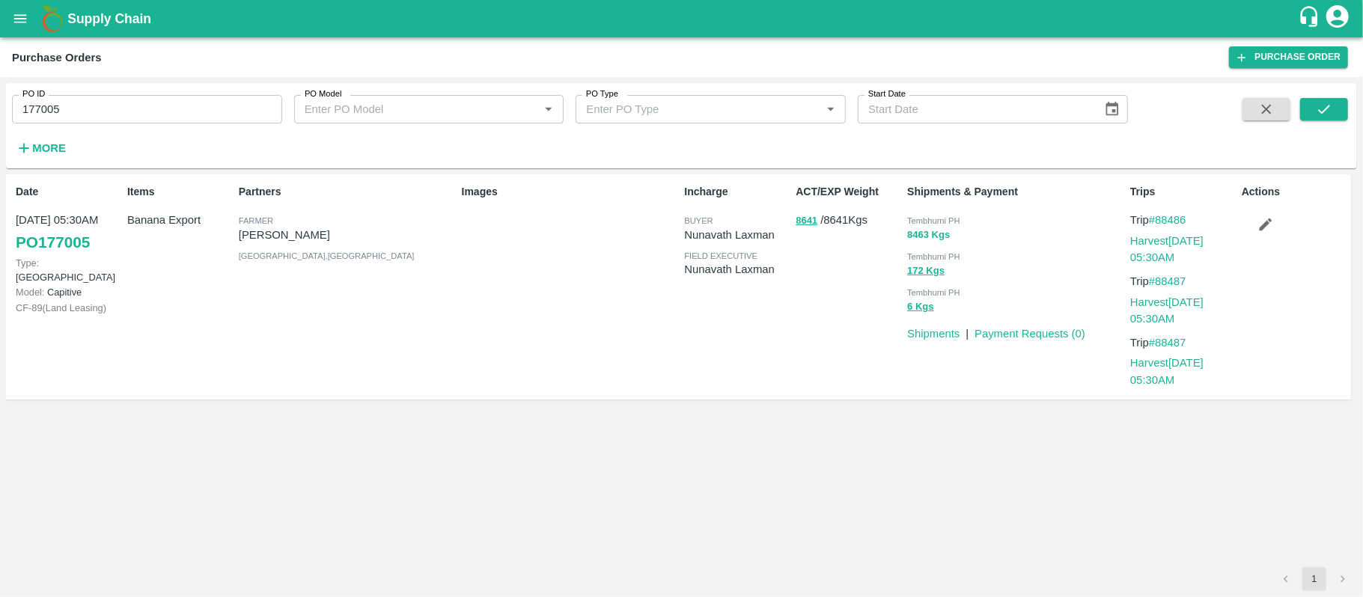
click at [935, 234] on button "8463 Kgs" at bounding box center [928, 235] width 43 height 17
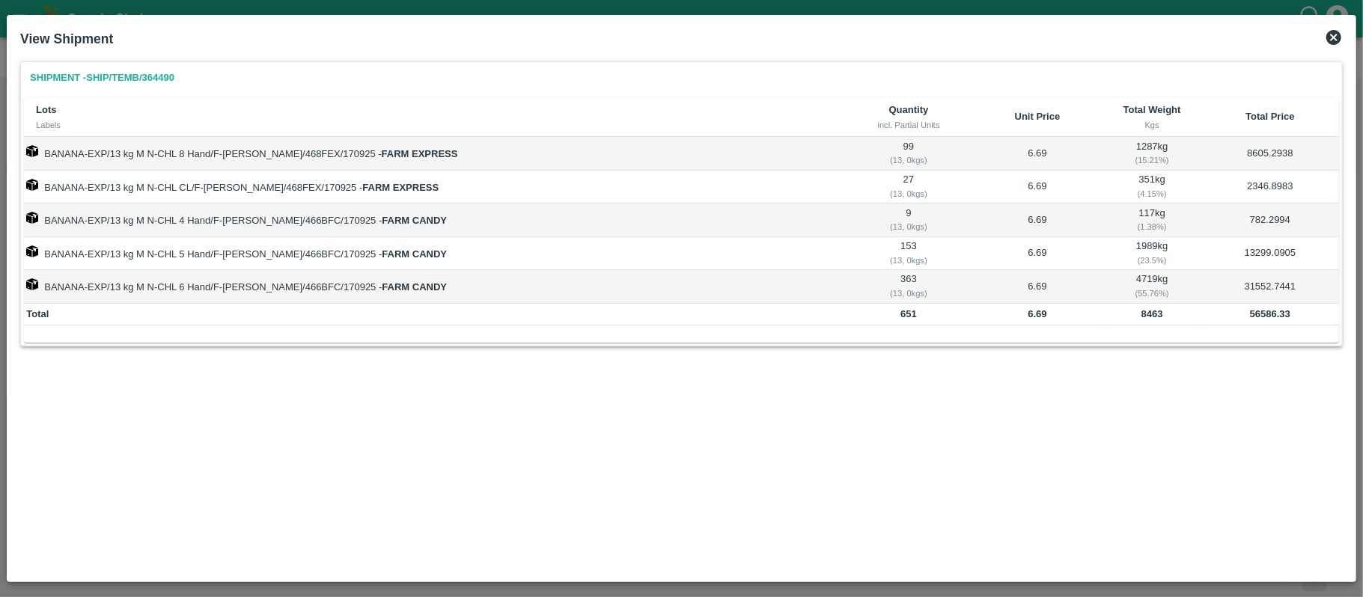
click at [1258, 311] on b "56586.33" at bounding box center [1270, 313] width 40 height 11
click at [1331, 36] on icon at bounding box center [1333, 37] width 15 height 15
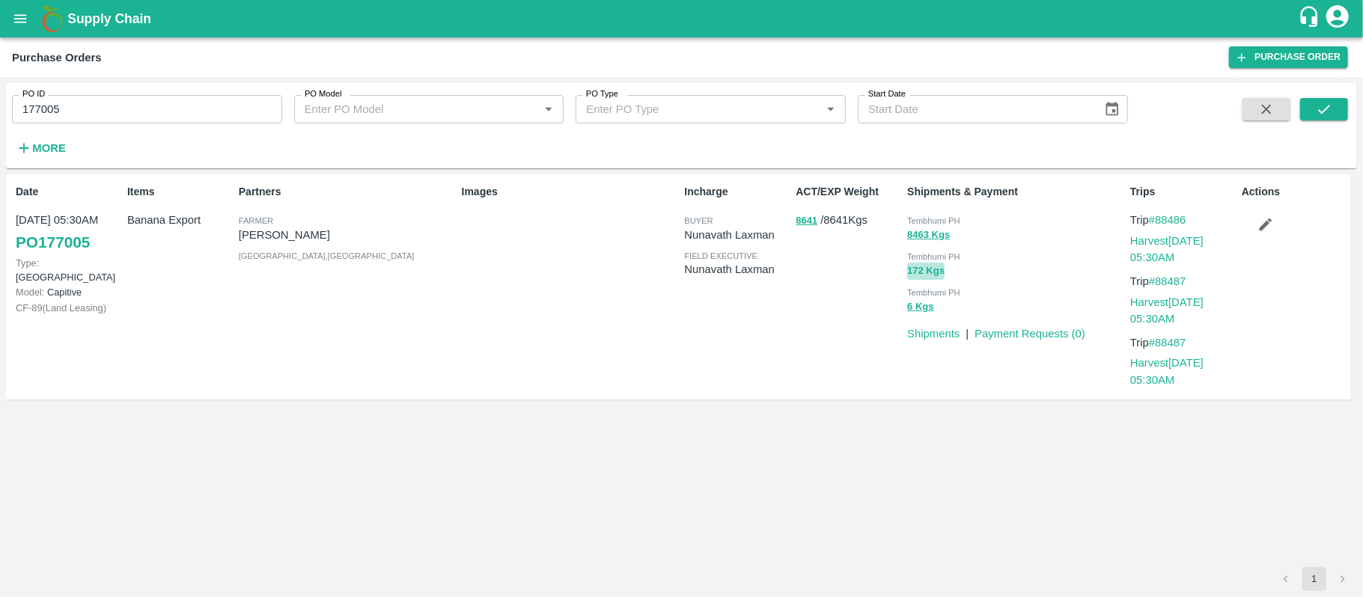
click at [914, 269] on button "172 Kgs" at bounding box center [925, 271] width 37 height 17
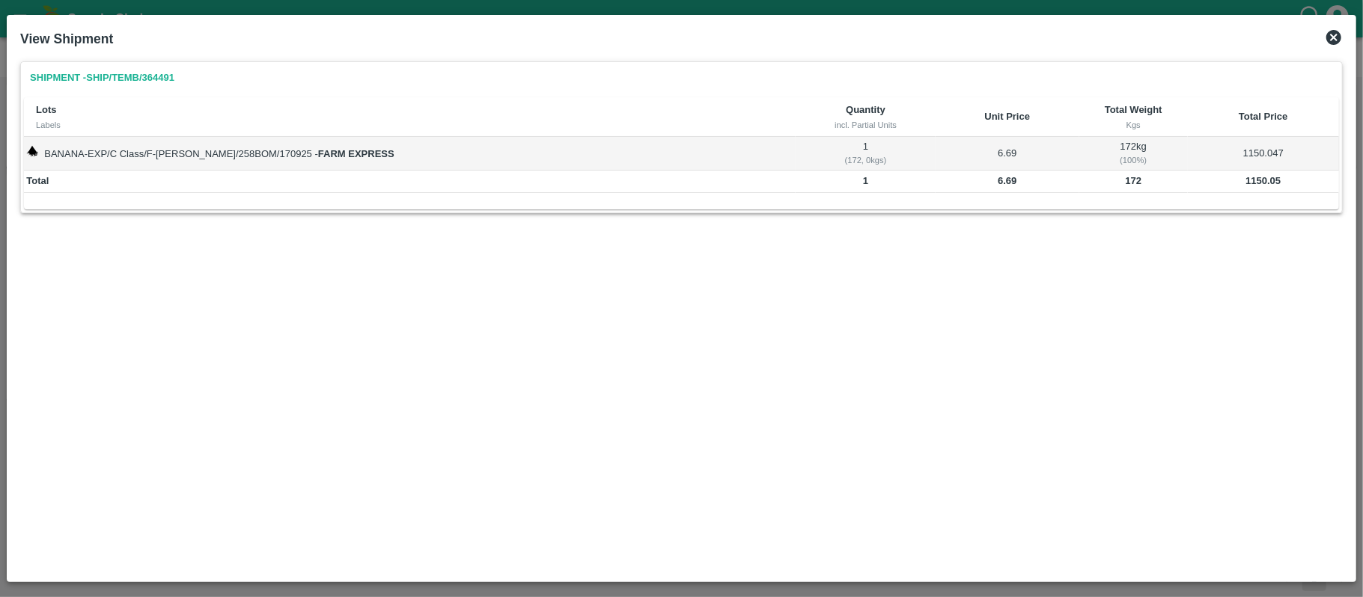
click at [1257, 187] on td "1150.05" at bounding box center [1263, 182] width 151 height 22
click at [1336, 37] on icon at bounding box center [1333, 37] width 15 height 15
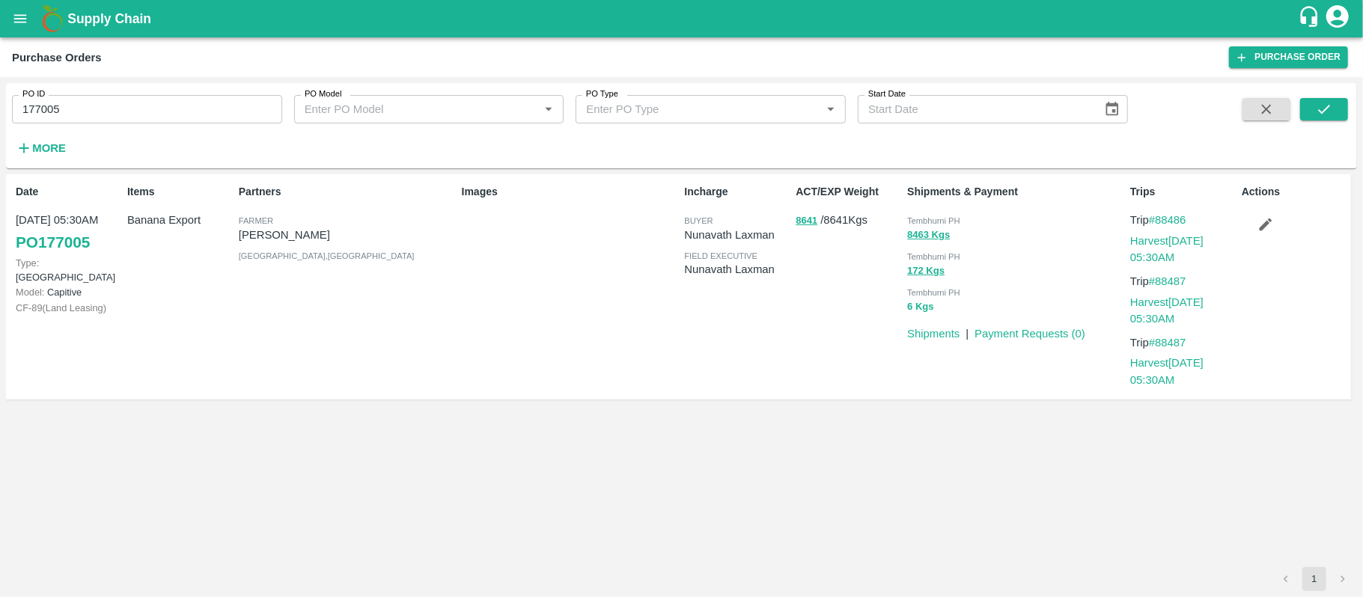
click at [926, 310] on button "6 Kgs" at bounding box center [920, 307] width 26 height 17
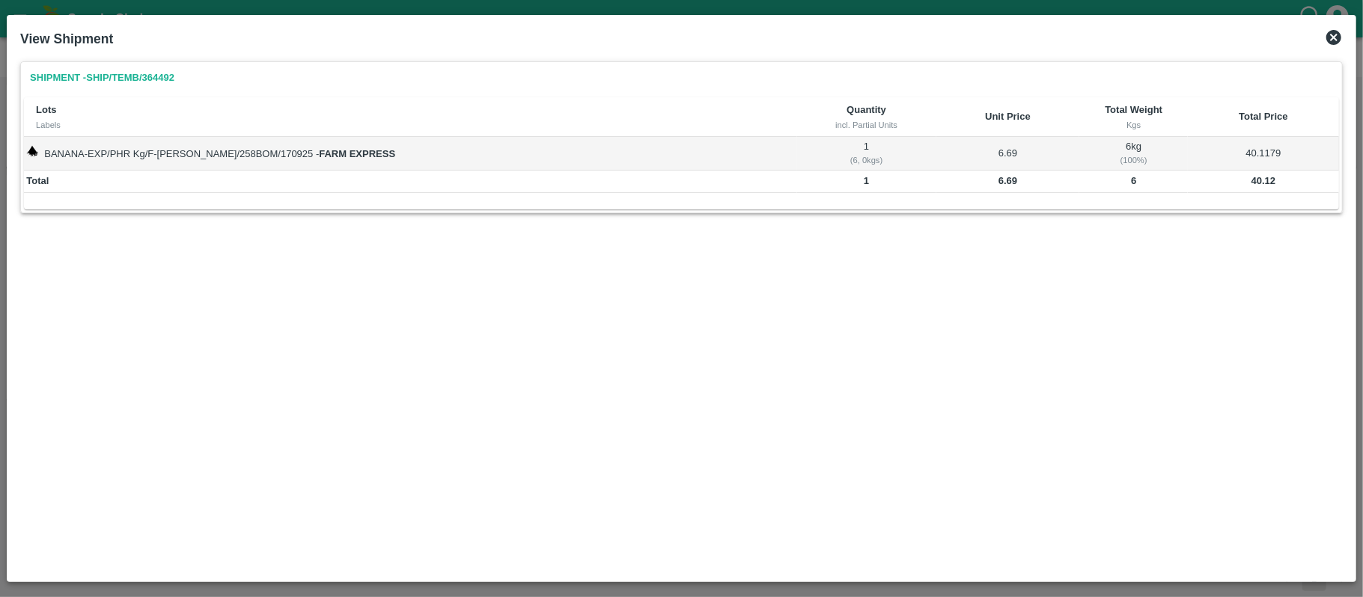
click at [1261, 177] on b "40.12" at bounding box center [1263, 180] width 25 height 11
click at [567, 311] on div "Shipment - SHIP/TEMB/364492 Lots Labels Quantity incl. Partial Units Unit Price…" at bounding box center [681, 314] width 1334 height 519
click at [1331, 36] on icon at bounding box center [1333, 37] width 15 height 15
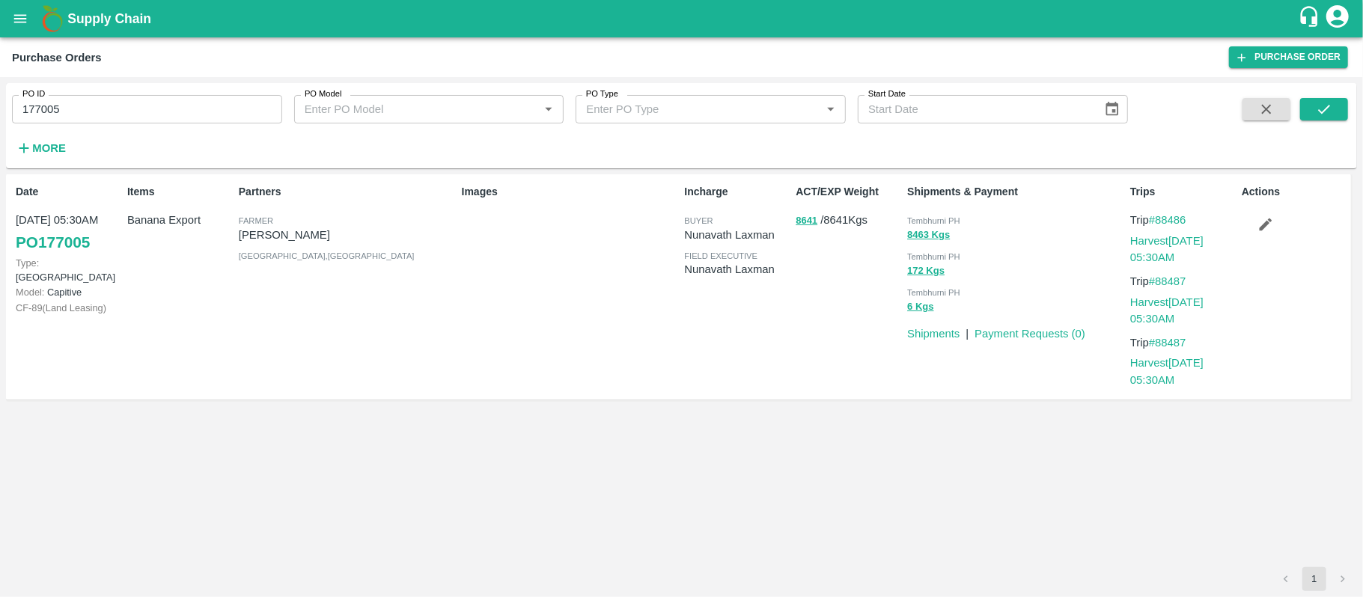
click at [683, 304] on div "Incharge buyer [PERSON_NAME] field executive [PERSON_NAME]" at bounding box center [734, 287] width 112 height 218
click at [75, 105] on input "177005" at bounding box center [147, 109] width 270 height 28
click at [317, 329] on div "Partners [PERSON_NAME] [PERSON_NAME] [GEOGRAPHIC_DATA] , [GEOGRAPHIC_DATA]" at bounding box center [344, 287] width 223 height 218
click at [543, 301] on div "Images" at bounding box center [567, 287] width 223 height 218
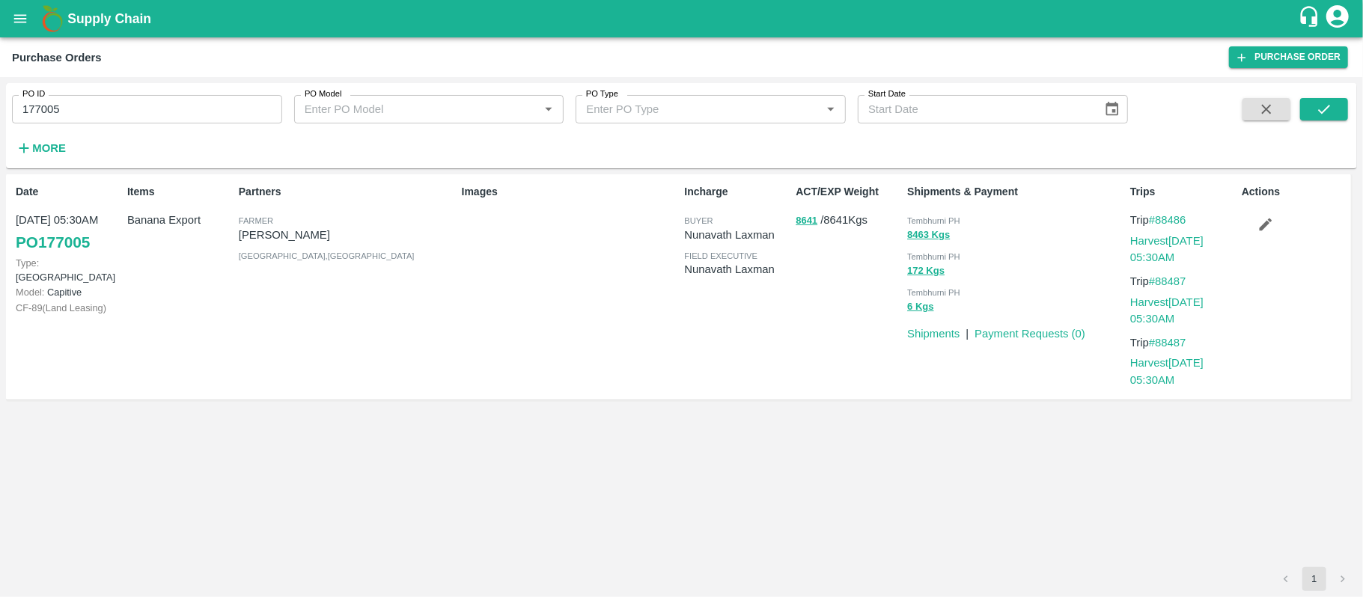
click at [123, 121] on input "177005" at bounding box center [147, 109] width 270 height 28
paste input "text"
type input "176726"
click at [1326, 112] on icon "submit" at bounding box center [1324, 109] width 16 height 16
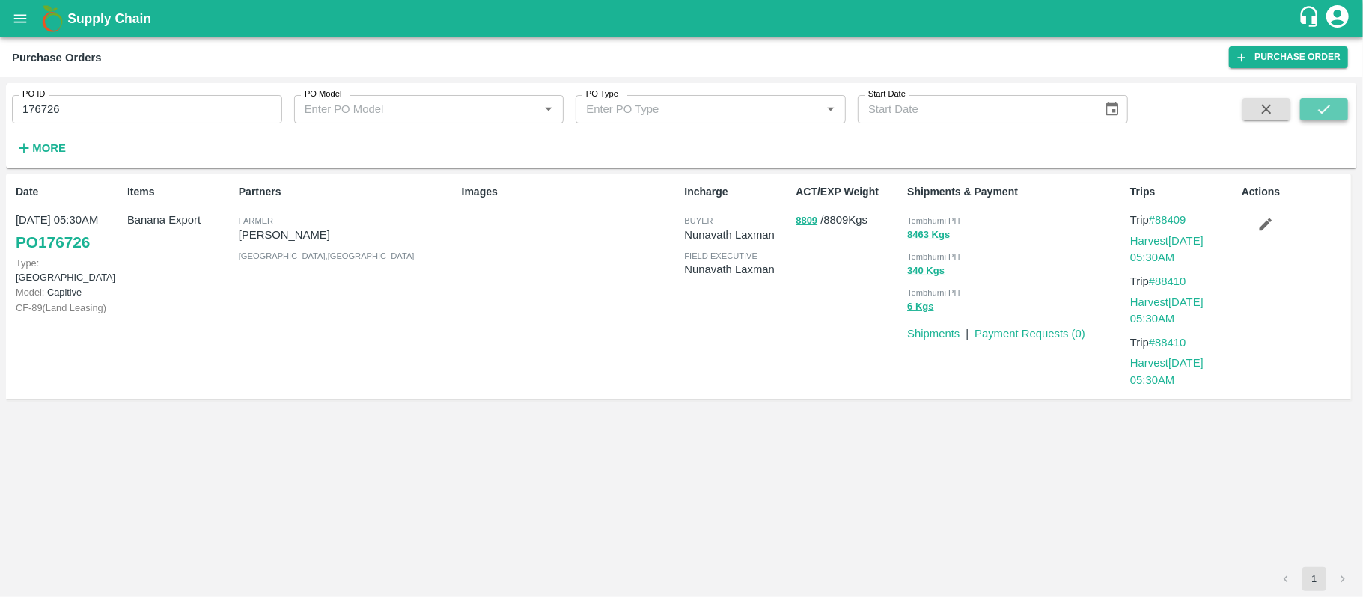
click at [1328, 106] on icon "submit" at bounding box center [1324, 109] width 12 height 9
click at [138, 117] on input "176726" at bounding box center [147, 109] width 270 height 28
click at [138, 115] on input "176726" at bounding box center [147, 109] width 270 height 28
click at [340, 316] on div "Partners [PERSON_NAME] [PERSON_NAME] [GEOGRAPHIC_DATA] , [GEOGRAPHIC_DATA]" at bounding box center [344, 287] width 223 height 218
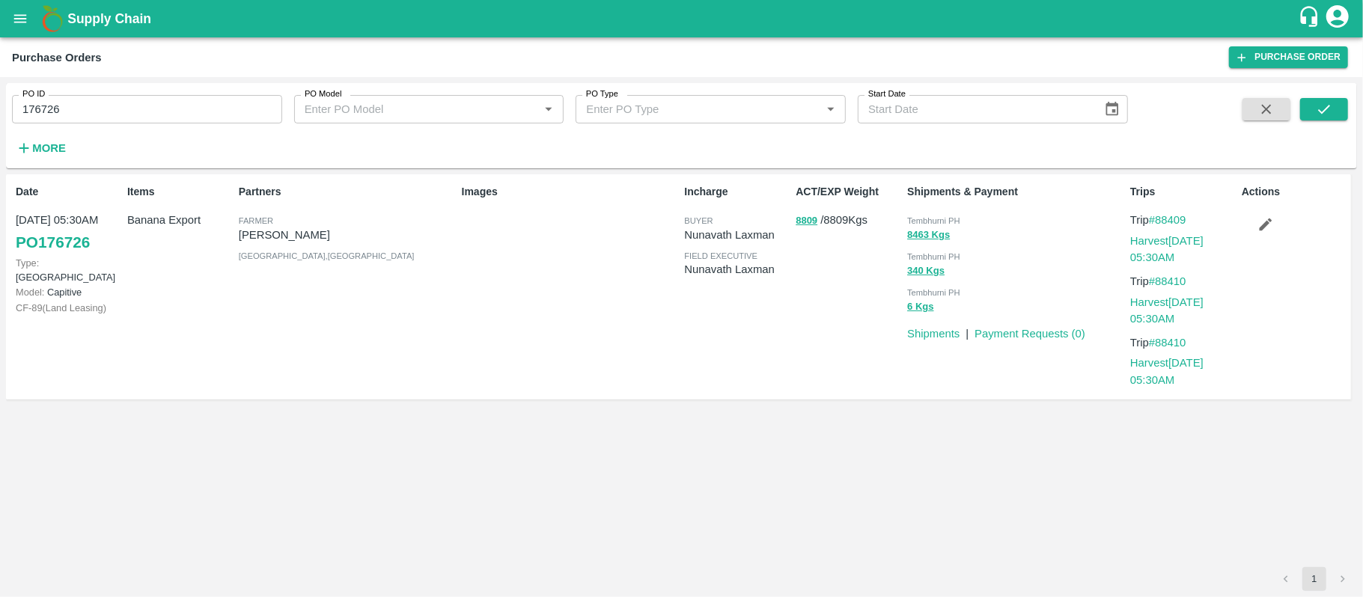
click at [180, 225] on p "Banana Export" at bounding box center [180, 220] width 106 height 16
click at [845, 222] on p "8809 / 8809 Kgs" at bounding box center [848, 220] width 106 height 17
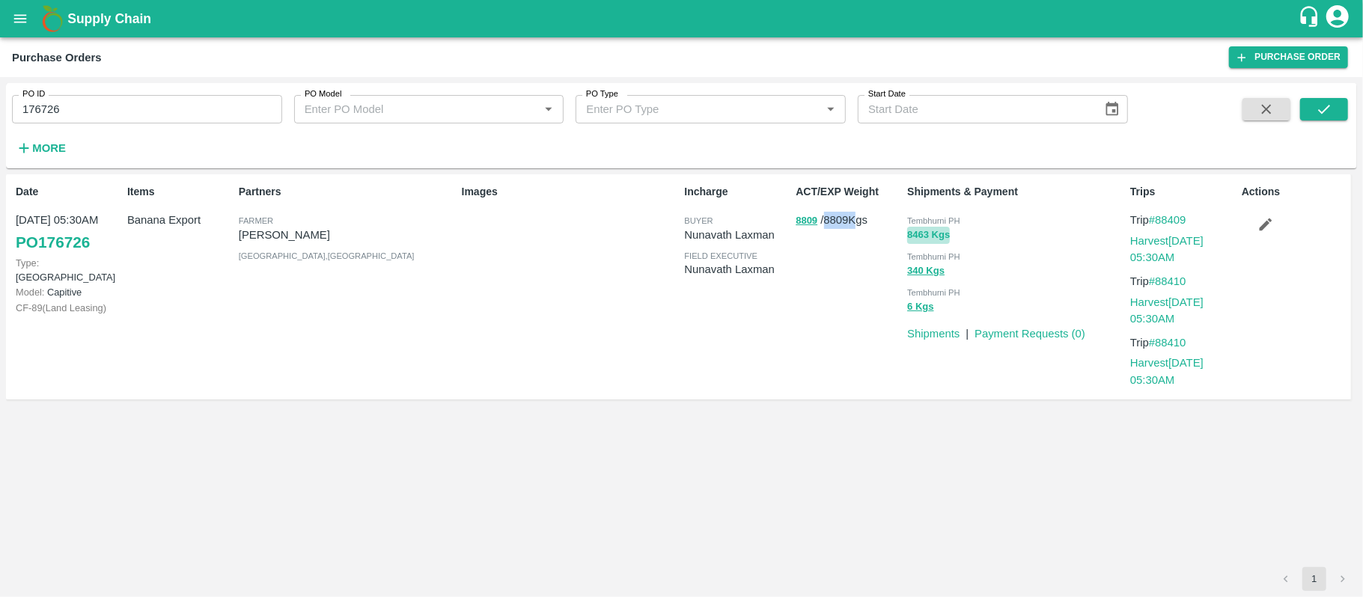
click at [914, 235] on button "8463 Kgs" at bounding box center [928, 235] width 43 height 17
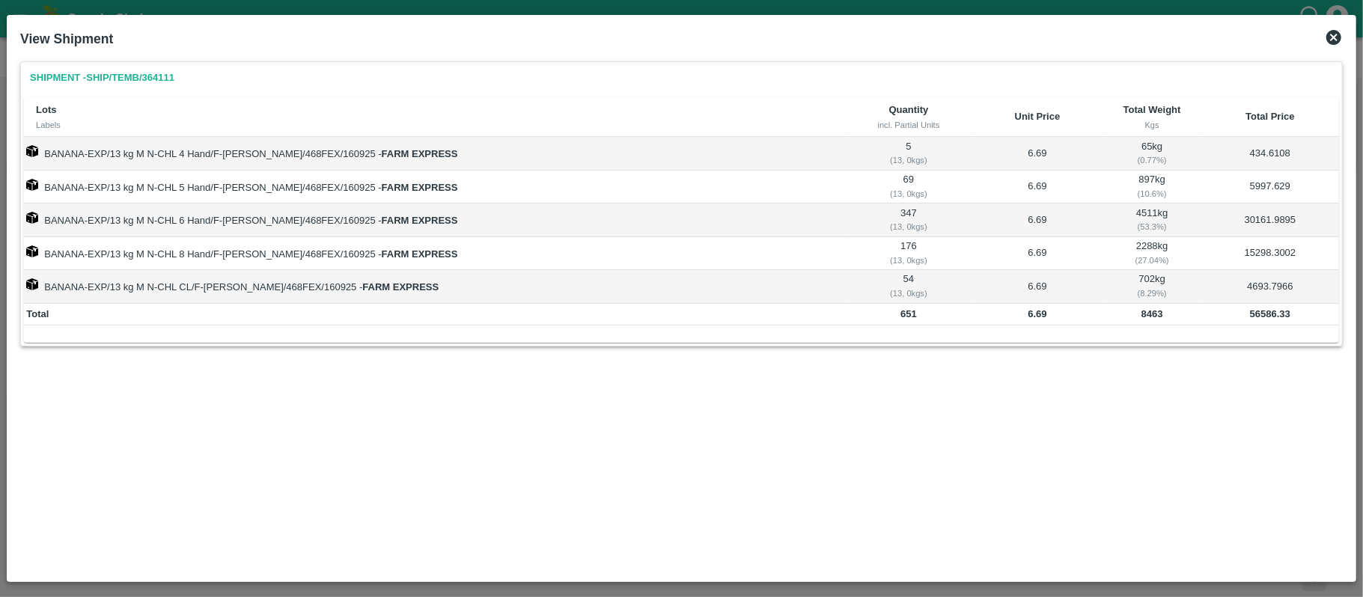
click at [1258, 318] on b "56586.33" at bounding box center [1270, 313] width 40 height 11
click at [1332, 36] on icon at bounding box center [1334, 37] width 18 height 18
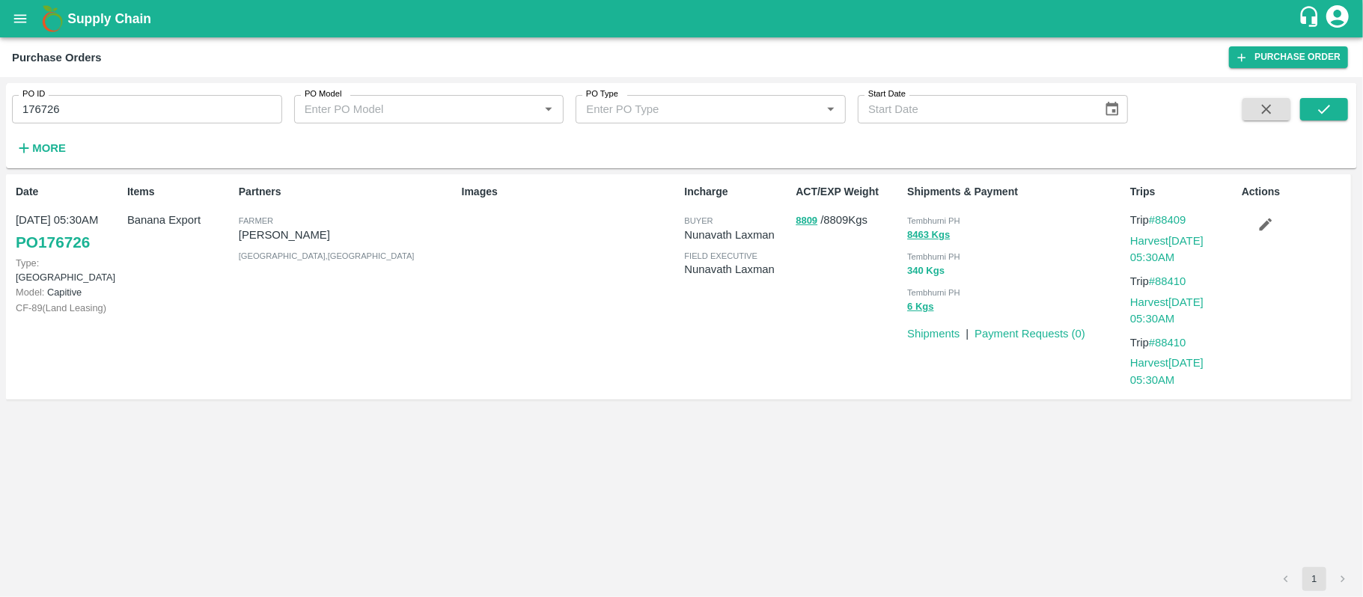
click at [920, 272] on button "340 Kgs" at bounding box center [925, 271] width 37 height 17
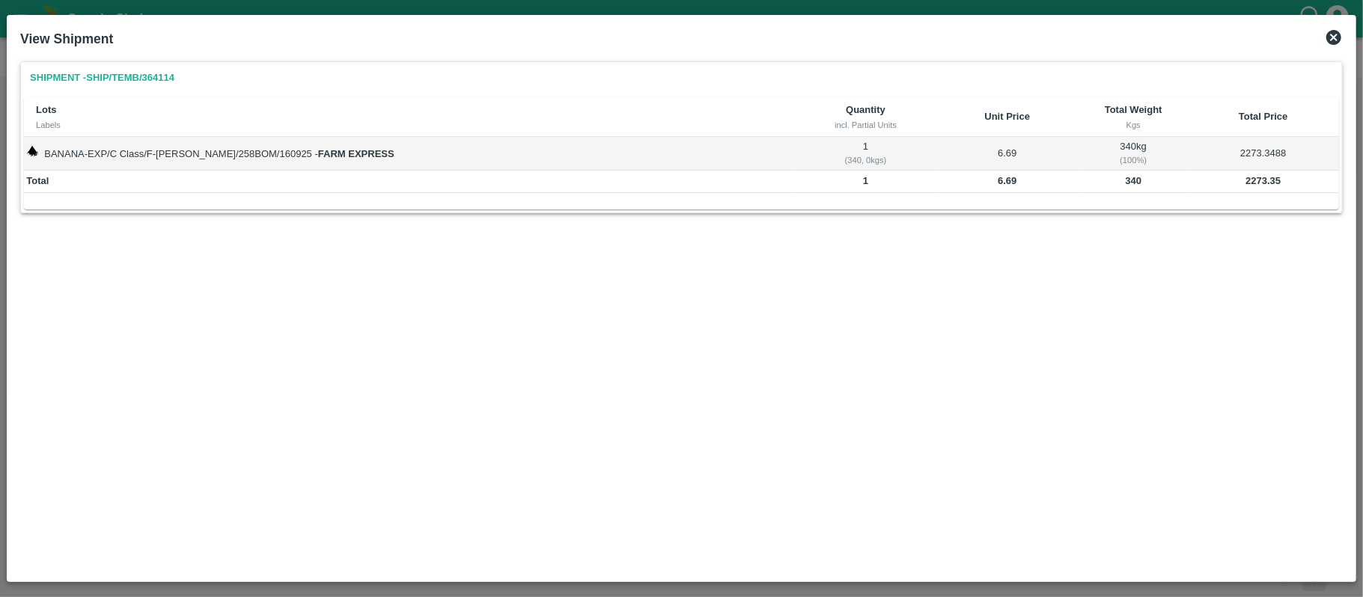
click at [1253, 178] on b "2273.35" at bounding box center [1262, 180] width 35 height 11
click at [1327, 34] on icon at bounding box center [1334, 37] width 18 height 18
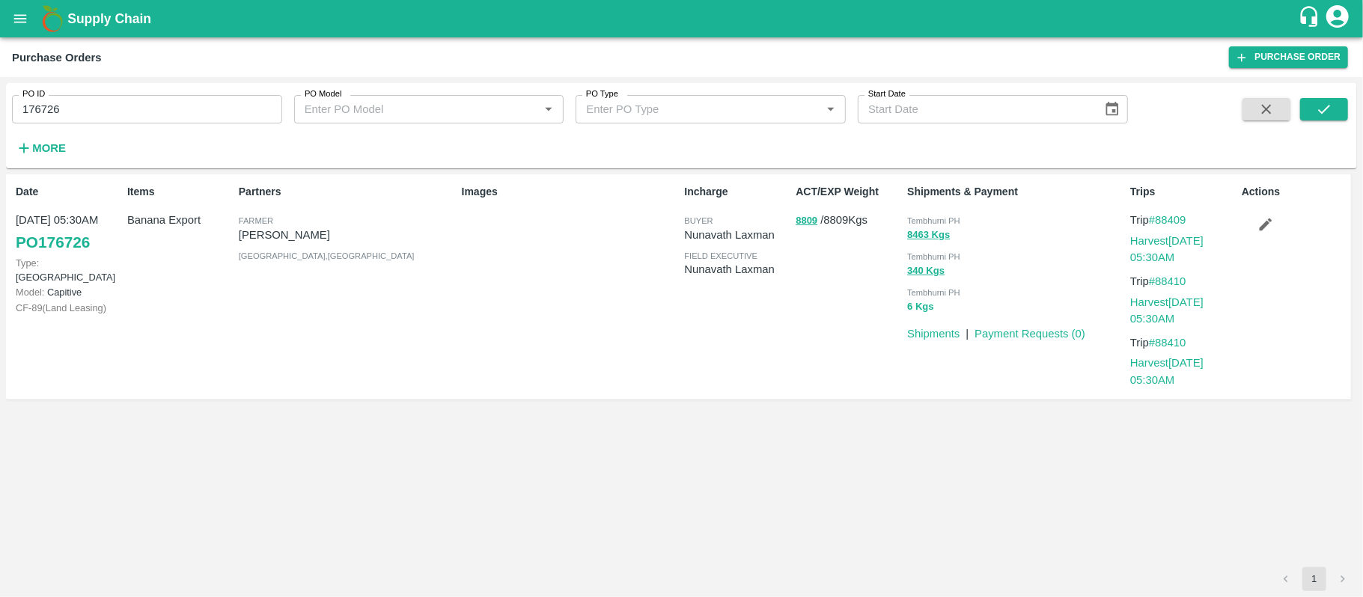
click at [917, 309] on button "6 Kgs" at bounding box center [920, 307] width 26 height 17
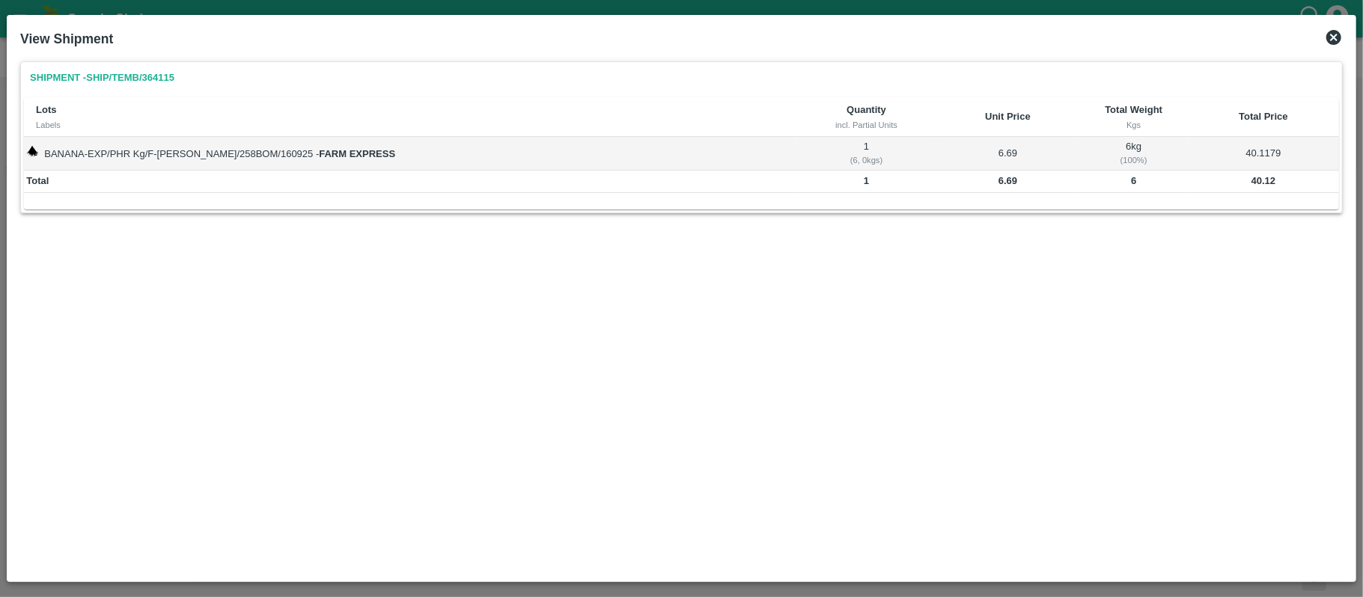
click at [1252, 178] on b "40.12" at bounding box center [1263, 180] width 25 height 11
click at [596, 309] on div "Shipment - SHIP/TEMB/364115 Lots Labels Quantity incl. Partial Units Unit Price…" at bounding box center [681, 314] width 1334 height 519
click at [1326, 37] on icon at bounding box center [1334, 37] width 18 height 18
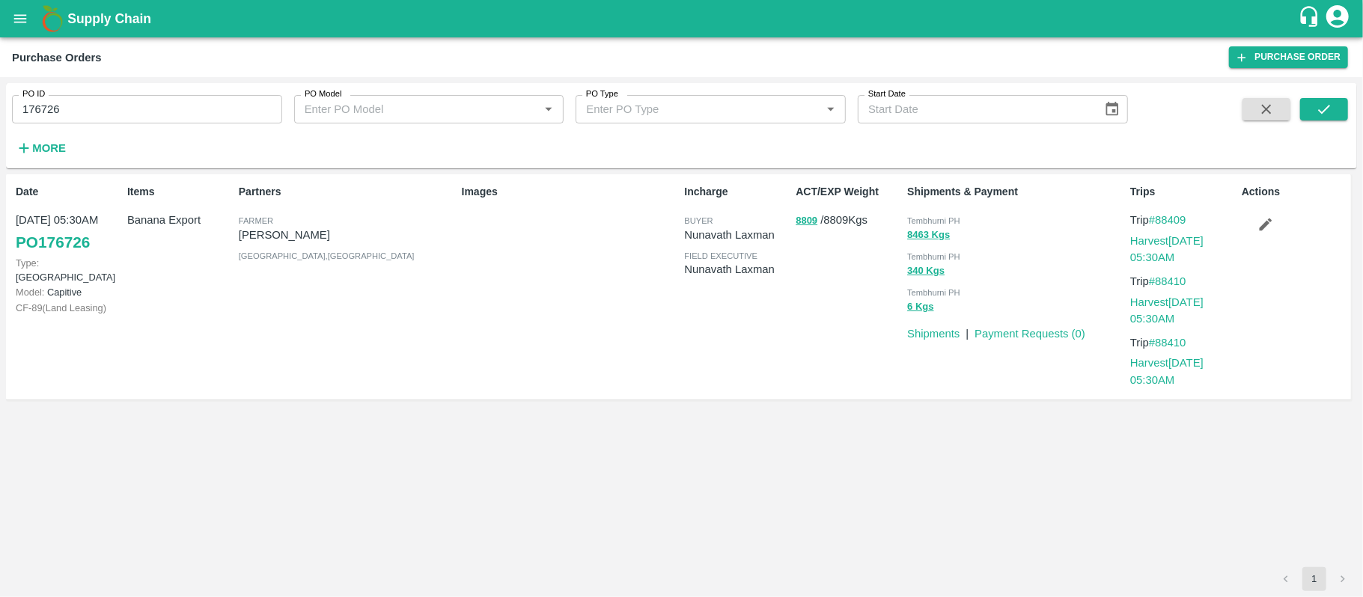
click at [758, 344] on div "Incharge buyer [PERSON_NAME] field executive [PERSON_NAME]" at bounding box center [734, 287] width 112 height 218
click at [166, 111] on input "176726" at bounding box center [147, 109] width 270 height 28
click at [166, 109] on input "176726" at bounding box center [147, 109] width 270 height 28
paste input "text"
click at [166, 109] on input "176724" at bounding box center [147, 109] width 270 height 28
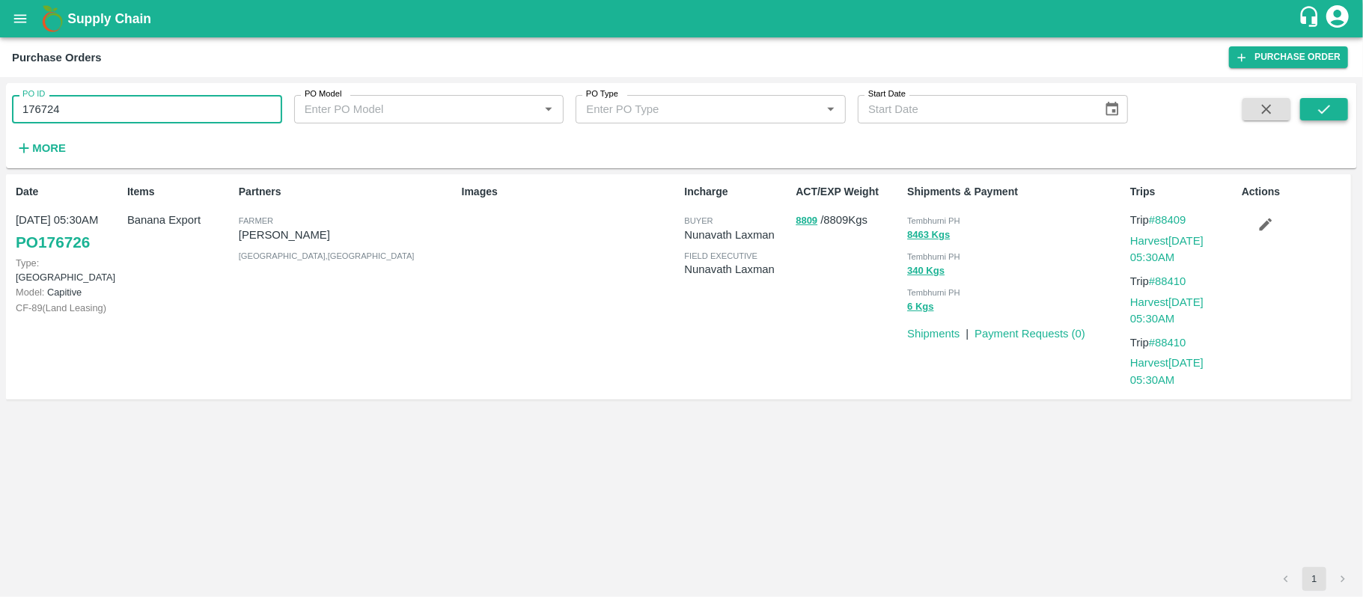
type input "176724"
click at [1328, 109] on icon "submit" at bounding box center [1324, 109] width 16 height 16
click at [1332, 111] on icon "submit" at bounding box center [1324, 109] width 16 height 16
click at [168, 115] on input "176724" at bounding box center [147, 109] width 270 height 28
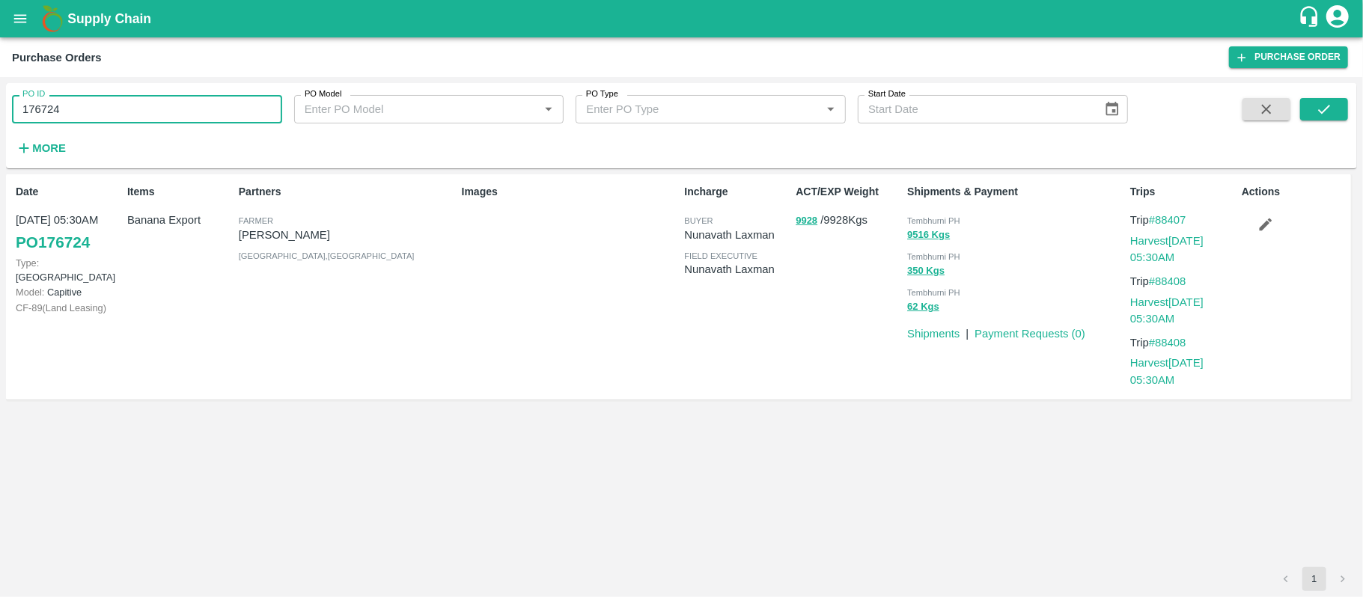
drag, startPoint x: 278, startPoint y: 306, endPoint x: 294, endPoint y: 293, distance: 20.2
click at [278, 306] on div "Partners [PERSON_NAME] [PERSON_NAME] [GEOGRAPHIC_DATA] , [GEOGRAPHIC_DATA]" at bounding box center [344, 287] width 223 height 218
click at [189, 244] on div "Items Banana Export" at bounding box center [177, 287] width 112 height 218
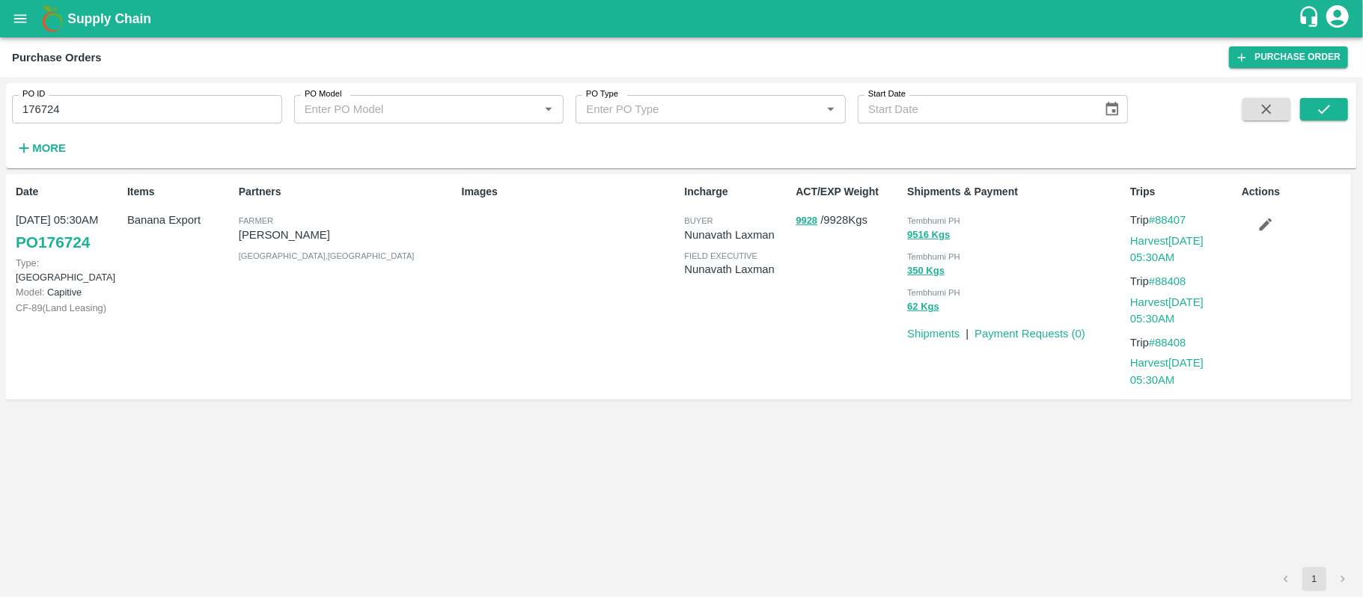
click at [617, 315] on div "Images" at bounding box center [567, 287] width 223 height 218
click at [837, 223] on p "9928 / 9928 Kgs" at bounding box center [848, 220] width 106 height 17
click at [941, 300] on div "62 Kgs" at bounding box center [1015, 306] width 217 height 17
click at [929, 238] on button "9516 Kgs" at bounding box center [928, 235] width 43 height 17
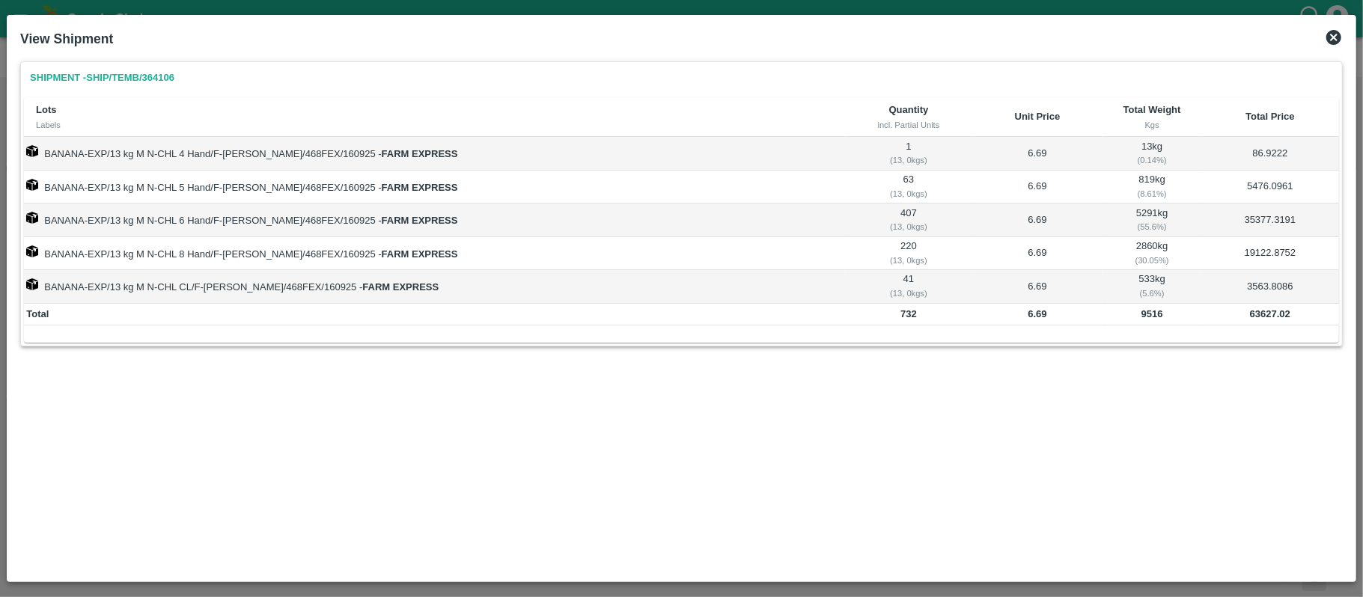
click at [1267, 319] on b "63627.02" at bounding box center [1270, 313] width 40 height 11
click at [1339, 37] on icon at bounding box center [1333, 37] width 15 height 15
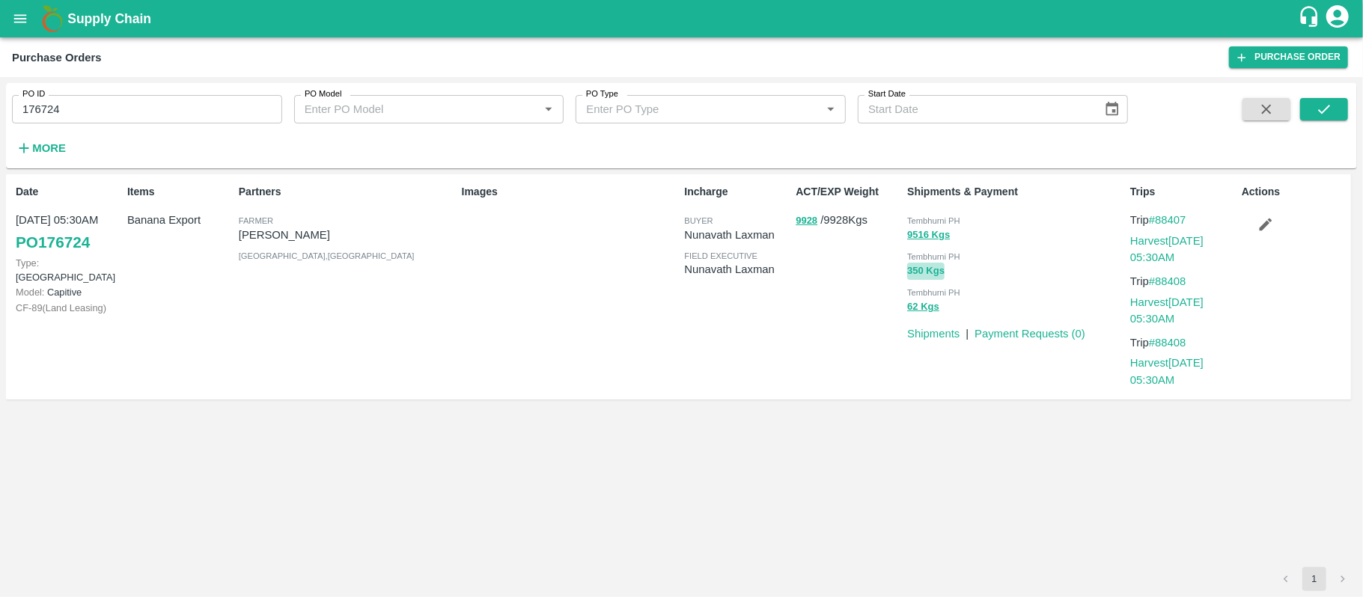
click at [920, 275] on button "350 Kgs" at bounding box center [925, 271] width 37 height 17
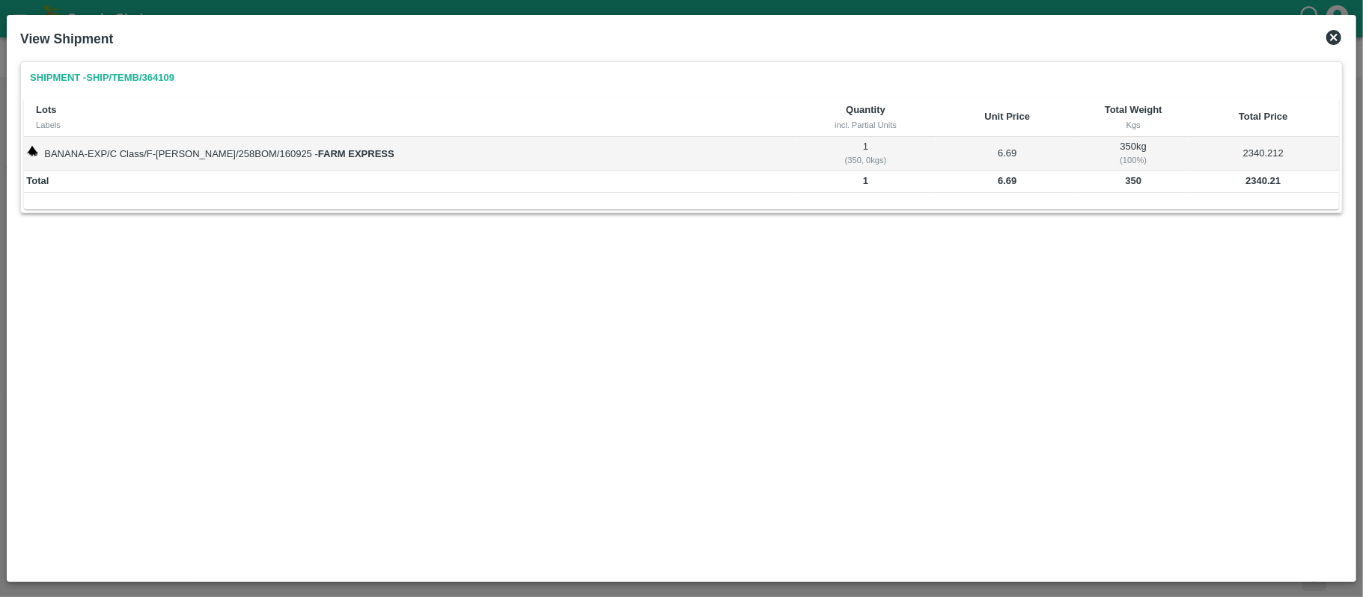
click at [1251, 177] on b "2340.21" at bounding box center [1262, 180] width 35 height 11
click at [1333, 36] on icon at bounding box center [1334, 37] width 18 height 18
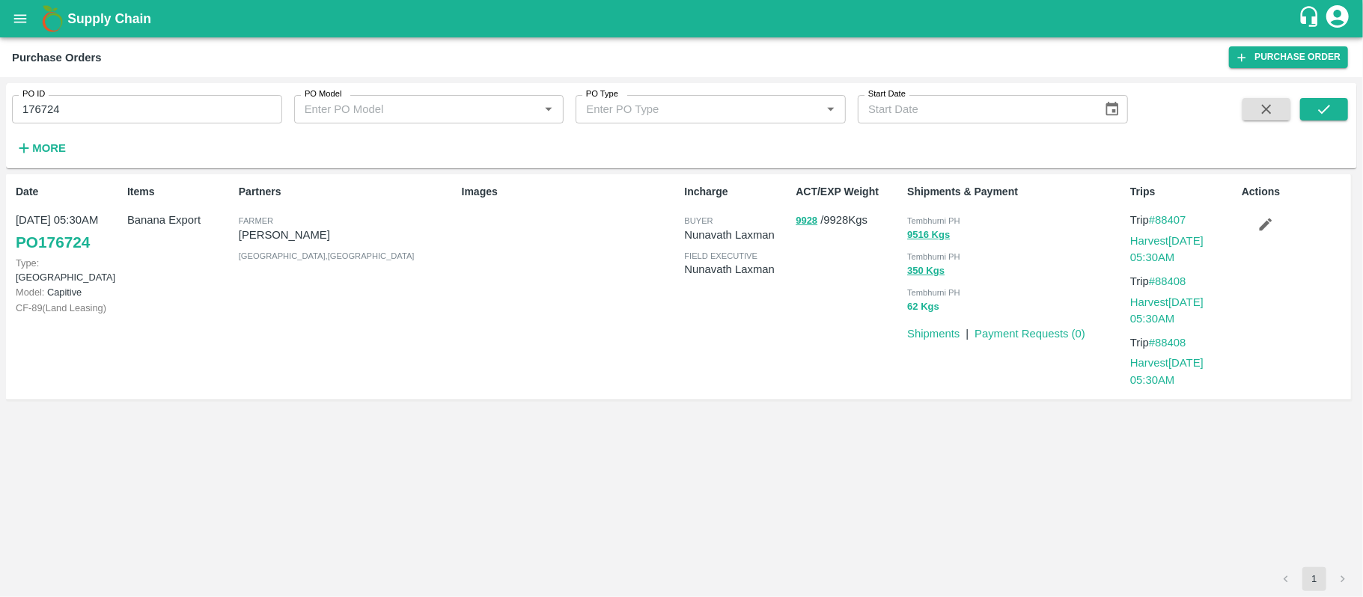
click at [923, 308] on button "62 Kgs" at bounding box center [923, 307] width 32 height 17
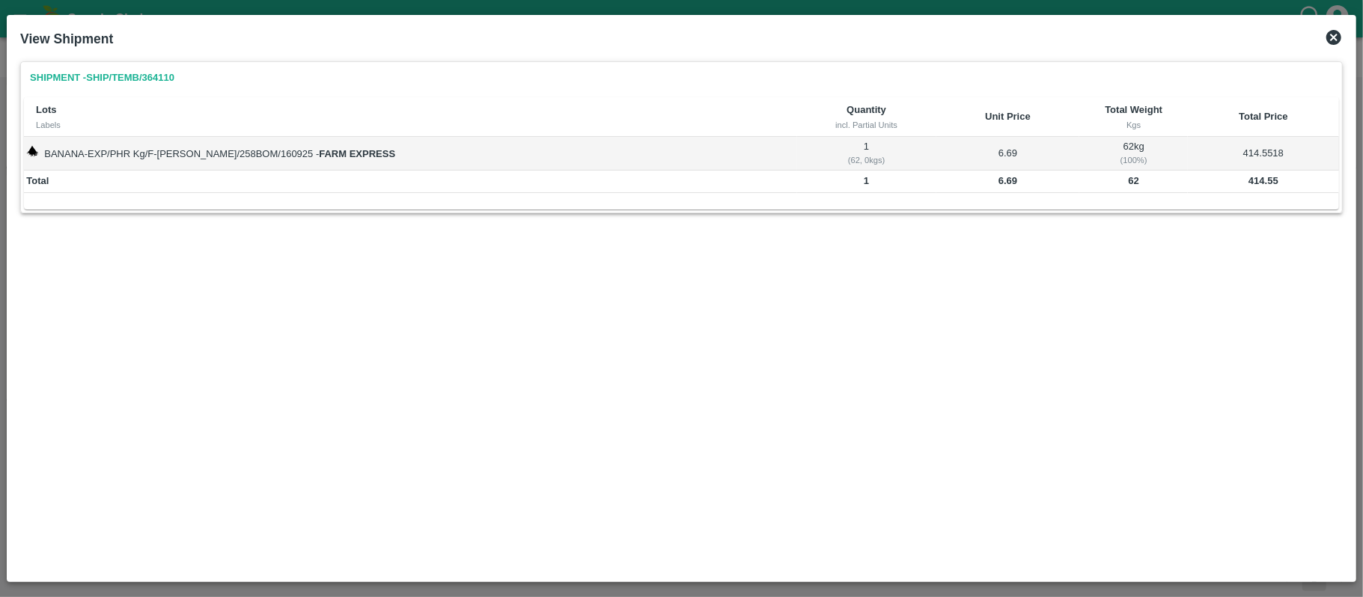
click at [1262, 177] on b "414.55" at bounding box center [1263, 180] width 30 height 11
click at [581, 362] on div "Shipment - SHIP/TEMB/364110 Lots Labels Quantity incl. Partial Units Unit Price…" at bounding box center [681, 314] width 1334 height 519
click at [1332, 42] on icon at bounding box center [1333, 37] width 15 height 15
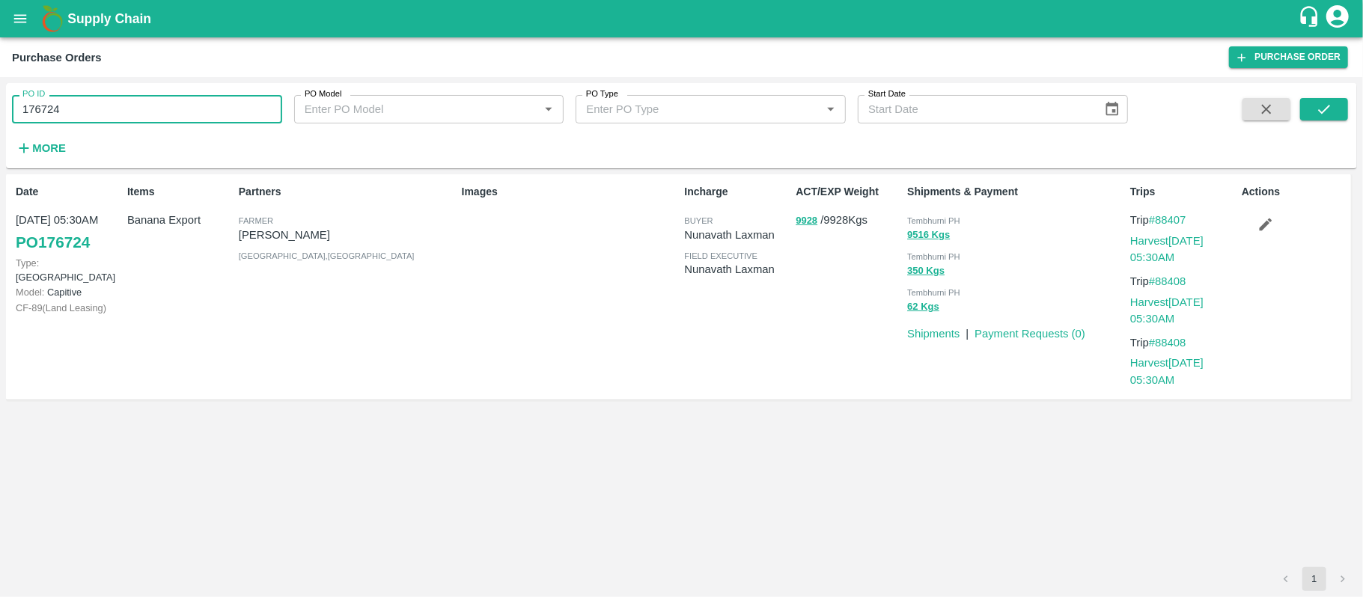
click at [263, 121] on input "176724" at bounding box center [147, 109] width 270 height 28
paste input "text"
click at [1313, 109] on button "submit" at bounding box center [1324, 109] width 48 height 22
click at [186, 124] on div "PO ID 176480 PO ID PO Model PO Model   * PO Type PO Type   * Start Date Start D…" at bounding box center [564, 122] width 1128 height 78
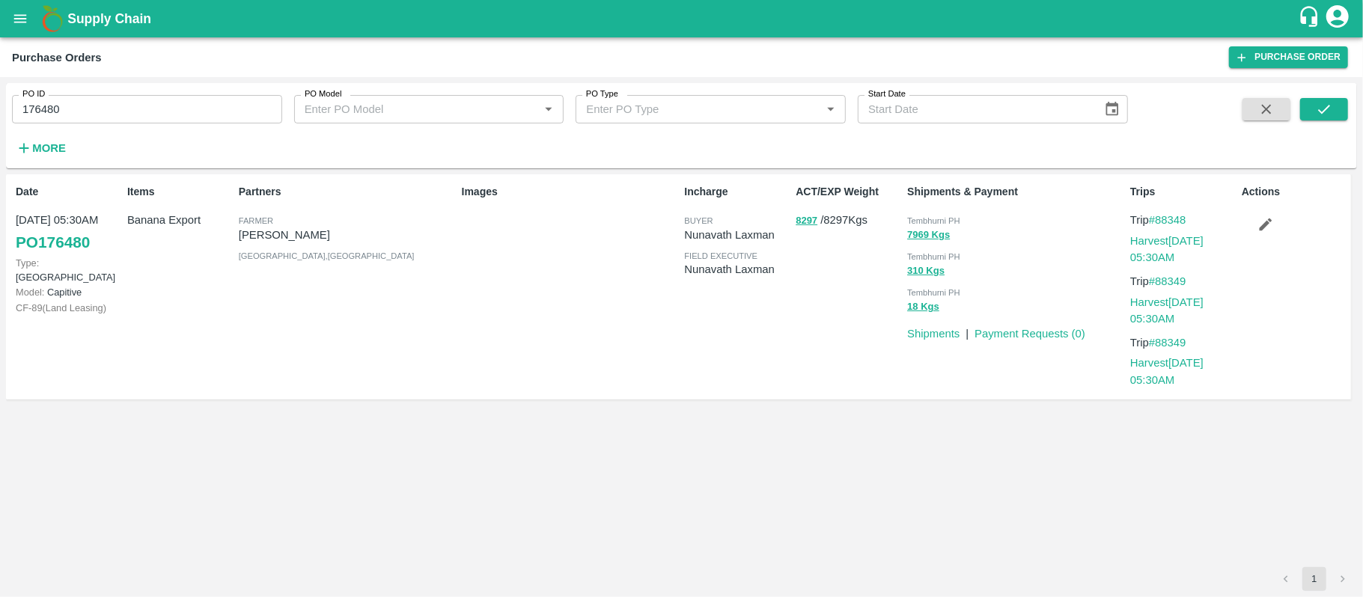
click at [186, 124] on div "PO ID 176480 PO ID PO Model PO Model   * PO Type PO Type   * Start Date Start D…" at bounding box center [564, 122] width 1128 height 78
click at [186, 112] on input "176480" at bounding box center [147, 109] width 270 height 28
click at [186, 111] on input "176480" at bounding box center [147, 109] width 270 height 28
click at [369, 340] on div "Partners [PERSON_NAME] [PERSON_NAME] [GEOGRAPHIC_DATA] , [GEOGRAPHIC_DATA]" at bounding box center [344, 287] width 223 height 218
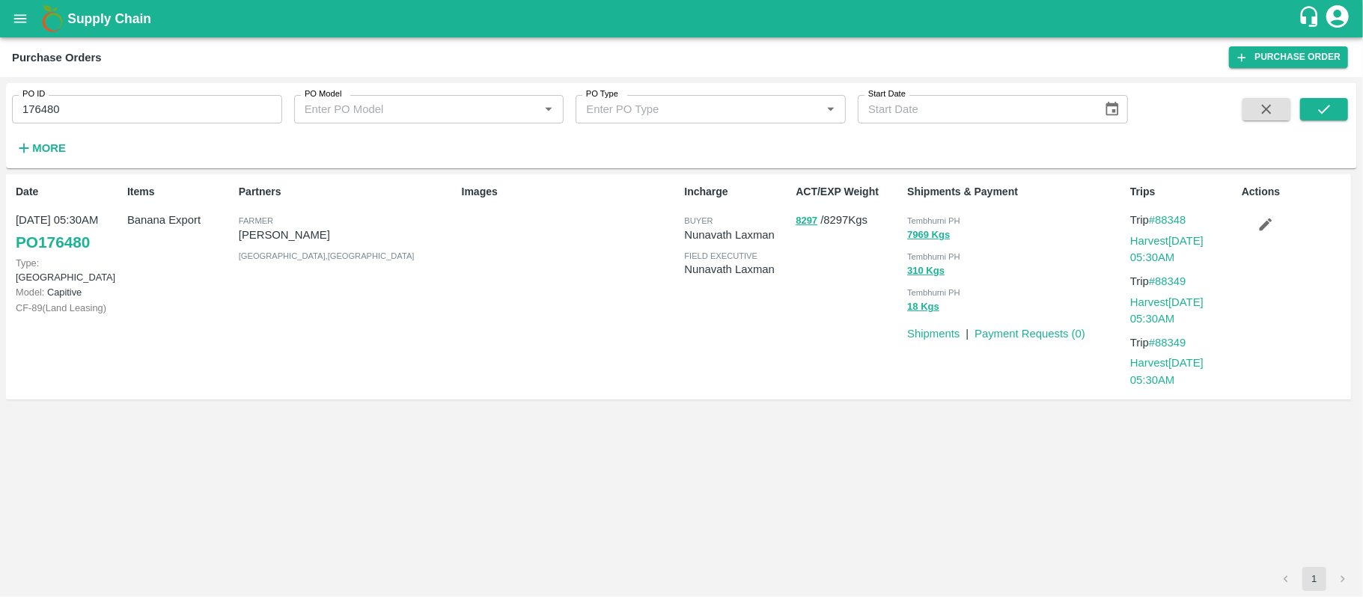
click at [832, 223] on p "8297 / 8297 Kgs" at bounding box center [848, 220] width 106 height 17
click at [674, 316] on div "Images" at bounding box center [567, 287] width 223 height 218
click at [917, 236] on button "7969 Kgs" at bounding box center [928, 235] width 43 height 17
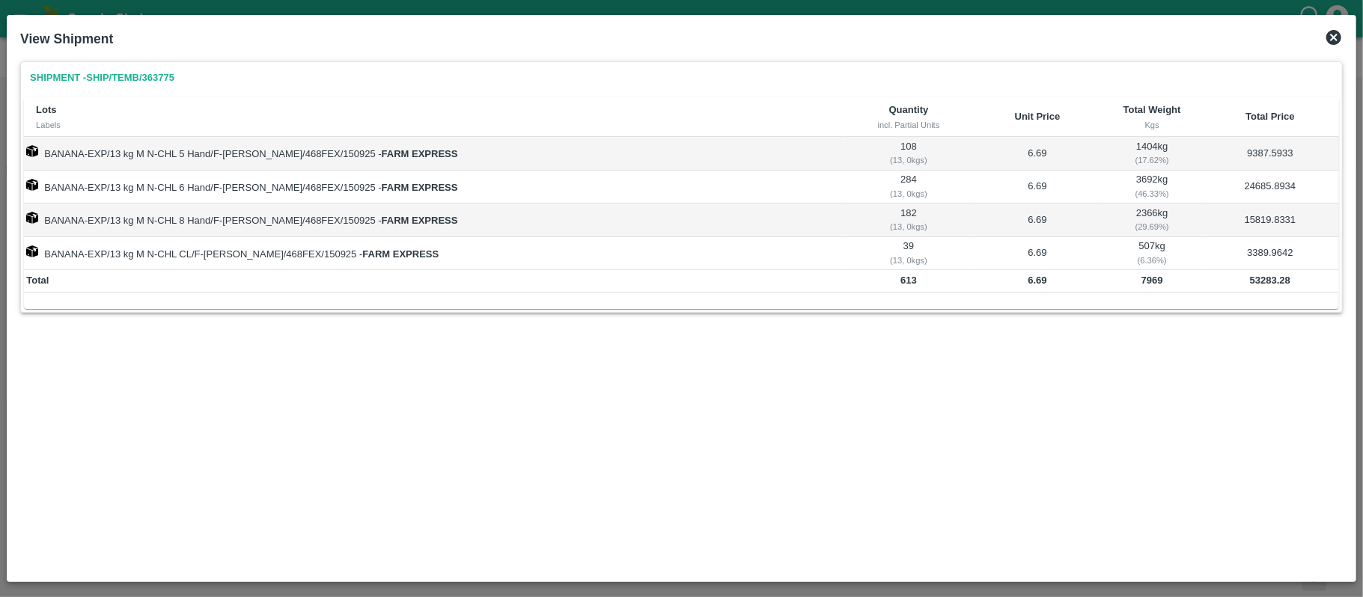
click at [1249, 288] on td "53283.28" at bounding box center [1270, 281] width 138 height 22
drag, startPoint x: 1331, startPoint y: 39, endPoint x: 1328, endPoint y: 64, distance: 24.9
click at [1331, 39] on icon at bounding box center [1333, 37] width 15 height 15
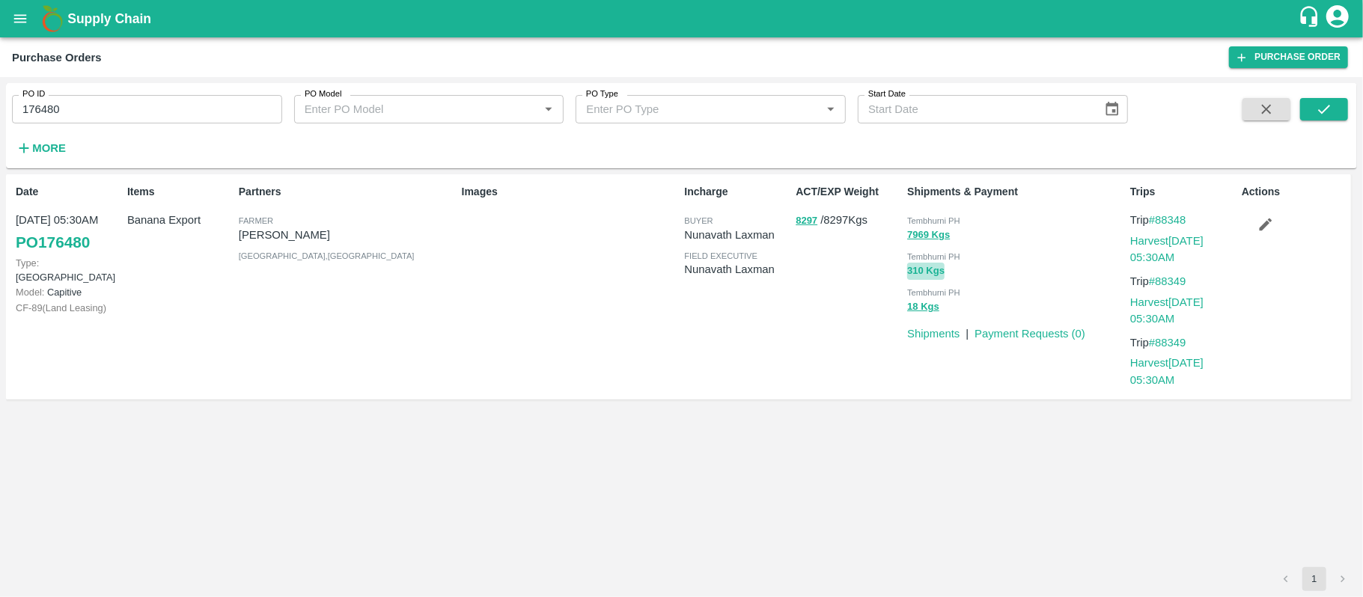
click at [928, 272] on button "310 Kgs" at bounding box center [925, 271] width 37 height 17
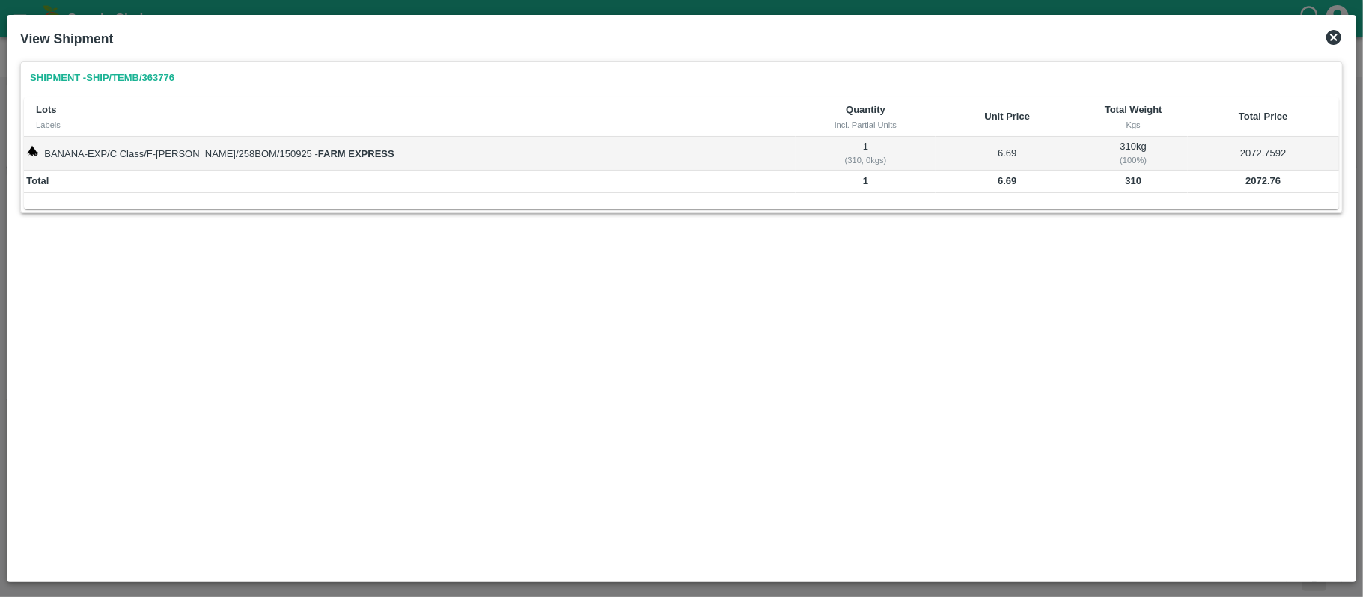
click at [1251, 186] on b "2072.76" at bounding box center [1262, 180] width 35 height 11
click at [1331, 37] on icon at bounding box center [1333, 37] width 15 height 15
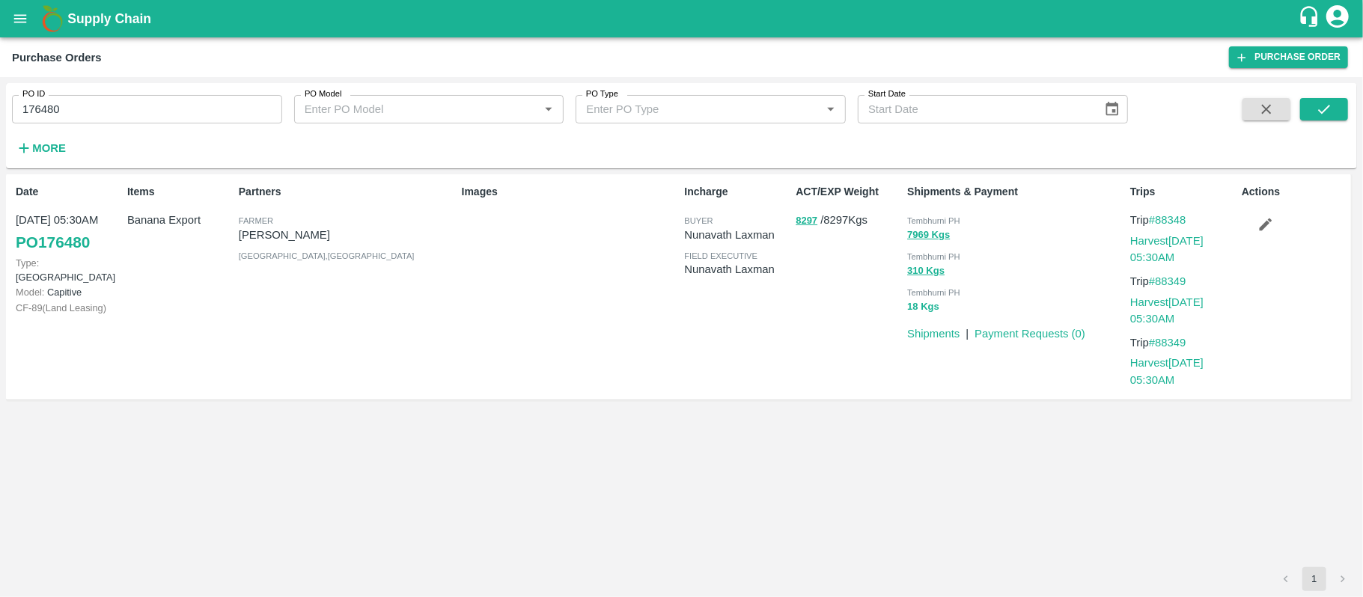
click at [926, 305] on button "18 Kgs" at bounding box center [923, 307] width 32 height 17
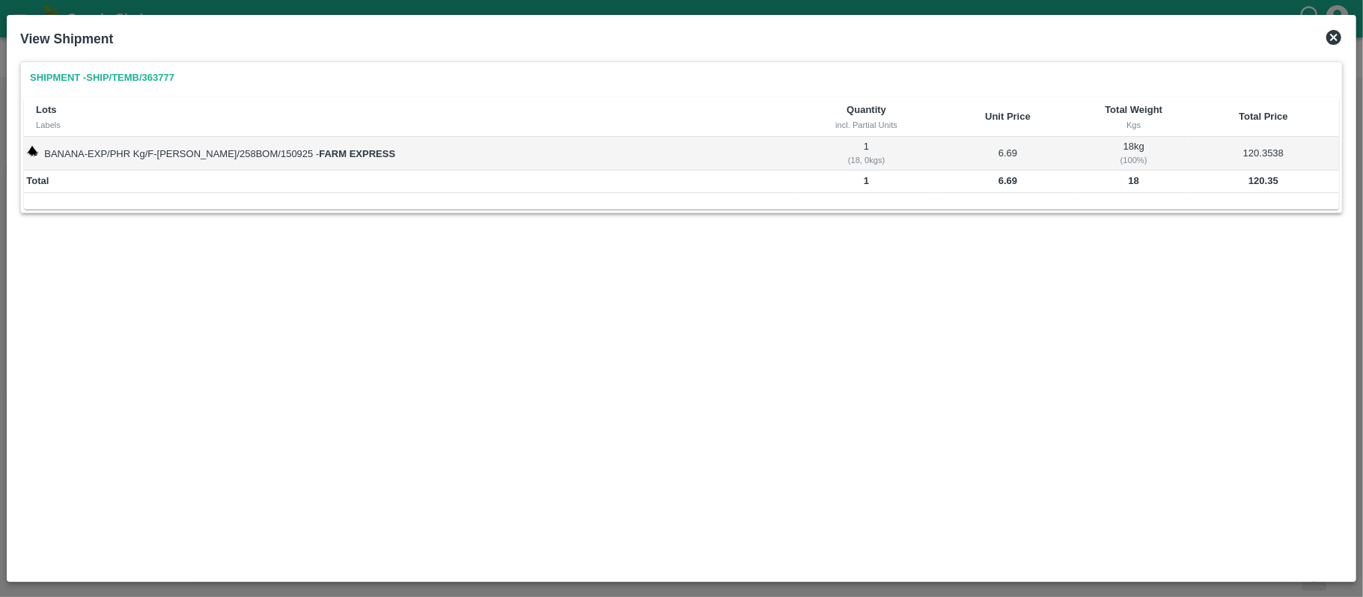
click at [1246, 189] on td "120.35" at bounding box center [1263, 182] width 151 height 22
click at [1247, 187] on td "120.35" at bounding box center [1263, 182] width 151 height 22
click at [471, 349] on div "Shipment - SHIP/TEMB/363777 Lots Labels Quantity incl. Partial Units Unit Price…" at bounding box center [681, 314] width 1334 height 519
click at [1336, 33] on icon at bounding box center [1333, 37] width 15 height 15
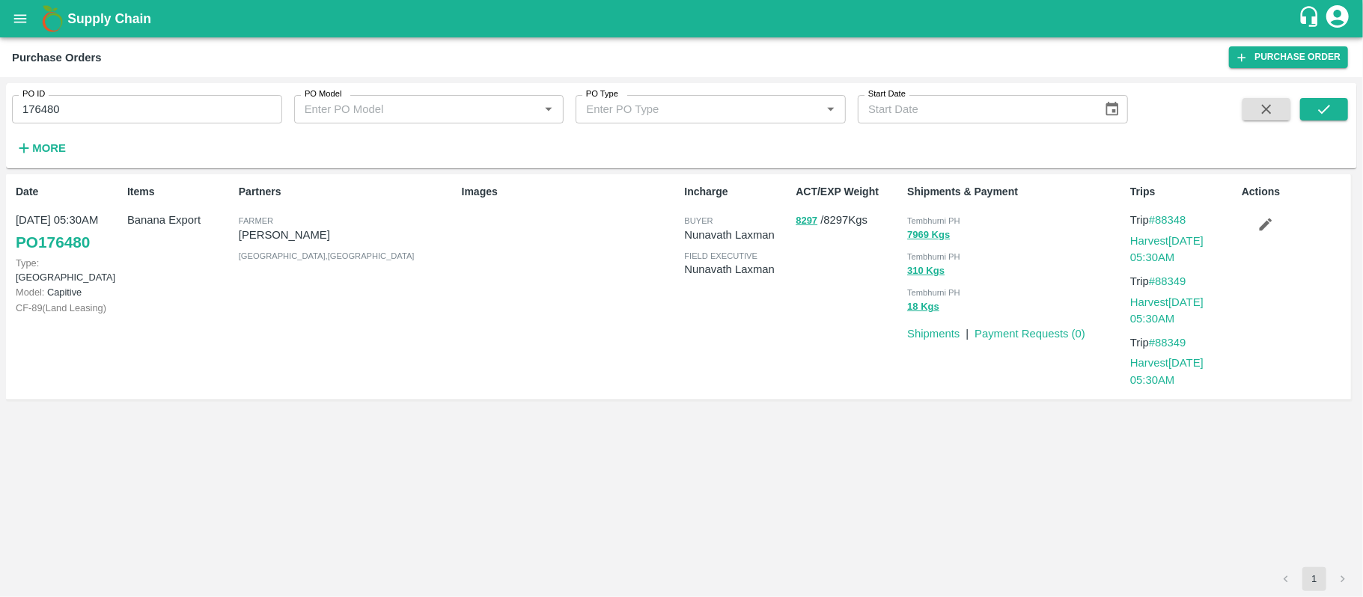
click at [715, 428] on div "Date [DATE] 05:30AM PO 176480 Type: Farm Gate Model: Capitive CF- 89 ( Land Lea…" at bounding box center [681, 370] width 1351 height 393
click at [159, 103] on input "176480" at bounding box center [147, 109] width 270 height 28
paste input "text"
click at [1331, 112] on icon "submit" at bounding box center [1324, 109] width 16 height 16
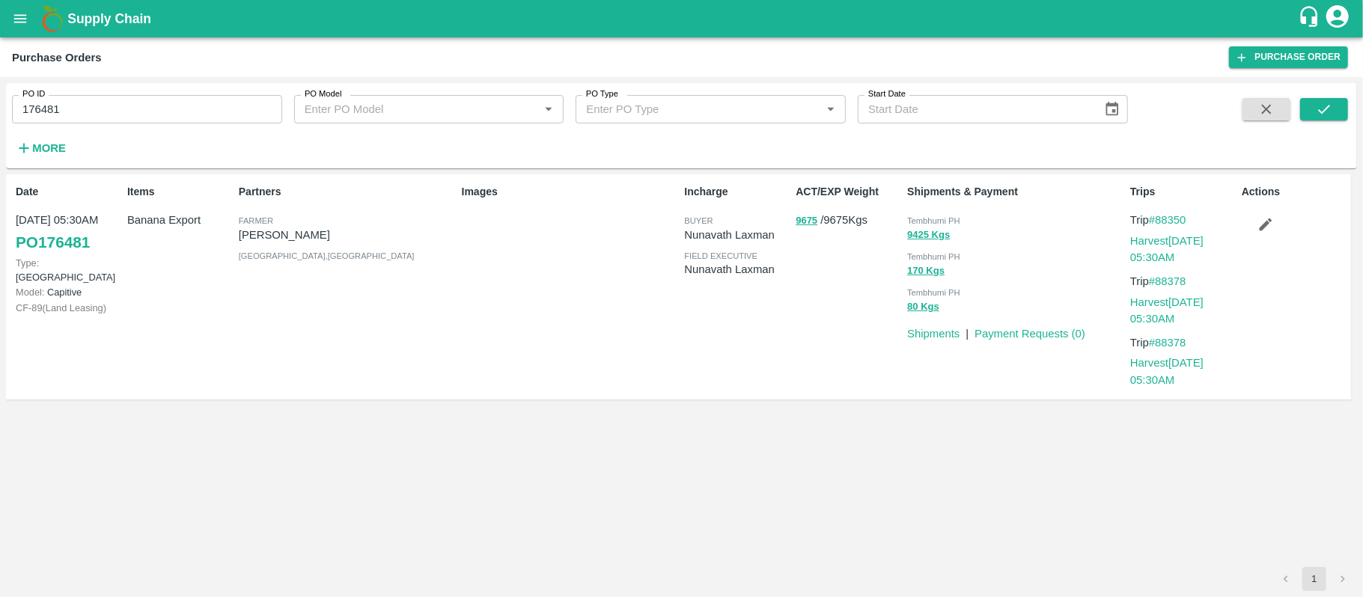
click at [280, 235] on p "[PERSON_NAME]" at bounding box center [347, 235] width 217 height 16
click at [180, 120] on input "176481" at bounding box center [147, 109] width 270 height 28
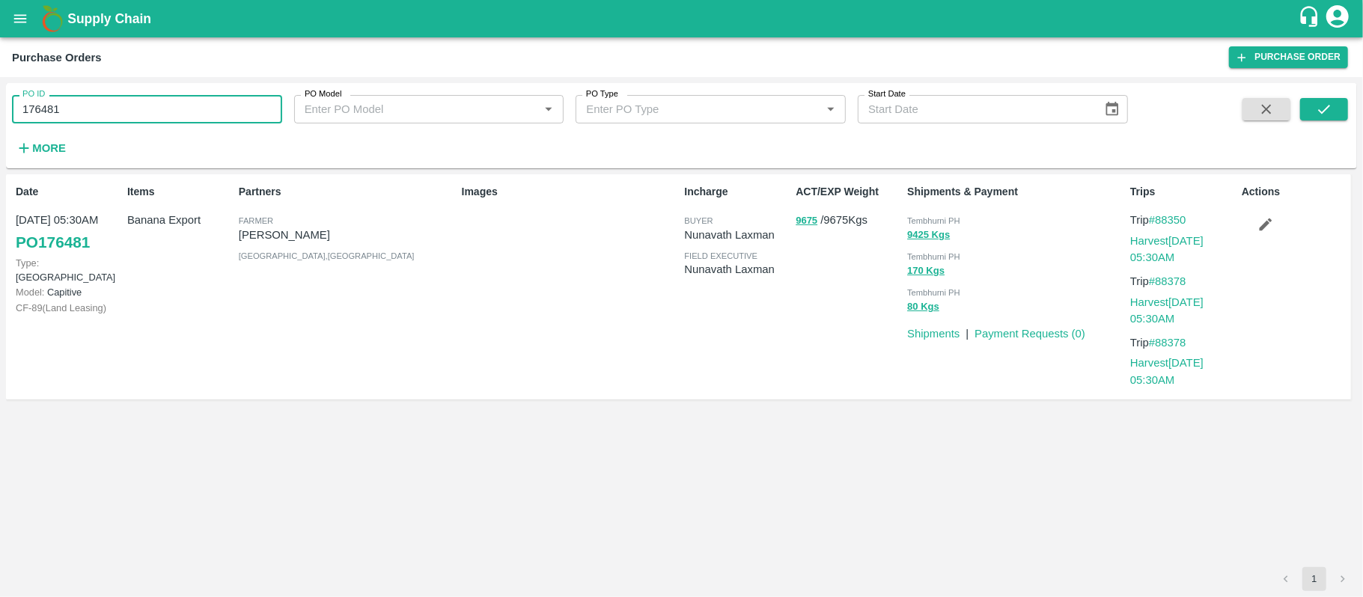
click at [180, 120] on input "176481" at bounding box center [147, 109] width 270 height 28
click at [842, 214] on p "9675 / 9675 Kgs" at bounding box center [848, 220] width 106 height 17
click at [419, 269] on div "Partners [PERSON_NAME] [PERSON_NAME] [GEOGRAPHIC_DATA] , [GEOGRAPHIC_DATA]" at bounding box center [344, 287] width 223 height 218
click at [908, 238] on button "9425 Kgs" at bounding box center [928, 235] width 43 height 17
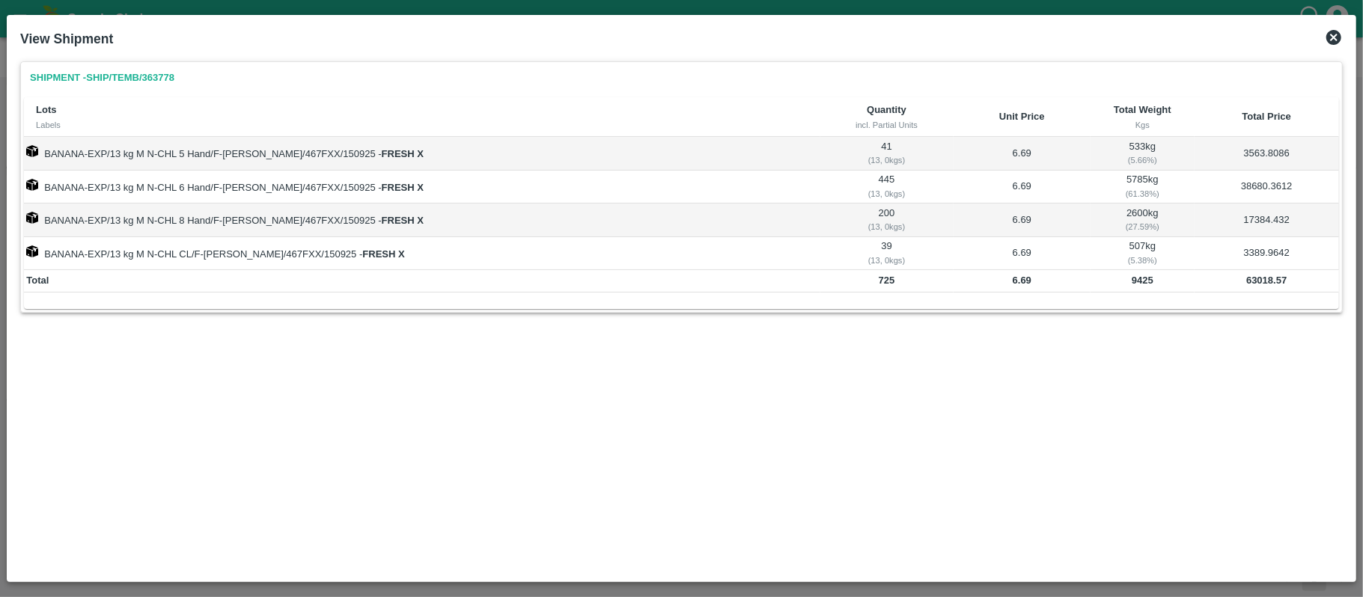
click at [1249, 289] on td "63018.57" at bounding box center [1266, 281] width 144 height 22
click at [1331, 34] on icon at bounding box center [1334, 37] width 18 height 18
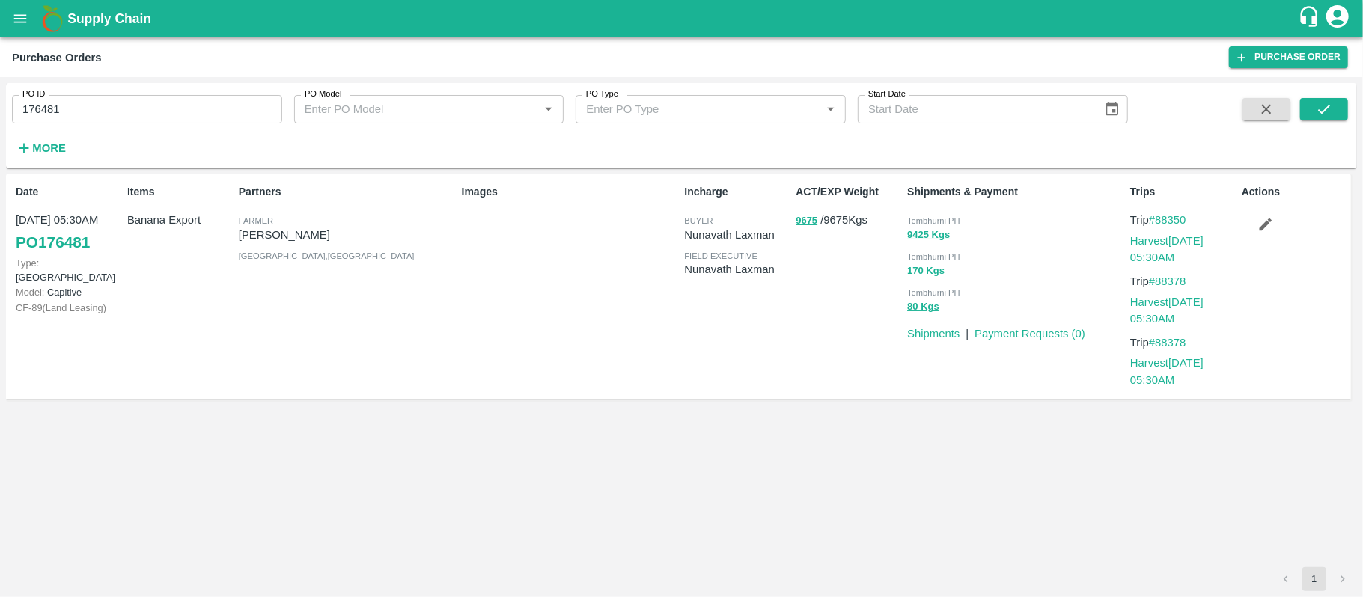
click at [914, 270] on button "170 Kgs" at bounding box center [925, 271] width 37 height 17
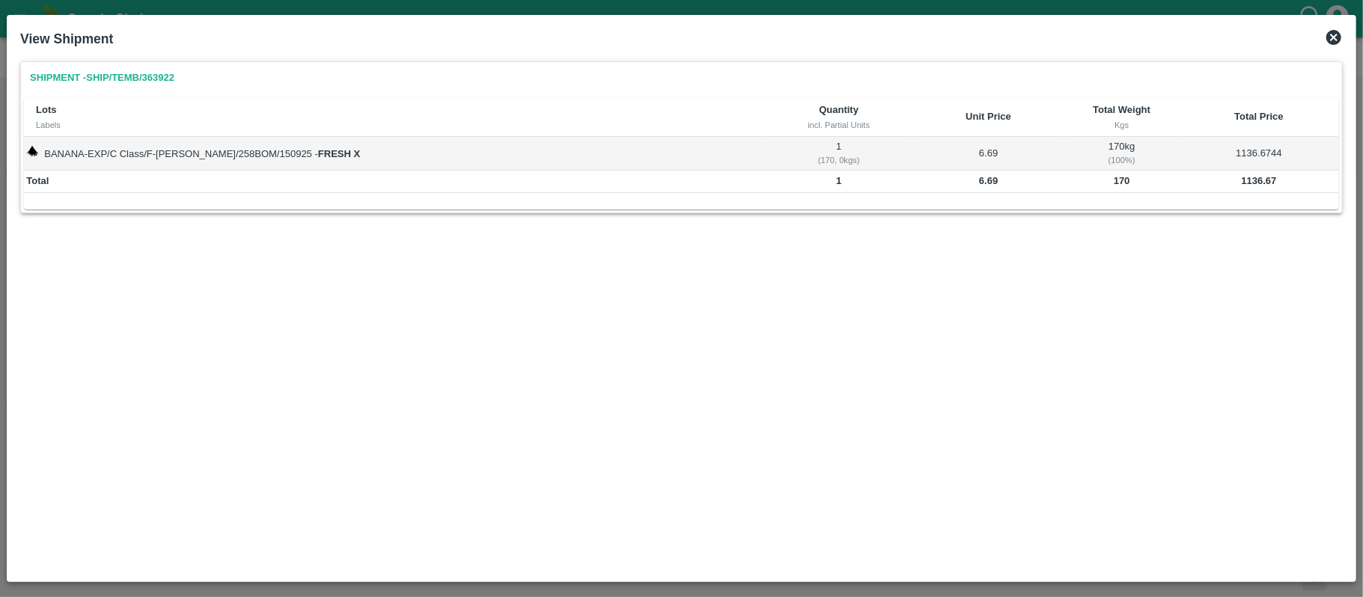
click at [1242, 180] on b "1136.67" at bounding box center [1259, 180] width 35 height 11
click at [1337, 39] on icon at bounding box center [1333, 37] width 15 height 15
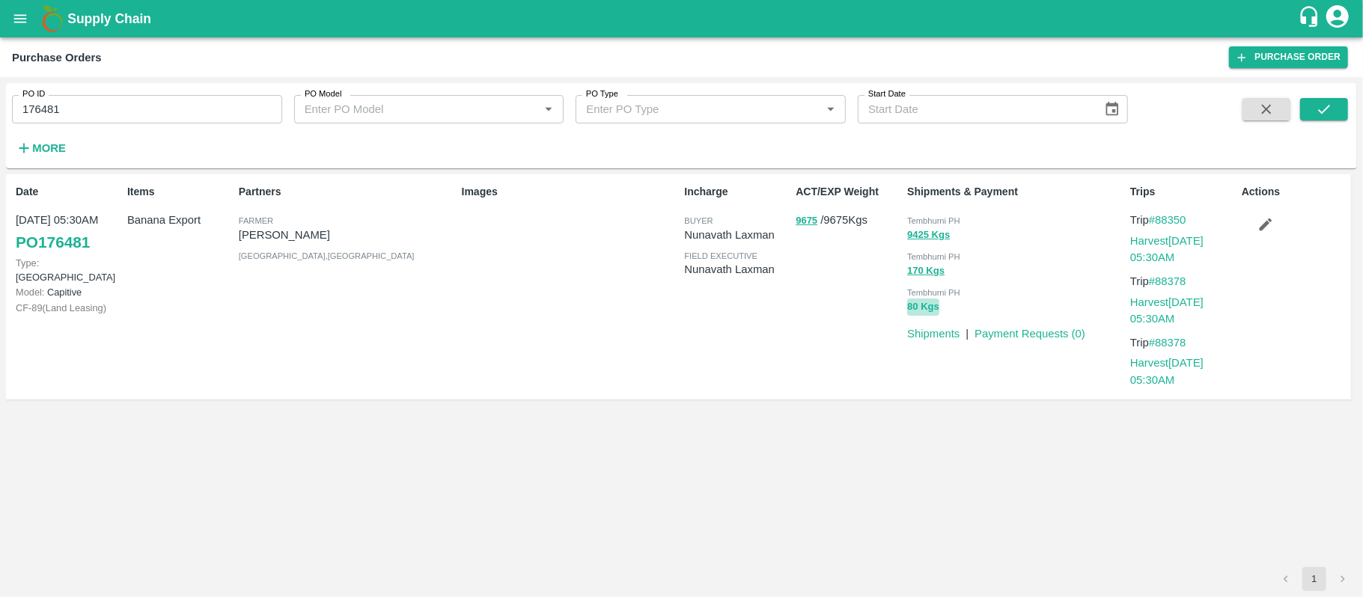
click at [917, 305] on button "80 Kgs" at bounding box center [923, 307] width 32 height 17
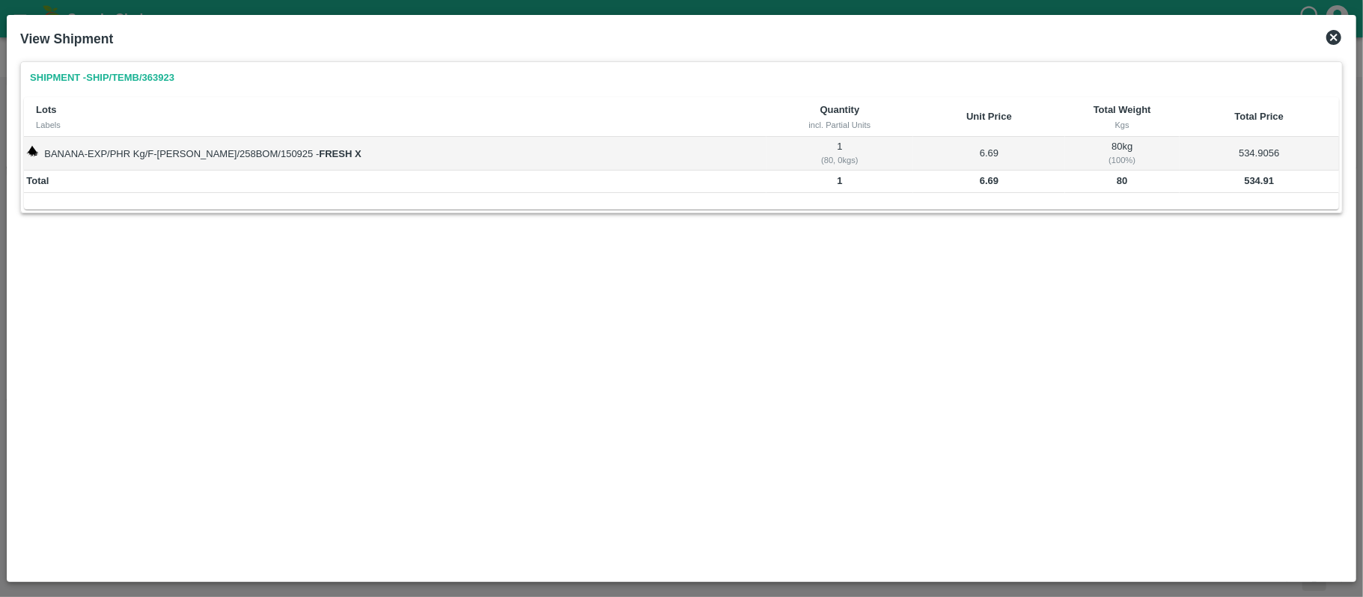
click at [1246, 178] on b "534.91" at bounding box center [1259, 180] width 30 height 11
click at [1247, 178] on b "534.91" at bounding box center [1259, 180] width 30 height 11
click at [525, 319] on div "Shipment - SHIP/TEMB/363923 Lots Labels Quantity incl. Partial Units Unit Price…" at bounding box center [681, 314] width 1334 height 519
click at [1334, 34] on icon at bounding box center [1333, 37] width 15 height 15
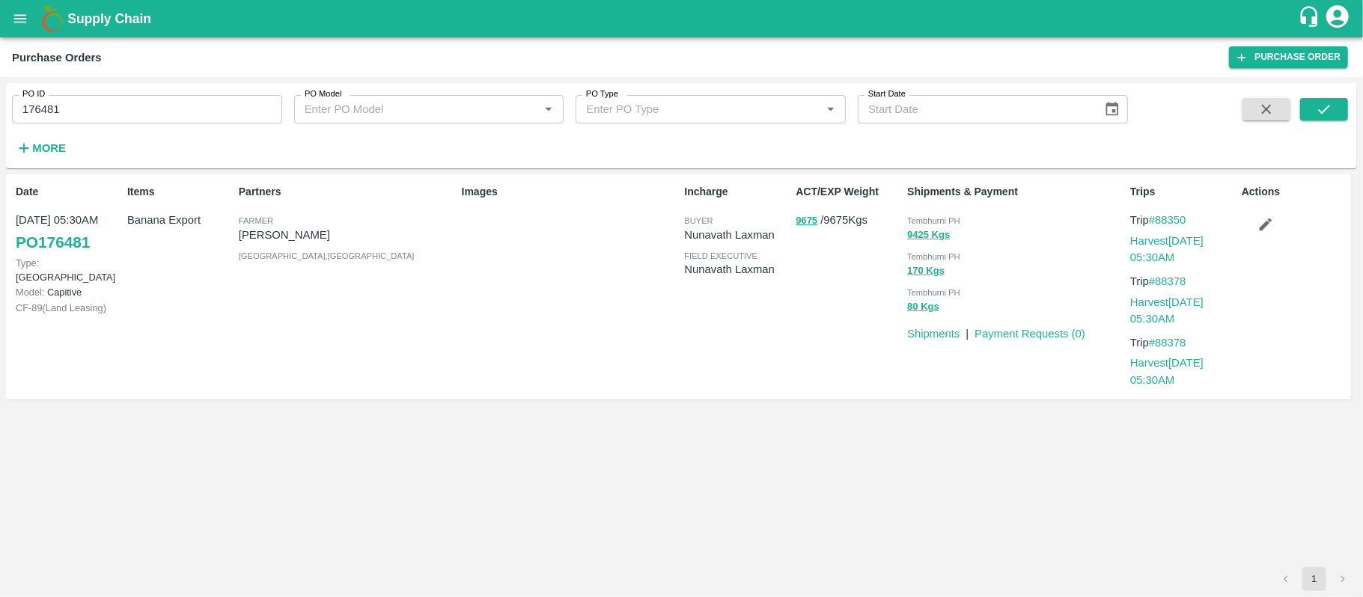
click at [783, 332] on div "Incharge buyer [PERSON_NAME] field executive [PERSON_NAME]" at bounding box center [734, 287] width 112 height 218
click at [121, 118] on input "176481" at bounding box center [147, 109] width 270 height 28
paste input "text"
click at [1316, 112] on icon "submit" at bounding box center [1324, 109] width 16 height 16
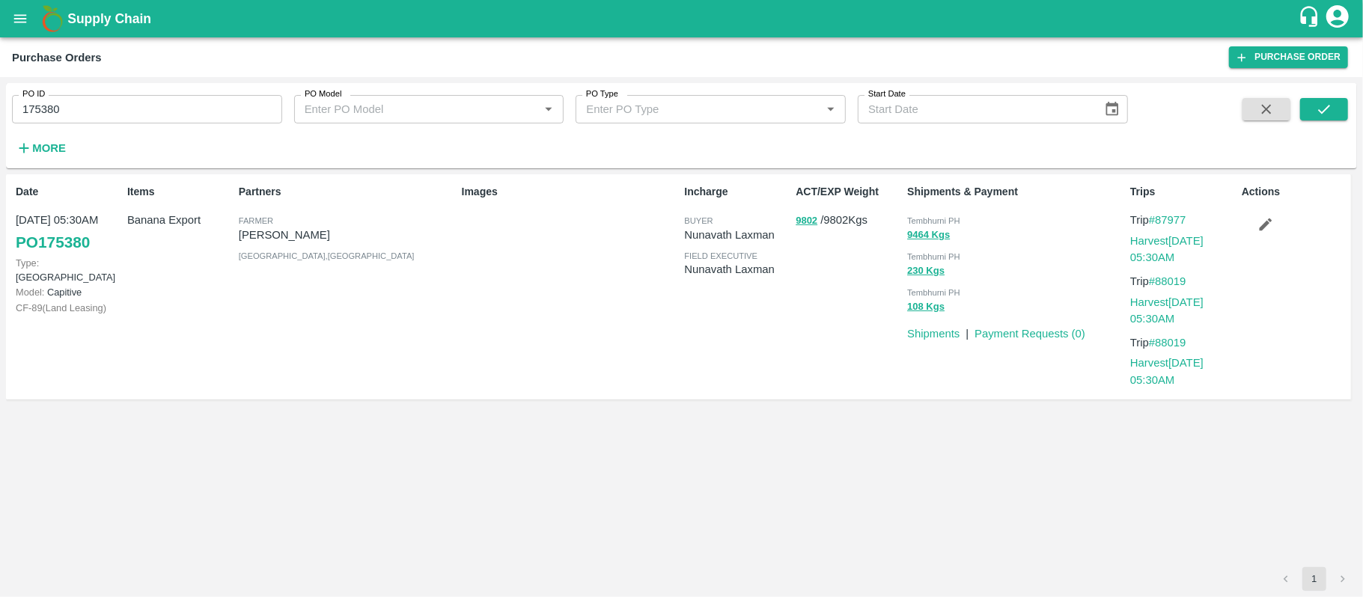
click at [109, 112] on input "175380" at bounding box center [147, 109] width 270 height 28
click at [330, 336] on div "Partners [PERSON_NAME] [PERSON_NAME] [GEOGRAPHIC_DATA] , [GEOGRAPHIC_DATA]" at bounding box center [344, 287] width 223 height 218
click at [159, 228] on p "Banana Export" at bounding box center [180, 220] width 106 height 16
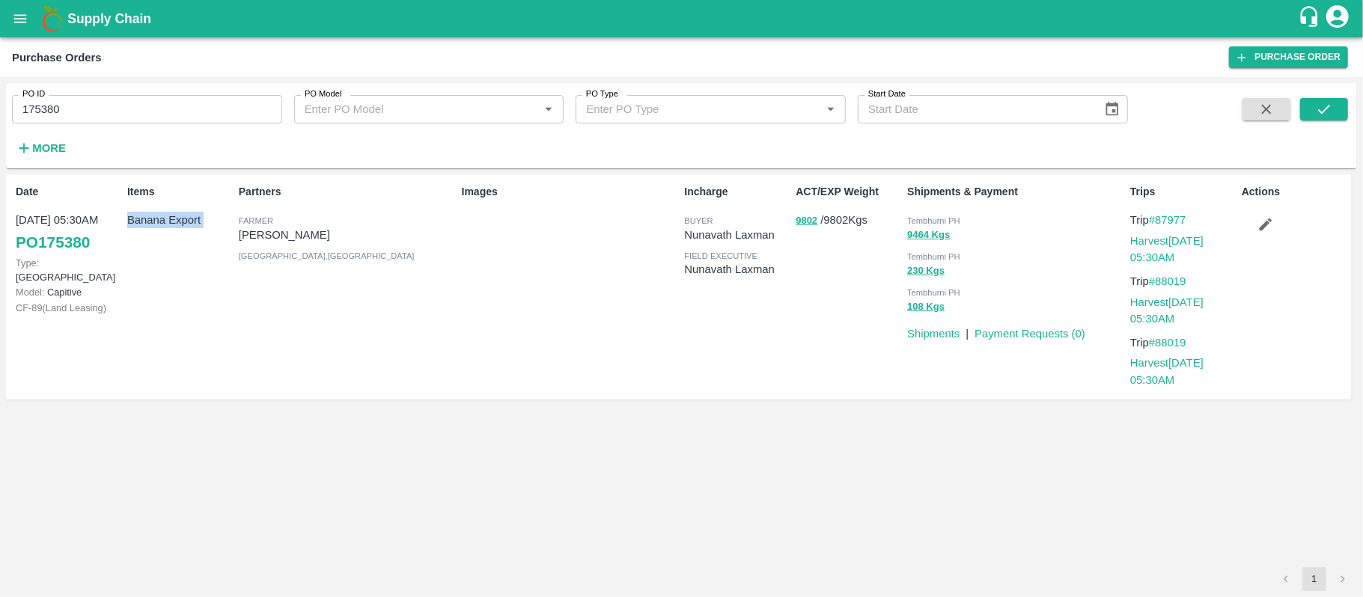
click at [159, 228] on p "Banana Export" at bounding box center [180, 220] width 106 height 16
click at [831, 222] on p "9802 / 9802 Kgs" at bounding box center [848, 220] width 106 height 17
click at [1007, 243] on div "9464 Kgs" at bounding box center [1015, 235] width 217 height 17
click at [917, 241] on button "9464 Kgs" at bounding box center [928, 235] width 43 height 17
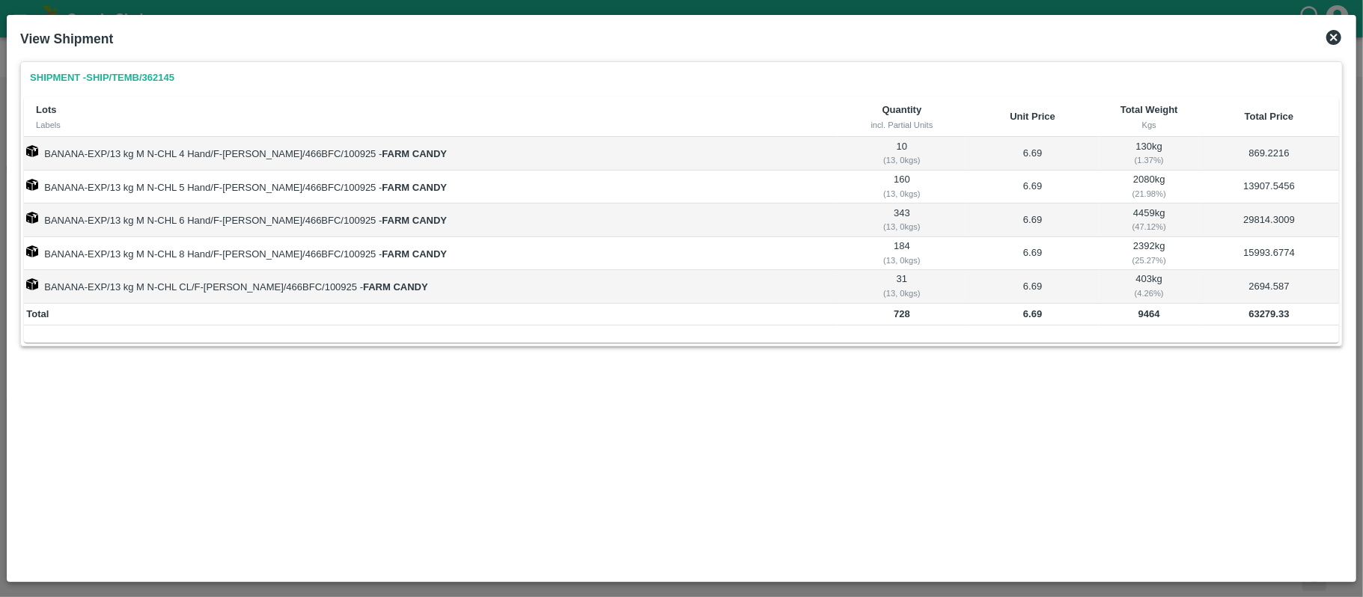
click at [1251, 314] on b "63279.33" at bounding box center [1268, 313] width 40 height 11
click at [1329, 40] on icon at bounding box center [1333, 37] width 15 height 15
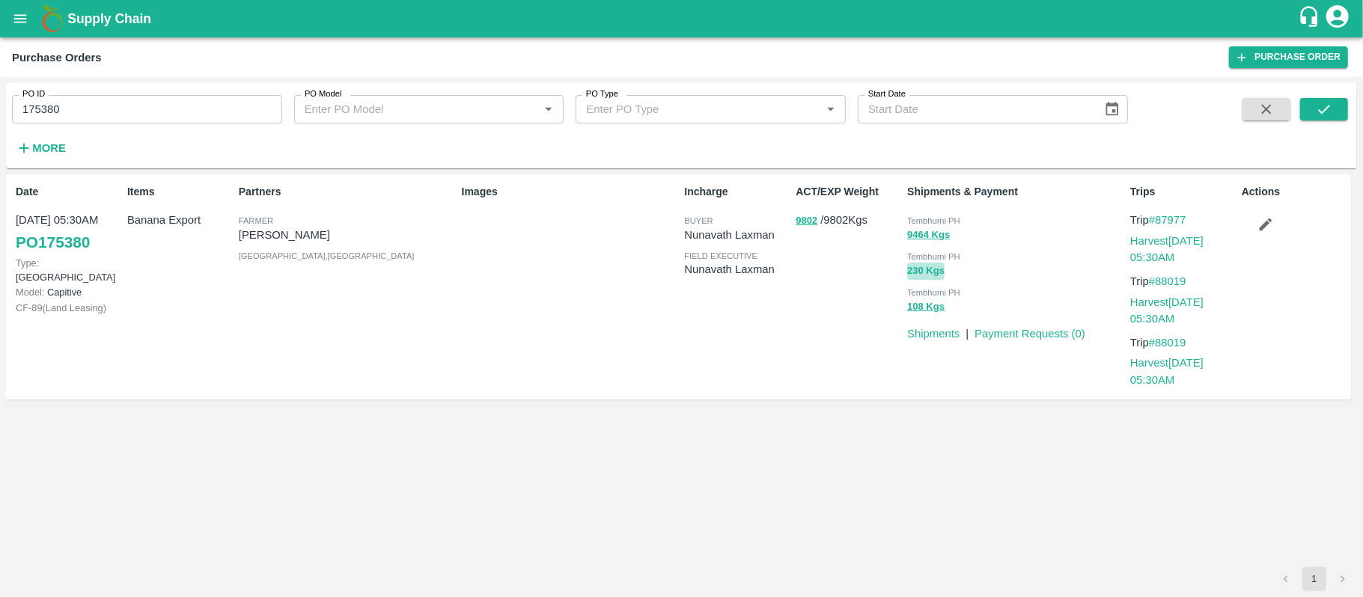
click at [925, 275] on button "230 Kgs" at bounding box center [925, 271] width 37 height 17
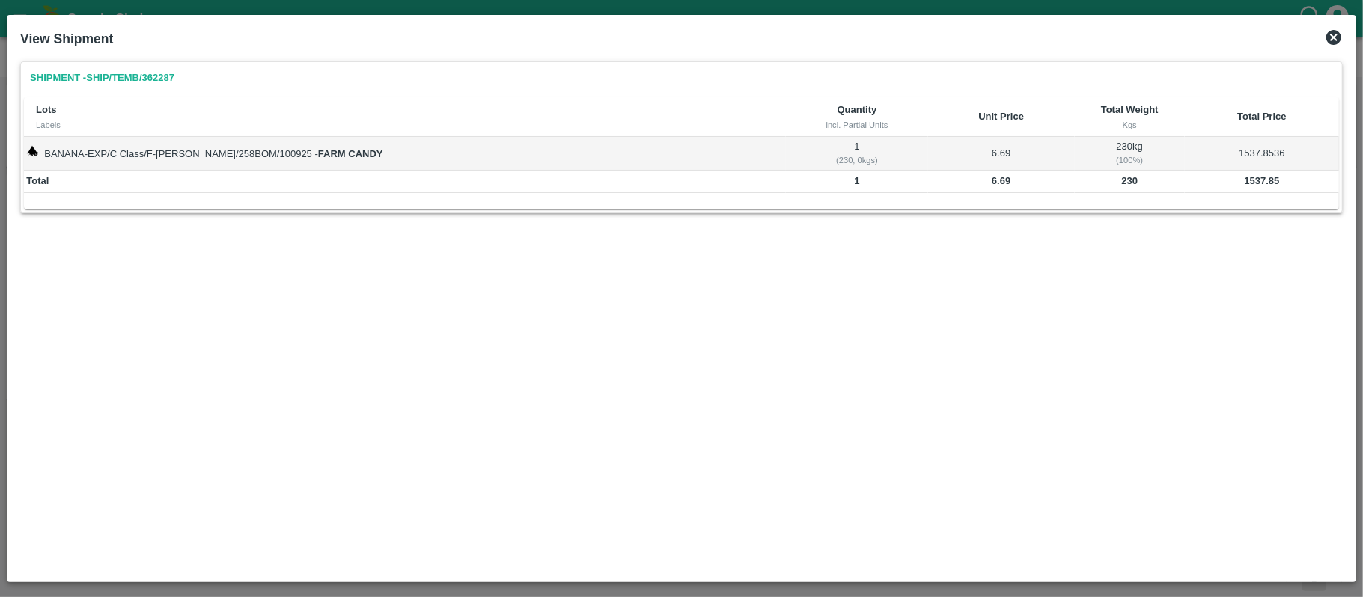
click at [1252, 183] on b "1537.85" at bounding box center [1262, 180] width 35 height 11
click at [1333, 37] on icon at bounding box center [1334, 37] width 18 height 18
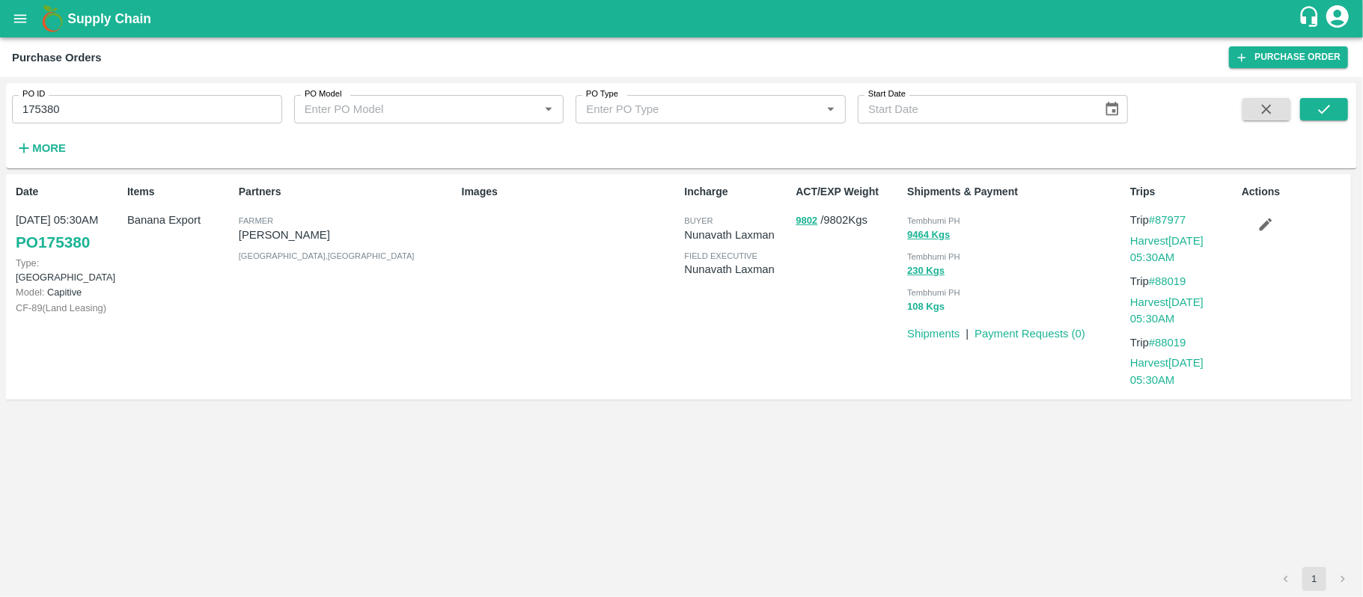
click at [916, 307] on button "108 Kgs" at bounding box center [925, 307] width 37 height 17
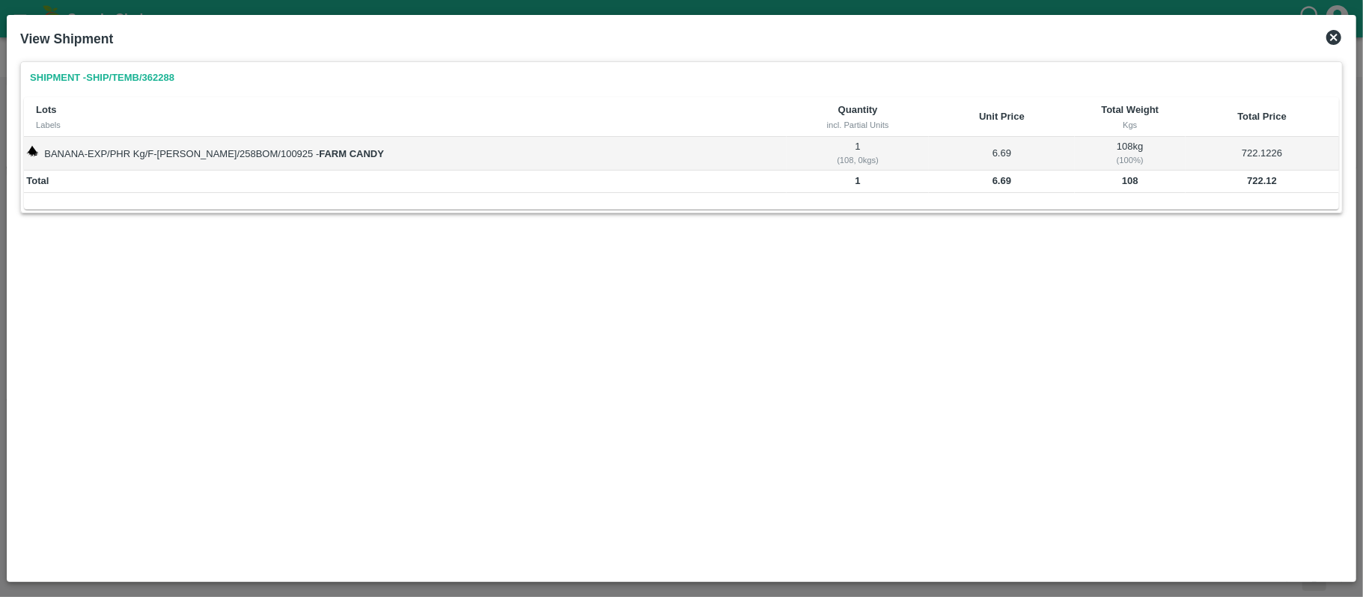
click at [1247, 180] on b "722.12" at bounding box center [1262, 180] width 30 height 11
click at [618, 347] on div "Shipment - SHIP/TEMB/362288 Lots Labels Quantity incl. Partial Units Unit Price…" at bounding box center [681, 314] width 1334 height 519
drag, startPoint x: 1331, startPoint y: 39, endPoint x: 1308, endPoint y: 82, distance: 48.2
click at [1332, 39] on icon at bounding box center [1334, 37] width 18 height 18
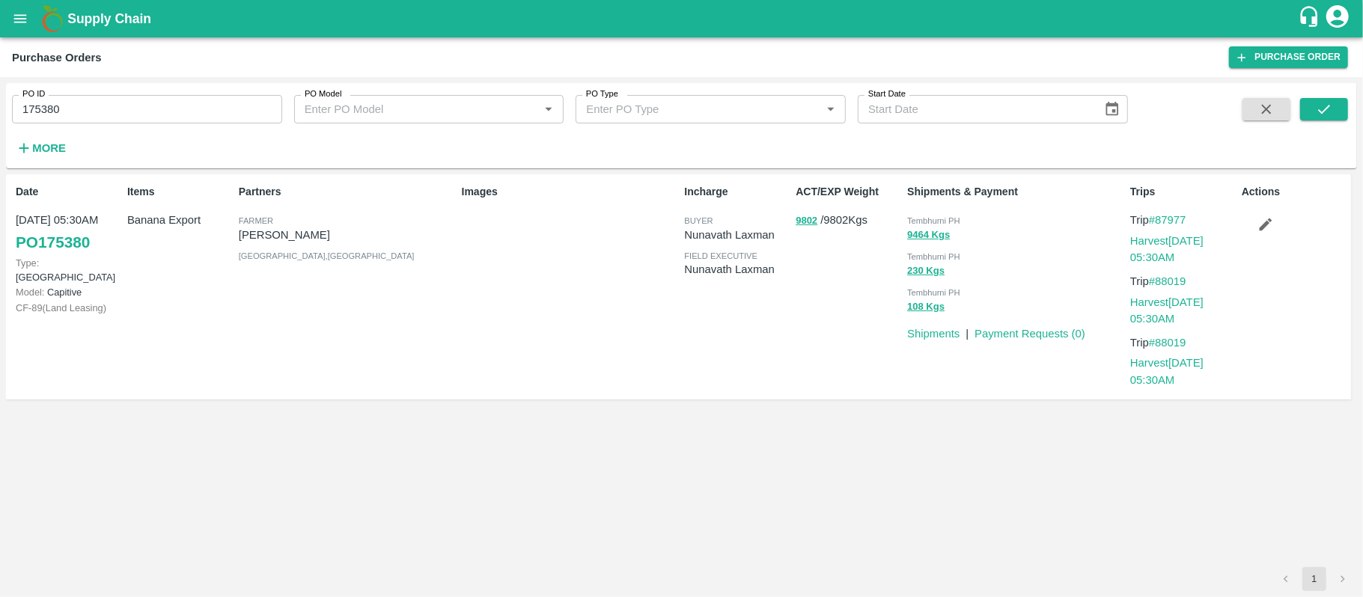
click at [764, 367] on div "Incharge buyer [PERSON_NAME] field executive [PERSON_NAME]" at bounding box center [734, 287] width 112 height 218
click at [632, 397] on div "Date [DATE] 05:30AM PO 175380 Type: Farm Gate Model: Capitive CF- 89 ( Land Lea…" at bounding box center [678, 287] width 1345 height 226
click at [52, 103] on input "175380" at bounding box center [147, 109] width 270 height 28
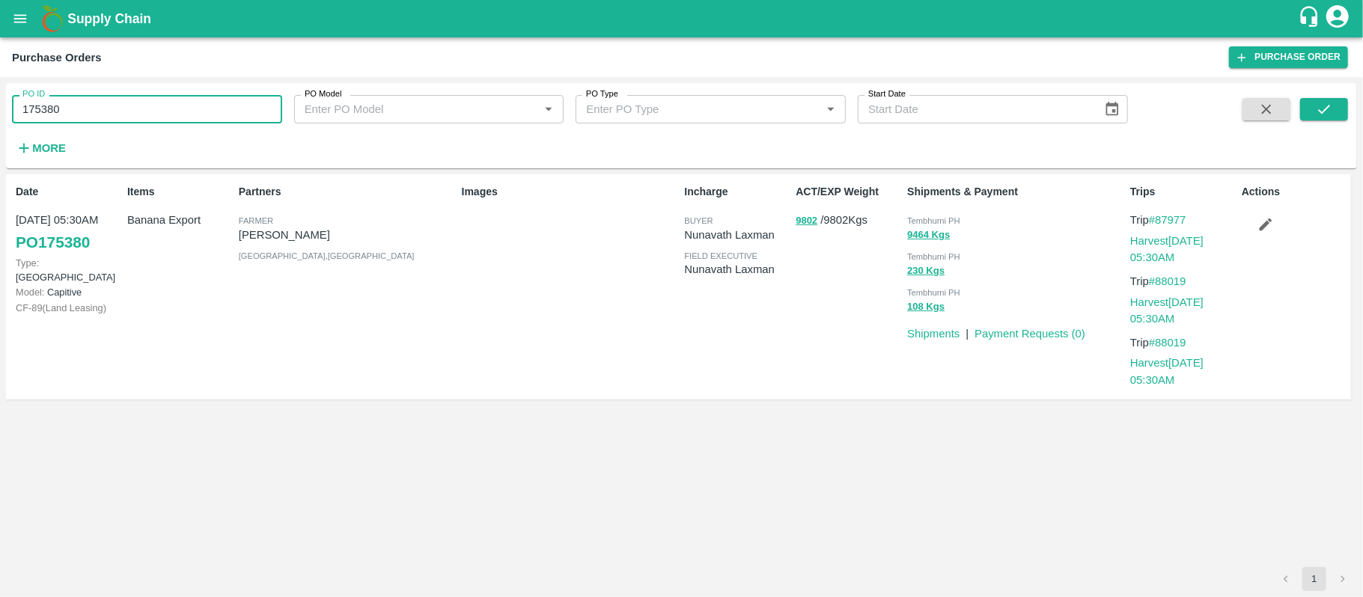
paste input "text"
type input "175095"
click at [1338, 112] on button "submit" at bounding box center [1324, 109] width 48 height 22
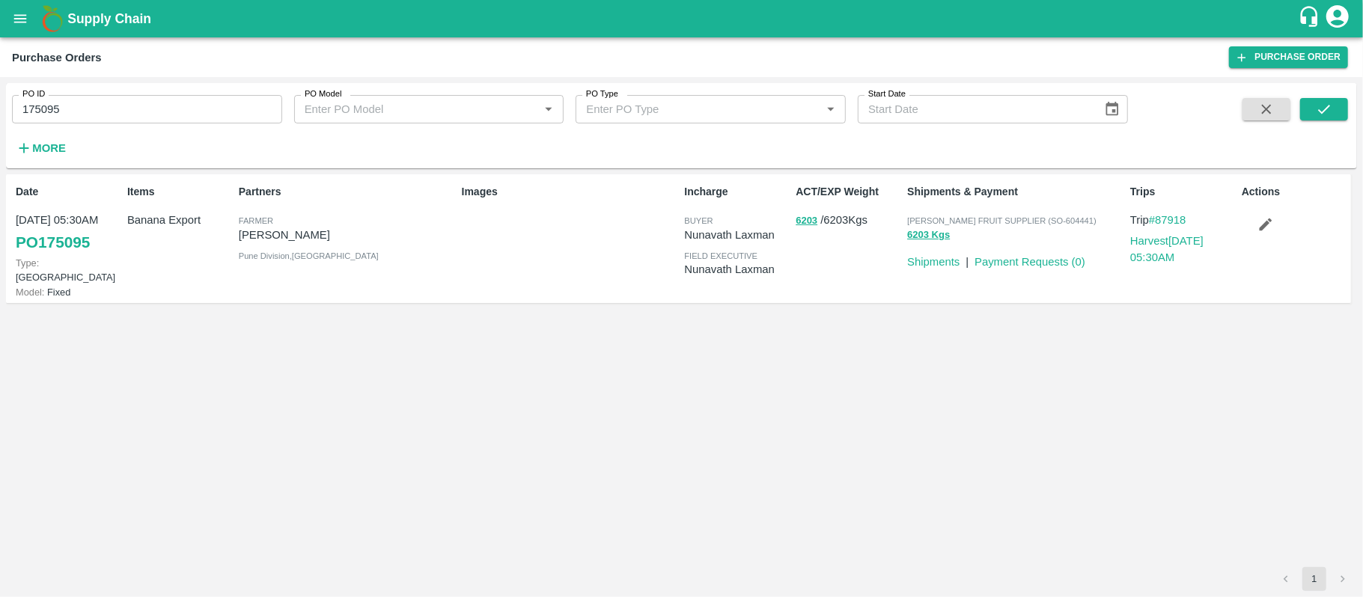
click at [305, 238] on p "[PERSON_NAME]" at bounding box center [347, 235] width 217 height 16
click at [309, 239] on p "[PERSON_NAME]" at bounding box center [347, 235] width 217 height 16
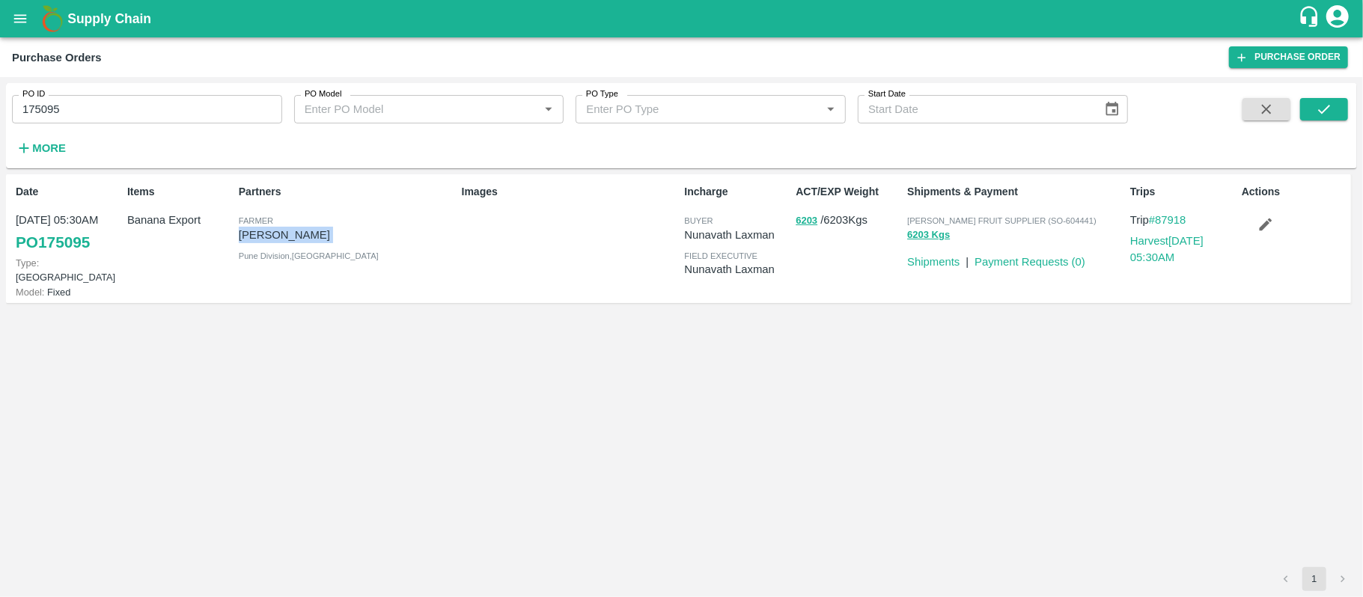
click at [309, 239] on p "[PERSON_NAME]" at bounding box center [347, 235] width 217 height 16
click at [105, 114] on input "175095" at bounding box center [147, 109] width 270 height 28
click at [377, 323] on div "Date [DATE] 05:30AM PO 175095 Type: Farm Gate Model: Fixed Items Banana Export …" at bounding box center [681, 370] width 1351 height 393
click at [199, 211] on div "Items Banana Export" at bounding box center [177, 238] width 112 height 120
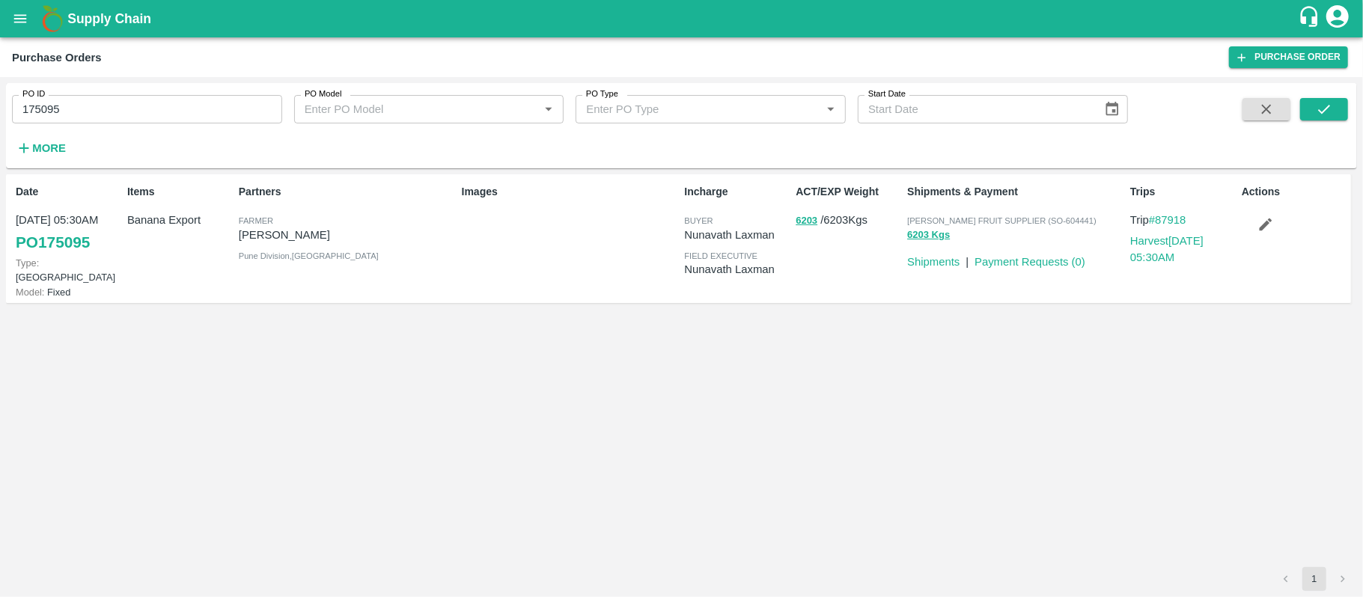
click at [195, 214] on p "Banana Export" at bounding box center [180, 220] width 106 height 16
click at [486, 354] on div "Date [DATE] 05:30AM PO 175095 Type: Farm Gate Model: Fixed Items Banana Export …" at bounding box center [681, 370] width 1351 height 393
click at [837, 220] on p "6203 / 6203 Kgs" at bounding box center [848, 220] width 106 height 17
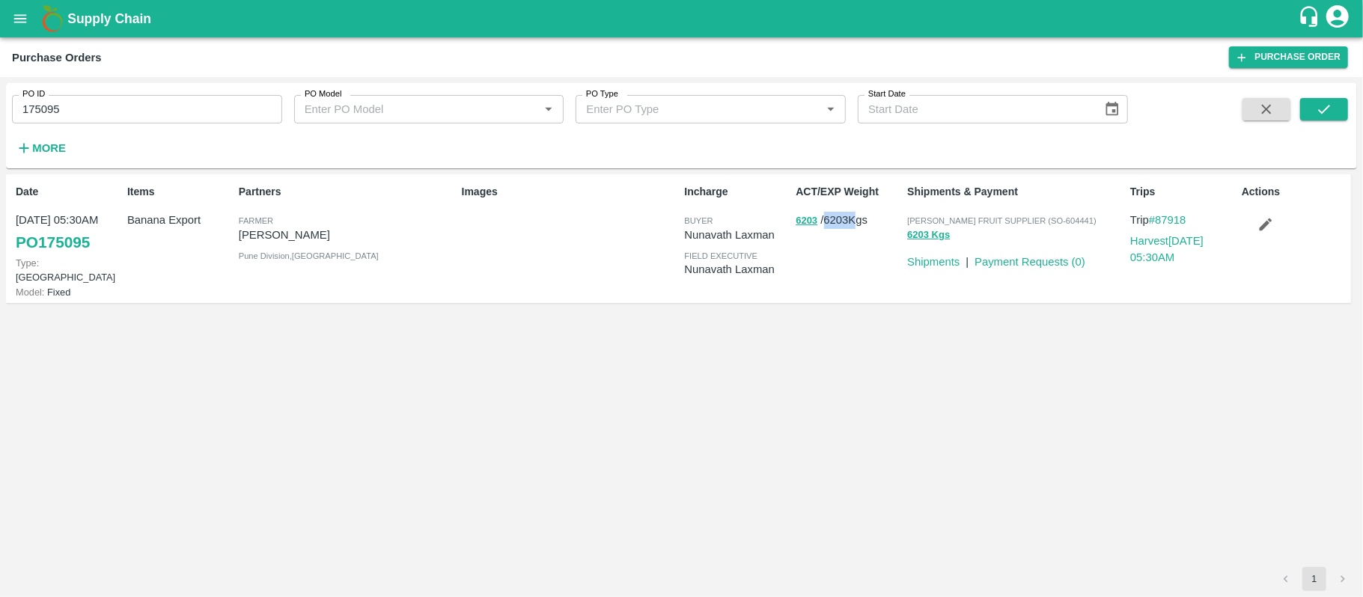
click at [837, 220] on p "6203 / 6203 Kgs" at bounding box center [848, 220] width 106 height 17
click at [931, 235] on button "6203 Kgs" at bounding box center [928, 235] width 43 height 17
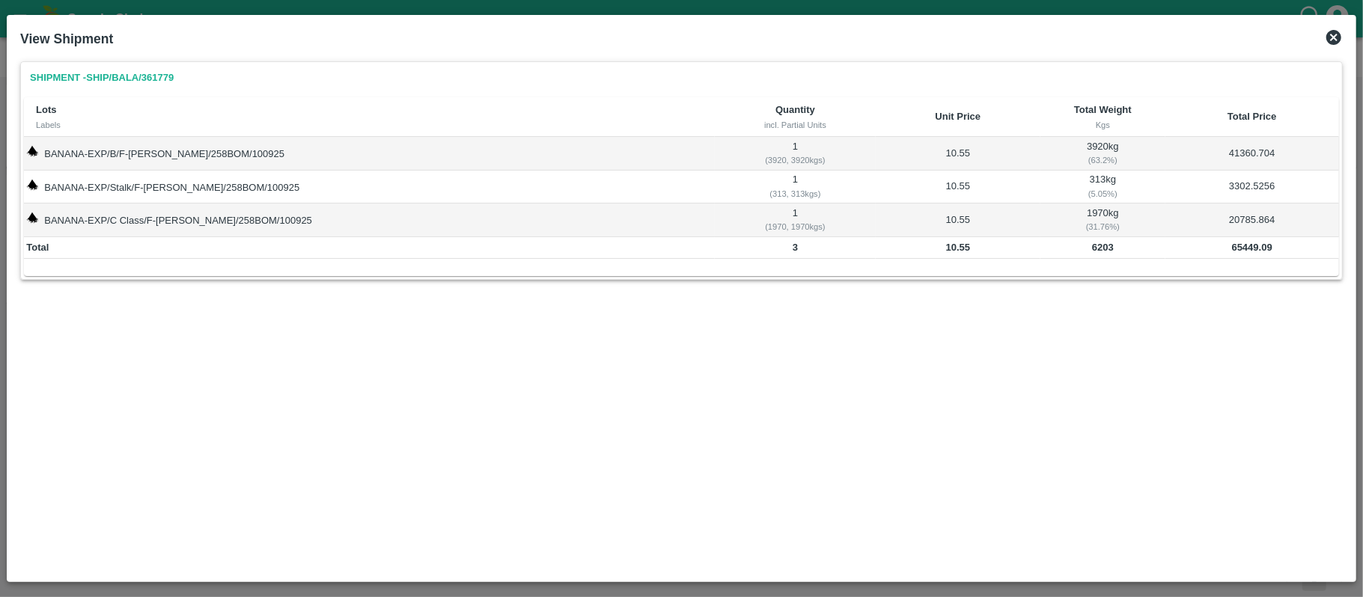
click at [1232, 252] on b "65449.09" at bounding box center [1252, 247] width 40 height 11
click at [1070, 255] on td "6203" at bounding box center [1102, 248] width 125 height 22
click at [561, 312] on div "Shipment - SHIP/BALA/361779 Lots Labels Quantity incl. Partial Units Unit Price…" at bounding box center [681, 314] width 1334 height 519
